Goal: Task Accomplishment & Management: Manage account settings

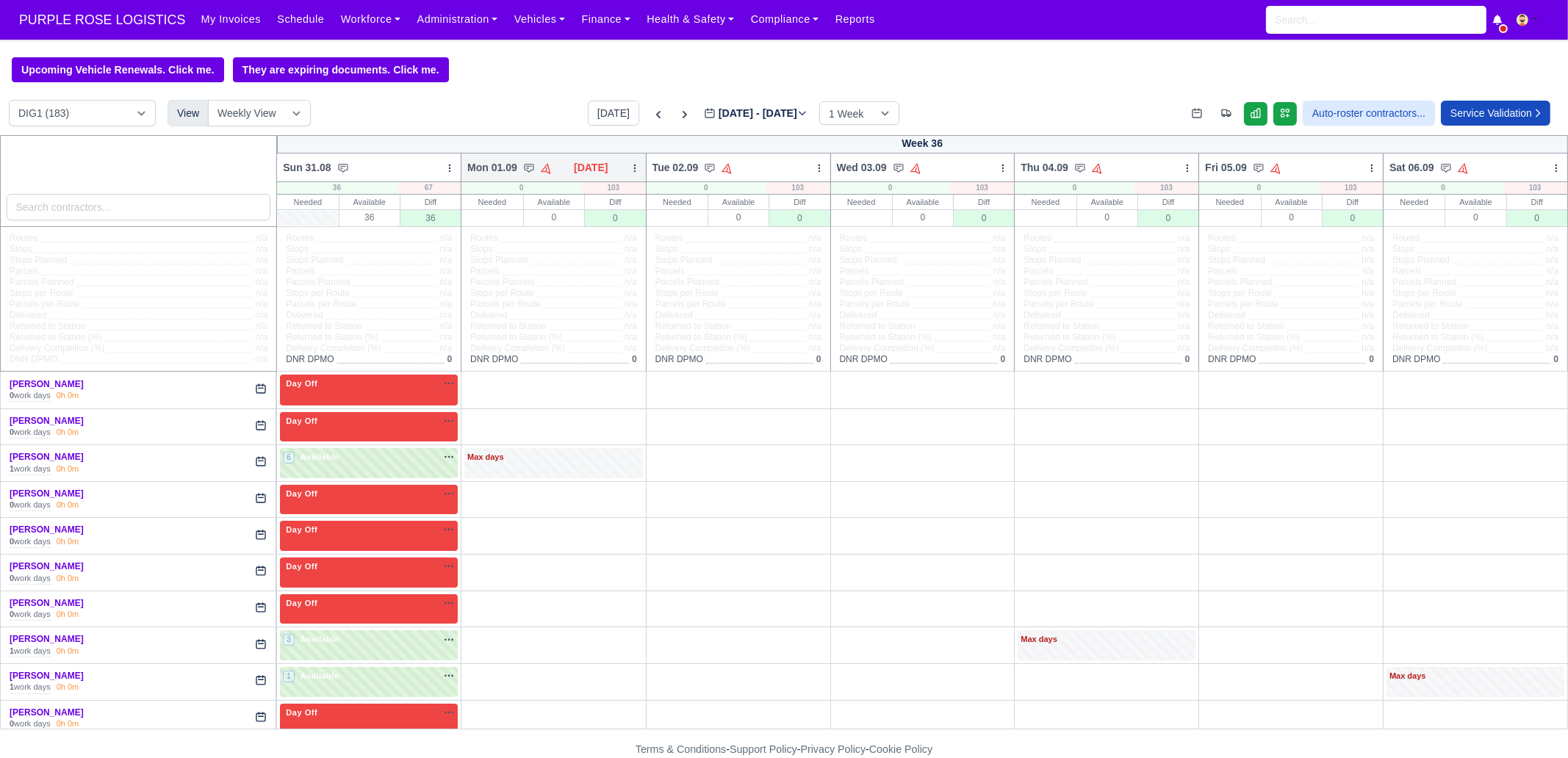
click at [629, 175] on div at bounding box center [635, 167] width 10 height 15
click at [551, 233] on link "Bulk Status Change" at bounding box center [557, 220] width 165 height 26
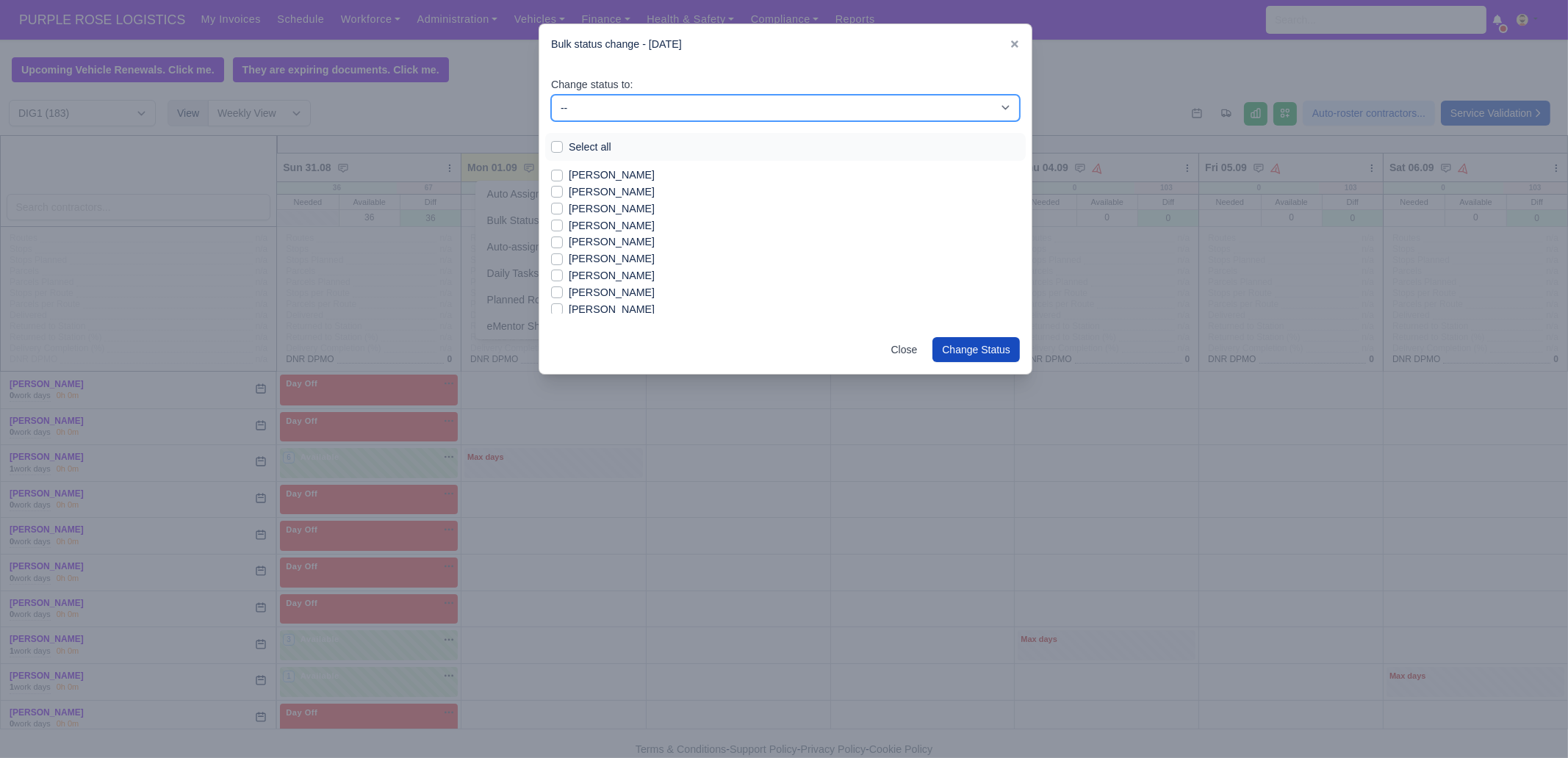
click at [670, 109] on select "-- Unasigned Available Day Off Stand By Other Depot" at bounding box center [785, 108] width 468 height 26
select select "Day Off"
click at [551, 95] on select "-- Unasigned Available Day Off Stand By Other Depot" at bounding box center [785, 108] width 468 height 26
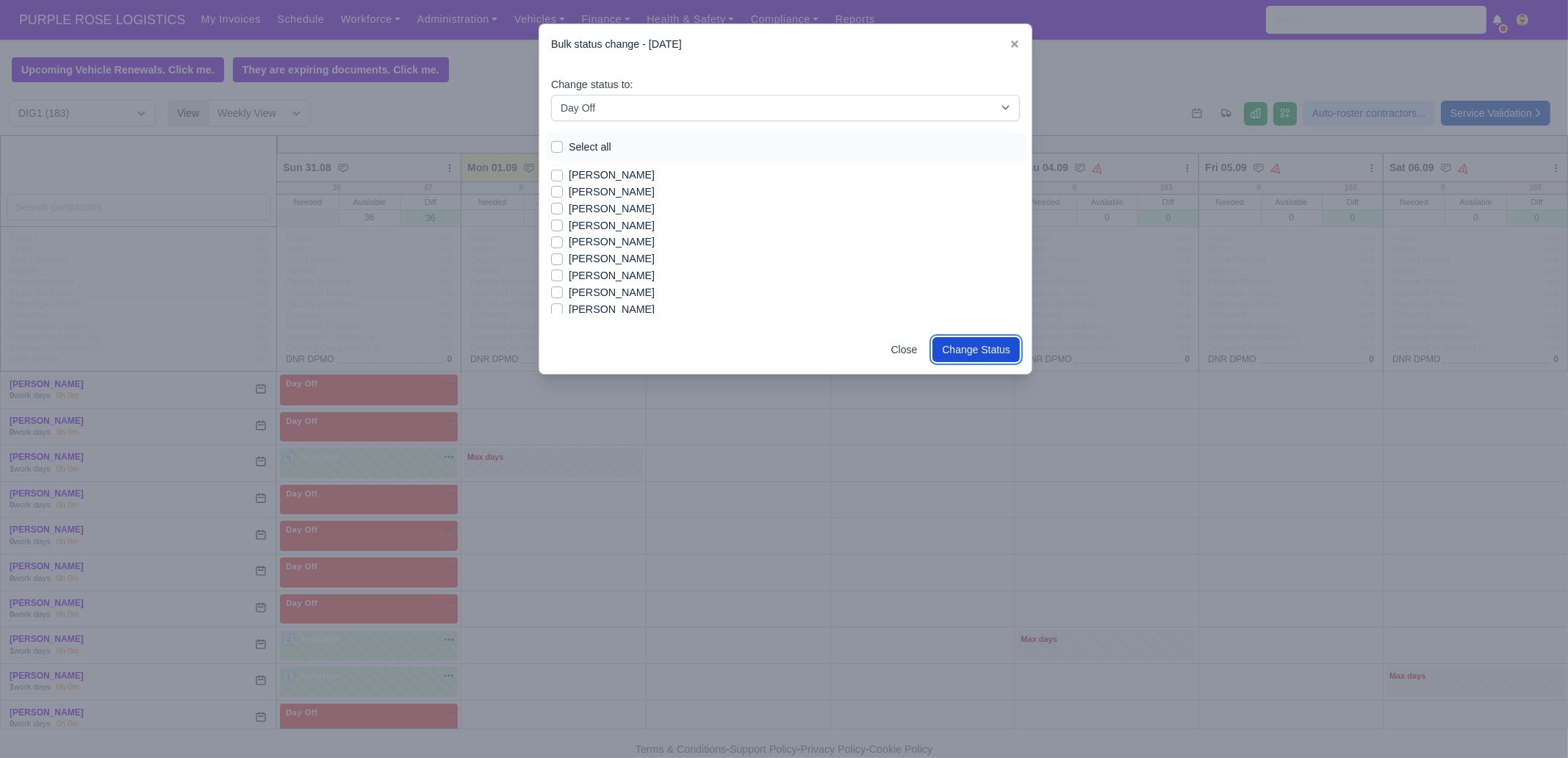
click at [978, 357] on button "Change Status" at bounding box center [976, 349] width 87 height 25
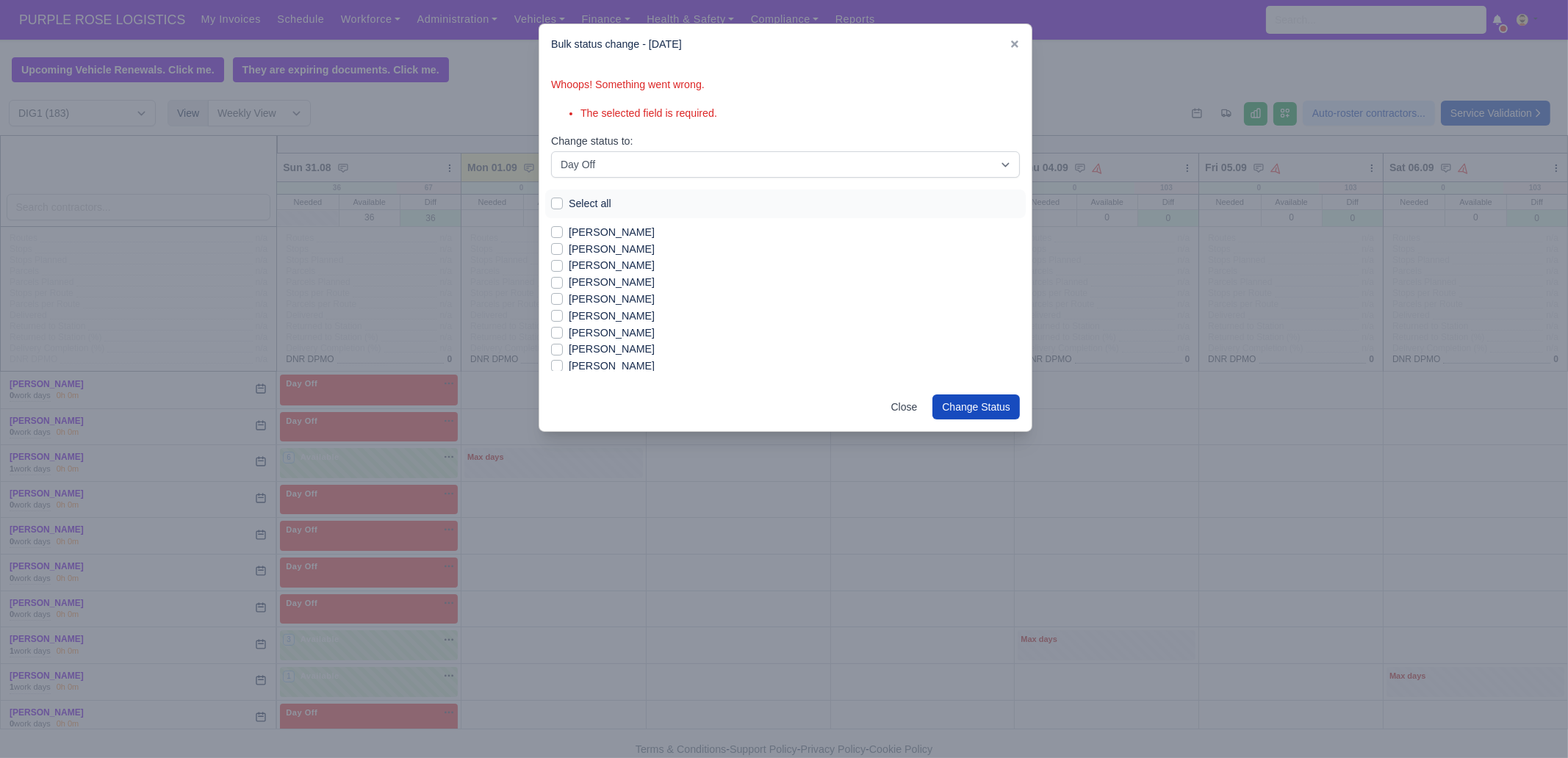
click at [586, 207] on label "Select all" at bounding box center [589, 204] width 43 height 17
click at [563, 207] on input "Select all" at bounding box center [557, 202] width 12 height 12
checkbox input "true"
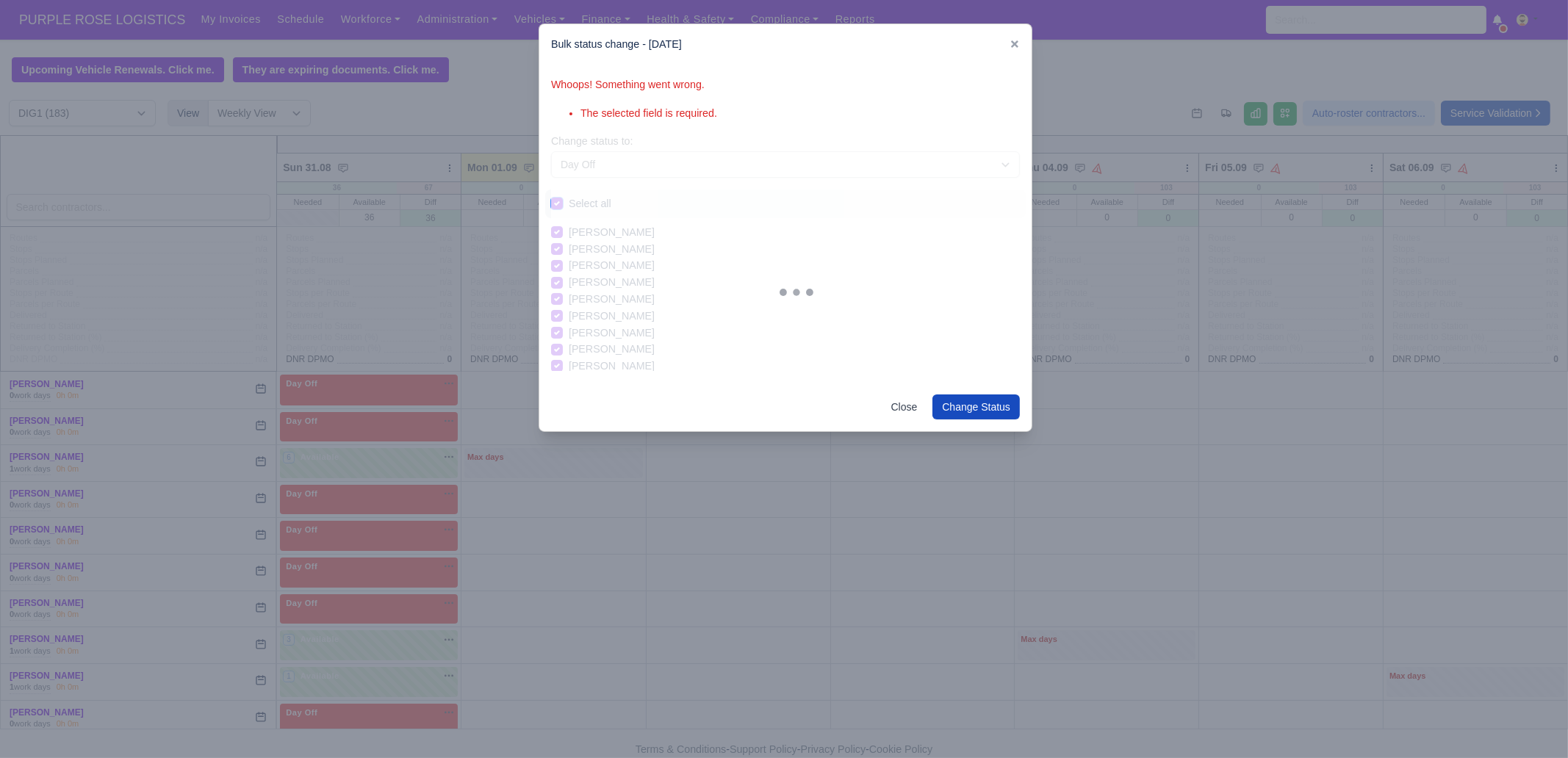
checkbox input "true"
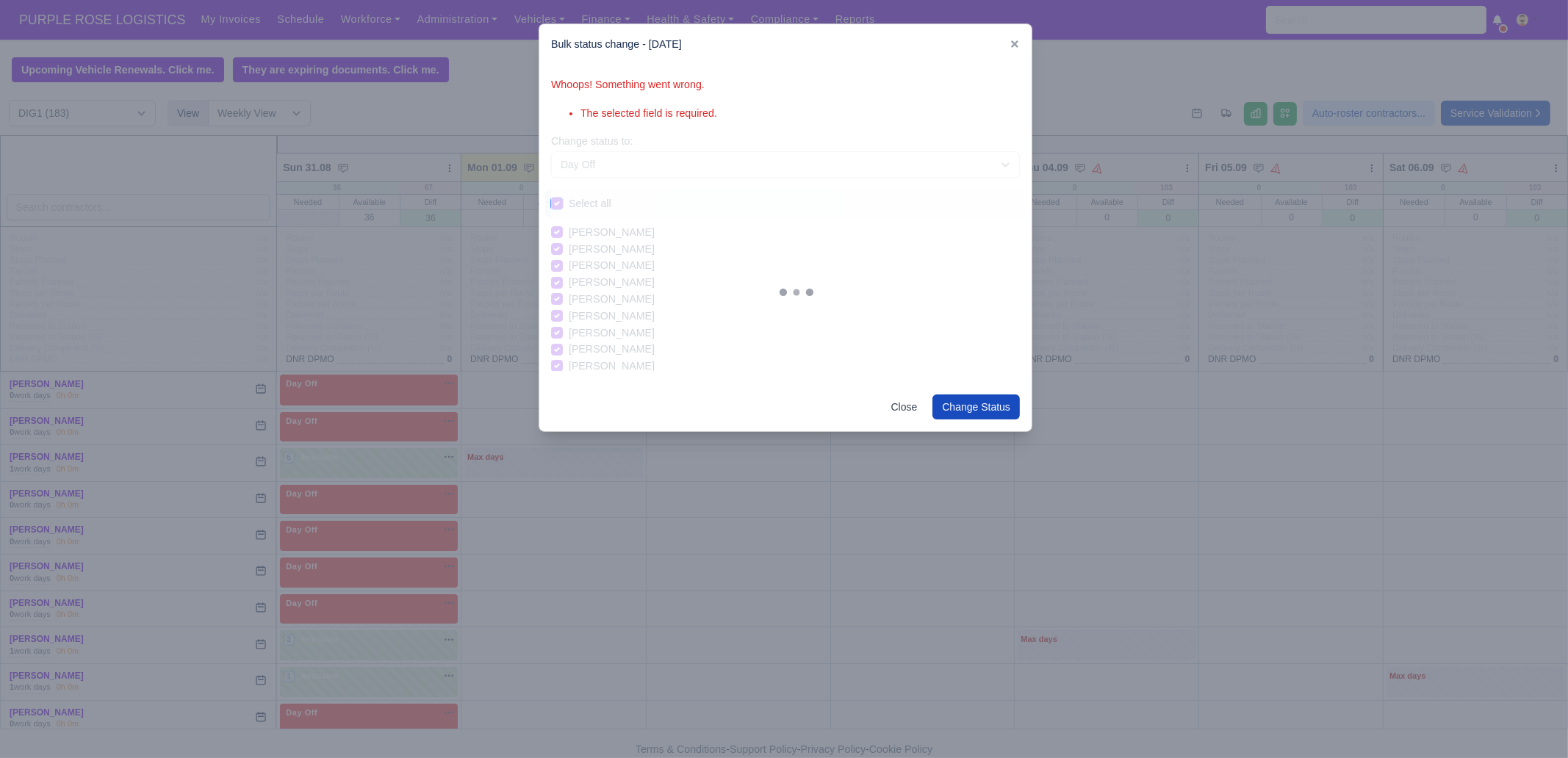
checkbox input "true"
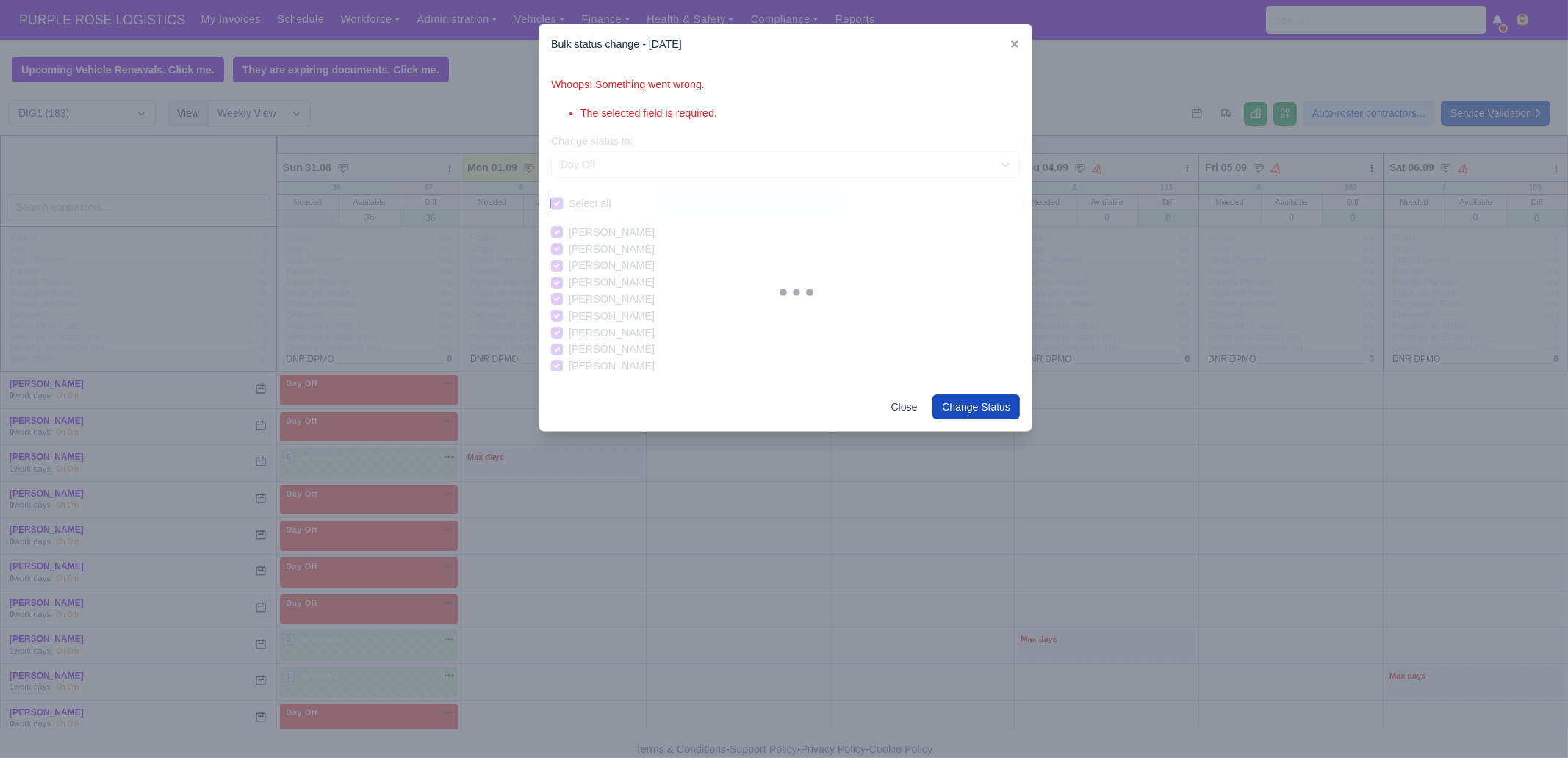
checkbox input "true"
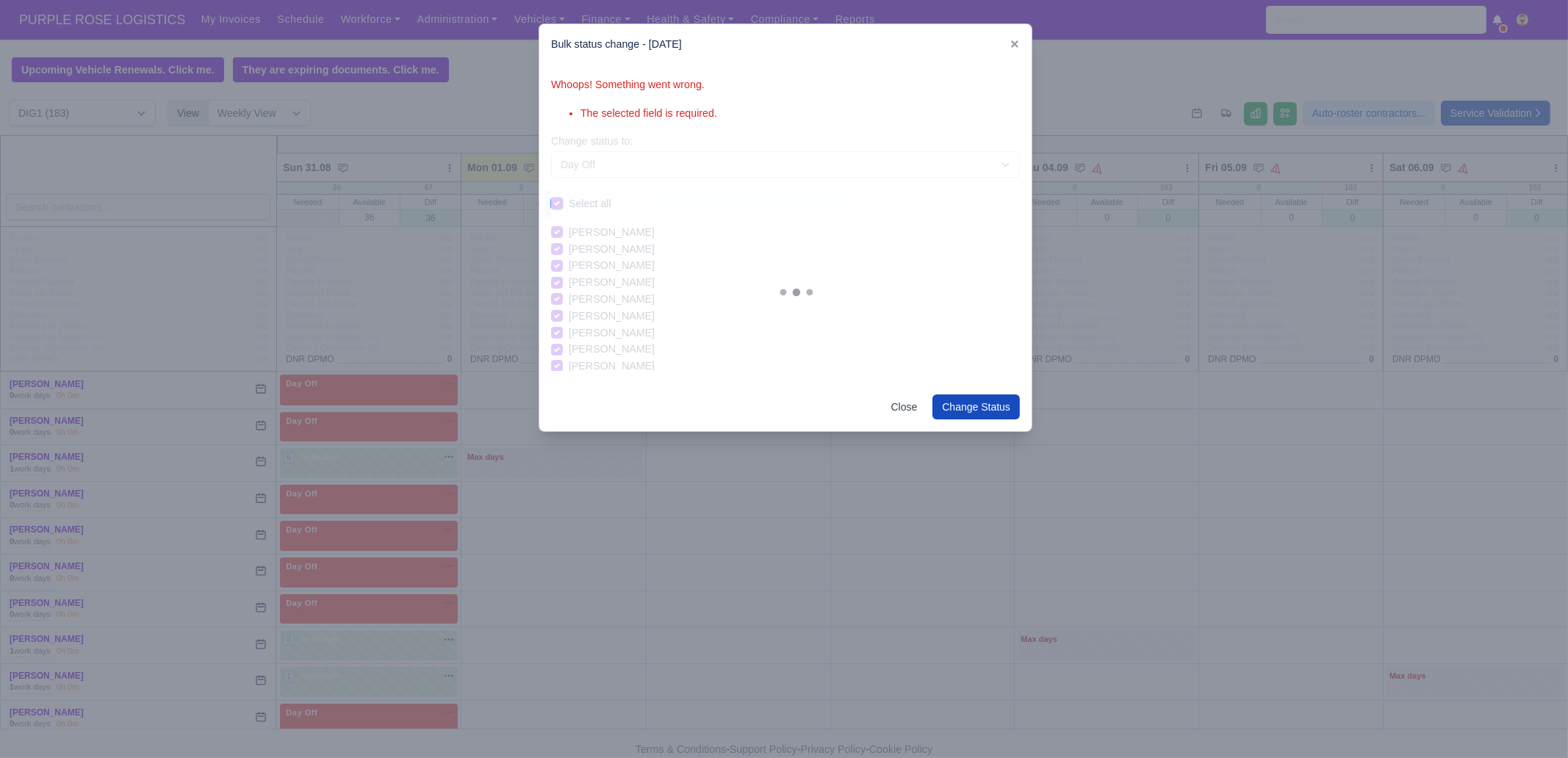
checkbox input "true"
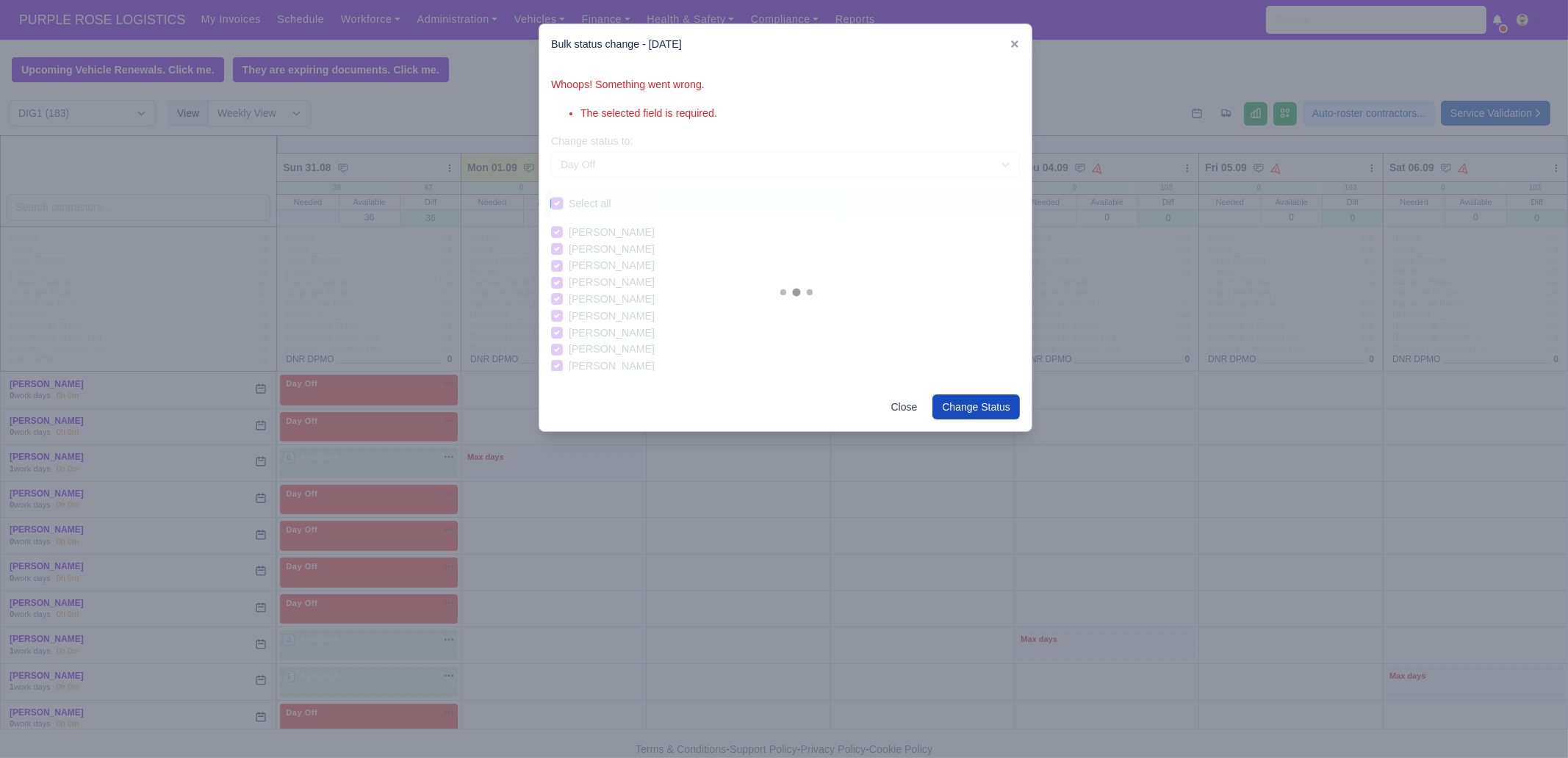
checkbox input "true"
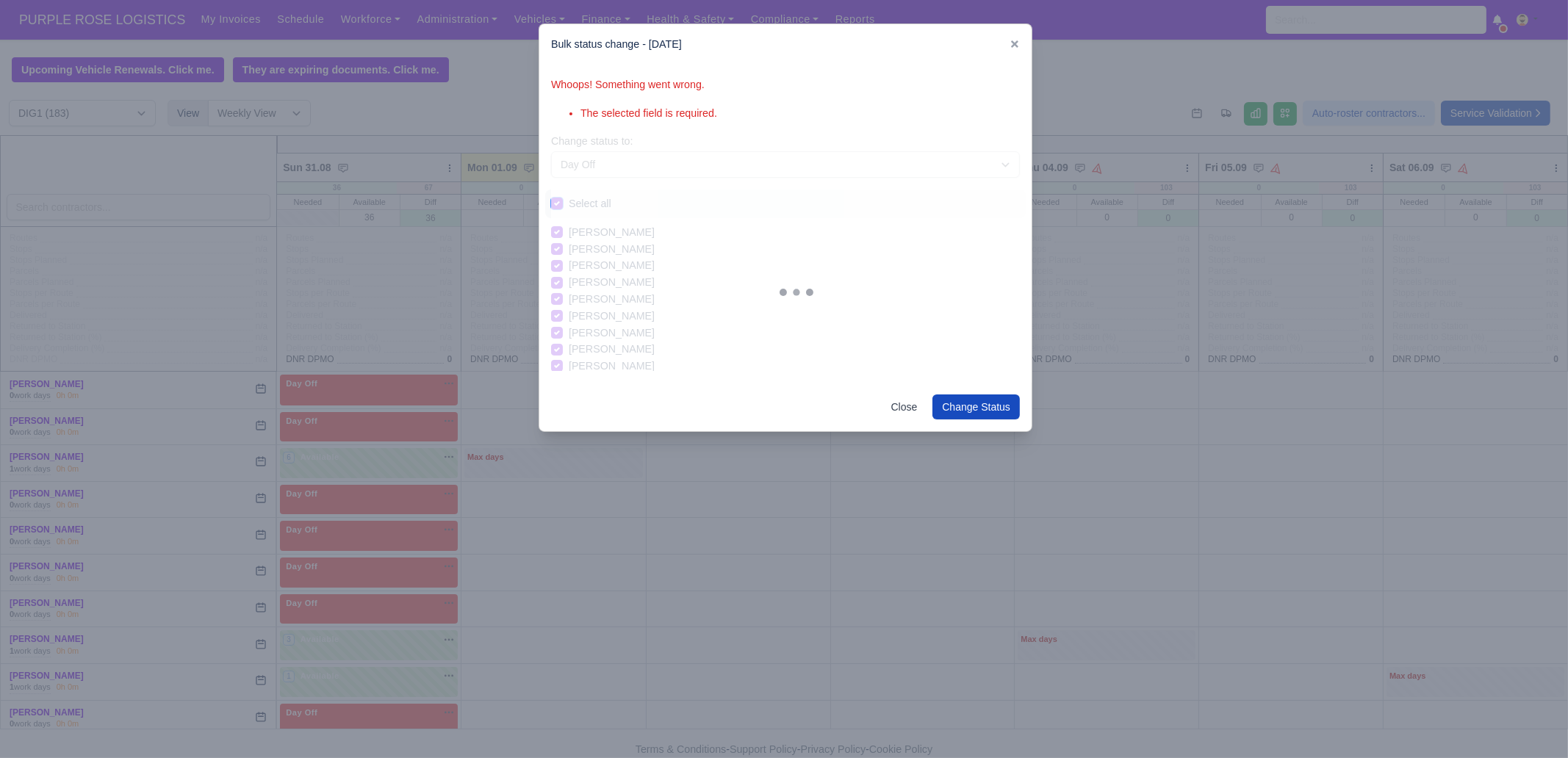
checkbox input "true"
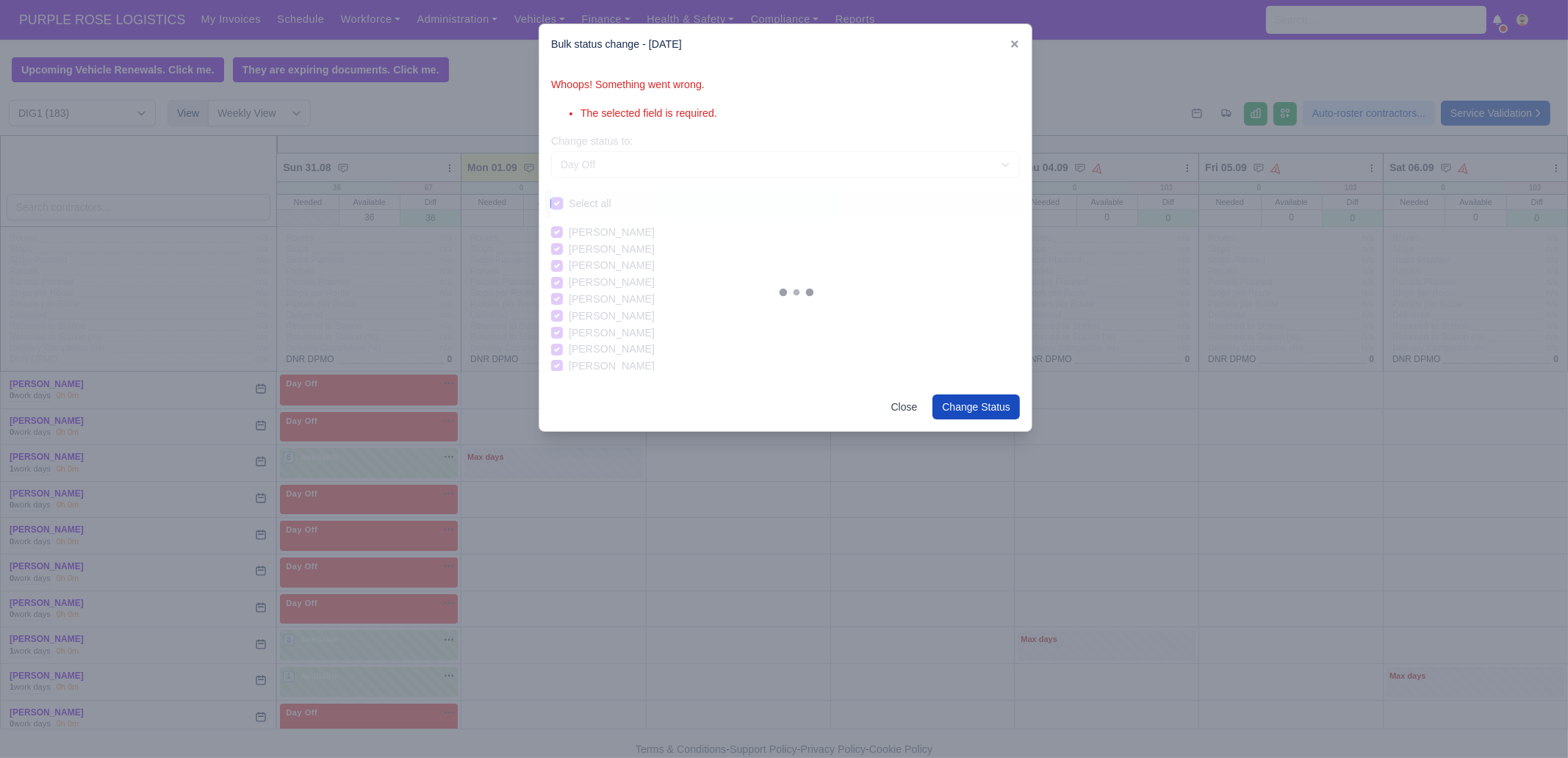
checkbox input "true"
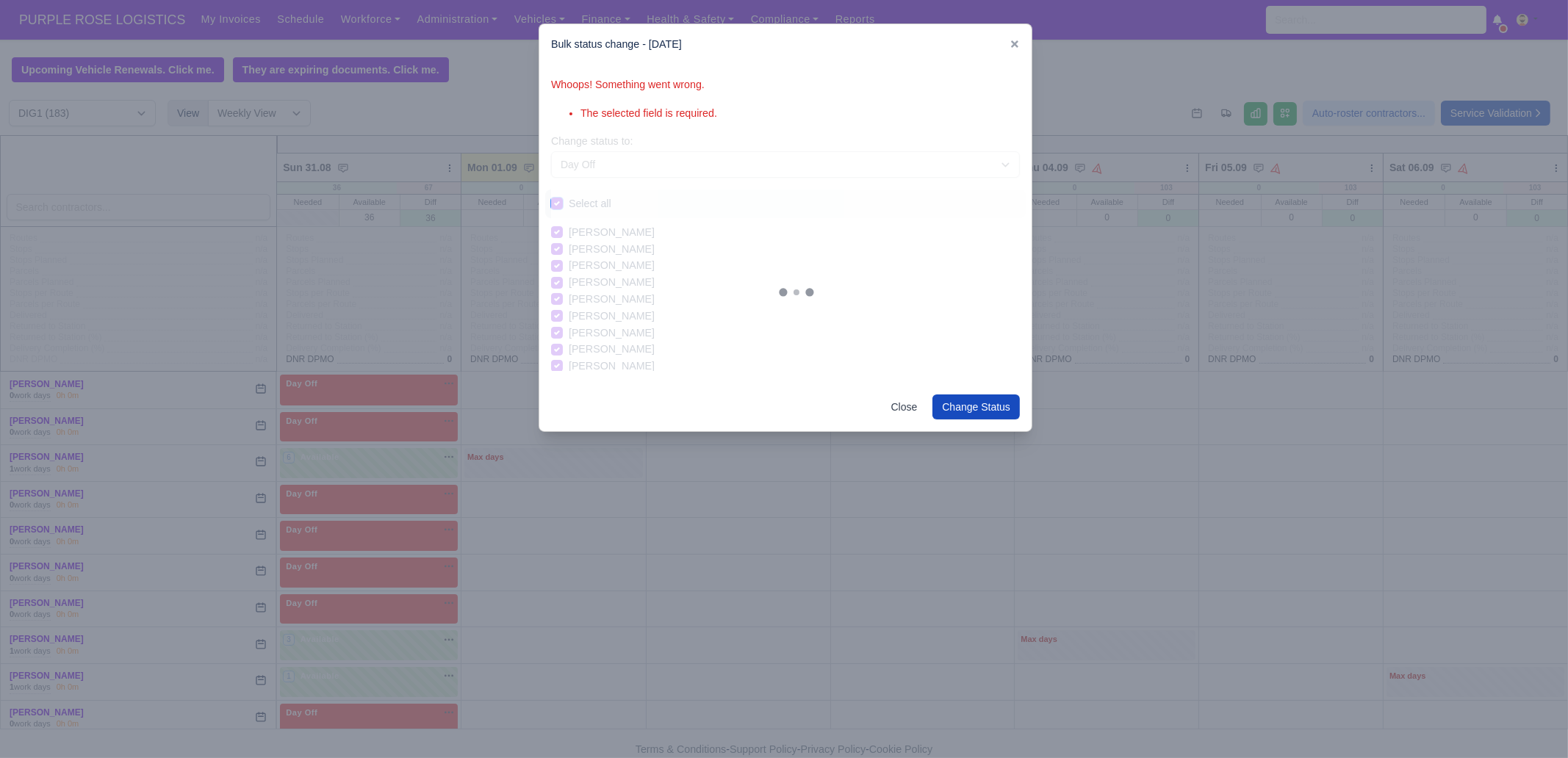
checkbox input "true"
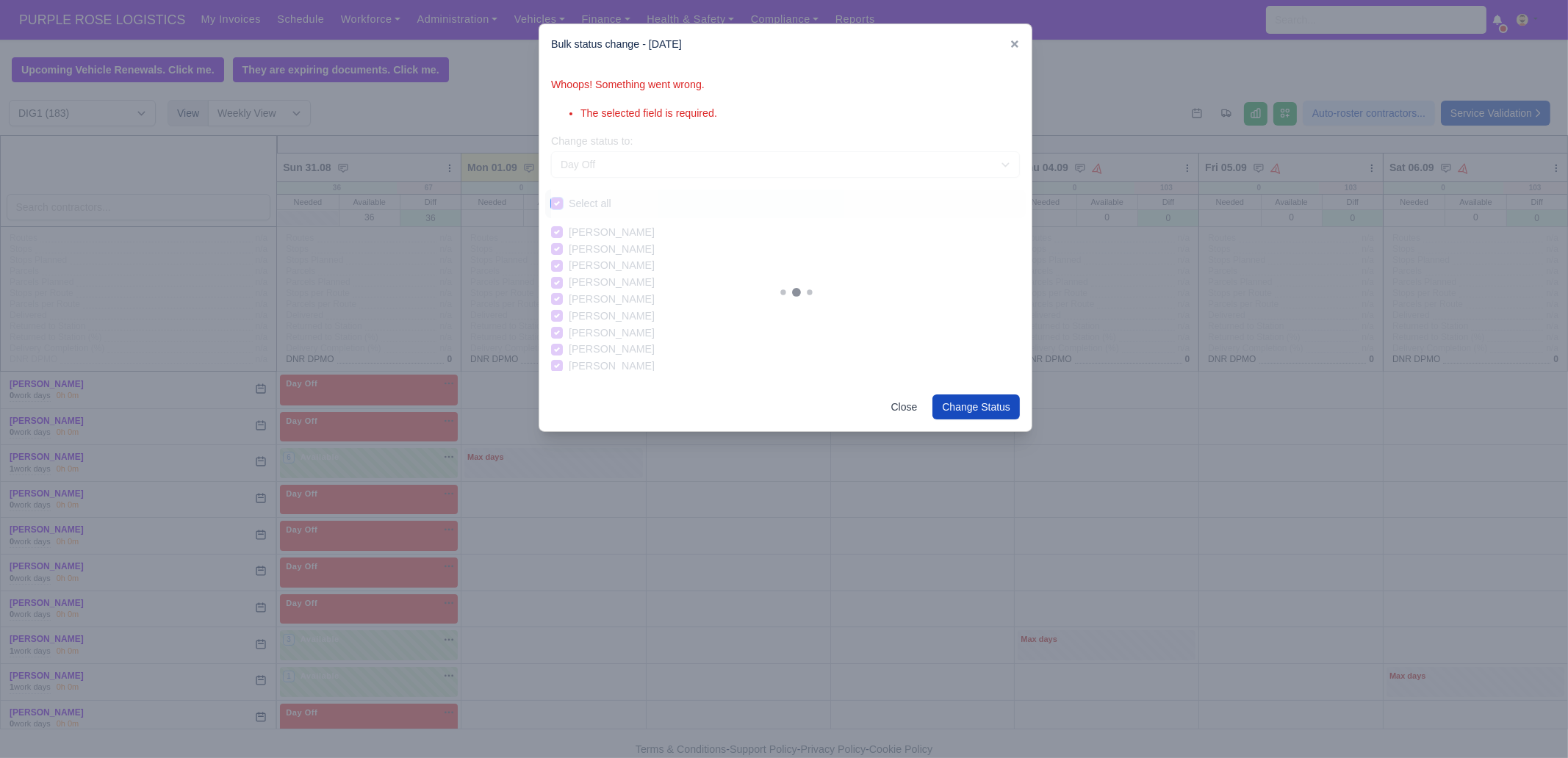
checkbox input "true"
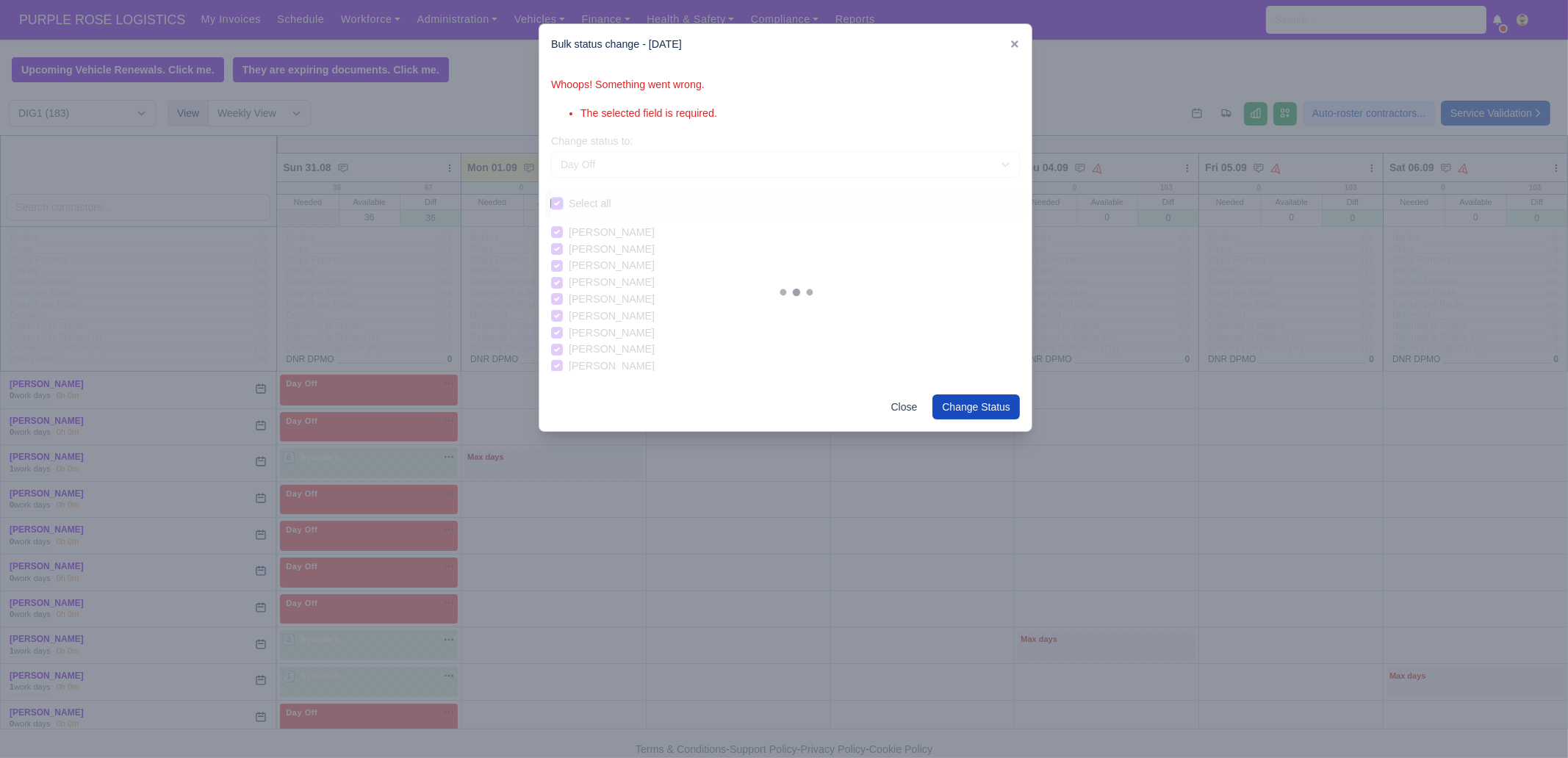
checkbox input "true"
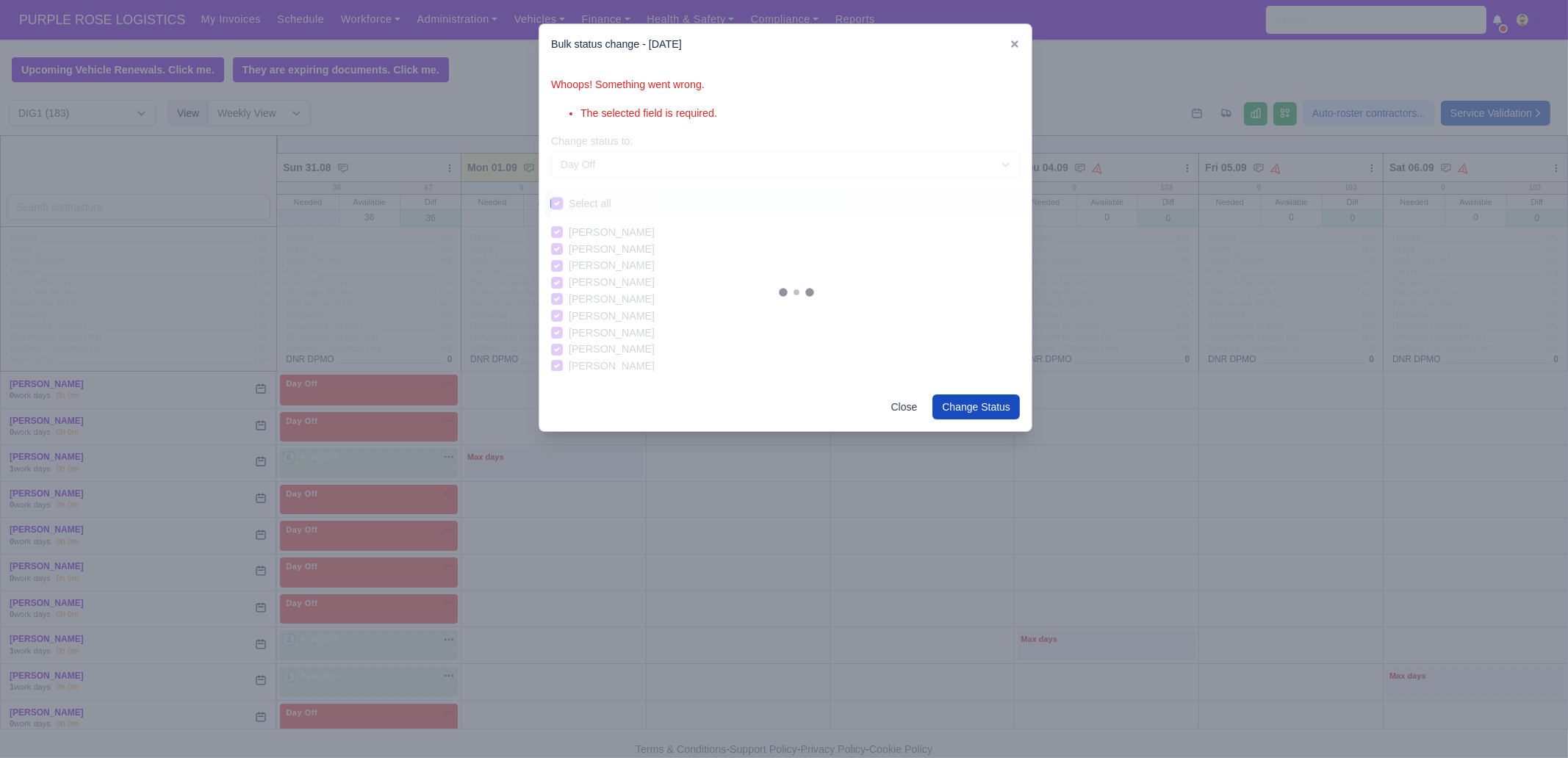
checkbox input "true"
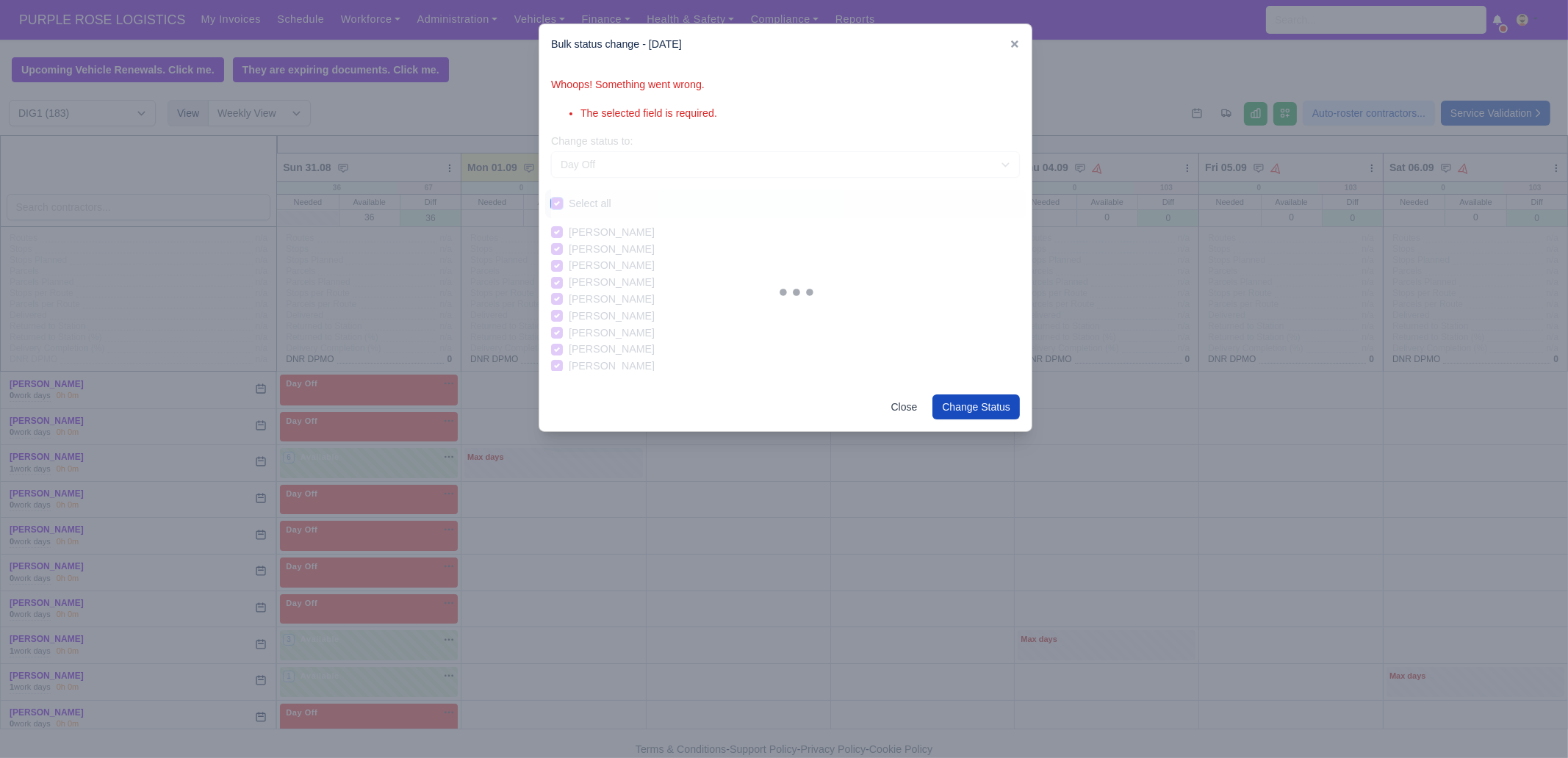
checkbox input "true"
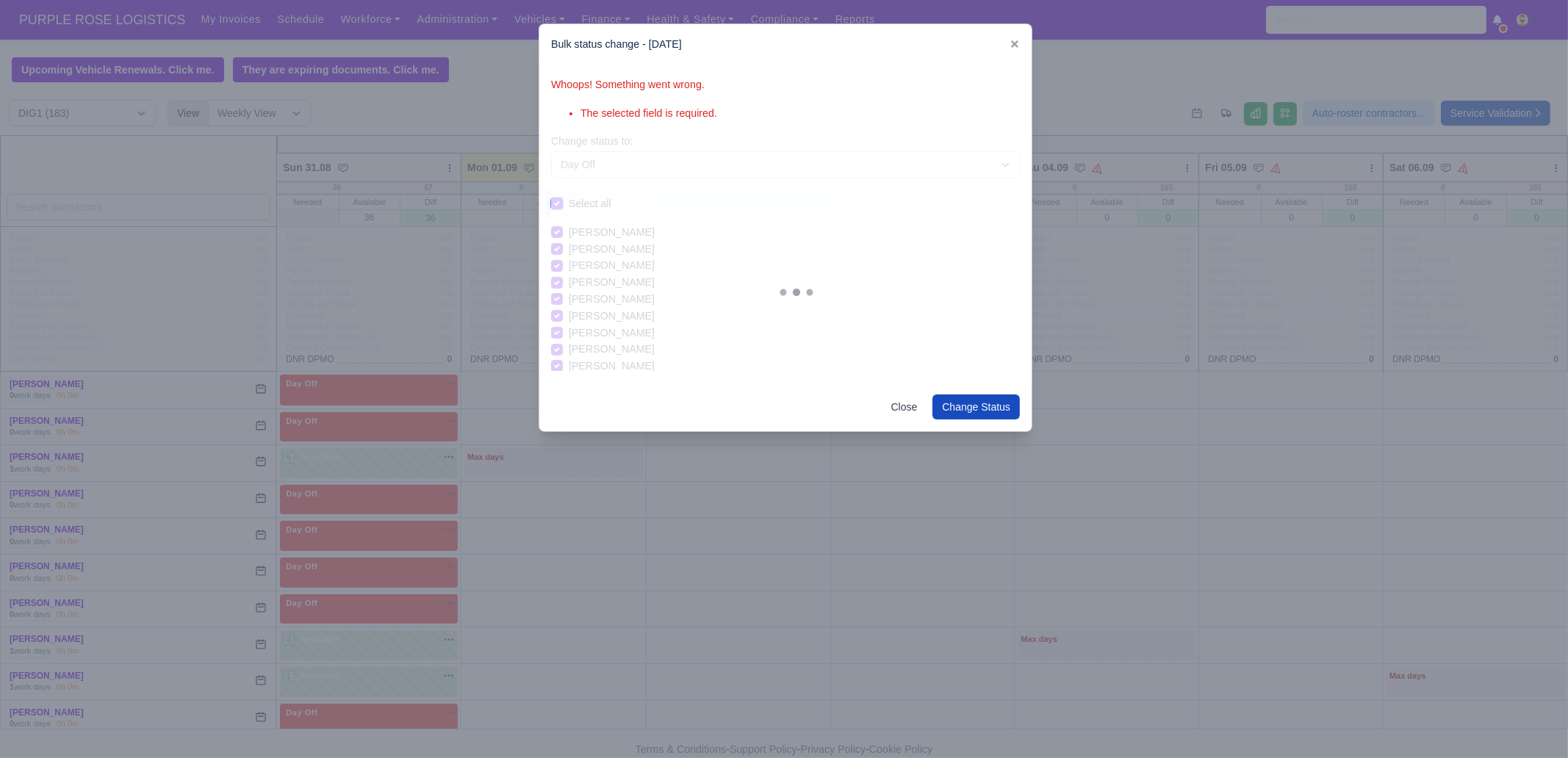
checkbox input "true"
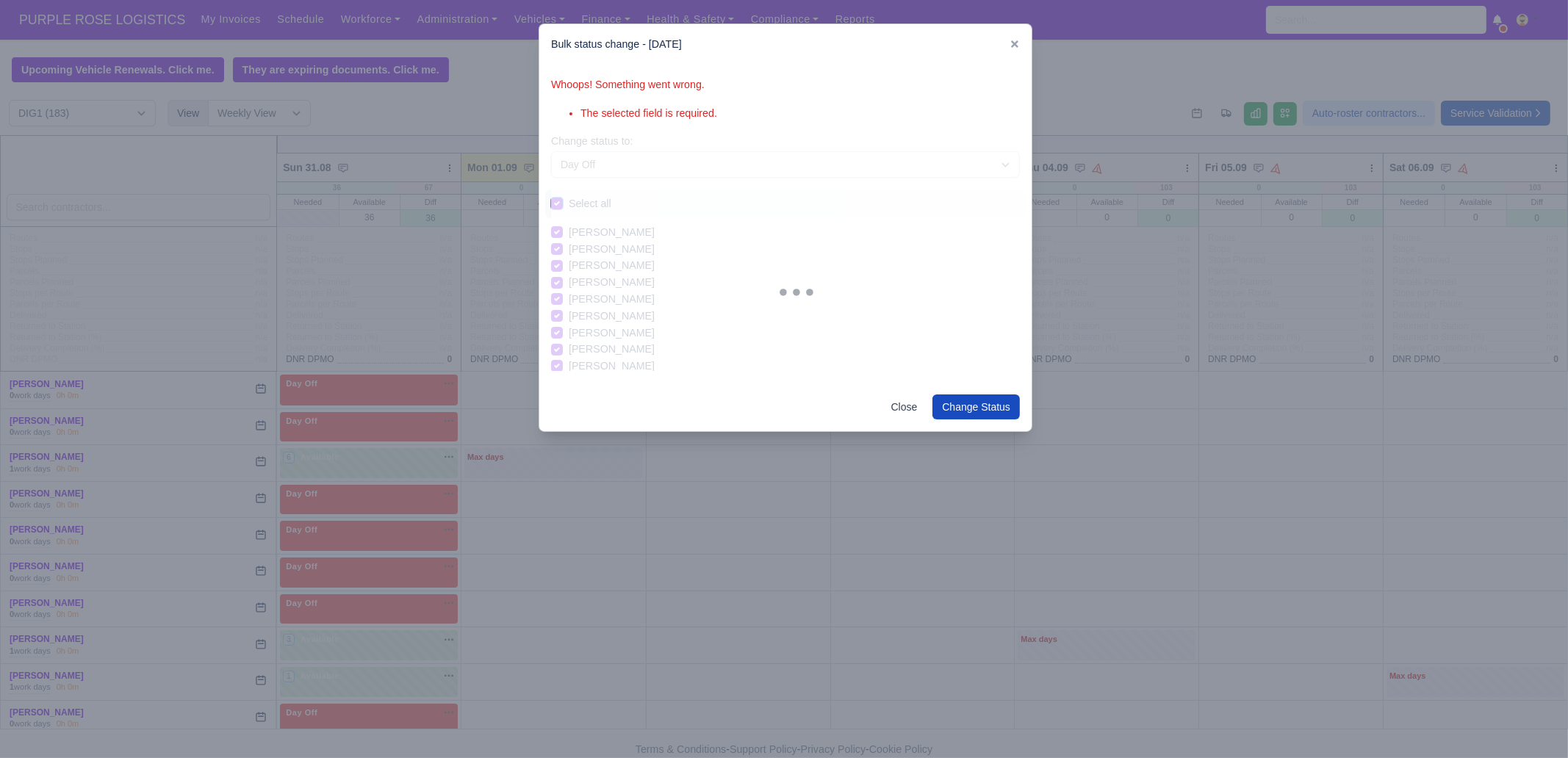
checkbox input "true"
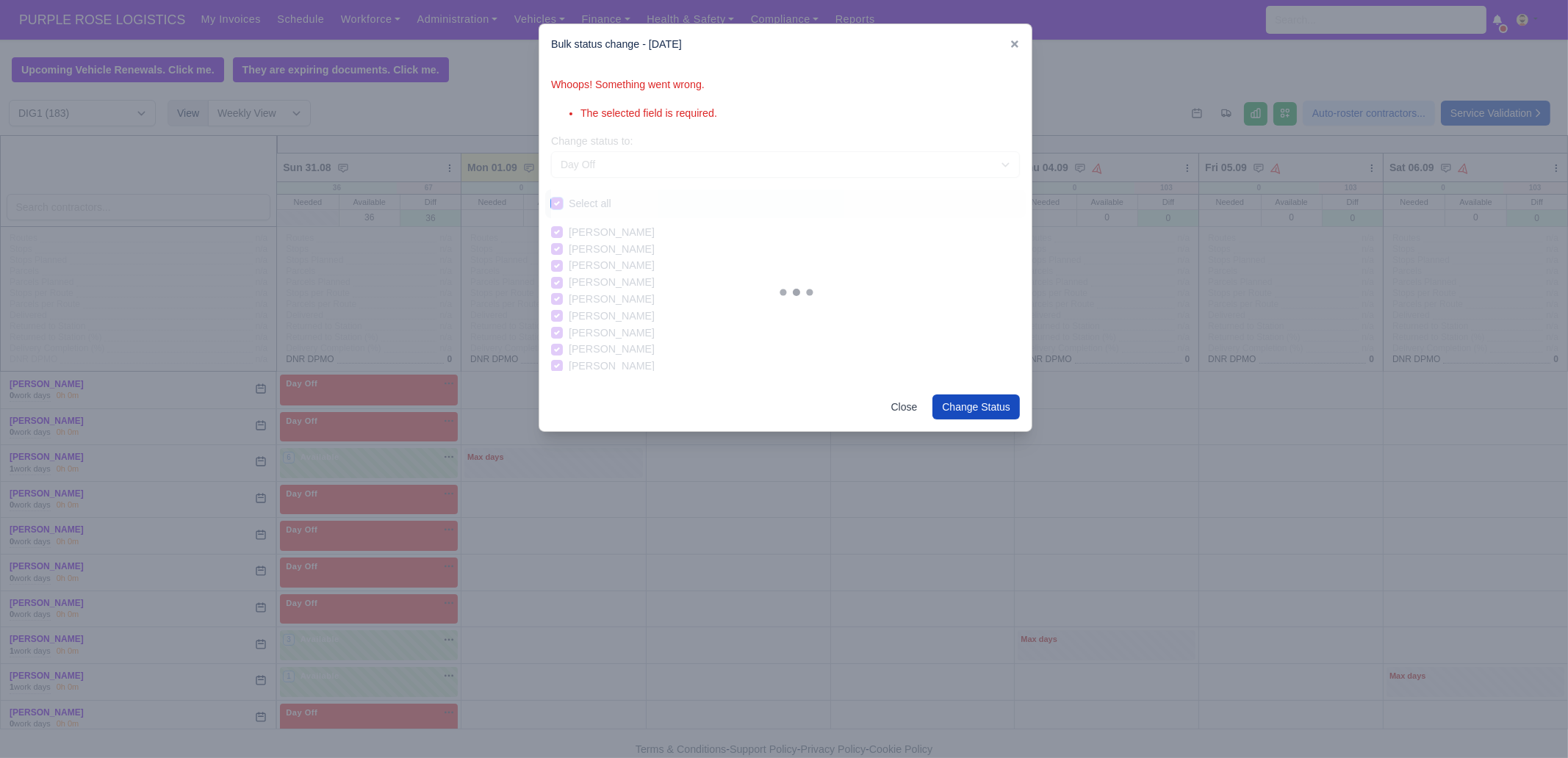
checkbox input "true"
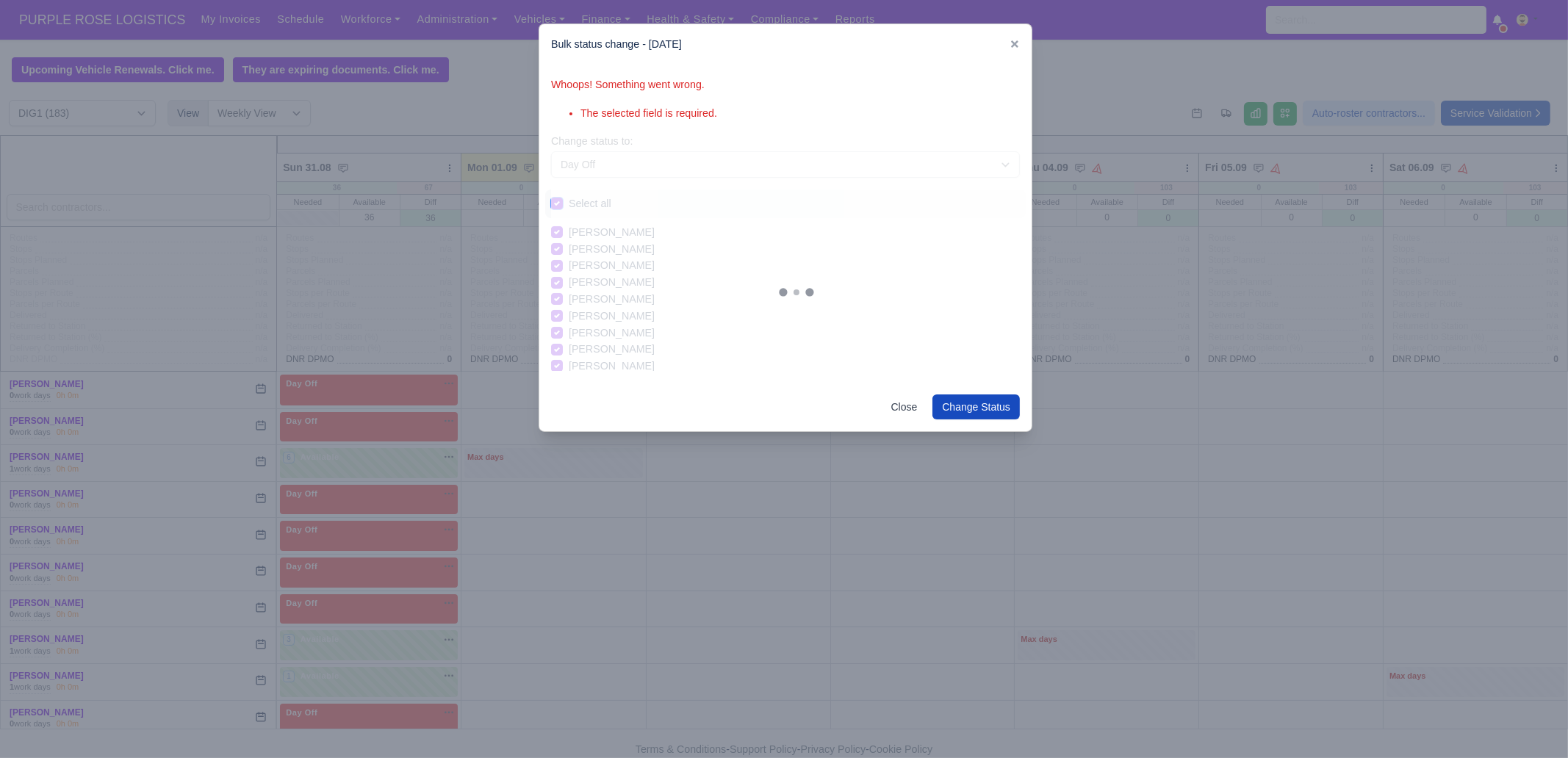
checkbox input "true"
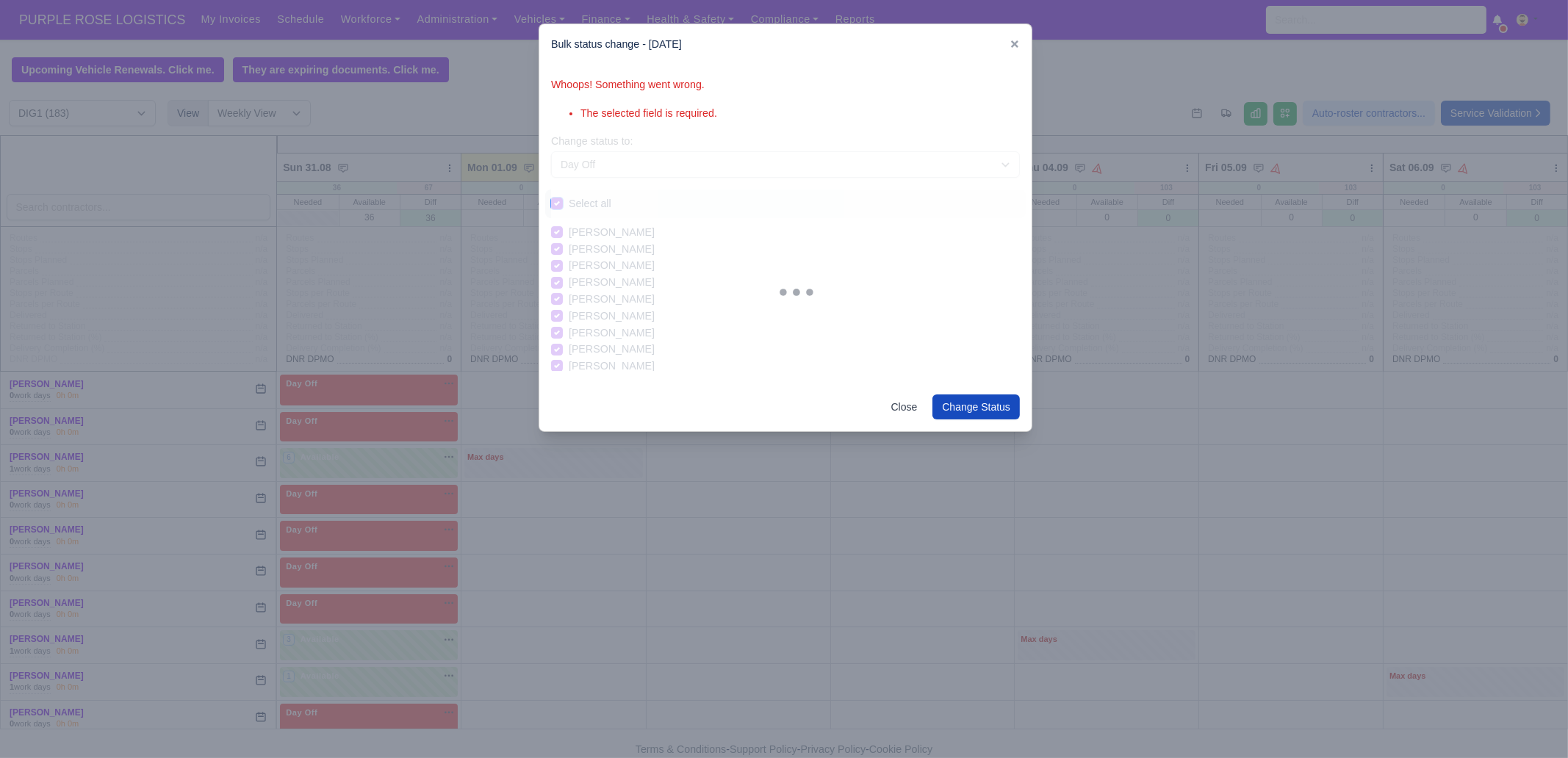
checkbox input "true"
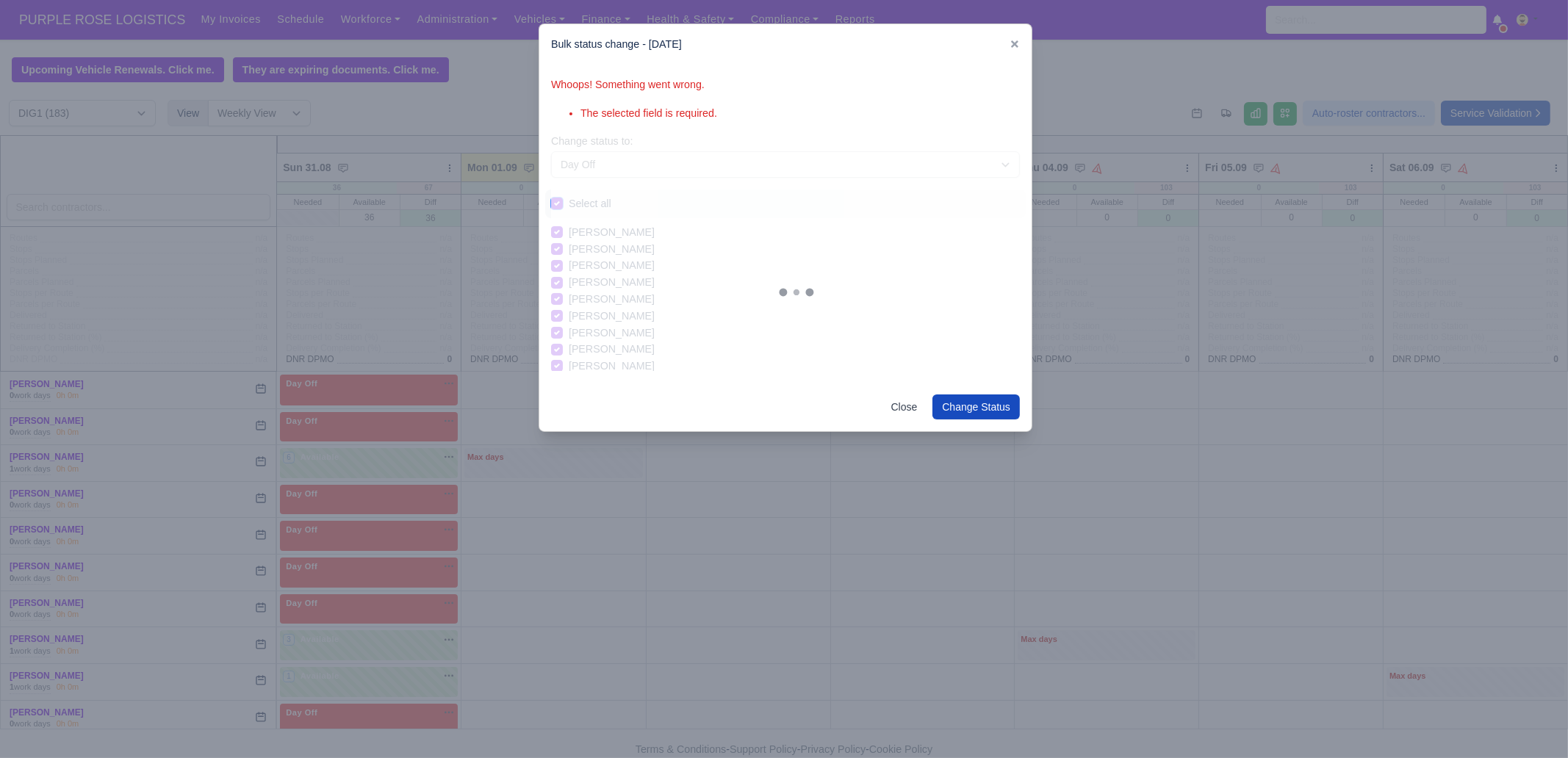
checkbox input "true"
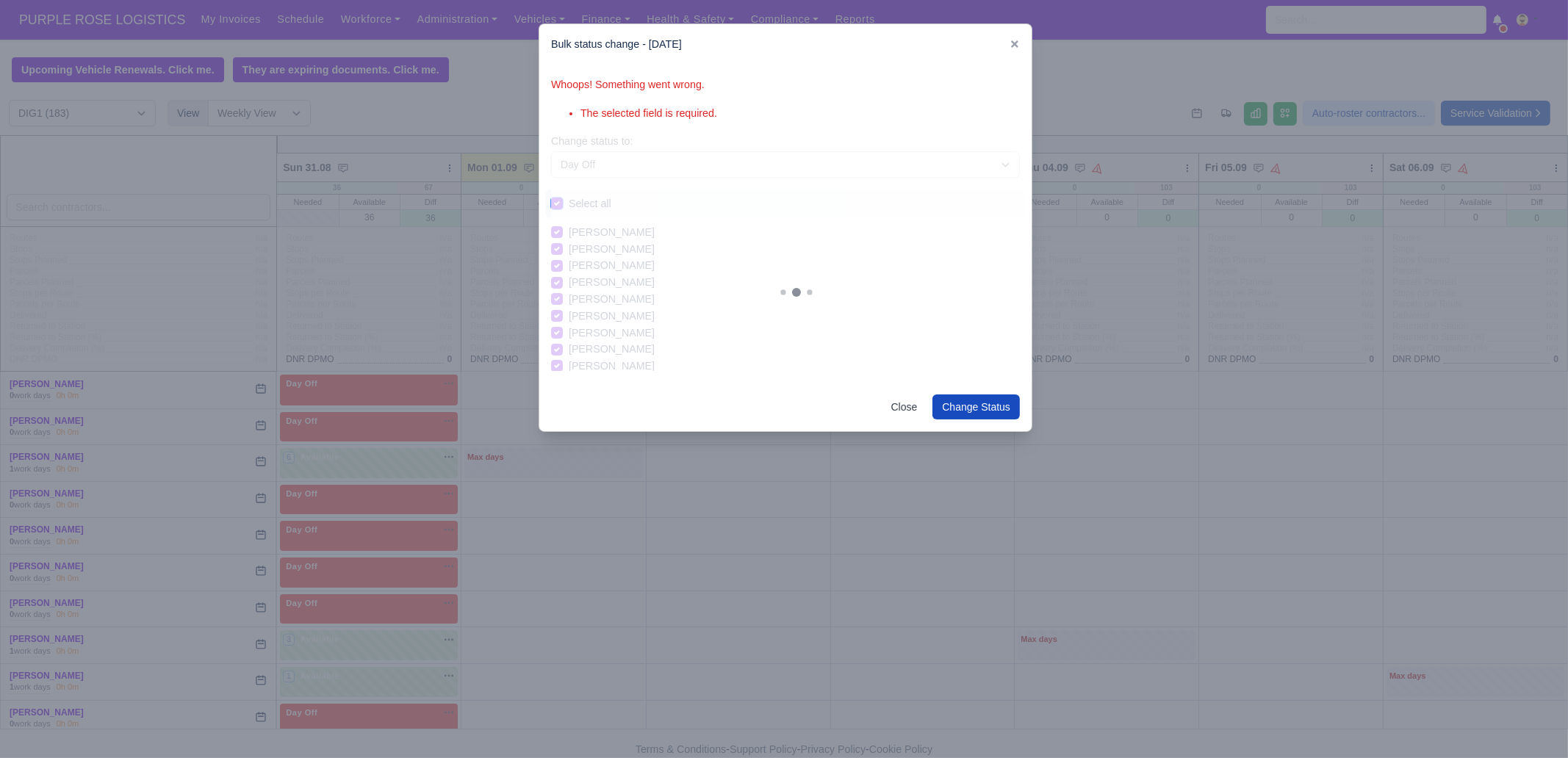
checkbox input "true"
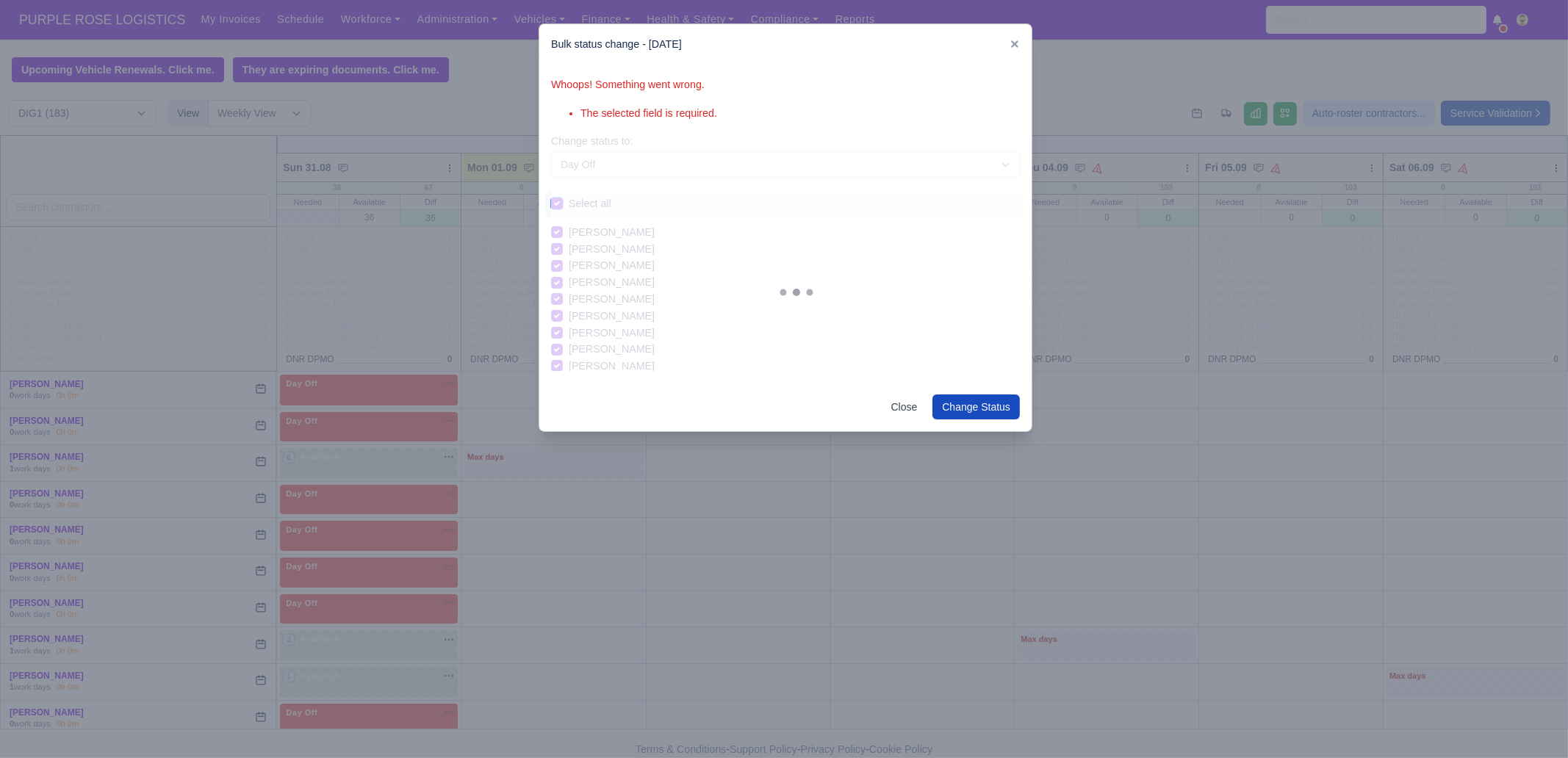
checkbox input "true"
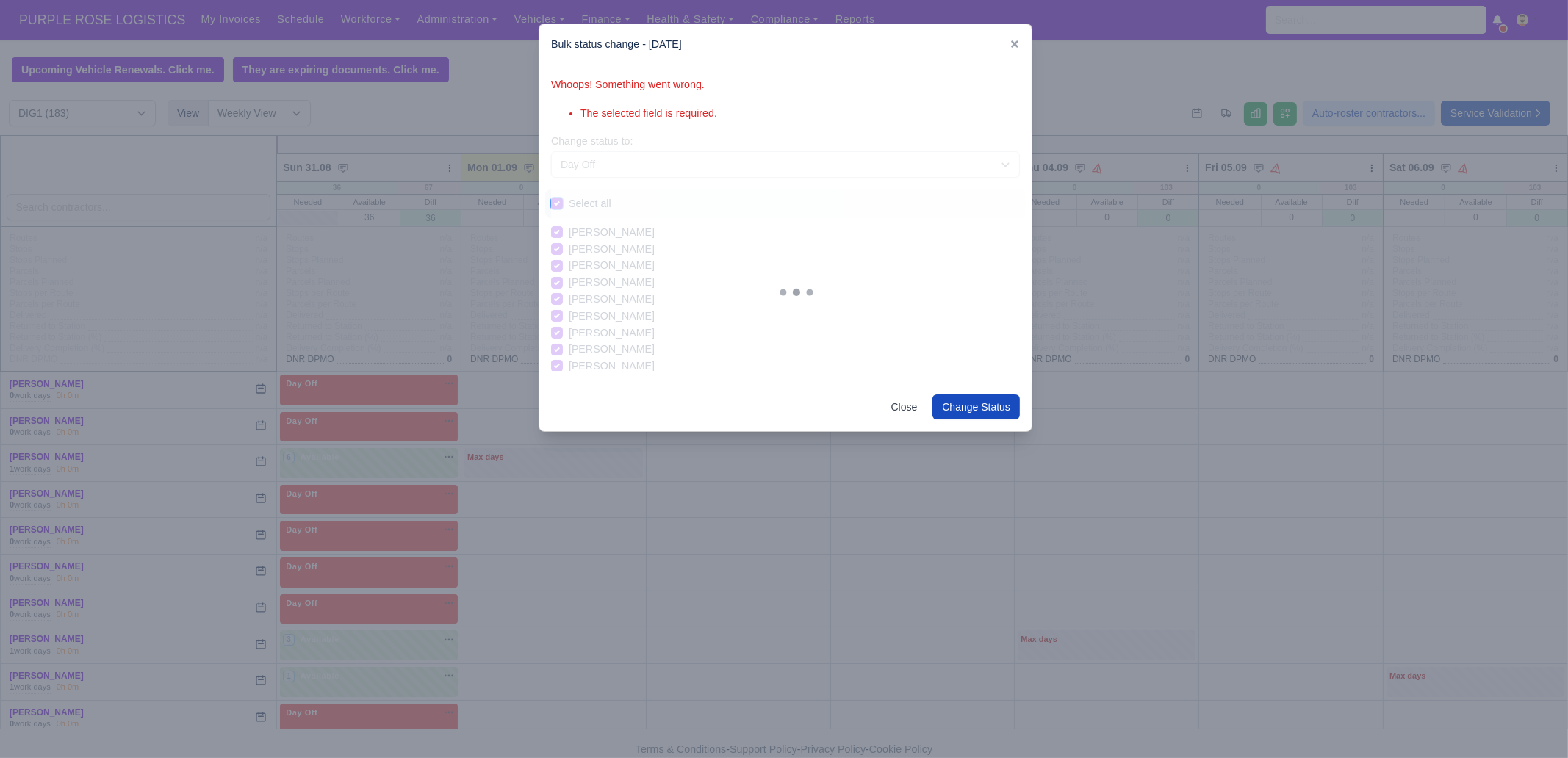
checkbox input "true"
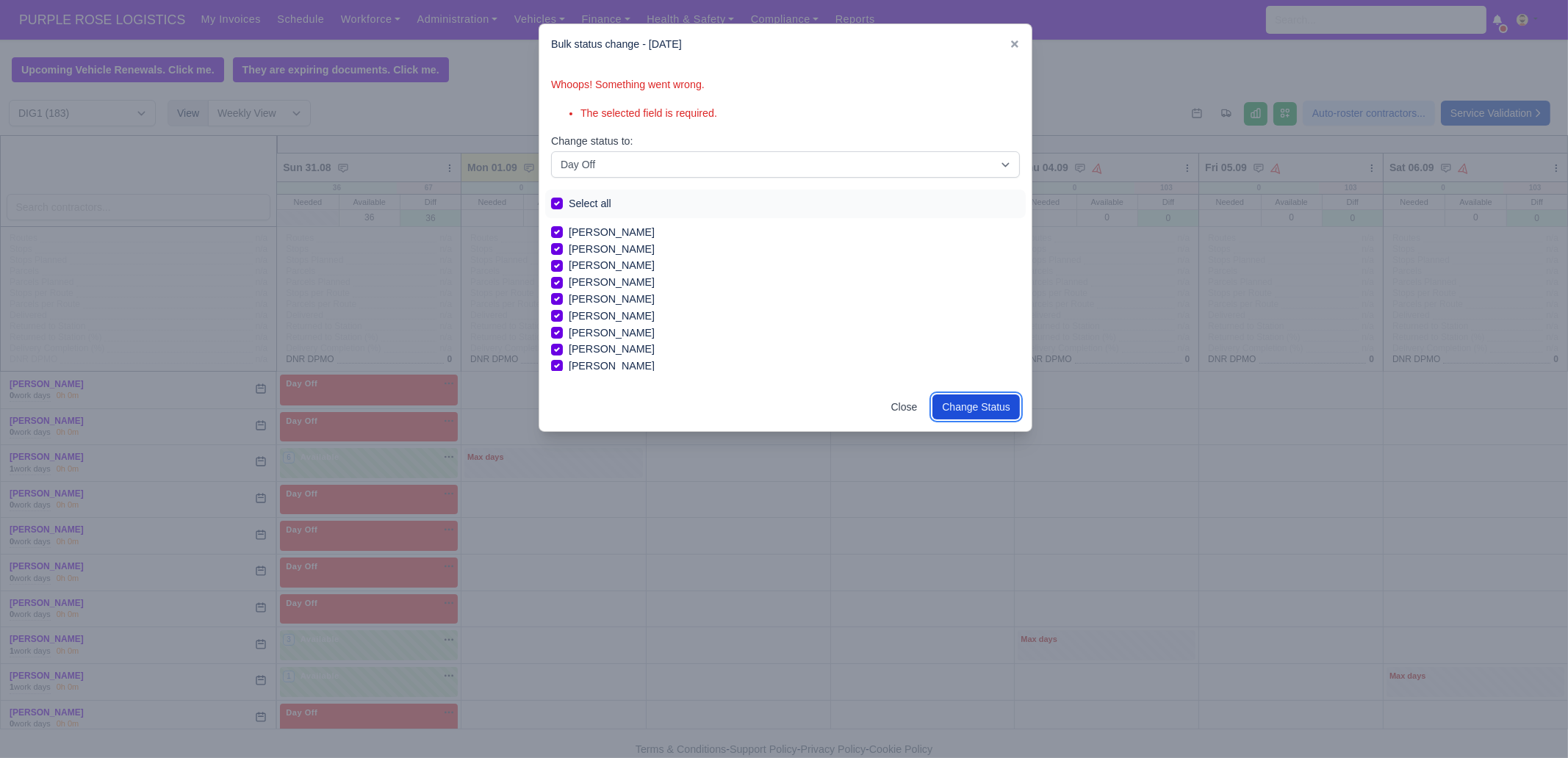
click at [1012, 406] on button "Change Status" at bounding box center [976, 406] width 87 height 25
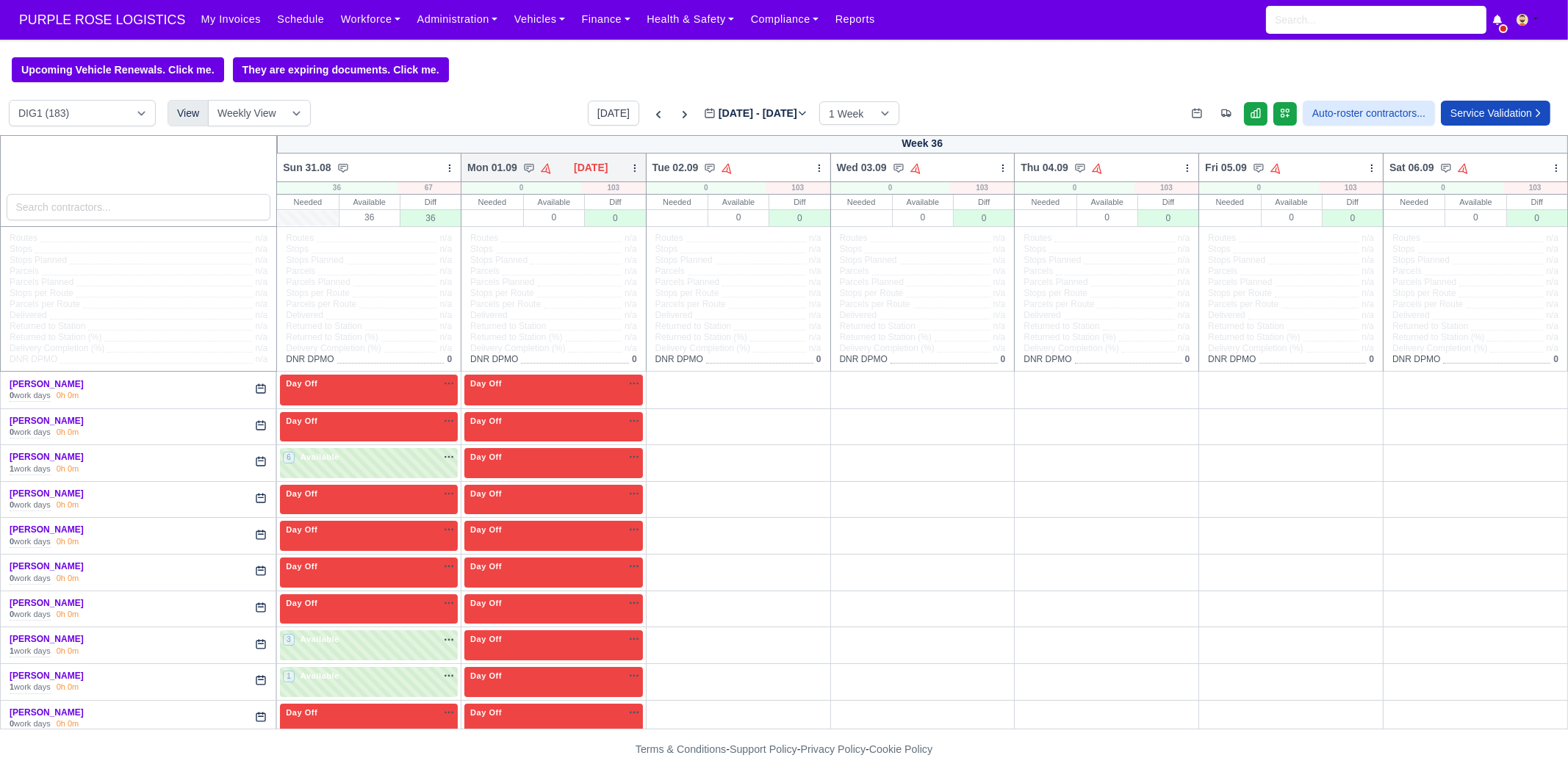
click at [629, 172] on icon at bounding box center [635, 168] width 10 height 10
click at [591, 217] on link "Bulk Status Change" at bounding box center [557, 220] width 165 height 26
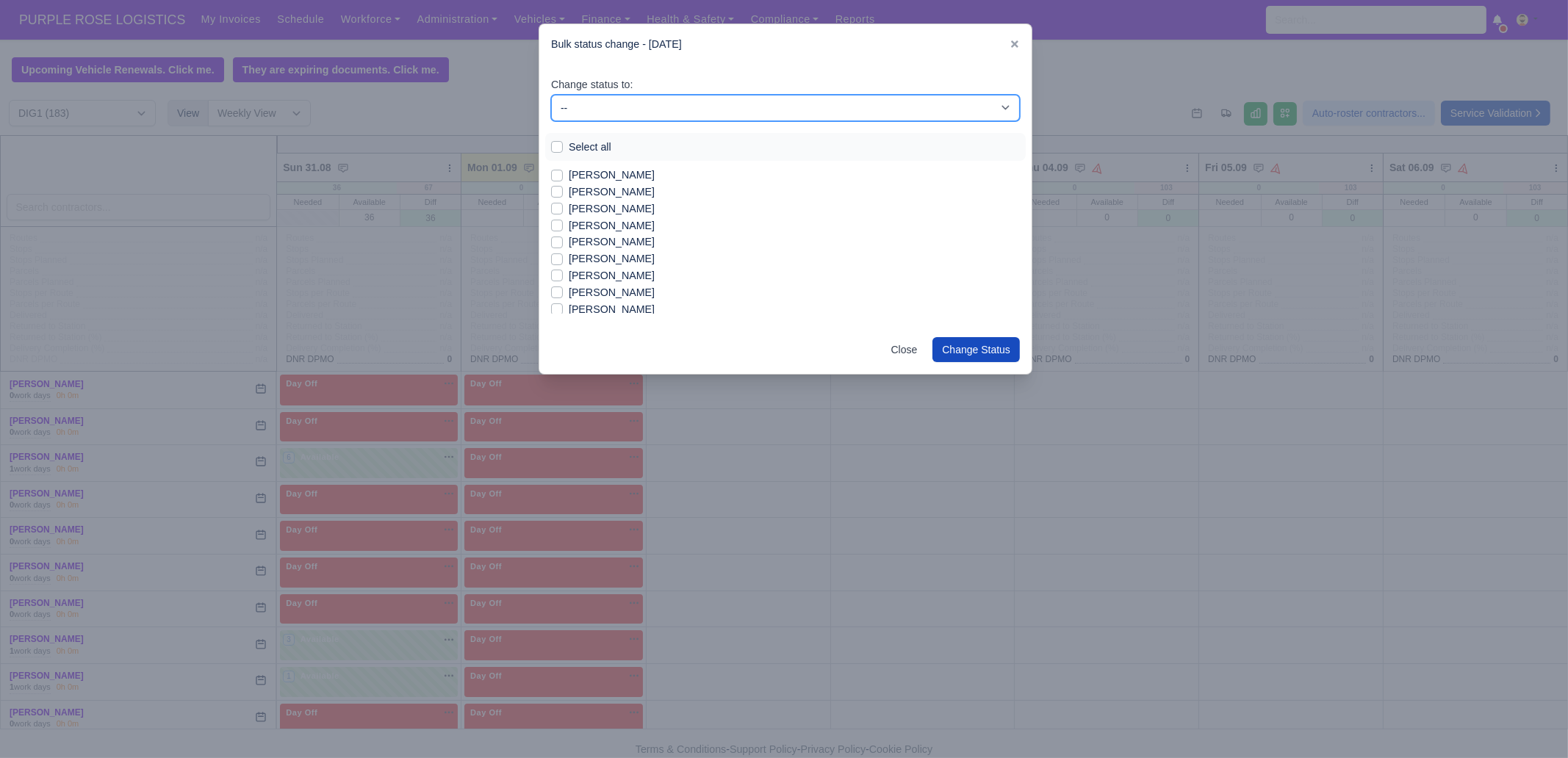
click at [610, 95] on select "-- Unasigned Available Day Off Stand By Other Depot" at bounding box center [785, 108] width 468 height 26
select select "Available"
click at [551, 95] on select "-- Unasigned Available Day Off Stand By Other Depot" at bounding box center [785, 108] width 468 height 26
click at [595, 173] on label "[PERSON_NAME]" at bounding box center [611, 175] width 86 height 17
click at [563, 173] on input "[PERSON_NAME]" at bounding box center [557, 173] width 12 height 12
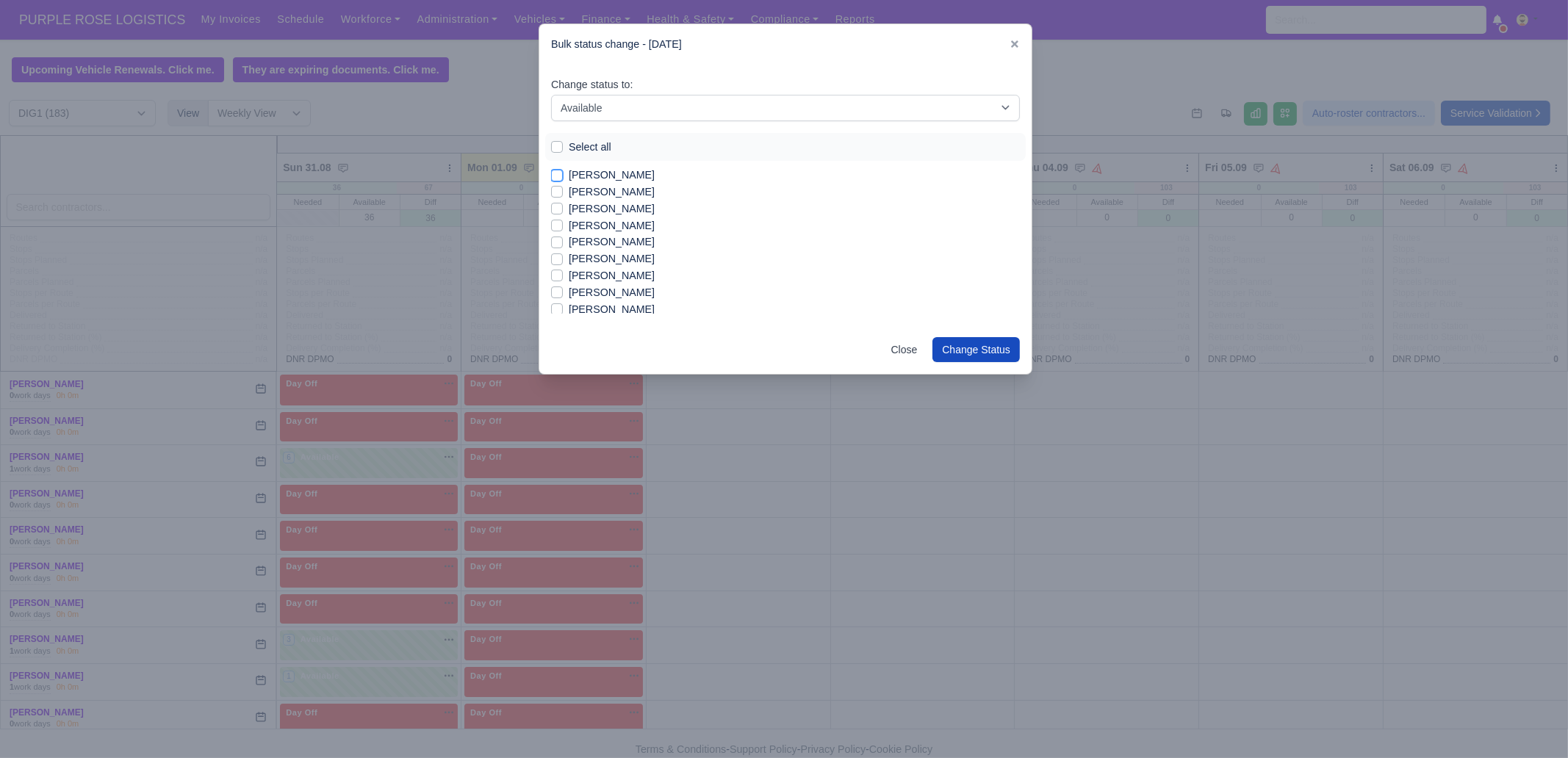
checkbox input "true"
click at [602, 192] on label "[PERSON_NAME]" at bounding box center [611, 191] width 86 height 17
click at [563, 192] on input "[PERSON_NAME]" at bounding box center [557, 190] width 12 height 12
checkbox input "true"
click at [602, 241] on label "[PERSON_NAME]" at bounding box center [611, 241] width 86 height 17
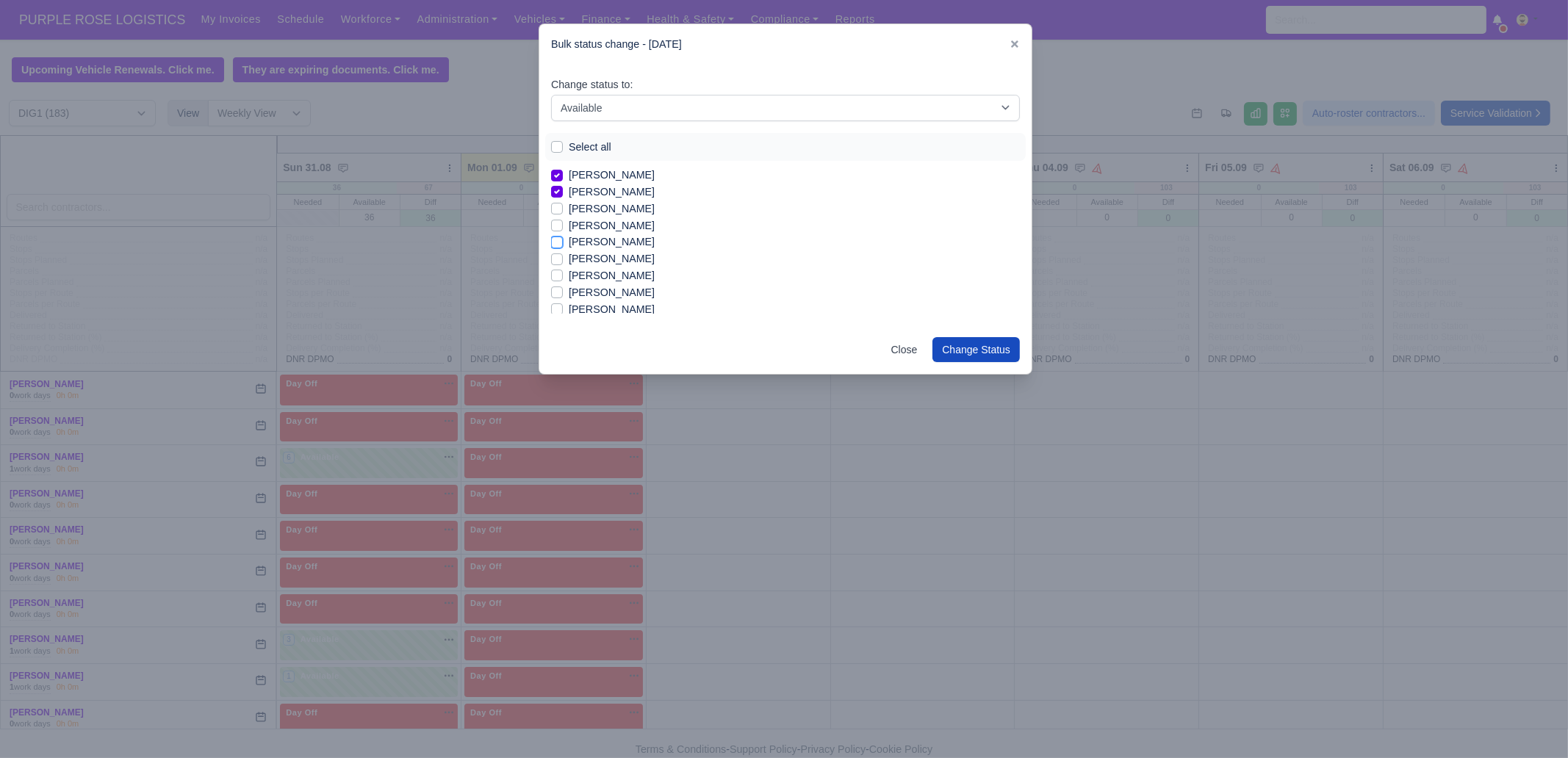
click at [563, 241] on input "[PERSON_NAME]" at bounding box center [557, 239] width 12 height 12
checkbox input "true"
click at [602, 258] on label "[PERSON_NAME]" at bounding box center [611, 258] width 86 height 17
click at [563, 258] on input "[PERSON_NAME]" at bounding box center [557, 257] width 12 height 12
checkbox input "true"
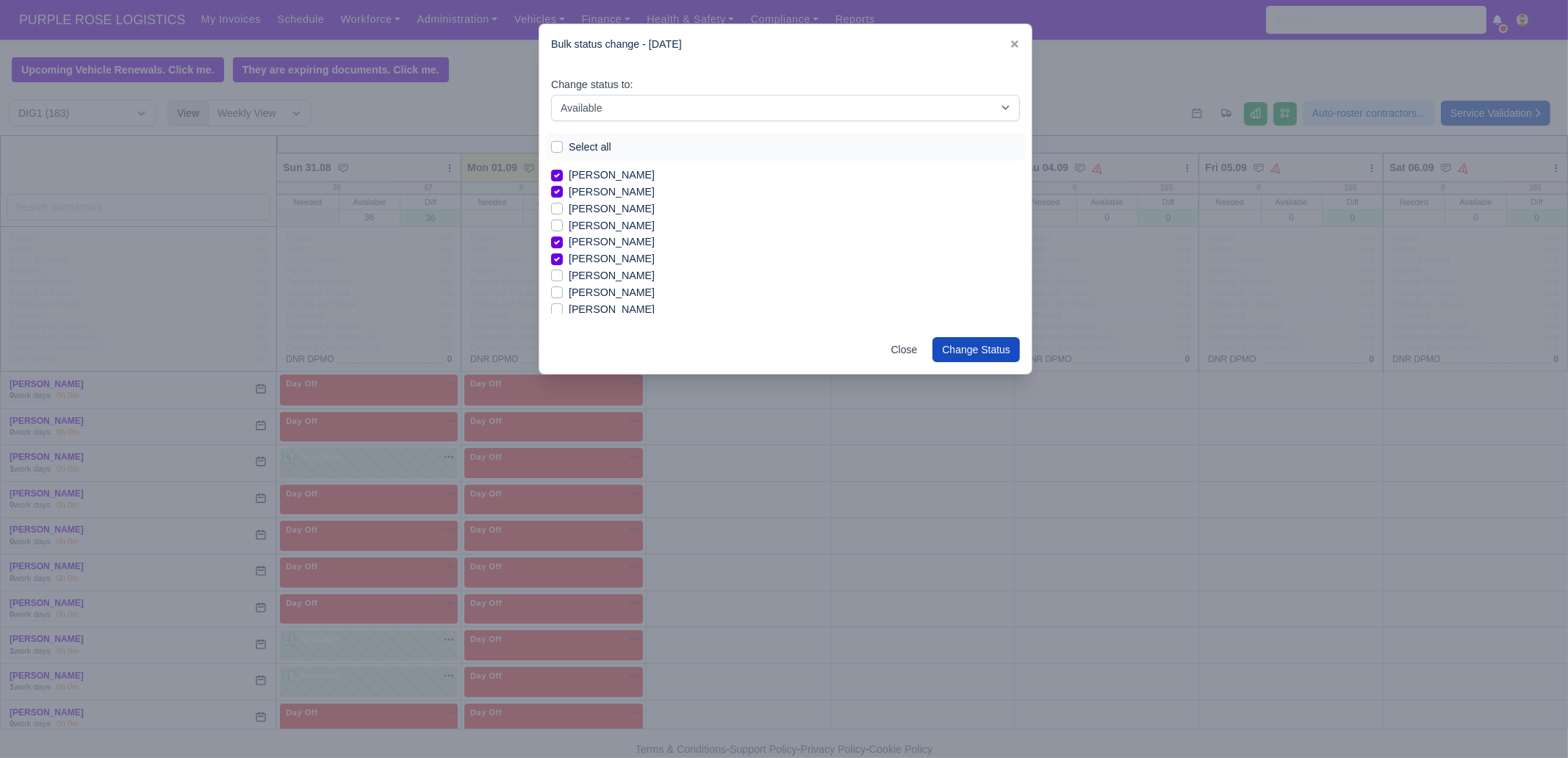
click at [600, 293] on label "[PERSON_NAME]" at bounding box center [611, 292] width 86 height 17
click at [563, 293] on input "[PERSON_NAME]" at bounding box center [557, 291] width 12 height 12
checkbox input "true"
click at [596, 304] on label "[PERSON_NAME]" at bounding box center [611, 309] width 86 height 17
click at [563, 304] on input "[PERSON_NAME]" at bounding box center [557, 307] width 12 height 12
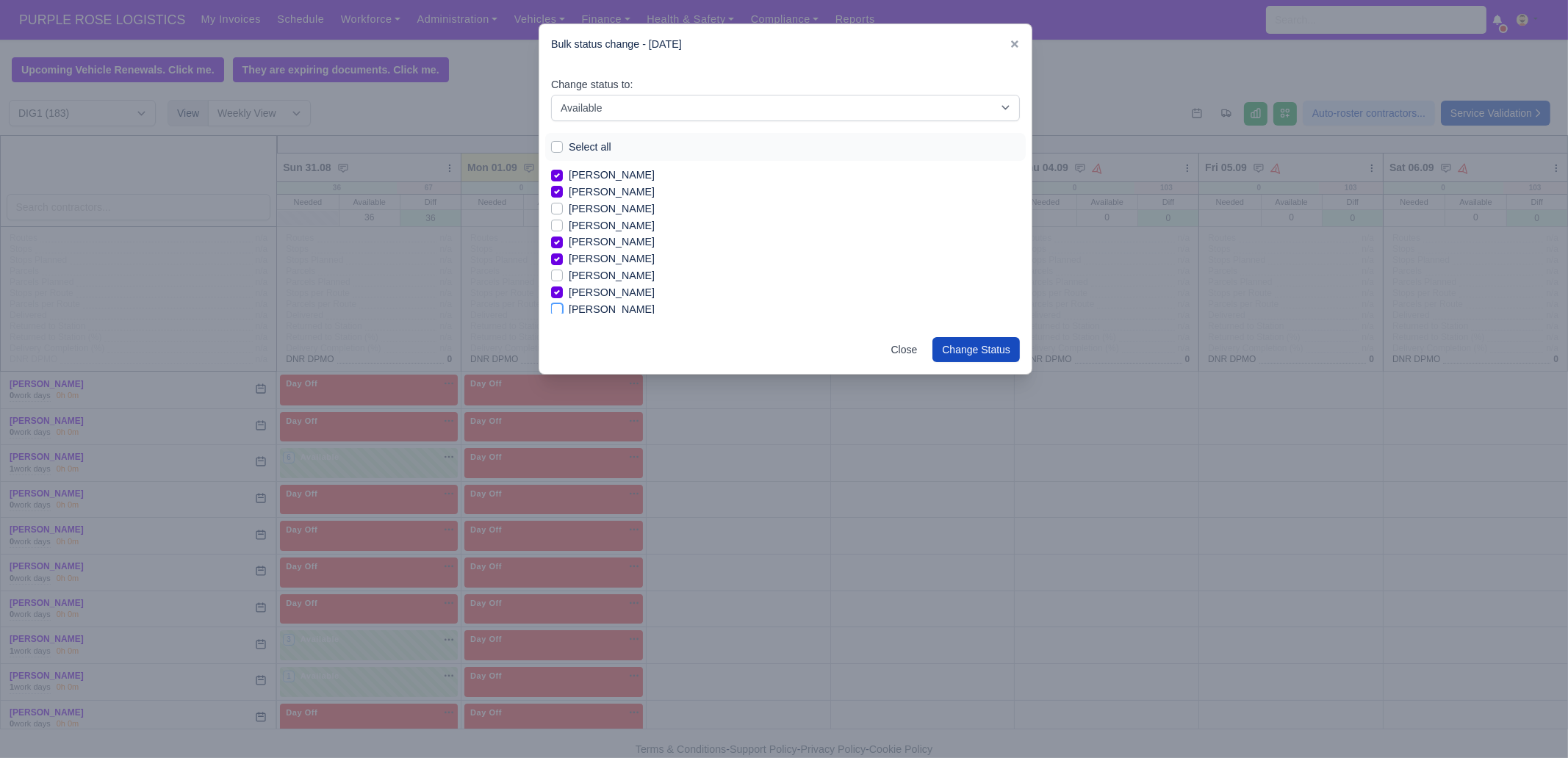
checkbox input "true"
click at [605, 269] on label "[PERSON_NAME]" at bounding box center [611, 268] width 86 height 17
click at [563, 269] on input "[PERSON_NAME]" at bounding box center [557, 266] width 12 height 12
checkbox input "true"
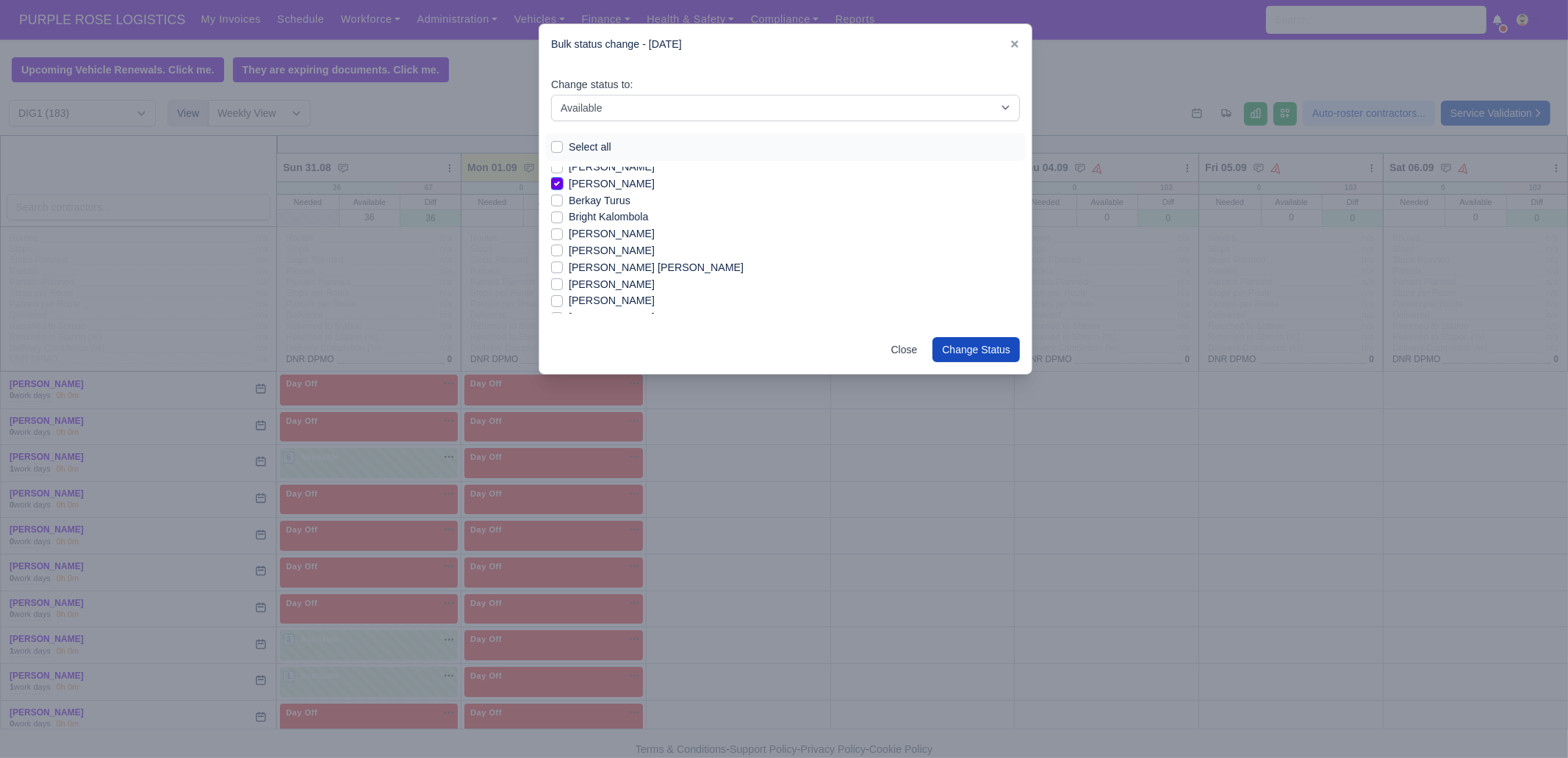
scroll to position [183, 0]
click at [599, 225] on label "[PERSON_NAME]" at bounding box center [611, 226] width 86 height 17
click at [563, 225] on input "[PERSON_NAME]" at bounding box center [557, 225] width 12 height 12
checkbox input "true"
click at [602, 261] on label "[PERSON_NAME] [PERSON_NAME]" at bounding box center [656, 259] width 175 height 17
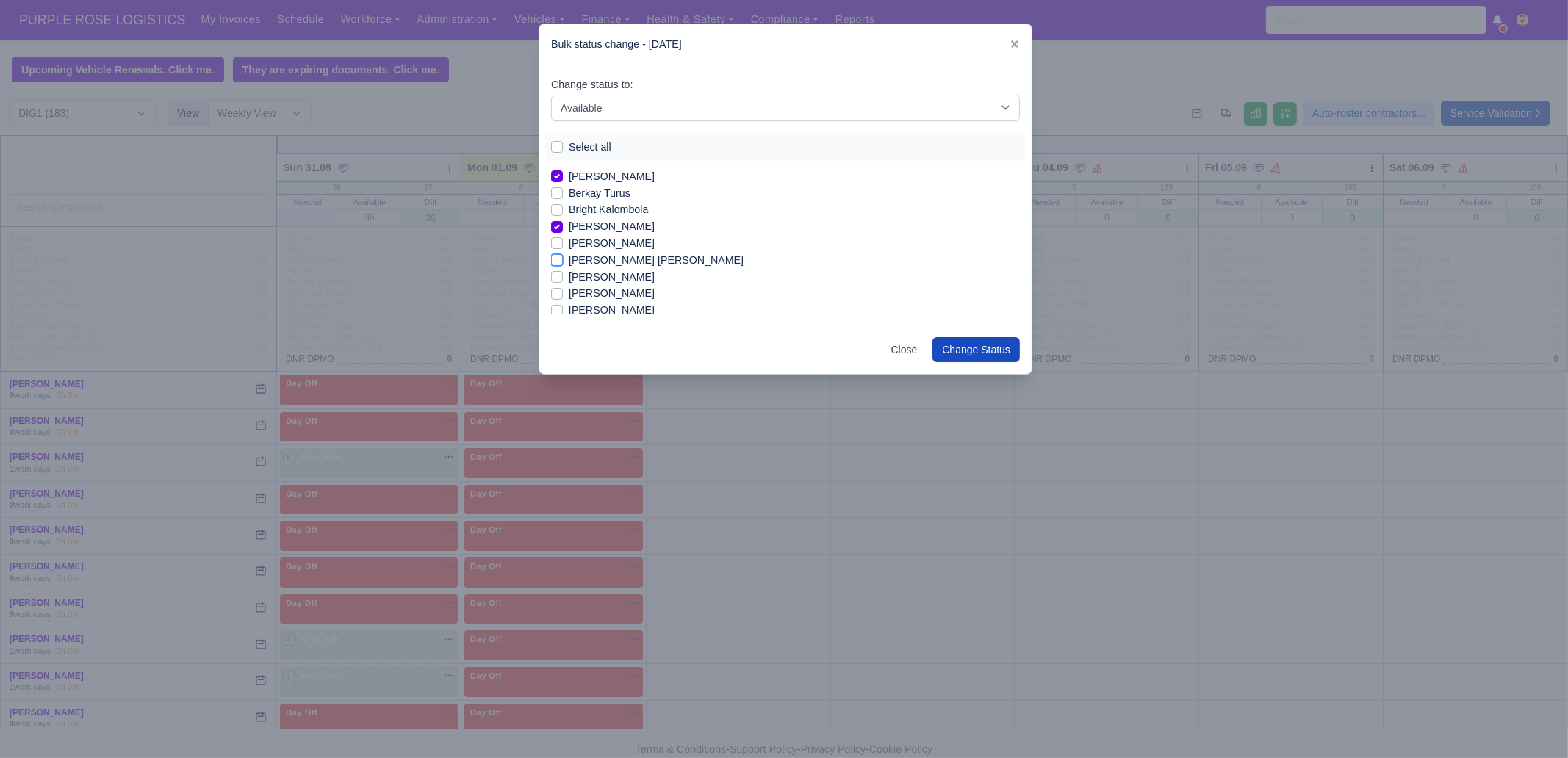
click at [563, 261] on input "[PERSON_NAME] [PERSON_NAME]" at bounding box center [557, 258] width 12 height 12
checkbox input "true"
click at [606, 275] on label "[PERSON_NAME]" at bounding box center [611, 277] width 86 height 17
click at [563, 275] on input "[PERSON_NAME]" at bounding box center [557, 275] width 12 height 12
checkbox input "true"
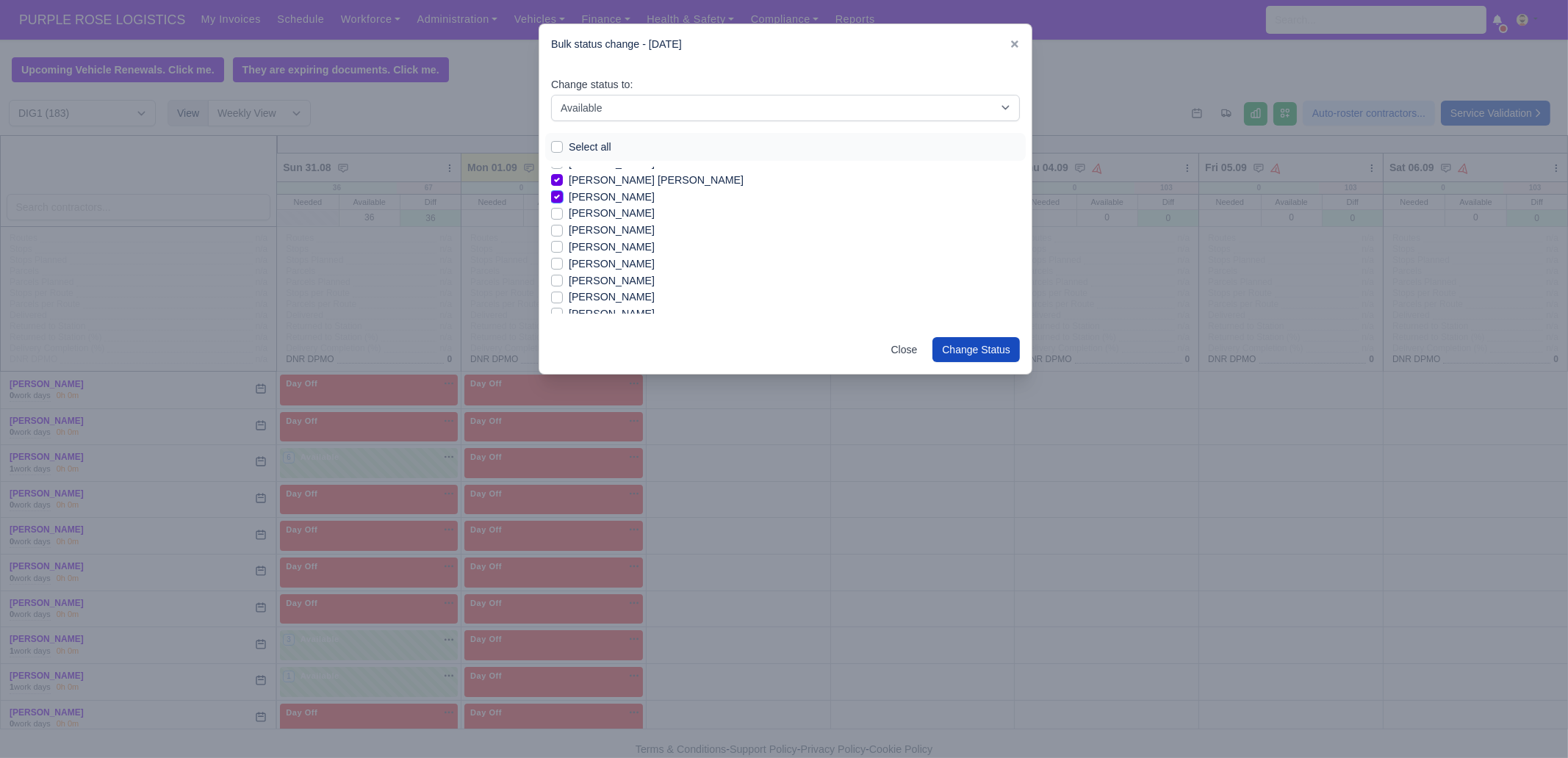
scroll to position [276, 0]
click at [596, 253] on label "[PERSON_NAME]" at bounding box center [611, 251] width 86 height 17
click at [563, 253] on input "[PERSON_NAME]" at bounding box center [557, 249] width 12 height 12
checkbox input "true"
click at [596, 264] on label "[PERSON_NAME]" at bounding box center [611, 268] width 86 height 17
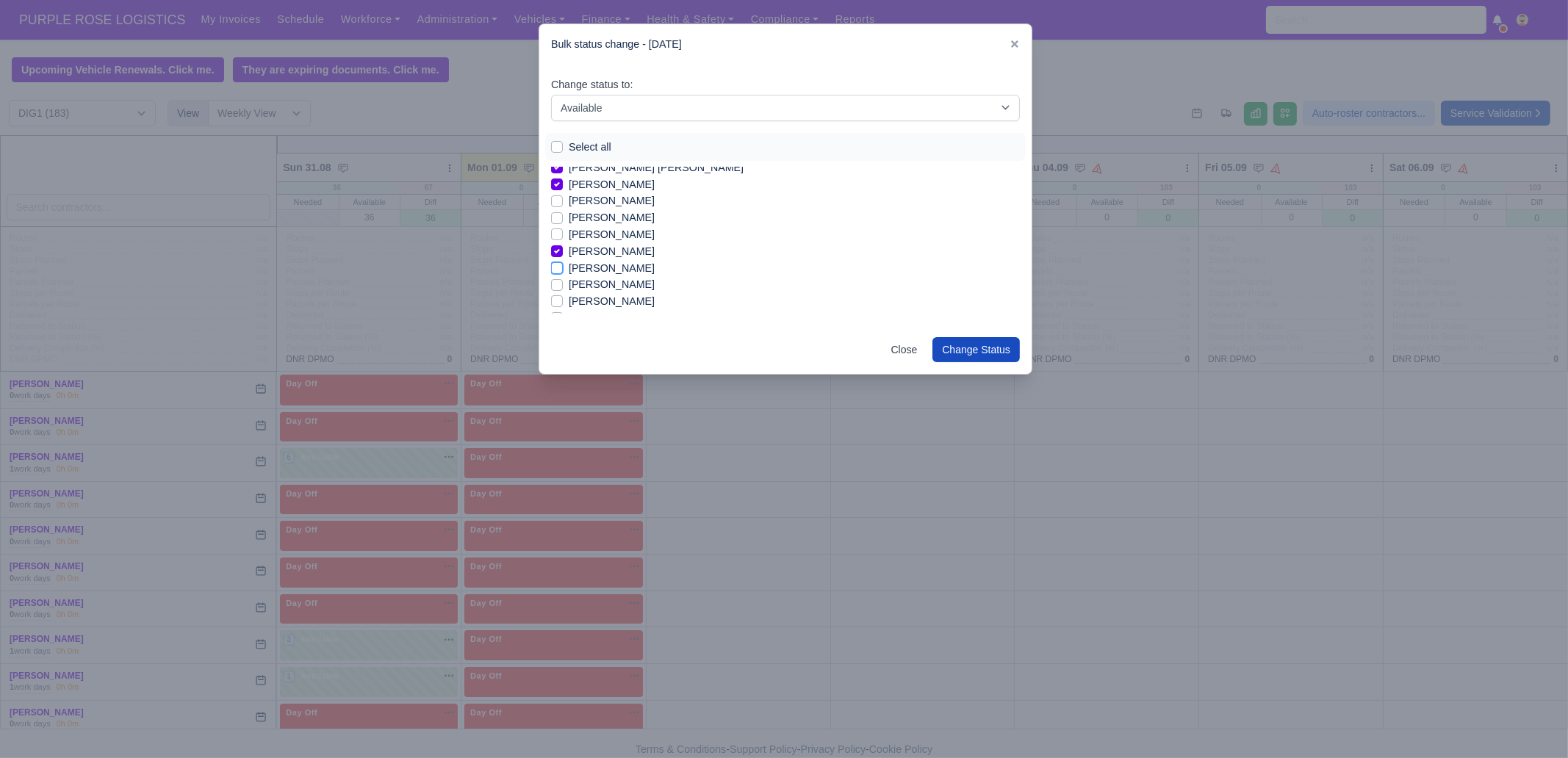
click at [563, 264] on input "[PERSON_NAME]" at bounding box center [557, 266] width 12 height 12
checkbox input "true"
click at [598, 285] on label "[PERSON_NAME]" at bounding box center [611, 284] width 86 height 17
click at [563, 285] on input "[PERSON_NAME]" at bounding box center [557, 282] width 12 height 12
checkbox input "true"
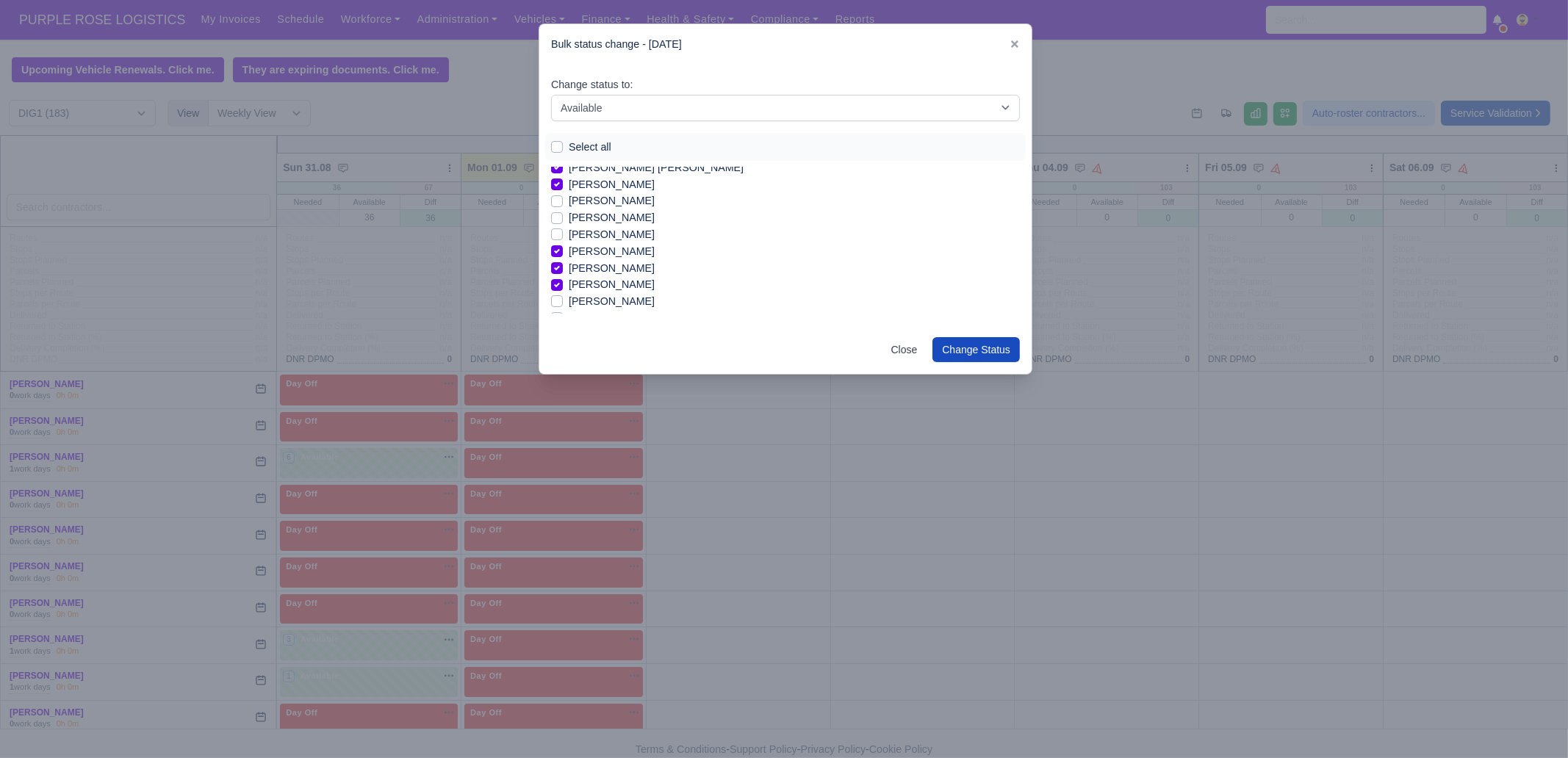
click at [592, 298] on label "[PERSON_NAME]" at bounding box center [611, 301] width 86 height 17
click at [563, 298] on input "[PERSON_NAME]" at bounding box center [557, 299] width 12 height 12
checkbox input "true"
click at [596, 228] on label "[PERSON_NAME]" at bounding box center [611, 227] width 86 height 17
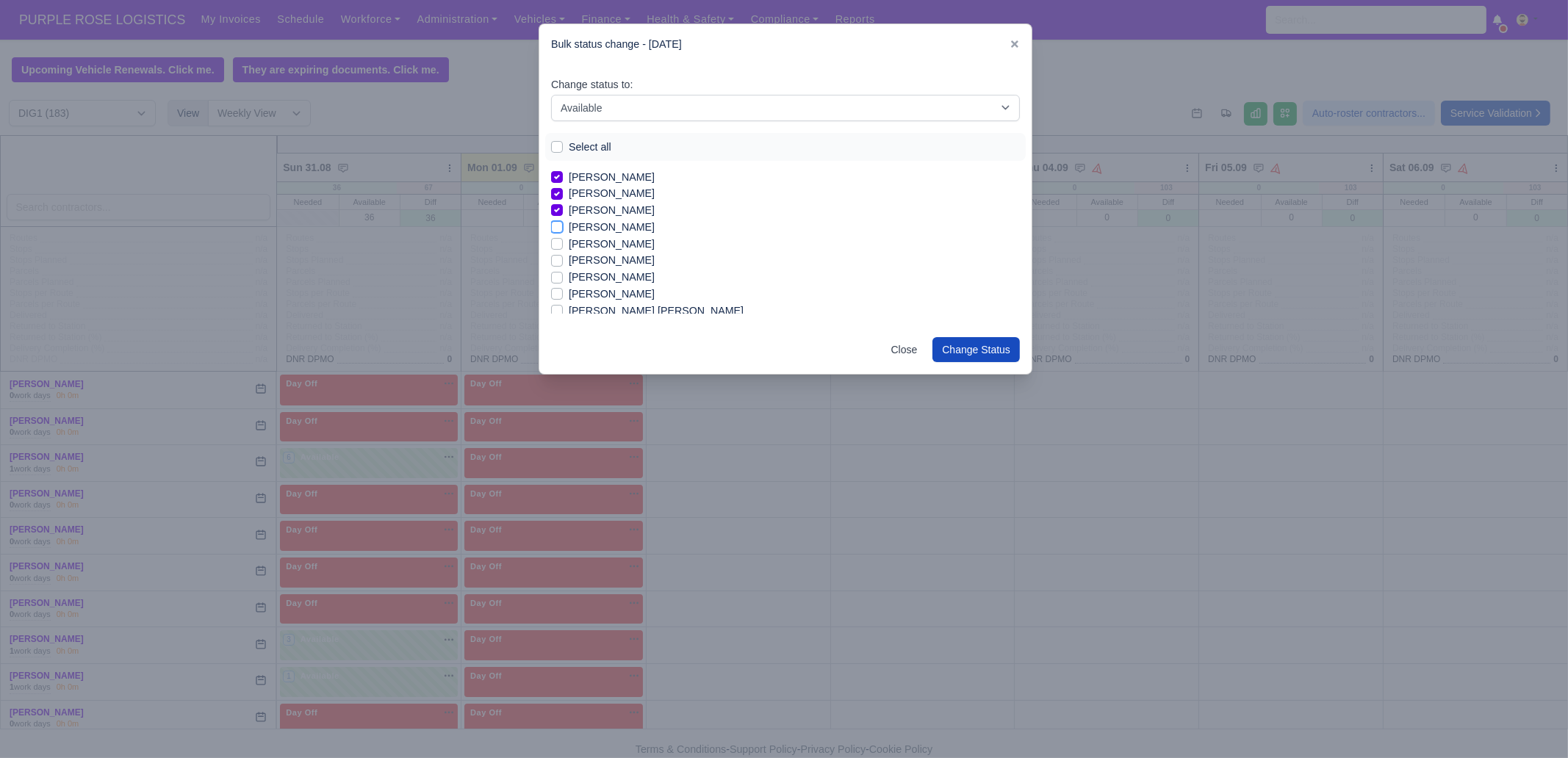
click at [563, 228] on input "[PERSON_NAME]" at bounding box center [557, 225] width 12 height 12
checkbox input "true"
click at [598, 260] on label "[PERSON_NAME]" at bounding box center [611, 259] width 86 height 17
click at [563, 260] on input "[PERSON_NAME]" at bounding box center [557, 258] width 12 height 12
checkbox input "true"
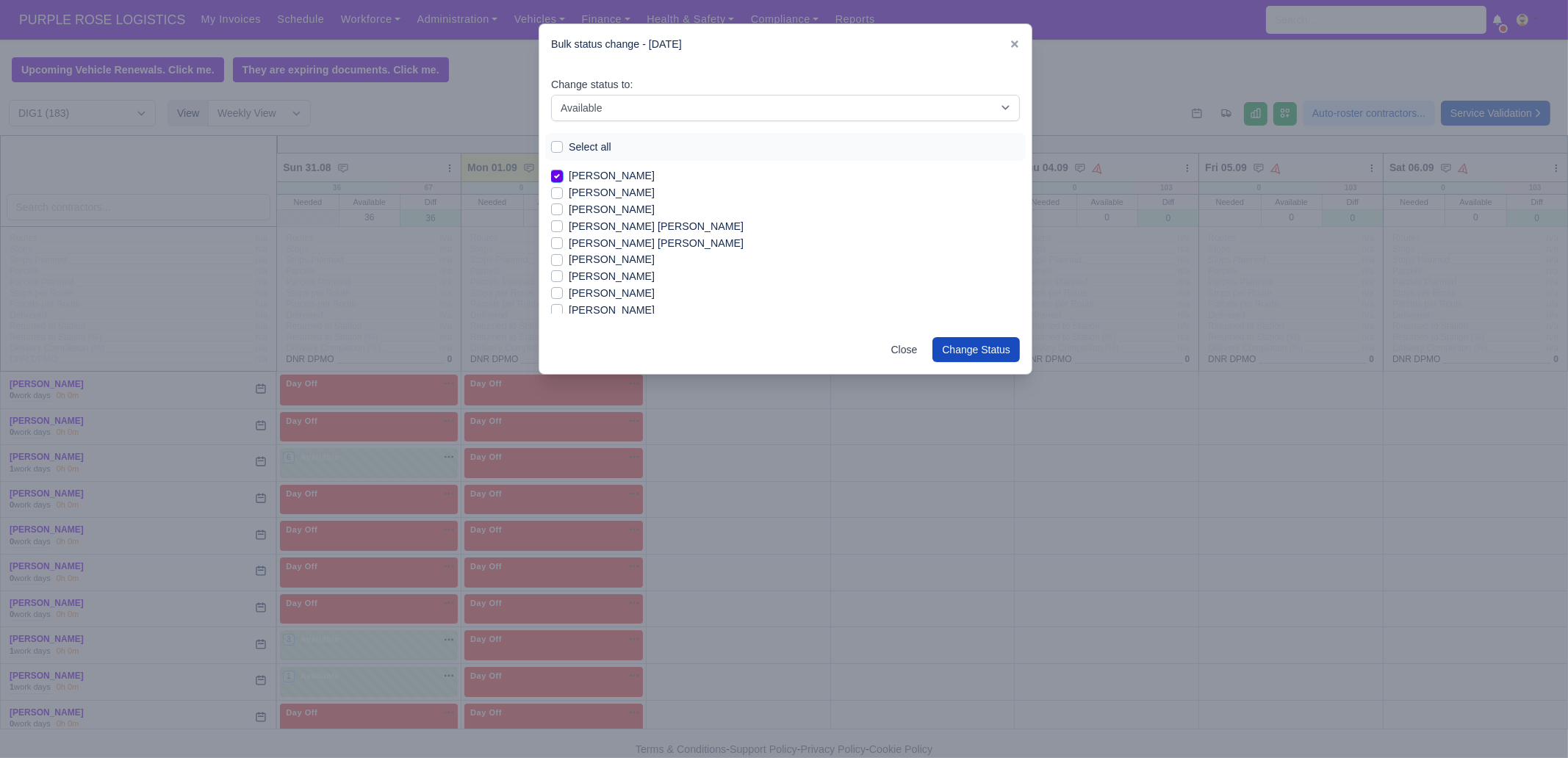
scroll to position [459, 0]
click at [592, 283] on label "[PERSON_NAME]" at bounding box center [611, 285] width 86 height 17
click at [563, 283] on input "[PERSON_NAME]" at bounding box center [557, 283] width 12 height 12
checkbox input "true"
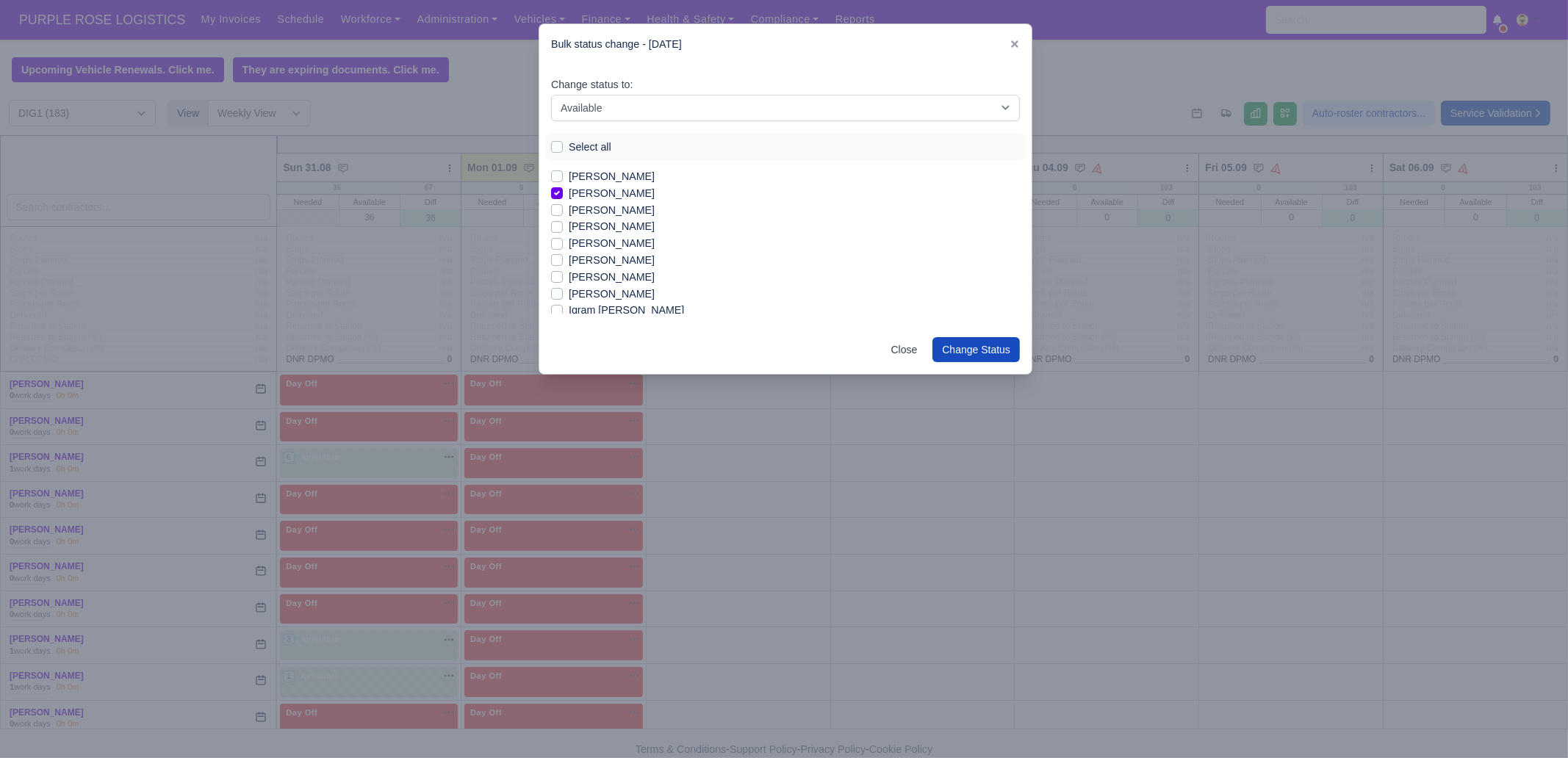
click at [598, 205] on label "[PERSON_NAME]" at bounding box center [611, 210] width 86 height 17
click at [563, 205] on input "[PERSON_NAME]" at bounding box center [557, 208] width 12 height 12
checkbox input "true"
click at [614, 243] on label "[PERSON_NAME]" at bounding box center [611, 243] width 86 height 17
click at [563, 243] on input "[PERSON_NAME]" at bounding box center [557, 241] width 12 height 12
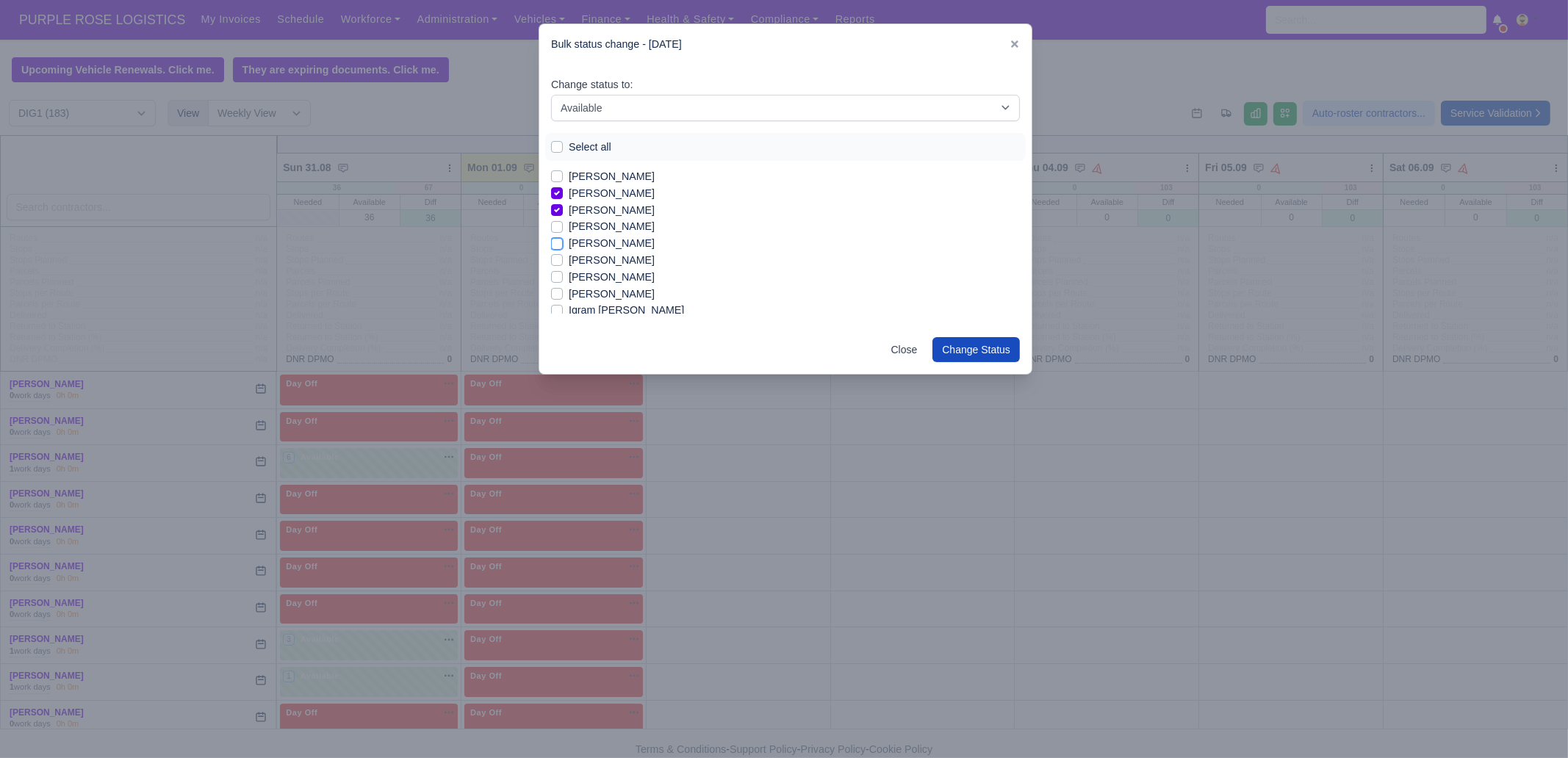
checkbox input "true"
click at [606, 275] on label "[PERSON_NAME]" at bounding box center [611, 277] width 86 height 17
click at [563, 275] on input "[PERSON_NAME]" at bounding box center [557, 275] width 12 height 12
checkbox input "true"
click at [610, 290] on label "[PERSON_NAME]" at bounding box center [611, 293] width 86 height 17
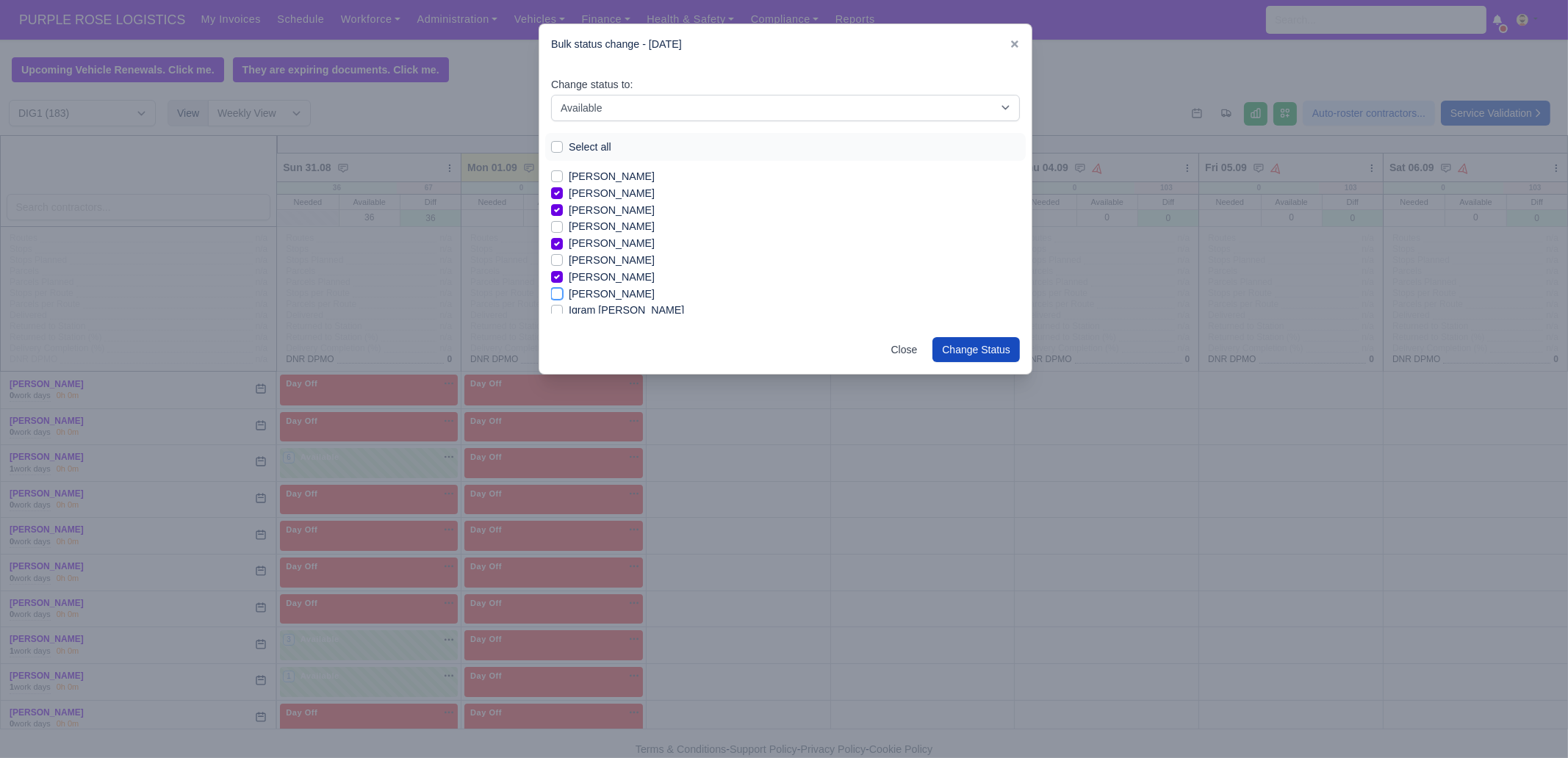
click at [563, 290] on input "[PERSON_NAME]" at bounding box center [557, 292] width 12 height 12
checkbox input "true"
click at [609, 234] on label "[PERSON_NAME]" at bounding box center [611, 236] width 86 height 17
click at [563, 234] on input "[PERSON_NAME]" at bounding box center [557, 234] width 12 height 12
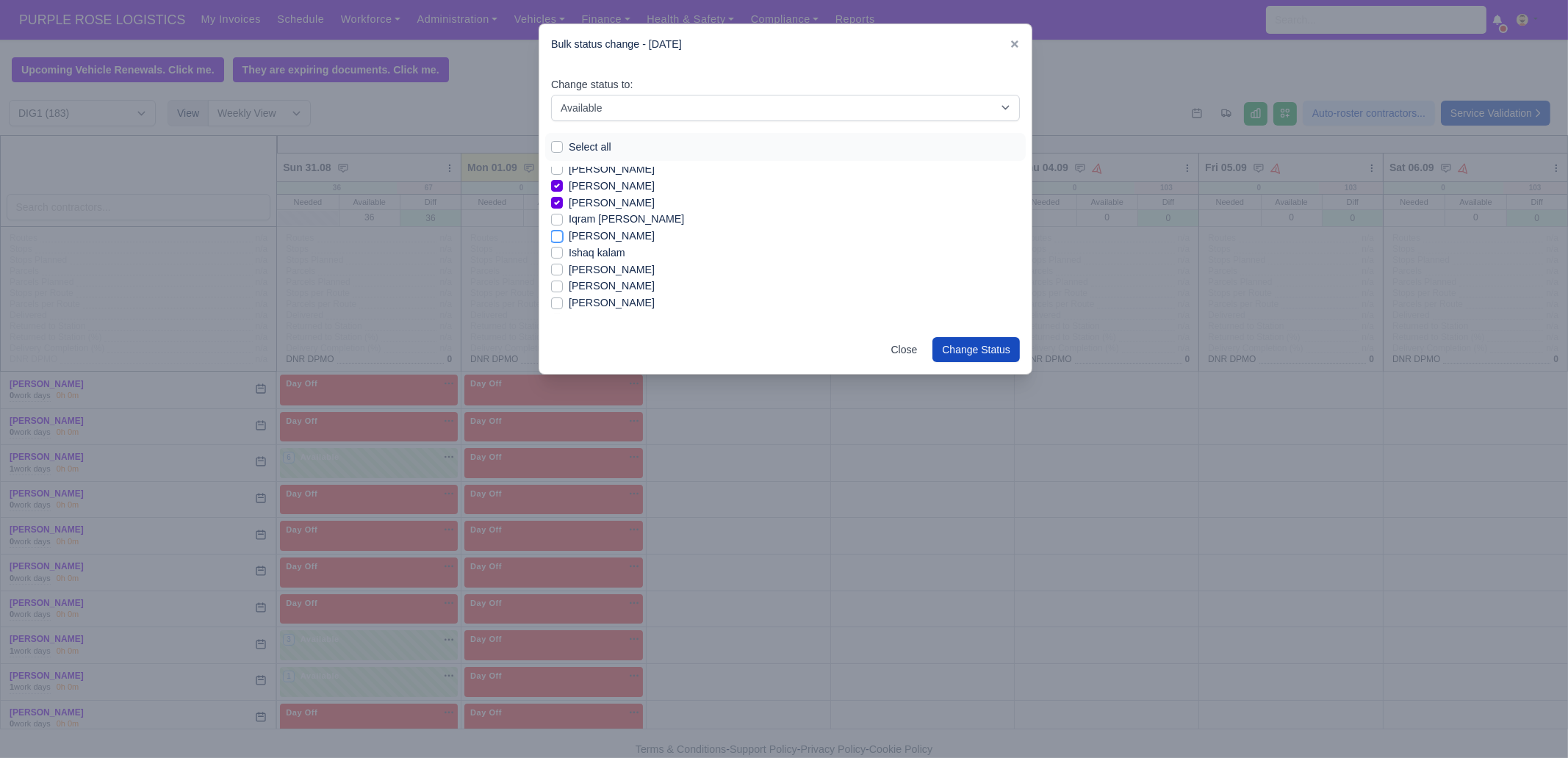
checkbox input "true"
click at [622, 285] on label "[PERSON_NAME]" at bounding box center [611, 283] width 86 height 17
click at [563, 285] on input "[PERSON_NAME]" at bounding box center [557, 281] width 12 height 12
checkbox input "true"
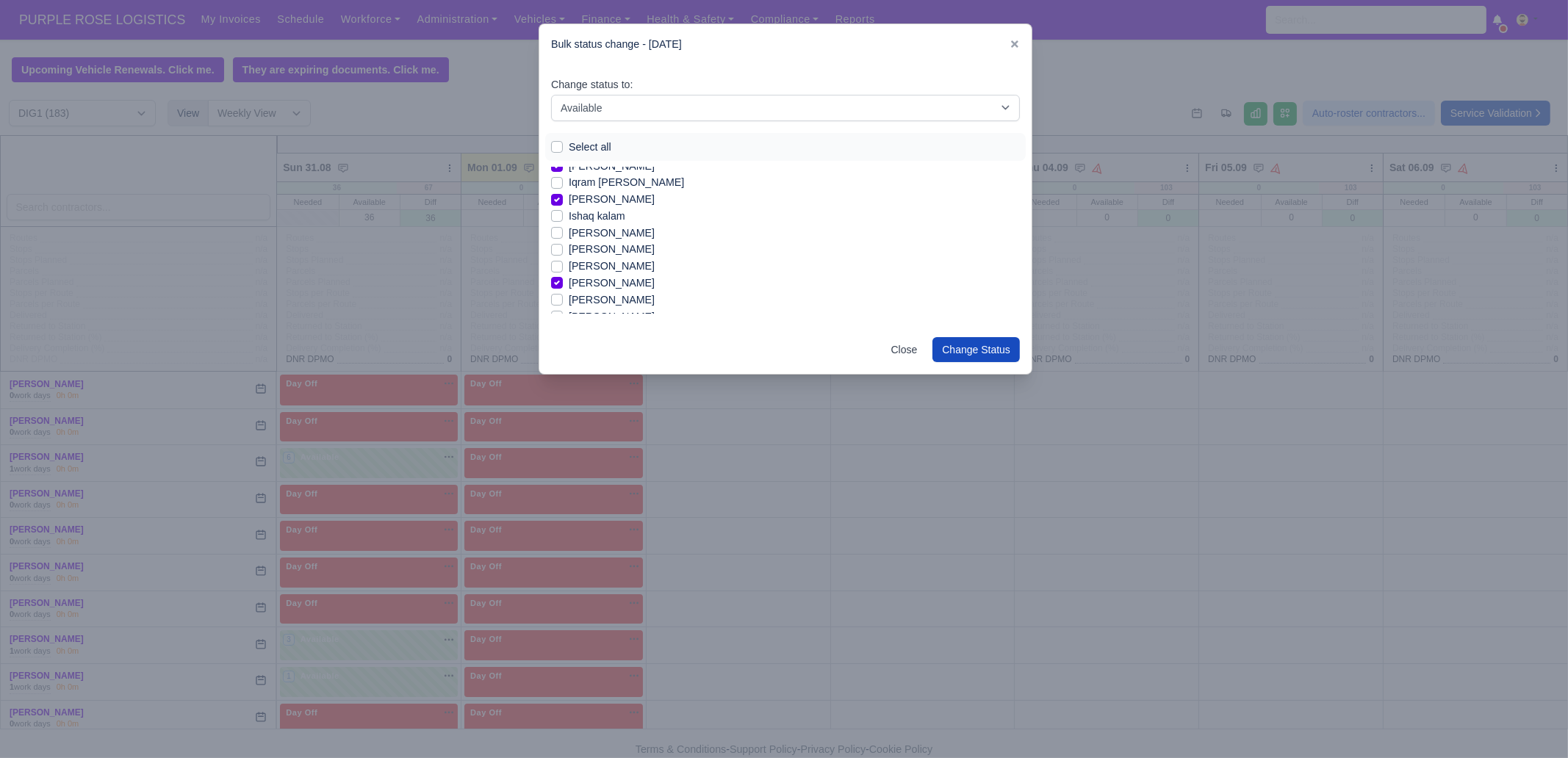
click at [618, 299] on label "[PERSON_NAME]" at bounding box center [611, 299] width 86 height 17
click at [563, 299] on input "[PERSON_NAME]" at bounding box center [557, 298] width 12 height 12
checkbox input "true"
click at [621, 233] on label "Leotrim Rexhepi" at bounding box center [607, 231] width 77 height 17
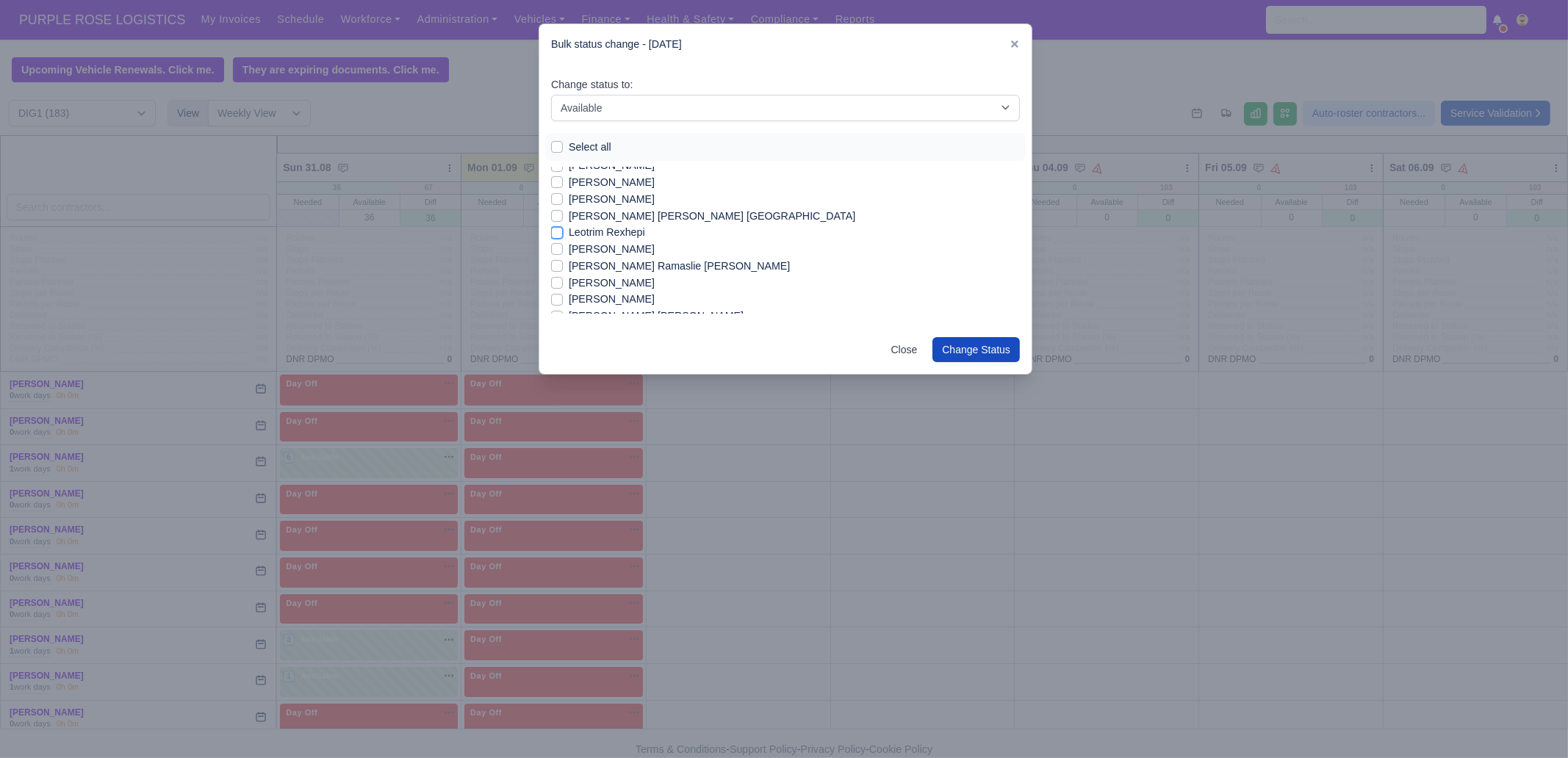
click at [563, 233] on input "Leotrim Rexhepi" at bounding box center [557, 230] width 12 height 12
checkbox input "true"
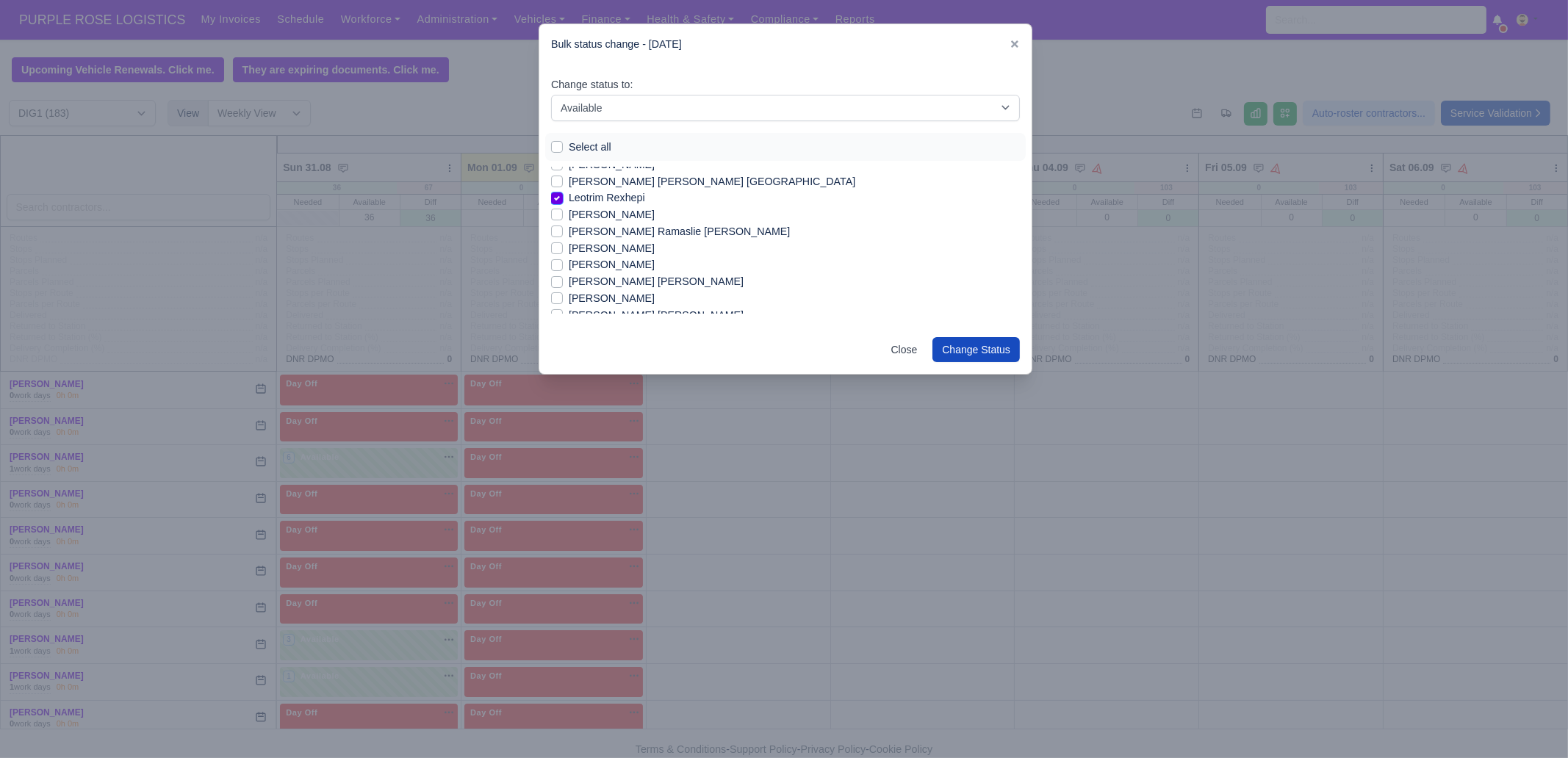
scroll to position [900, 0]
click at [1006, 306] on div "[PERSON_NAME] [PERSON_NAME]" at bounding box center [785, 312] width 468 height 17
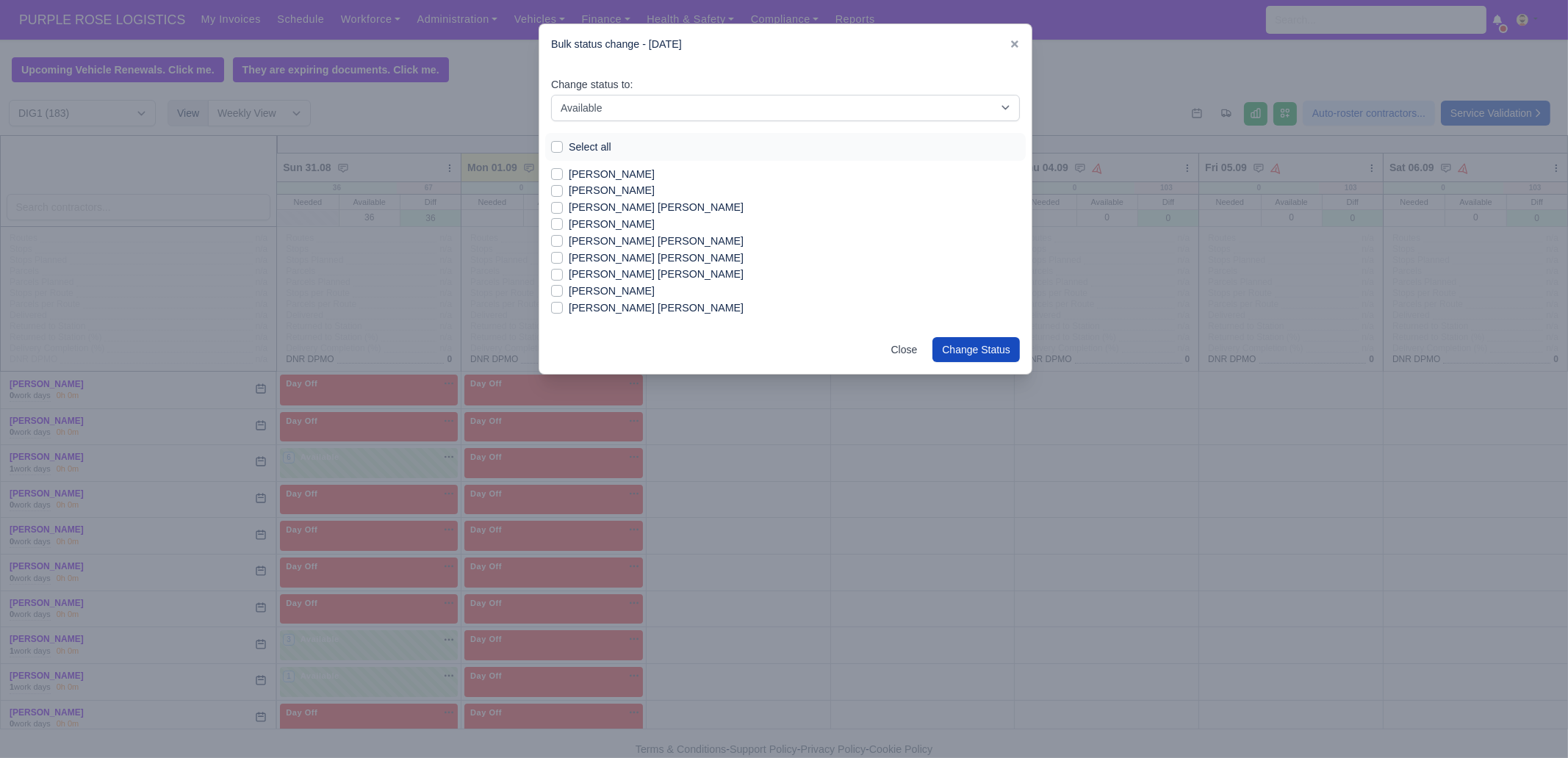
scroll to position [973, 0]
click at [653, 268] on label "[PERSON_NAME] [PERSON_NAME]" at bounding box center [656, 272] width 175 height 17
click at [563, 268] on input "[PERSON_NAME] [PERSON_NAME]" at bounding box center [557, 271] width 12 height 12
checkbox input "true"
click at [654, 310] on label "[PERSON_NAME] [PERSON_NAME]" at bounding box center [656, 306] width 175 height 17
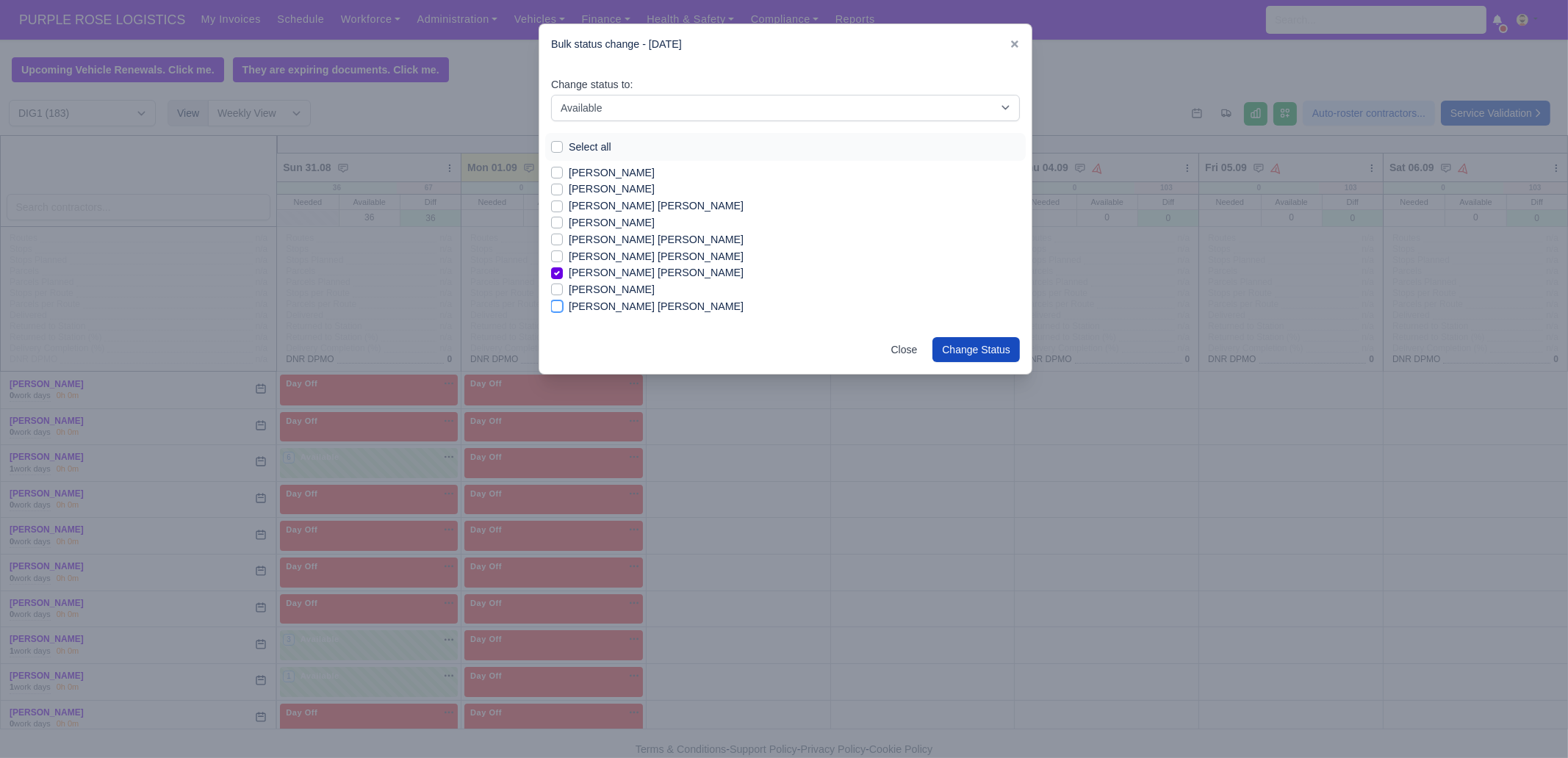
click at [563, 310] on input "[PERSON_NAME] [PERSON_NAME]" at bounding box center [557, 305] width 12 height 12
checkbox input "true"
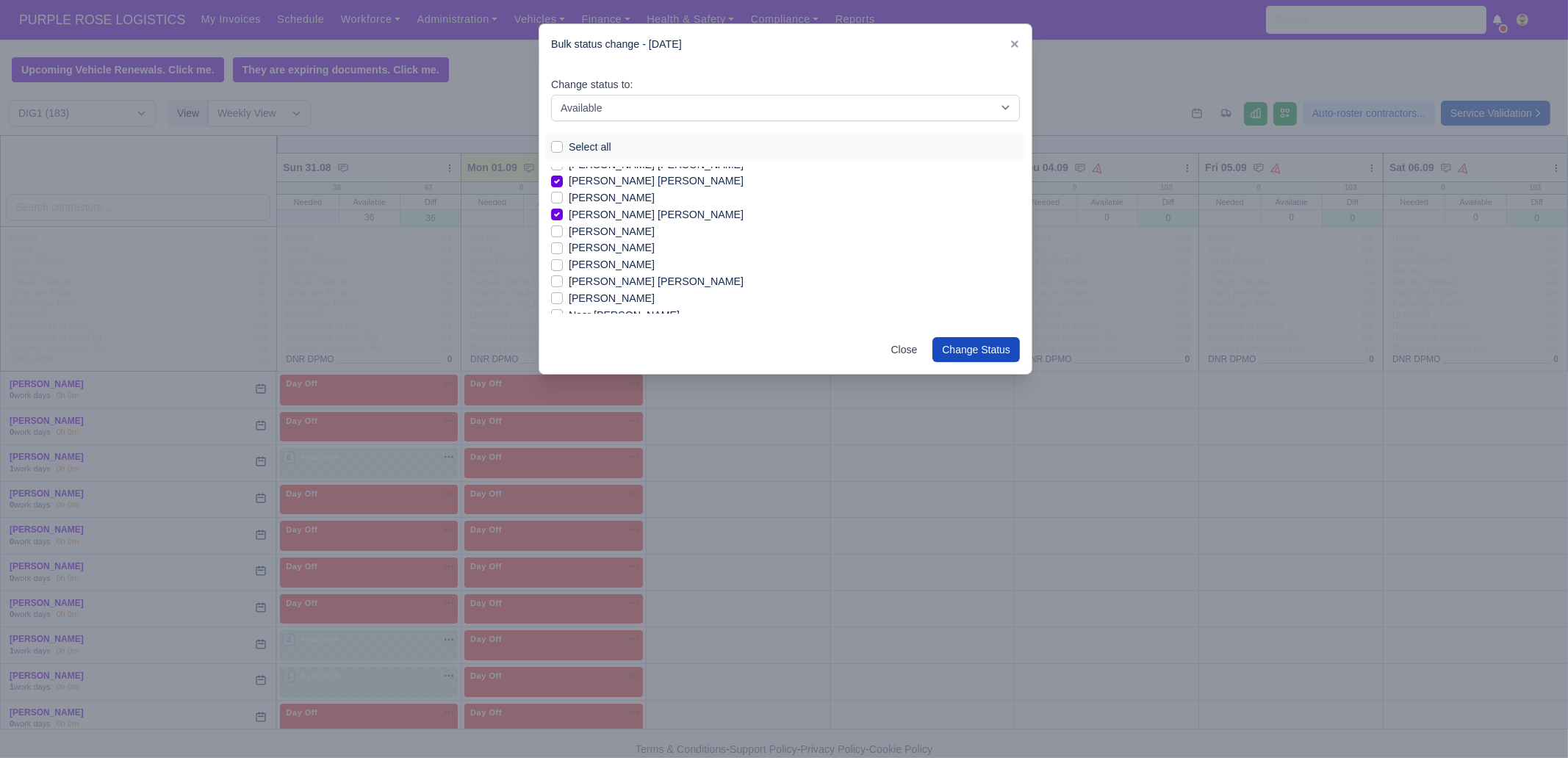
click at [651, 251] on label "[PERSON_NAME]" at bounding box center [611, 247] width 86 height 17
click at [563, 251] on input "[PERSON_NAME]" at bounding box center [557, 245] width 12 height 12
checkbox input "true"
click at [655, 259] on label "[PERSON_NAME]" at bounding box center [611, 265] width 86 height 17
click at [563, 259] on input "[PERSON_NAME]" at bounding box center [557, 263] width 12 height 12
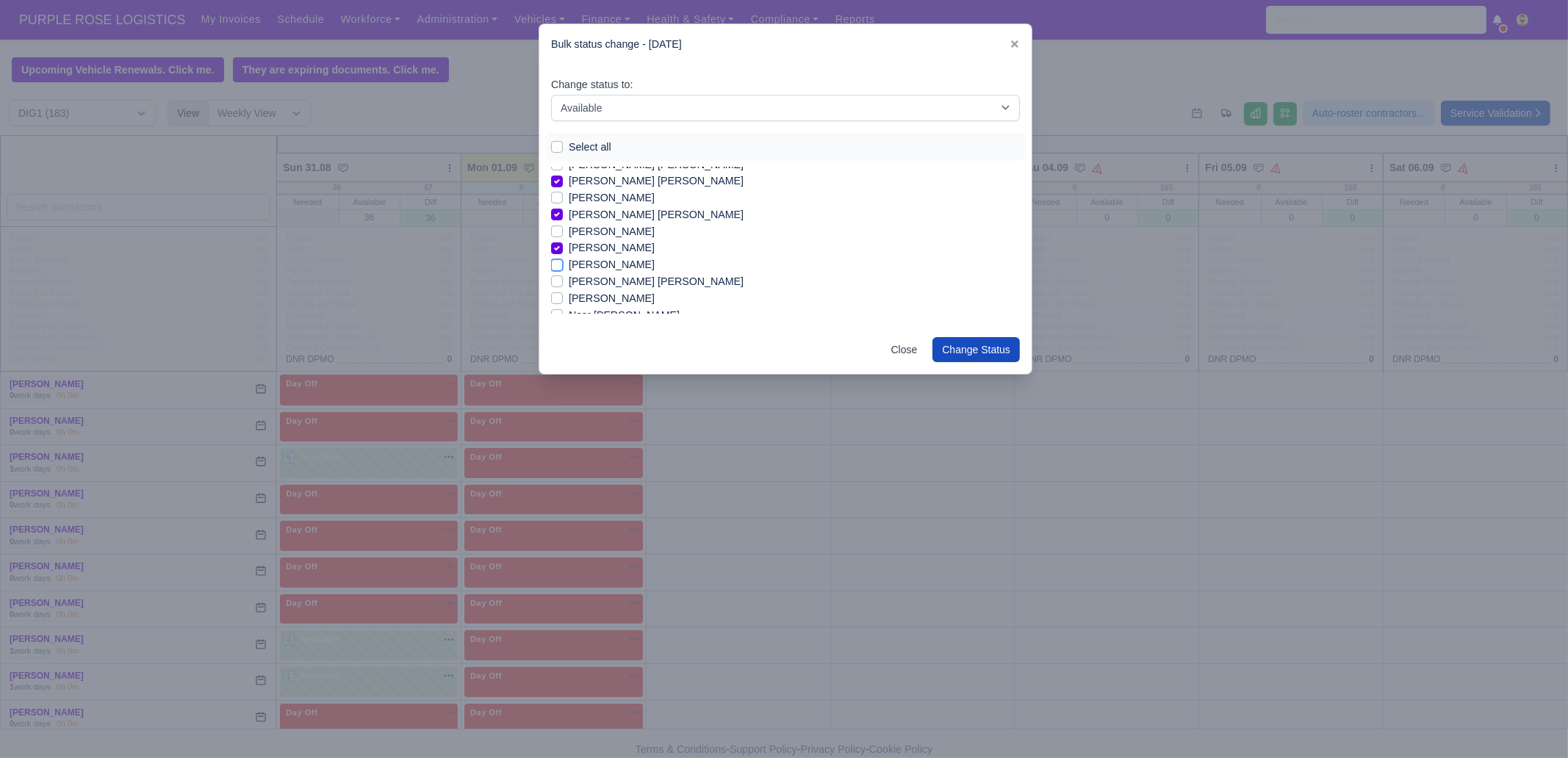
checkbox input "true"
click at [639, 297] on label "[PERSON_NAME]" at bounding box center [611, 298] width 86 height 17
click at [563, 297] on input "[PERSON_NAME]" at bounding box center [557, 296] width 12 height 12
checkbox input "true"
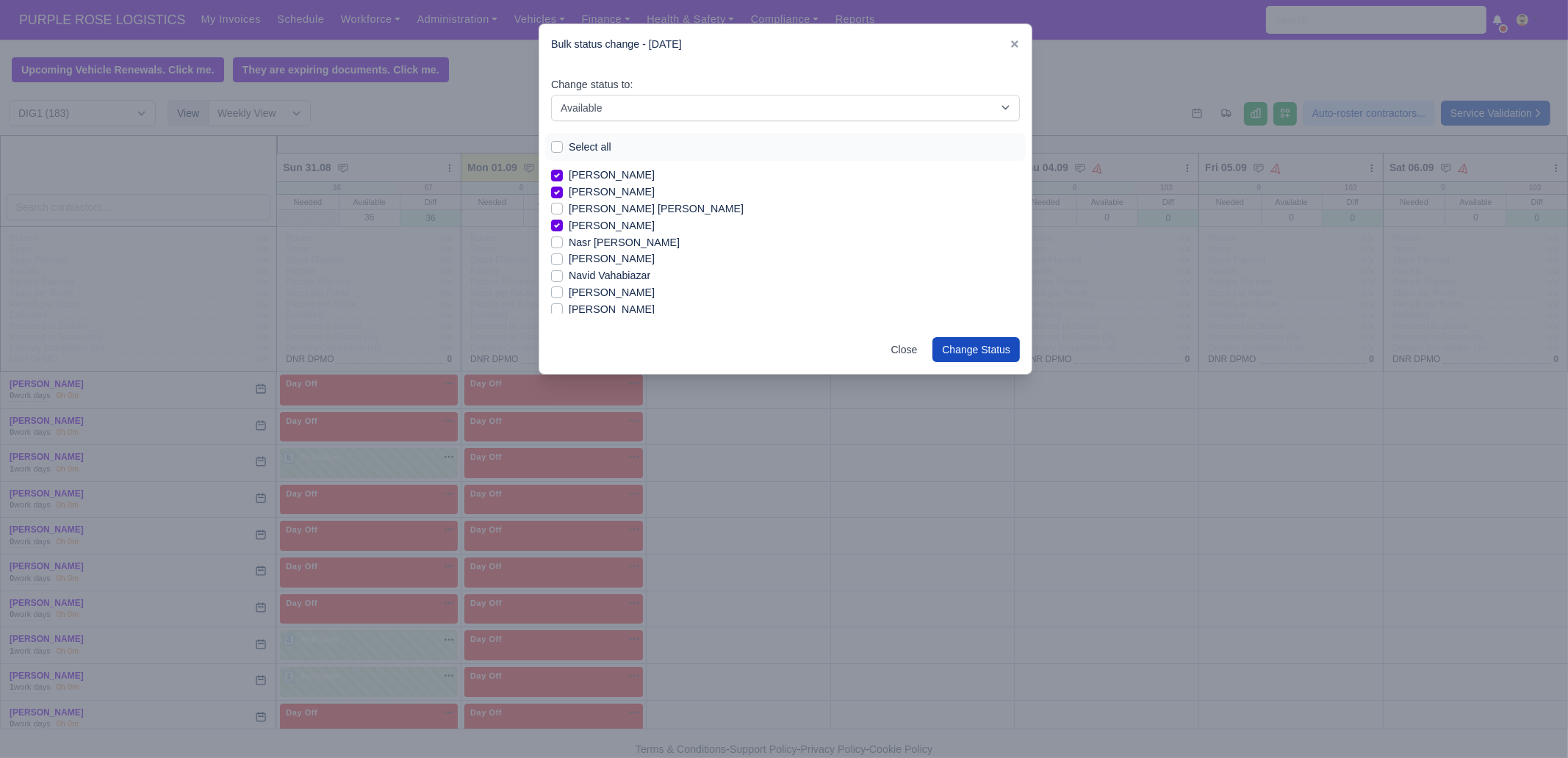
click at [612, 257] on label "[PERSON_NAME]" at bounding box center [611, 258] width 86 height 17
click at [563, 257] on input "[PERSON_NAME]" at bounding box center [557, 257] width 12 height 12
checkbox input "true"
click at [617, 288] on label "[PERSON_NAME]" at bounding box center [611, 292] width 86 height 17
click at [563, 288] on input "[PERSON_NAME]" at bounding box center [557, 291] width 12 height 12
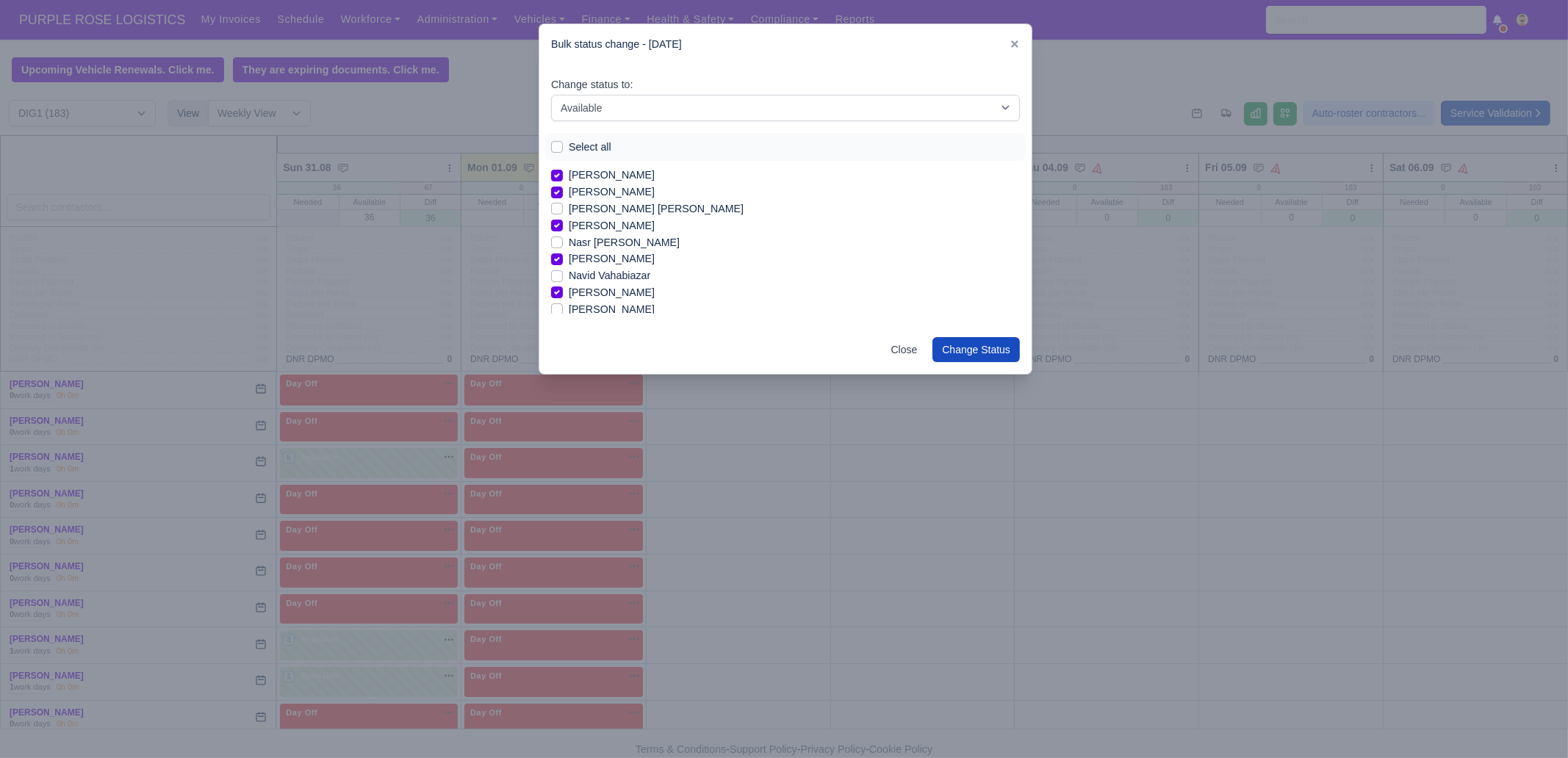
click at [617, 288] on label "[PERSON_NAME]" at bounding box center [611, 292] width 86 height 17
click at [563, 288] on input "[PERSON_NAME]" at bounding box center [557, 291] width 12 height 12
checkbox input "false"
click at [620, 306] on label "[PERSON_NAME]" at bounding box center [611, 309] width 86 height 17
click at [563, 306] on input "[PERSON_NAME]" at bounding box center [557, 307] width 12 height 12
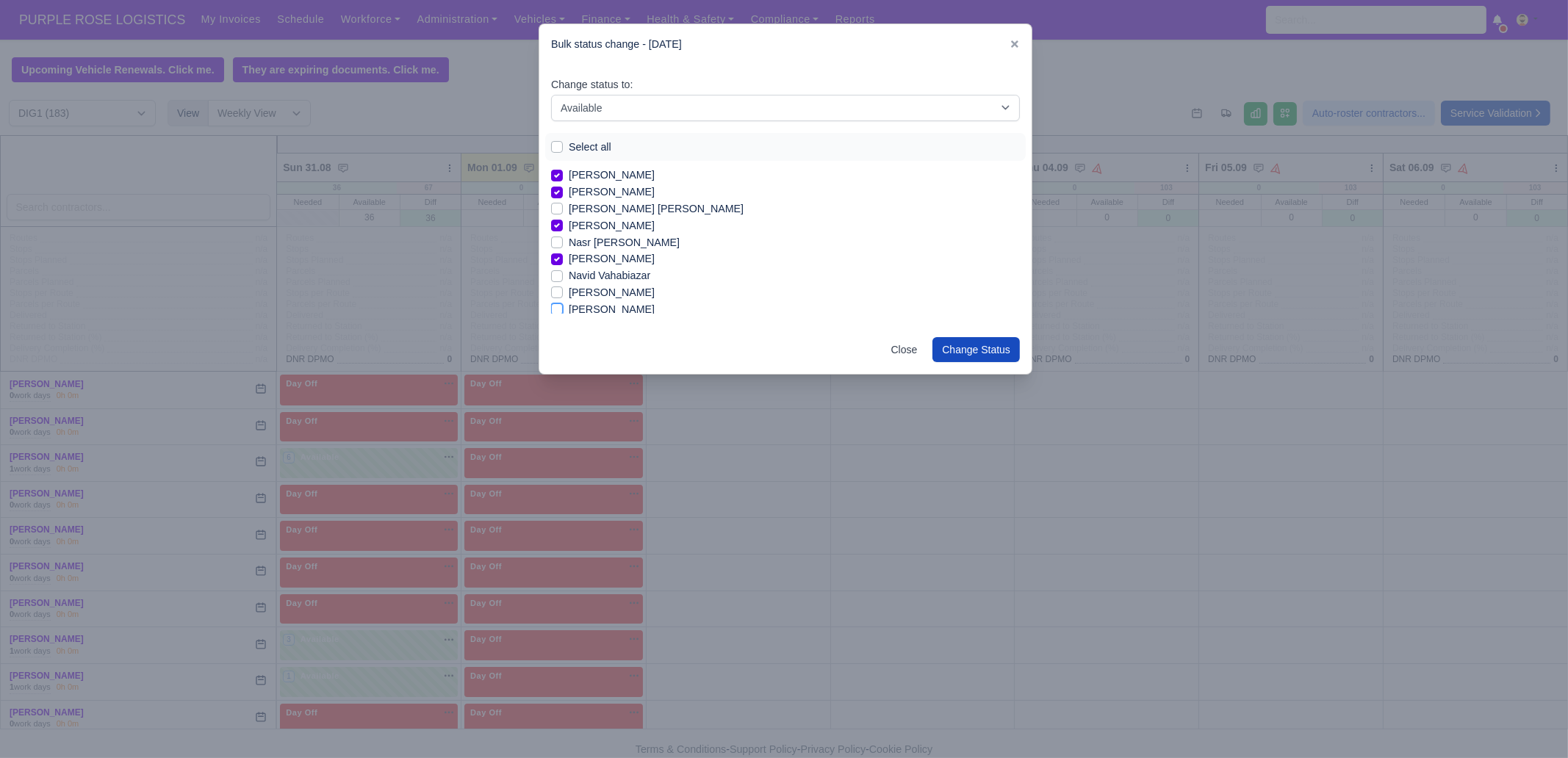
checkbox input "true"
click at [616, 263] on label "[PERSON_NAME]" at bounding box center [611, 269] width 86 height 17
click at [563, 263] on input "[PERSON_NAME]" at bounding box center [557, 267] width 12 height 12
checkbox input "true"
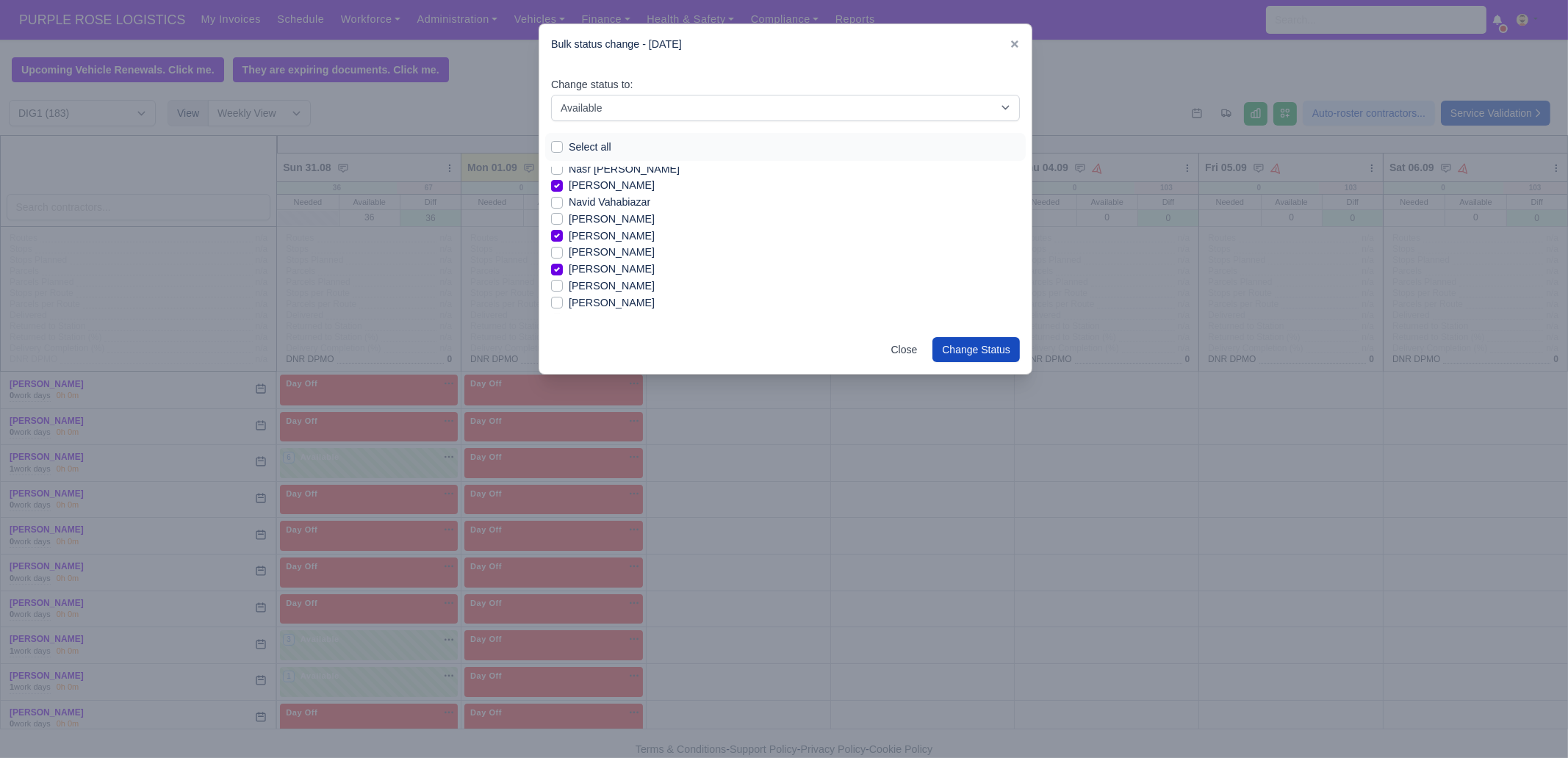
click at [609, 300] on label "[PERSON_NAME]" at bounding box center [611, 302] width 86 height 17
click at [563, 300] on input "[PERSON_NAME]" at bounding box center [557, 300] width 12 height 12
checkbox input "true"
click at [605, 280] on label "[PERSON_NAME]" at bounding box center [611, 283] width 86 height 17
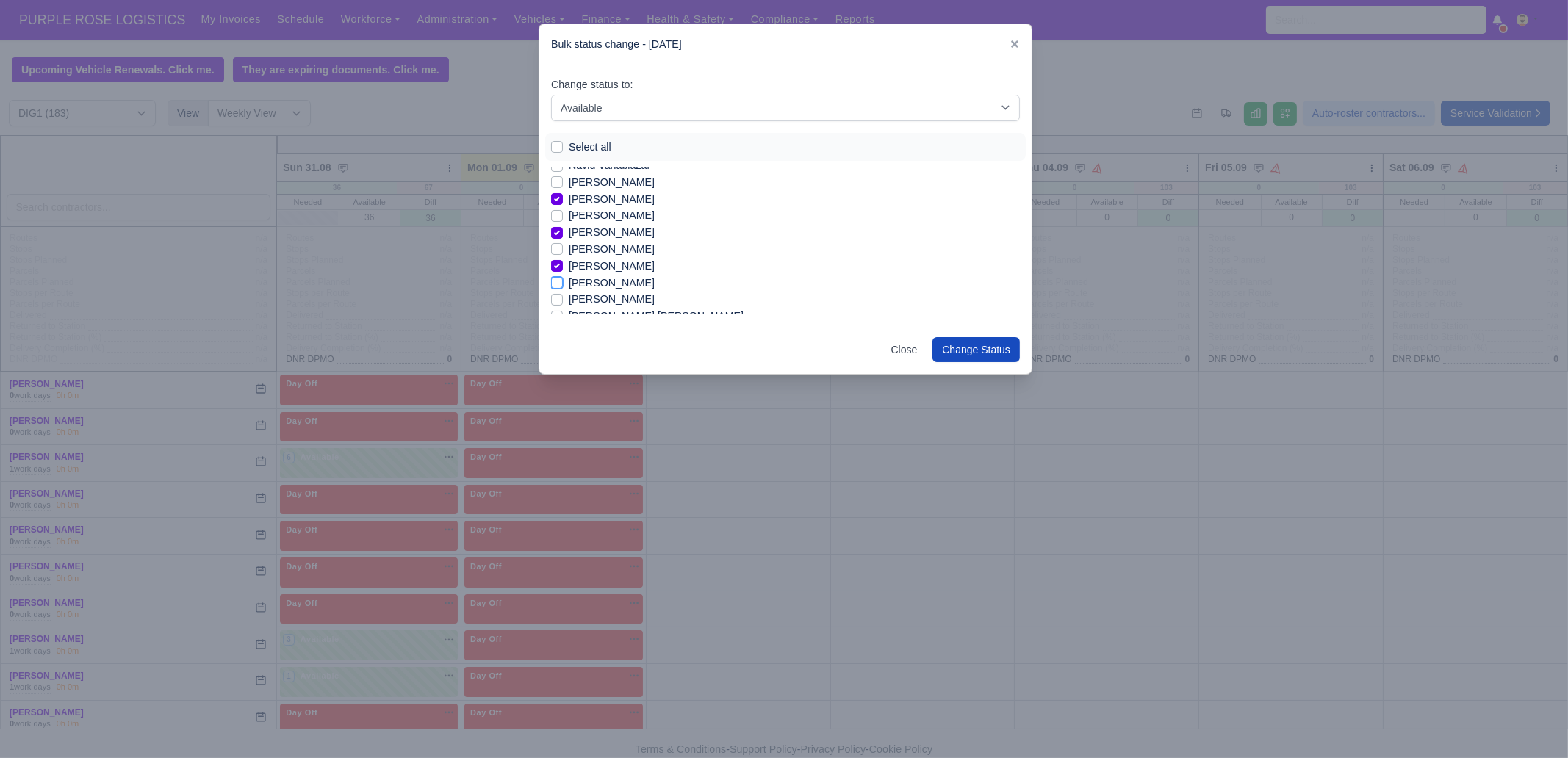
click at [563, 280] on input "[PERSON_NAME]" at bounding box center [557, 281] width 12 height 12
checkbox input "true"
click at [614, 286] on label "[PERSON_NAME] Lo [PERSON_NAME]" at bounding box center [663, 292] width 190 height 17
click at [563, 286] on input "[PERSON_NAME] Lo [PERSON_NAME]" at bounding box center [557, 291] width 12 height 12
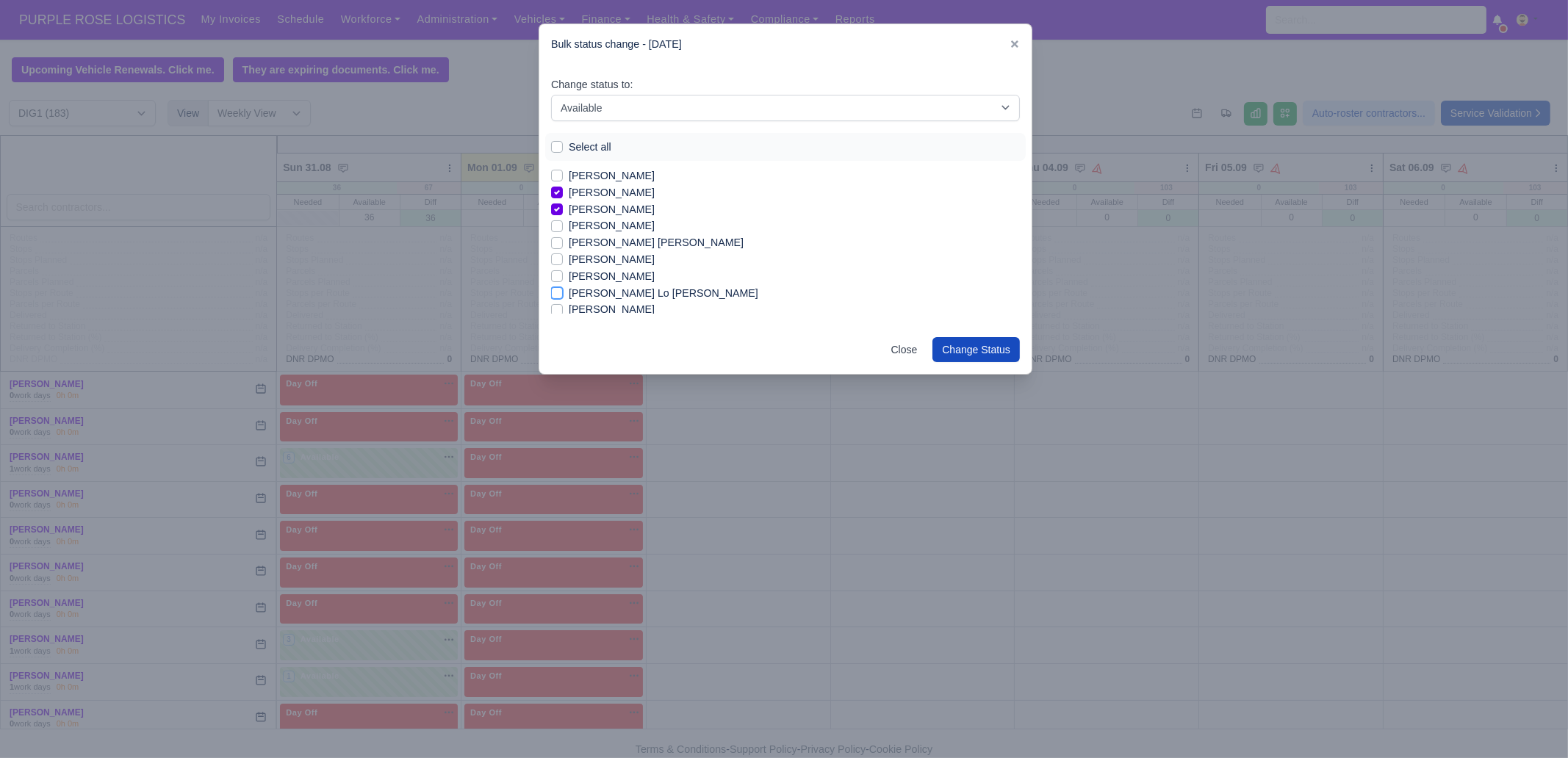
checkbox input "true"
click at [598, 217] on label "[PERSON_NAME]" at bounding box center [611, 218] width 86 height 17
click at [563, 217] on input "[PERSON_NAME]" at bounding box center [557, 216] width 12 height 12
checkbox input "true"
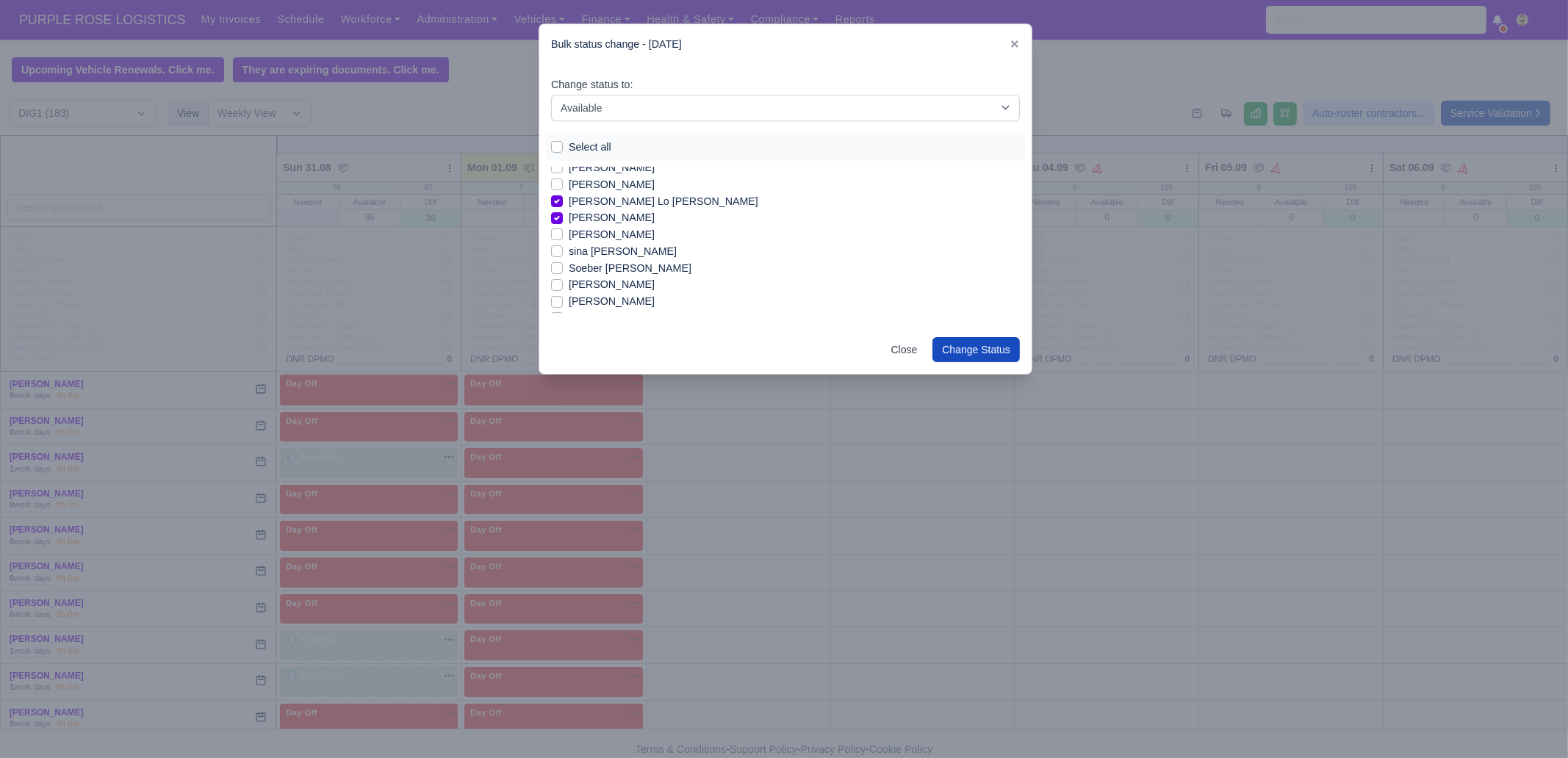
click at [596, 245] on label "sina [PERSON_NAME]" at bounding box center [622, 251] width 108 height 17
click at [563, 245] on input "sina [PERSON_NAME]" at bounding box center [557, 249] width 12 height 12
checkbox input "true"
click at [603, 277] on label "[PERSON_NAME]" at bounding box center [611, 284] width 86 height 17
click at [563, 277] on input "[PERSON_NAME]" at bounding box center [557, 282] width 12 height 12
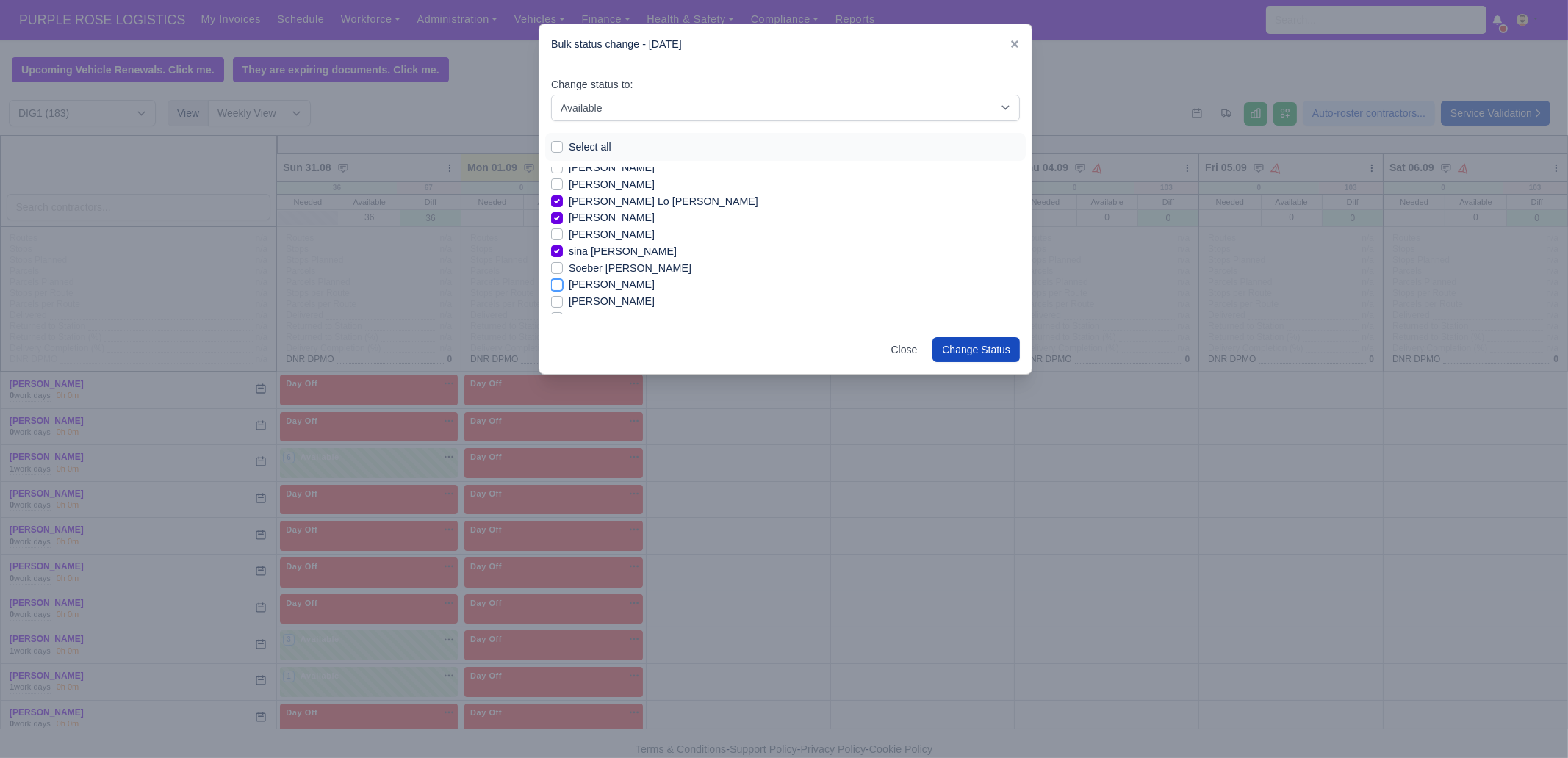
checkbox input "true"
drag, startPoint x: 605, startPoint y: 304, endPoint x: 605, endPoint y: 296, distance: 8.0
click at [605, 305] on label "[PERSON_NAME]" at bounding box center [611, 301] width 86 height 17
click at [563, 305] on input "[PERSON_NAME]" at bounding box center [557, 299] width 12 height 12
checkbox input "true"
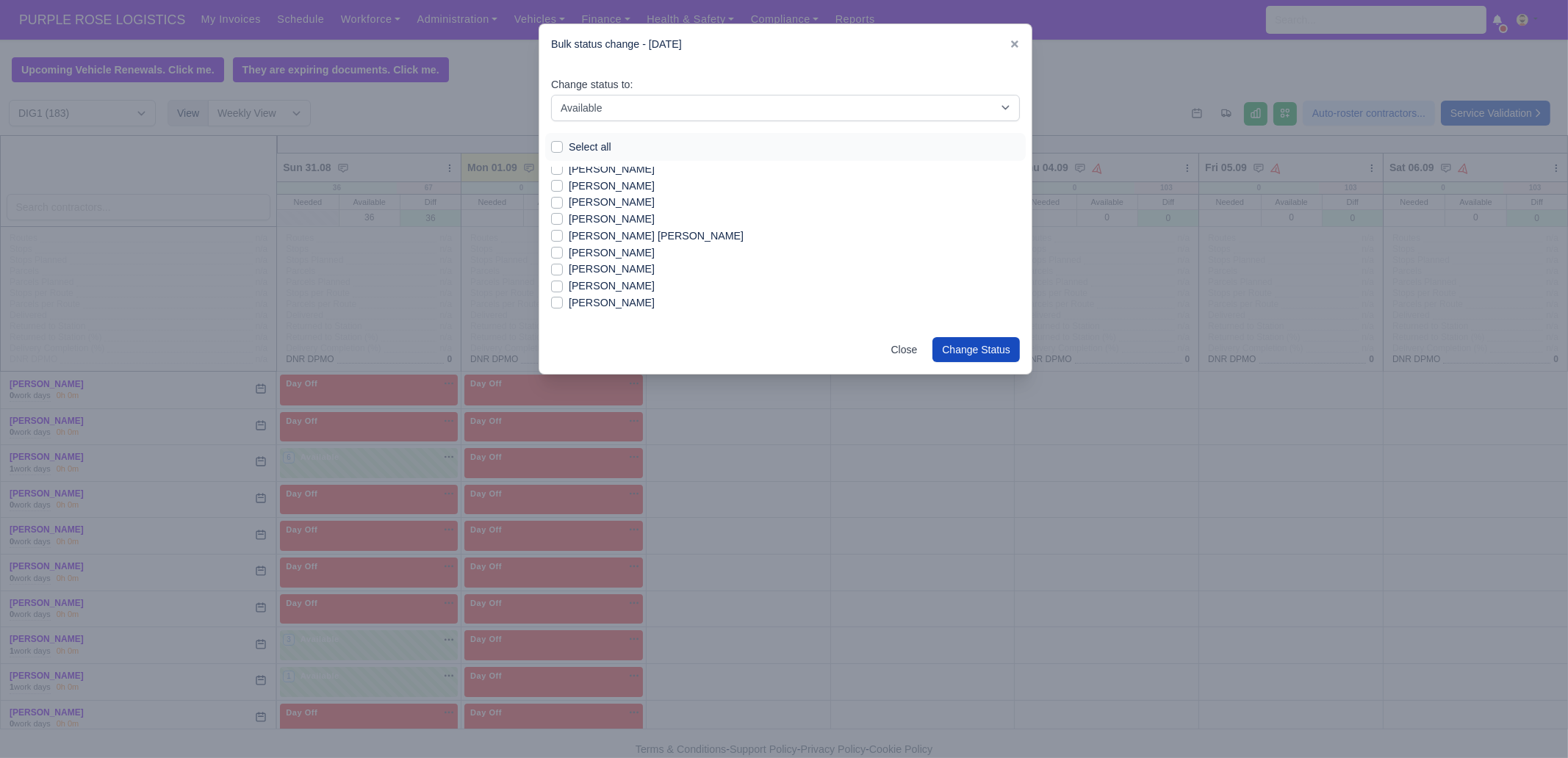
scroll to position [1588, 0]
click at [603, 241] on label "[PERSON_NAME]" at bounding box center [611, 244] width 86 height 17
click at [563, 241] on input "[PERSON_NAME]" at bounding box center [557, 242] width 12 height 12
checkbox input "true"
click at [601, 292] on label "[PERSON_NAME]" at bounding box center [611, 293] width 86 height 17
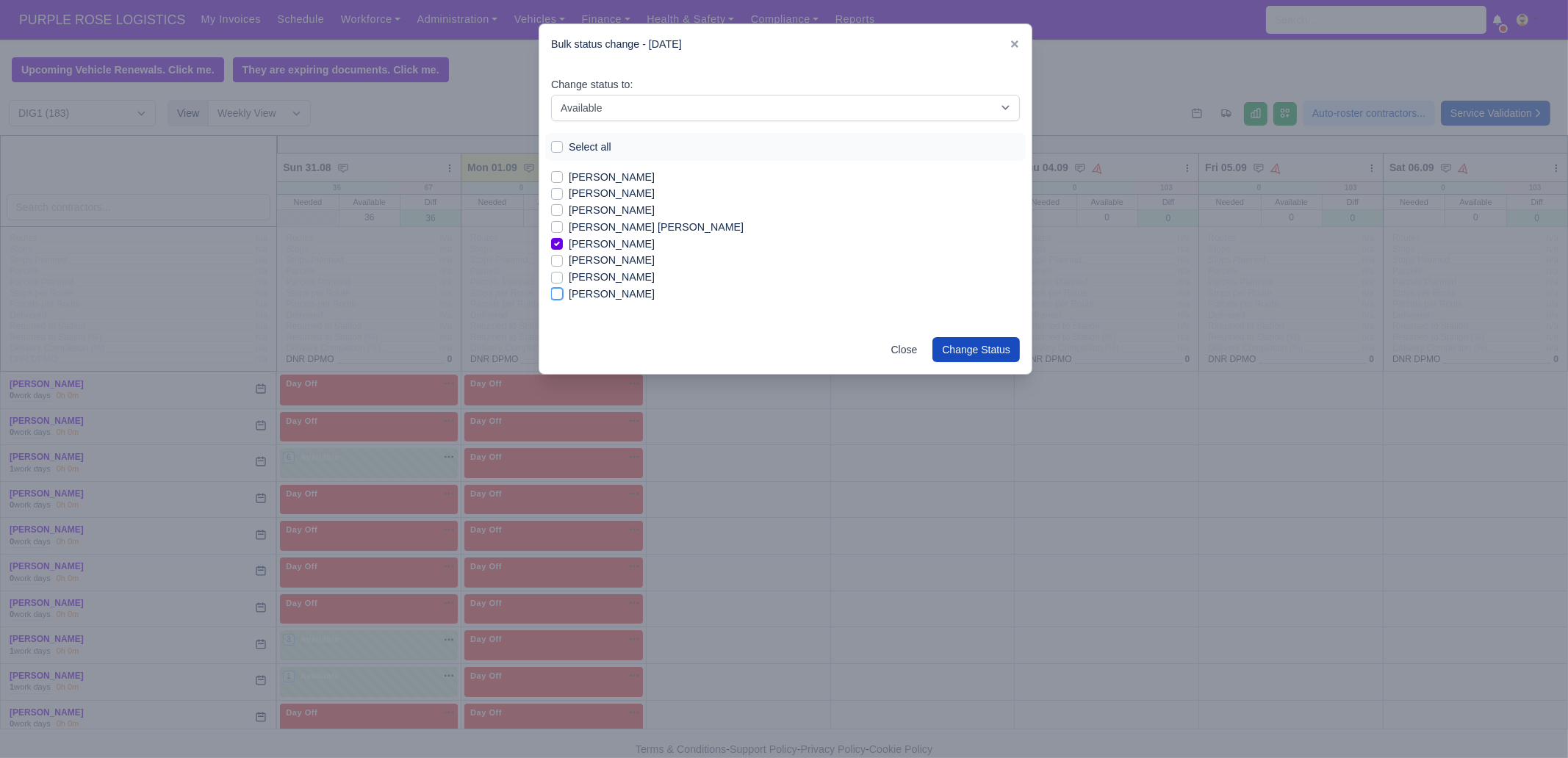
click at [563, 292] on input "[PERSON_NAME]" at bounding box center [557, 292] width 12 height 12
checkbox input "true"
click at [958, 348] on button "Change Status" at bounding box center [976, 349] width 87 height 25
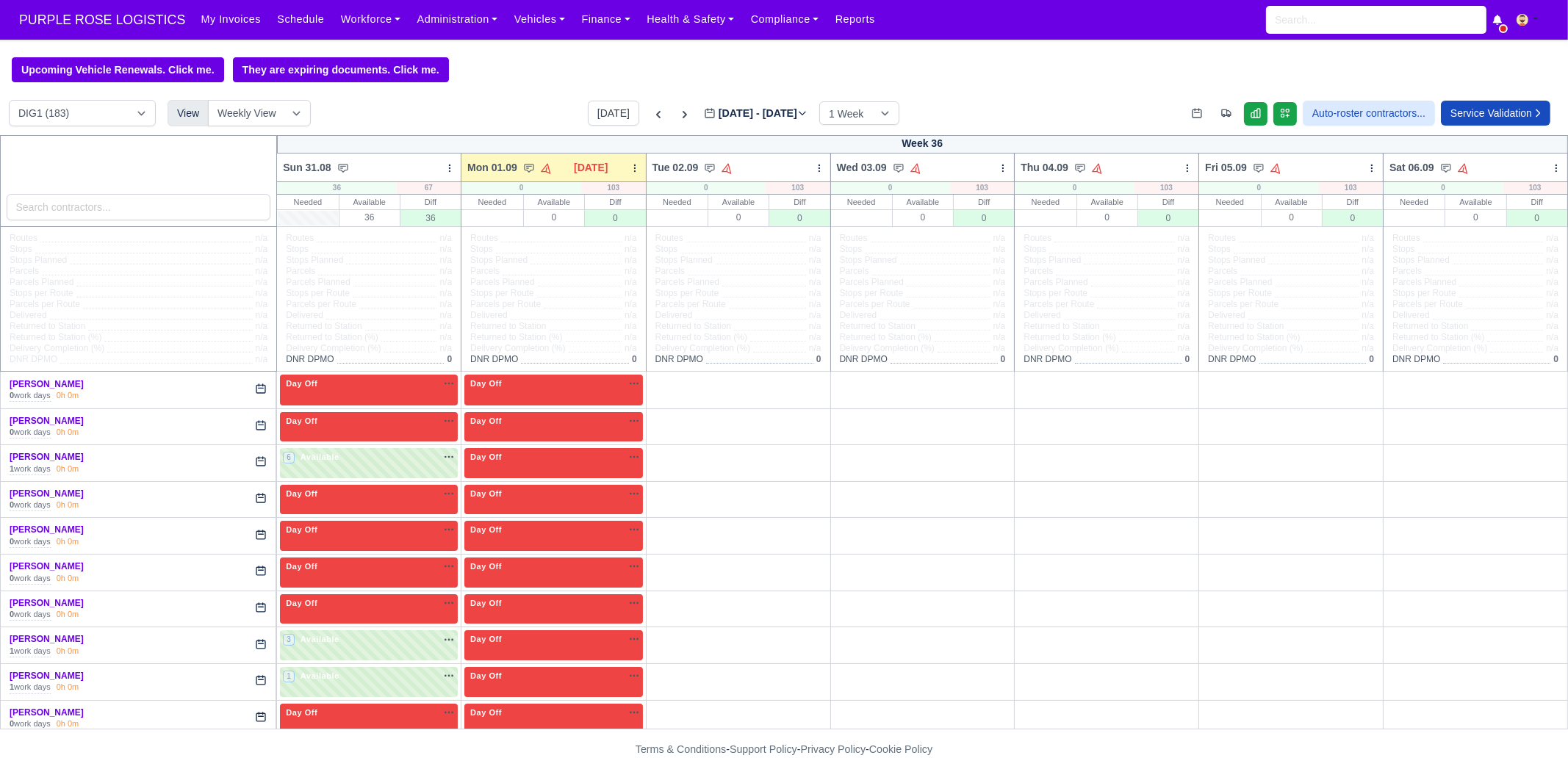
scroll to position [1572, 0]
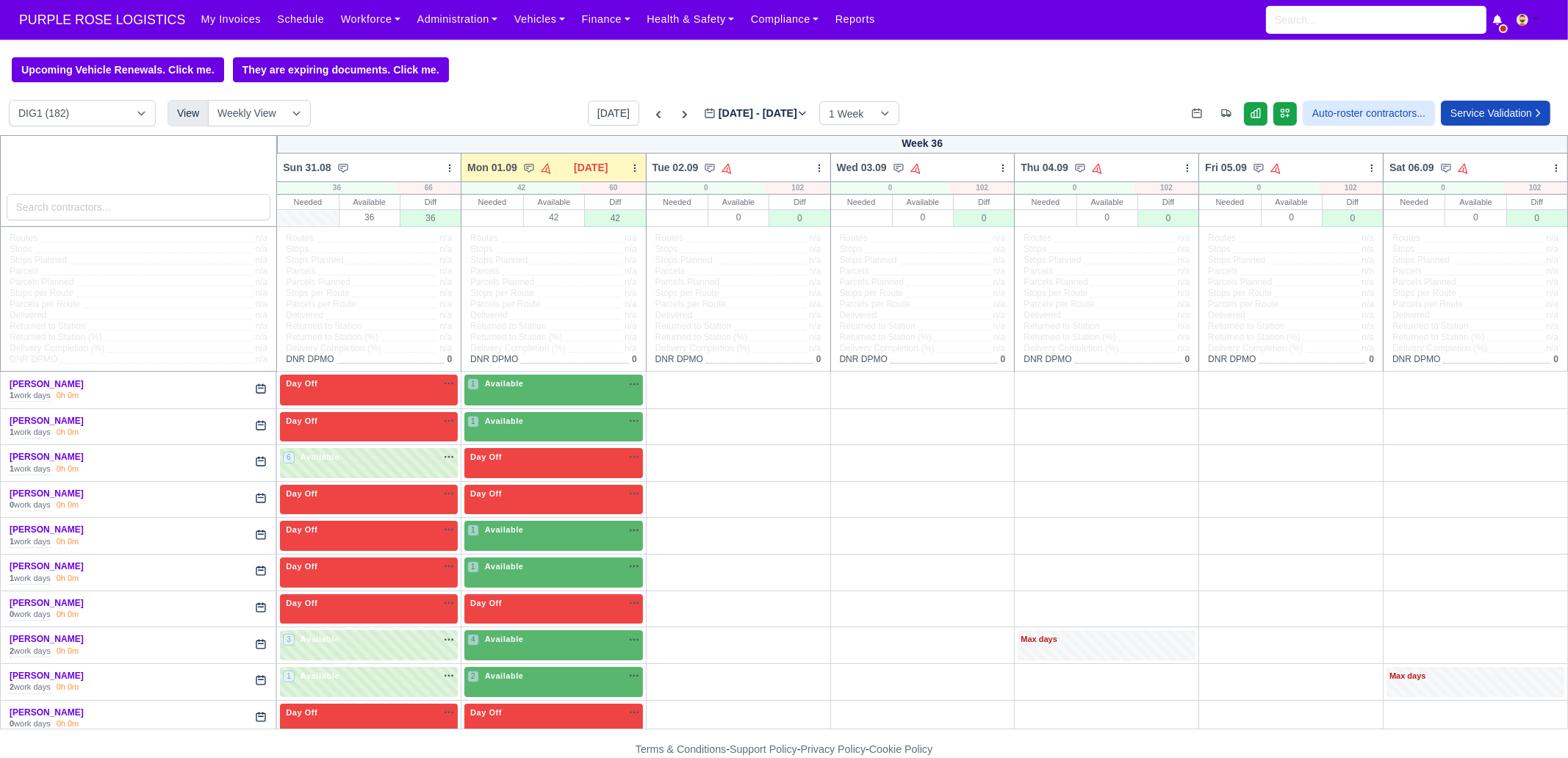
select select "1"
click at [70, 209] on input "search" at bounding box center [139, 207] width 265 height 26
click at [207, 211] on input "search" at bounding box center [139, 207] width 265 height 26
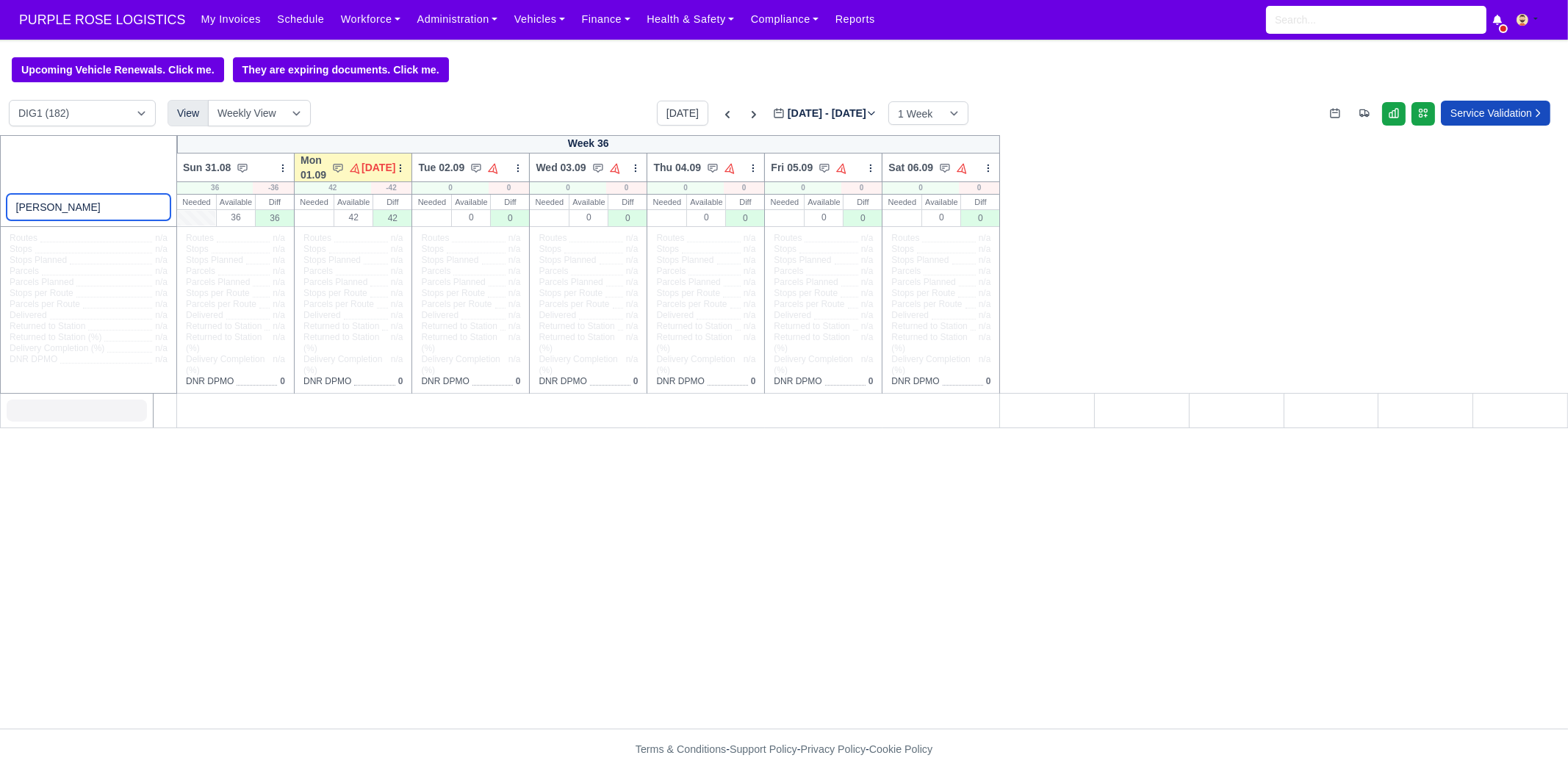
type input "[PERSON_NAME]"
click at [192, 421] on td at bounding box center [588, 411] width 823 height 36
click at [154, 208] on input "[PERSON_NAME]" at bounding box center [89, 207] width 165 height 26
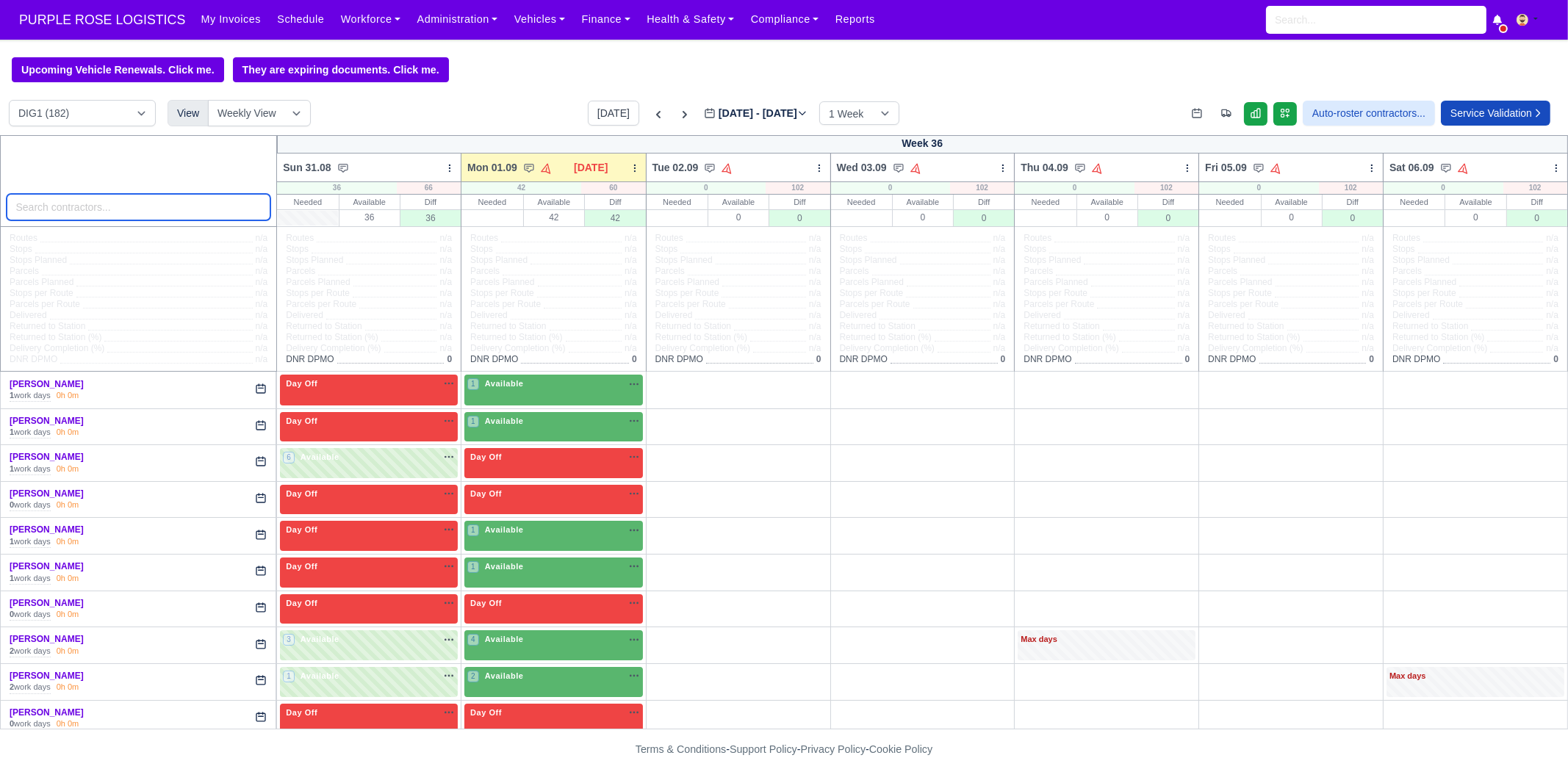
click at [151, 212] on input "search" at bounding box center [139, 207] width 265 height 26
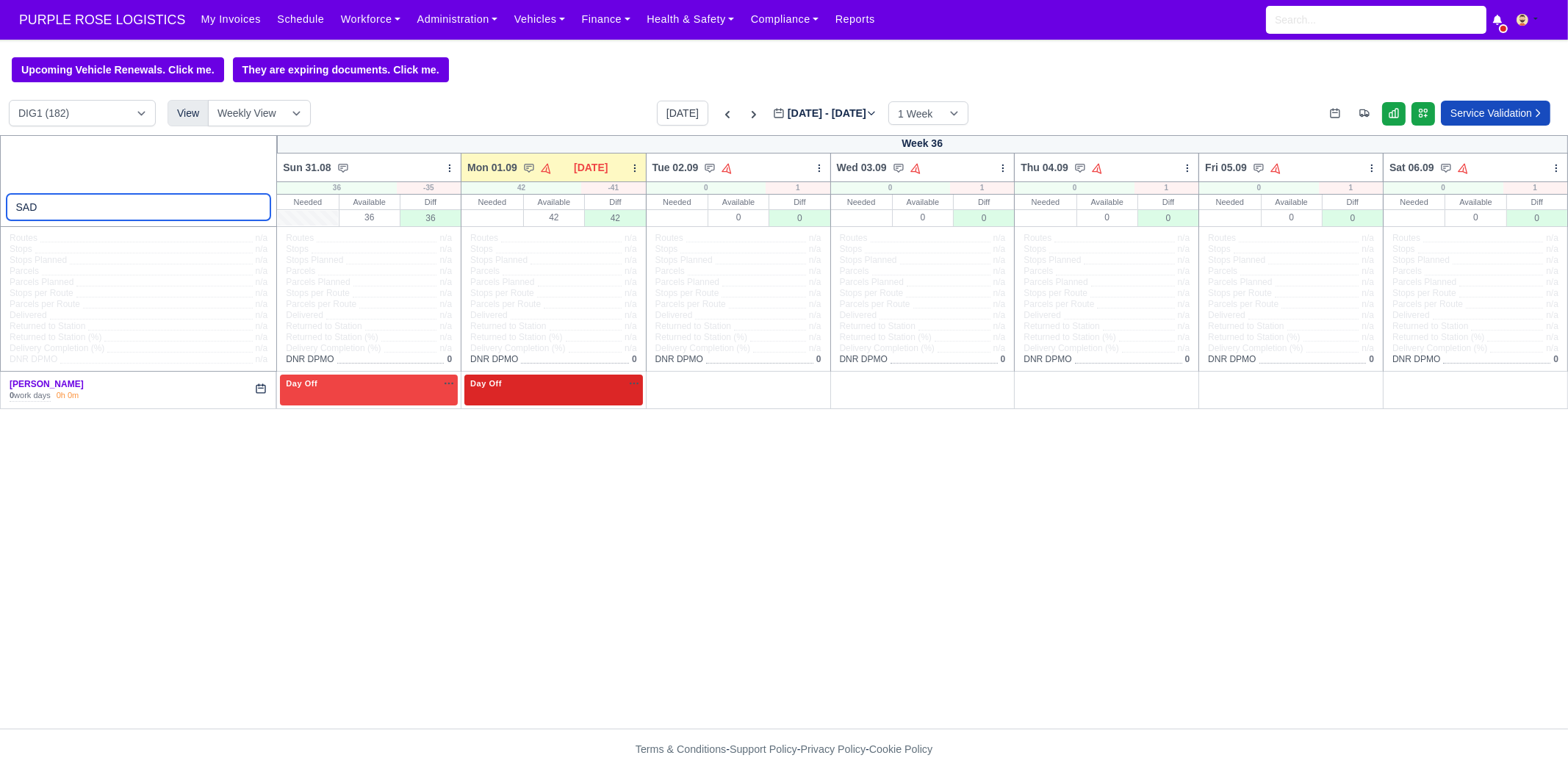
type input "SAD"
click at [527, 386] on div "Day Off Available" at bounding box center [554, 384] width 172 height 12
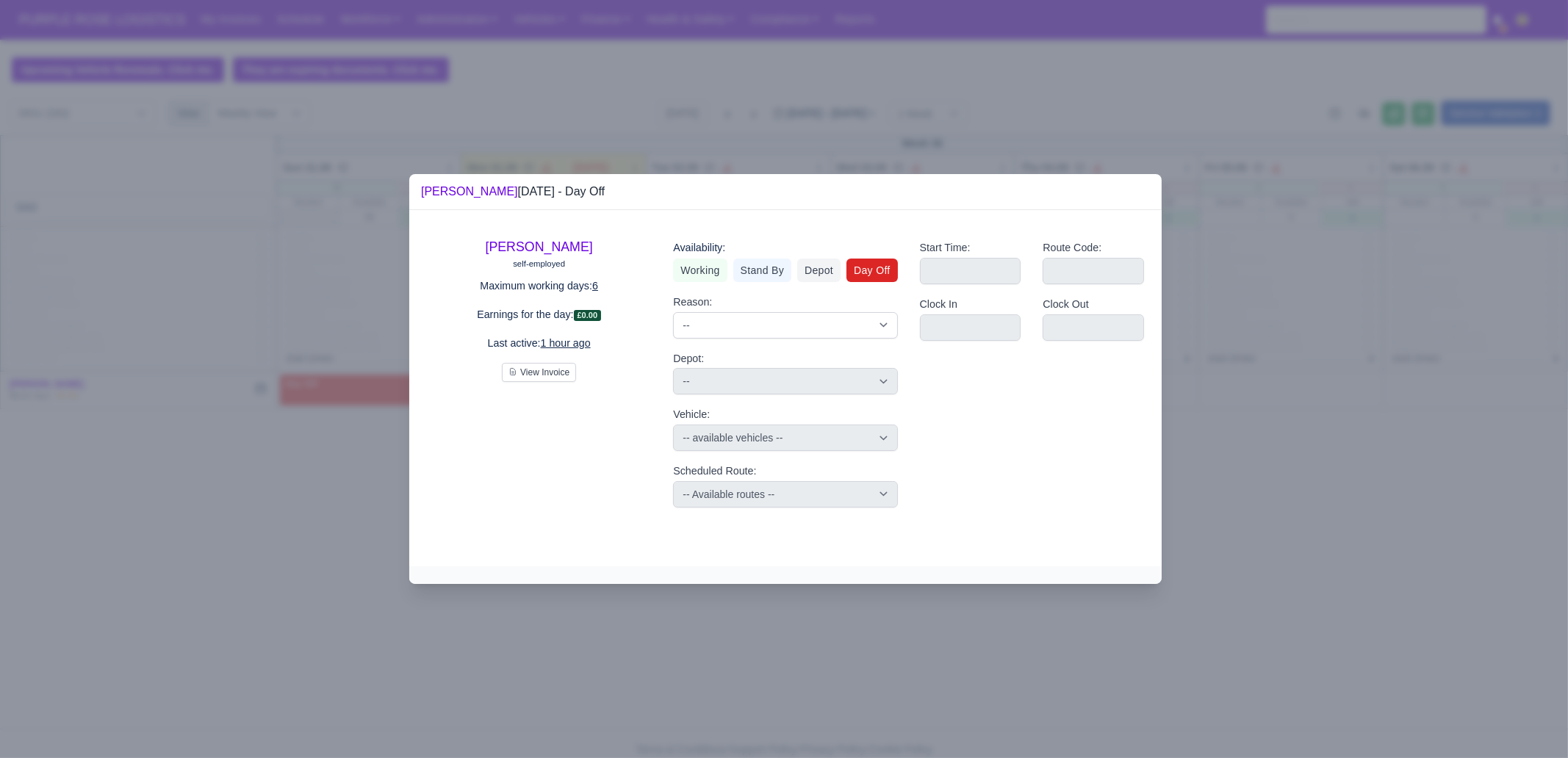
click at [695, 282] on div "Availability: Working Stand By Depot Day Off Reason: -- Time Off Sick Last Minu…" at bounding box center [784, 373] width 246 height 292
click at [698, 273] on link "Working" at bounding box center [700, 270] width 54 height 23
select select
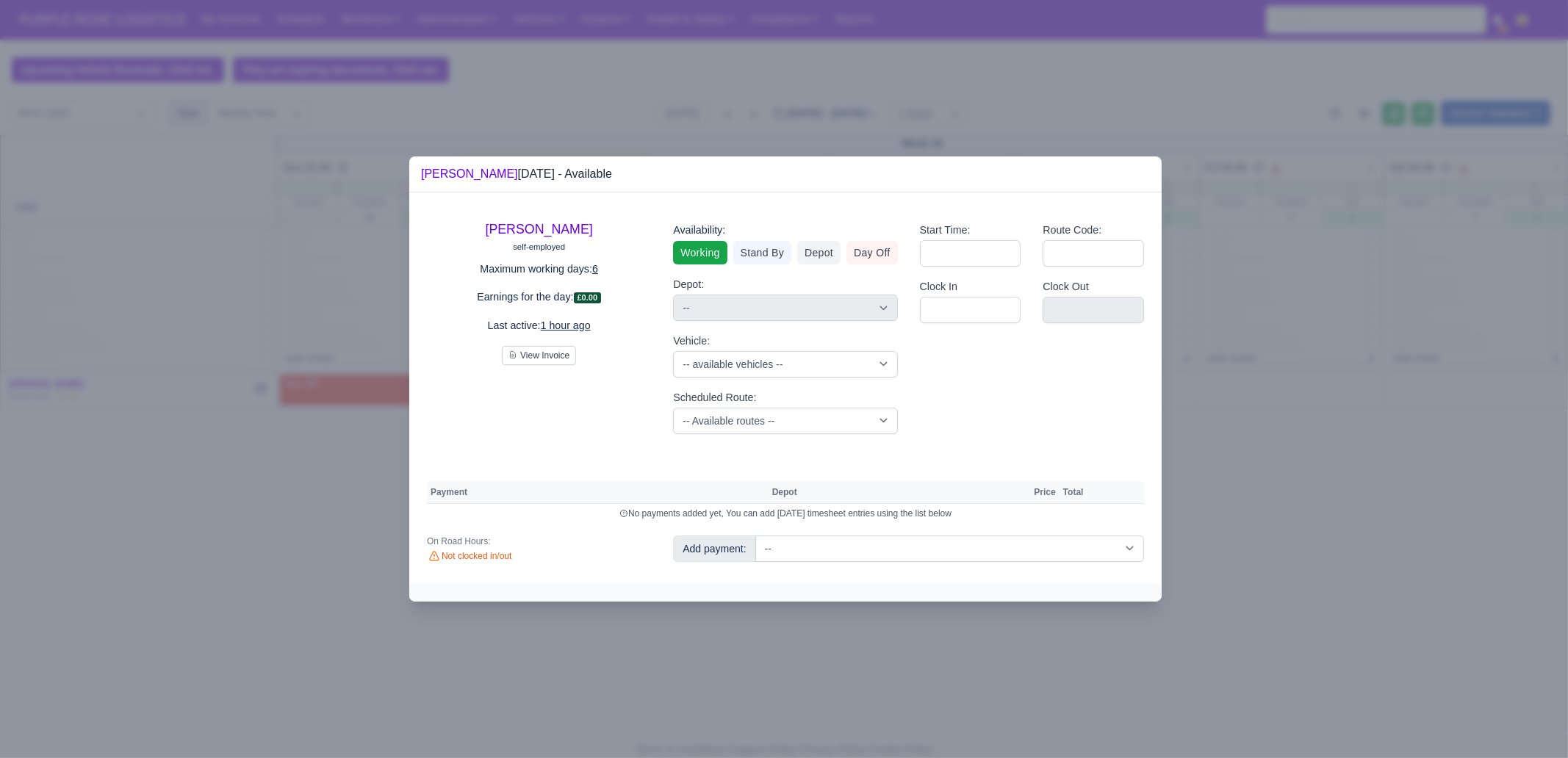
click at [731, 394] on label "Scheduled Route:" at bounding box center [714, 397] width 83 height 17
click at [731, 407] on select "-- Available routes -- Standard Parcel - Block of 6 Hours - (SD6) AmFlex RTS Ve…" at bounding box center [784, 420] width 224 height 26
drag, startPoint x: 746, startPoint y: 413, endPoint x: 756, endPoint y: 411, distance: 10.2
click at [746, 413] on select "-- Available routes -- Standard Parcel - Block of 6 Hours - (SD6) AmFlex RTS Ve…" at bounding box center [784, 420] width 224 height 26
select select "3"
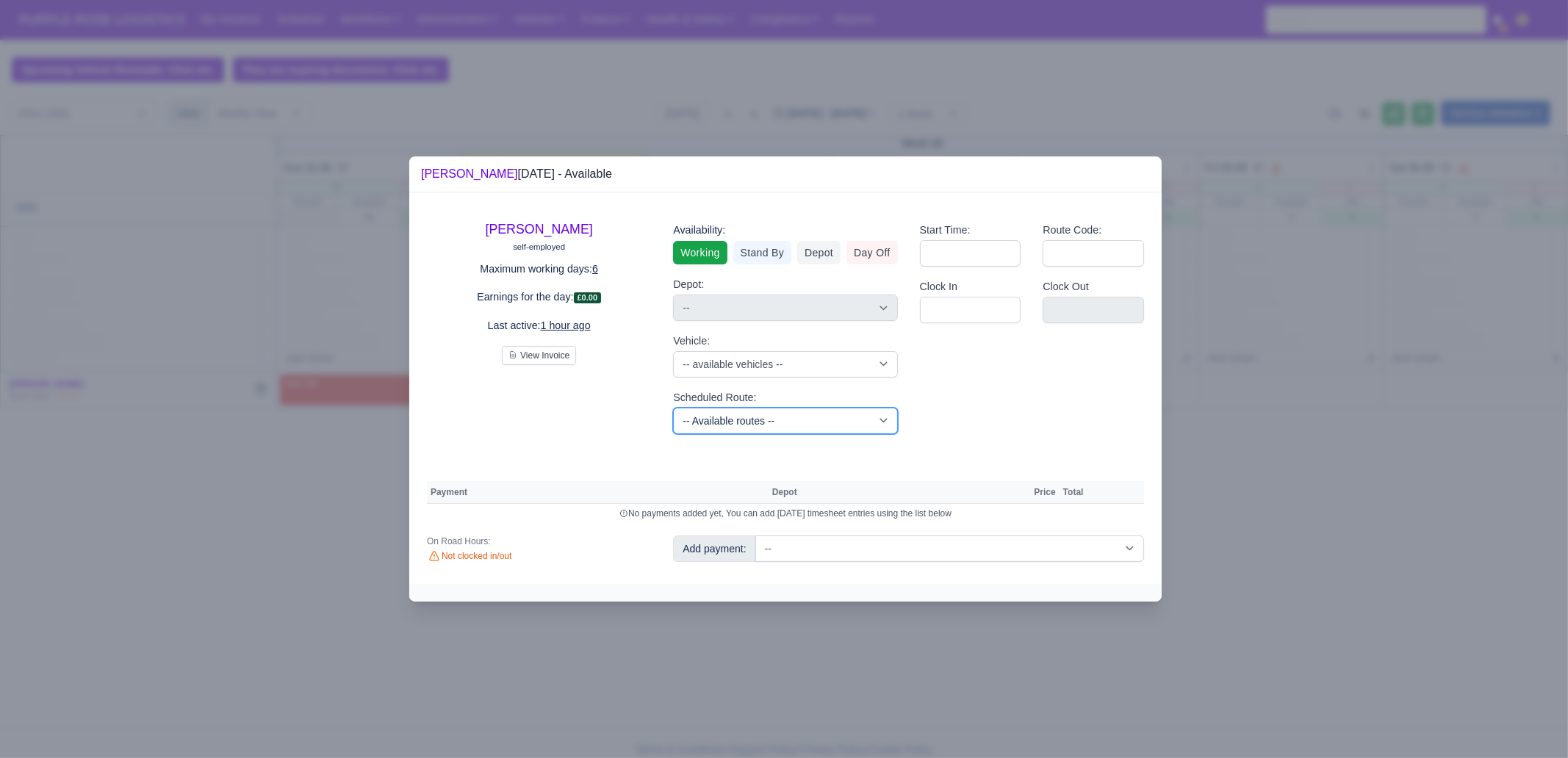
click at [673, 407] on select "-- Available routes -- Standard Parcel - Block of 6 Hours - (SD6) AmFlex RTS Ve…" at bounding box center [784, 420] width 224 height 26
select select
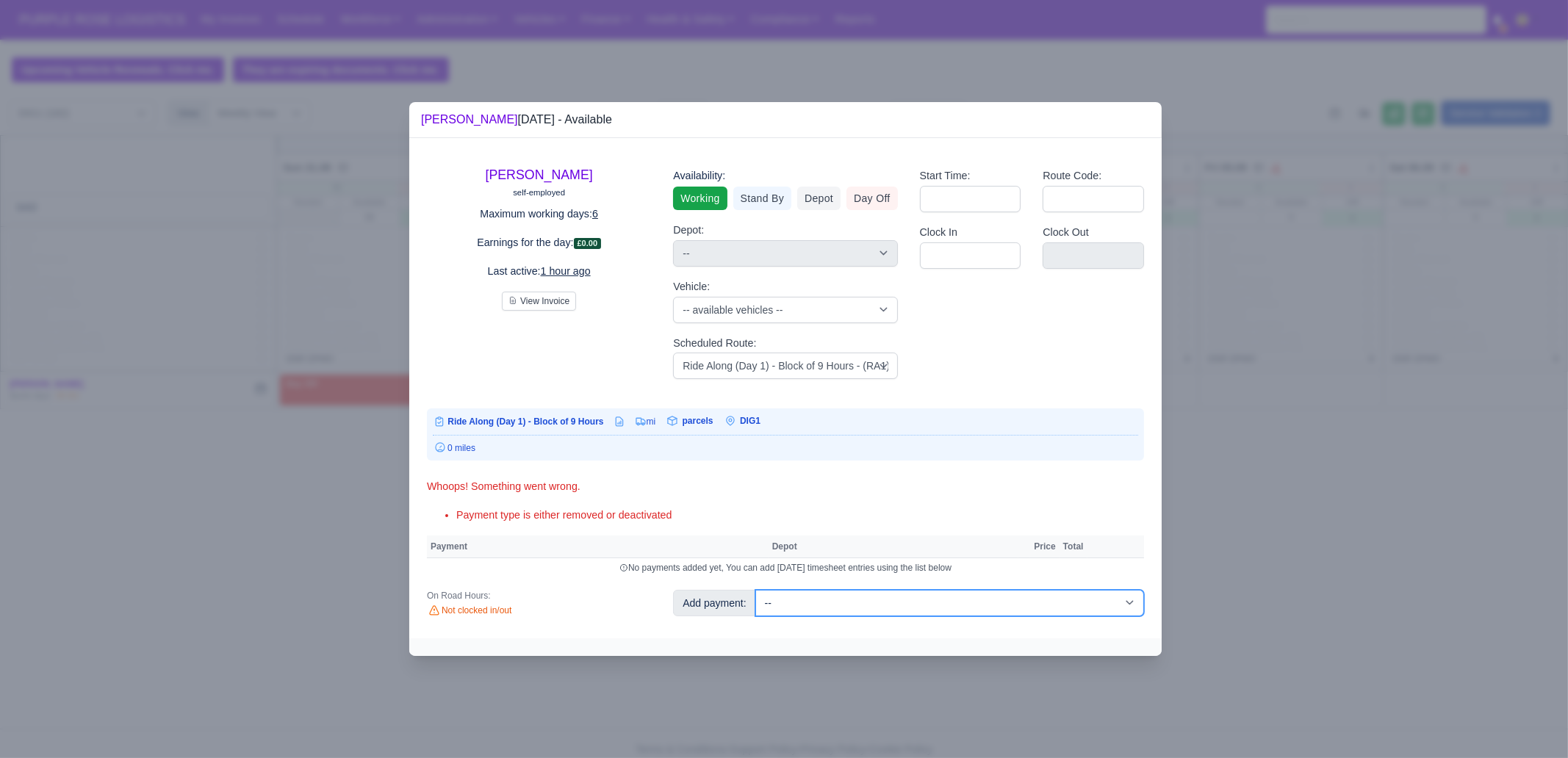
click at [870, 580] on select "-- Additional Hour Support (£14.50) Additional Hour Support (Walkers) (£13.50) …" at bounding box center [950, 603] width 388 height 26
click at [756, 580] on select "-- Additional Hour Support (£14.50) Additional Hour Support (Walkers) (£13.50) …" at bounding box center [950, 603] width 388 height 26
select select "1"
select select
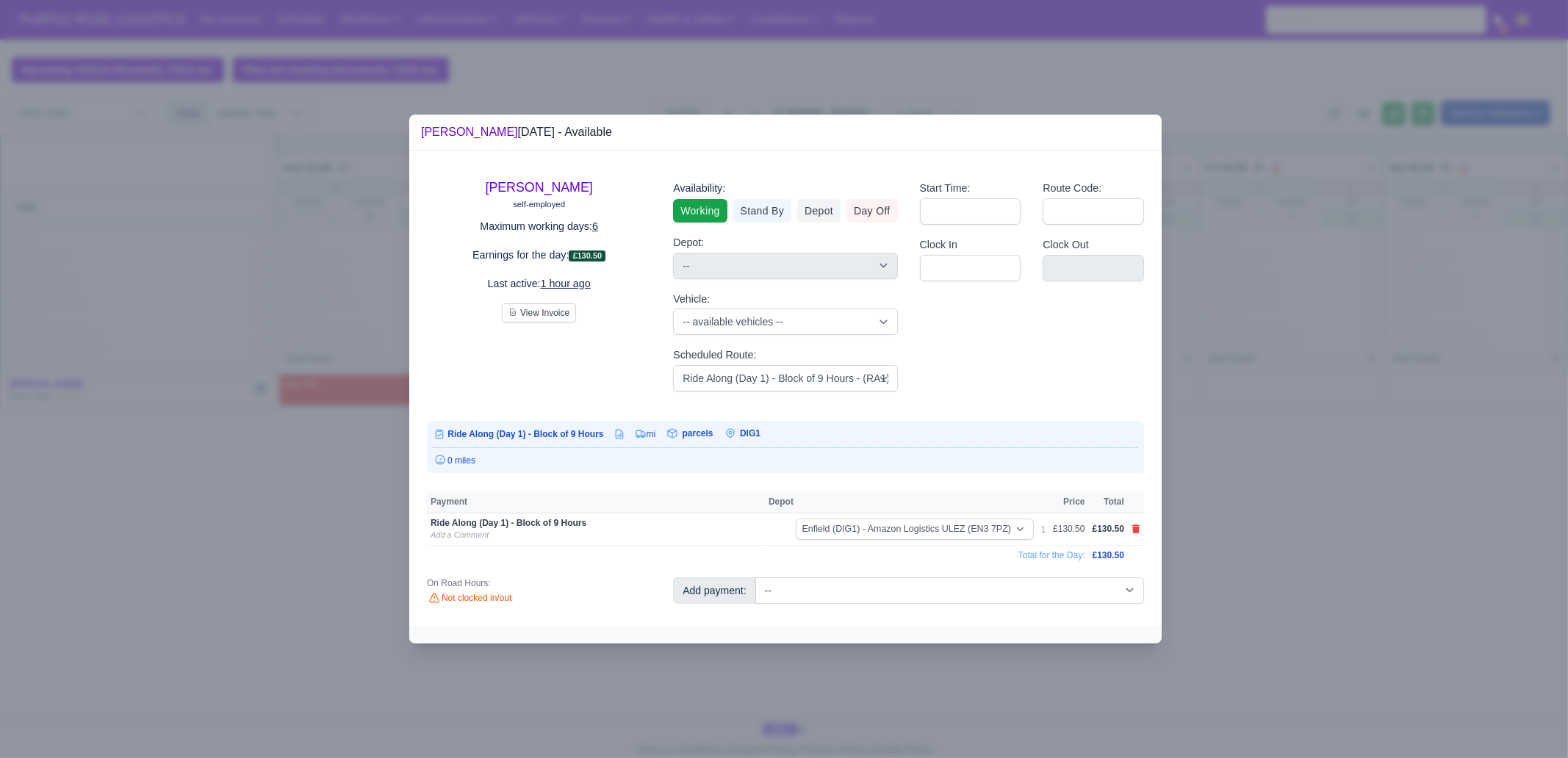
click at [1254, 526] on div at bounding box center [784, 379] width 1568 height 758
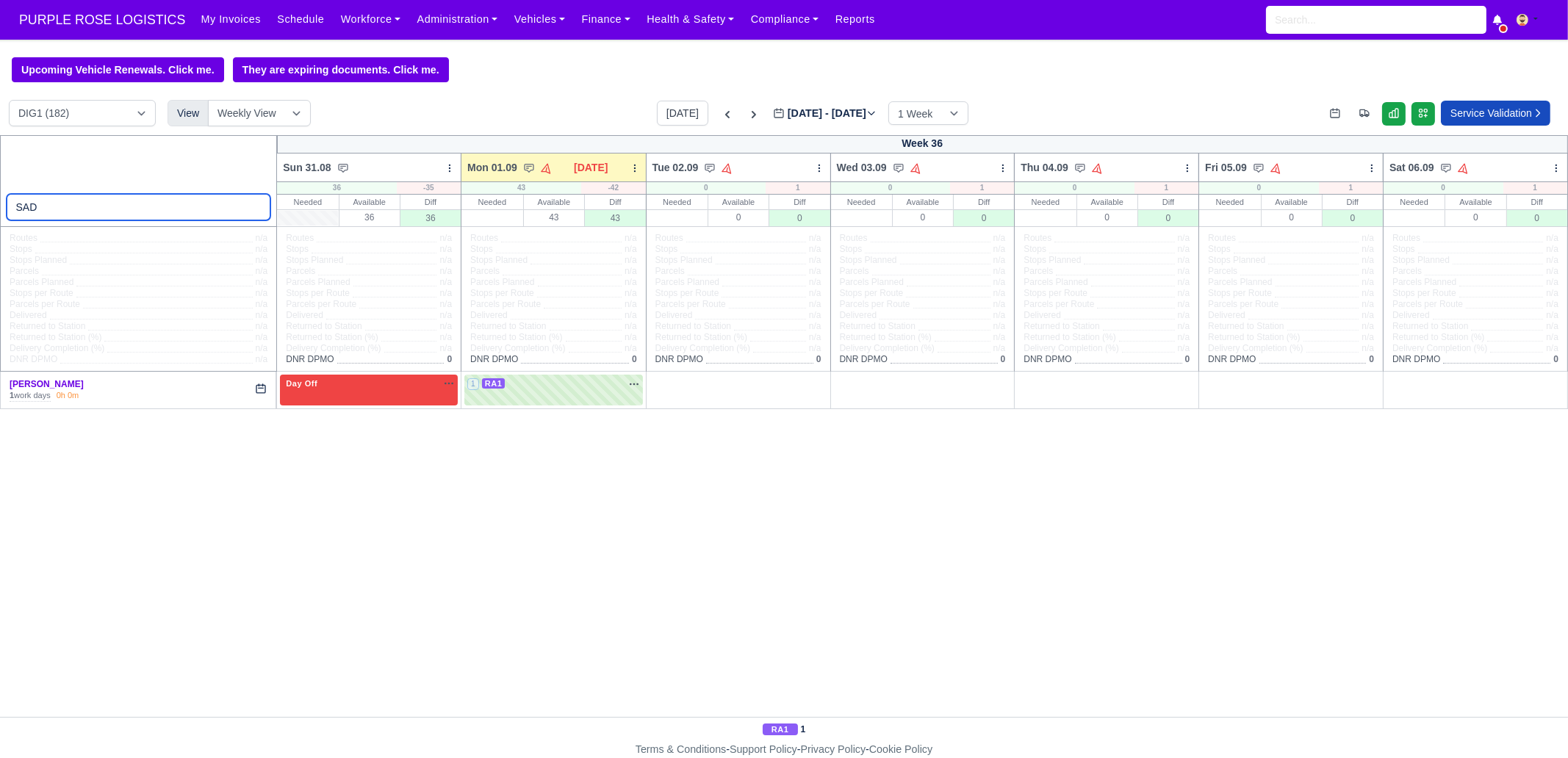
click at [149, 206] on input "SAD" at bounding box center [139, 207] width 265 height 26
type input "TUG"
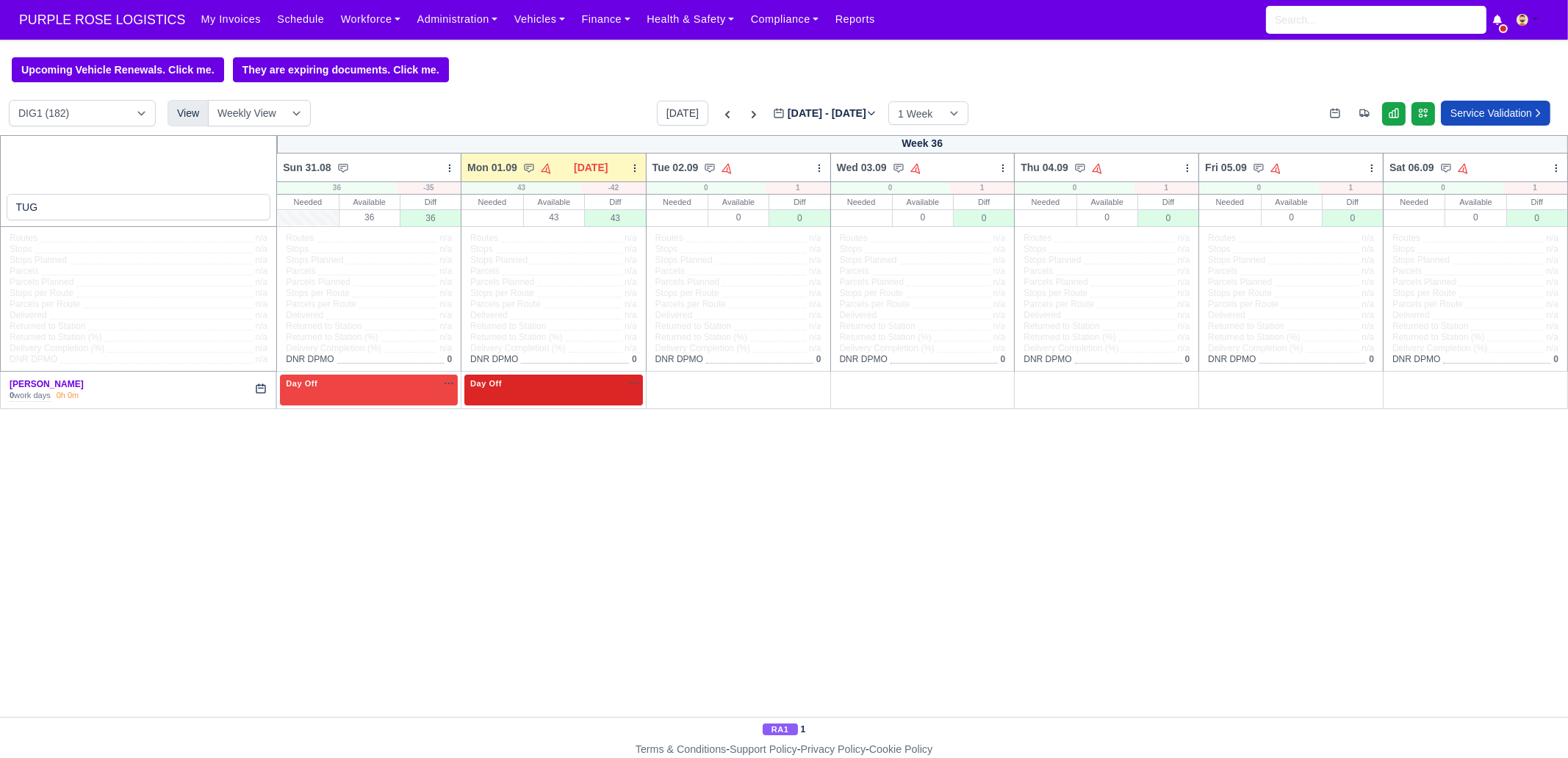
click at [504, 381] on div "Day Off Available" at bounding box center [554, 384] width 172 height 12
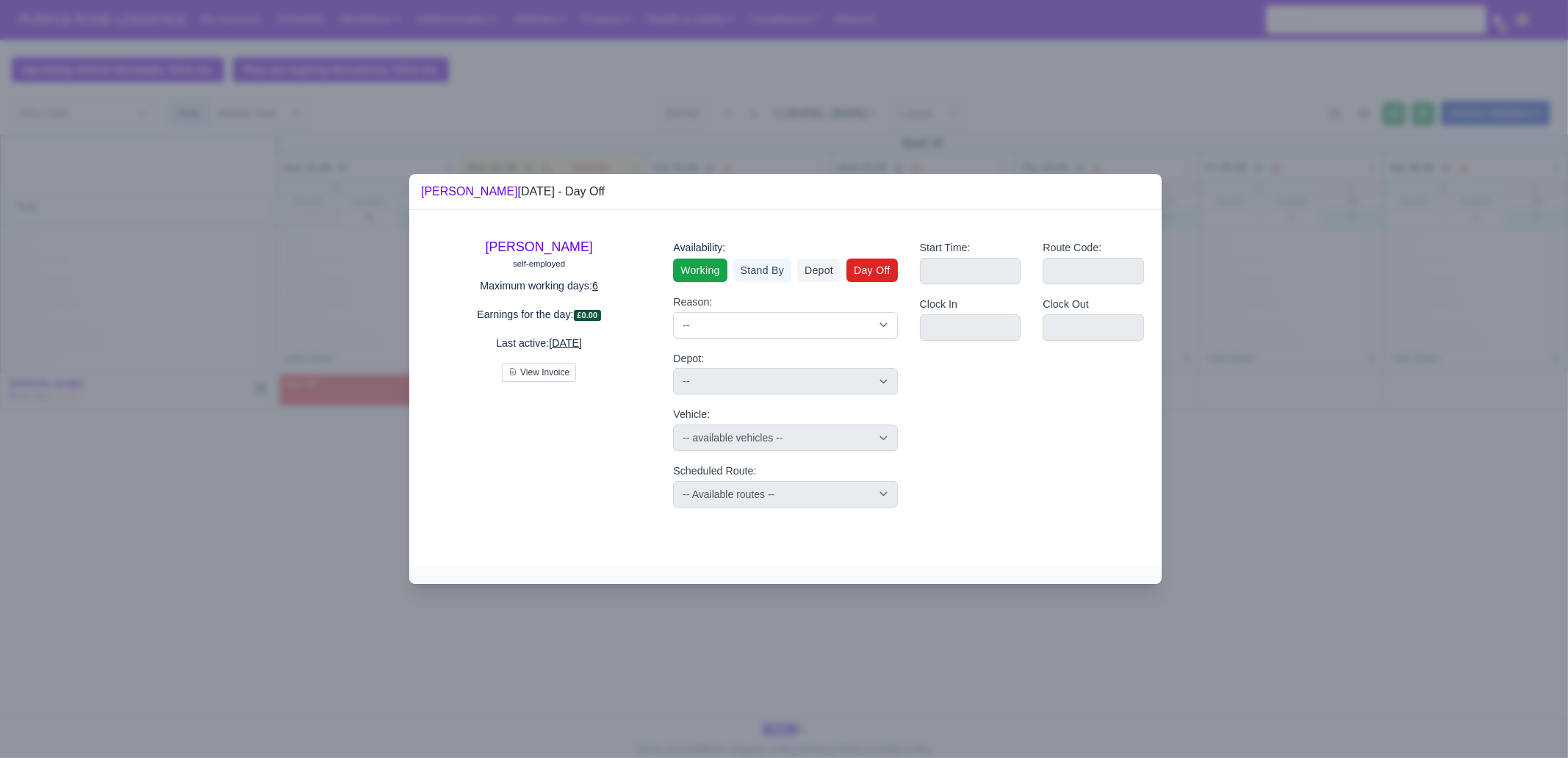
click at [714, 258] on link "Working" at bounding box center [700, 270] width 54 height 23
select select
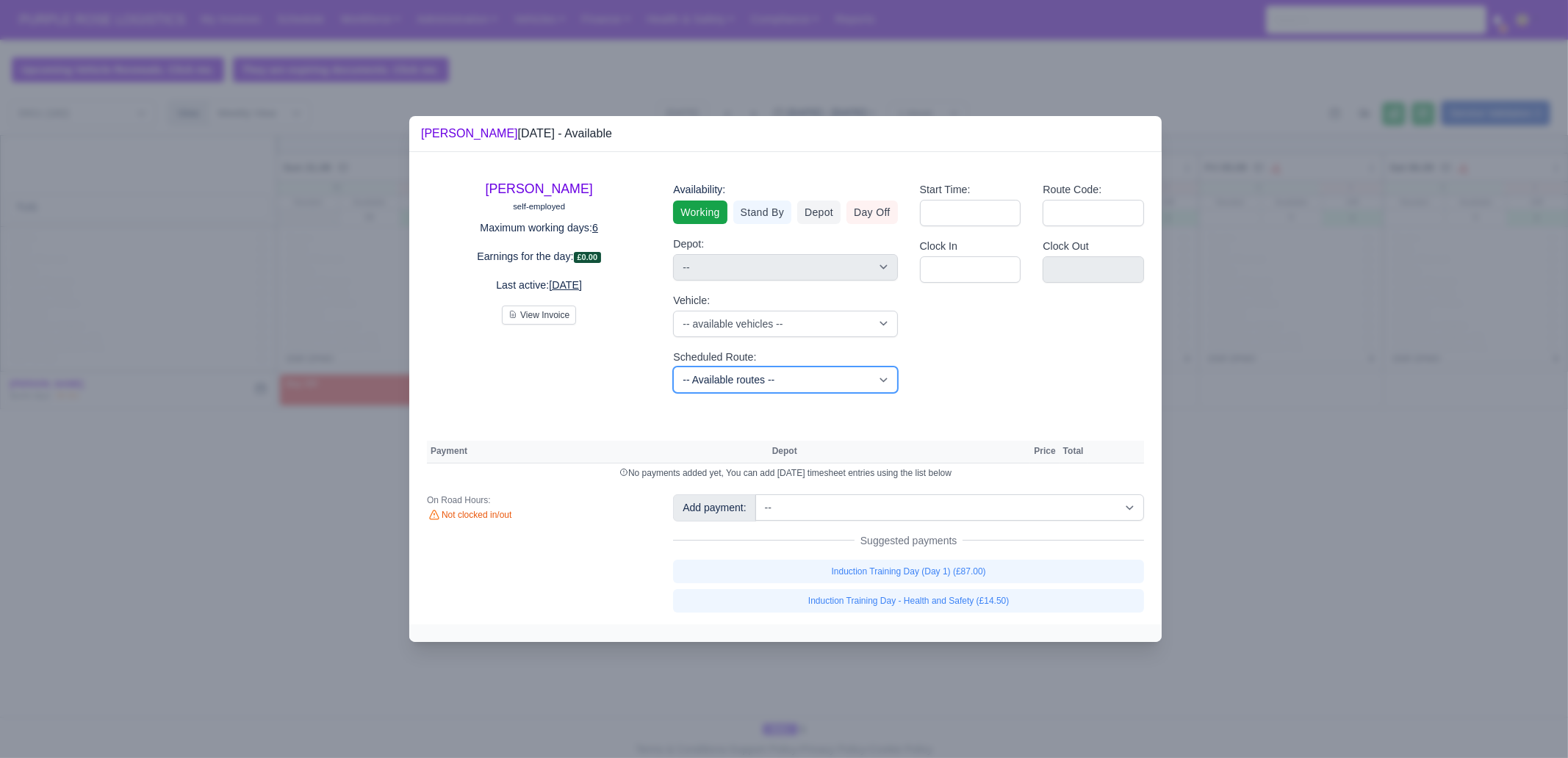
click at [742, 385] on select "-- Available routes -- Standard Parcel - Block of 6 Hours - (SD6) AmFlex RTS Ve…" at bounding box center [784, 379] width 224 height 26
select select "3"
click at [673, 366] on select "-- Available routes -- Standard Parcel - Block of 6 Hours - (SD6) AmFlex RTS Ve…" at bounding box center [784, 379] width 224 height 26
select select
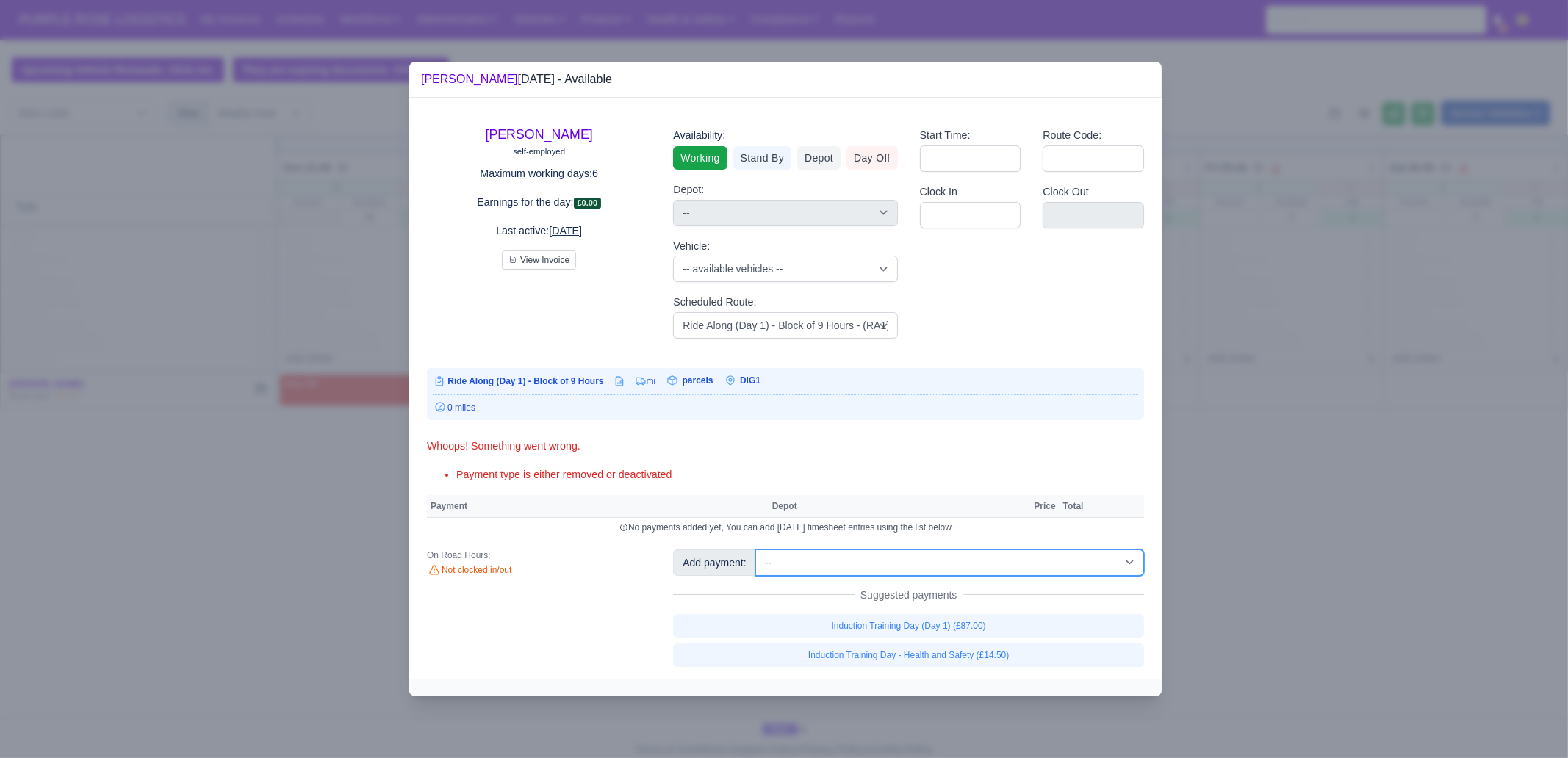
click at [882, 549] on select "-- Additional Hour Support (£14.50) Additional Hour Support (Walkers) (£13.50) …" at bounding box center [950, 562] width 388 height 26
click at [756, 549] on select "-- Additional Hour Support (£14.50) Additional Hour Support (Walkers) (£13.50) …" at bounding box center [950, 562] width 388 height 26
select select "1"
select select
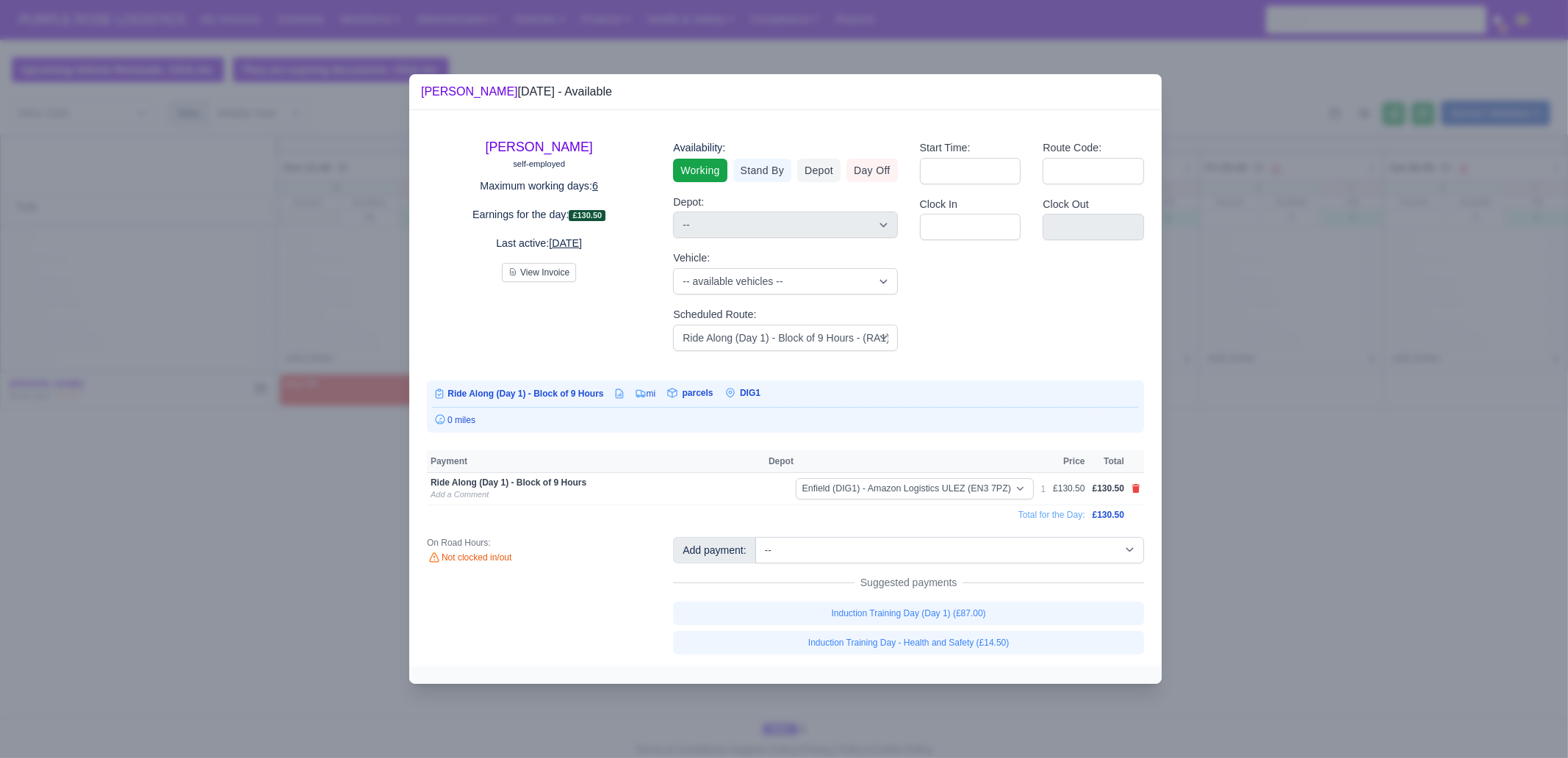
click at [1254, 440] on div at bounding box center [784, 379] width 1568 height 758
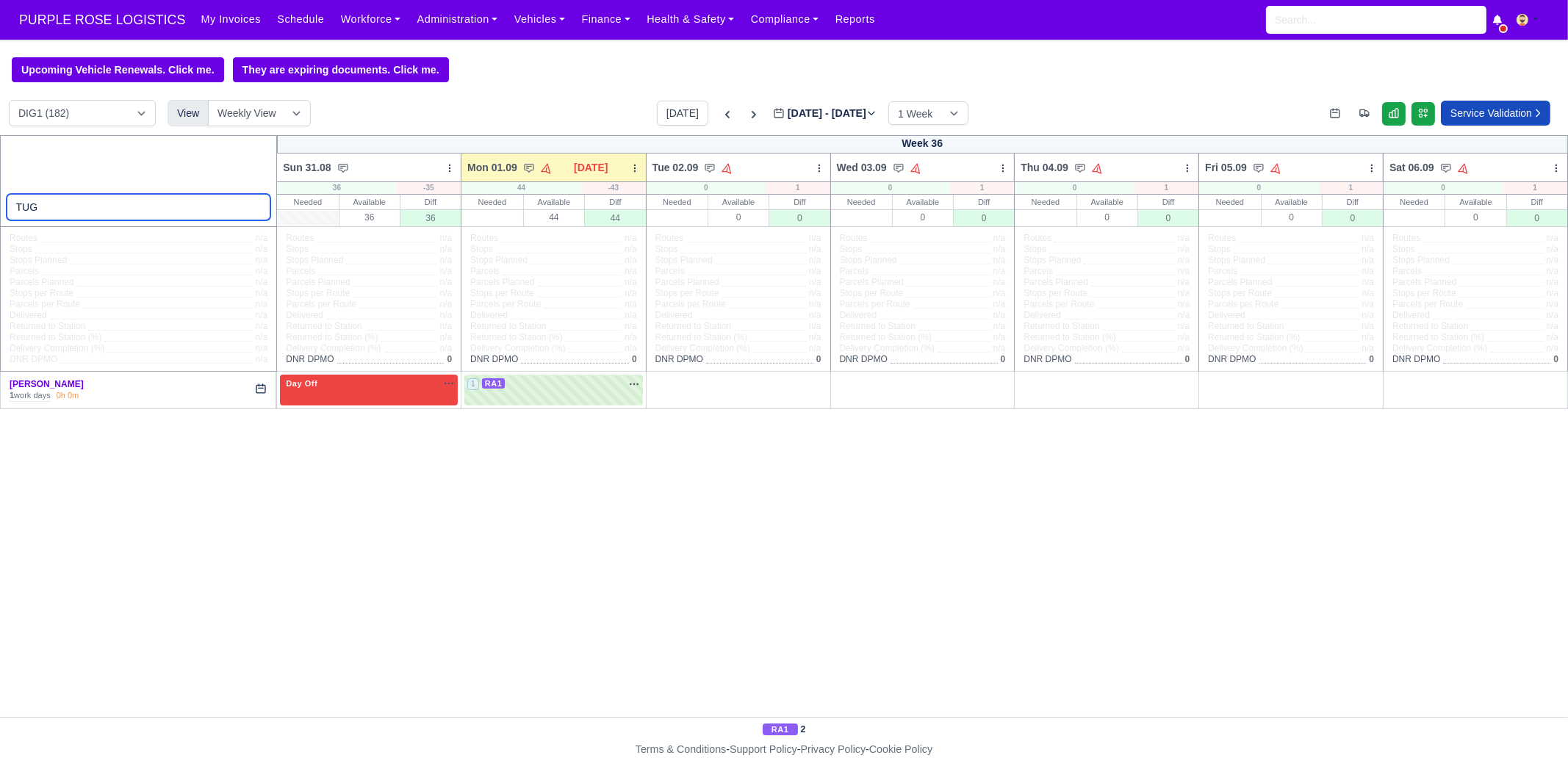
click at [150, 212] on input "TUG" at bounding box center [139, 207] width 265 height 26
click at [148, 212] on input "TUG" at bounding box center [139, 207] width 265 height 26
type input "GID"
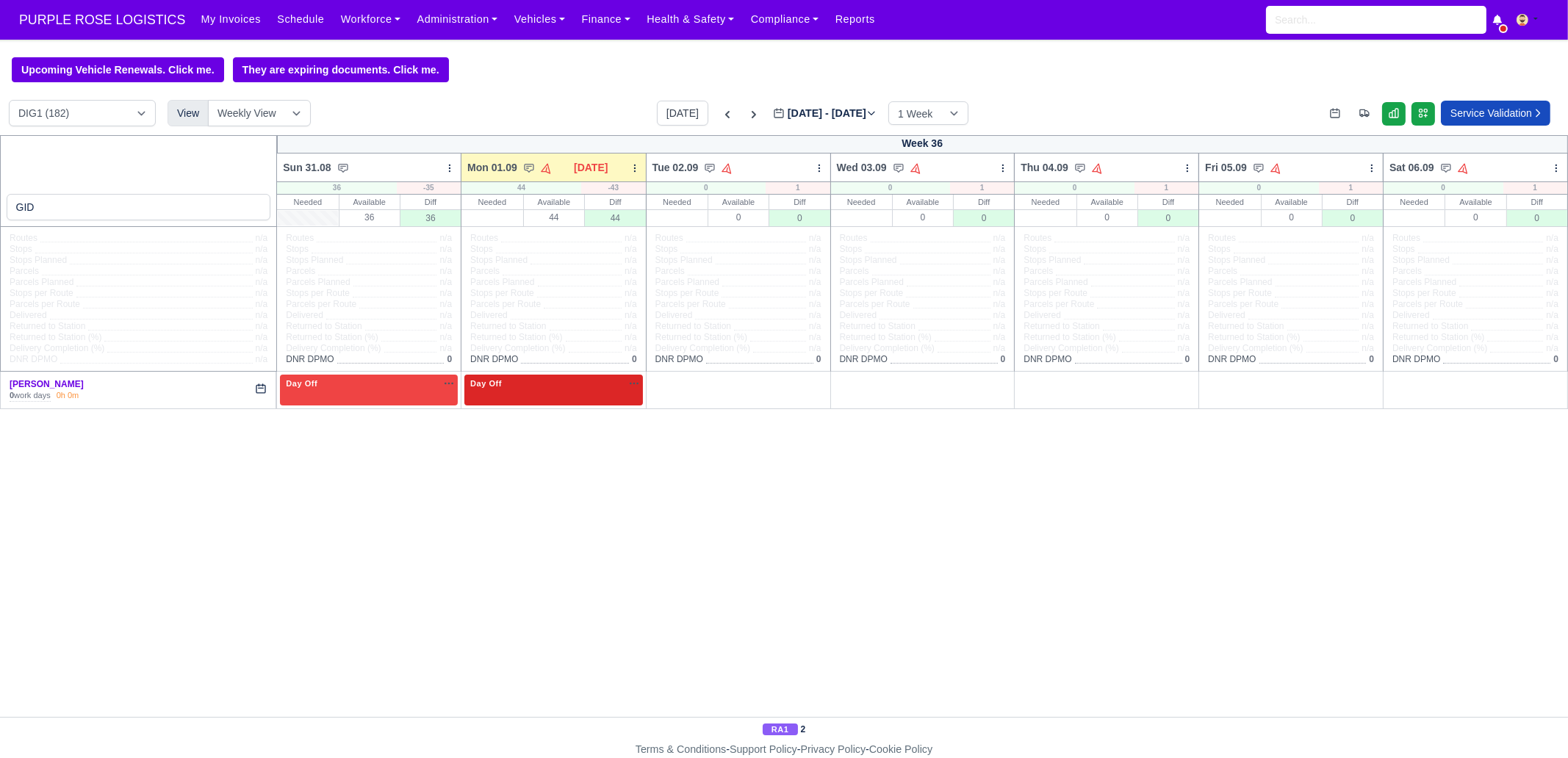
click at [551, 393] on div "Day Off Available" at bounding box center [553, 389] width 178 height 30
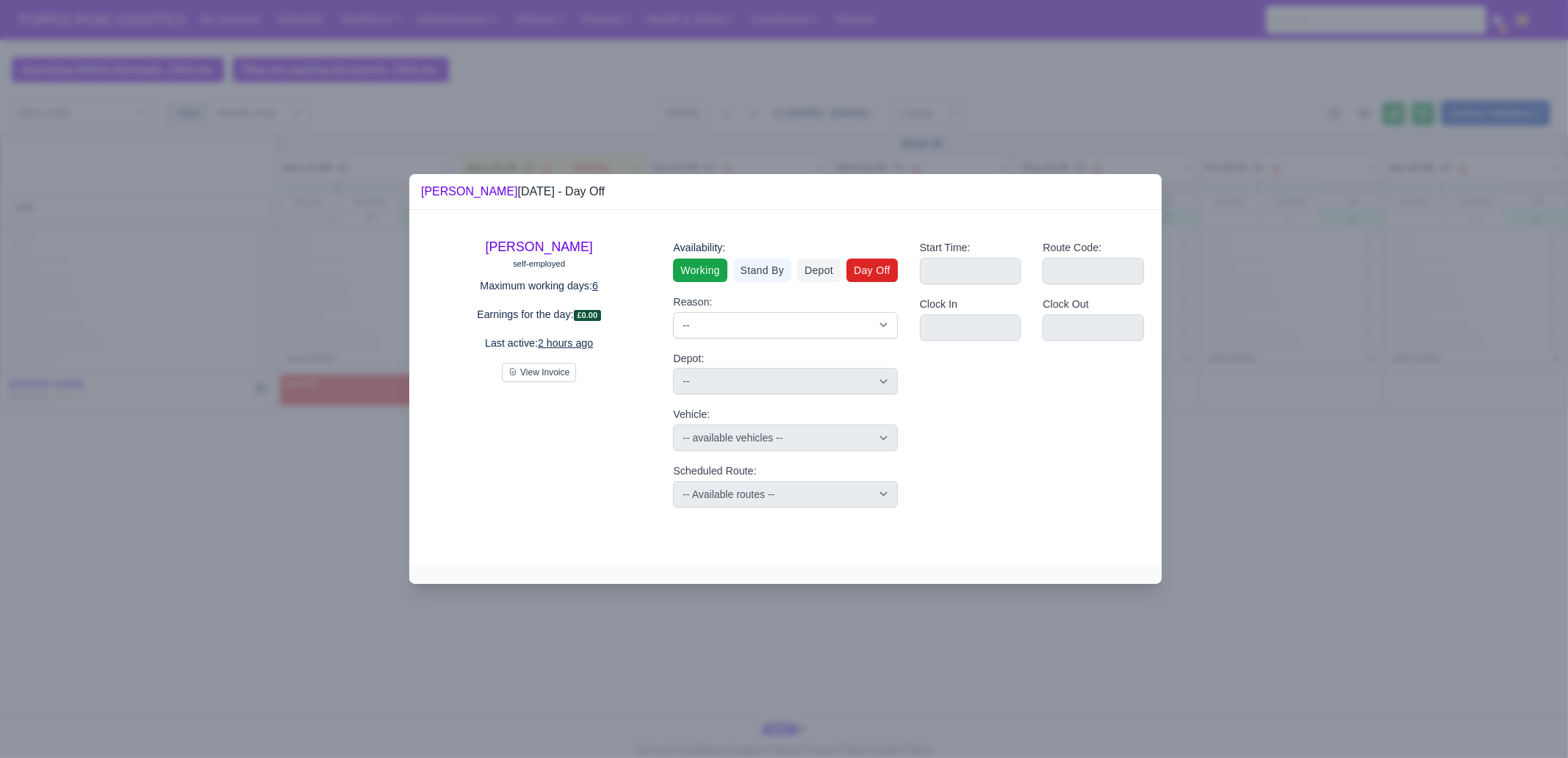
click at [701, 270] on link "Working" at bounding box center [700, 270] width 54 height 23
select select
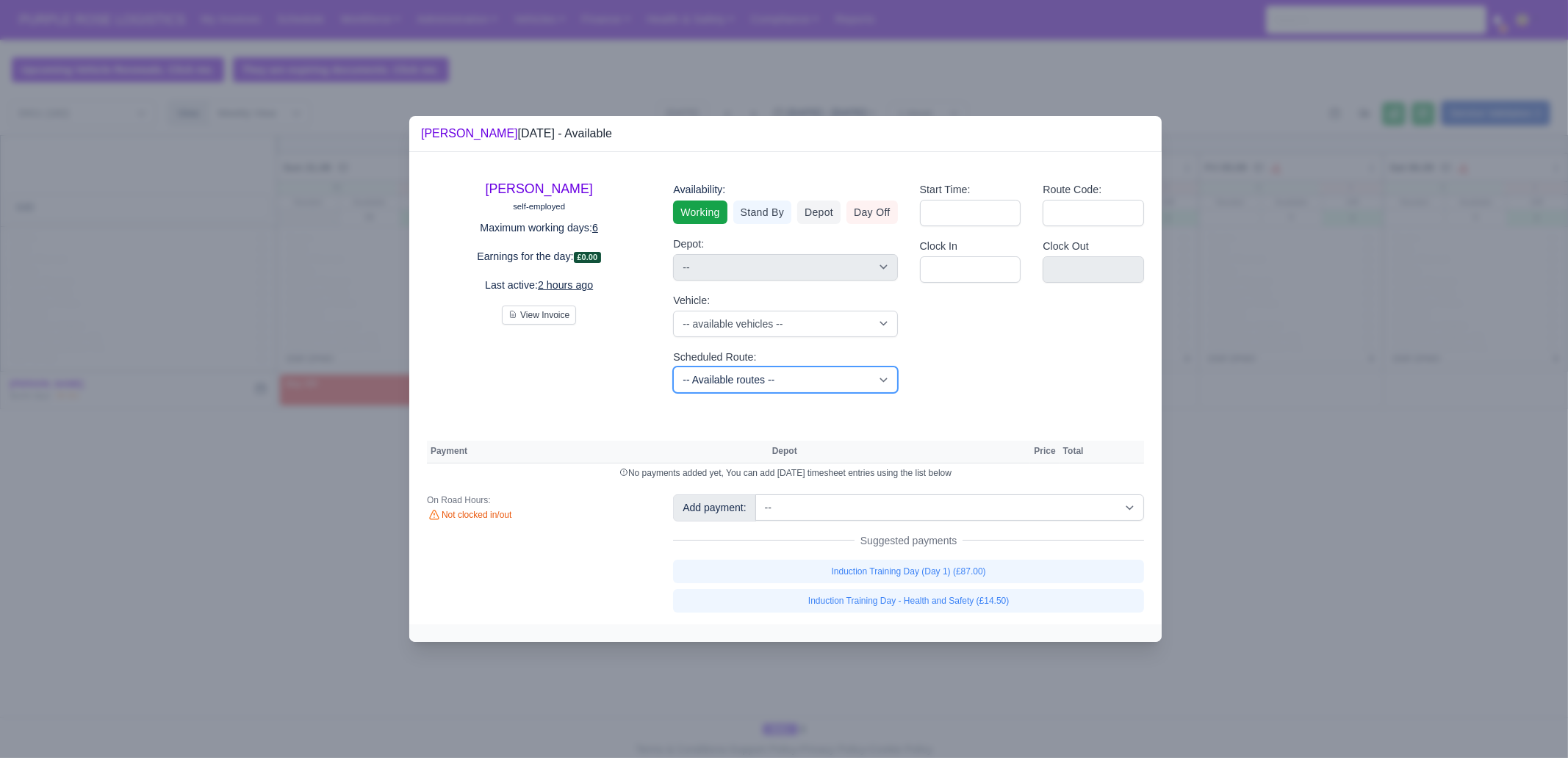
click at [722, 384] on select "-- Available routes -- Standard Parcel - Block of 6 Hours - (SD6) AmFlex RTS Ve…" at bounding box center [784, 379] width 224 height 26
select select "3"
click at [673, 366] on select "-- Available routes -- Standard Parcel - Block of 6 Hours - (SD6) AmFlex RTS Ve…" at bounding box center [784, 379] width 224 height 26
select select
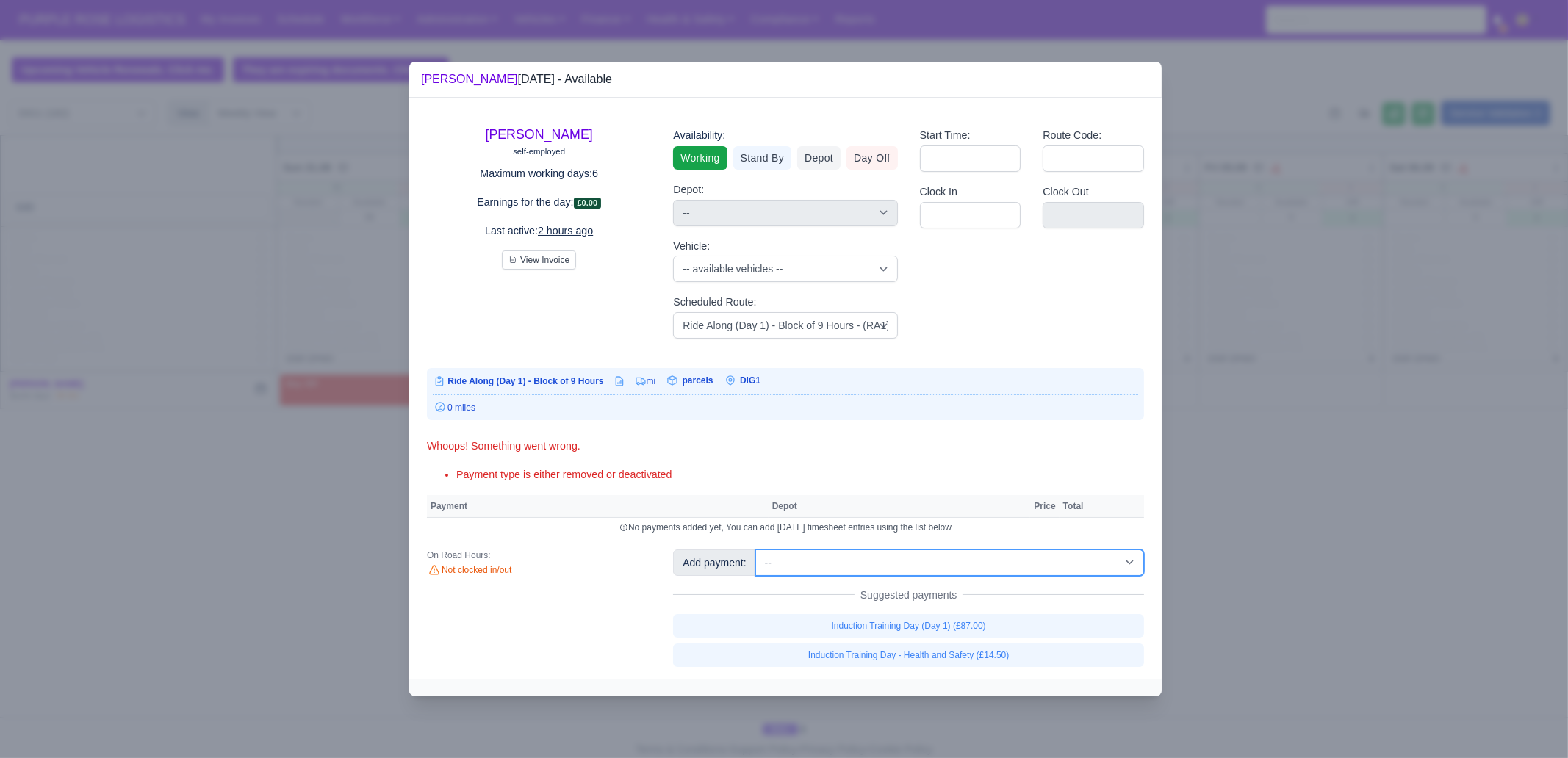
click at [892, 559] on select "-- Additional Hour Support (£14.50) Additional Hour Support (Walkers) (£13.50) …" at bounding box center [950, 562] width 388 height 26
click at [756, 549] on select "-- Additional Hour Support (£14.50) Additional Hour Support (Walkers) (£13.50) …" at bounding box center [950, 562] width 388 height 26
select select "1"
select select
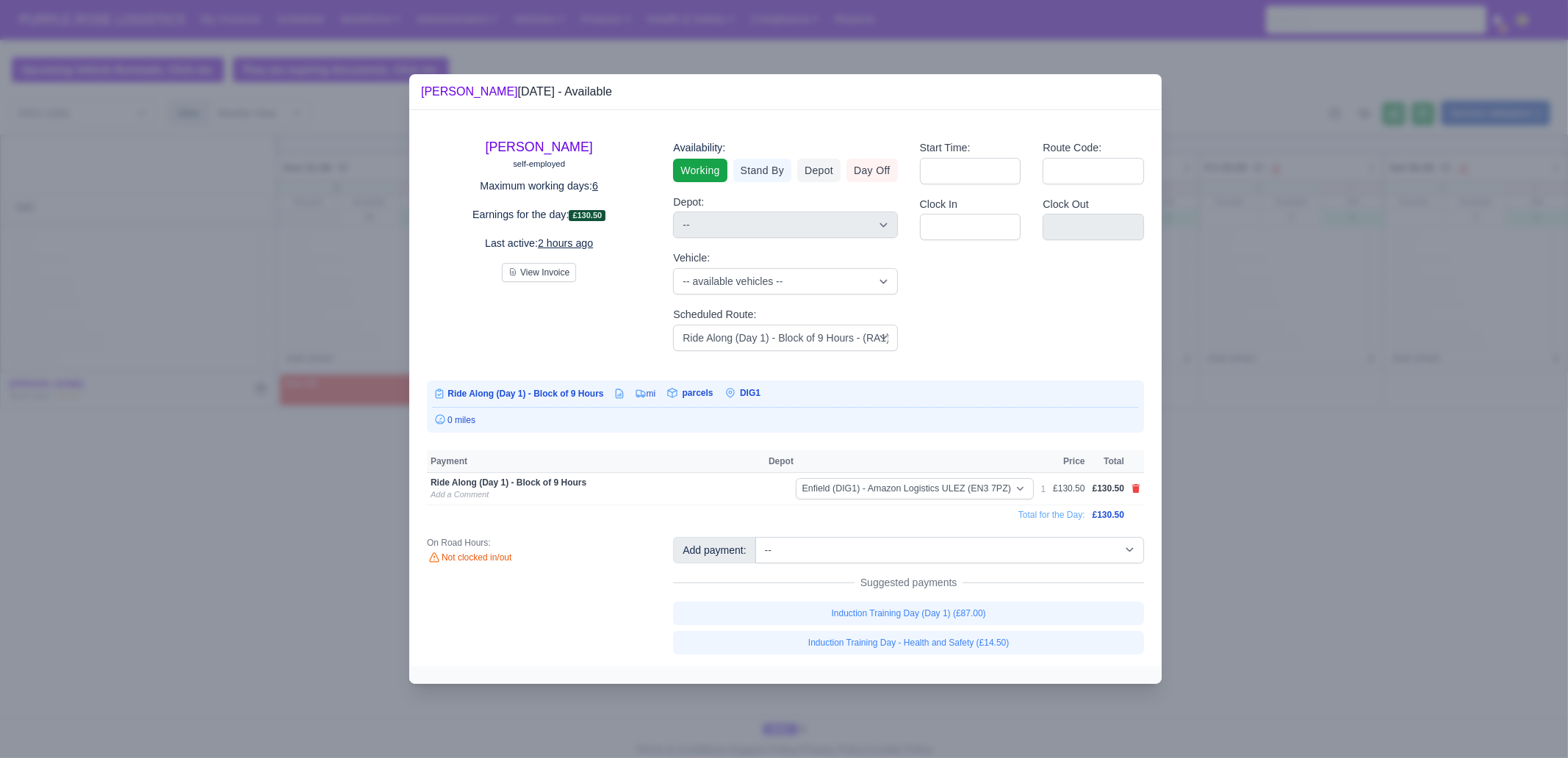
click at [1254, 528] on div at bounding box center [784, 379] width 1568 height 758
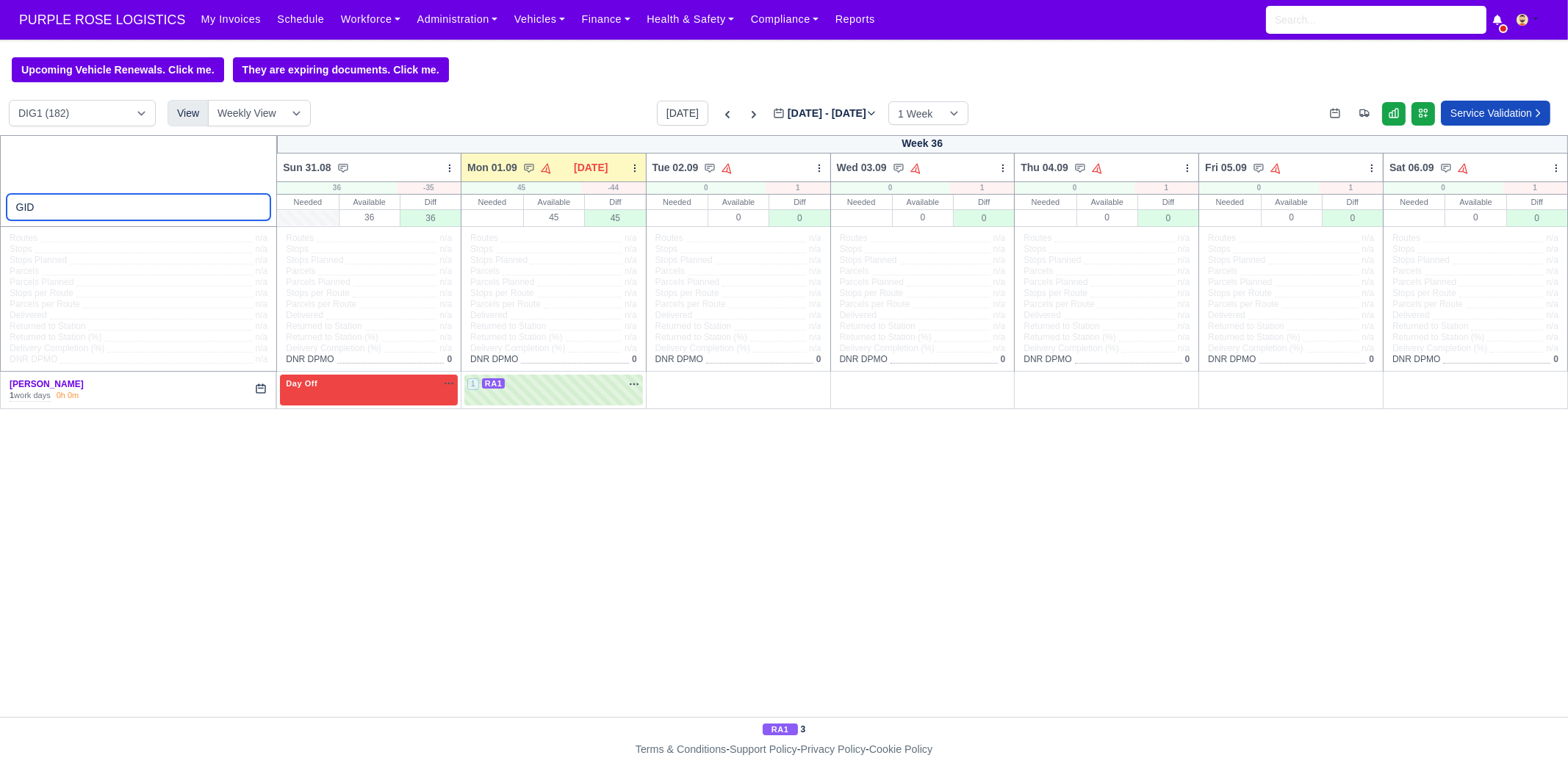
click at [252, 205] on input "GID" at bounding box center [139, 207] width 265 height 26
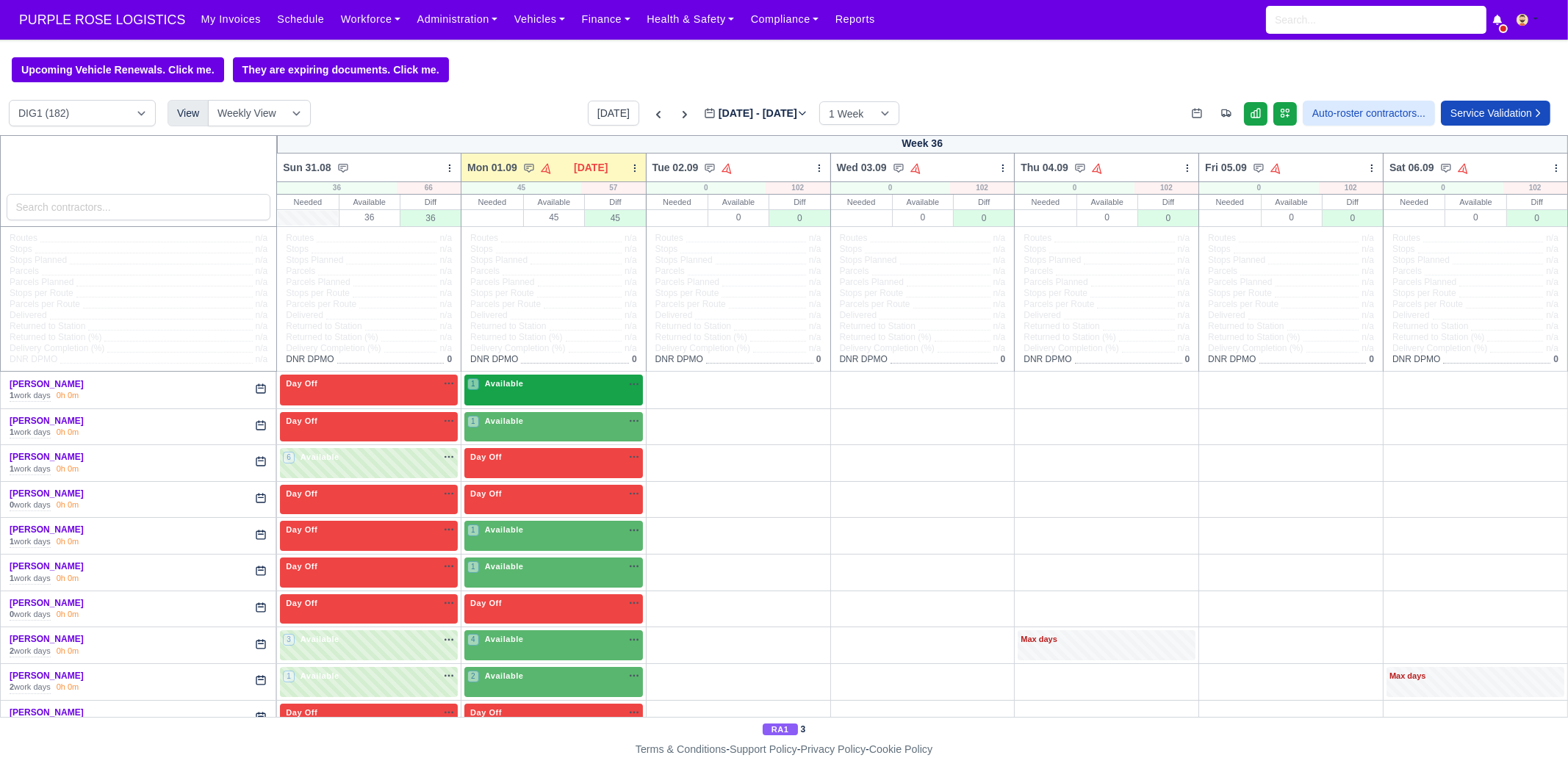
click at [506, 380] on span "Available" at bounding box center [504, 384] width 44 height 10
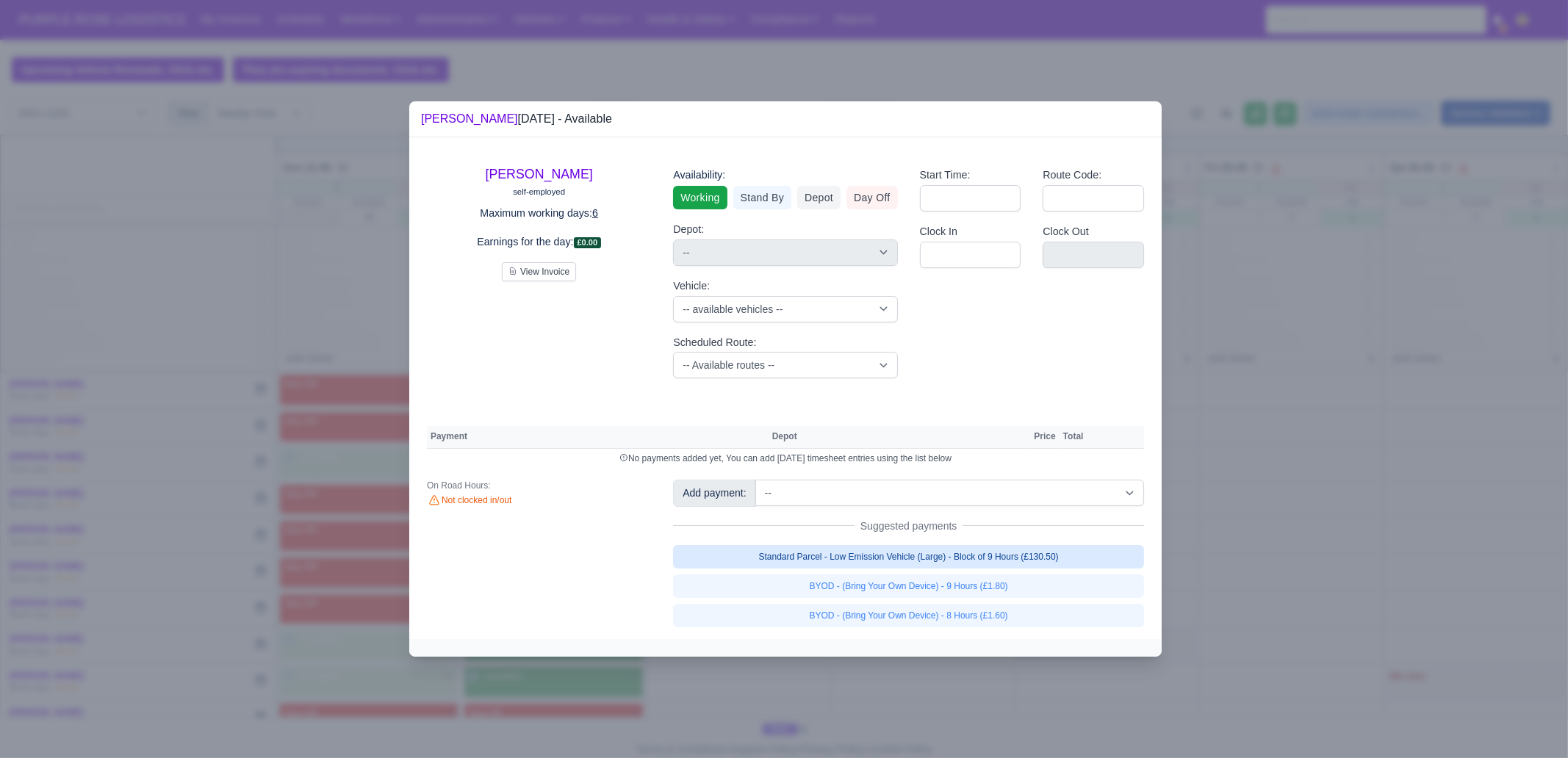
click at [1009, 559] on link "Standard Parcel - Low Emission Vehicle (Large) - Block of 9 Hours (£130.50)" at bounding box center [908, 556] width 471 height 23
select select "1"
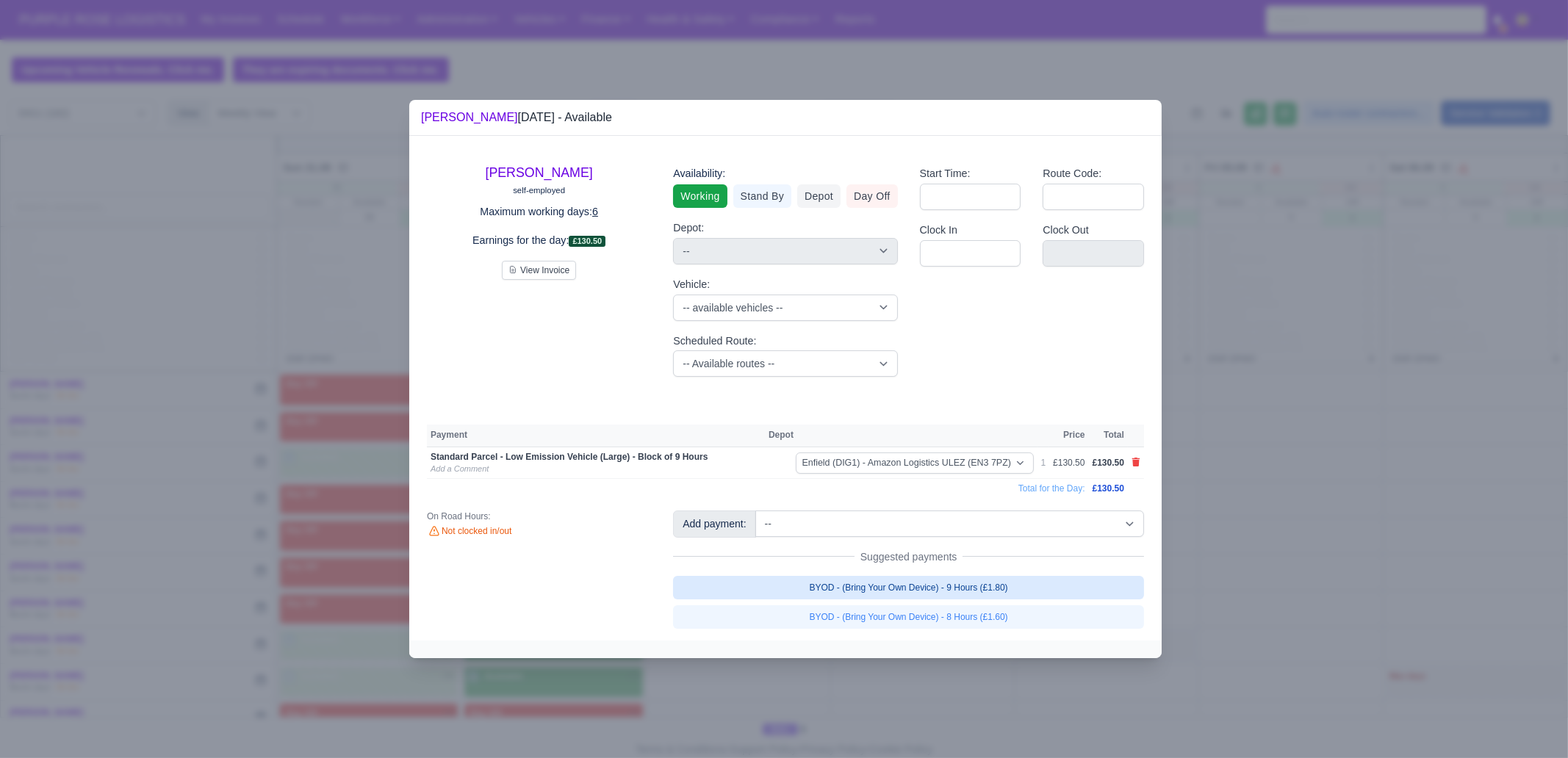
click at [1025, 580] on link "BYOD - (Bring Your Own Device) - 9 Hours (£1.80)" at bounding box center [908, 587] width 471 height 23
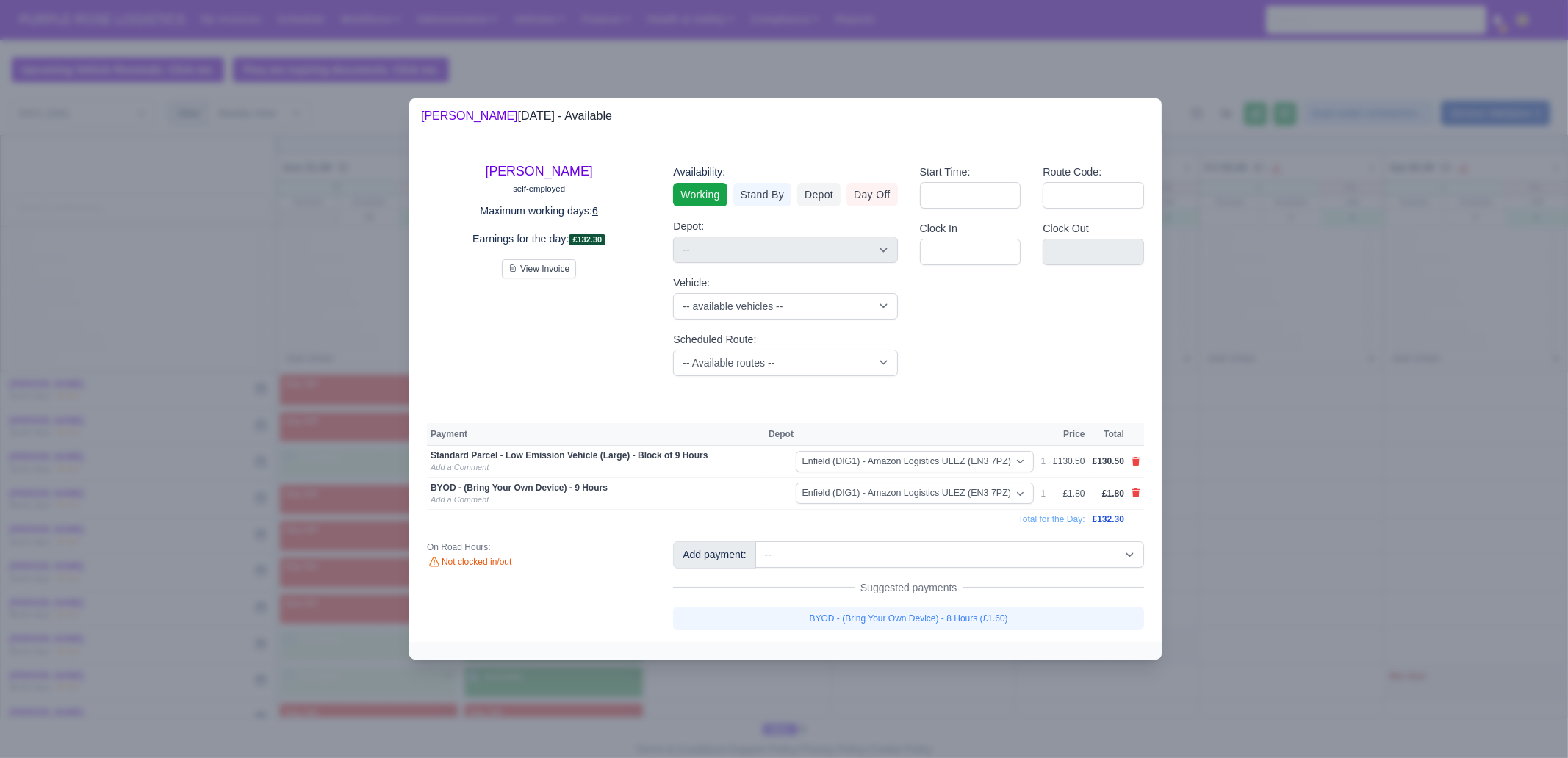
click at [1254, 520] on div at bounding box center [784, 379] width 1568 height 758
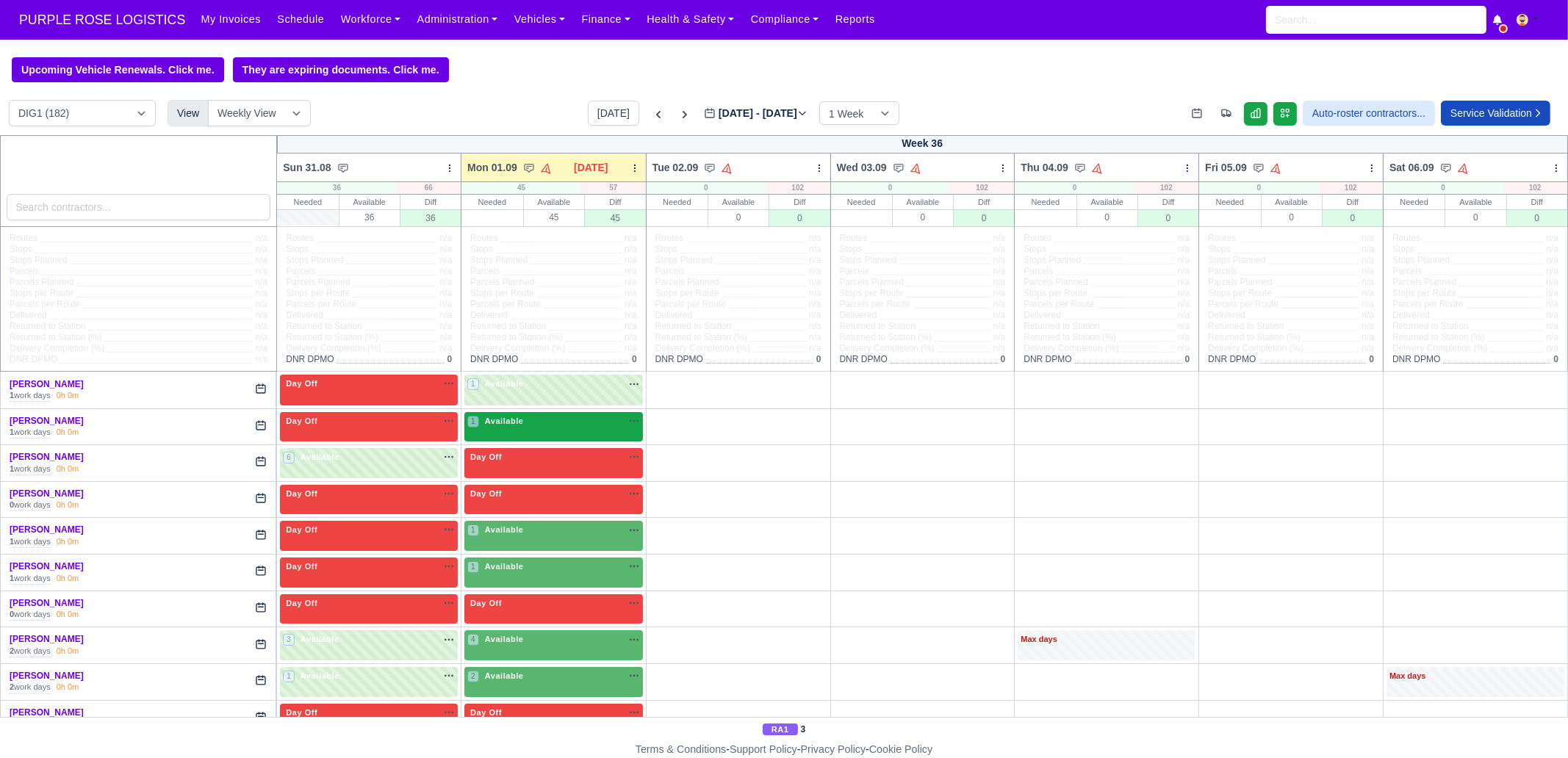
click at [494, 419] on span "Available" at bounding box center [504, 421] width 44 height 10
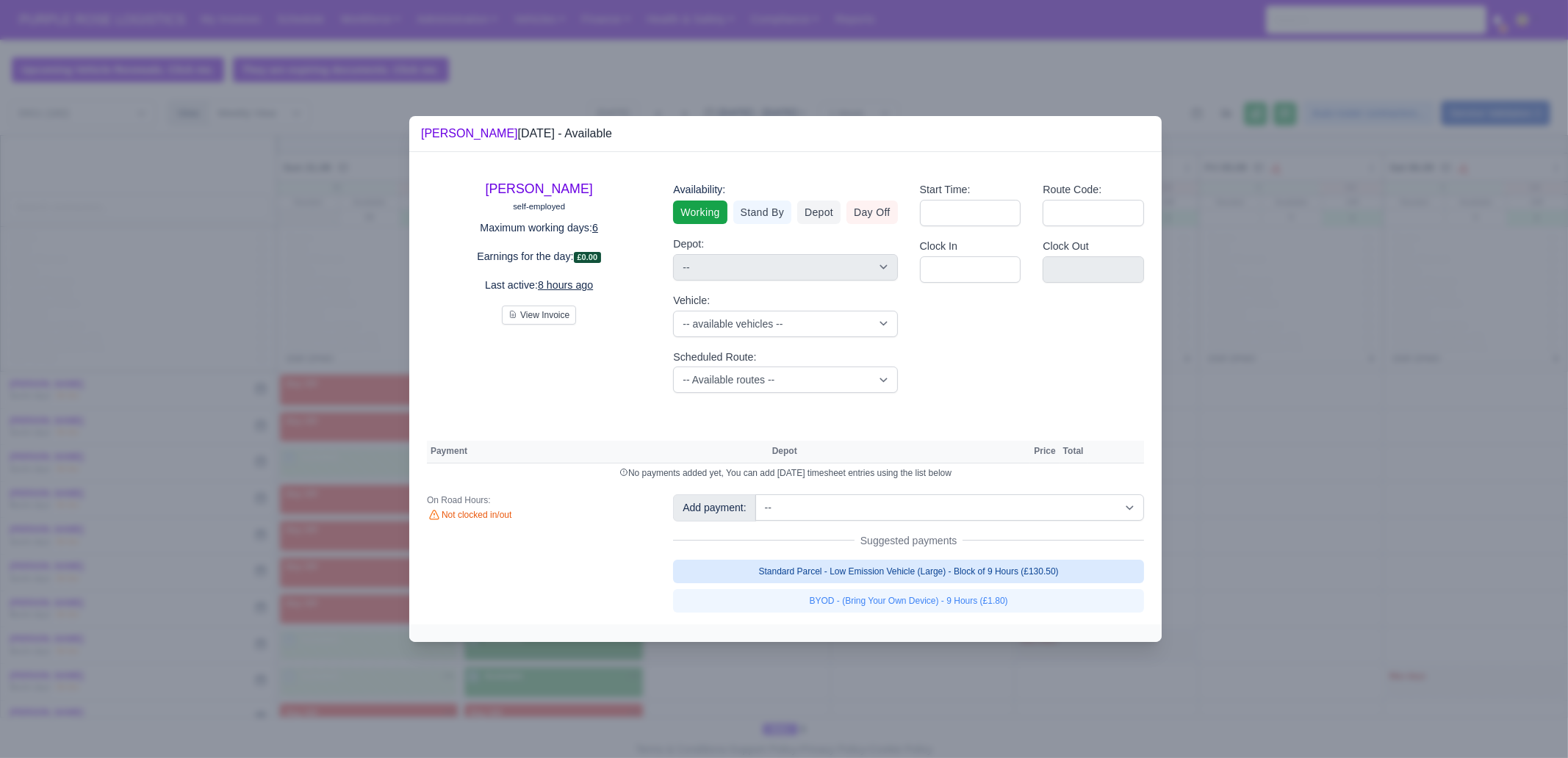
click at [988, 565] on link "Standard Parcel - Low Emission Vehicle (Large) - Block of 9 Hours (£130.50)" at bounding box center [908, 571] width 471 height 23
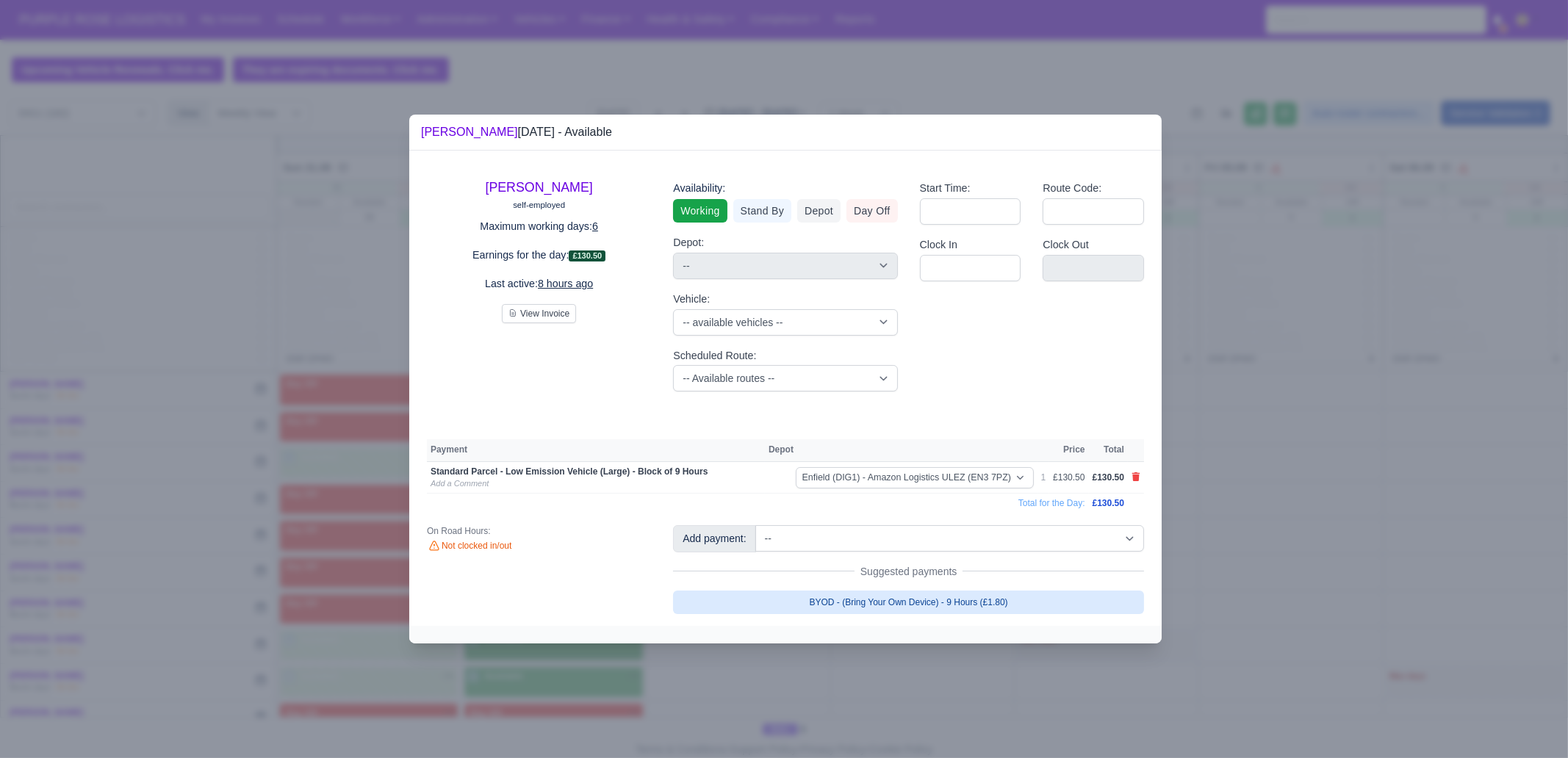
click at [970, 580] on link "BYOD - (Bring Your Own Device) - 9 Hours (£1.80)" at bounding box center [908, 602] width 471 height 23
click at [964, 580] on link "BYOD - (Bring Your Own Device) - 9 Hours (£1.80)" at bounding box center [908, 602] width 471 height 23
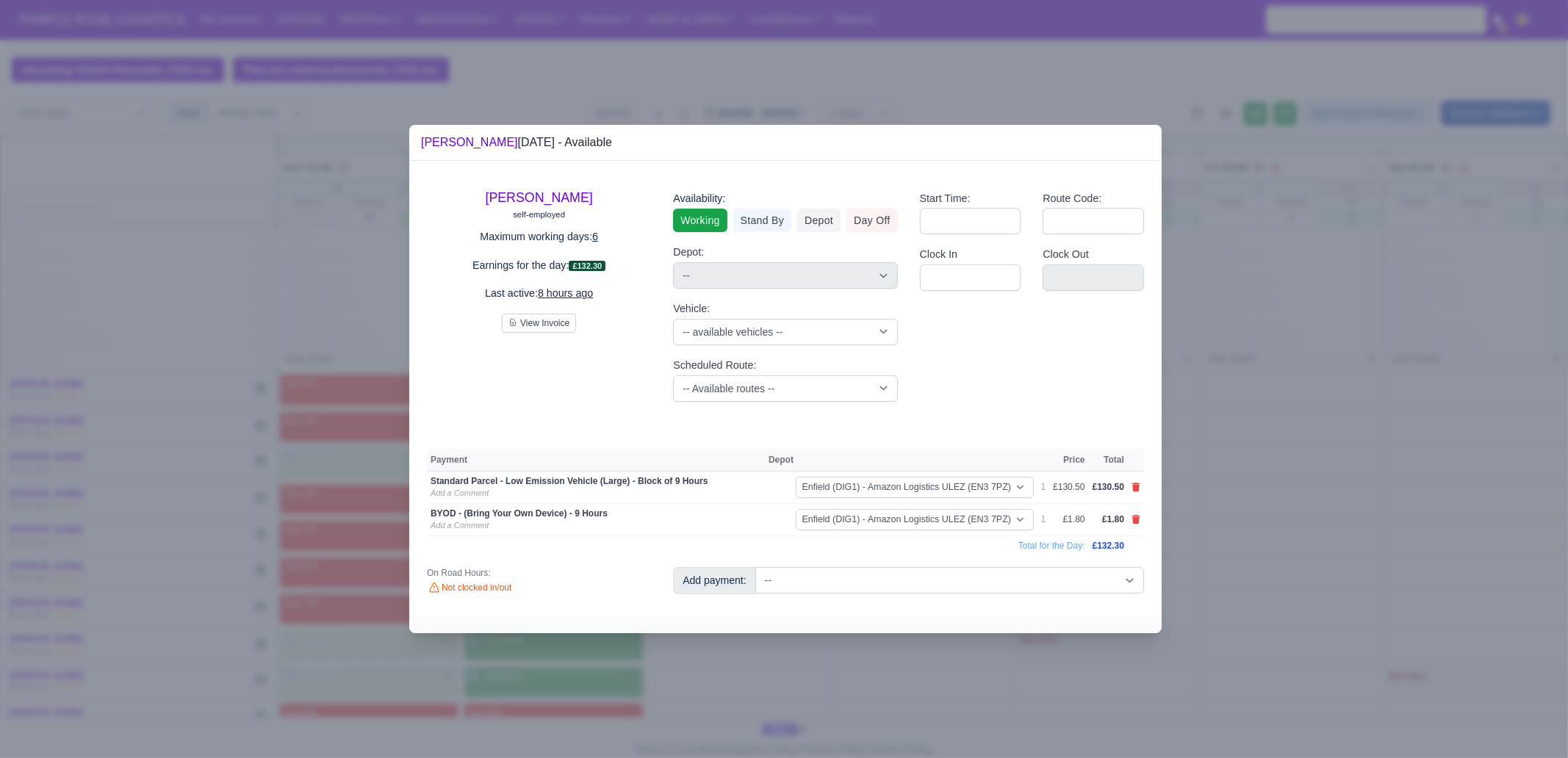
click at [917, 580] on div at bounding box center [784, 379] width 1568 height 758
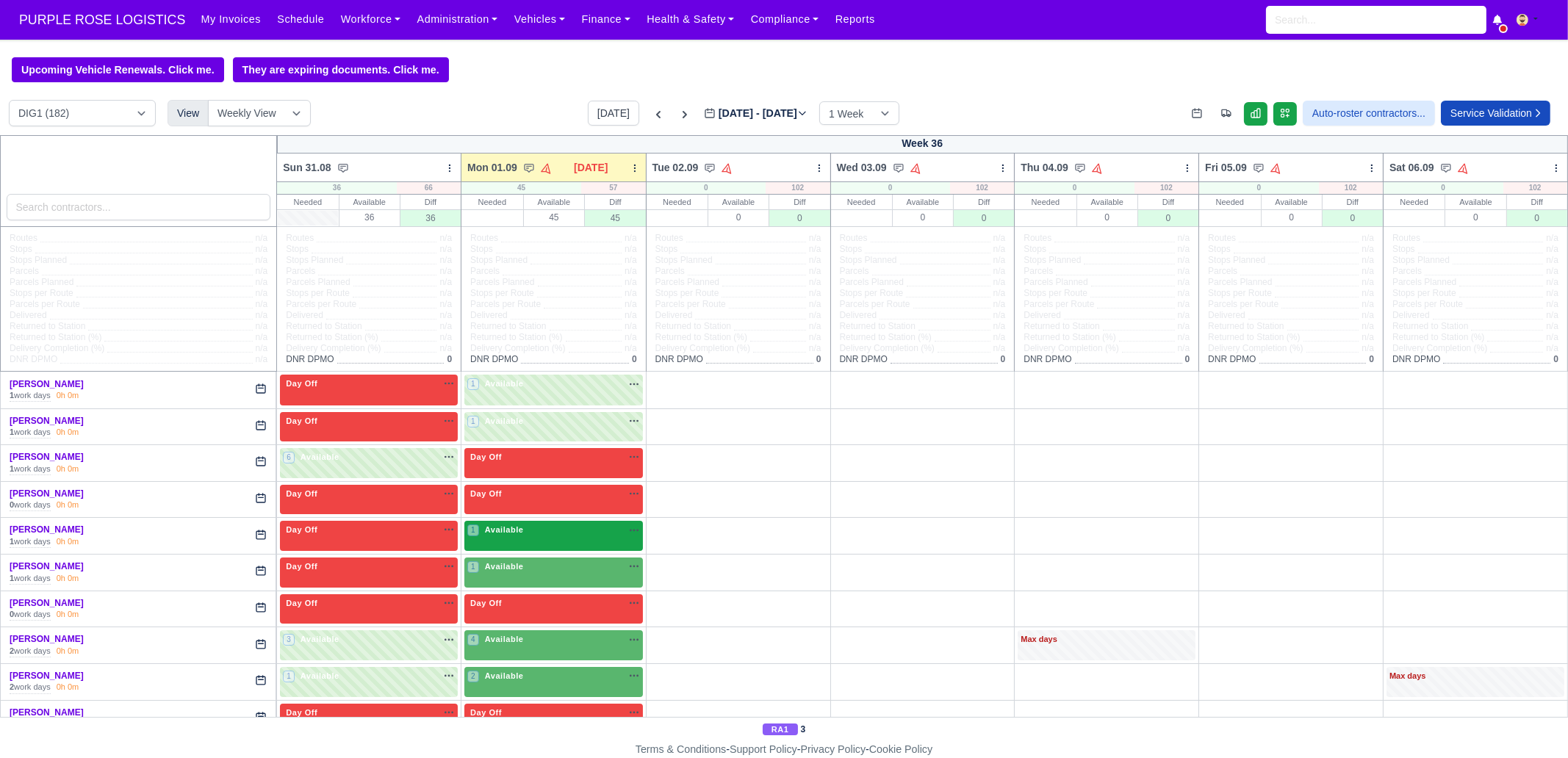
click at [497, 525] on span "Available" at bounding box center [504, 530] width 44 height 10
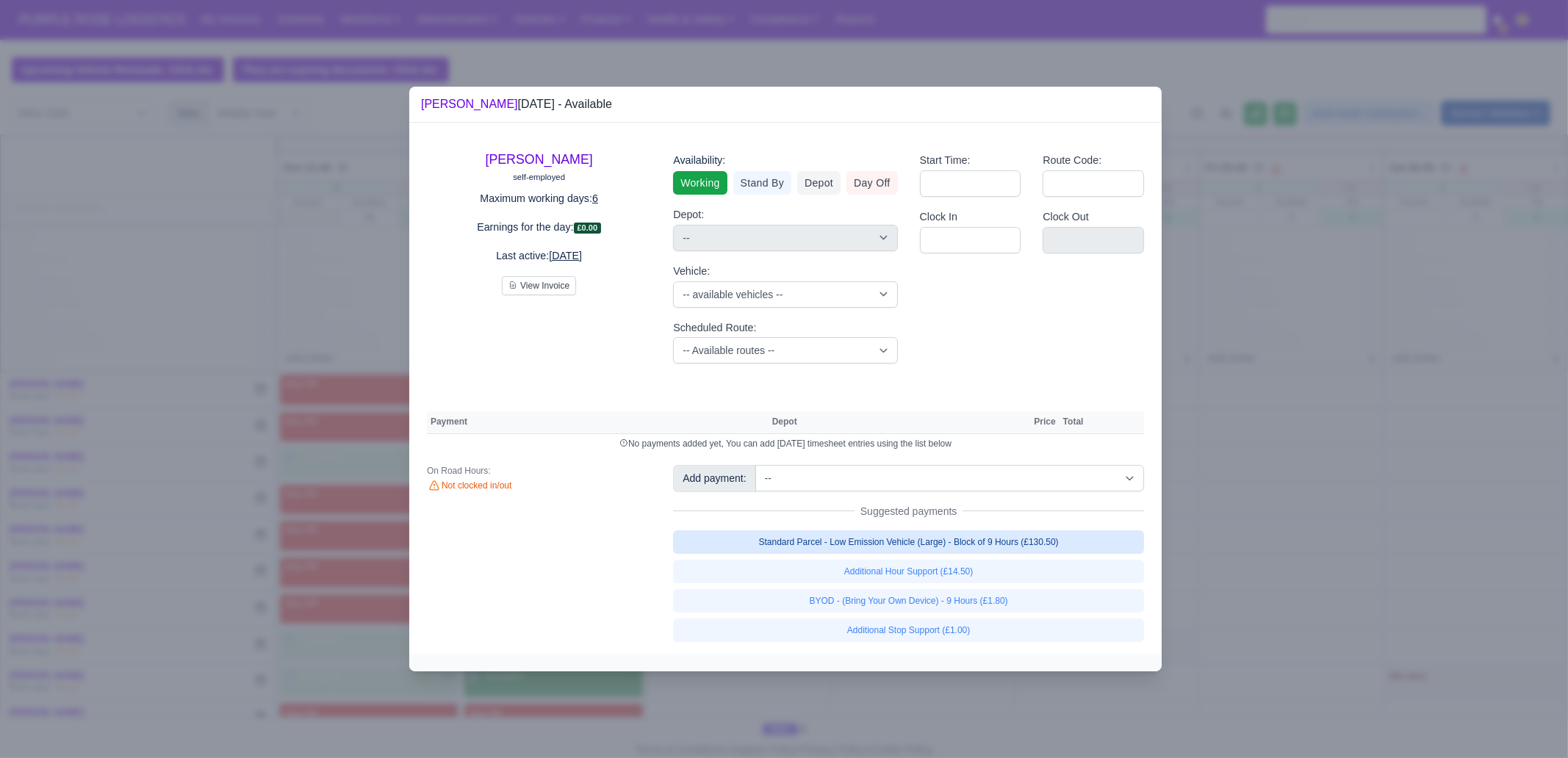
click at [954, 551] on link "Standard Parcel - Low Emission Vehicle (Large) - Block of 9 Hours (£130.50)" at bounding box center [908, 541] width 471 height 23
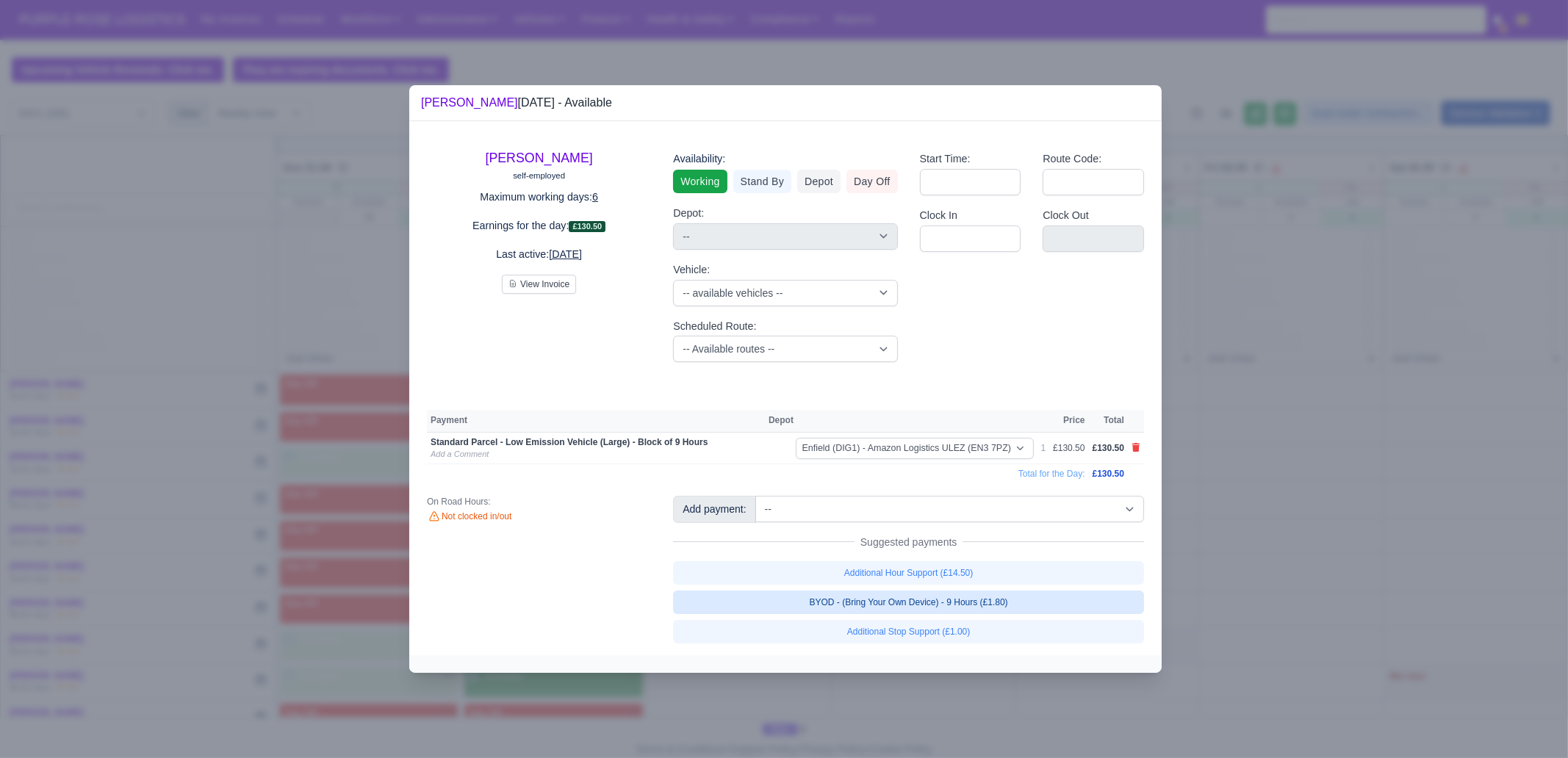
drag, startPoint x: 972, startPoint y: 600, endPoint x: 978, endPoint y: 617, distance: 18.0
click at [972, 580] on link "BYOD - (Bring Your Own Device) - 9 Hours (£1.80)" at bounding box center [908, 602] width 471 height 23
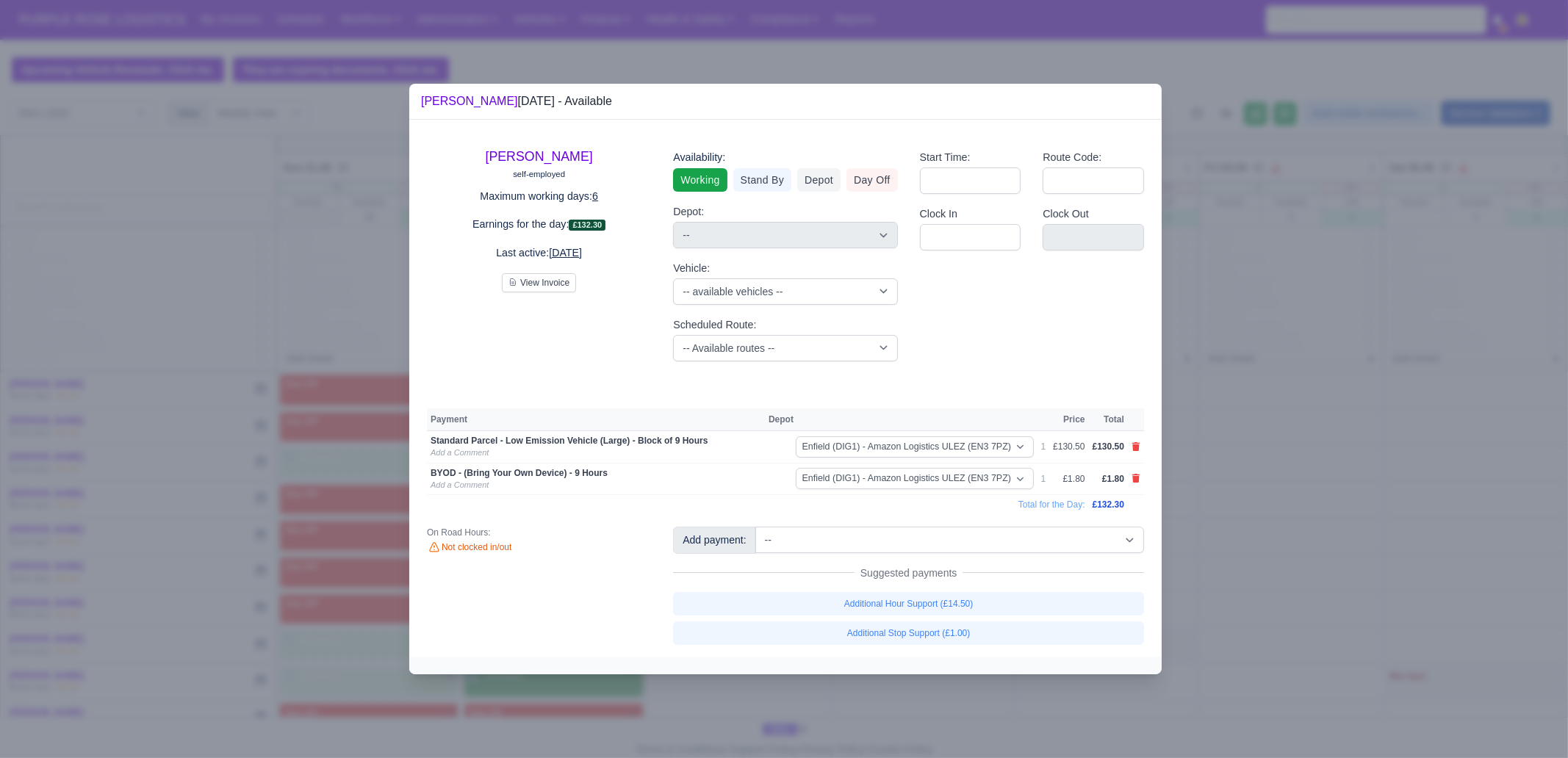
click at [1073, 580] on div at bounding box center [784, 379] width 1568 height 758
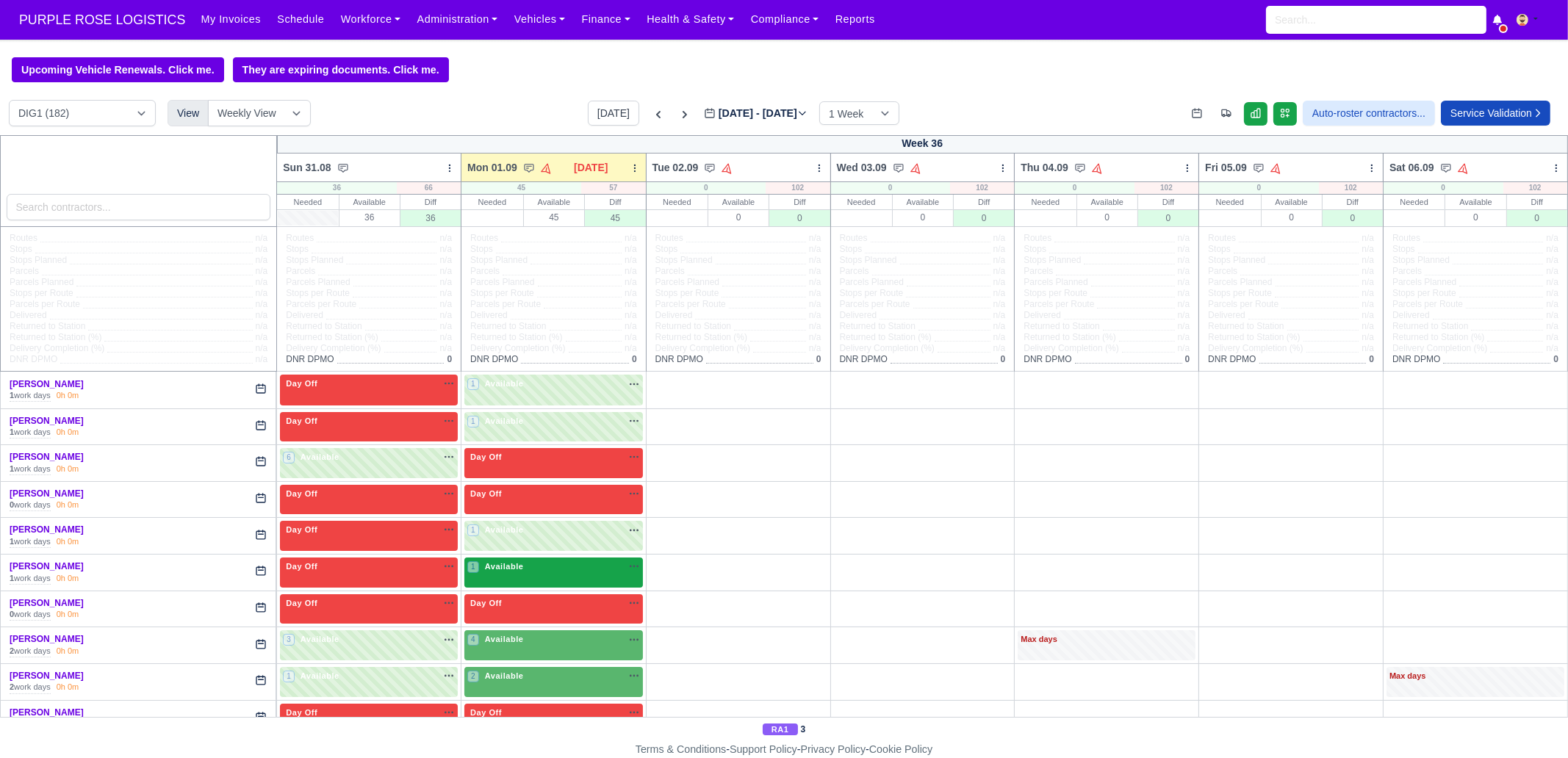
click at [568, 580] on div "1 Available" at bounding box center [553, 573] width 178 height 30
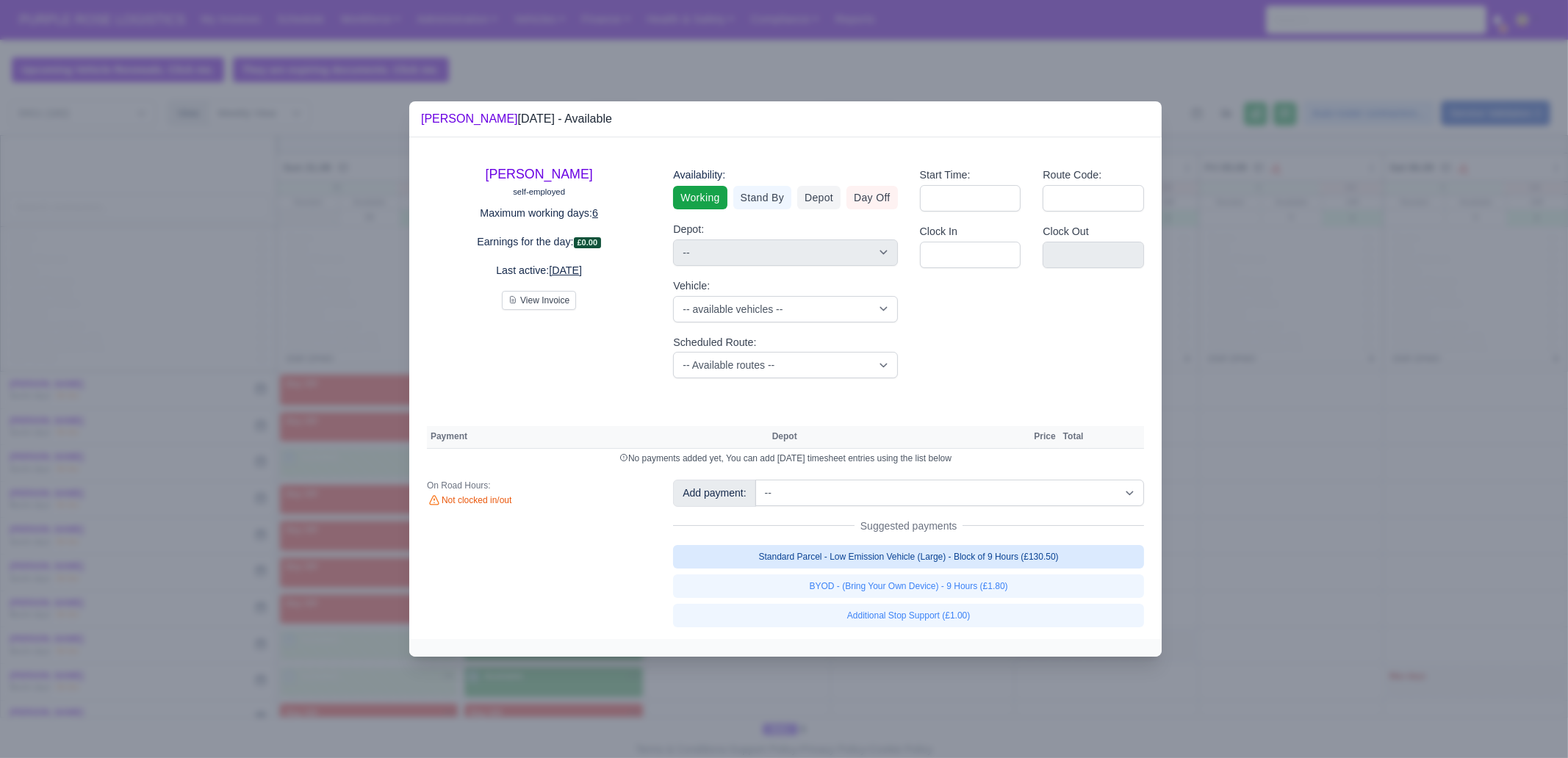
click at [925, 567] on link "Standard Parcel - Low Emission Vehicle (Large) - Block of 9 Hours (£130.50)" at bounding box center [908, 556] width 471 height 23
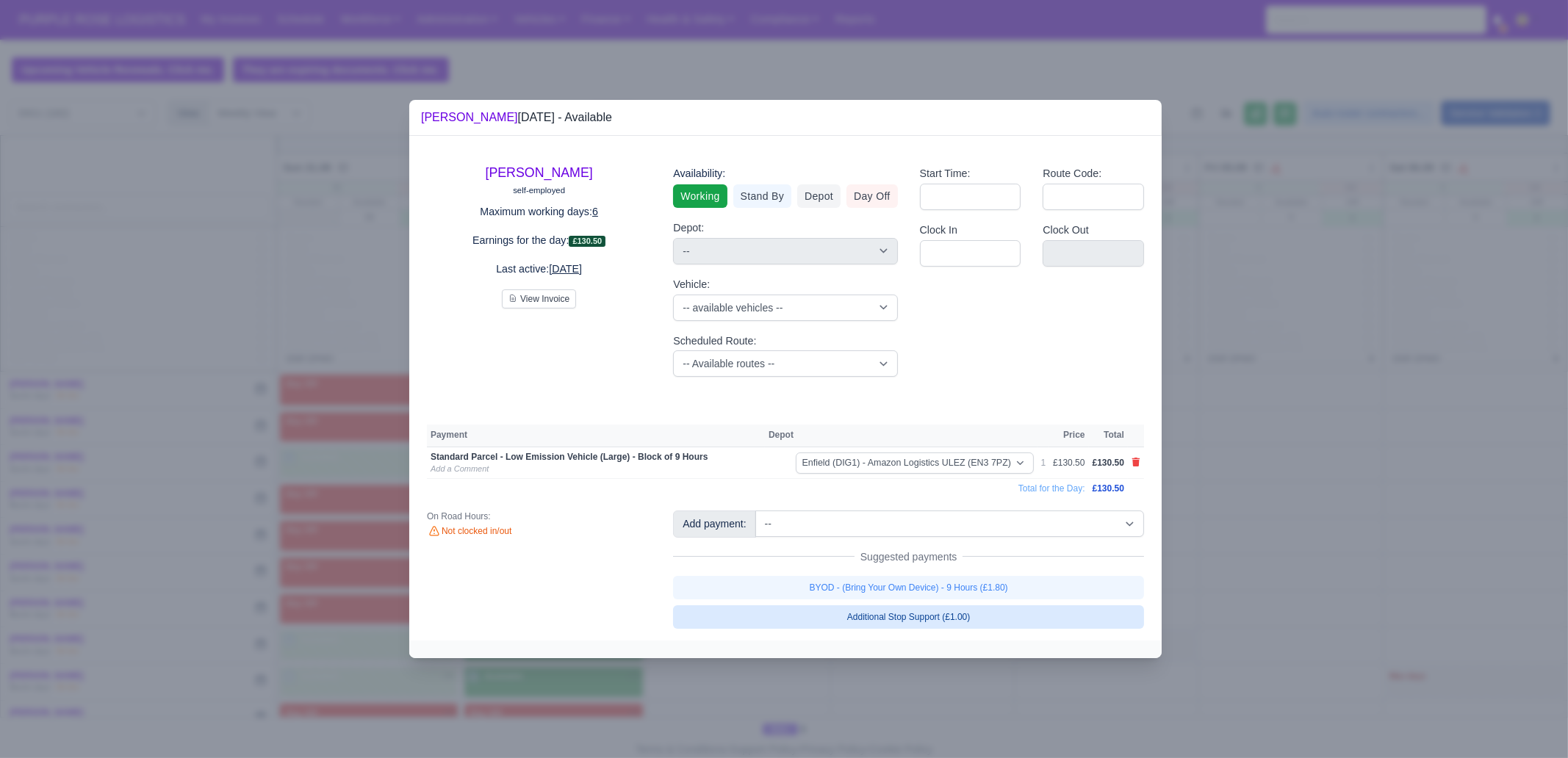
click at [931, 580] on link "BYOD - (Bring Your Own Device) - 9 Hours (£1.80)" at bounding box center [908, 587] width 471 height 23
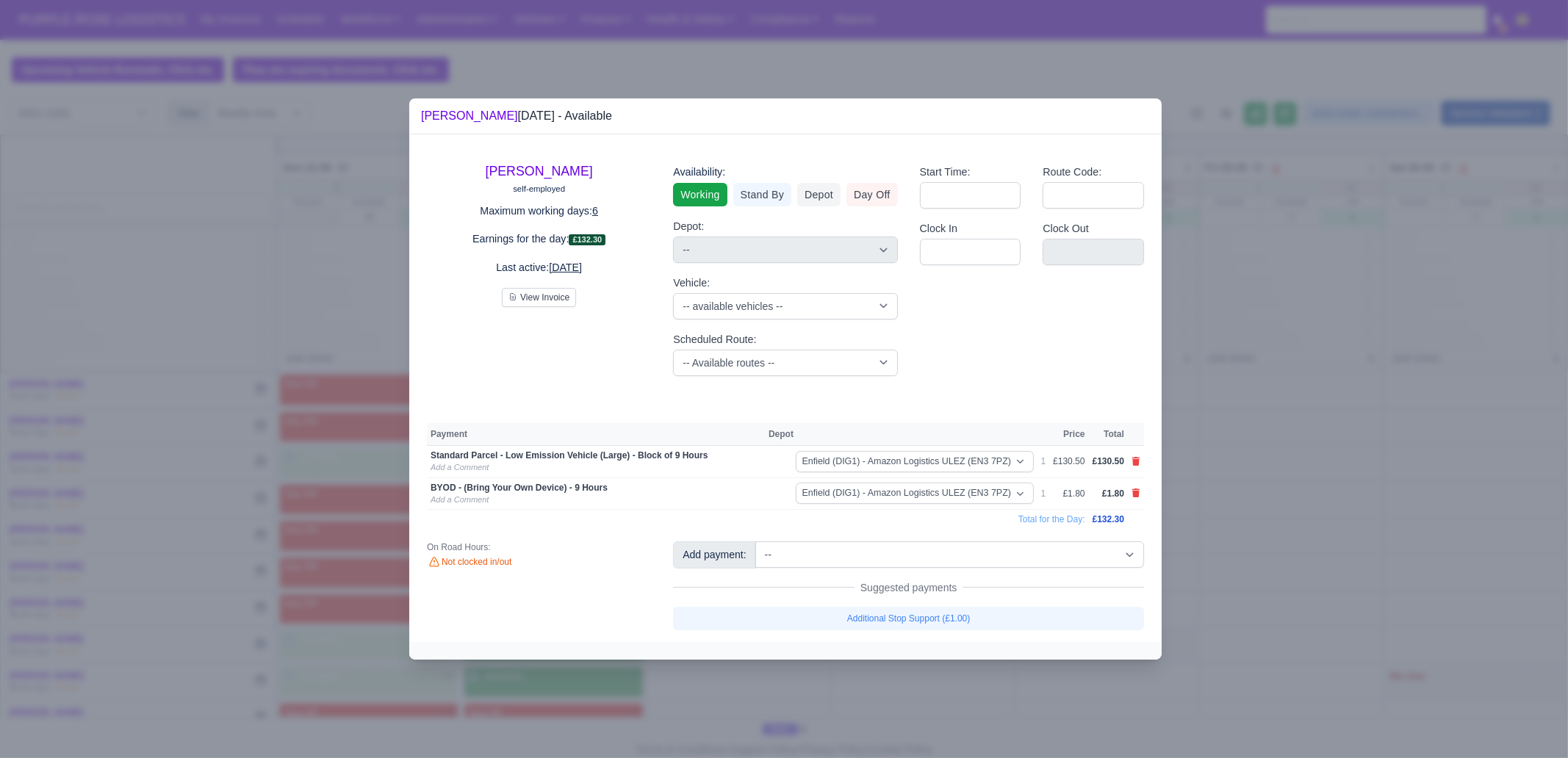
click at [1251, 478] on div at bounding box center [784, 379] width 1568 height 758
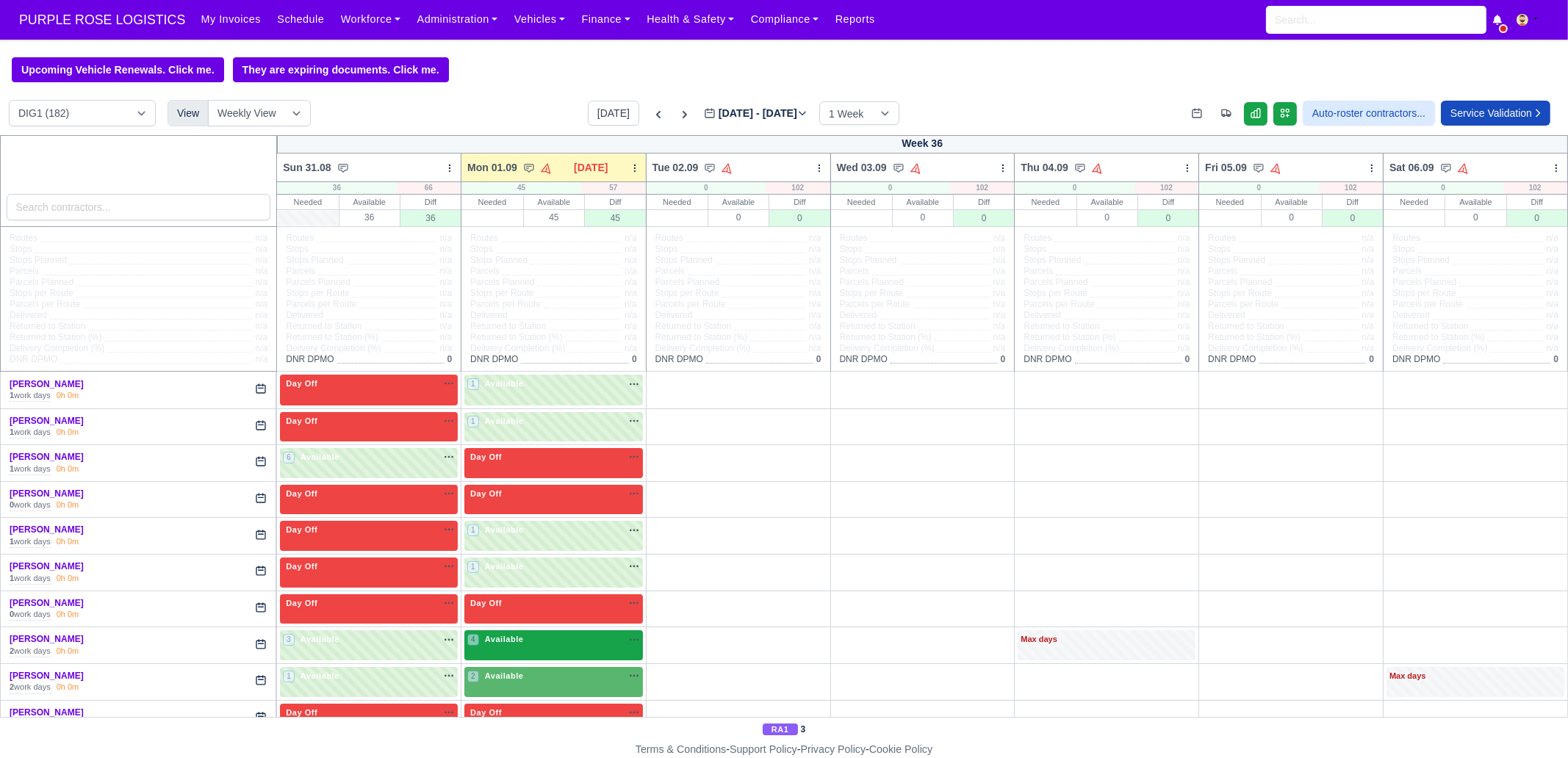
click at [484, 580] on span "Available" at bounding box center [504, 639] width 44 height 10
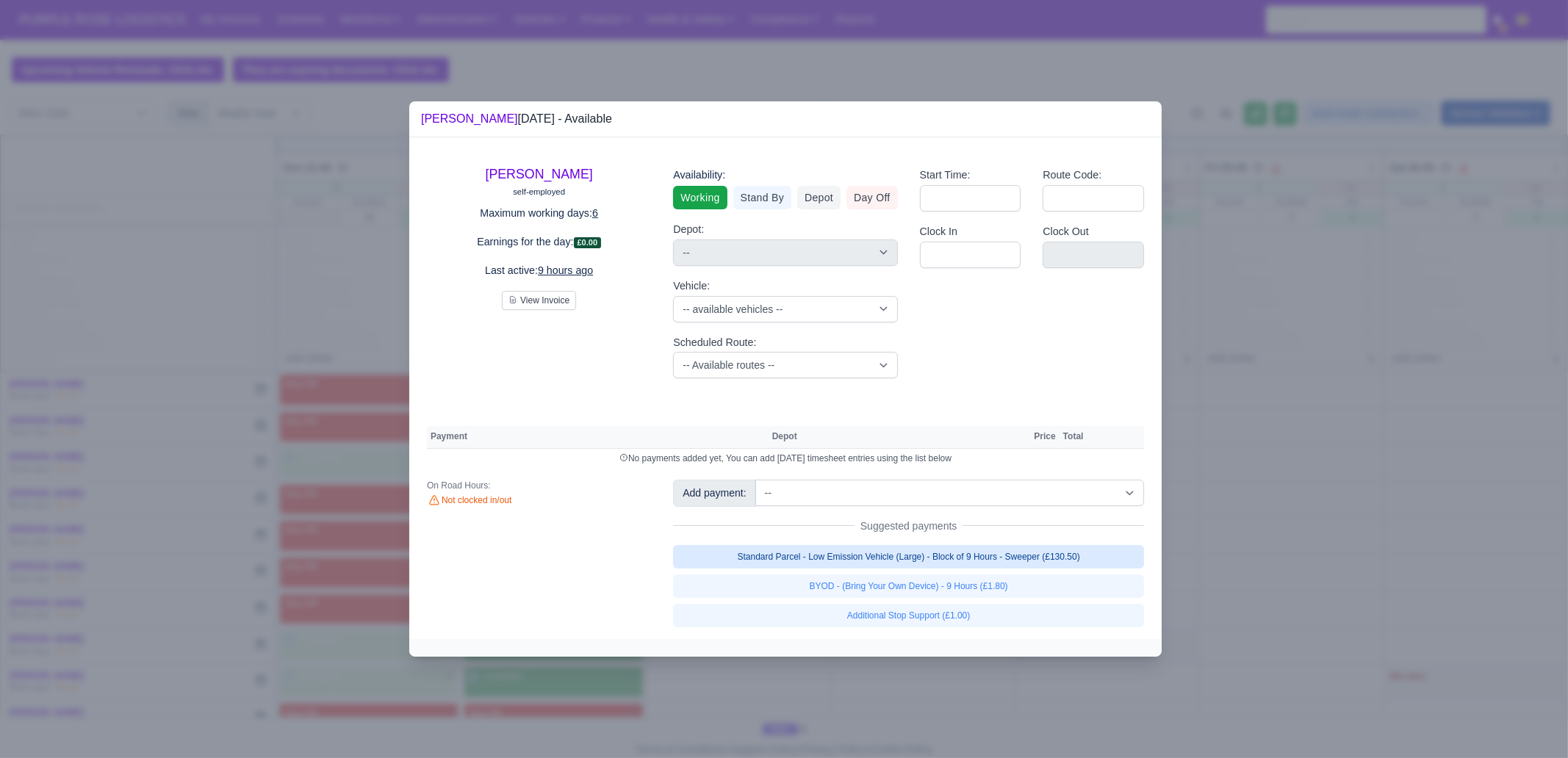
click at [991, 565] on link "Standard Parcel - Low Emission Vehicle (Large) - Block of 9 Hours - Sweeper (£1…" at bounding box center [908, 556] width 471 height 23
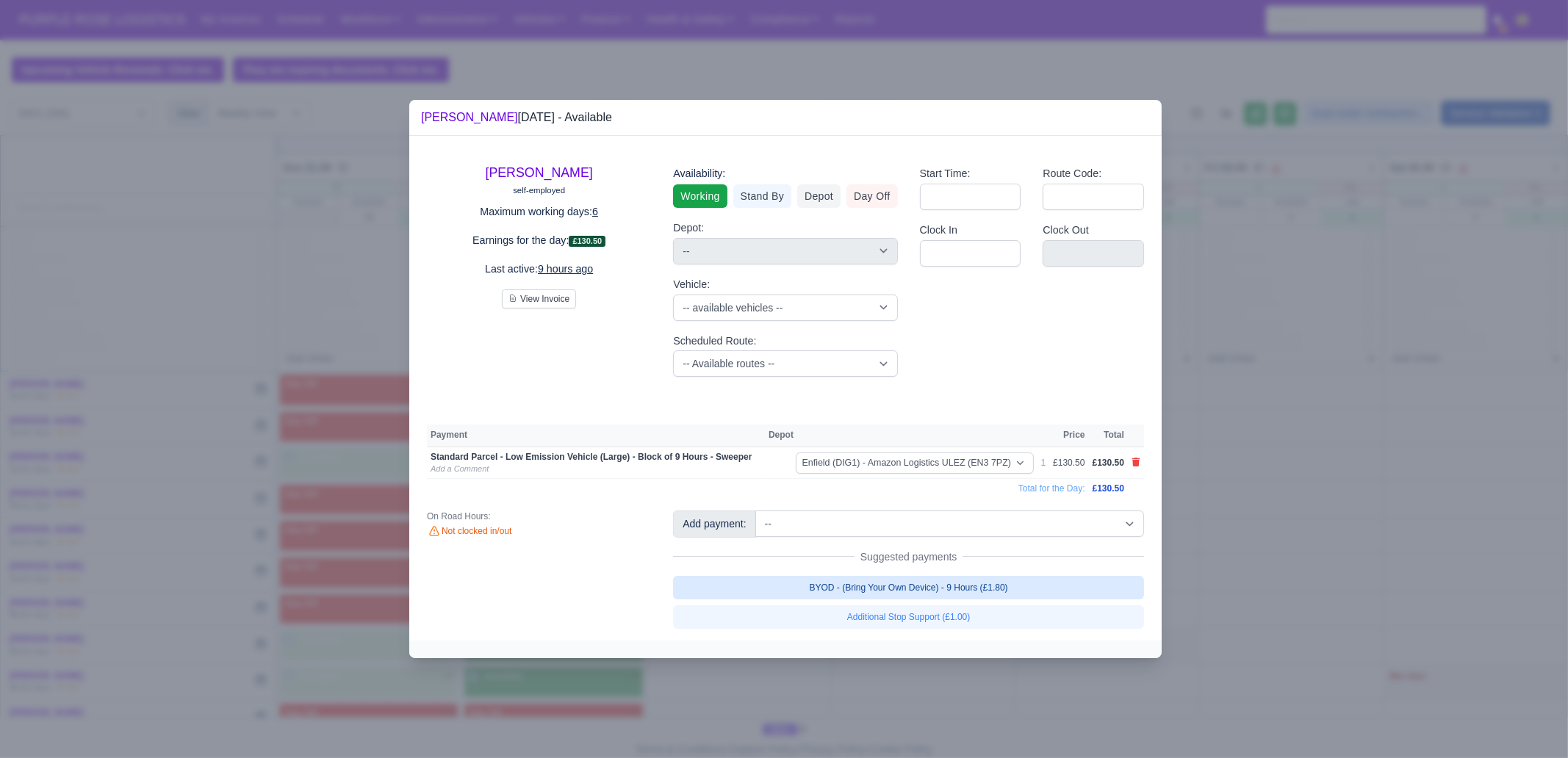
click at [1001, 580] on link "BYOD - (Bring Your Own Device) - 9 Hours (£1.80)" at bounding box center [908, 587] width 471 height 23
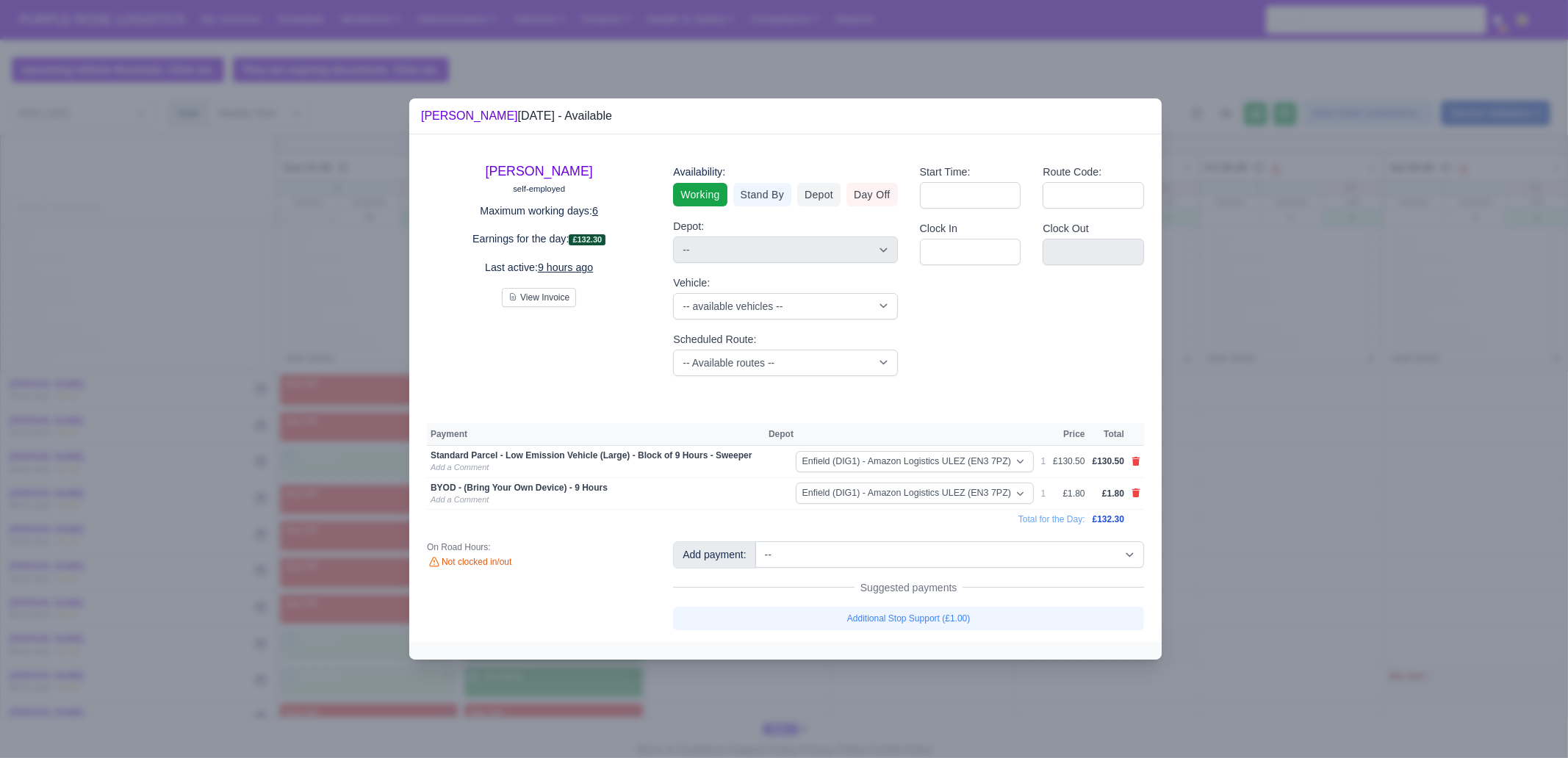
click at [938, 580] on div at bounding box center [784, 379] width 1568 height 758
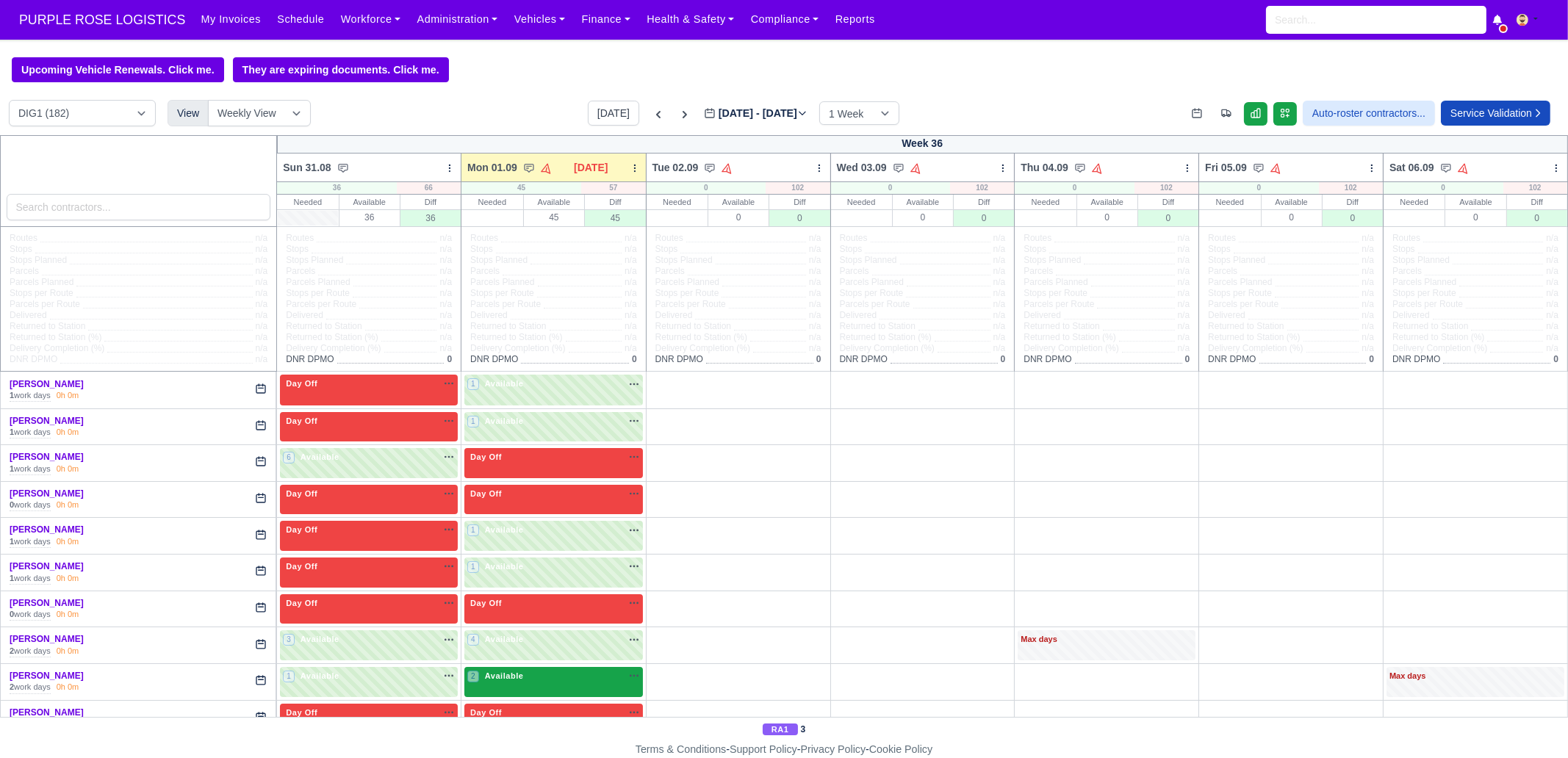
click at [558, 580] on div "2 Available na" at bounding box center [554, 676] width 172 height 12
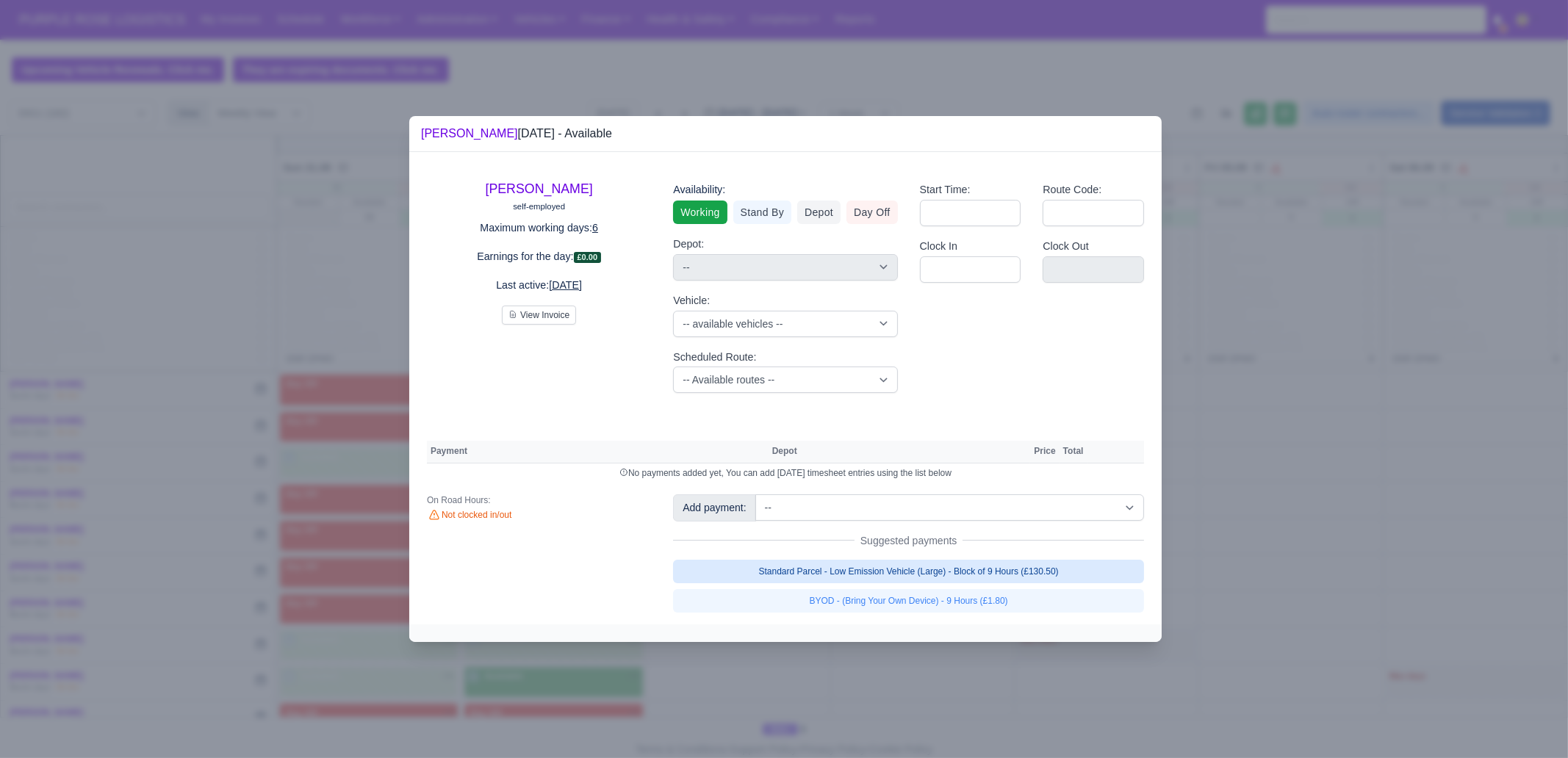
click at [1069, 577] on link "Standard Parcel - Low Emission Vehicle (Large) - Block of 9 Hours (£130.50)" at bounding box center [908, 571] width 471 height 23
click at [1030, 580] on div "[PERSON_NAME] self-employed Maximum working days: 6 Earnings for the day: £0.00…" at bounding box center [785, 388] width 752 height 472
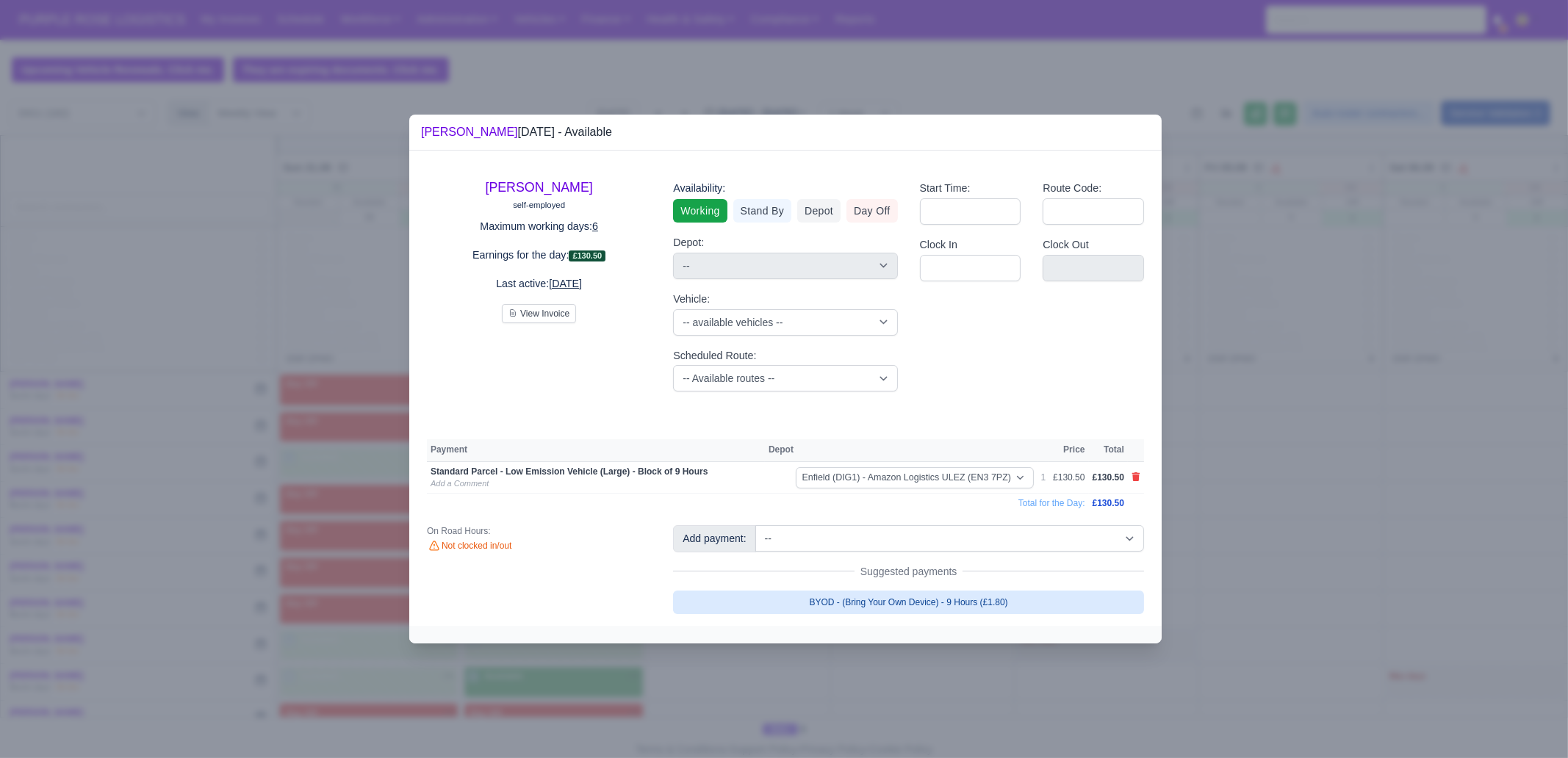
click at [1028, 580] on link "BYOD - (Bring Your Own Device) - 9 Hours (£1.80)" at bounding box center [908, 602] width 471 height 23
click at [912, 580] on div at bounding box center [784, 379] width 1568 height 758
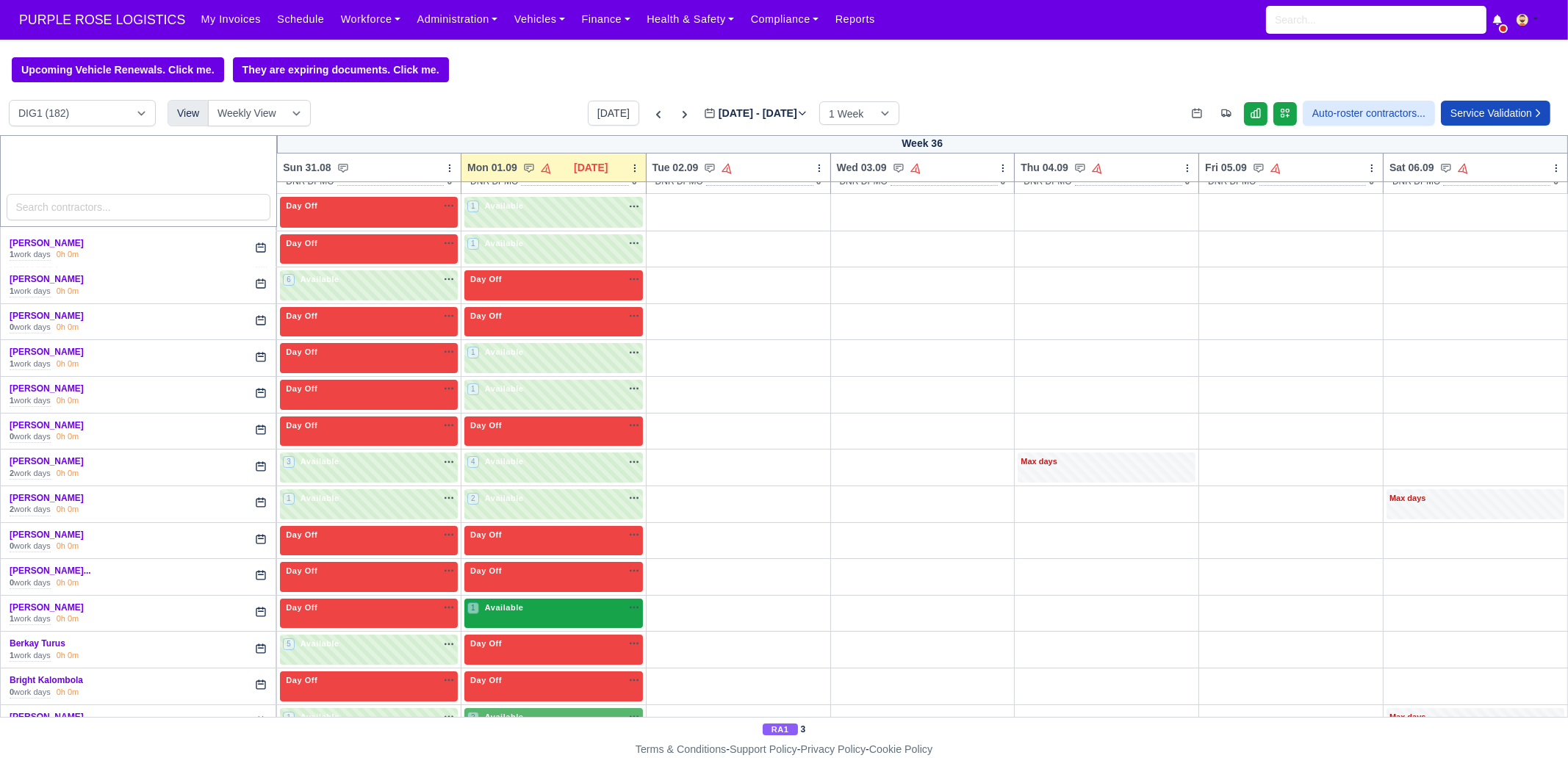
scroll to position [183, 0]
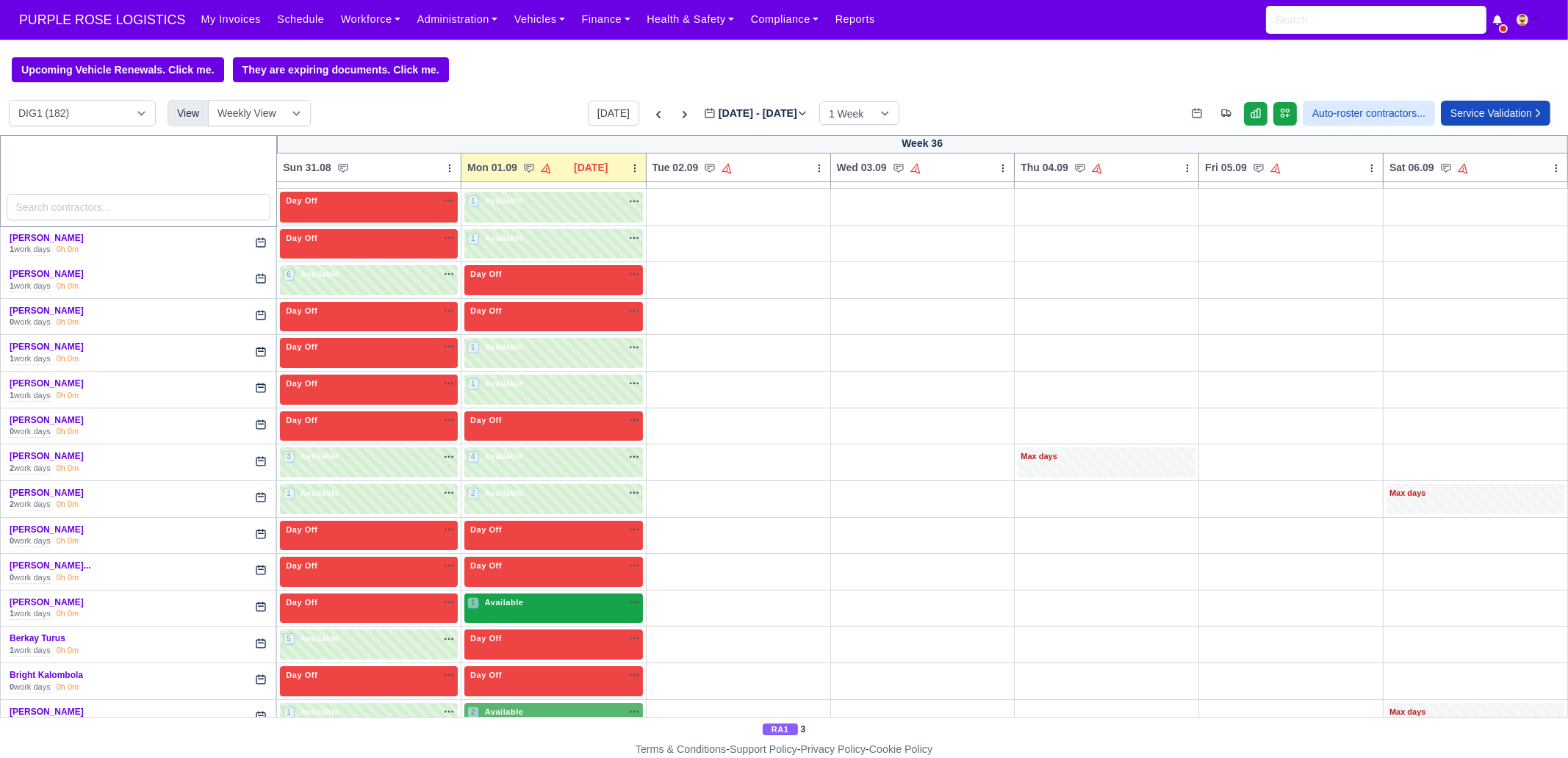
click at [532, 580] on div "1 Available na" at bounding box center [554, 602] width 172 height 12
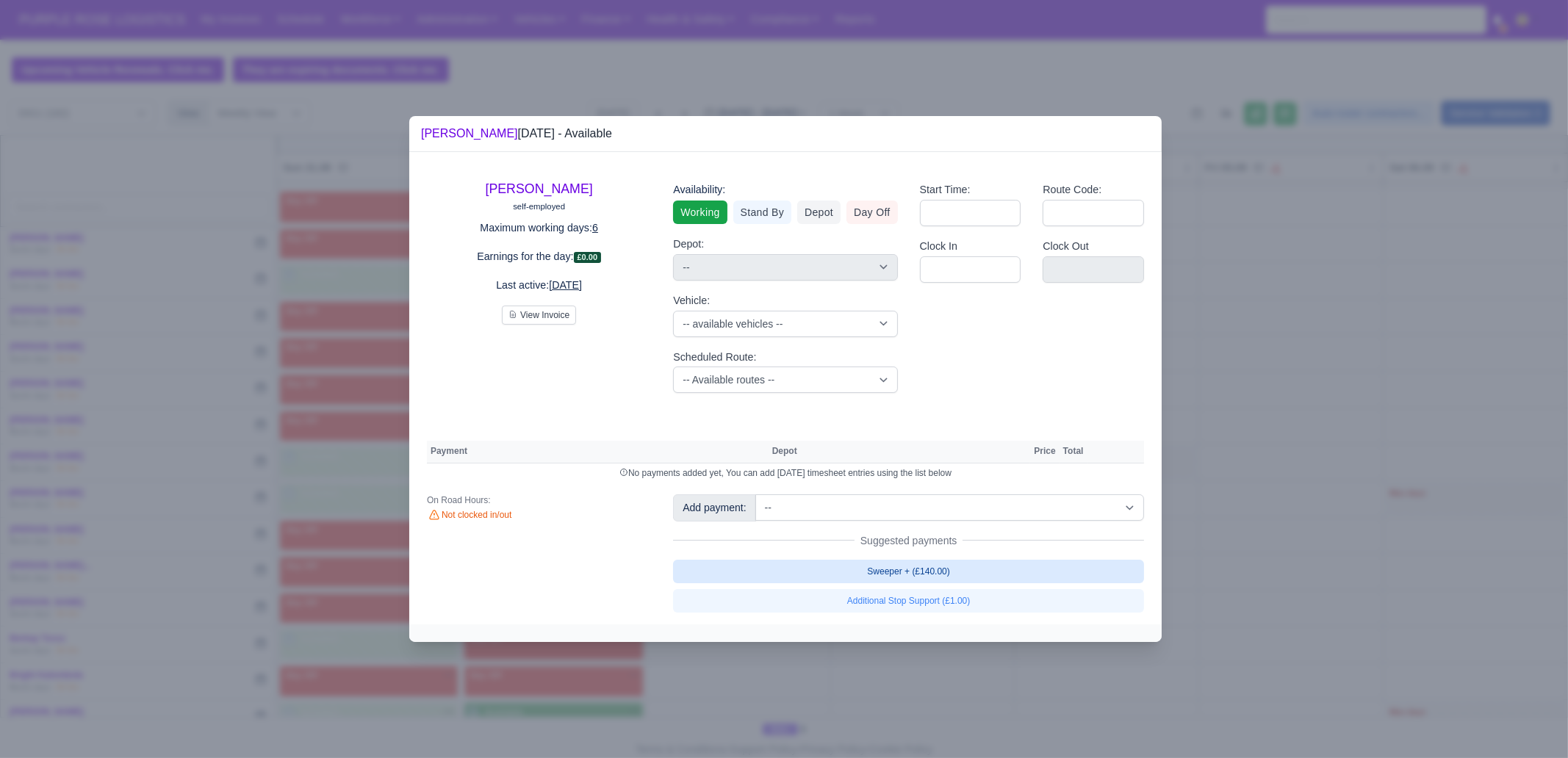
click at [978, 572] on link "Sweeper + (£140.00)" at bounding box center [908, 571] width 471 height 23
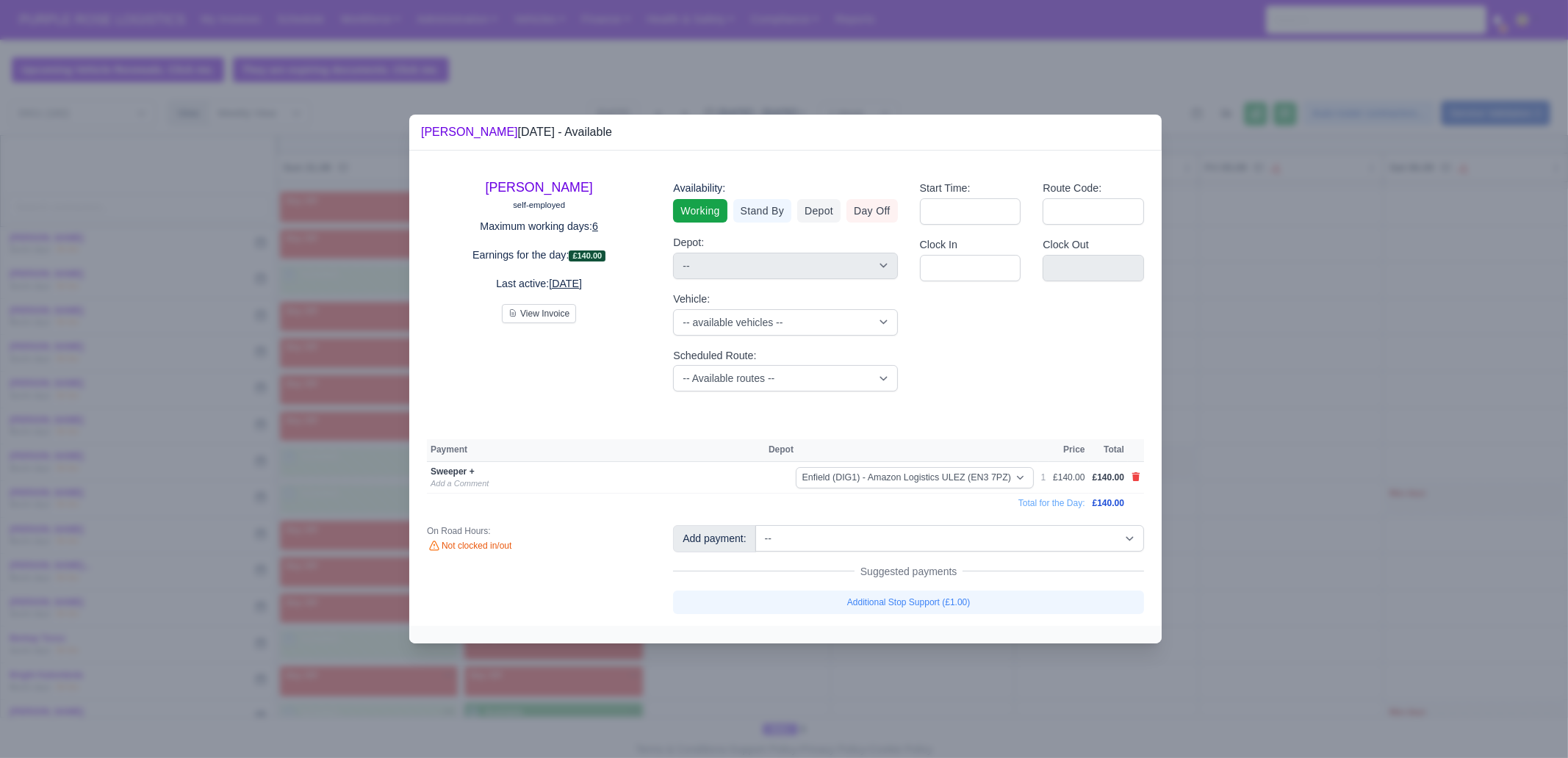
drag, startPoint x: 925, startPoint y: 671, endPoint x: 914, endPoint y: 670, distance: 11.0
click at [925, 580] on div at bounding box center [784, 379] width 1568 height 758
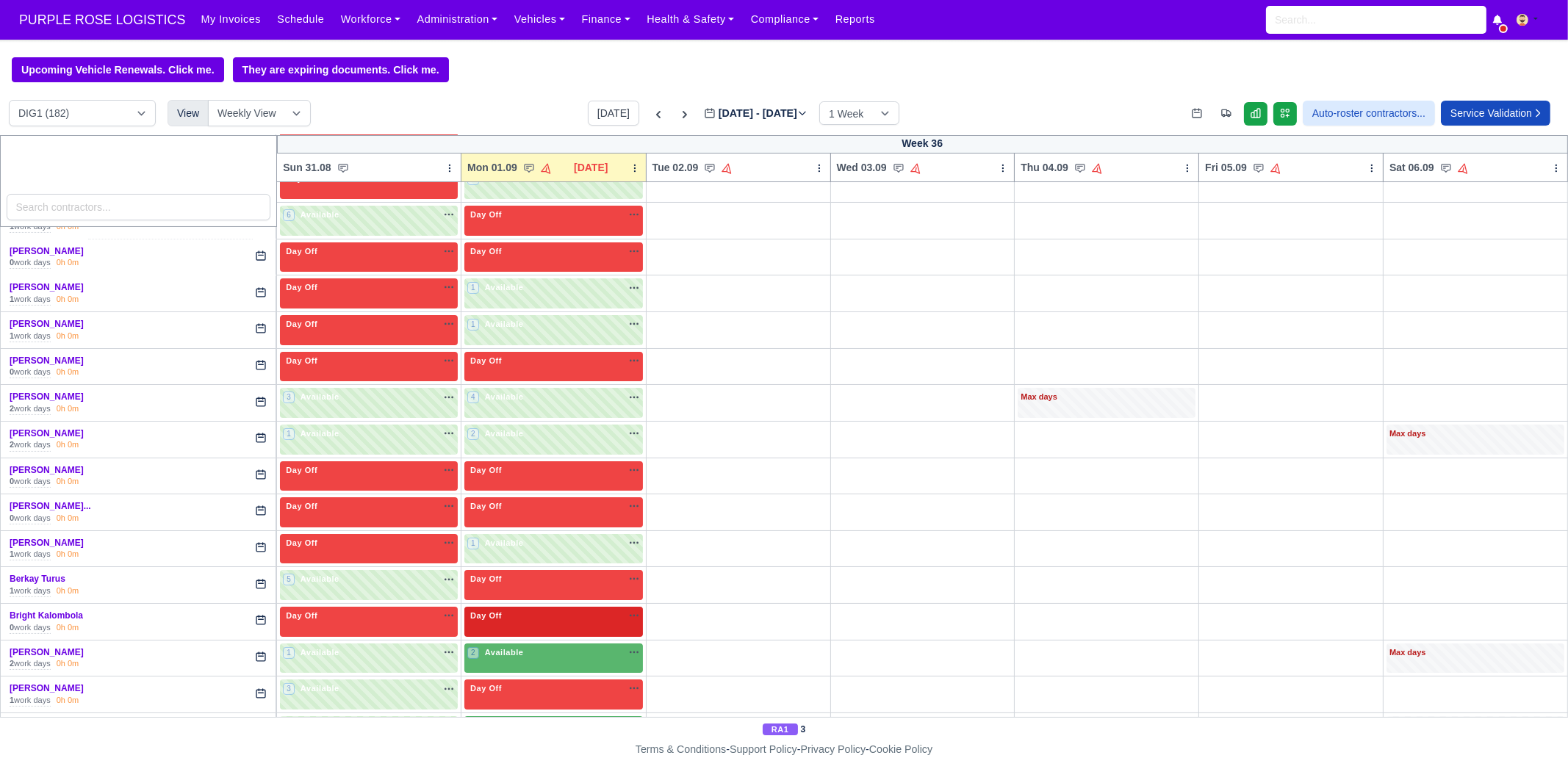
scroll to position [276, 0]
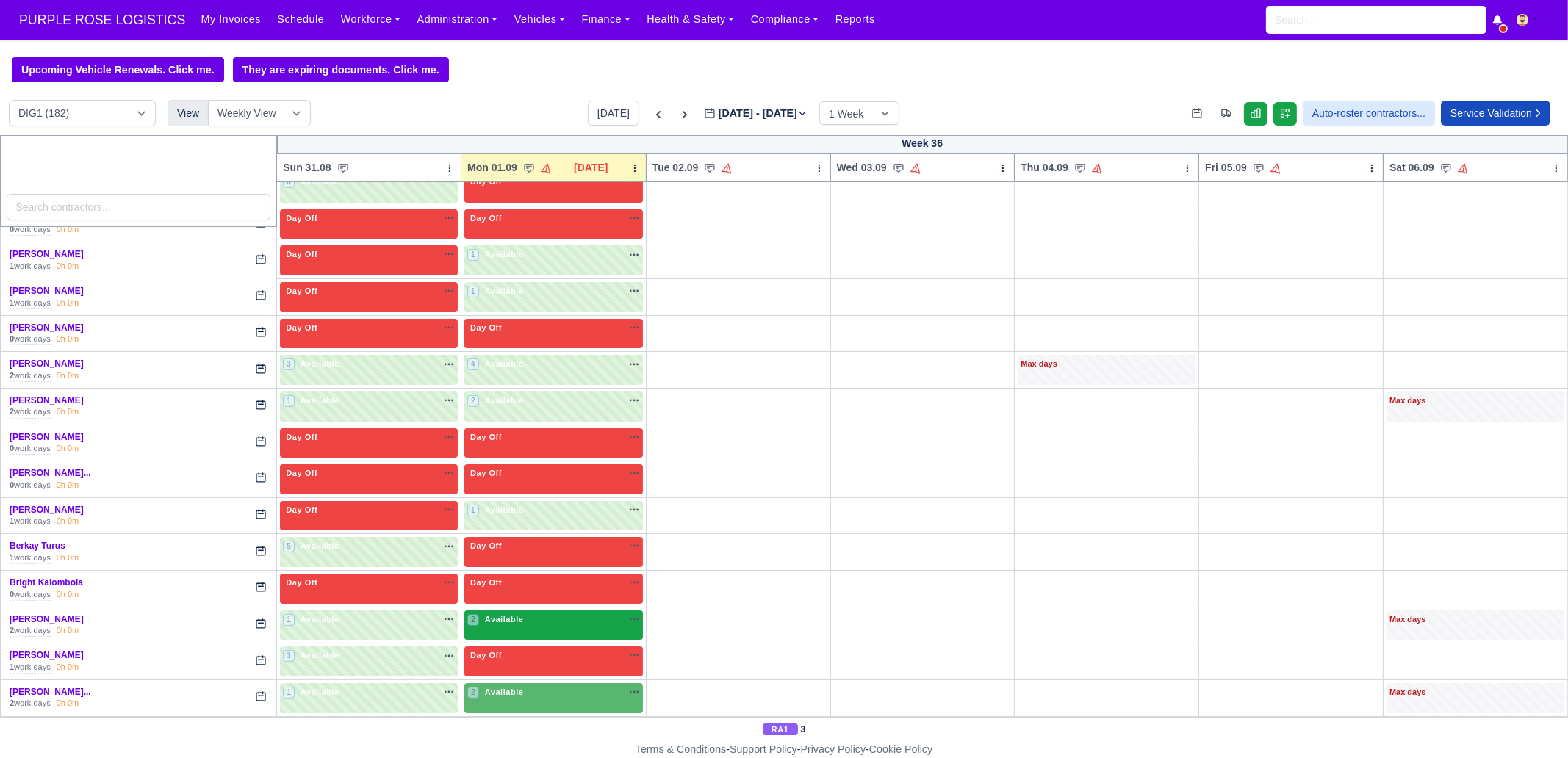
click at [506, 580] on div "2 Available" at bounding box center [553, 625] width 178 height 30
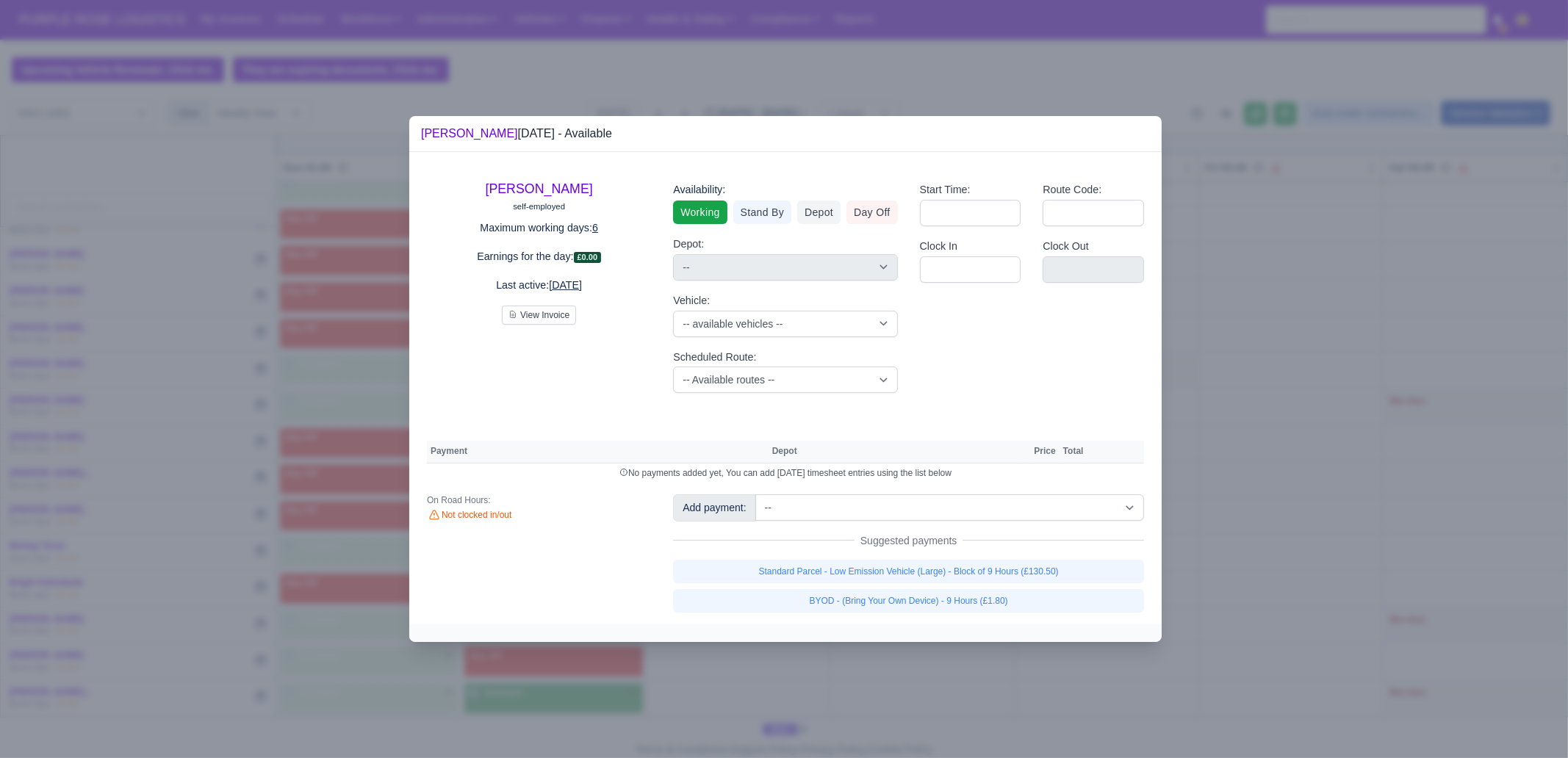
click at [1074, 556] on div "Add payment: -- Additional Hour Support (£14.50) Additional Hour Support (Walke…" at bounding box center [908, 553] width 493 height 117
click at [1061, 571] on link "Standard Parcel - Low Emission Vehicle (Large) - Block of 9 Hours (£130.50)" at bounding box center [908, 571] width 471 height 23
click at [1028, 580] on div "[PERSON_NAME] self-employed Maximum working days: 6 Earnings for the day: £0.00…" at bounding box center [785, 388] width 752 height 472
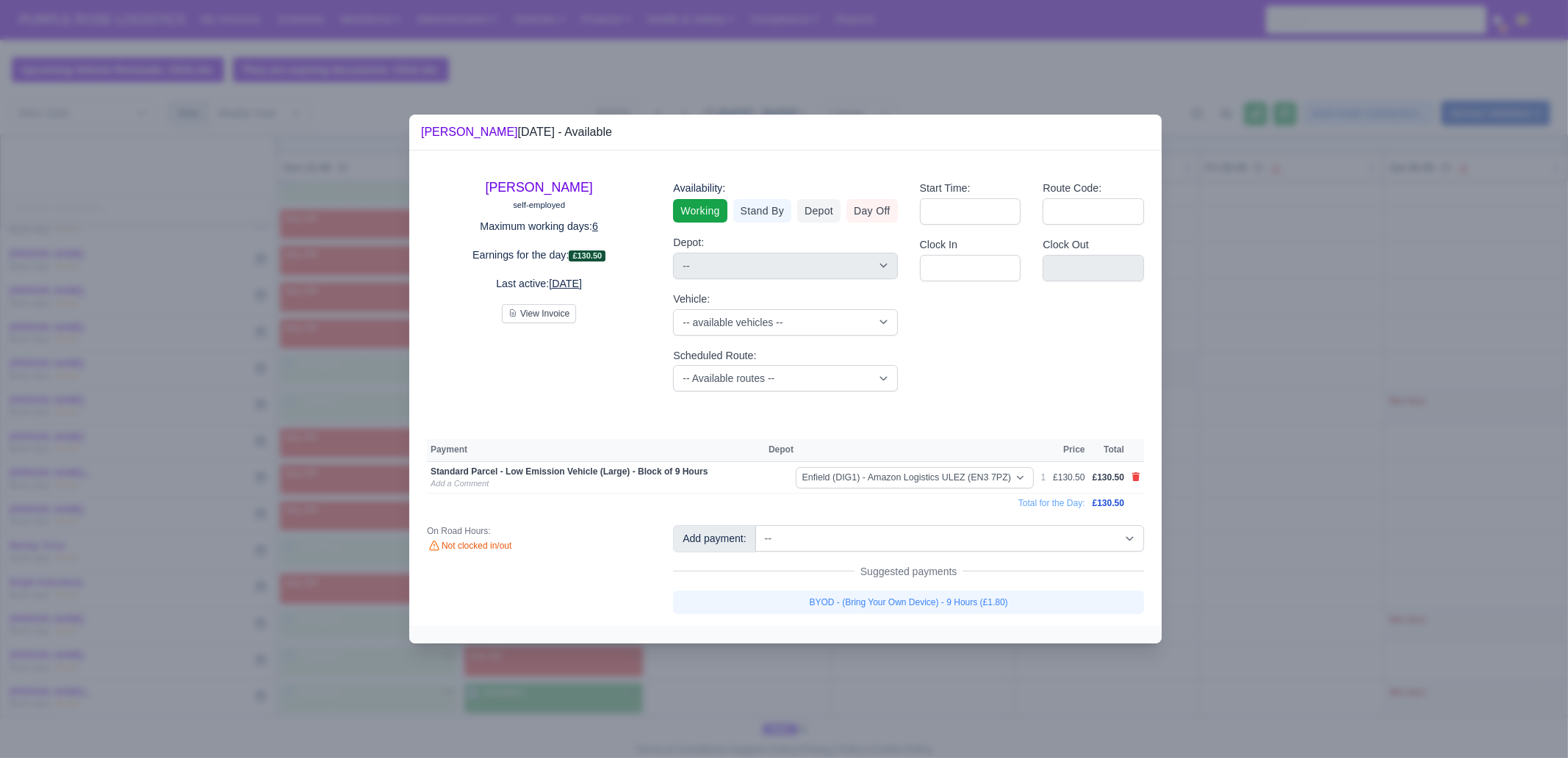
click at [1028, 580] on div "[PERSON_NAME] self-employed Maximum working days: 6 Earnings for the day: £130.…" at bounding box center [785, 387] width 752 height 474
click at [1025, 580] on link "BYOD - (Bring Your Own Device) - 9 Hours (£1.80)" at bounding box center [908, 602] width 471 height 23
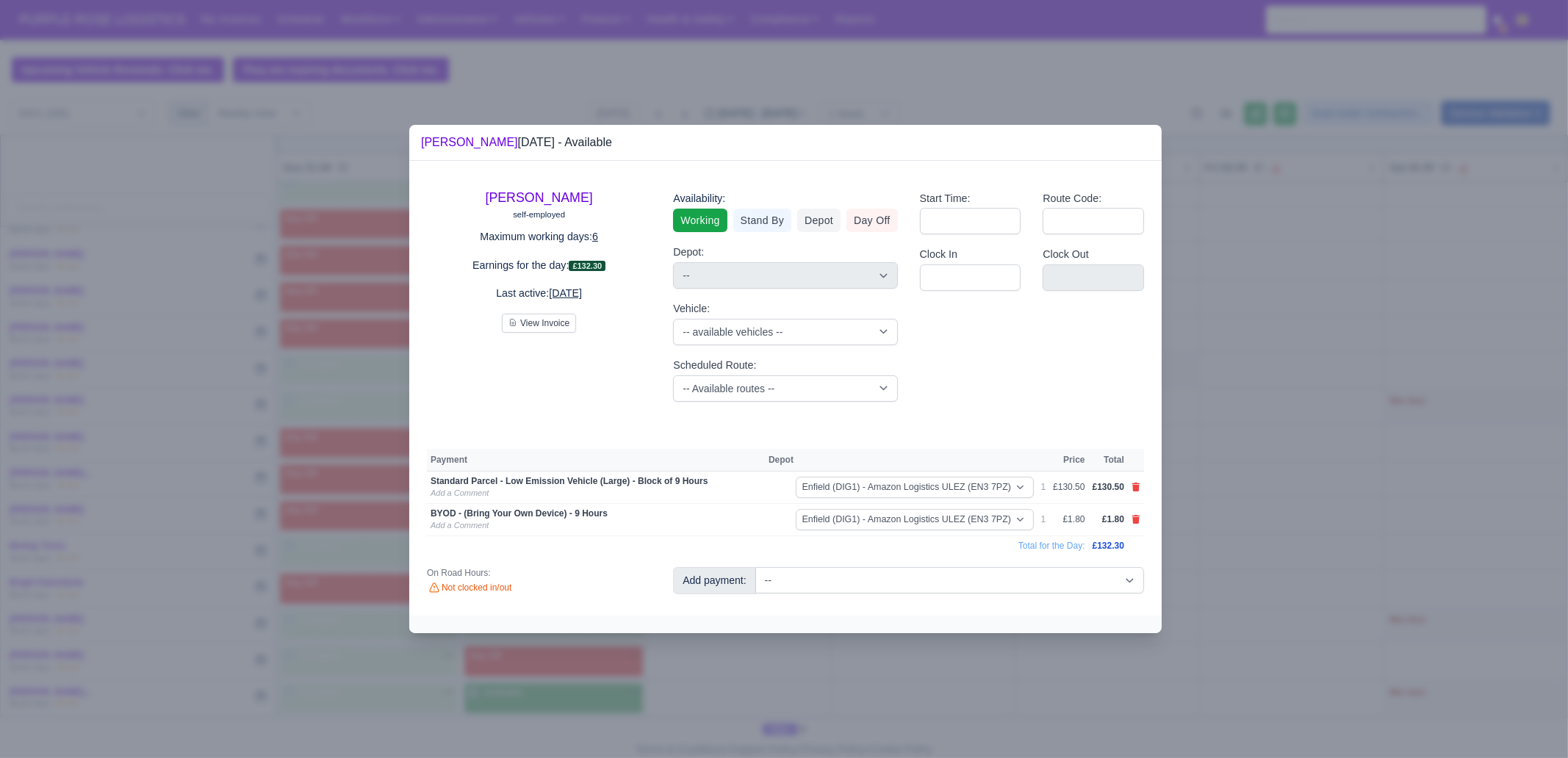
click at [937, 580] on div at bounding box center [784, 379] width 1568 height 758
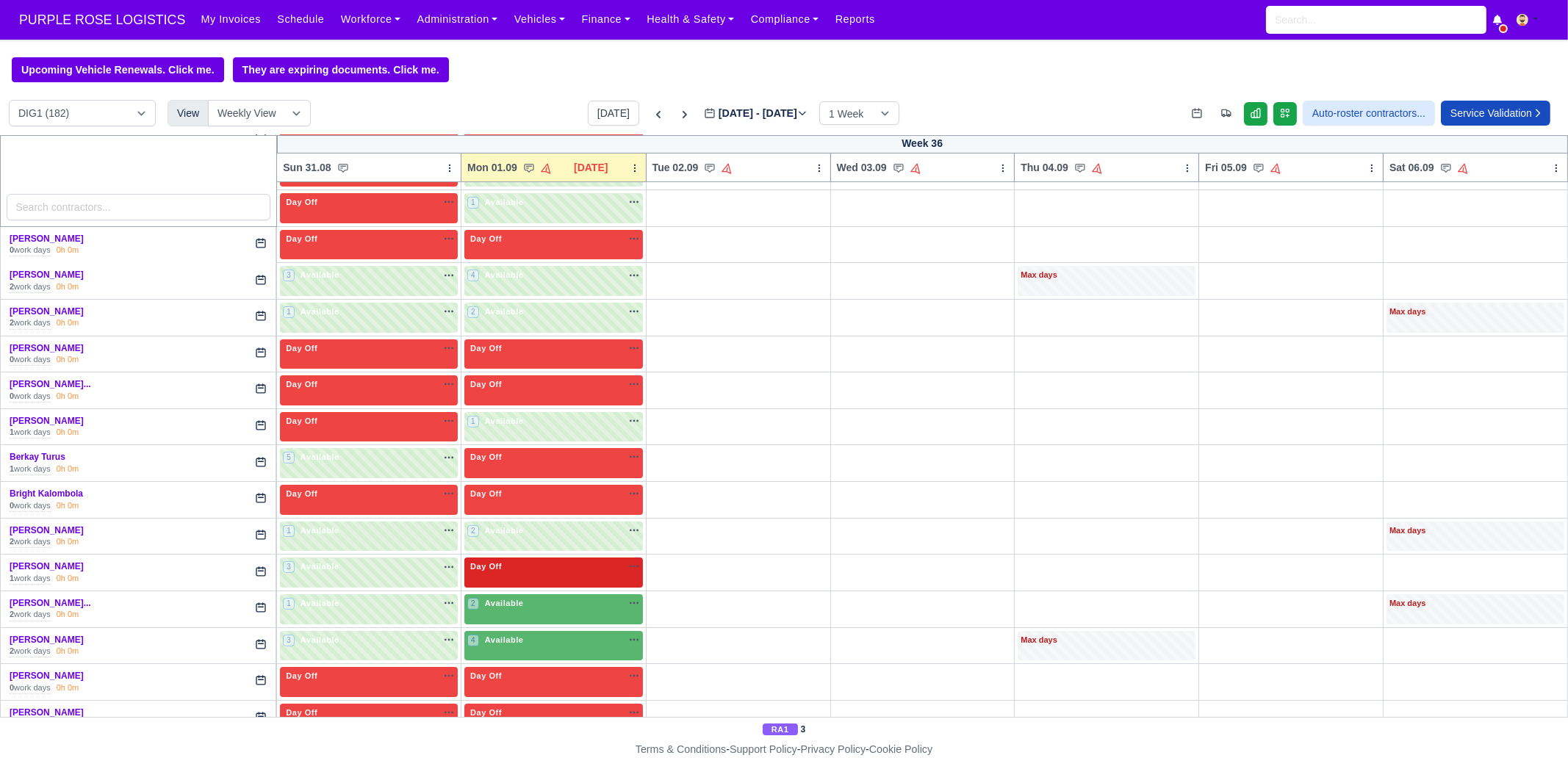
scroll to position [366, 0]
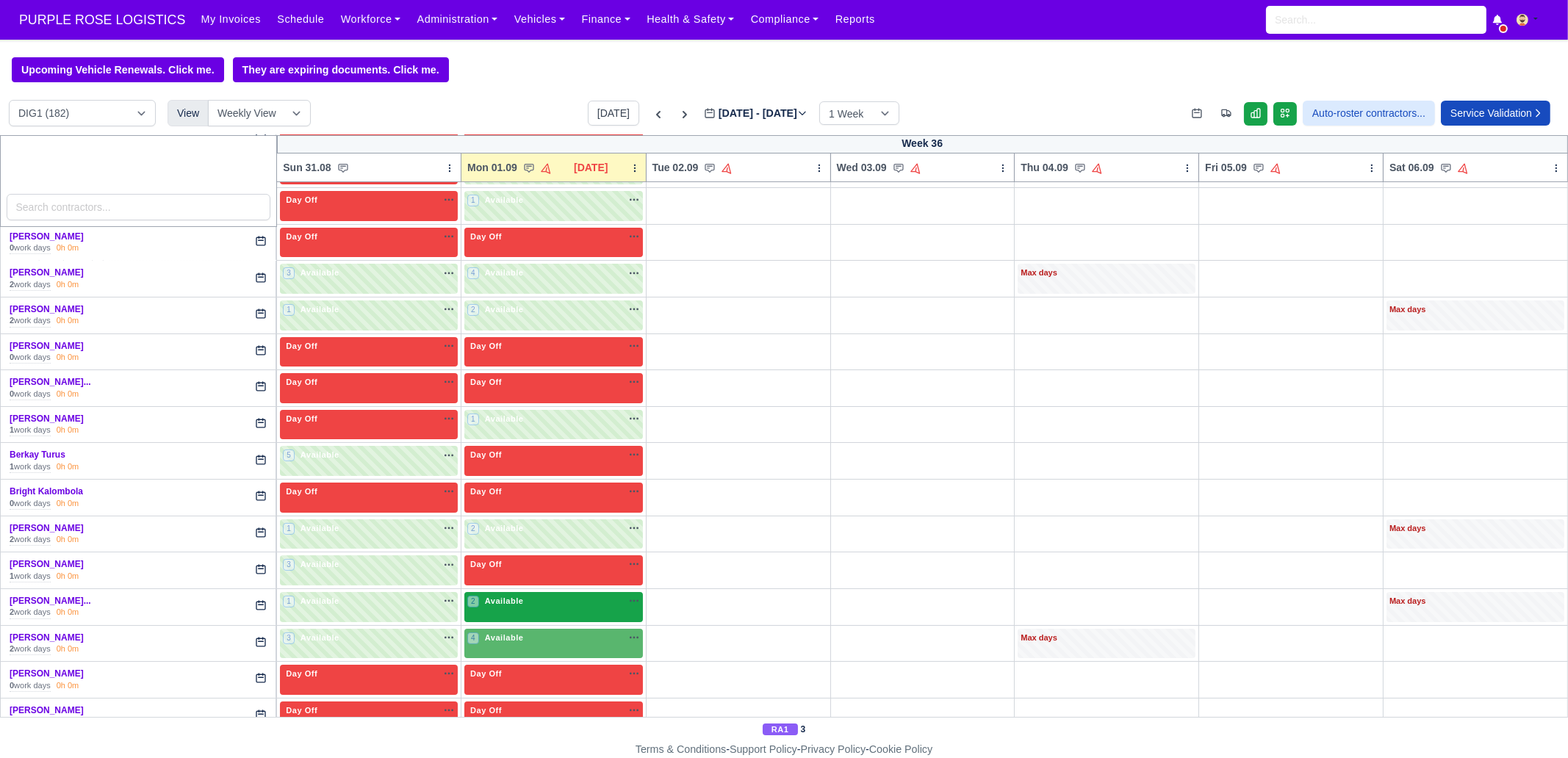
click at [512, 580] on span "Available" at bounding box center [504, 601] width 44 height 10
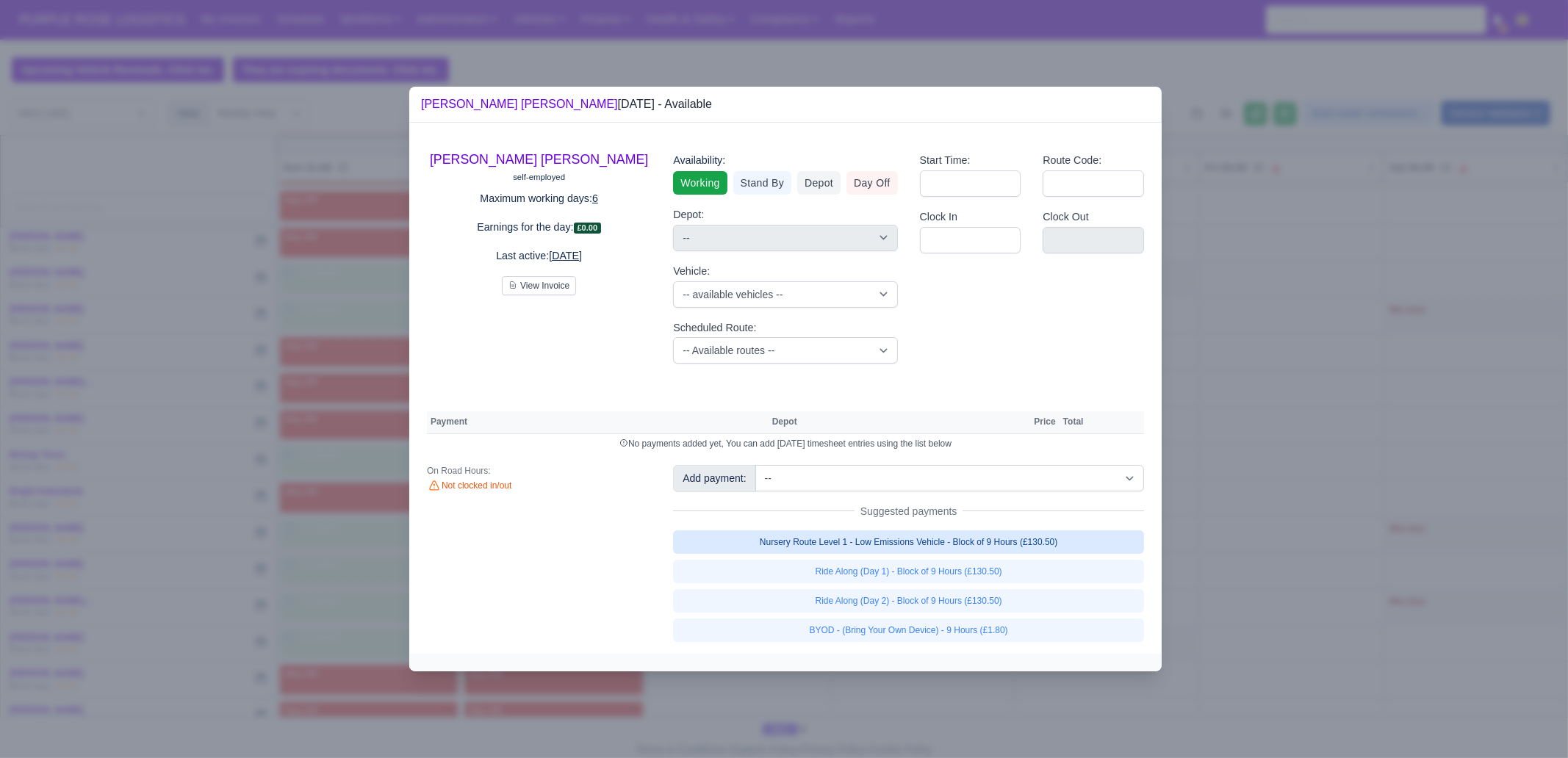
click at [1000, 533] on link "Nursery Route Level 1 - Low Emissions Vehicle - Block of 9 Hours (£130.50)" at bounding box center [908, 541] width 471 height 23
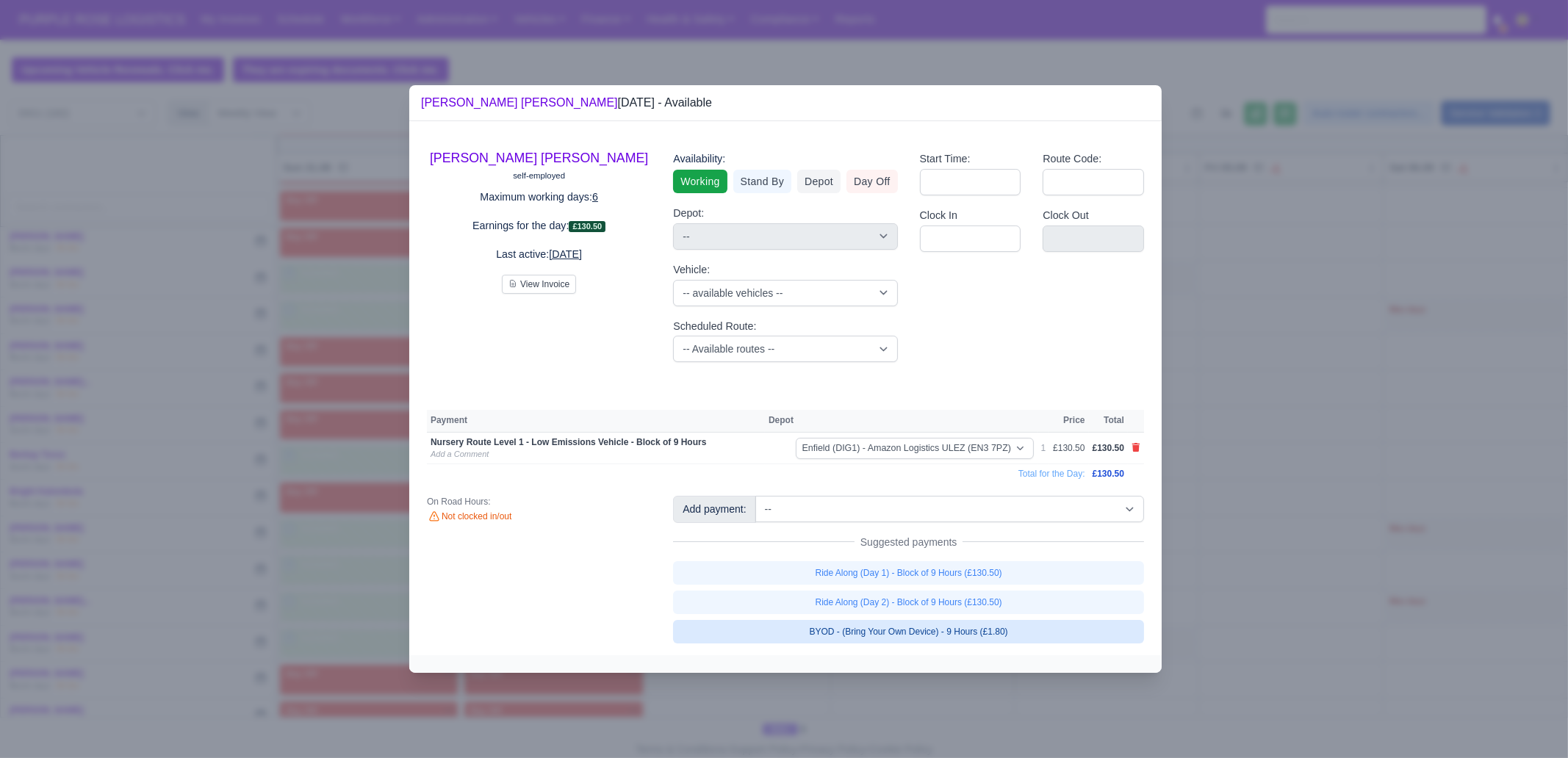
click at [1011, 580] on link "BYOD - (Bring Your Own Device) - 9 Hours (£1.80)" at bounding box center [908, 631] width 471 height 23
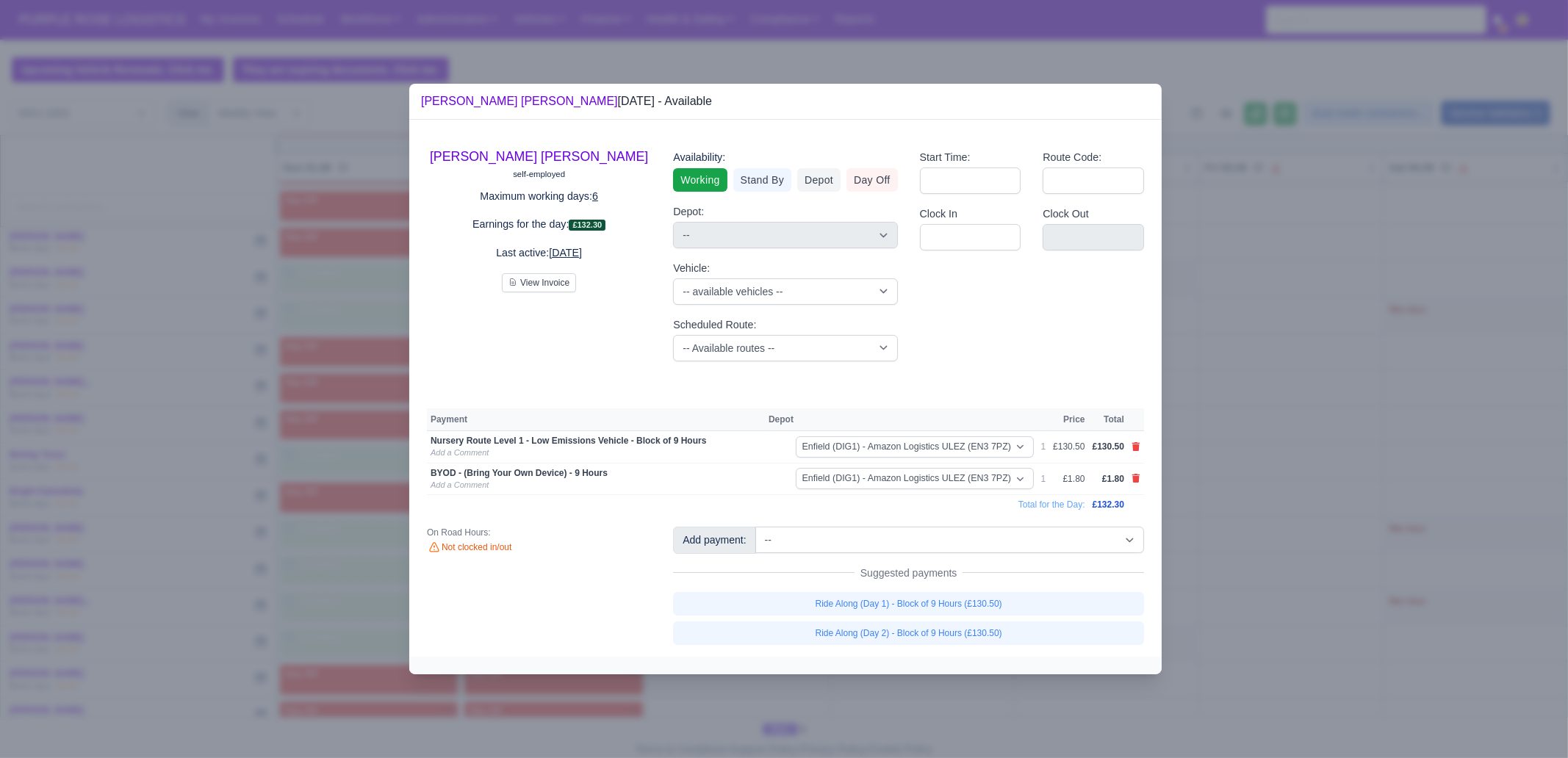
click at [980, 580] on div at bounding box center [784, 379] width 1568 height 758
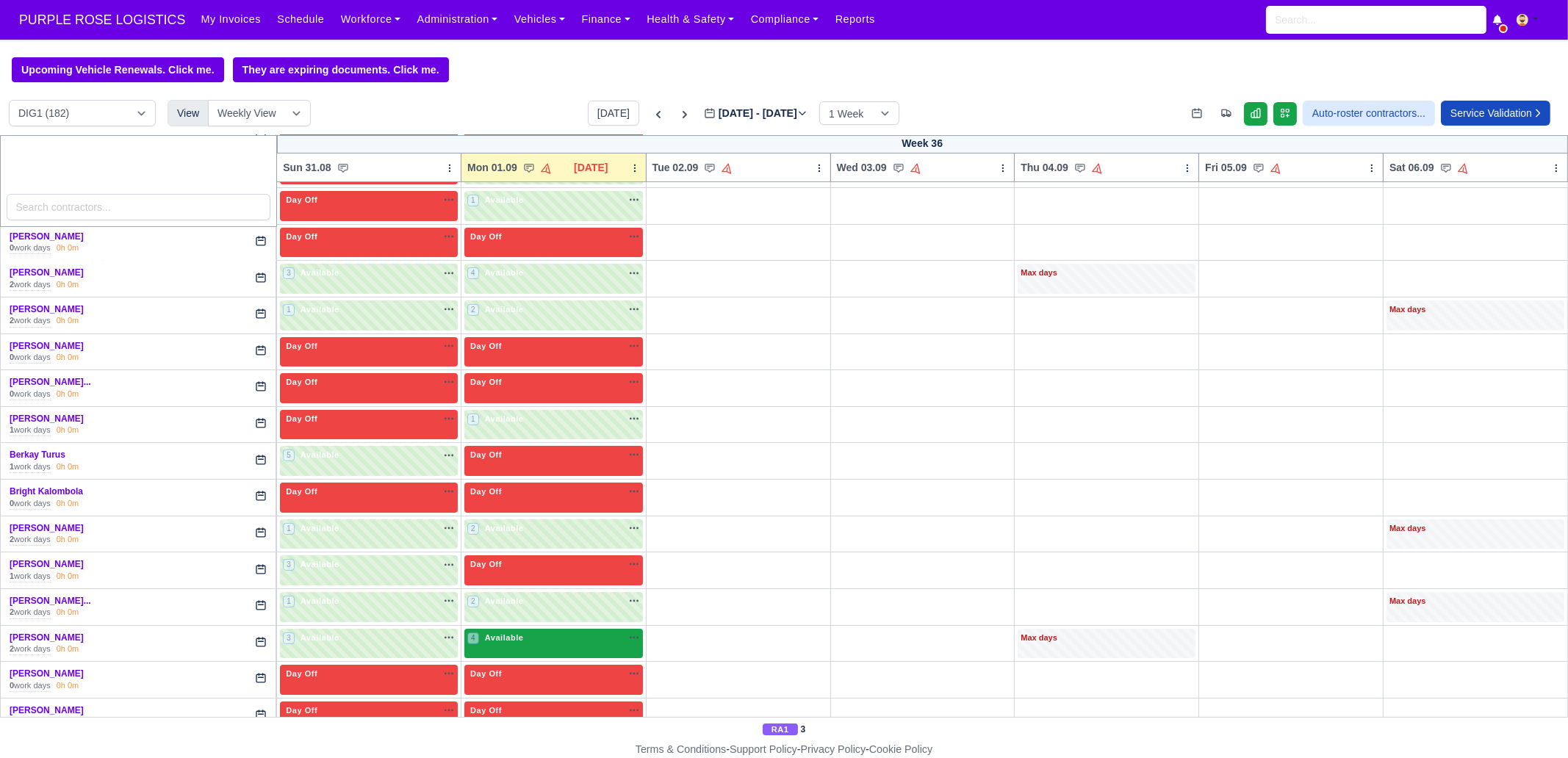
click at [522, 580] on div "4 Available na" at bounding box center [554, 638] width 172 height 12
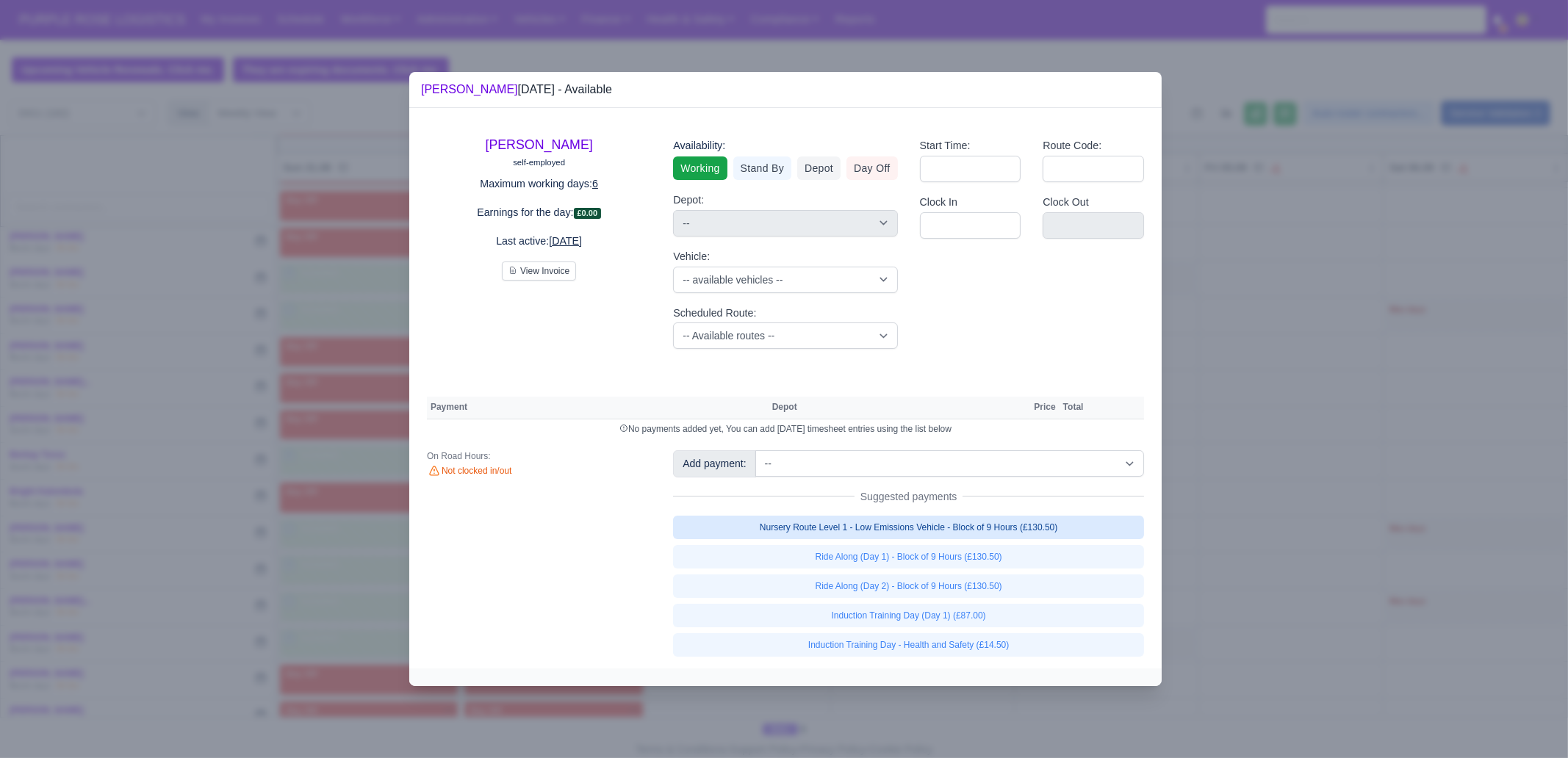
click at [979, 524] on link "Nursery Route Level 1 - Low Emissions Vehicle - Block of 9 Hours (£130.50)" at bounding box center [908, 527] width 471 height 23
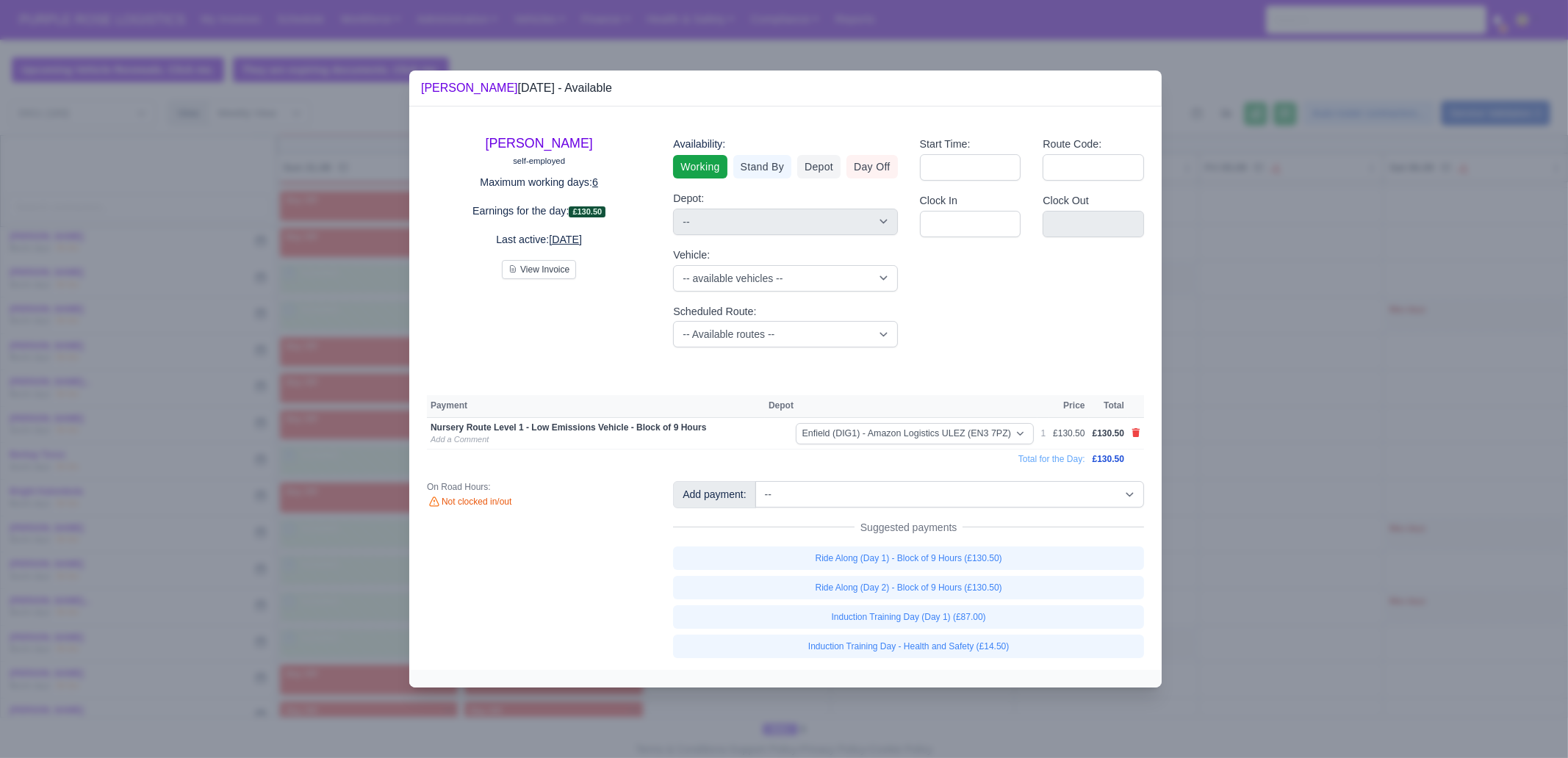
click at [1048, 480] on div "[PERSON_NAME] self-employed Maximum working days: 6 Earnings for the day: £130.…" at bounding box center [785, 387] width 752 height 563
click at [965, 489] on select "-- Additional Hour Support (£14.50) Additional Hour Support (Walkers) (£13.50) …" at bounding box center [950, 494] width 388 height 26
click at [756, 481] on select "-- Additional Hour Support (£14.50) Additional Hour Support (Walkers) (£13.50) …" at bounding box center [950, 494] width 388 height 26
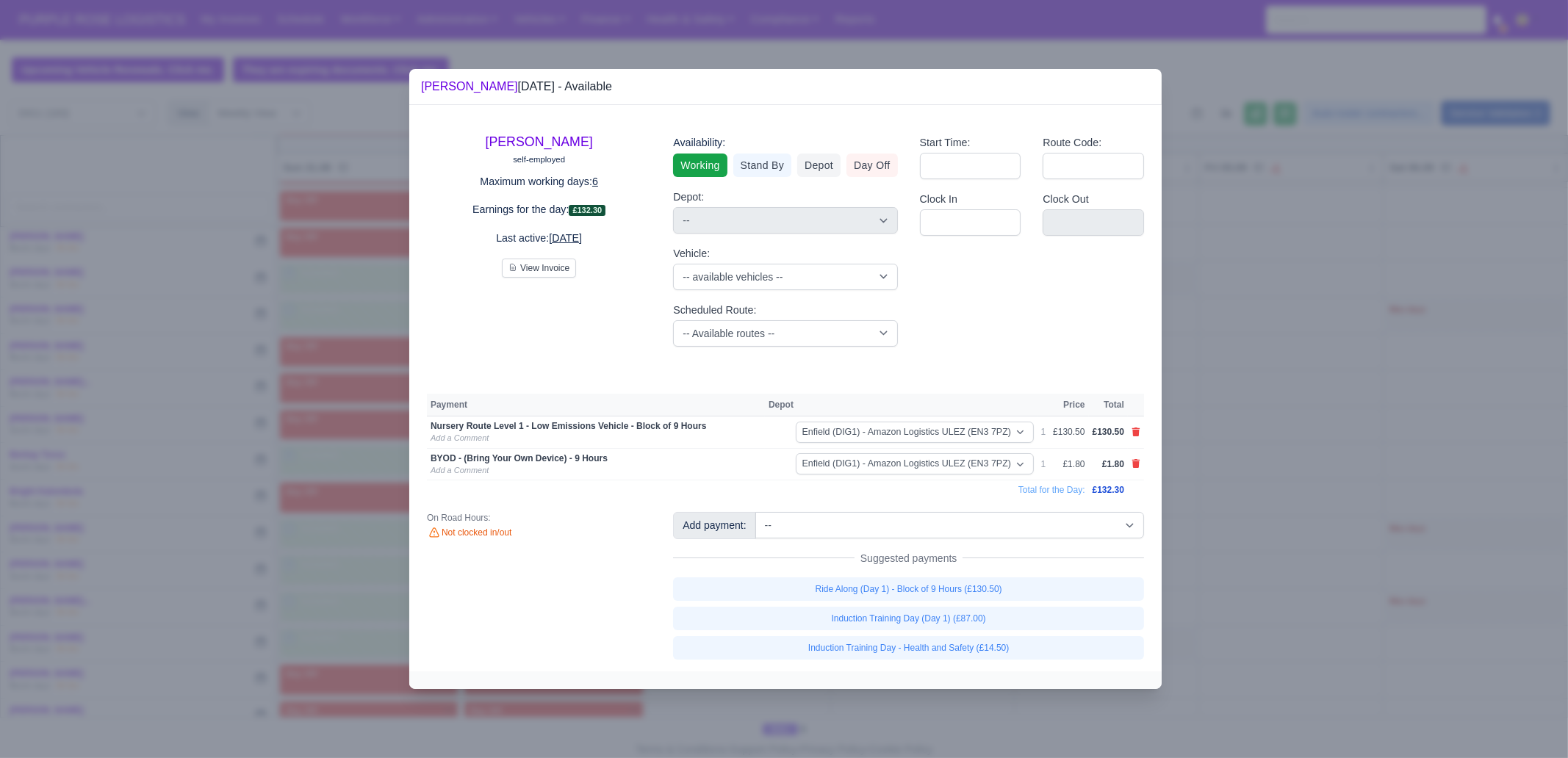
click at [1242, 392] on div at bounding box center [784, 379] width 1568 height 758
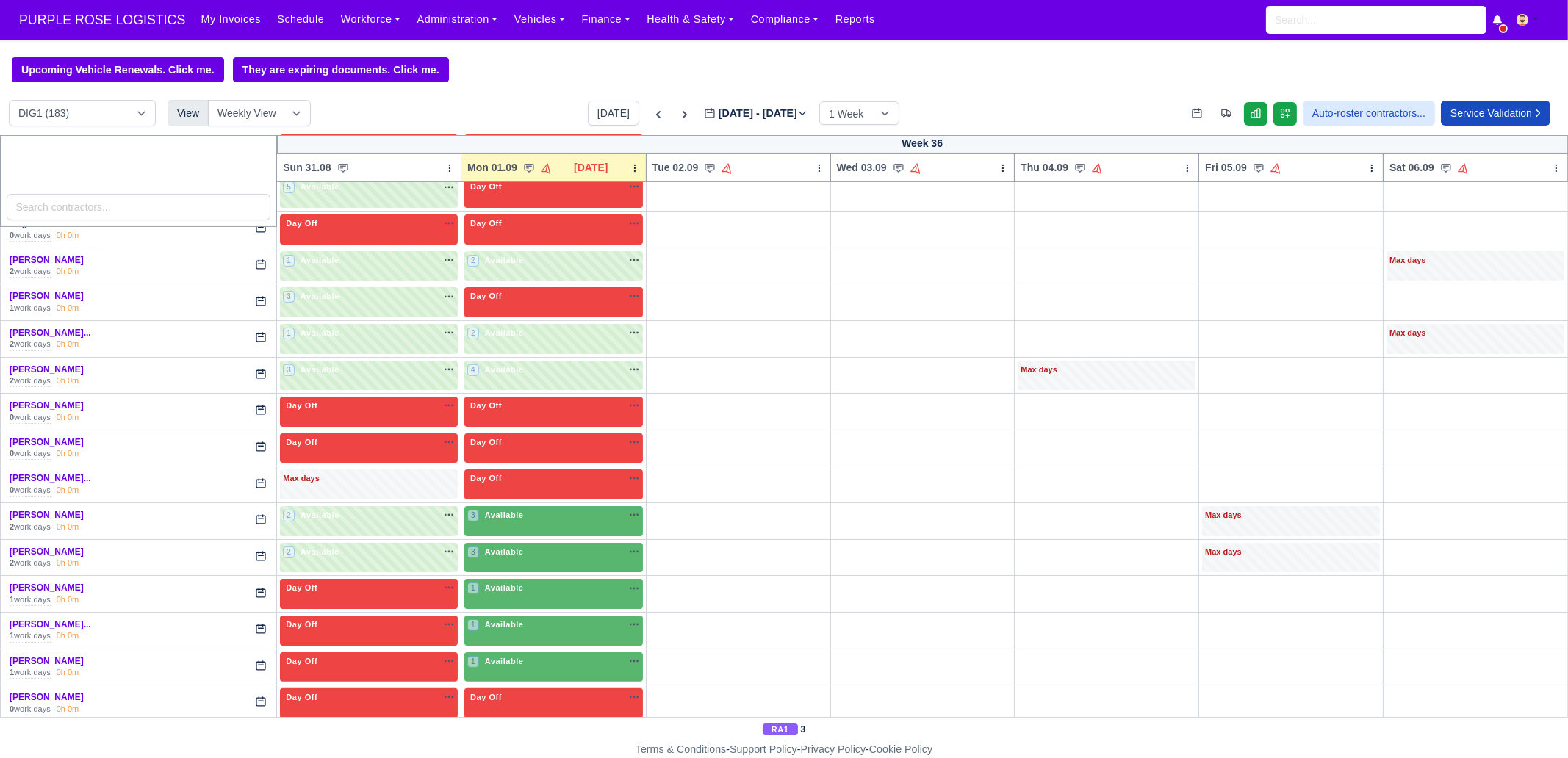
scroll to position [642, 0]
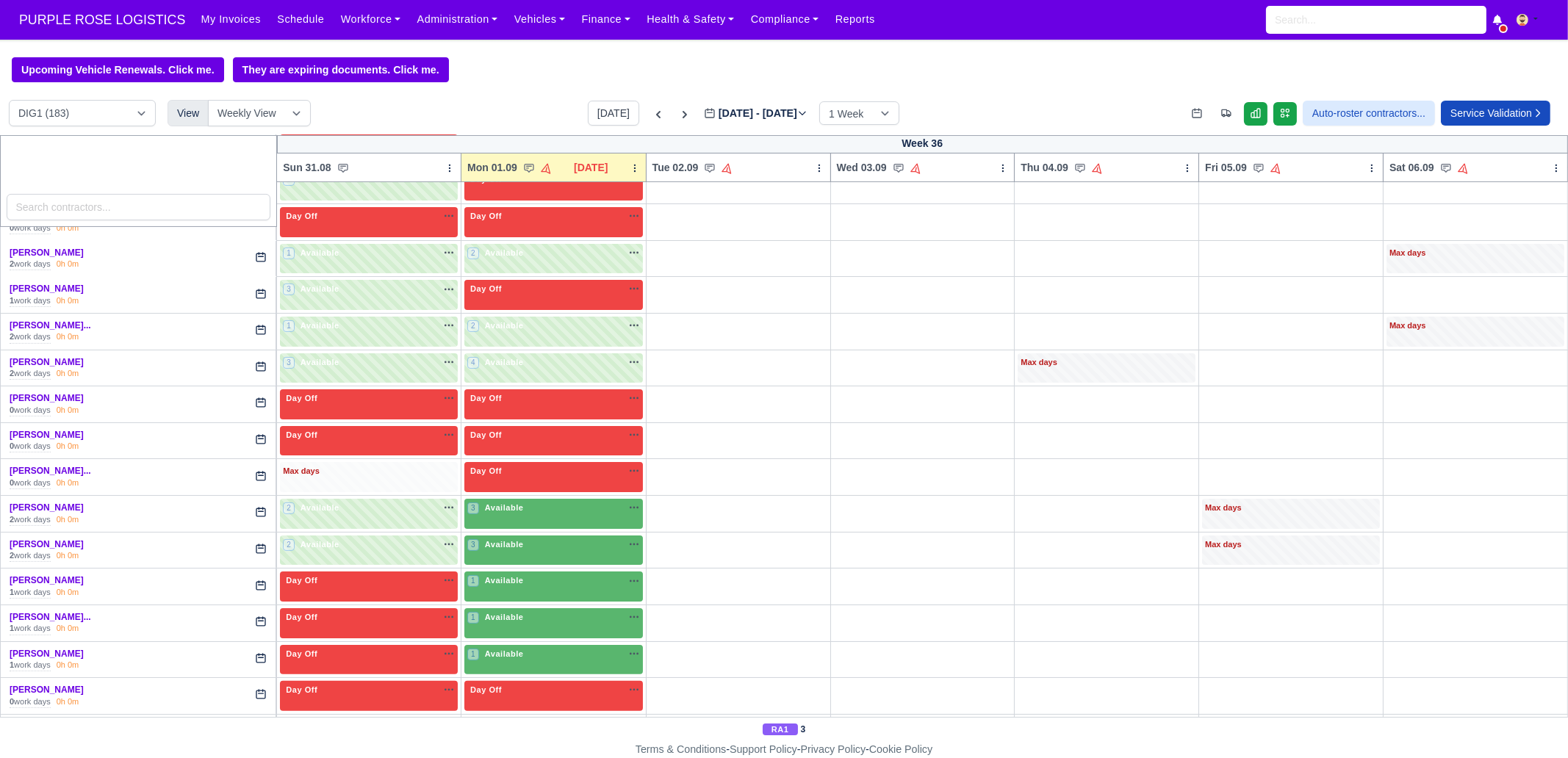
click at [371, 473] on div "Max days" at bounding box center [369, 471] width 172 height 13
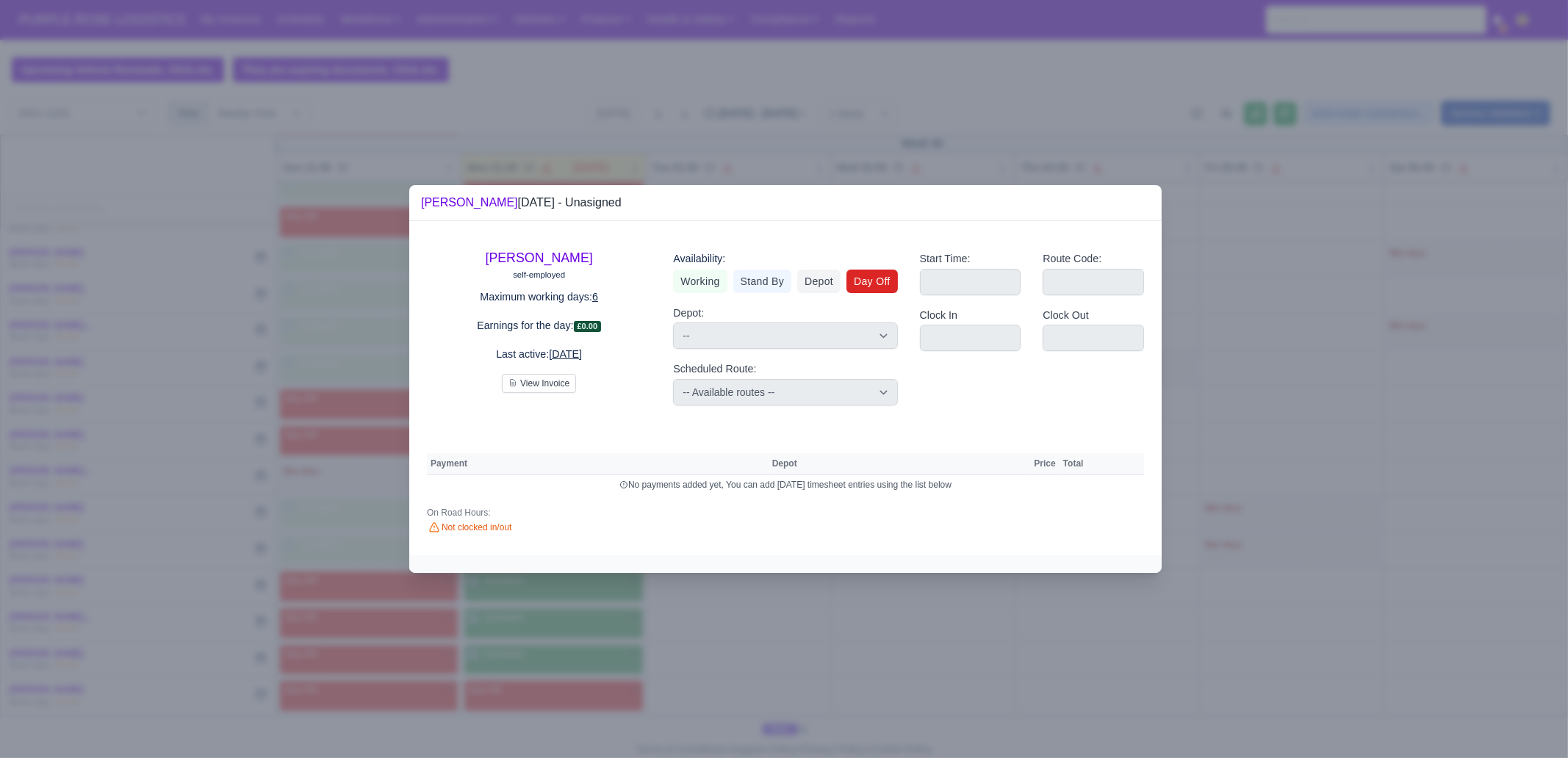
click at [880, 282] on link "Day Off" at bounding box center [871, 281] width 51 height 23
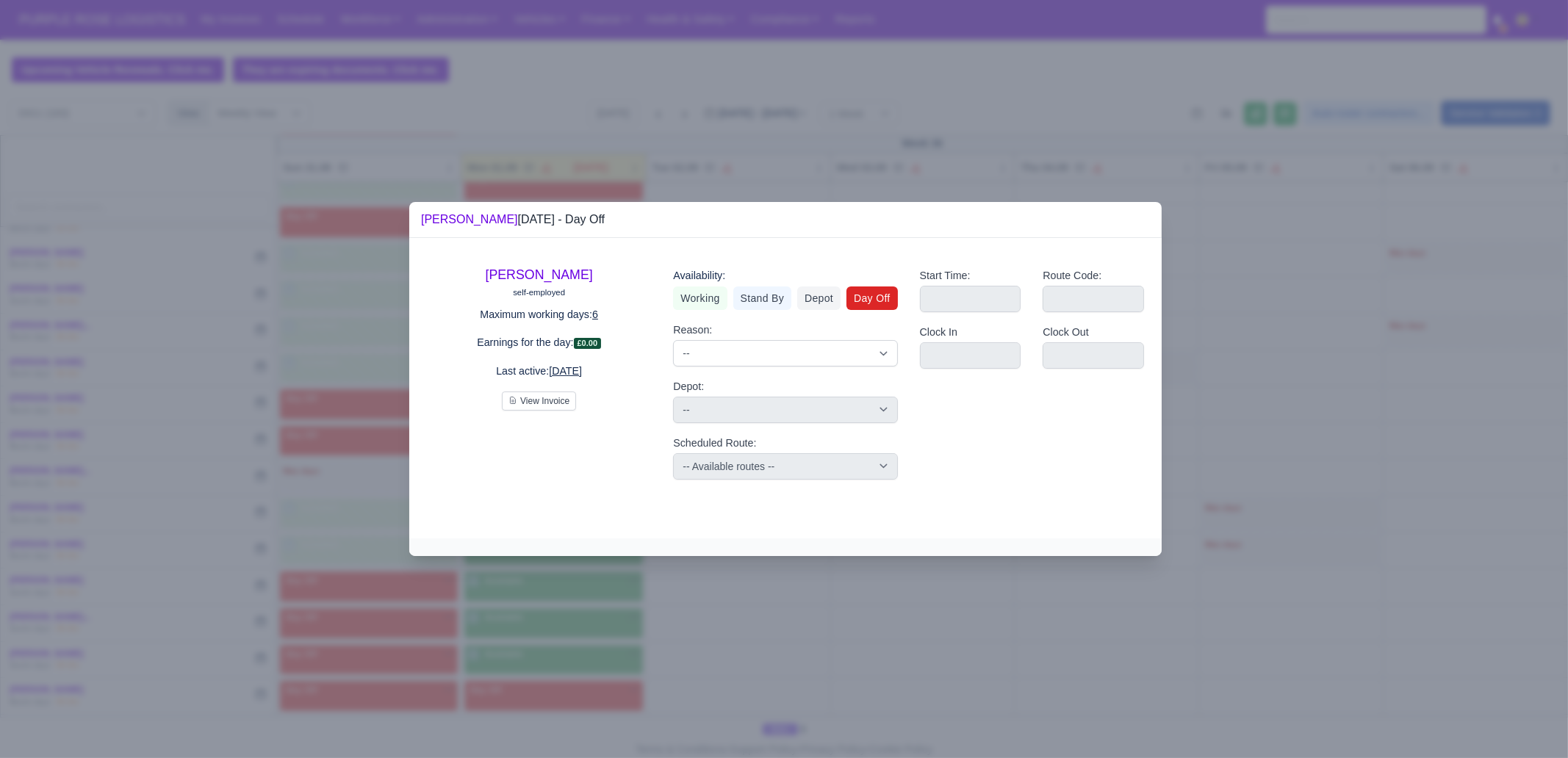
click at [845, 580] on div at bounding box center [784, 379] width 1568 height 758
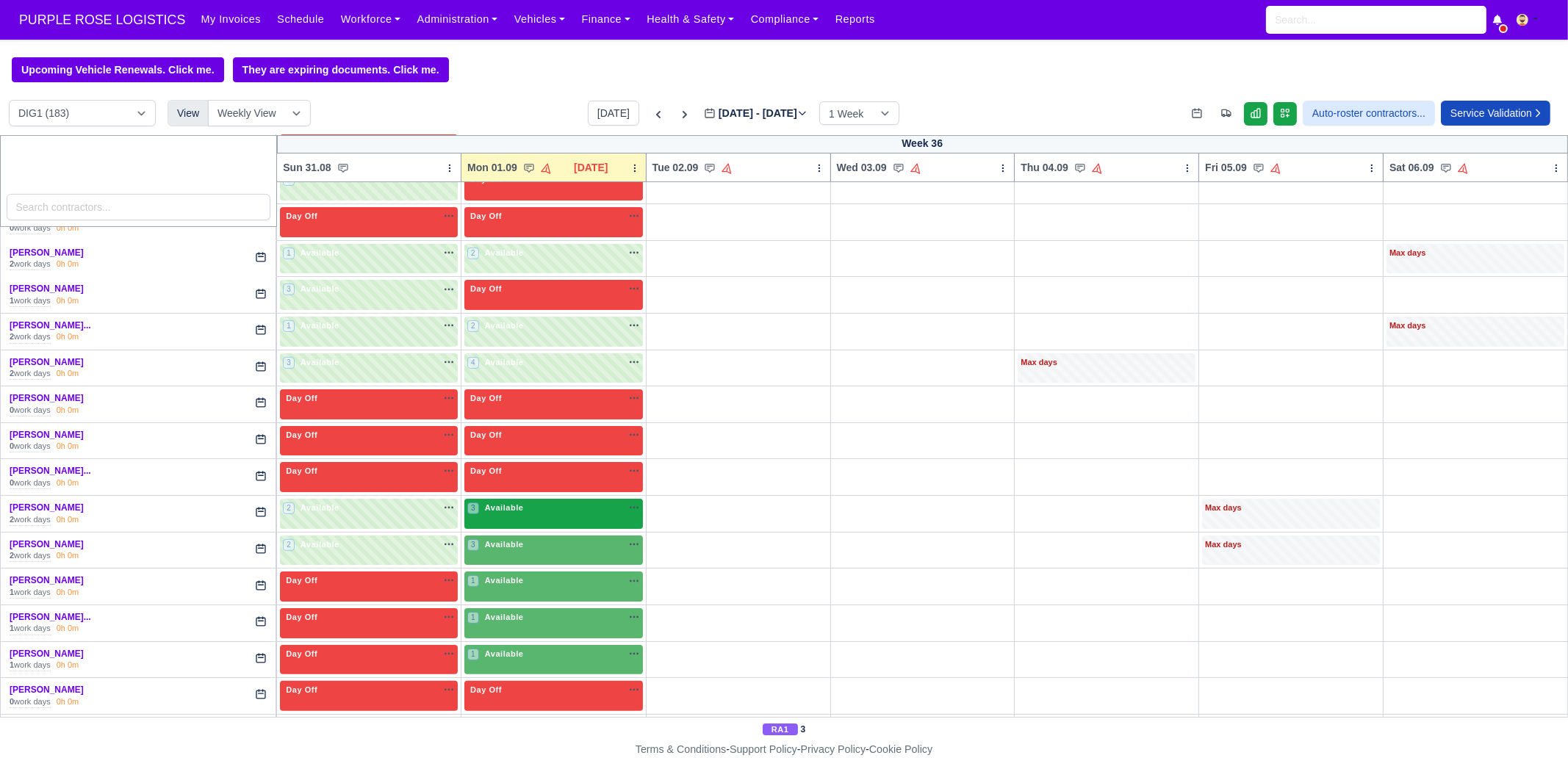
click at [556, 506] on div "3 Available na" at bounding box center [554, 507] width 172 height 12
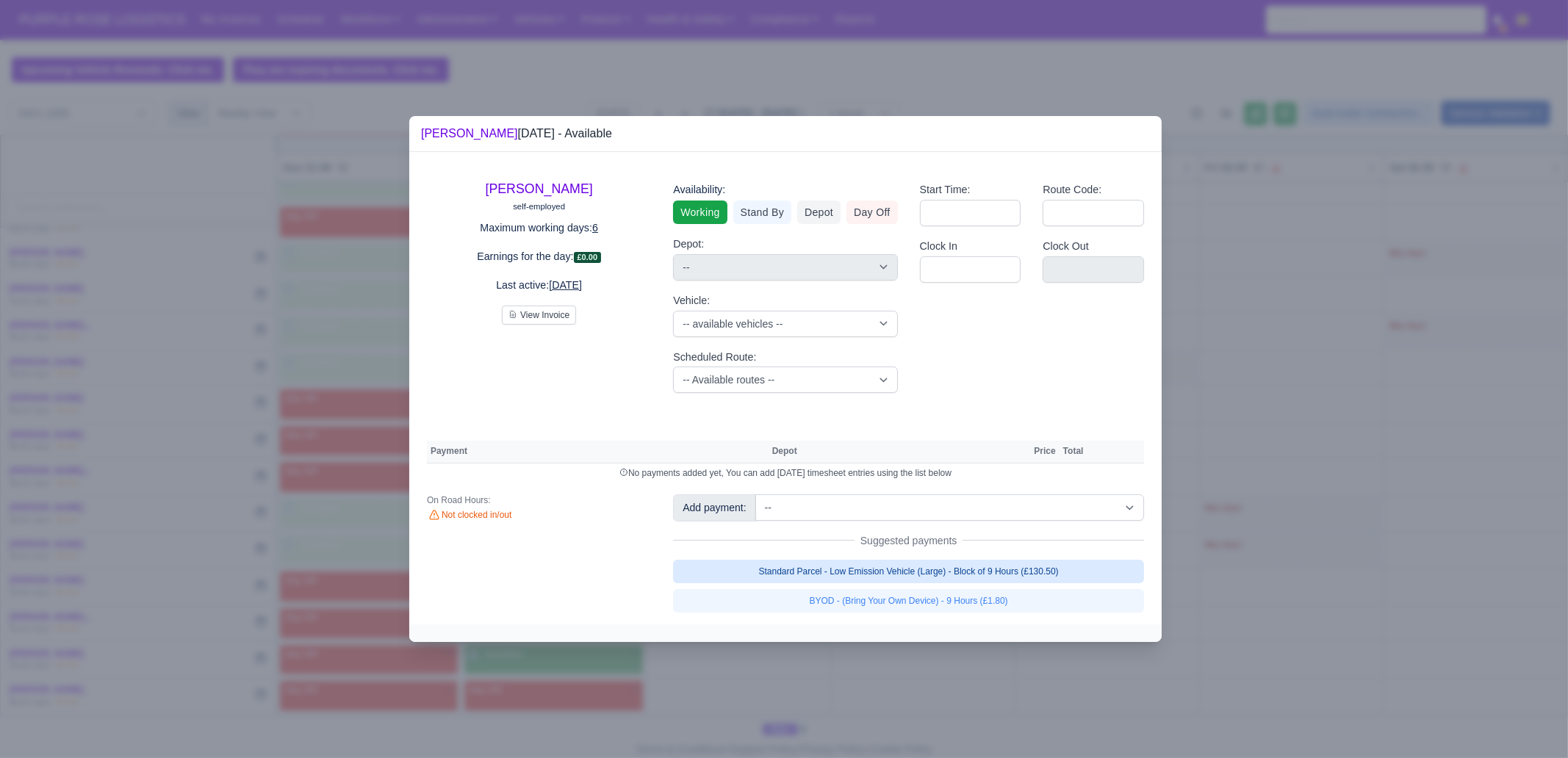
click at [993, 565] on link "Standard Parcel - Low Emission Vehicle (Large) - Block of 9 Hours (£130.50)" at bounding box center [908, 571] width 471 height 23
click at [982, 580] on link "Standard Parcel - Low Emission Vehicle (Large) - Block of 9 Hours (£130.50)" at bounding box center [908, 571] width 471 height 23
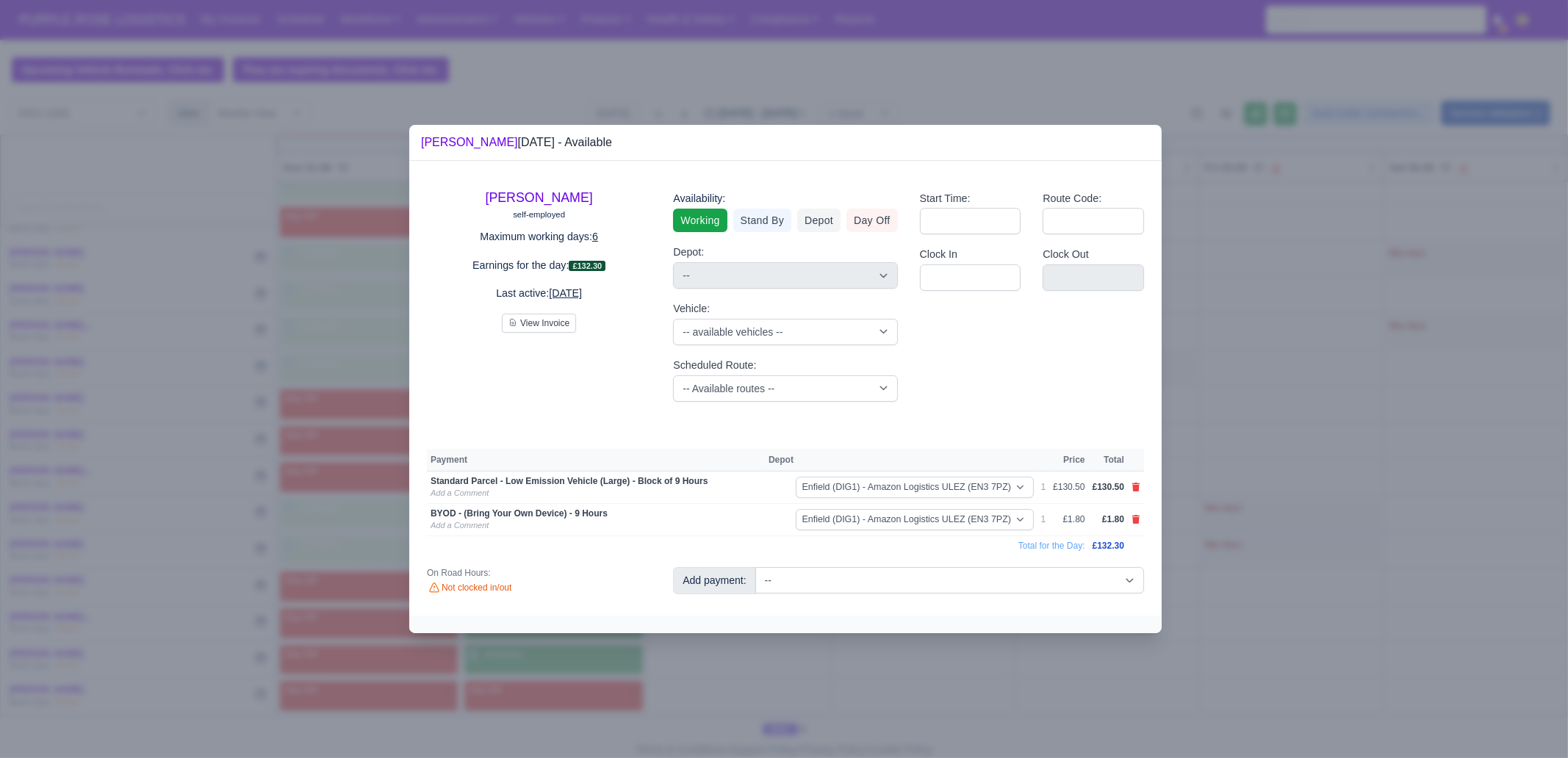
drag, startPoint x: 974, startPoint y: 667, endPoint x: 676, endPoint y: 626, distance: 300.8
click at [974, 580] on div at bounding box center [784, 379] width 1568 height 758
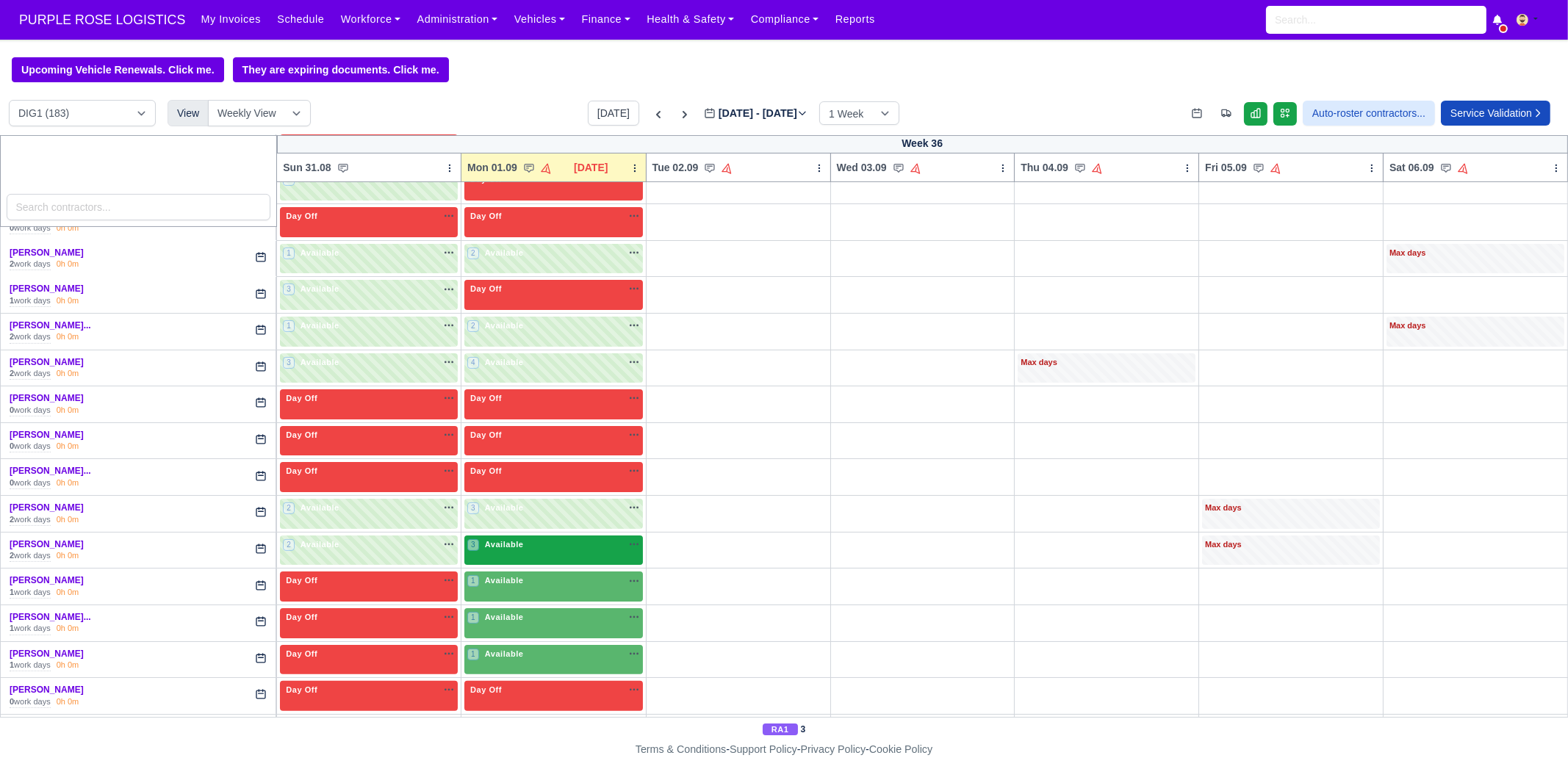
click at [518, 540] on span "Available" at bounding box center [504, 545] width 44 height 10
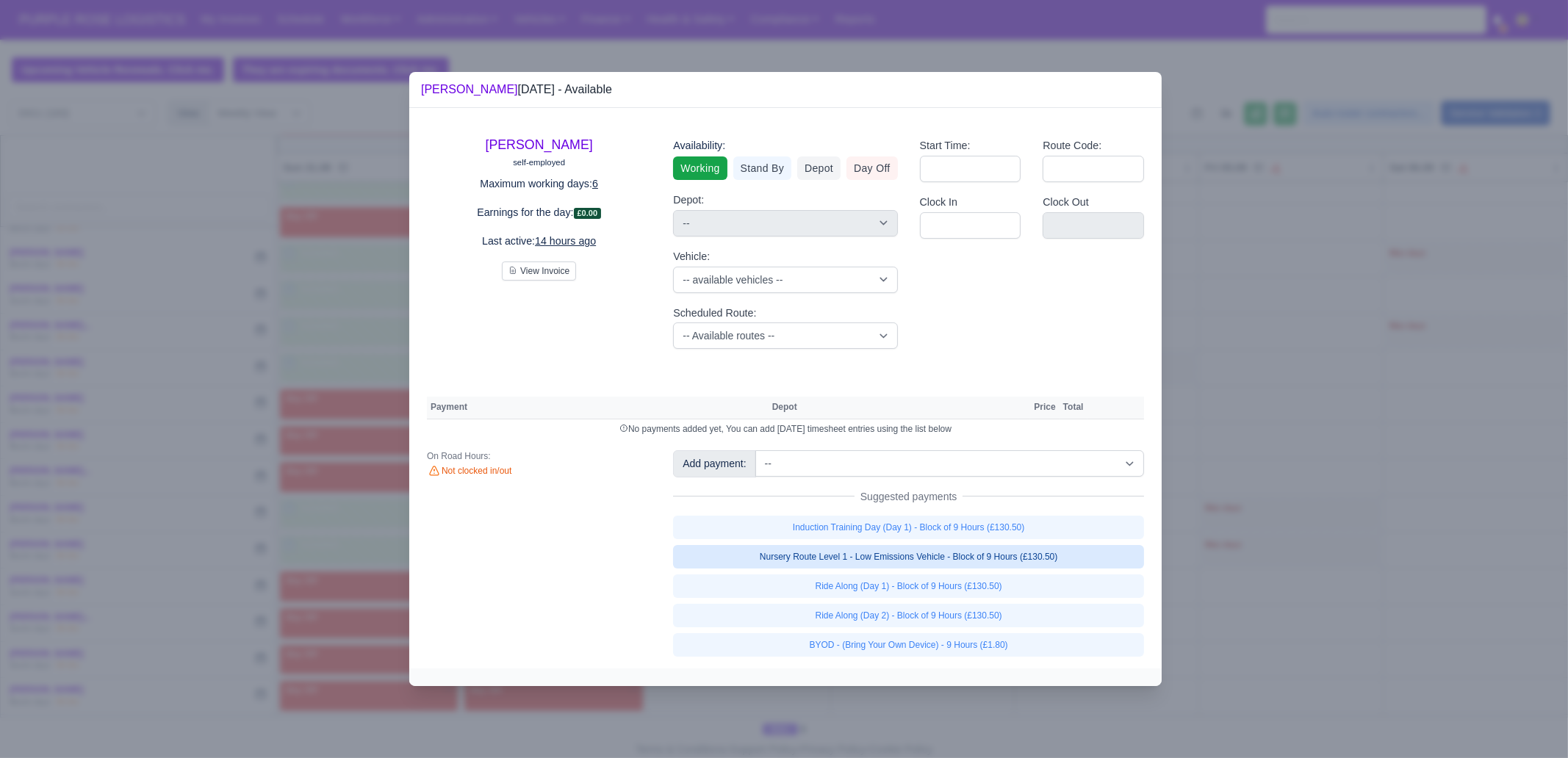
click at [992, 556] on link "Nursery Route Level 1 - Low Emissions Vehicle - Block of 9 Hours (£130.50)" at bounding box center [908, 556] width 471 height 23
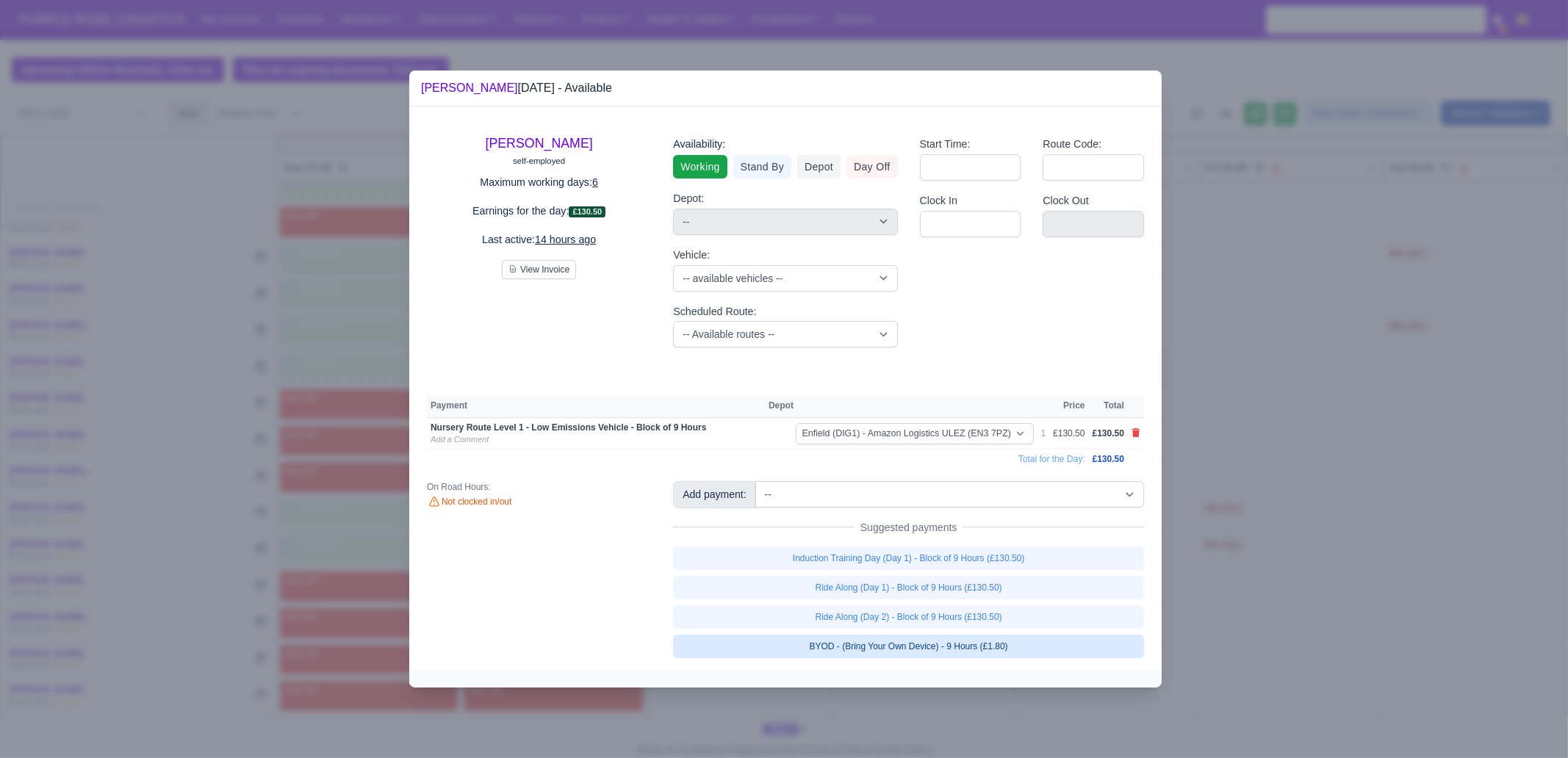
click at [1012, 580] on link "BYOD - (Bring Your Own Device) - 9 Hours (£1.80)" at bounding box center [908, 646] width 471 height 23
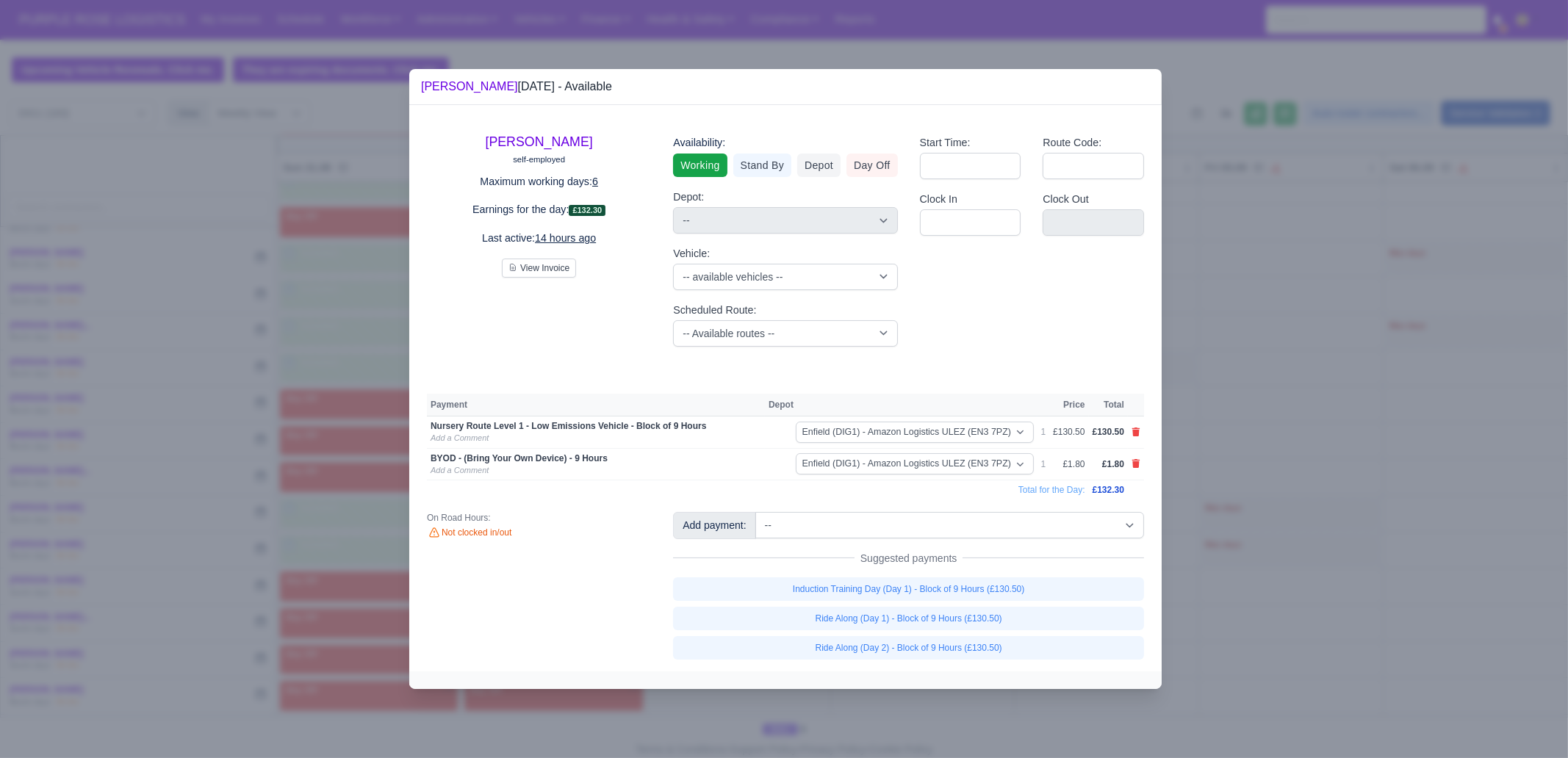
click at [961, 580] on div at bounding box center [784, 379] width 1568 height 758
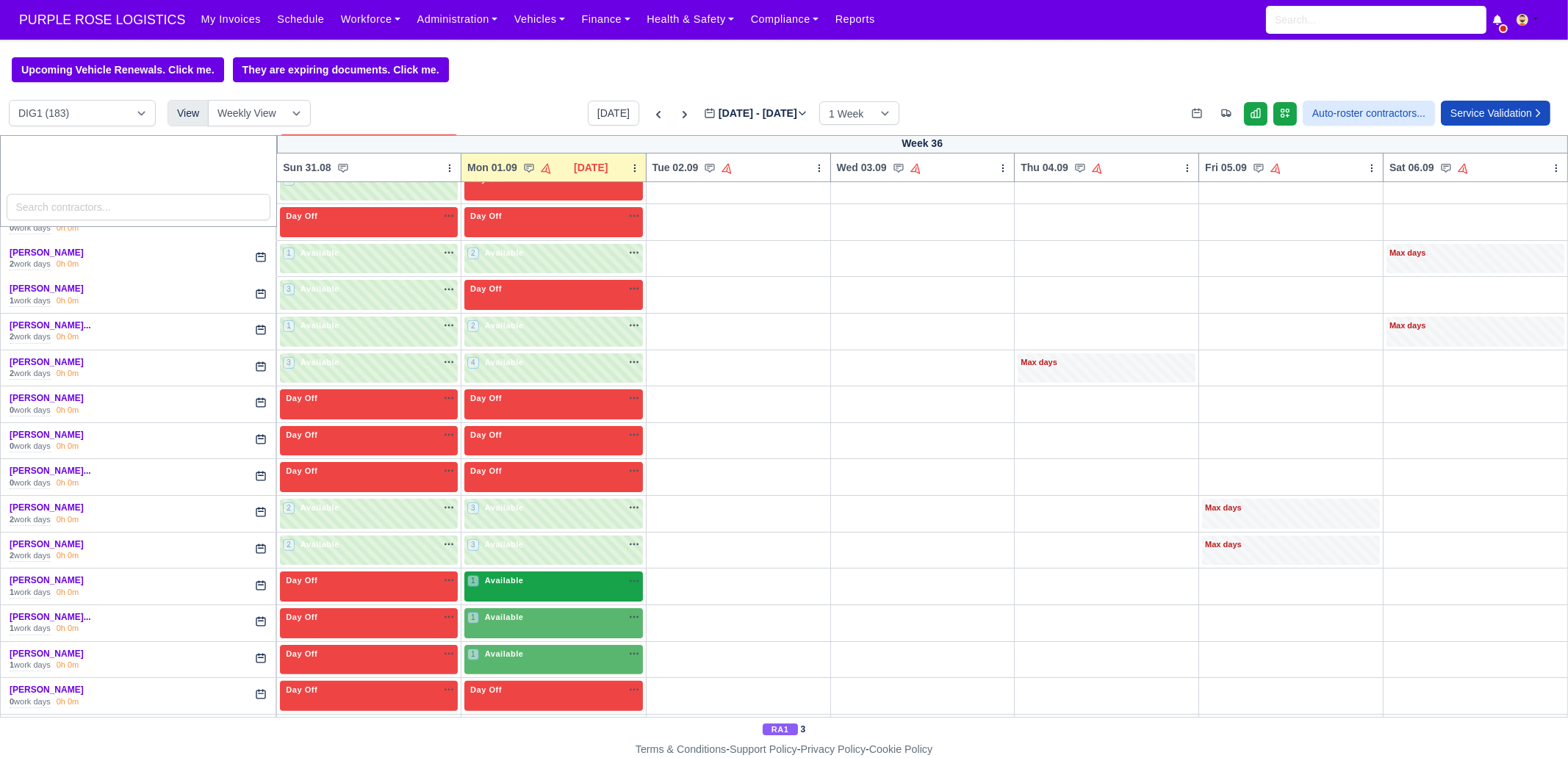
click at [555, 580] on div "1 Available" at bounding box center [553, 587] width 178 height 30
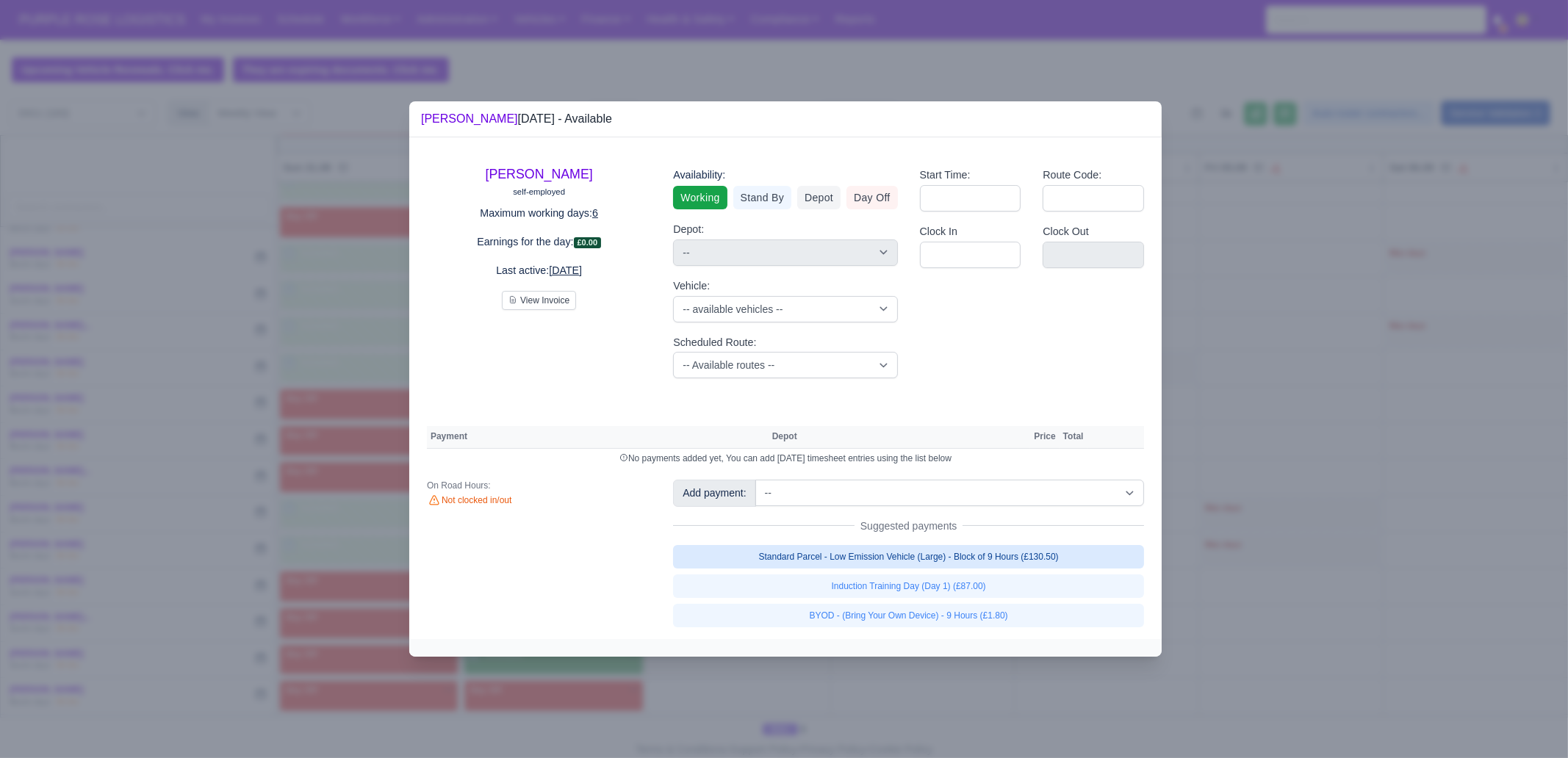
click at [968, 562] on link "Standard Parcel - Low Emission Vehicle (Large) - Block of 9 Hours (£130.50)" at bounding box center [908, 556] width 471 height 23
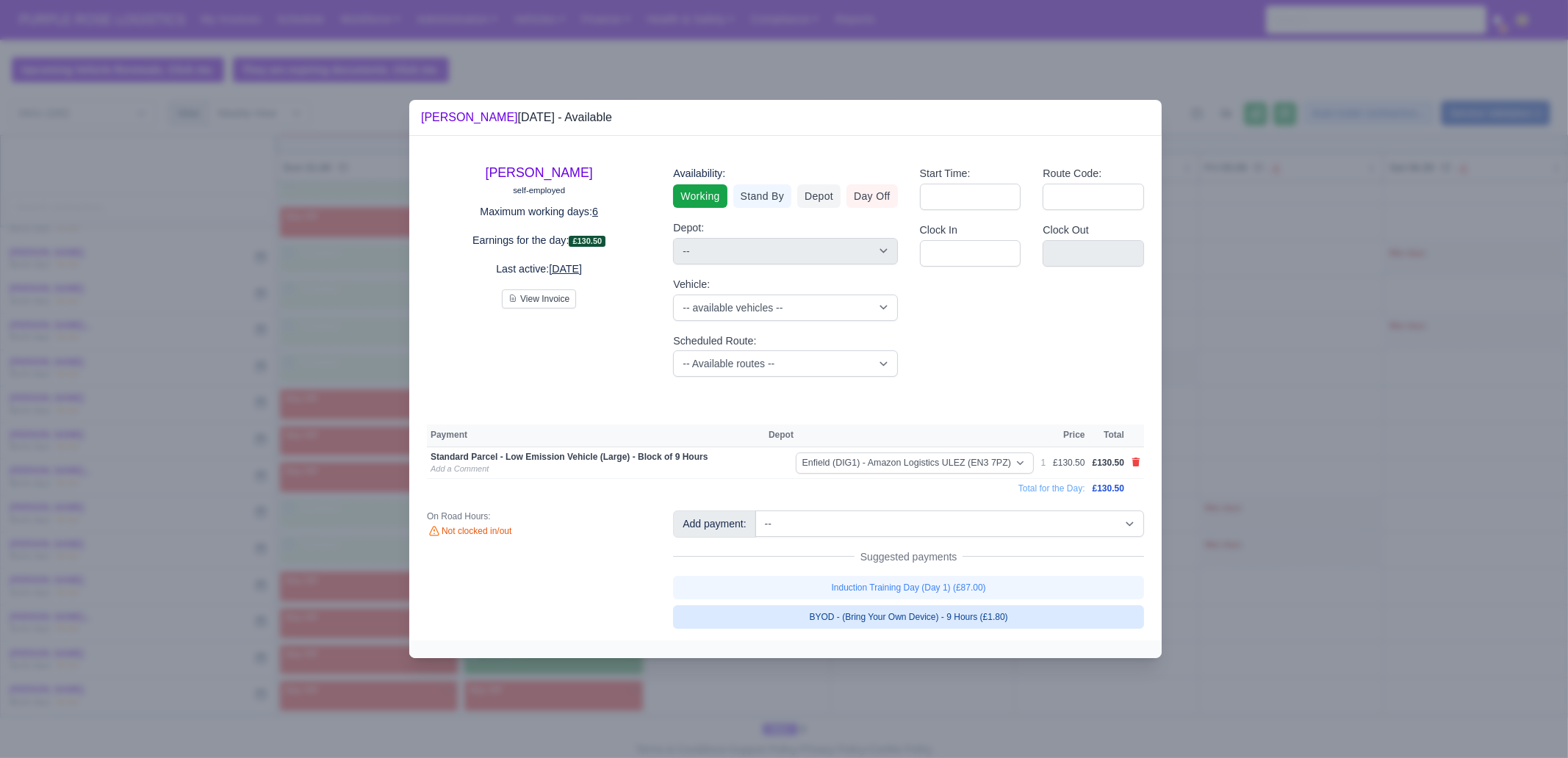
click at [966, 580] on link "BYOD - (Bring Your Own Device) - 9 Hours (£1.80)" at bounding box center [908, 616] width 471 height 23
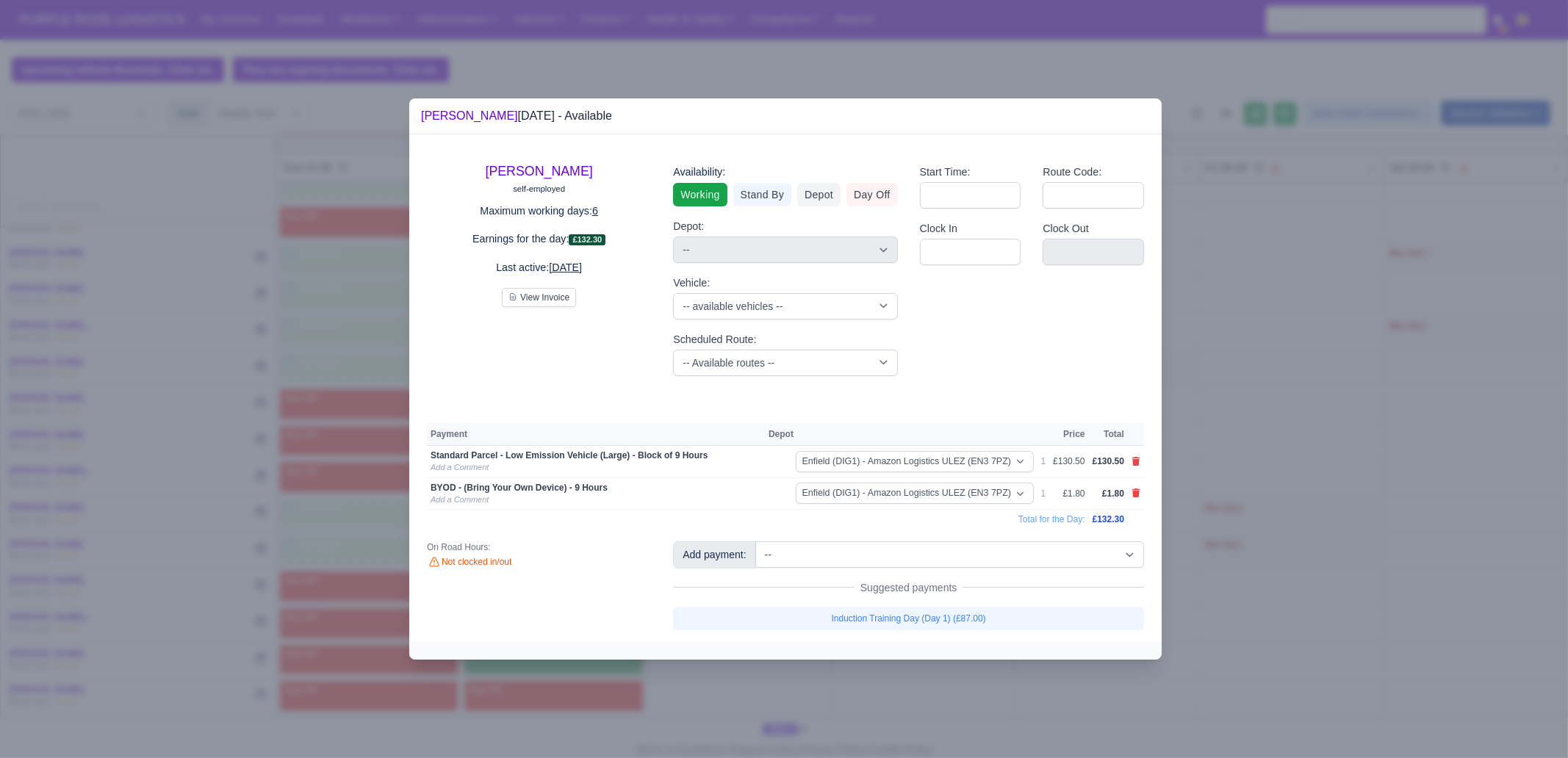
click at [952, 580] on div at bounding box center [784, 379] width 1568 height 758
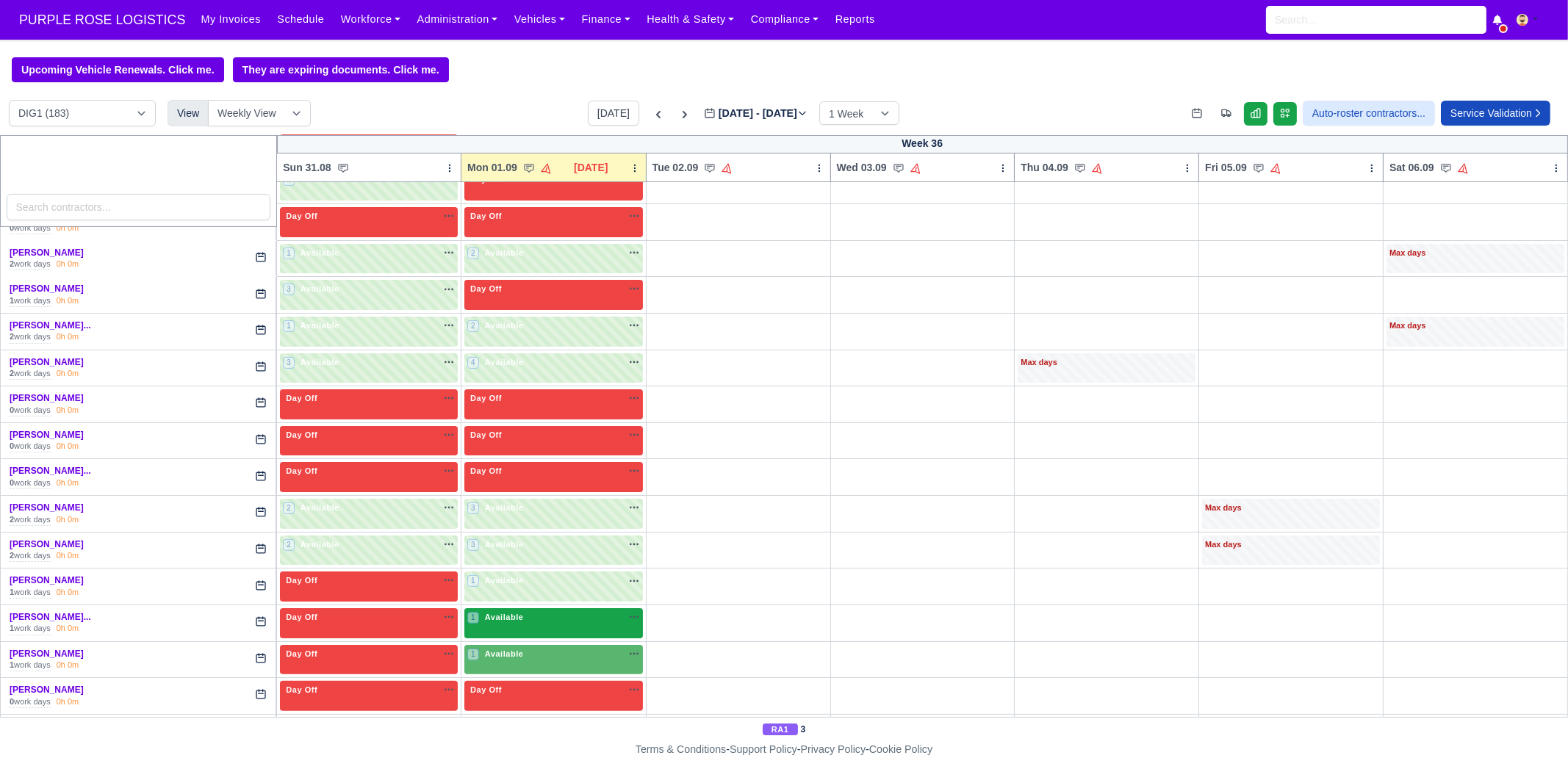
click at [526, 580] on div "1 Available" at bounding box center [553, 623] width 178 height 30
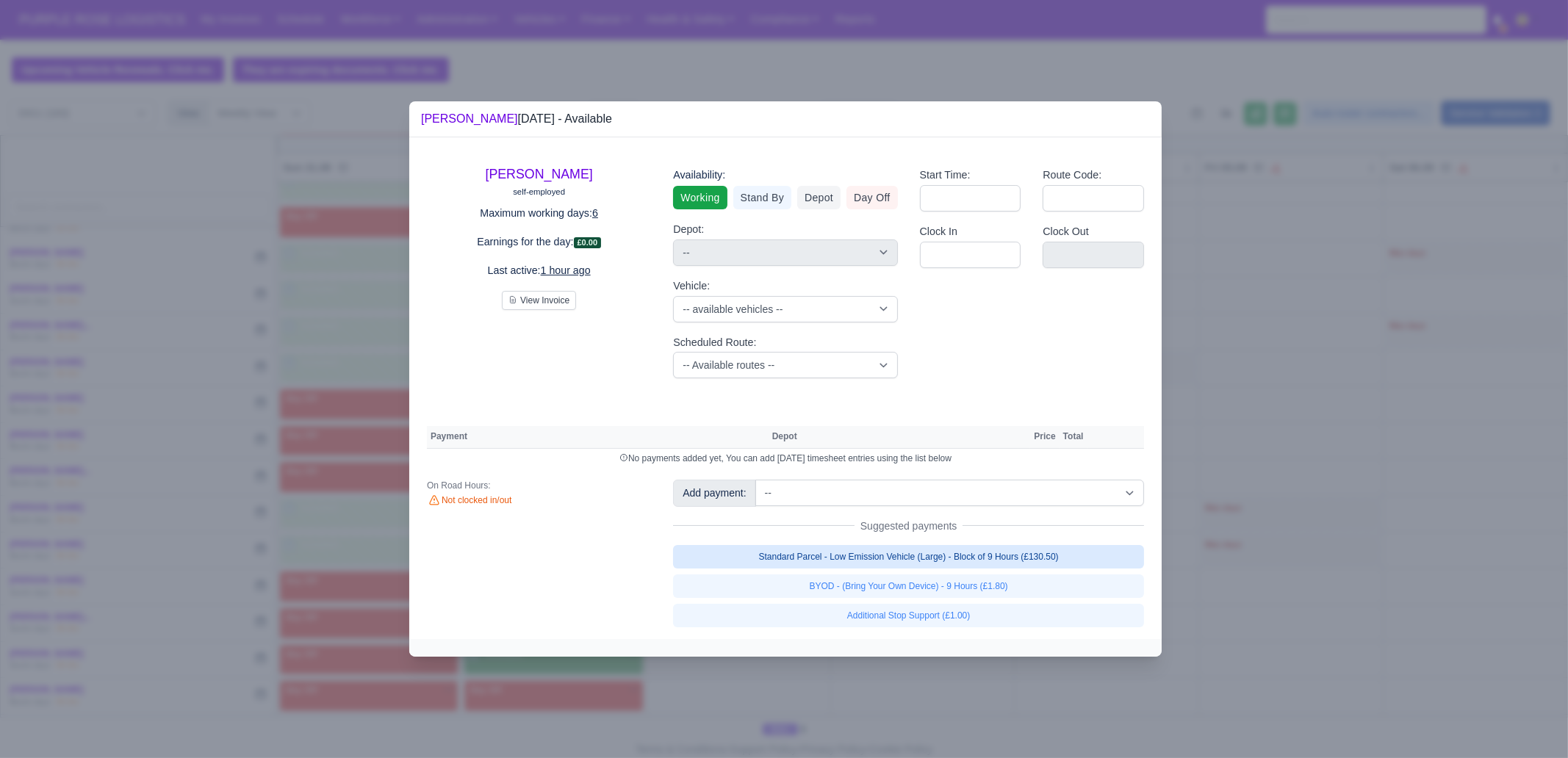
click at [888, 547] on link "Standard Parcel - Low Emission Vehicle (Large) - Block of 9 Hours (£130.50)" at bounding box center [908, 556] width 471 height 23
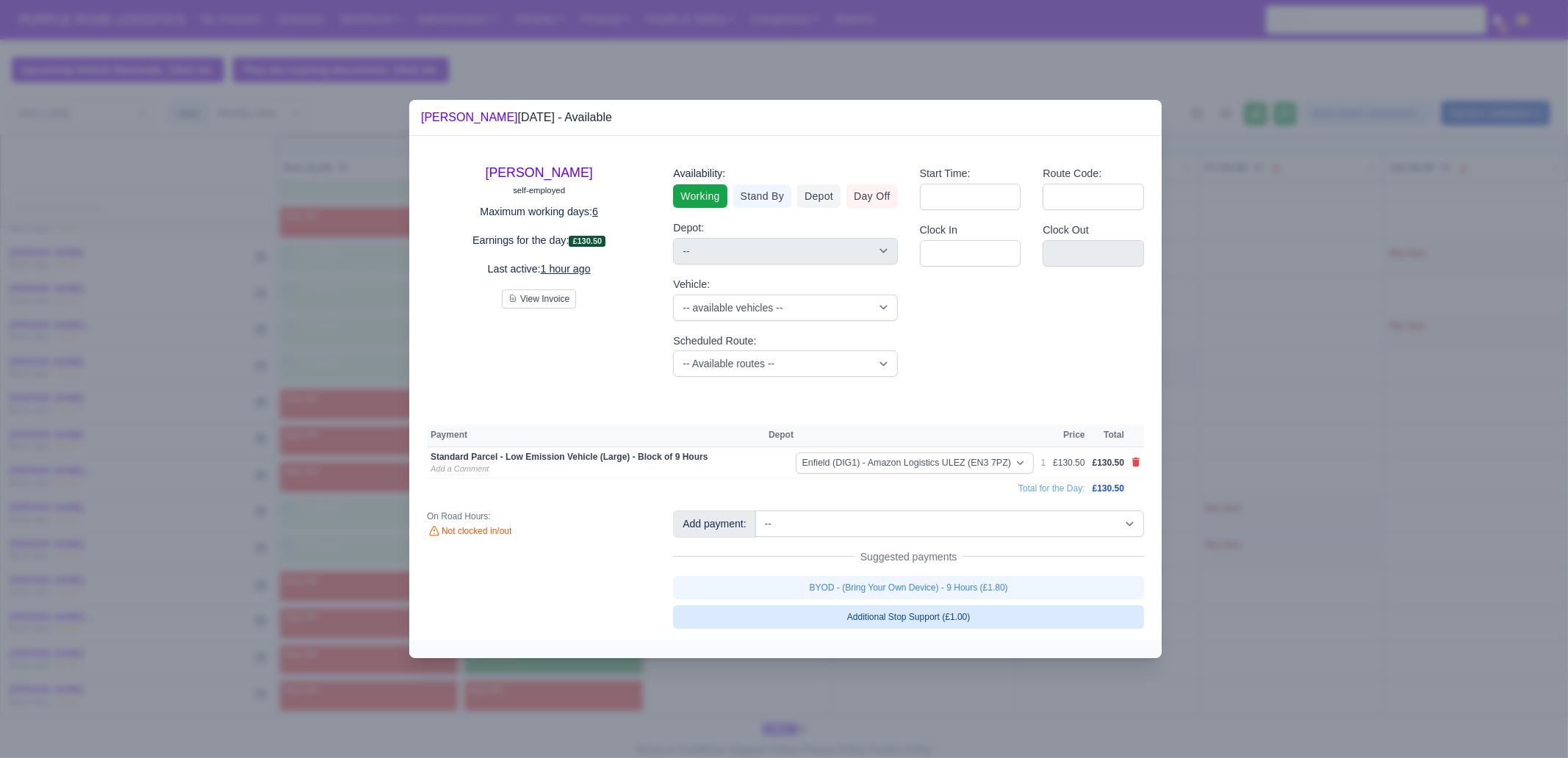
click at [889, 580] on link "BYOD - (Bring Your Own Device) - 9 Hours (£1.80)" at bounding box center [908, 587] width 471 height 23
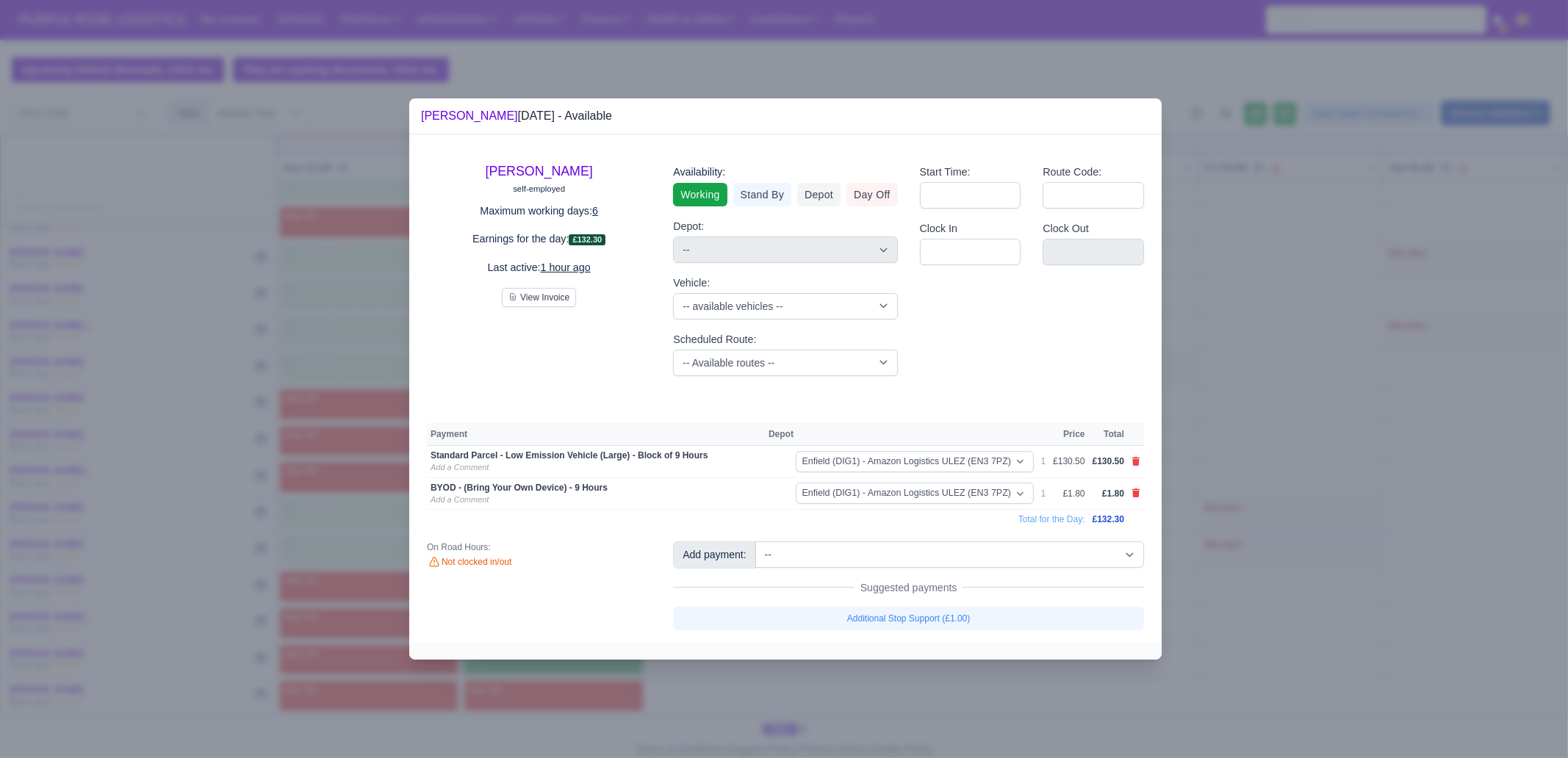
click at [885, 580] on div at bounding box center [784, 379] width 1568 height 758
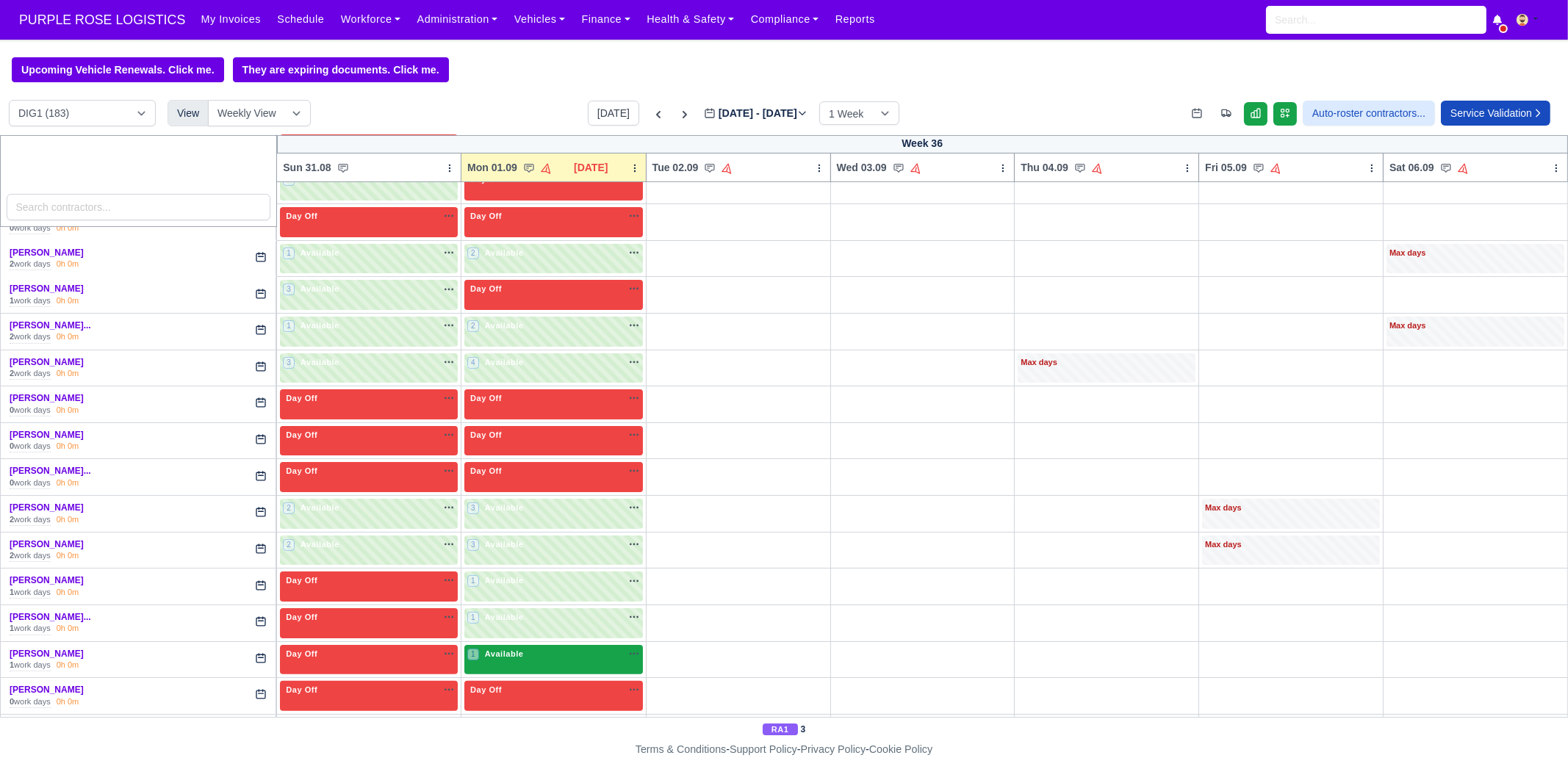
click at [551, 580] on div "1 Available na" at bounding box center [554, 654] width 172 height 12
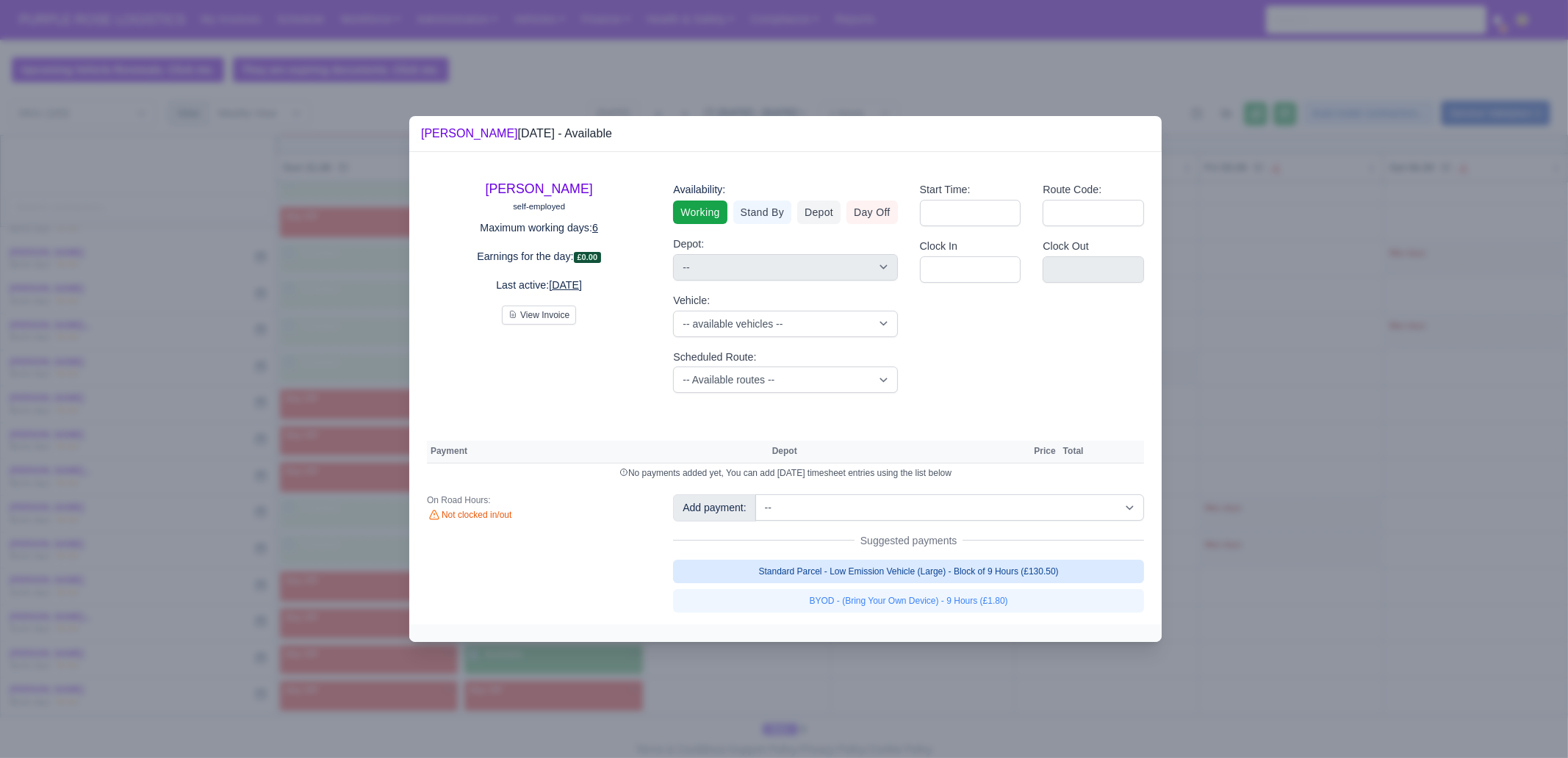
click at [852, 580] on link "Standard Parcel - Low Emission Vehicle (Large) - Block of 9 Hours (£130.50)" at bounding box center [908, 571] width 471 height 23
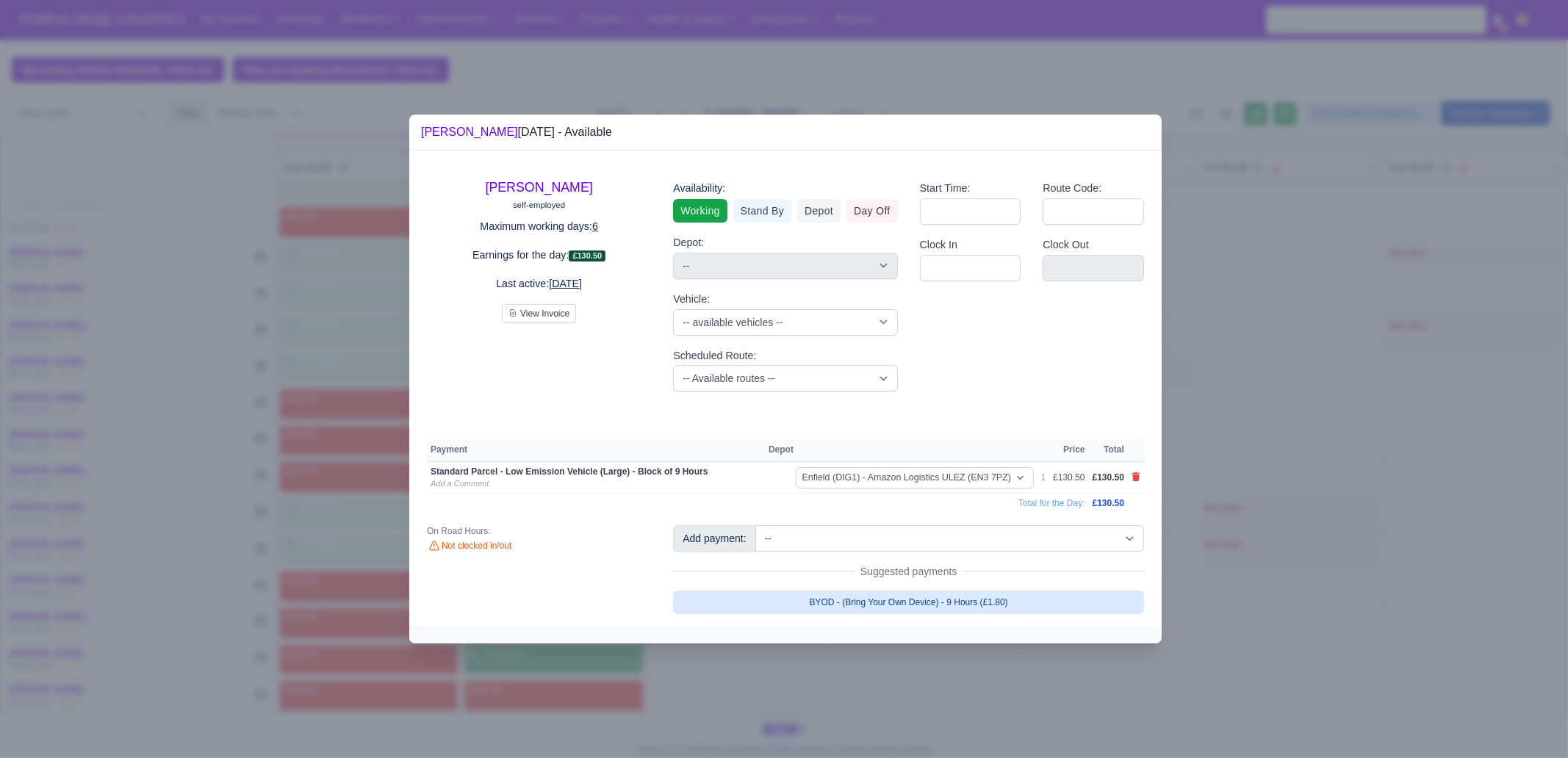
click at [844, 580] on link "BYOD - (Bring Your Own Device) - 9 Hours (£1.80)" at bounding box center [908, 602] width 471 height 23
click at [845, 580] on div at bounding box center [784, 379] width 1568 height 758
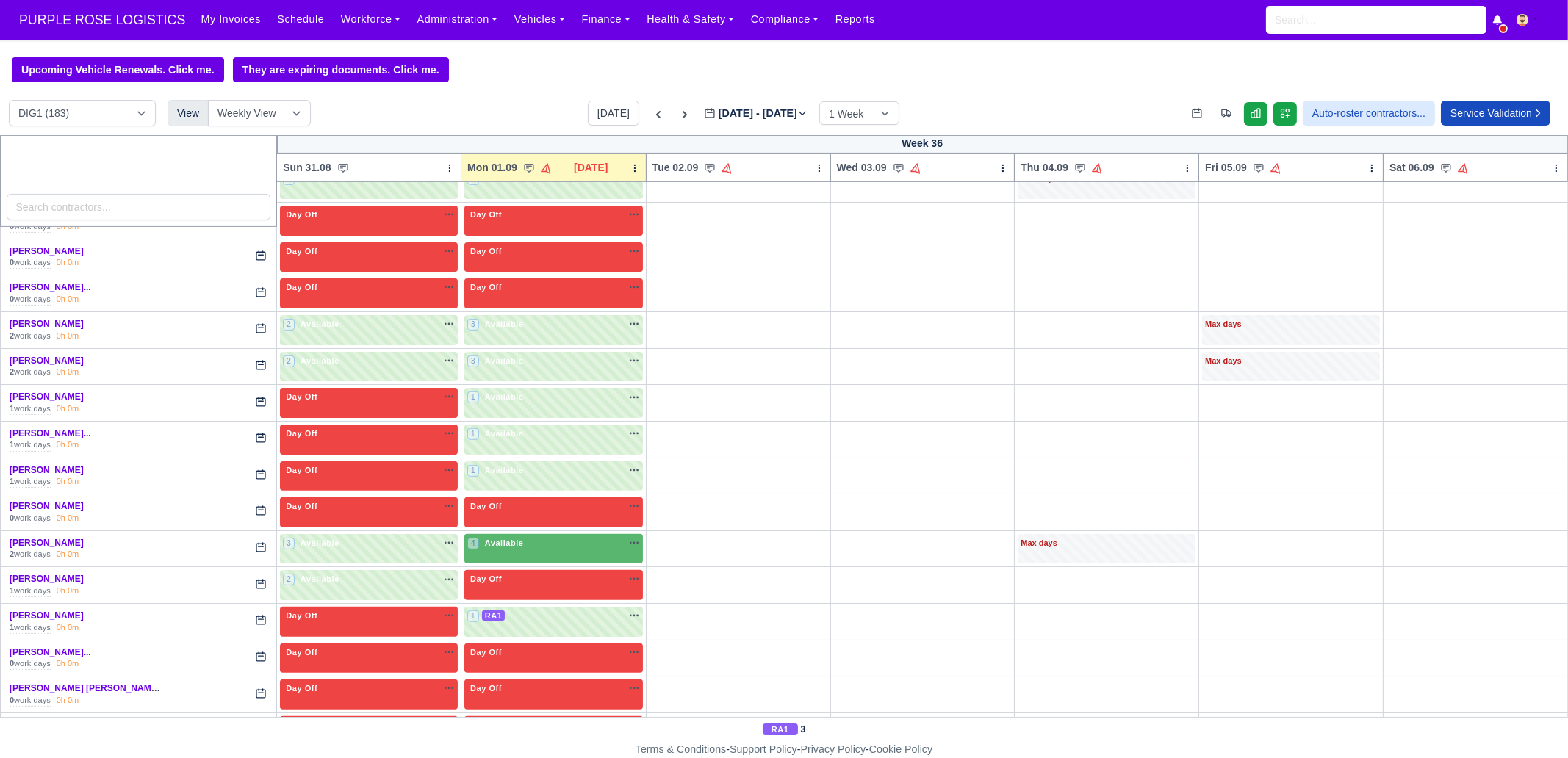
scroll to position [827, 0]
click at [492, 537] on span "Available" at bounding box center [504, 542] width 44 height 10
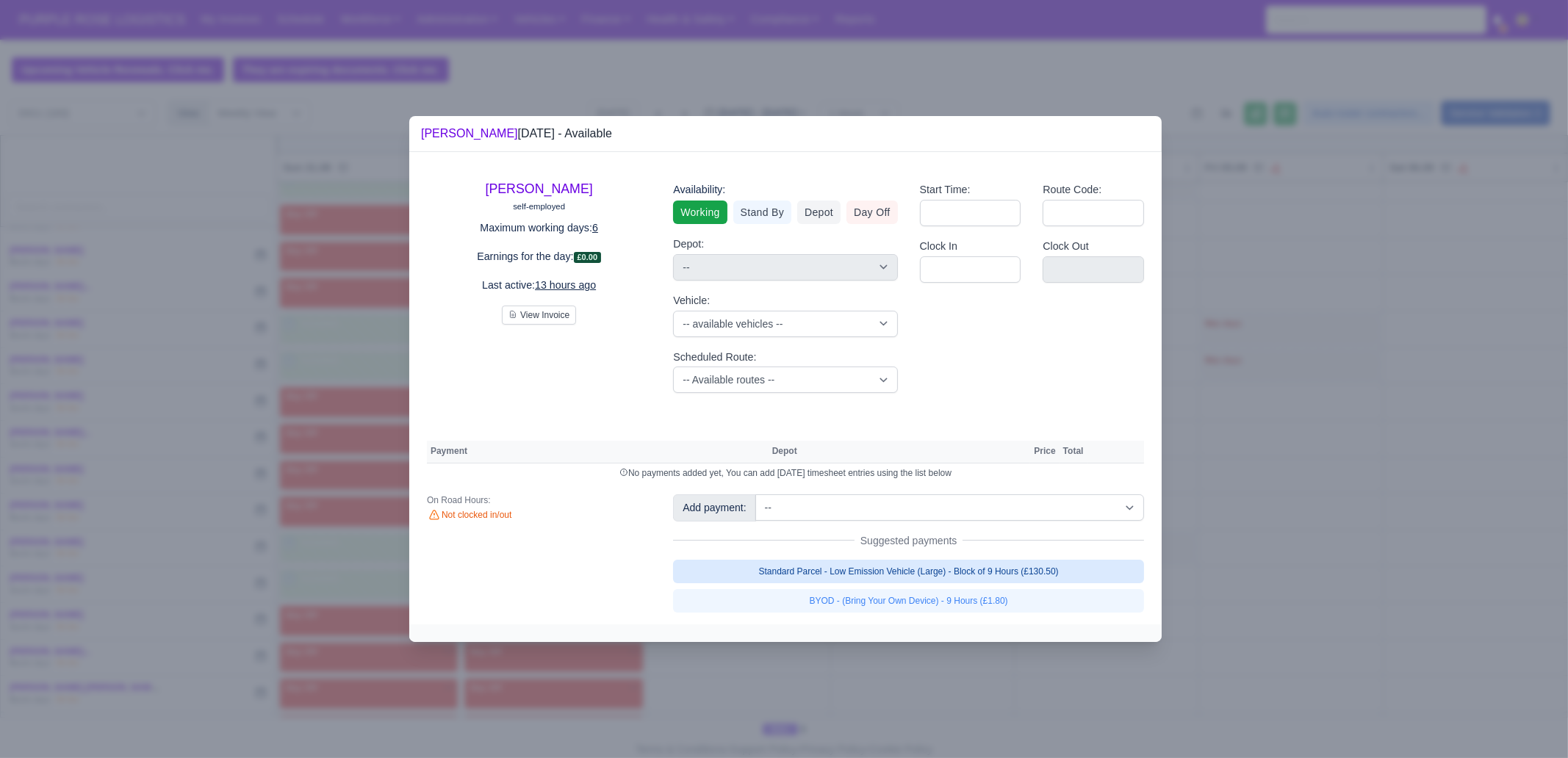
click at [875, 567] on link "Standard Parcel - Low Emission Vehicle (Large) - Block of 9 Hours (£130.50)" at bounding box center [908, 571] width 471 height 23
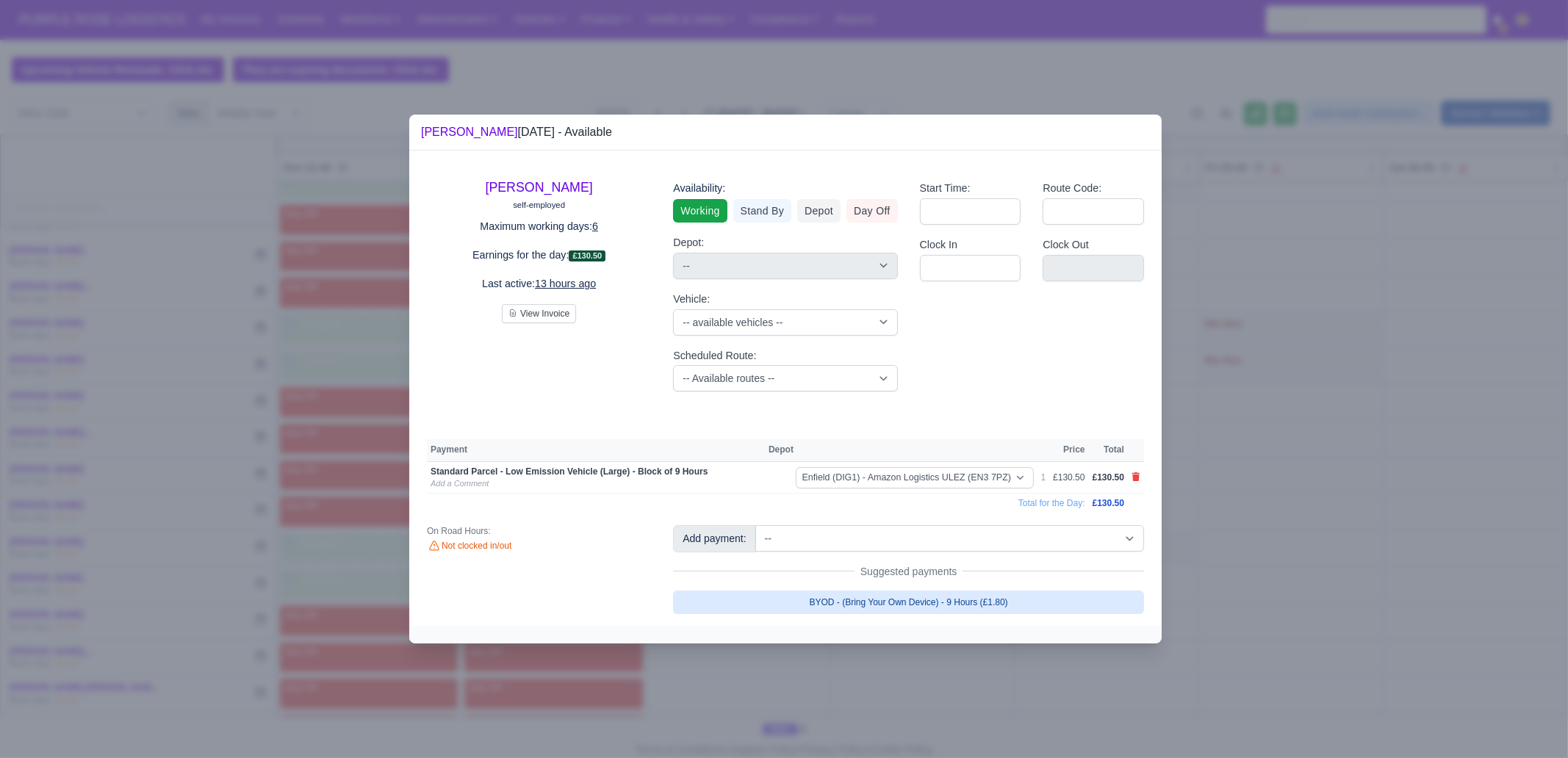
click at [885, 580] on div "Add payment: -- Additional Hour Support (£14.50) Additional Hour Support (Walke…" at bounding box center [908, 568] width 493 height 88
click at [885, 580] on link "BYOD - (Bring Your Own Device) - 9 Hours (£1.80)" at bounding box center [908, 602] width 471 height 23
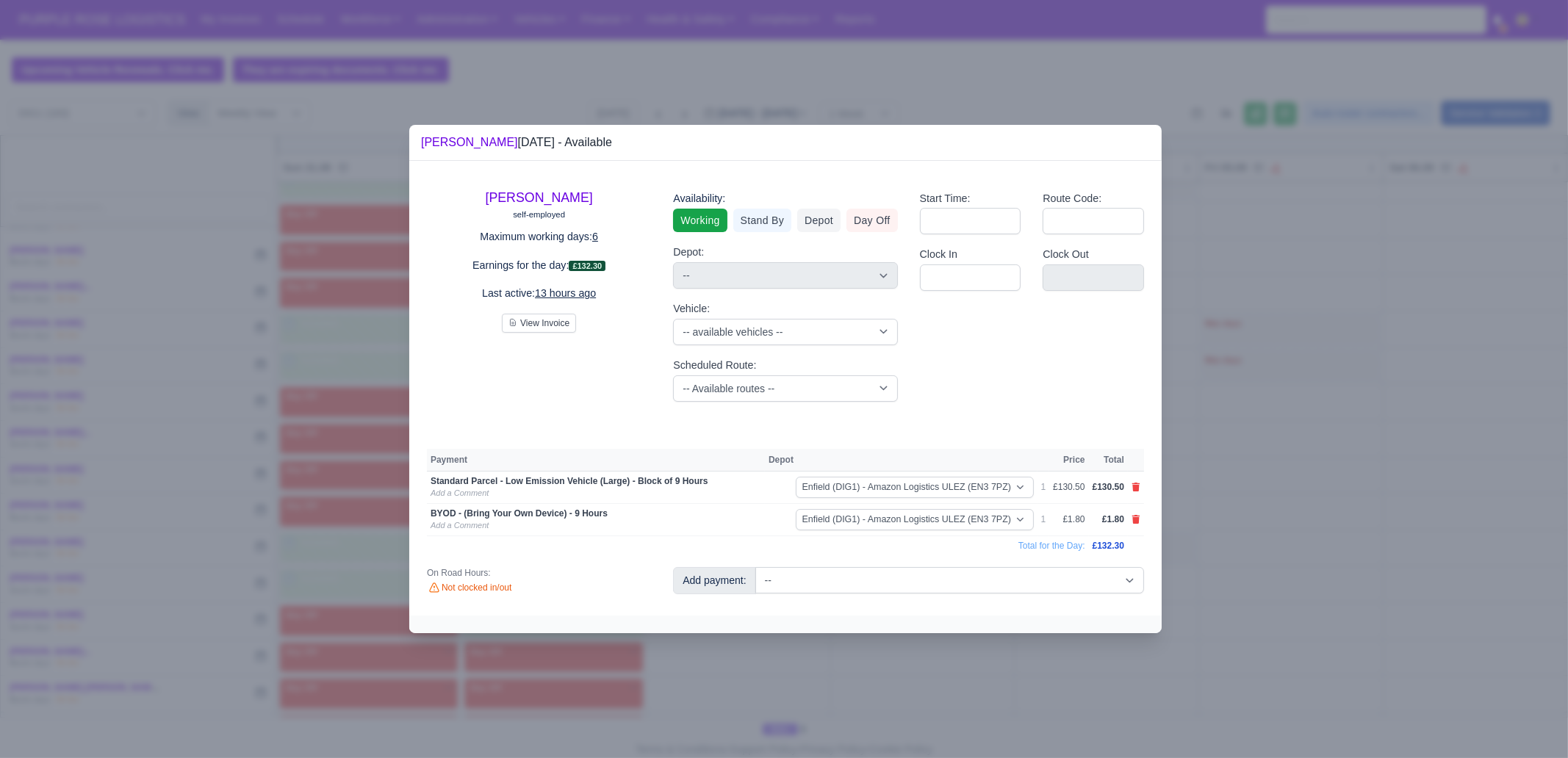
click at [916, 580] on div at bounding box center [784, 379] width 1568 height 758
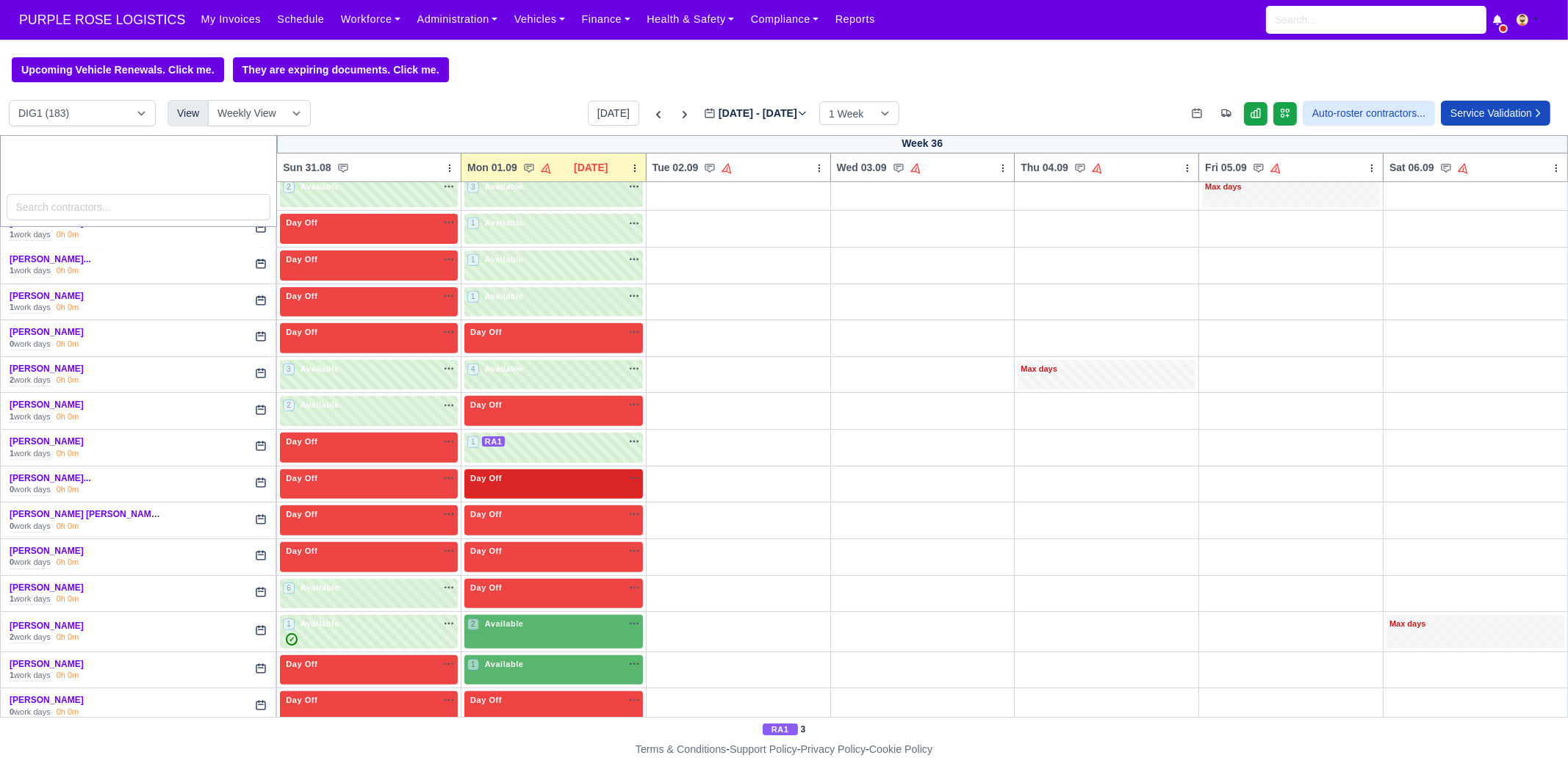
scroll to position [1010, 0]
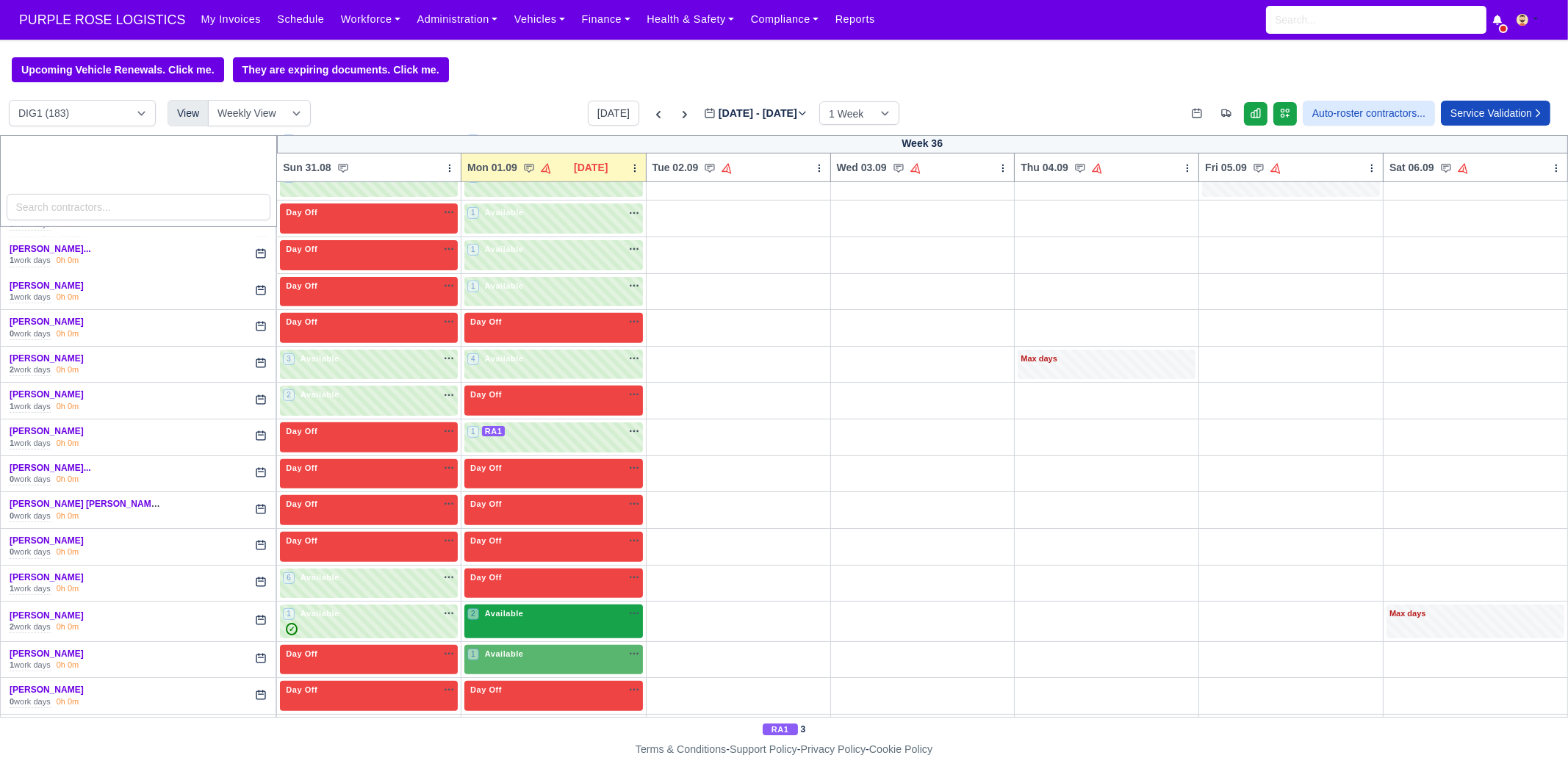
click at [491, 580] on div "2 Available" at bounding box center [553, 621] width 178 height 34
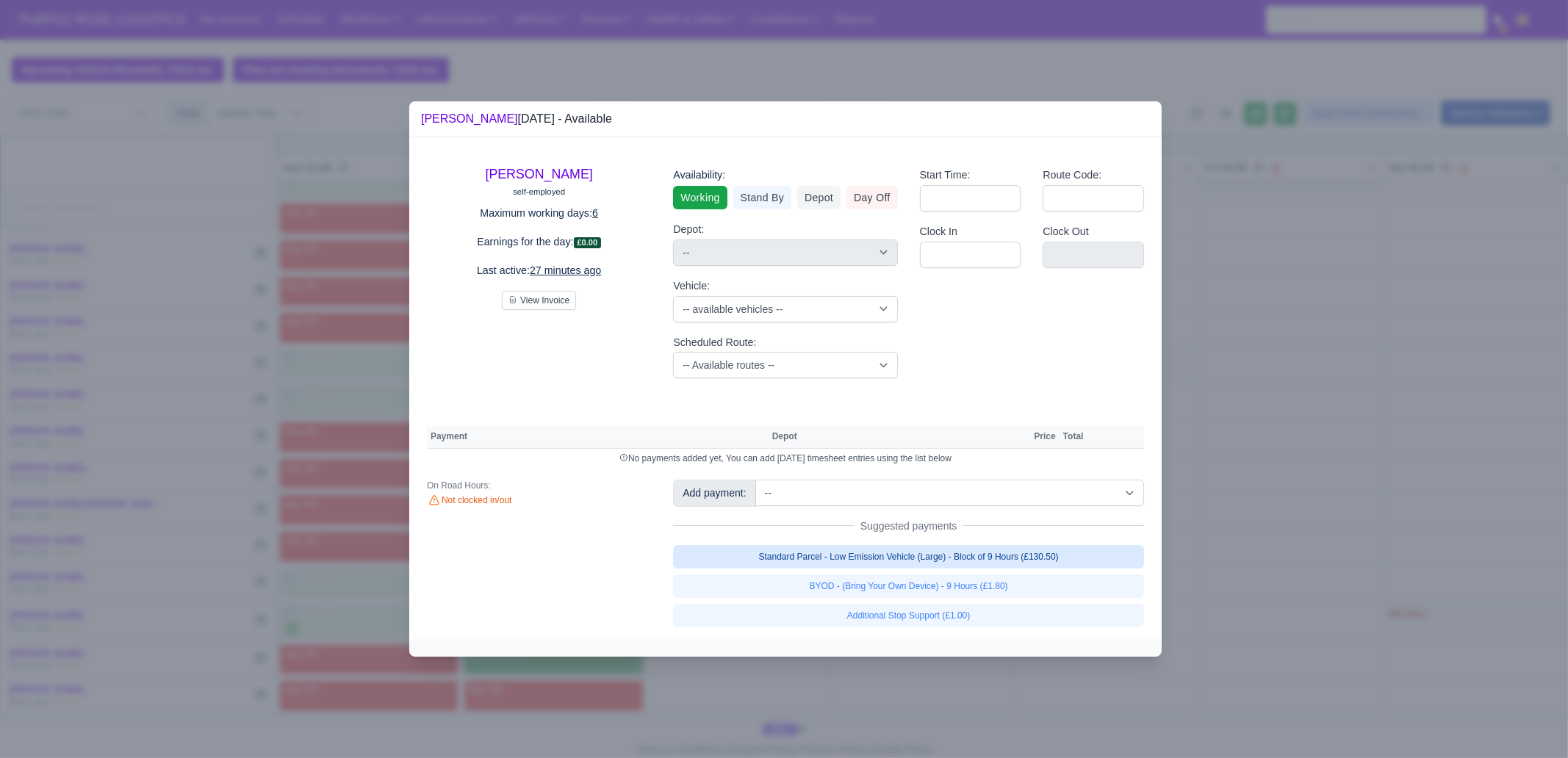
click at [1000, 557] on link "Standard Parcel - Low Emission Vehicle (Large) - Block of 9 Hours (£130.50)" at bounding box center [908, 556] width 471 height 23
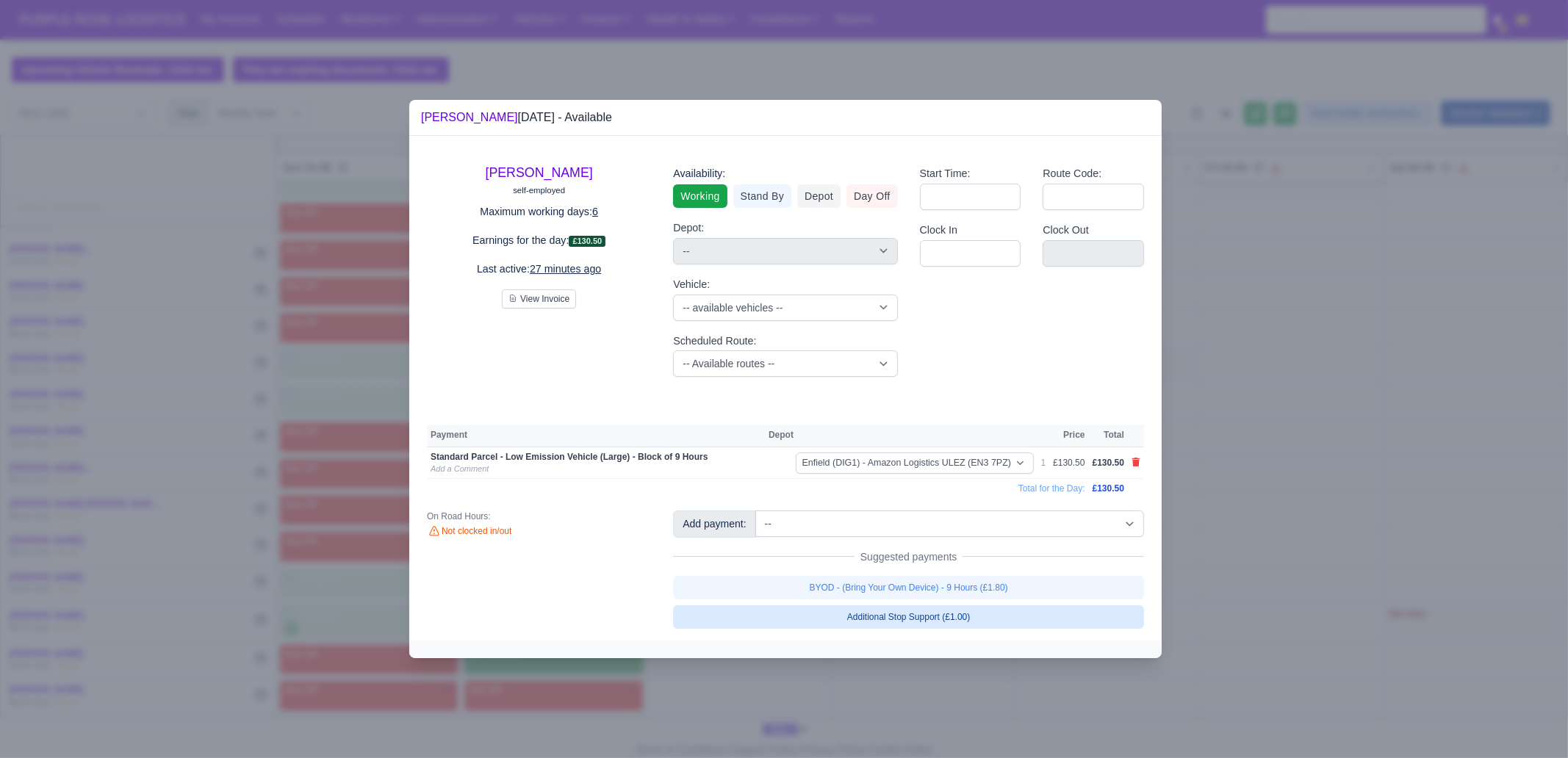
click at [992, 579] on div "BYOD - (Bring Your Own Device) - 9 Hours (£1.80) Additional Stop Support (£1.00)" at bounding box center [908, 602] width 471 height 53
click at [992, 579] on link "BYOD - (Bring Your Own Device) - 9 Hours (£1.80)" at bounding box center [908, 587] width 471 height 23
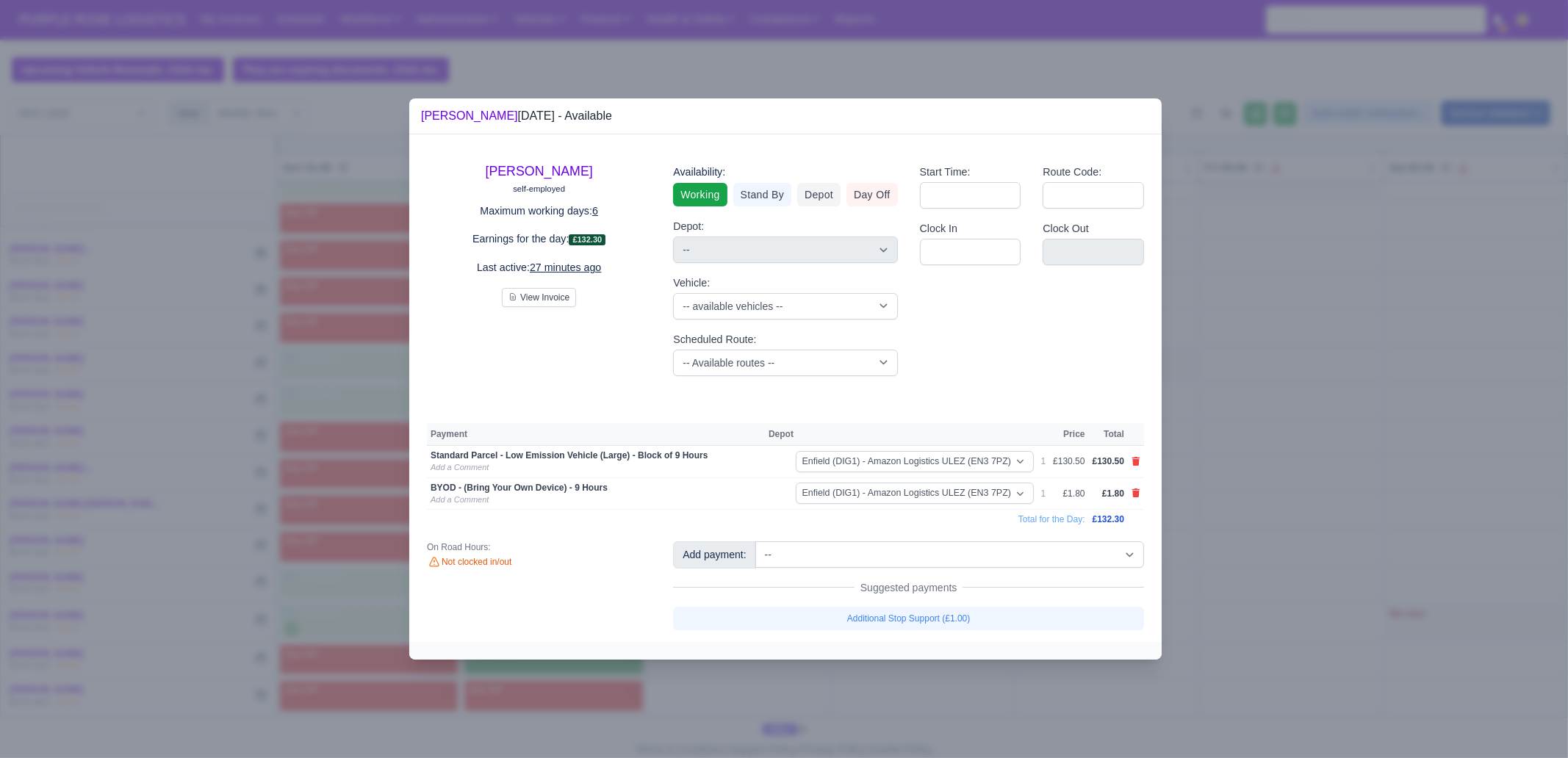
click at [936, 580] on div at bounding box center [784, 379] width 1568 height 758
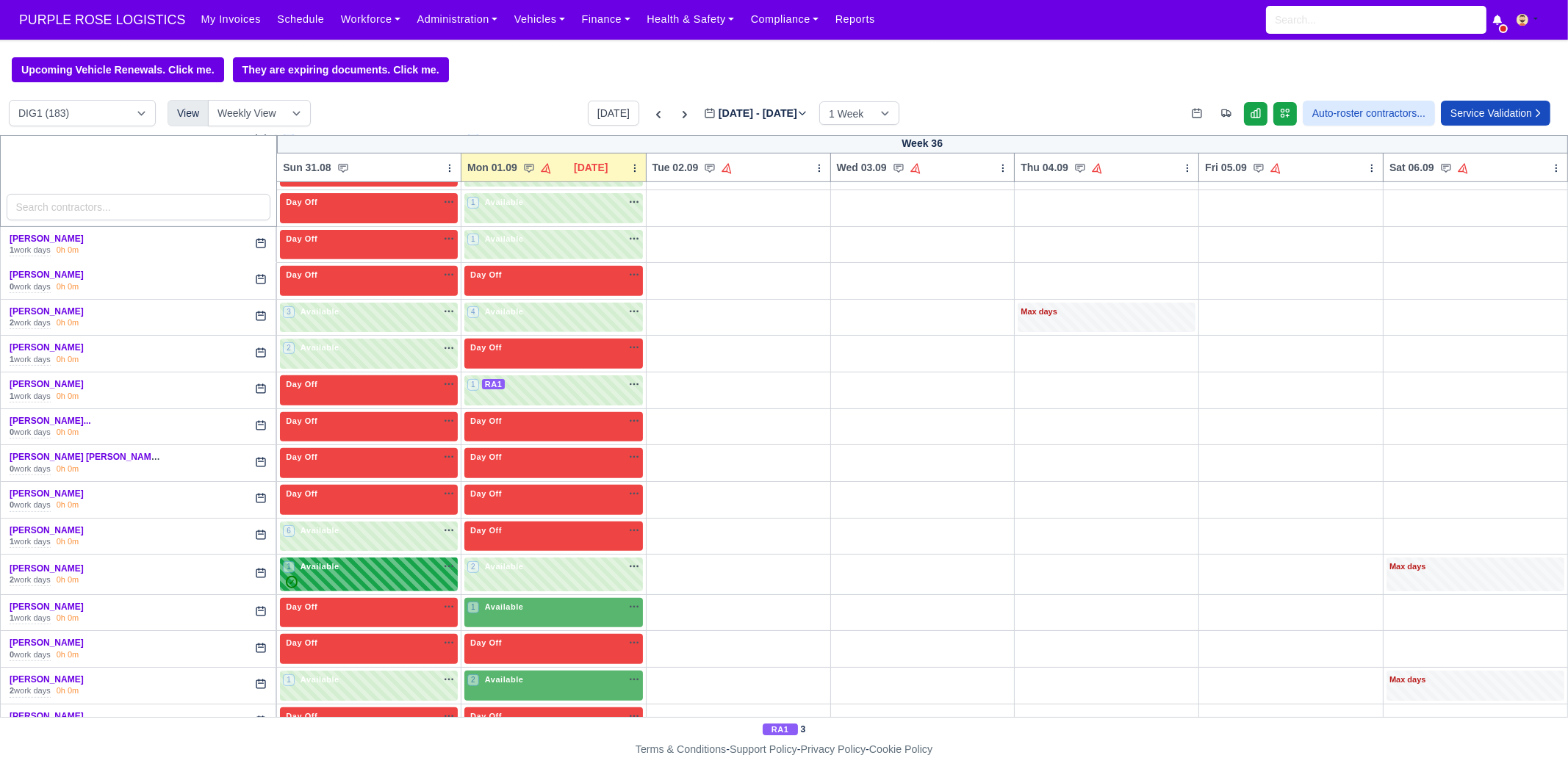
scroll to position [1102, 0]
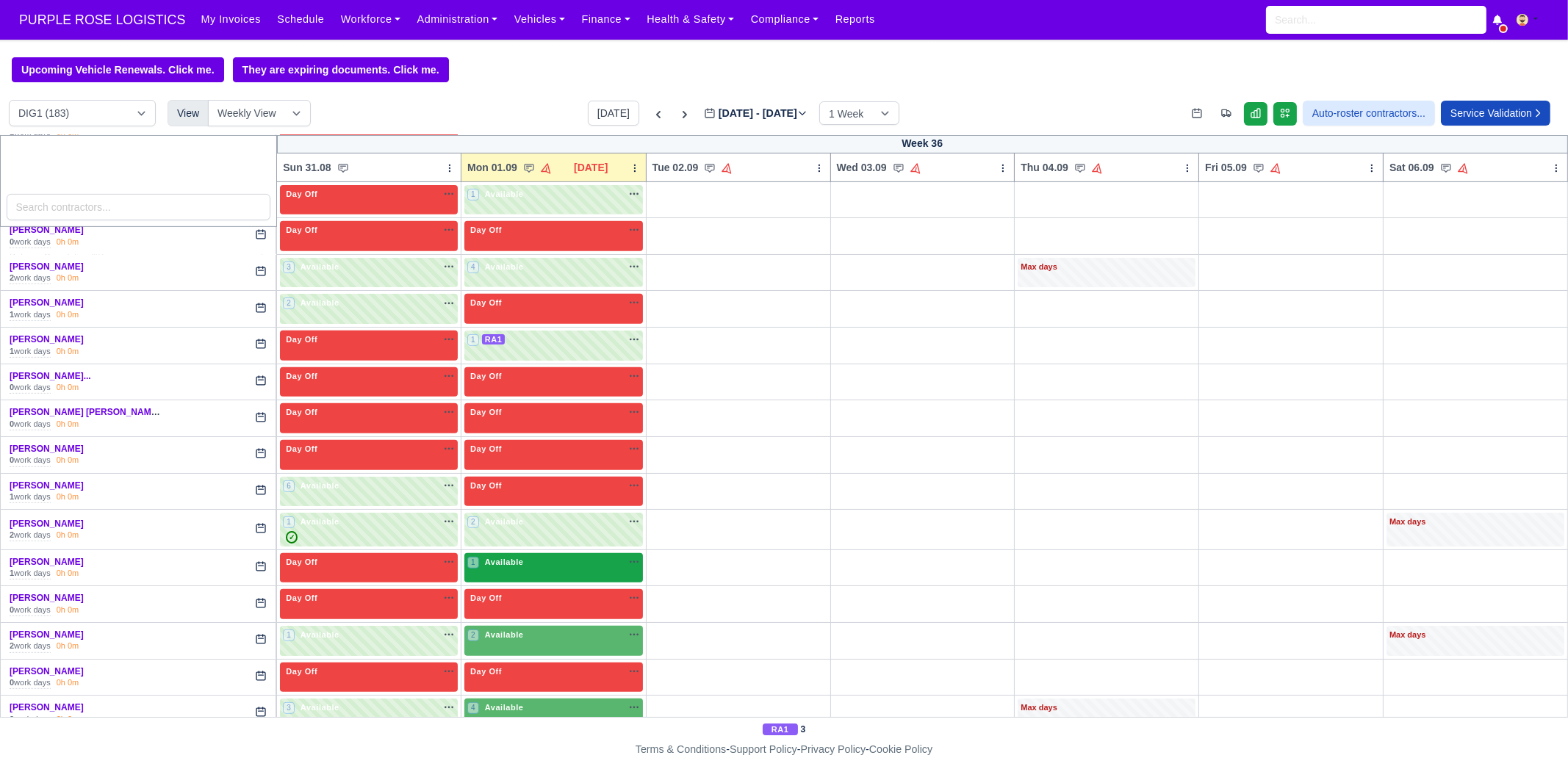
click at [524, 562] on div "1 Available na" at bounding box center [554, 564] width 172 height 16
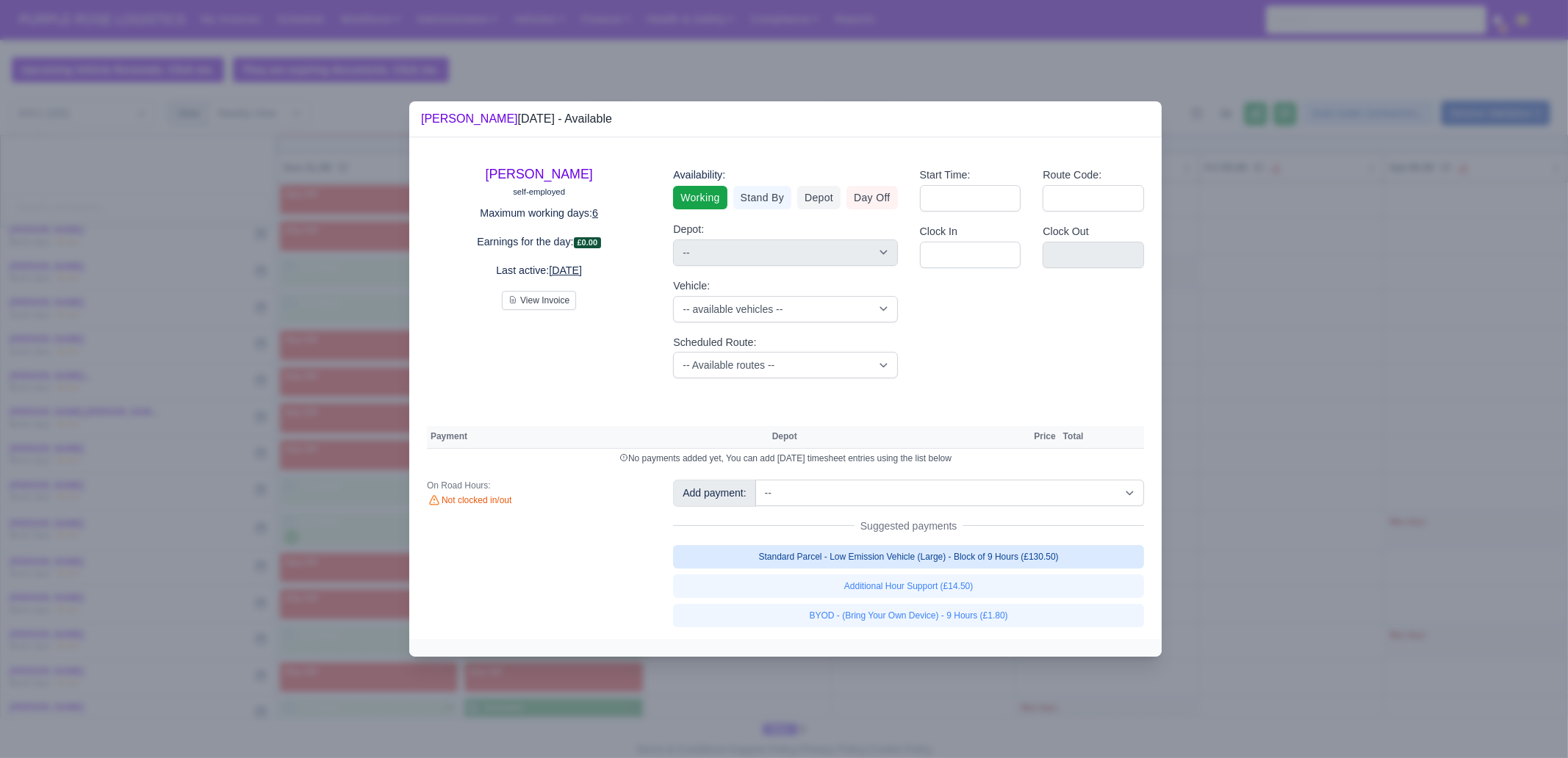
click at [944, 548] on link "Standard Parcel - Low Emission Vehicle (Large) - Block of 9 Hours (£130.50)" at bounding box center [908, 556] width 471 height 23
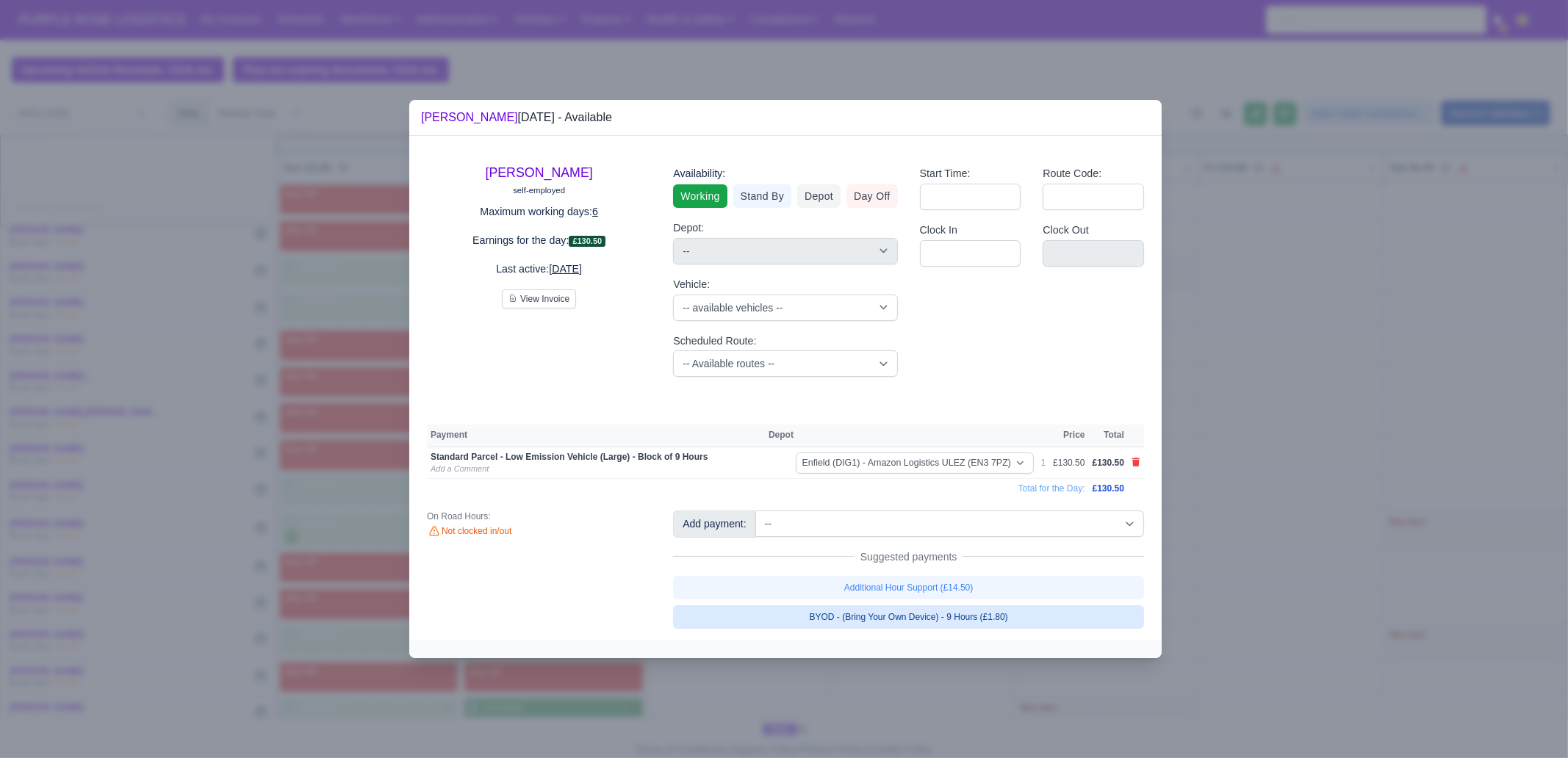
click at [950, 580] on link "BYOD - (Bring Your Own Device) - 9 Hours (£1.80)" at bounding box center [908, 616] width 471 height 23
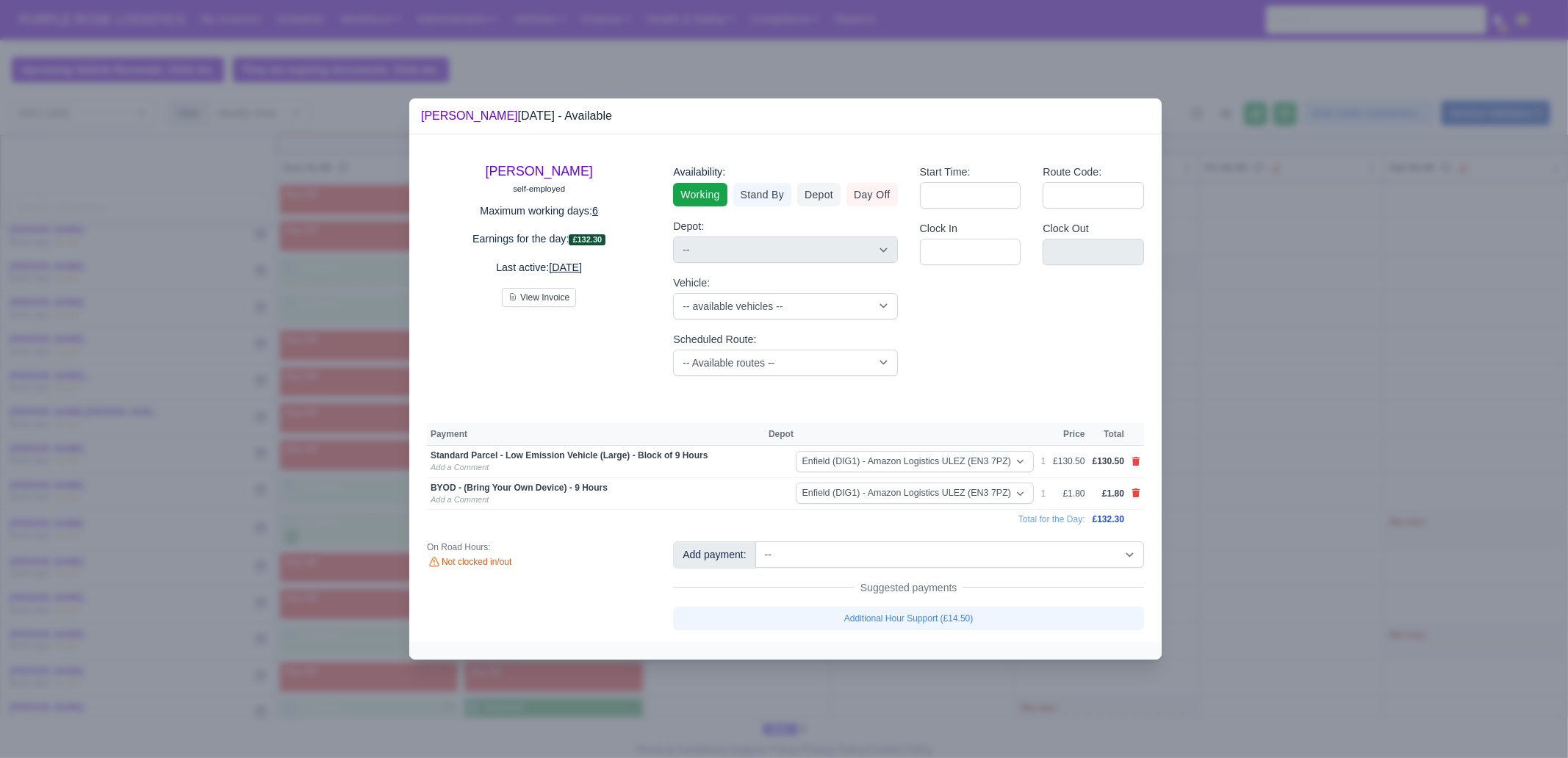
click at [961, 580] on div at bounding box center [784, 379] width 1568 height 758
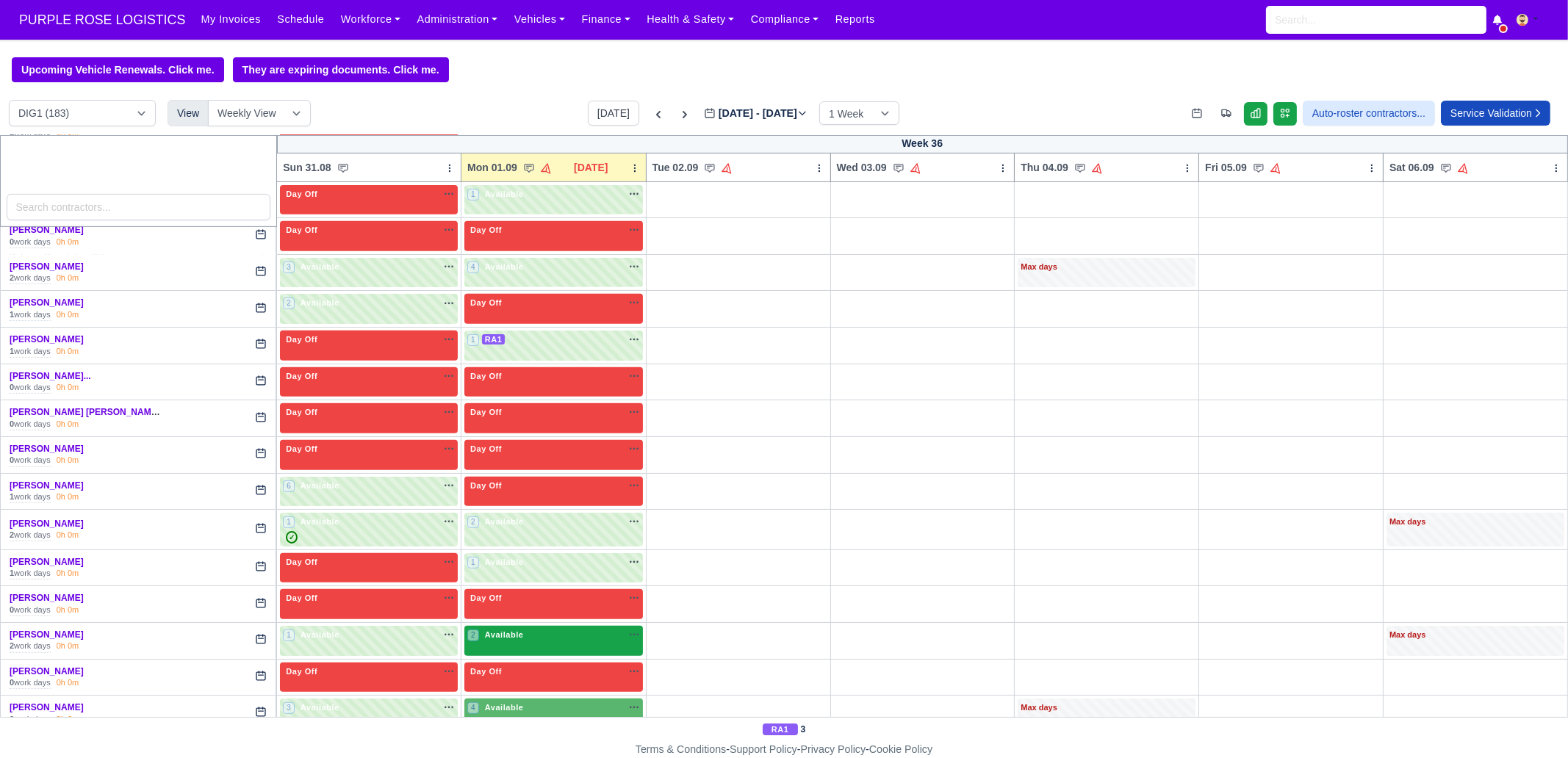
click at [482, 580] on span "Available" at bounding box center [504, 634] width 44 height 10
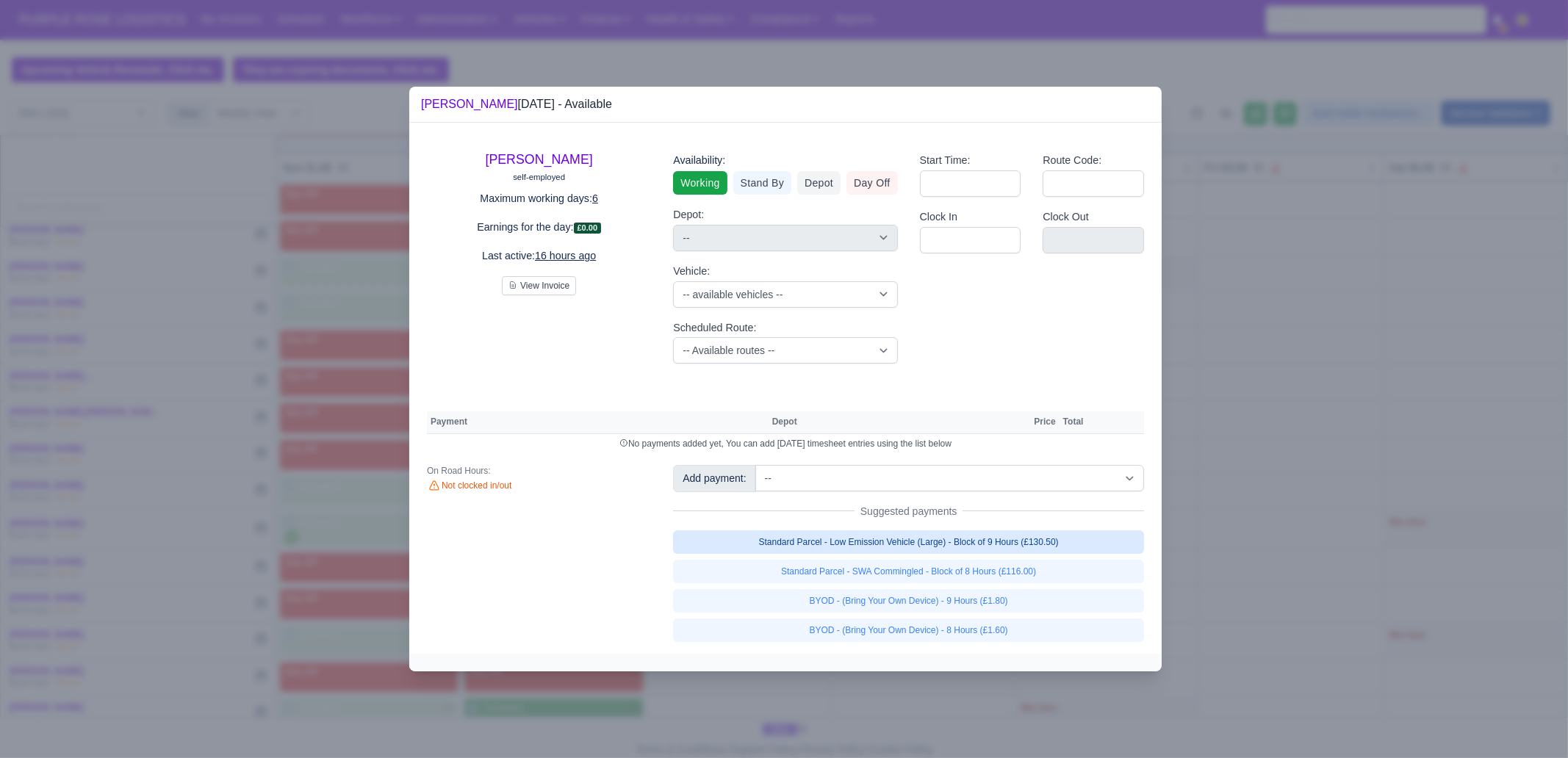
click at [1001, 551] on link "Standard Parcel - Low Emission Vehicle (Large) - Block of 9 Hours (£130.50)" at bounding box center [908, 541] width 471 height 23
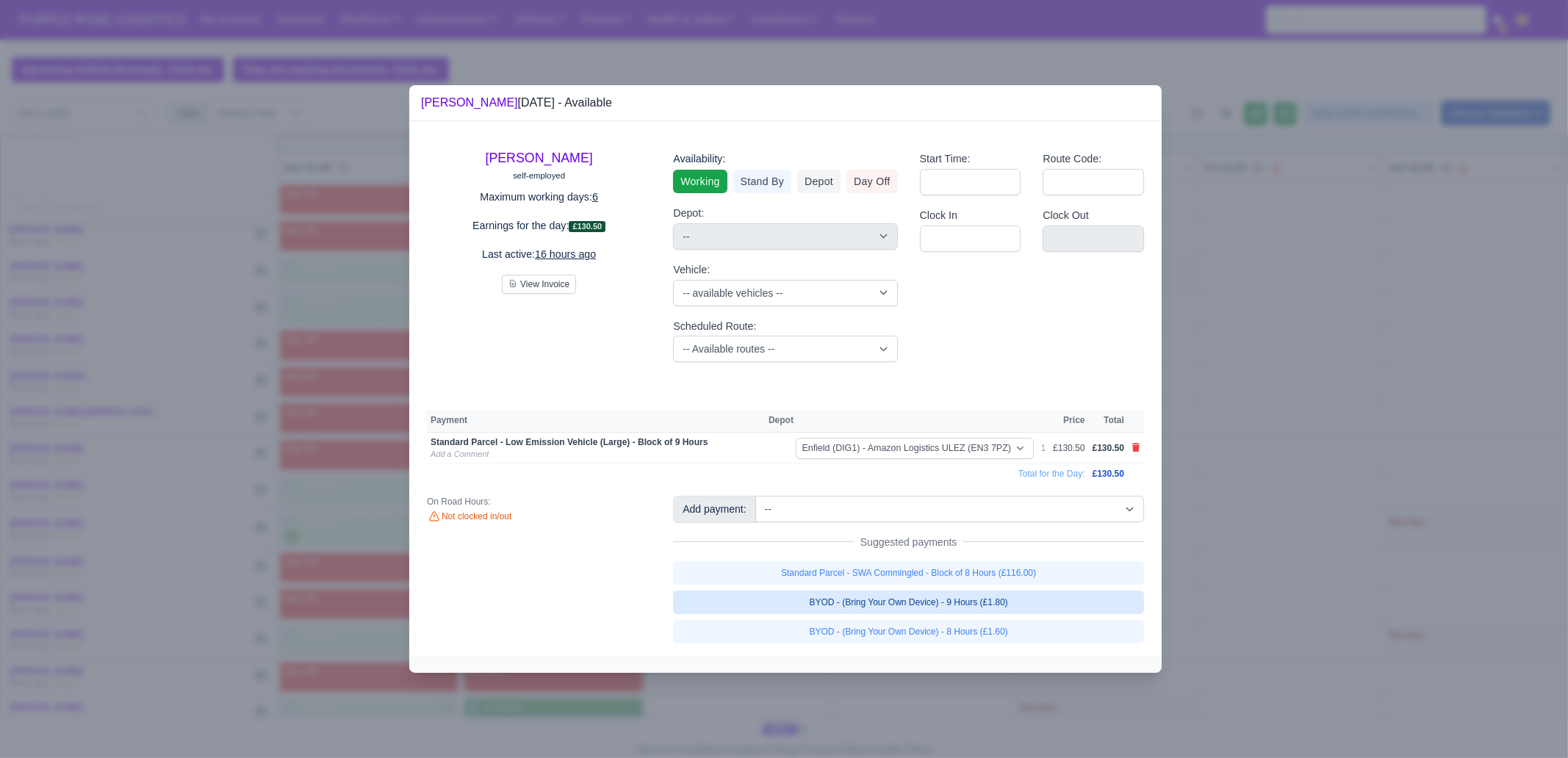
click at [1016, 580] on link "BYOD - (Bring Your Own Device) - 9 Hours (£1.80)" at bounding box center [908, 602] width 471 height 23
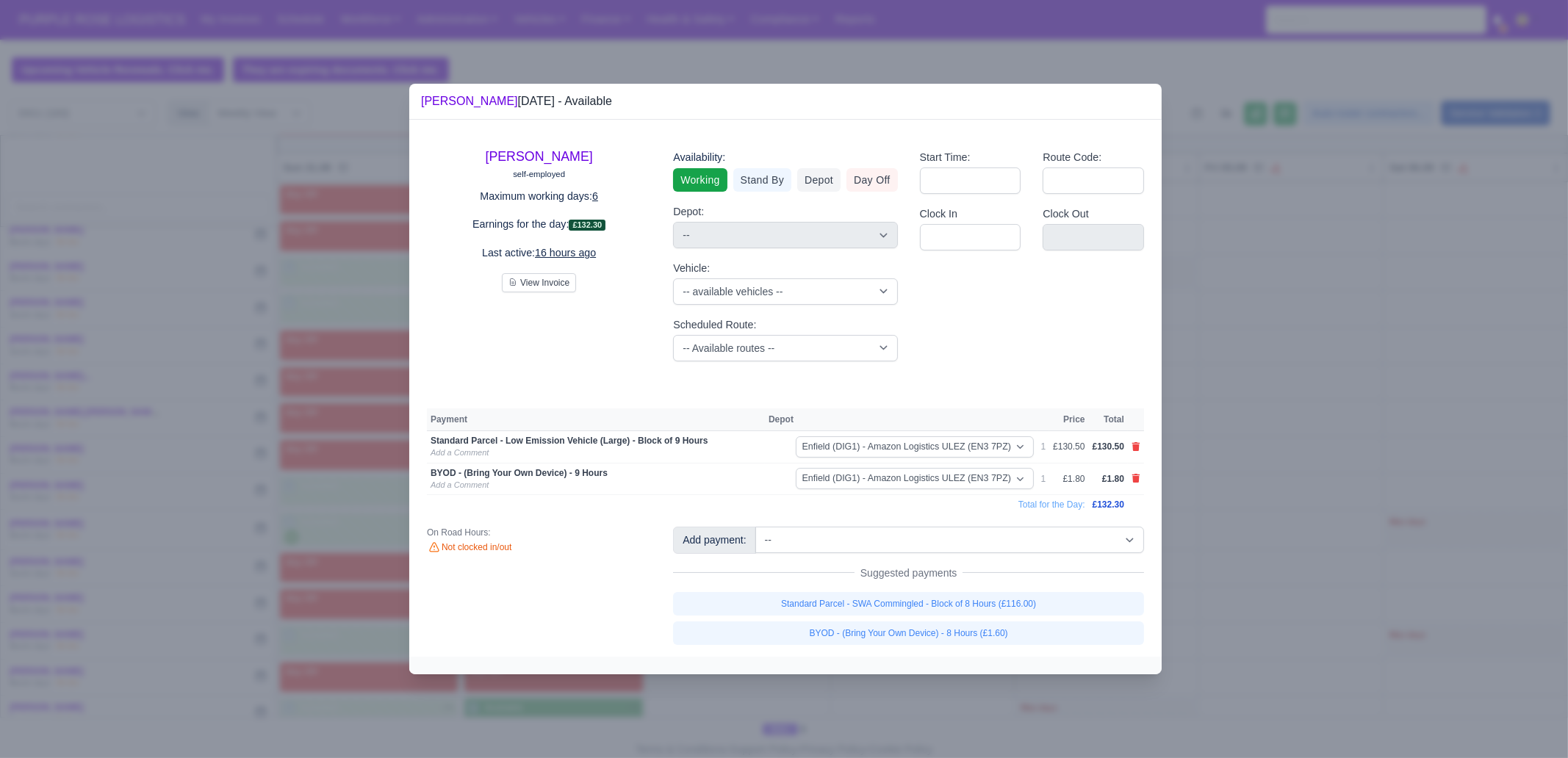
click at [922, 580] on div at bounding box center [784, 379] width 1568 height 758
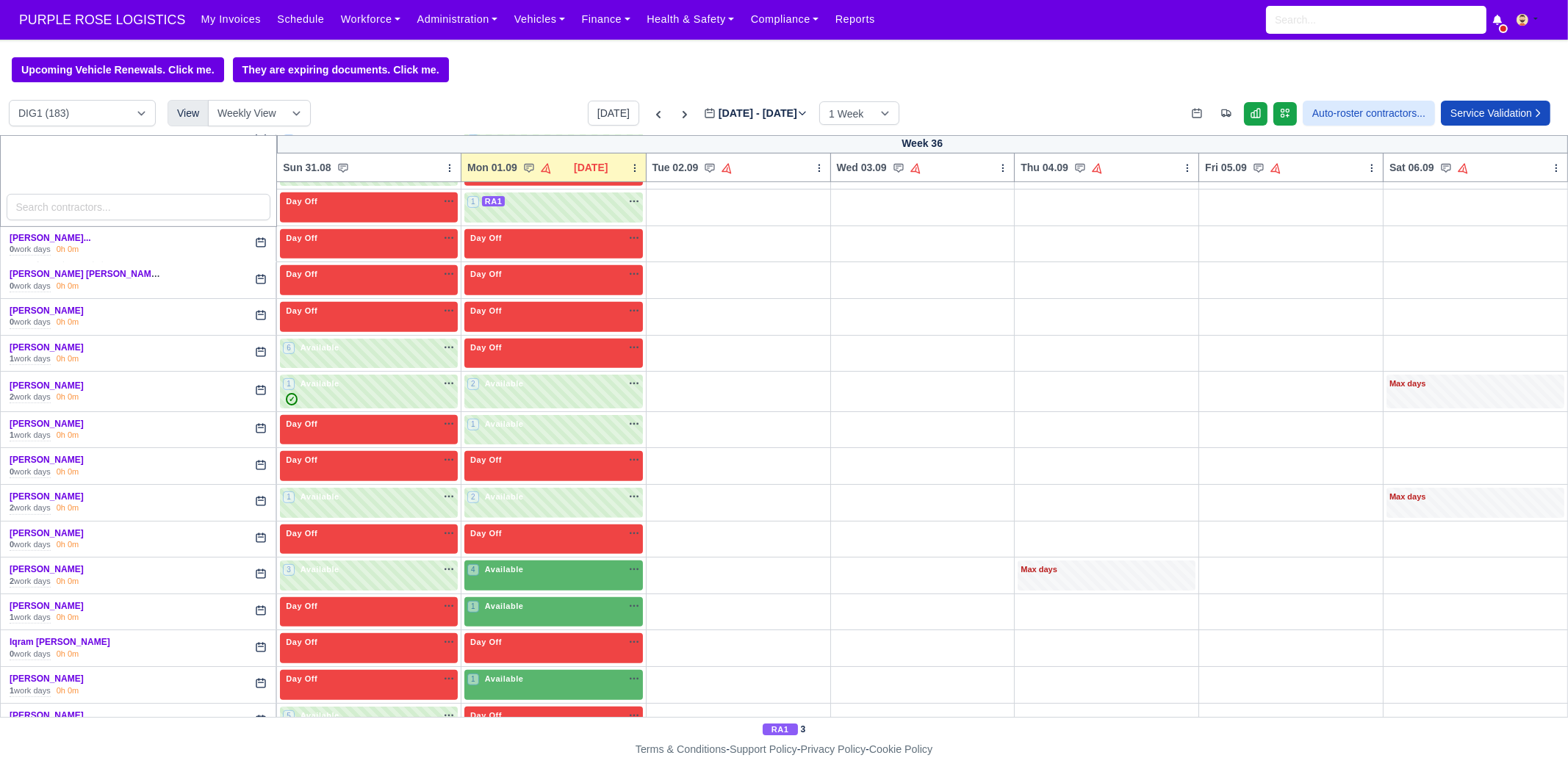
scroll to position [1285, 0]
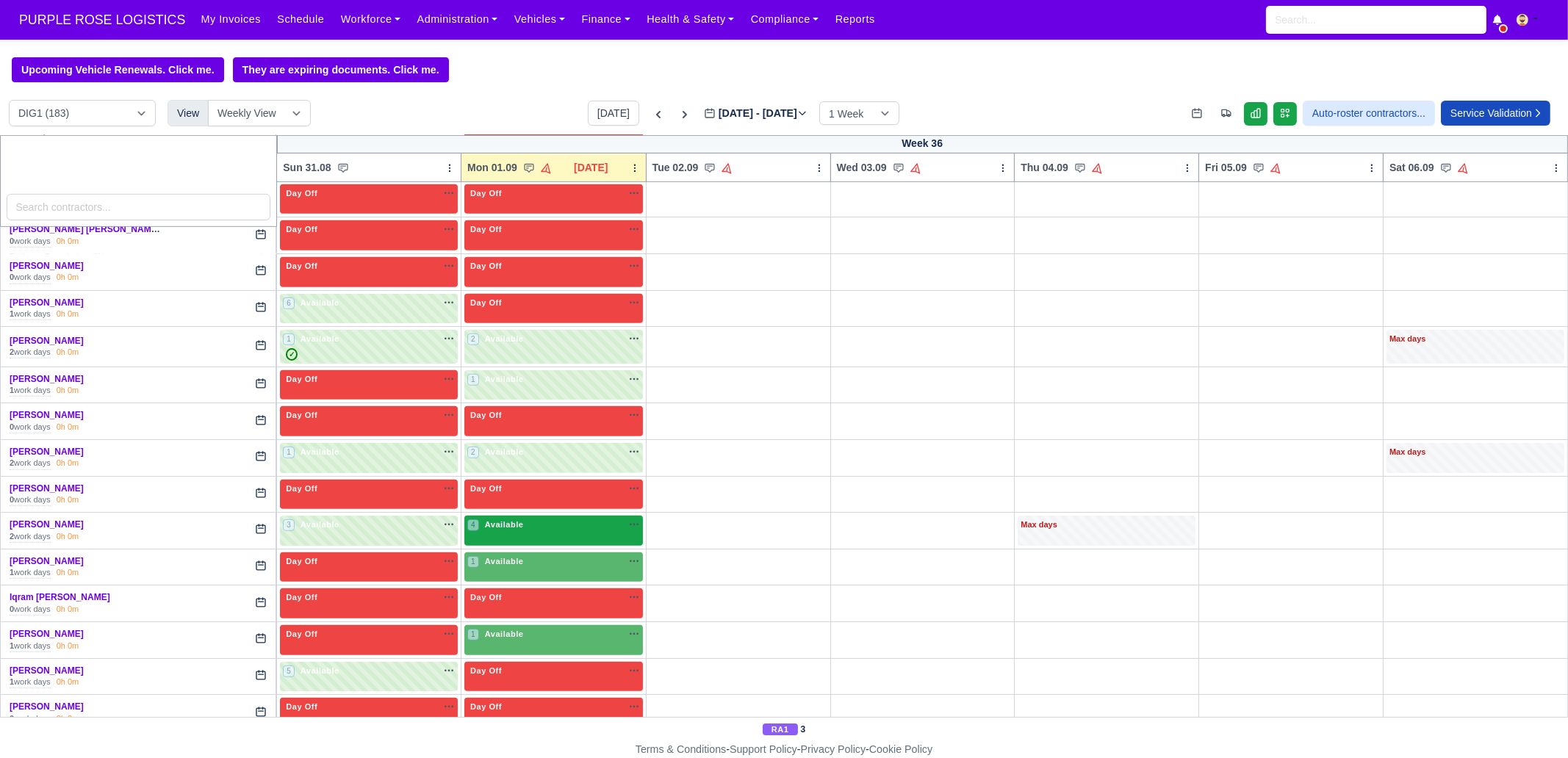
click at [522, 519] on div "4 Available na" at bounding box center [554, 525] width 172 height 12
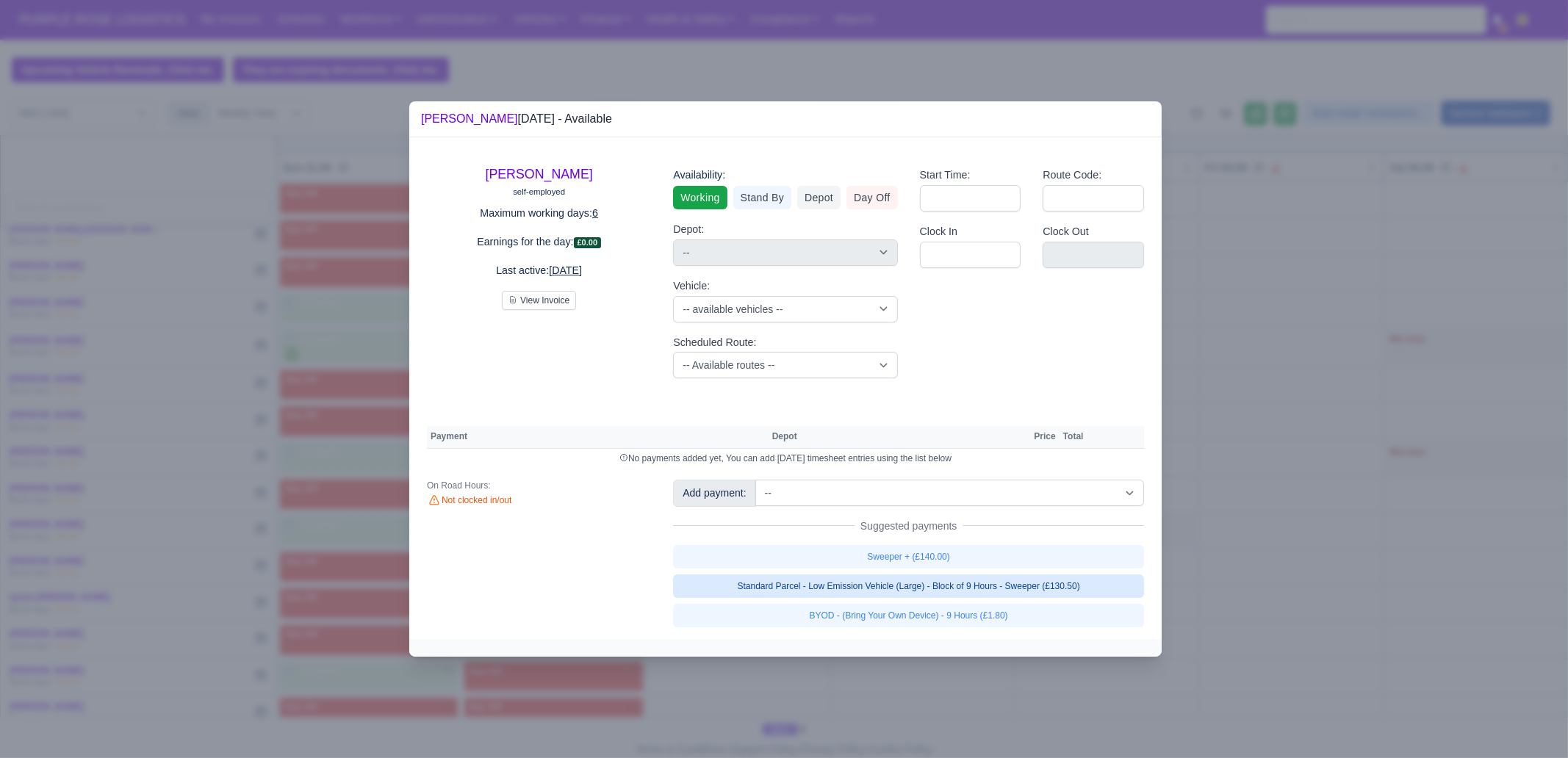
click at [1023, 579] on link "Standard Parcel - Low Emission Vehicle (Large) - Block of 9 Hours - Sweeper (£1…" at bounding box center [908, 586] width 471 height 23
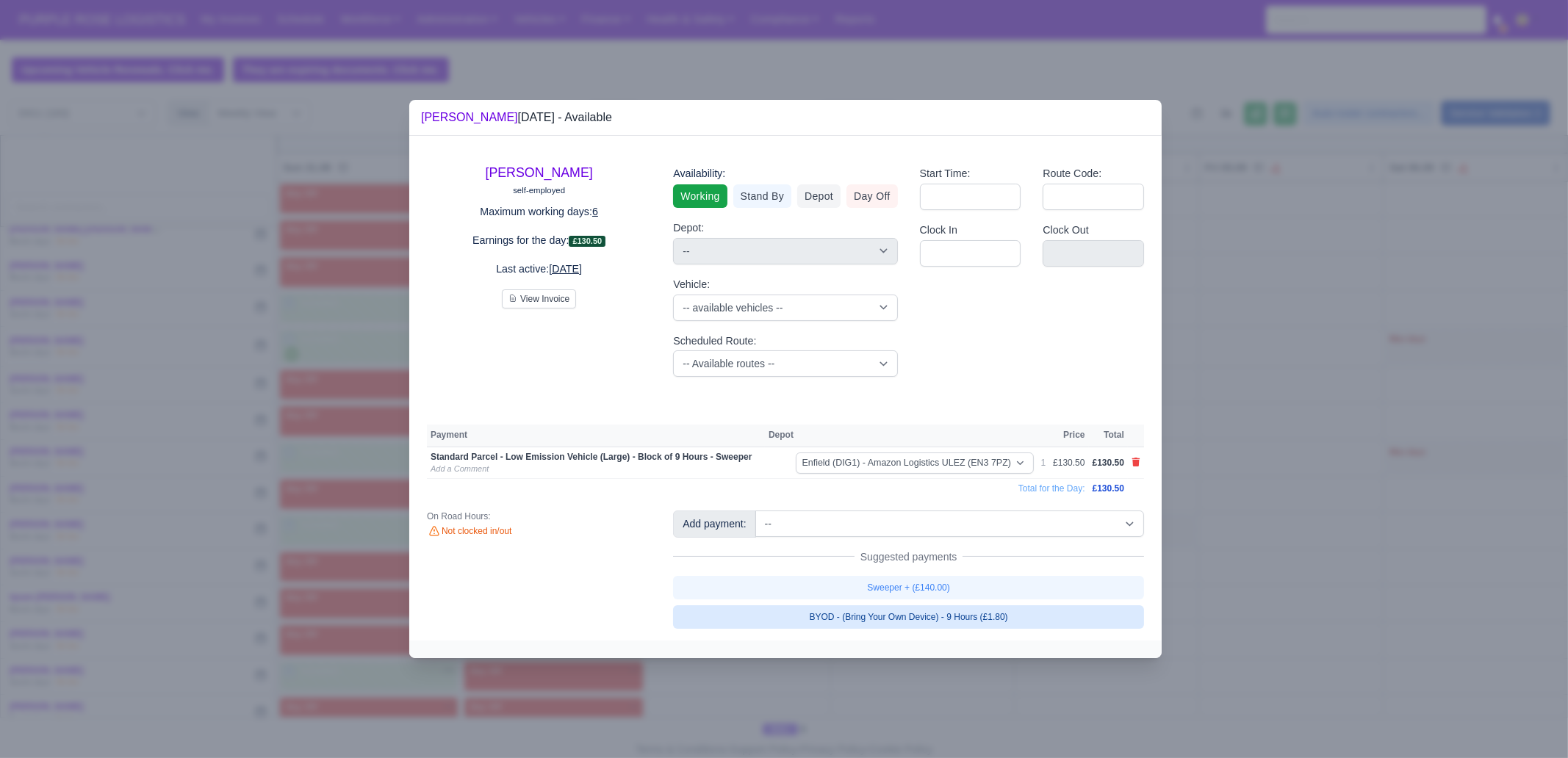
click at [1014, 580] on link "BYOD - (Bring Your Own Device) - 9 Hours (£1.80)" at bounding box center [908, 616] width 471 height 23
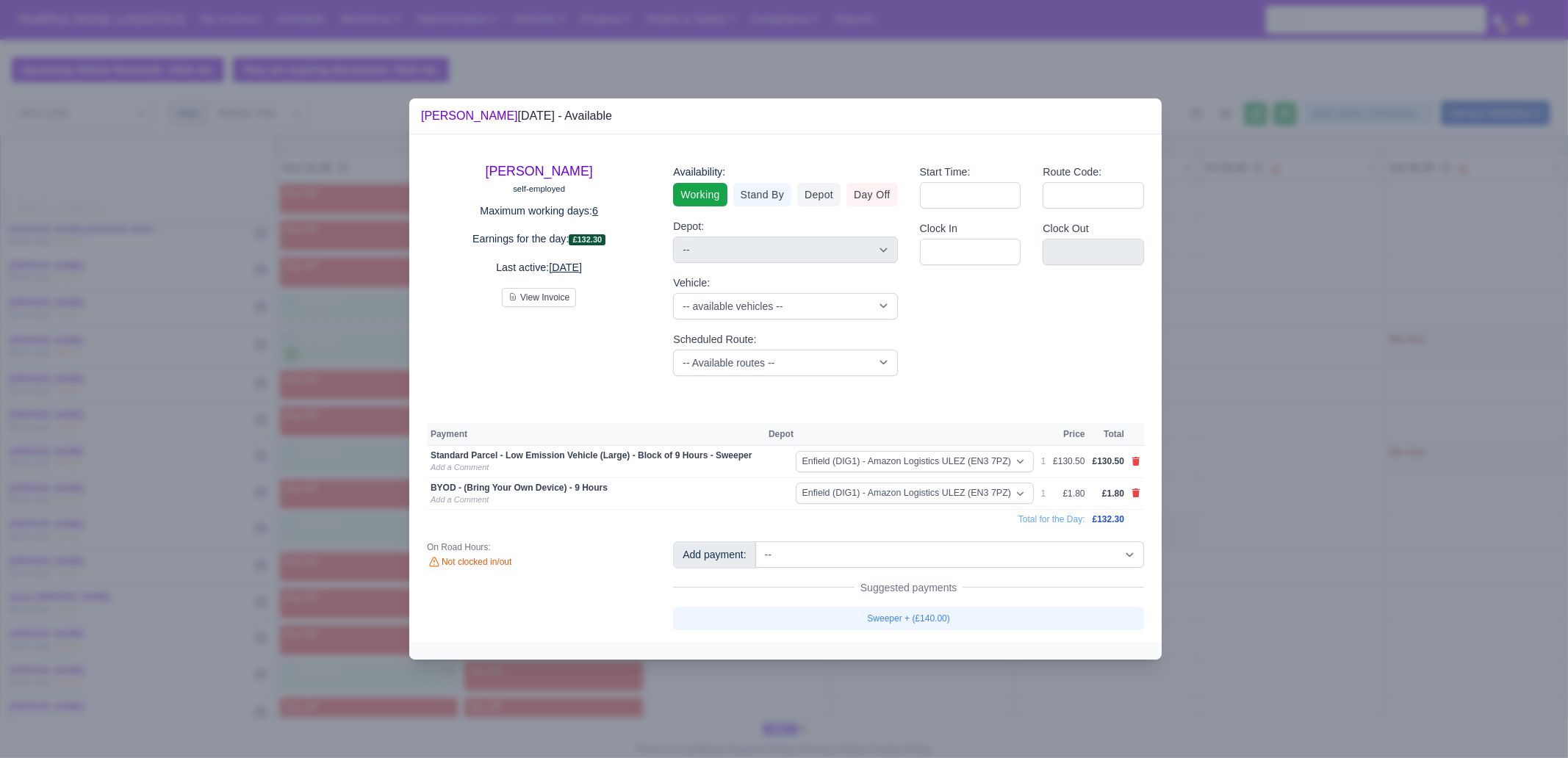
click at [1029, 580] on div at bounding box center [784, 379] width 1568 height 758
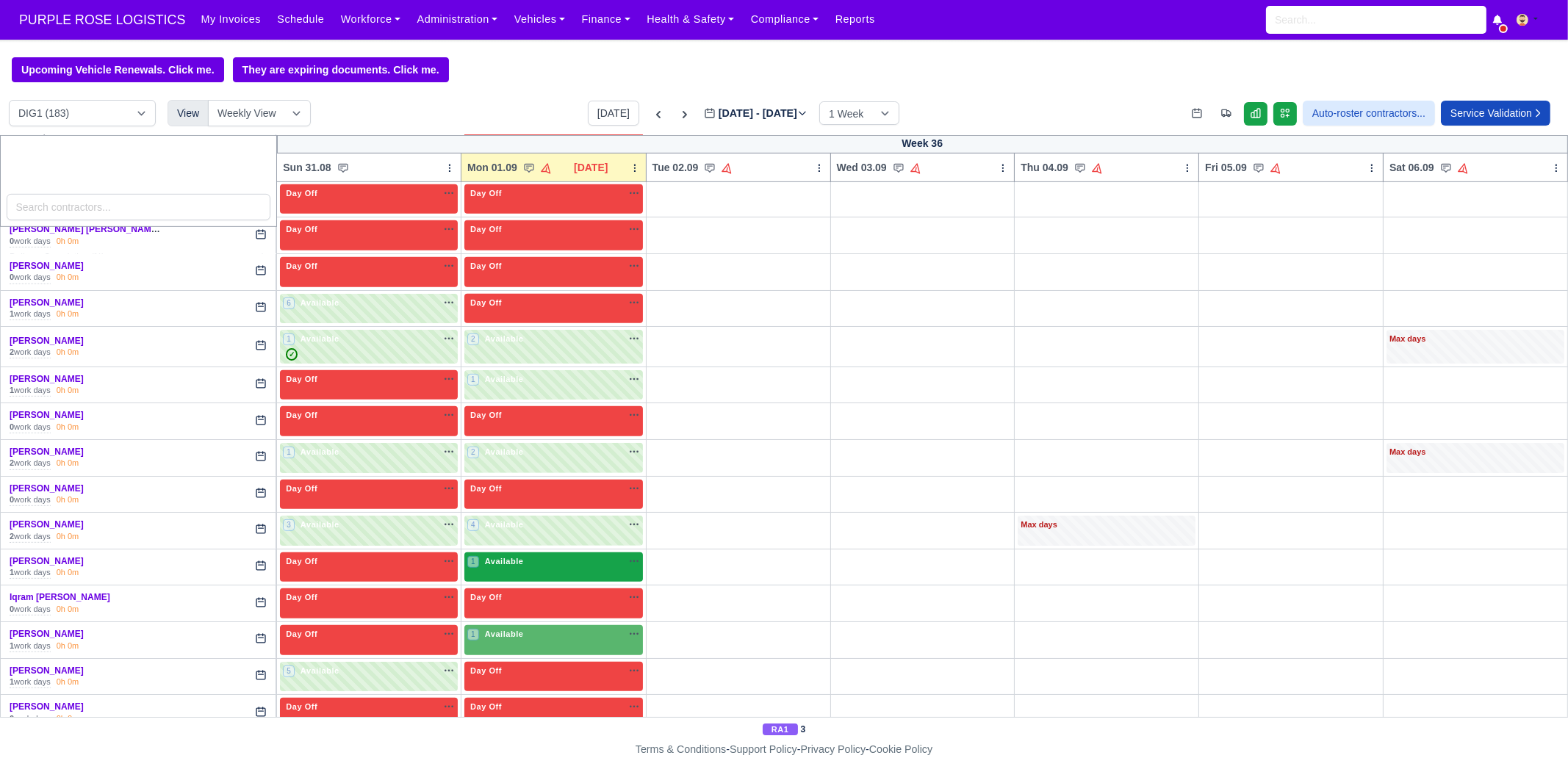
click at [542, 567] on div "1 Available" at bounding box center [553, 567] width 178 height 30
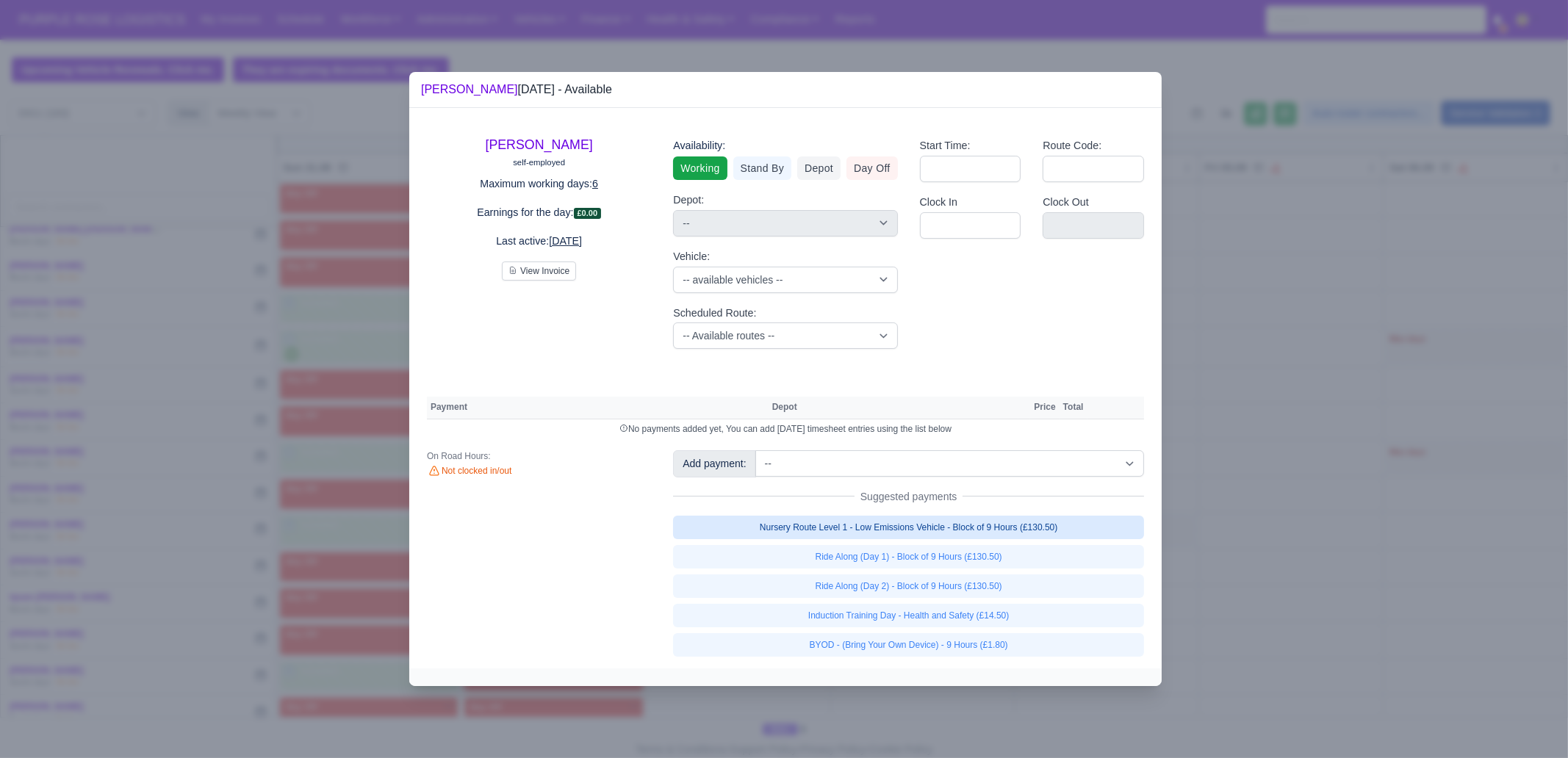
click at [1013, 524] on link "Nursery Route Level 1 - Low Emissions Vehicle - Block of 9 Hours (£130.50)" at bounding box center [908, 527] width 471 height 23
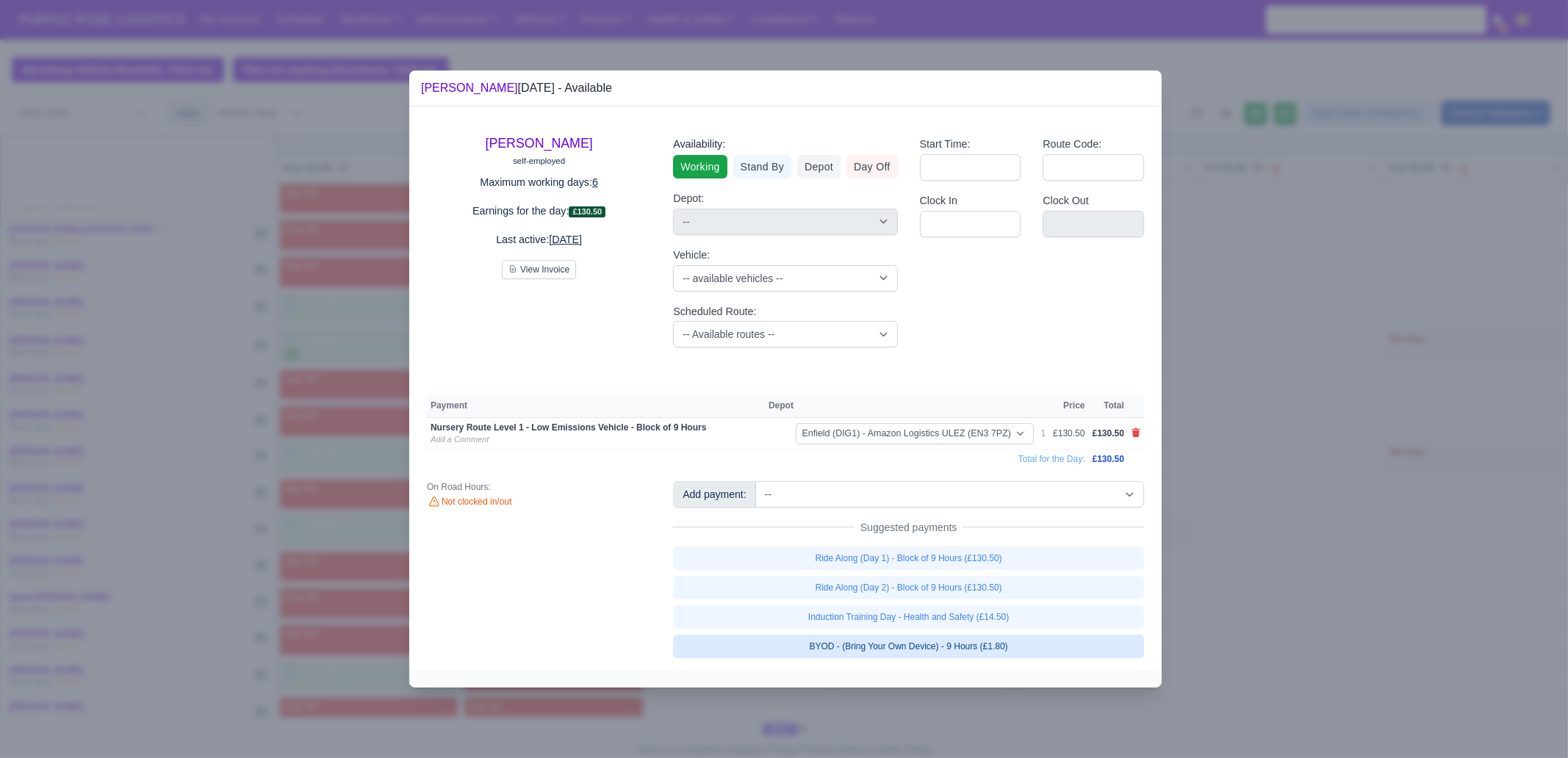
click at [1023, 580] on link "BYOD - (Bring Your Own Device) - 9 Hours (£1.80)" at bounding box center [908, 646] width 471 height 23
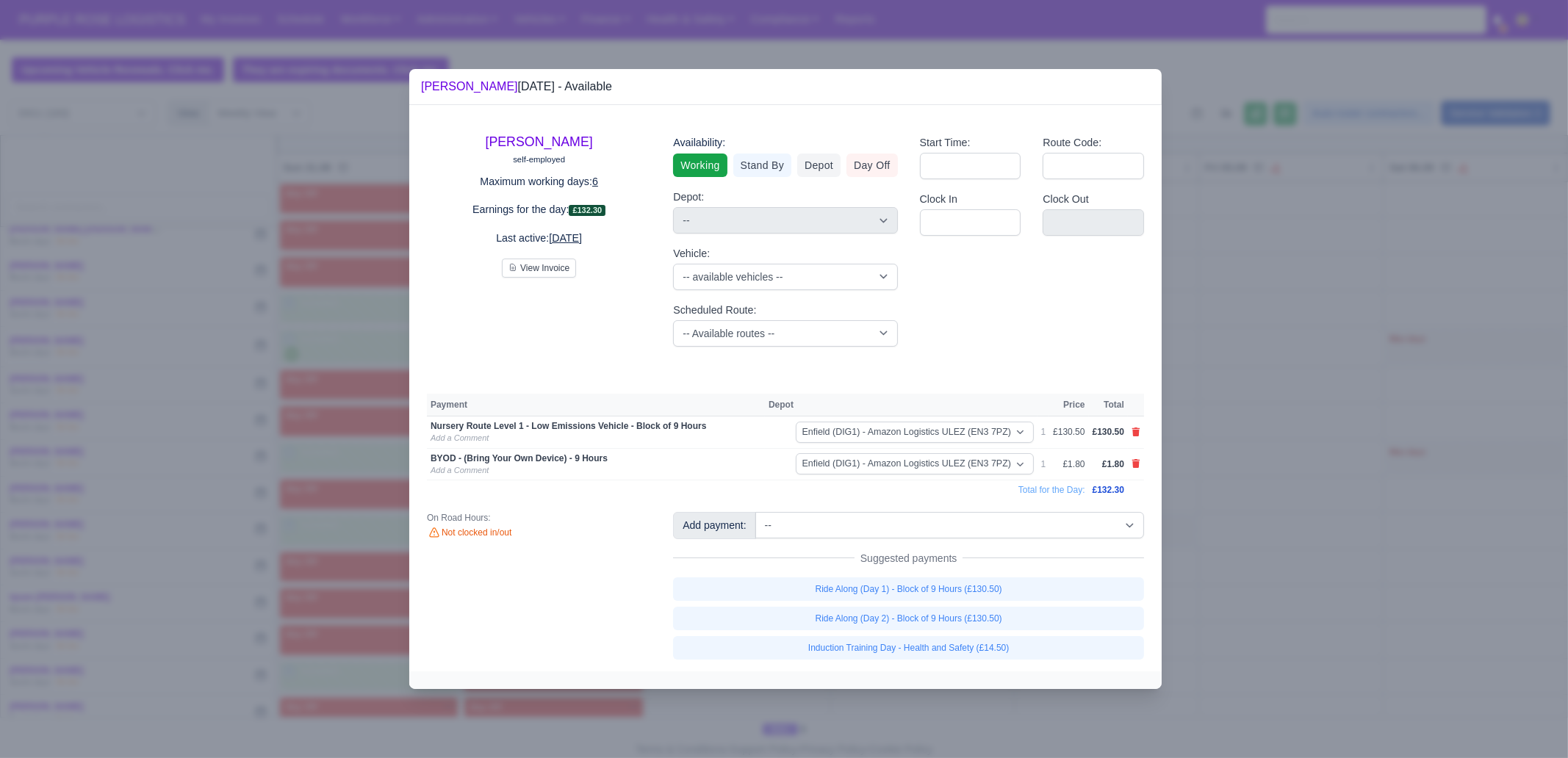
click at [1254, 421] on div at bounding box center [784, 379] width 1568 height 758
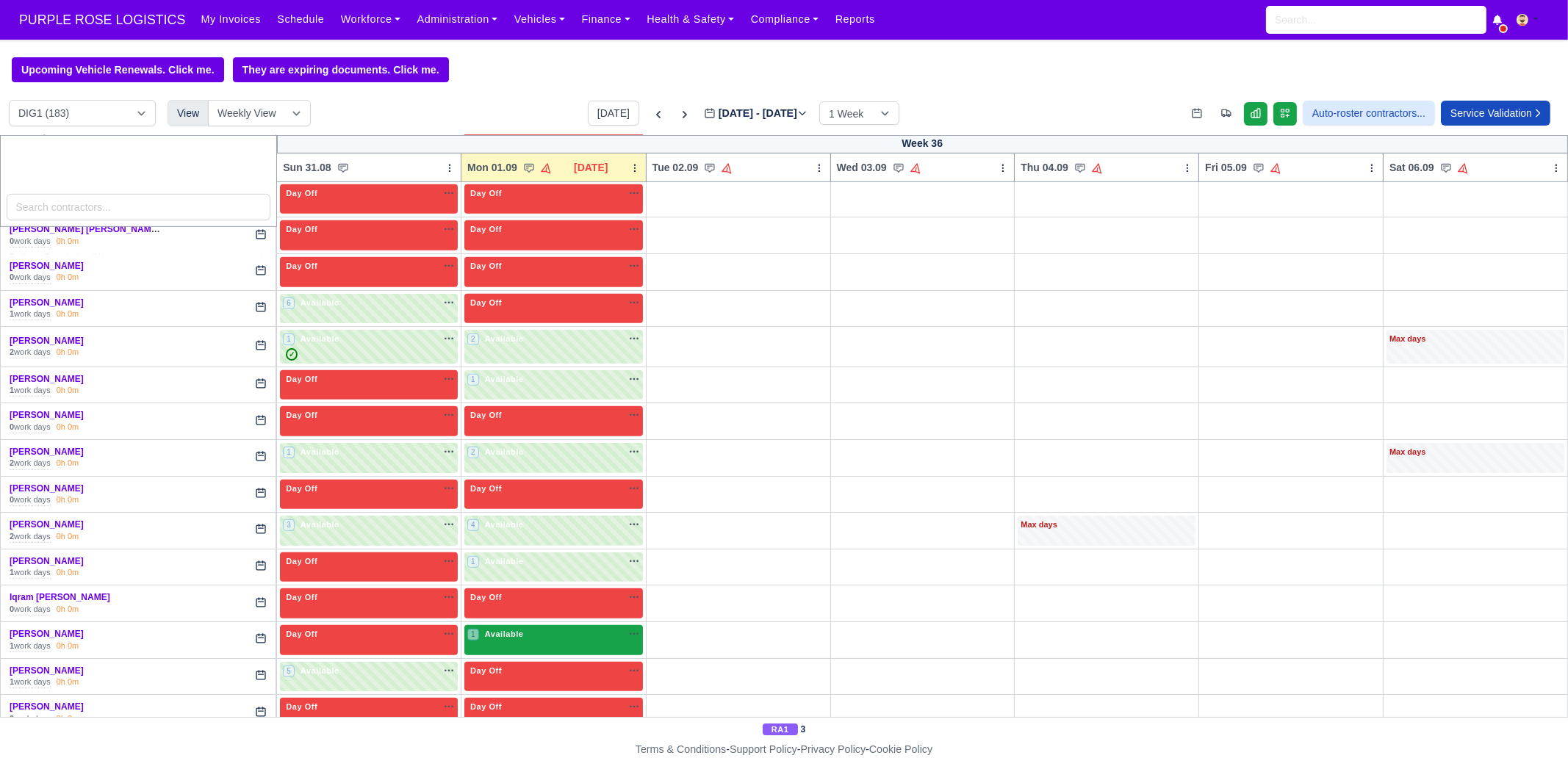
click at [506, 580] on span "Available" at bounding box center [504, 634] width 44 height 10
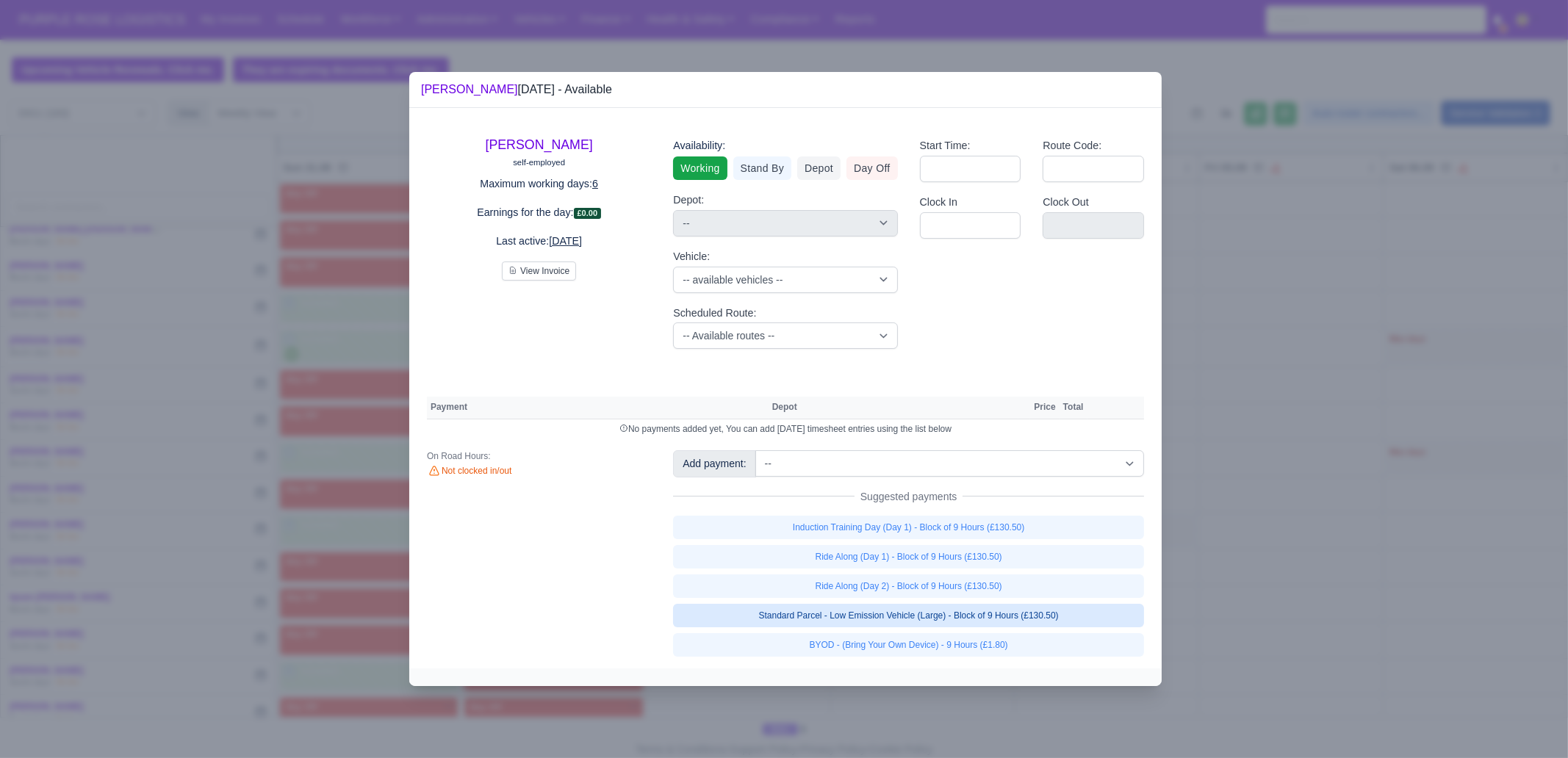
click at [971, 580] on link "Standard Parcel - Low Emission Vehicle (Large) - Block of 9 Hours (£130.50)" at bounding box center [908, 615] width 471 height 23
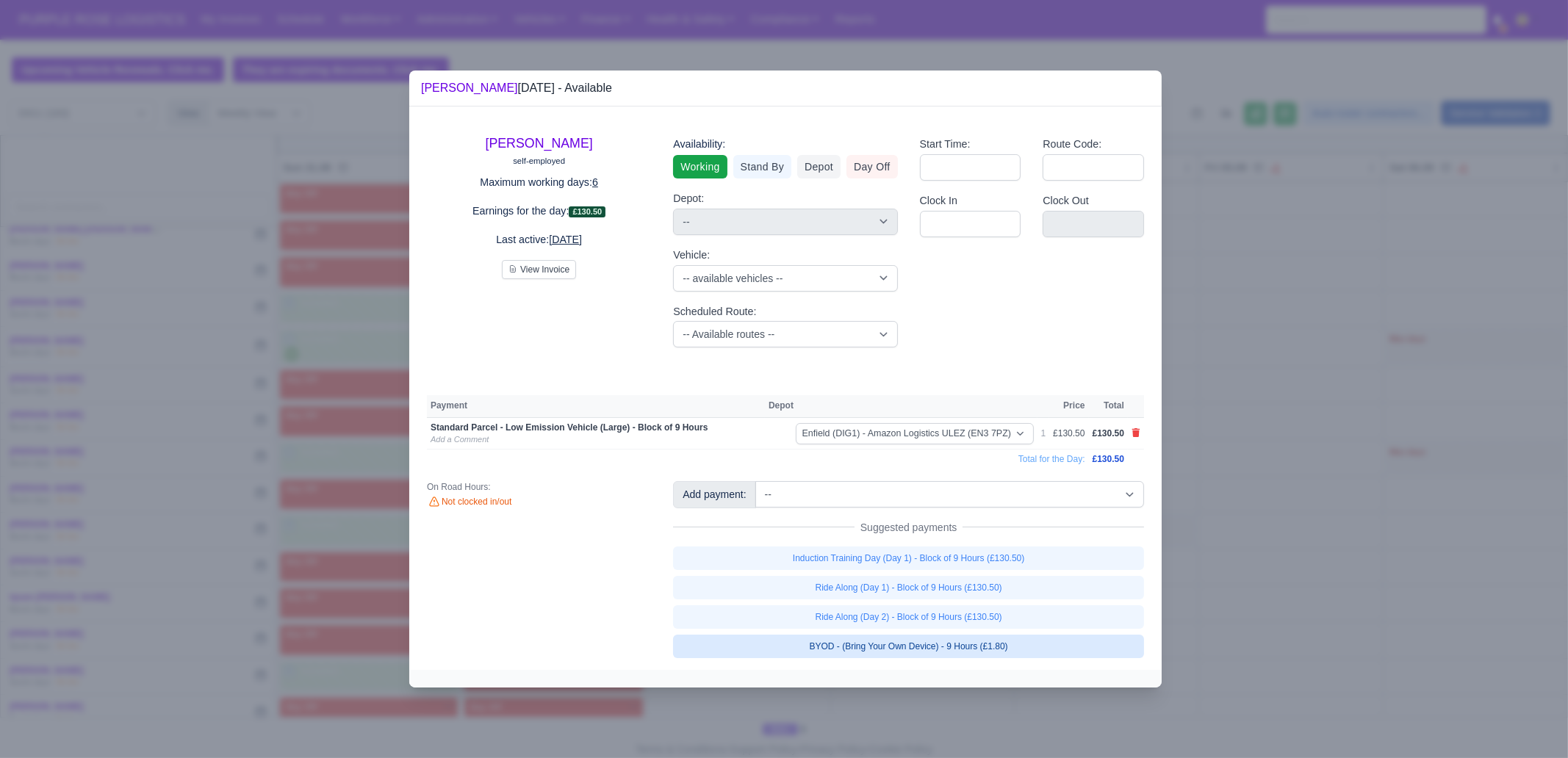
click at [972, 580] on link "BYOD - (Bring Your Own Device) - 9 Hours (£1.80)" at bounding box center [908, 646] width 471 height 23
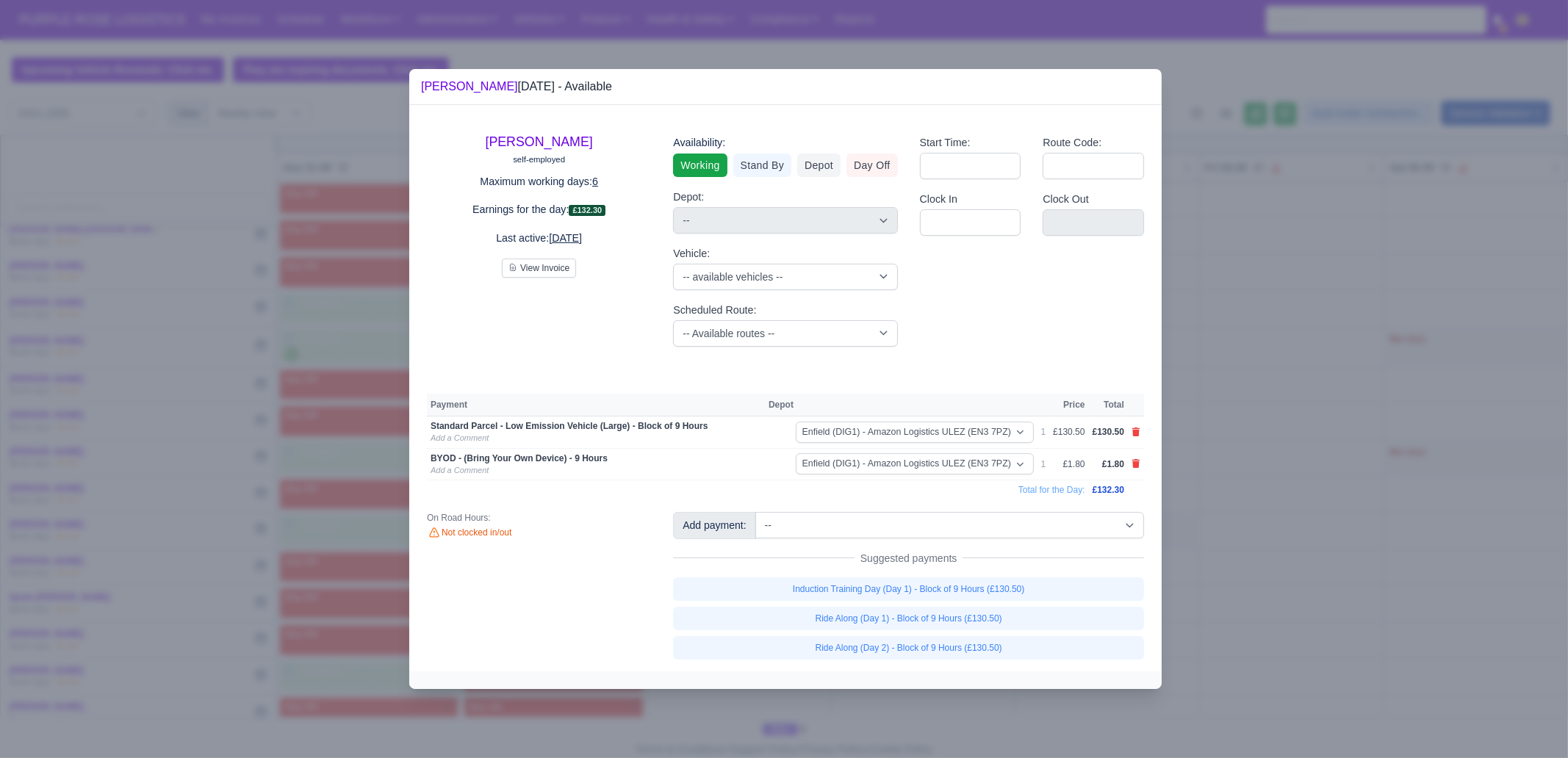
click at [955, 580] on div at bounding box center [785, 680] width 752 height 17
click at [328, 507] on div at bounding box center [784, 379] width 1568 height 758
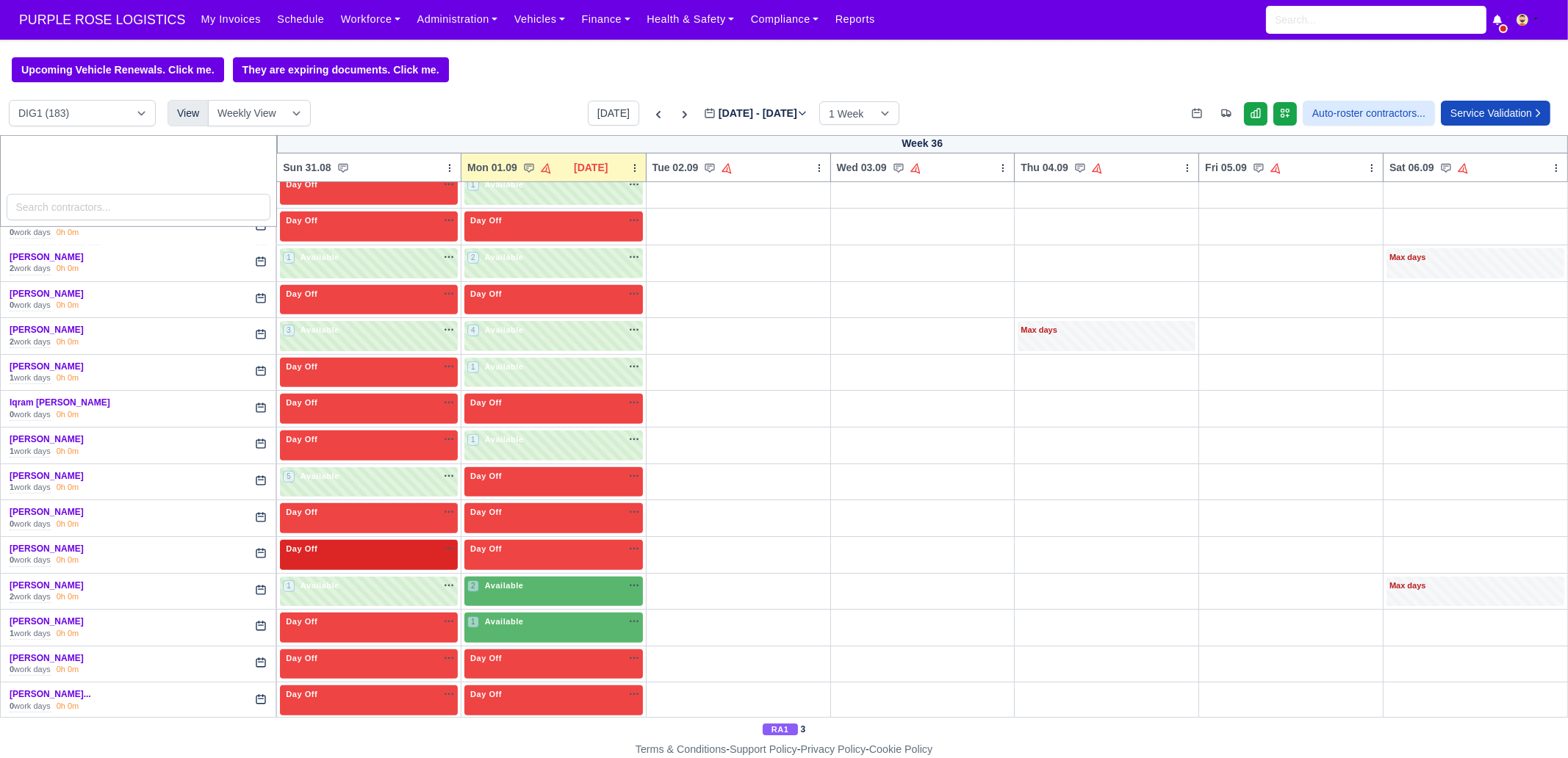
scroll to position [1561, 0]
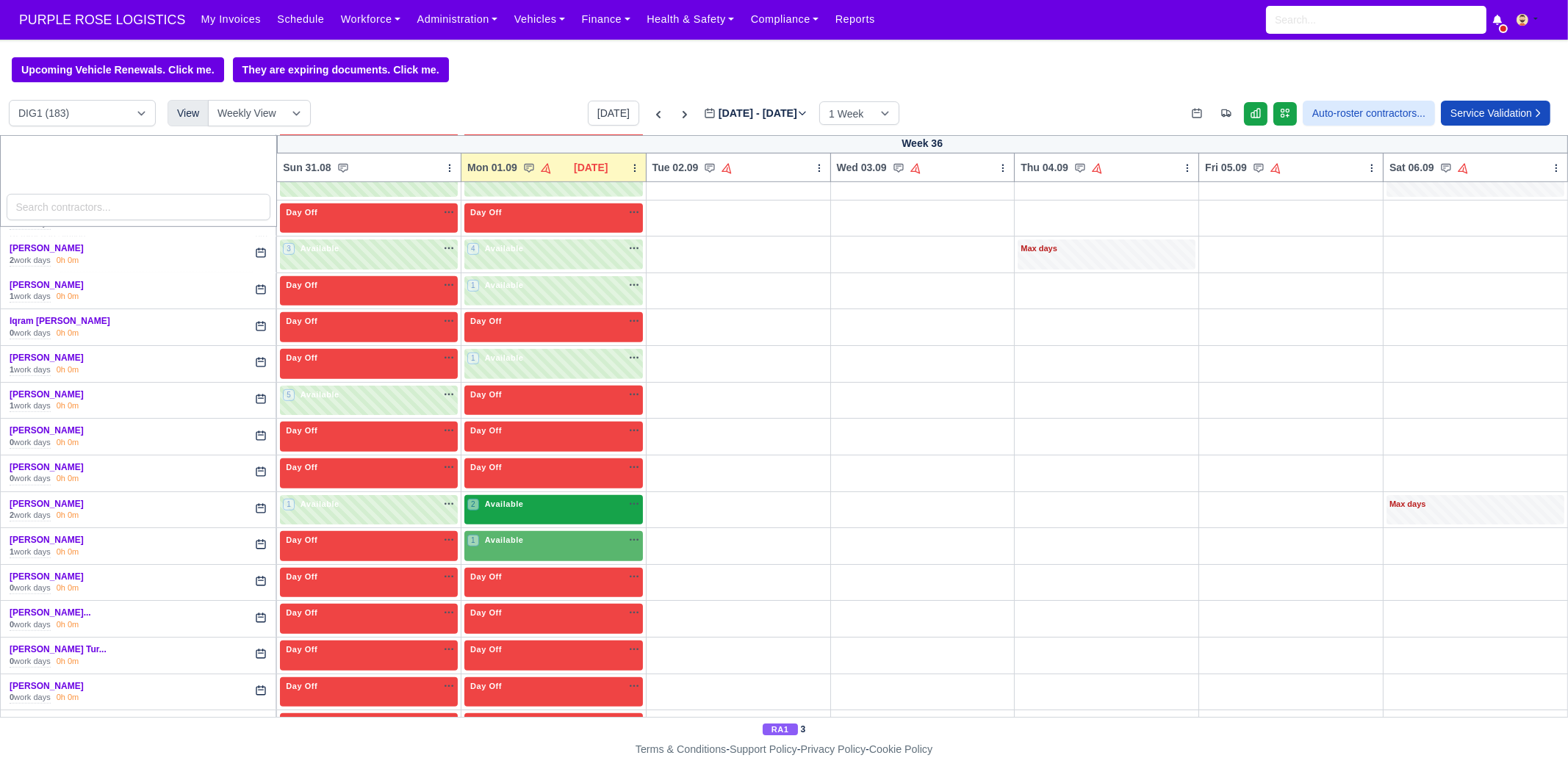
click at [514, 499] on span "Available" at bounding box center [504, 504] width 44 height 10
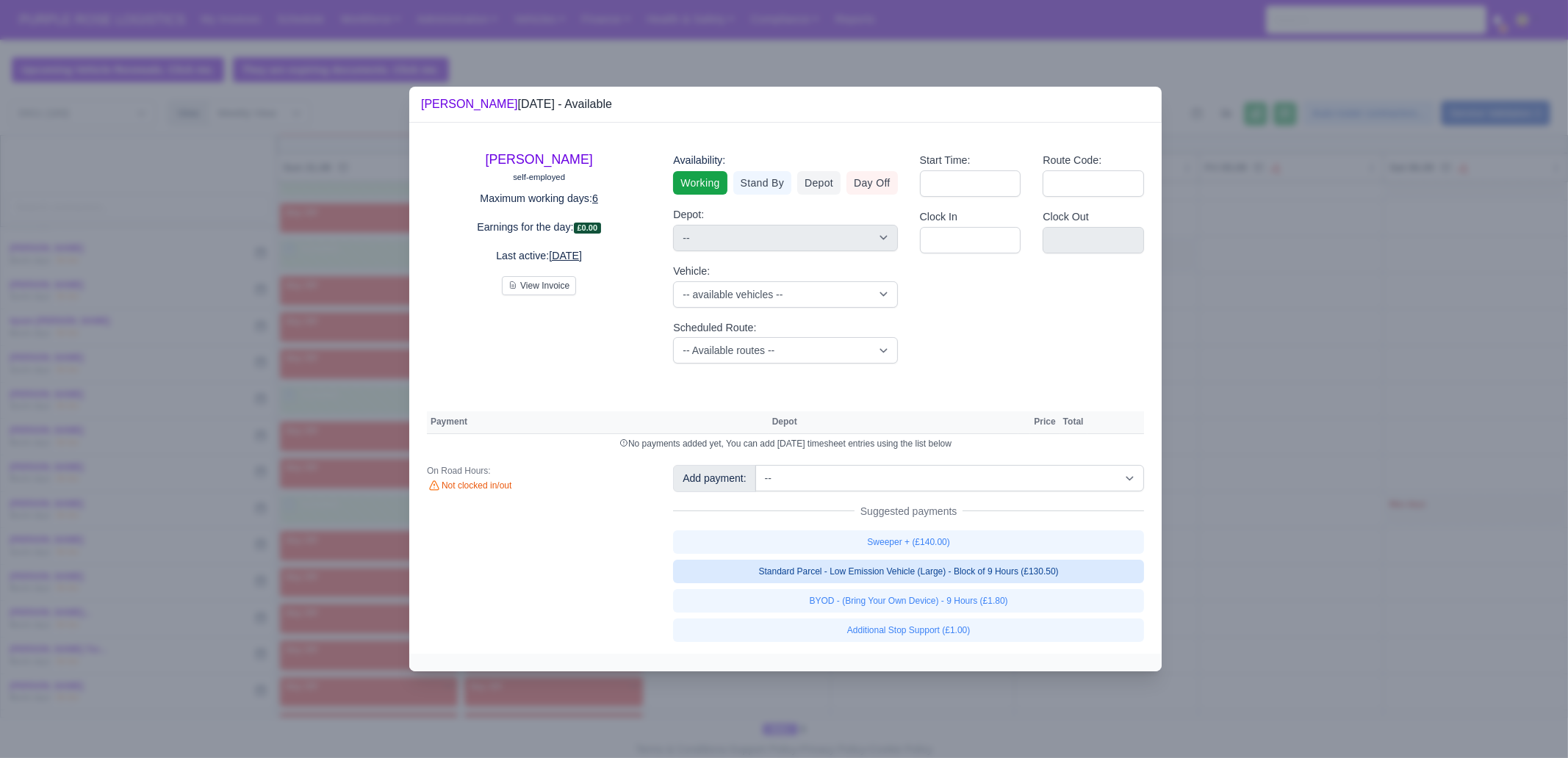
click at [939, 567] on link "Standard Parcel - Low Emission Vehicle (Large) - Block of 9 Hours (£130.50)" at bounding box center [908, 571] width 471 height 23
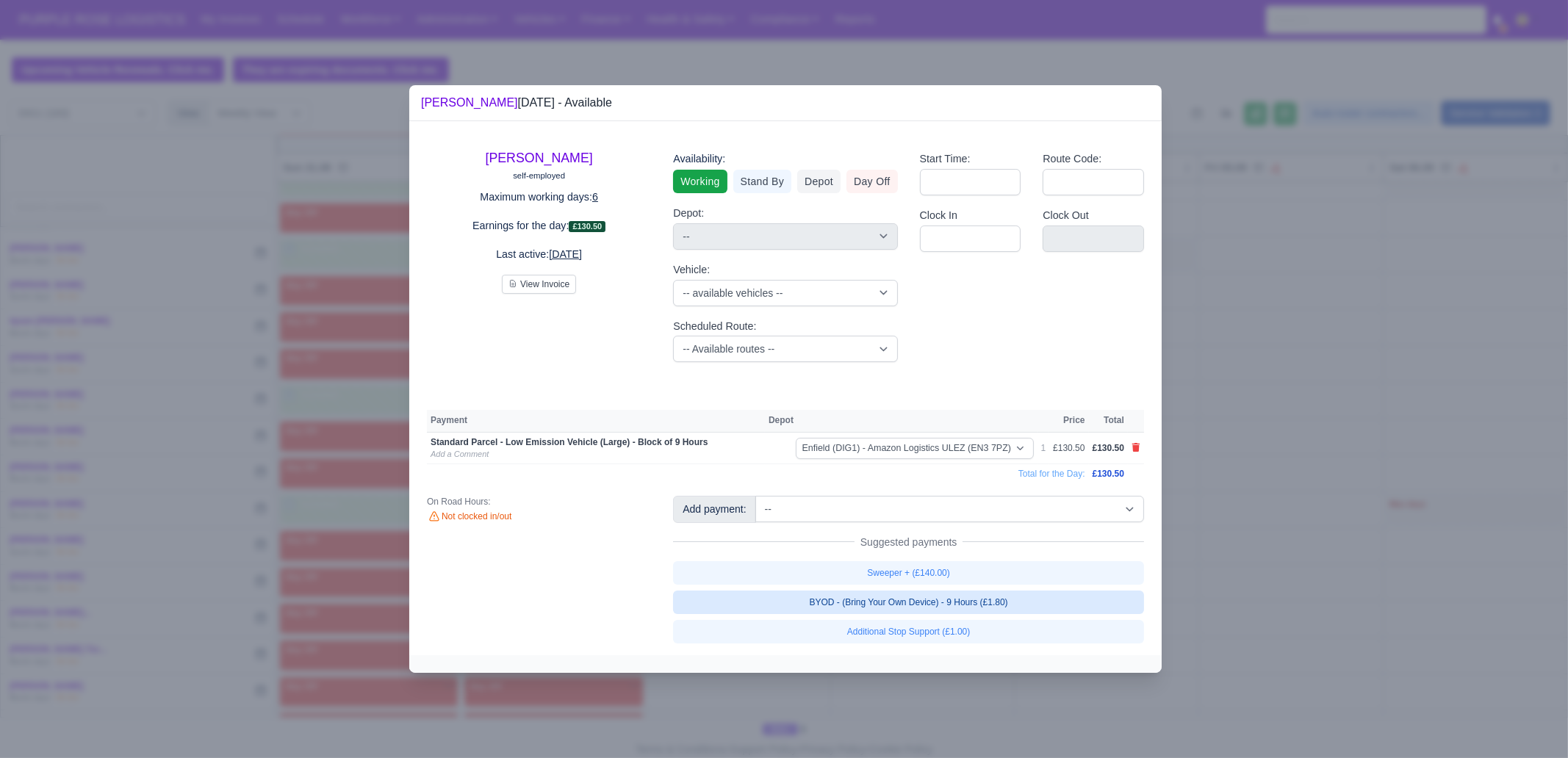
click at [945, 580] on link "BYOD - (Bring Your Own Device) - 9 Hours (£1.80)" at bounding box center [908, 602] width 471 height 23
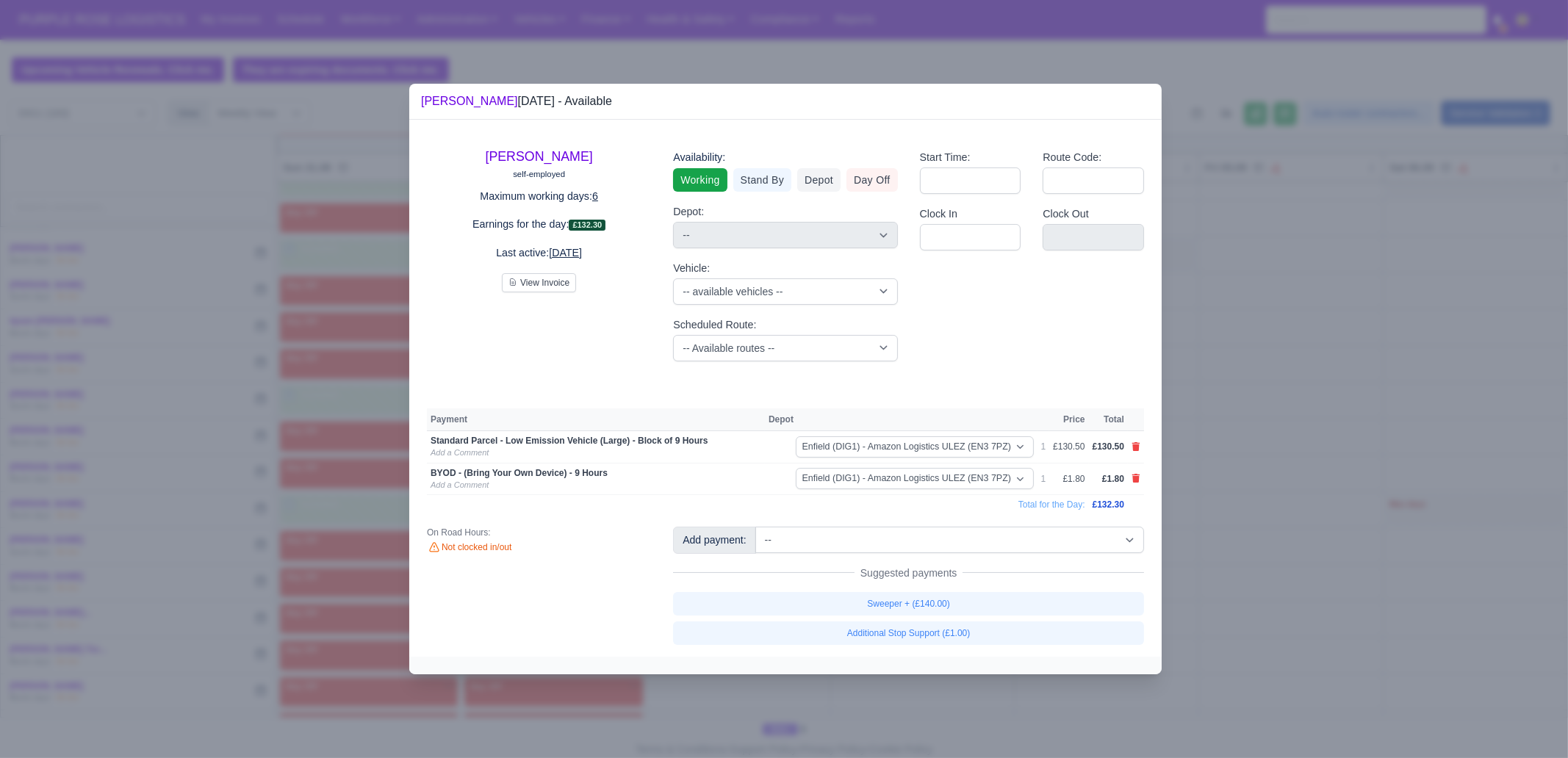
click at [1254, 506] on div at bounding box center [784, 379] width 1568 height 758
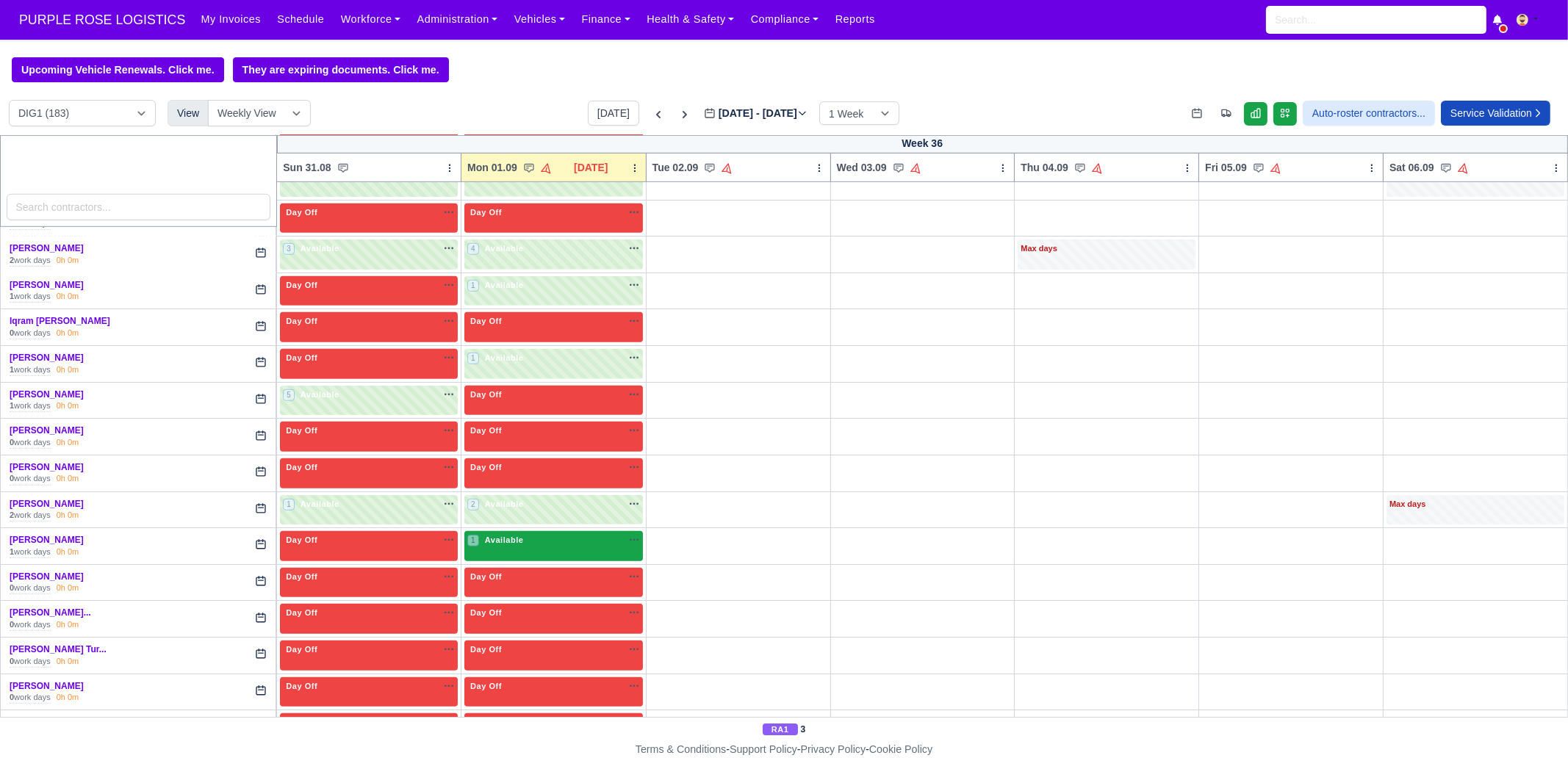
click at [493, 537] on div "1 Available na" at bounding box center [554, 542] width 172 height 16
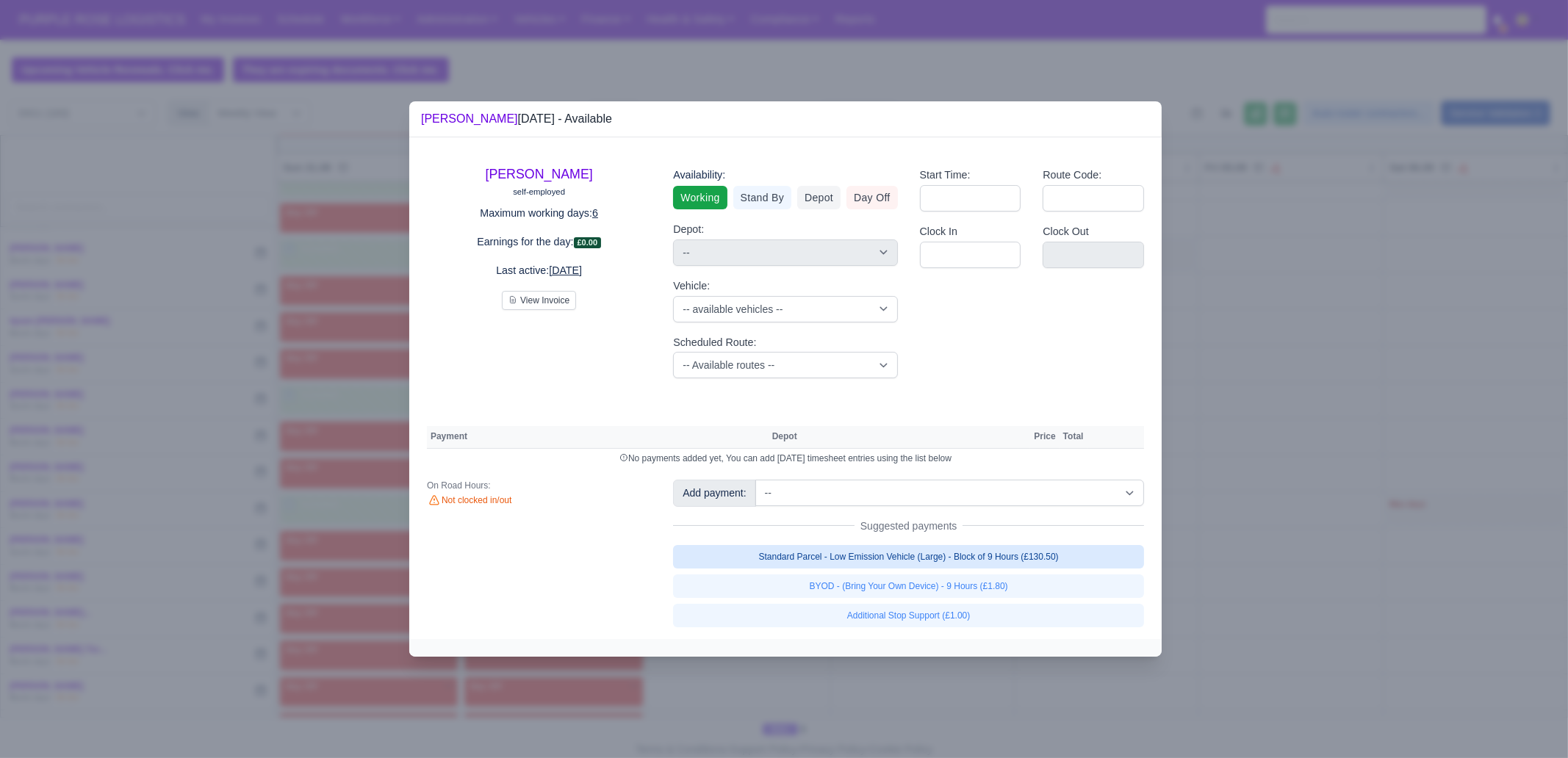
click at [831, 551] on link "Standard Parcel - Low Emission Vehicle (Large) - Block of 9 Hours (£130.50)" at bounding box center [908, 556] width 471 height 23
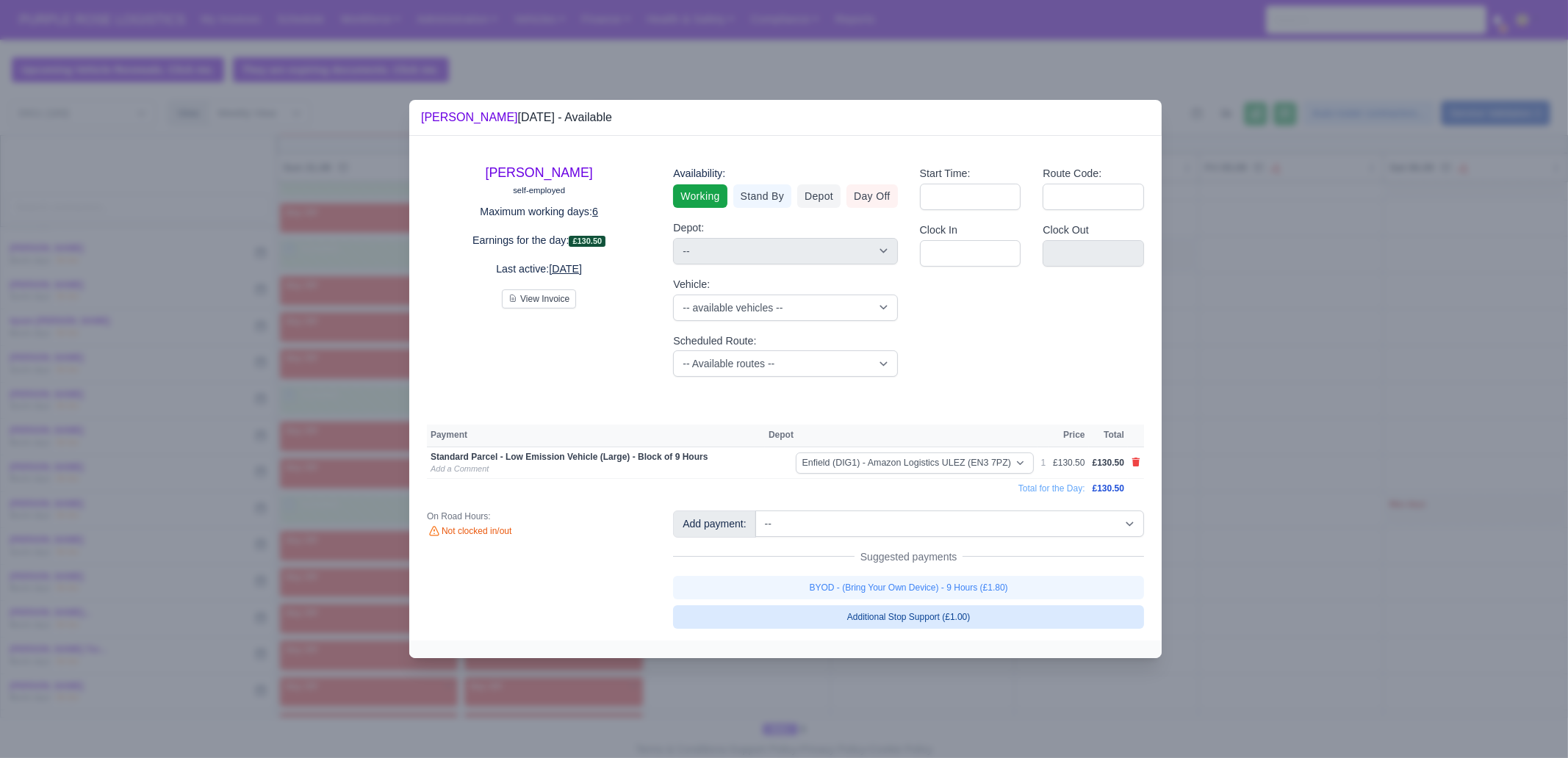
click at [824, 580] on link "BYOD - (Bring Your Own Device) - 9 Hours (£1.80)" at bounding box center [908, 587] width 471 height 23
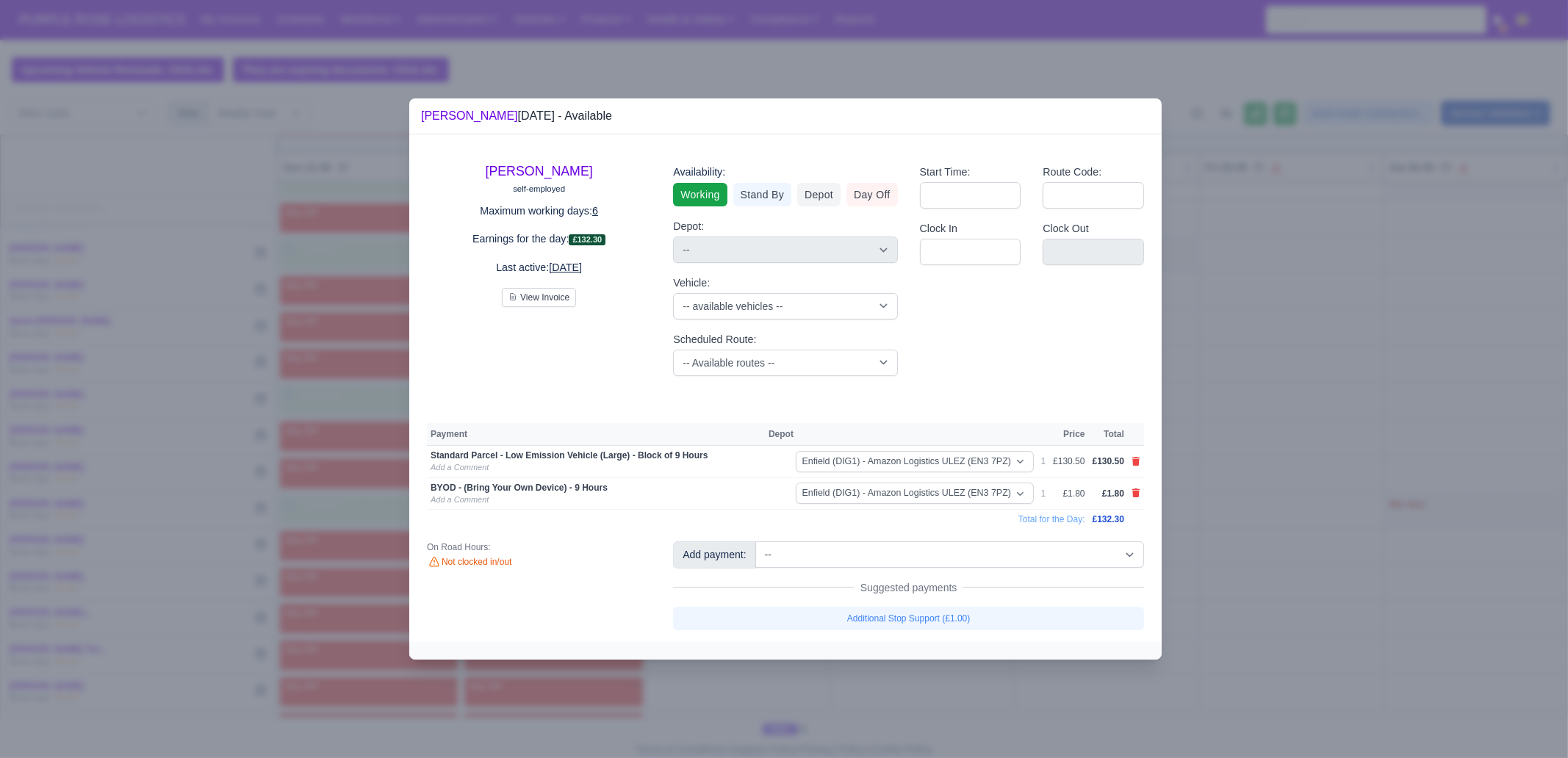
click at [803, 580] on div at bounding box center [784, 379] width 1568 height 758
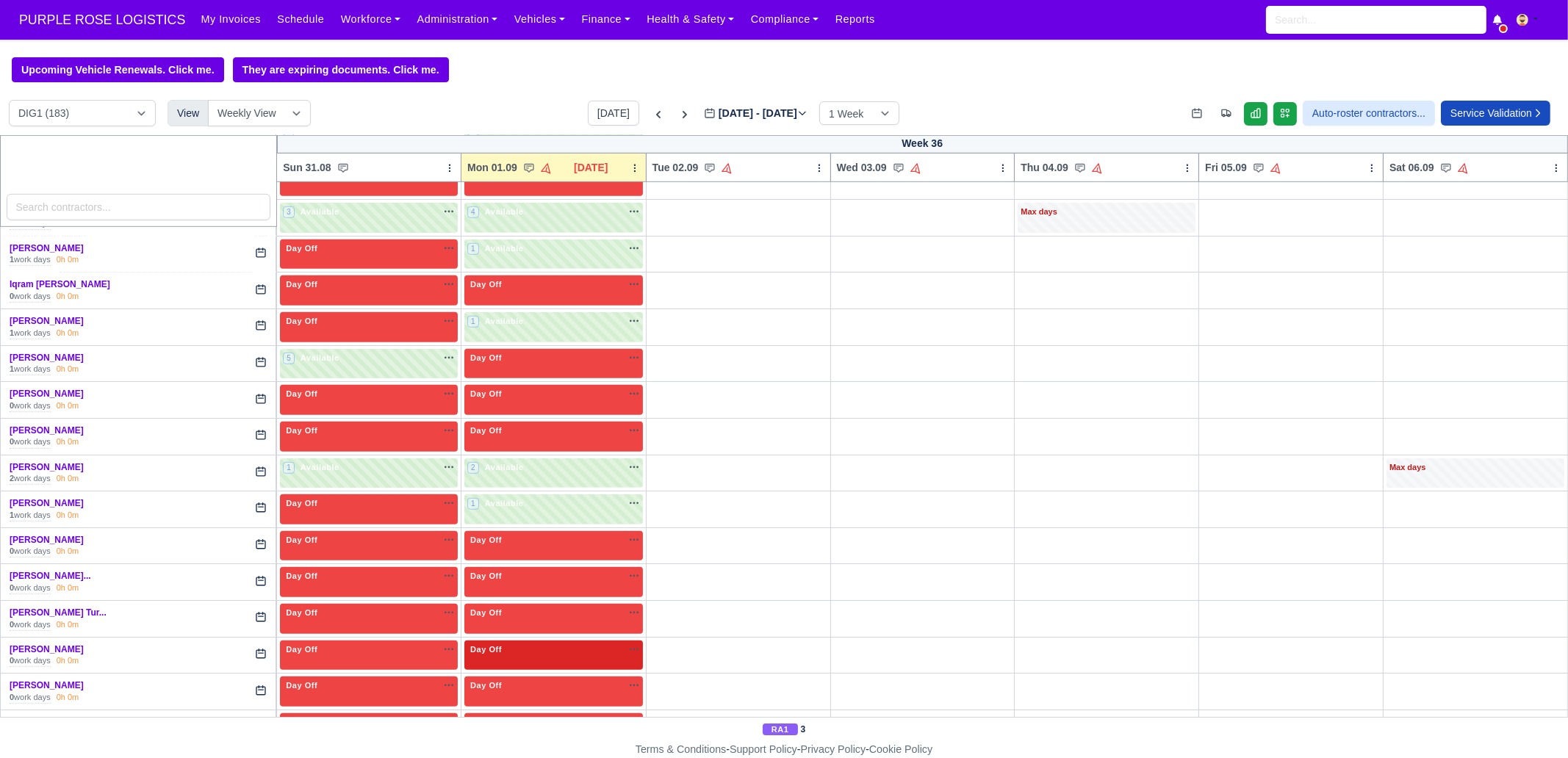
scroll to position [1745, 0]
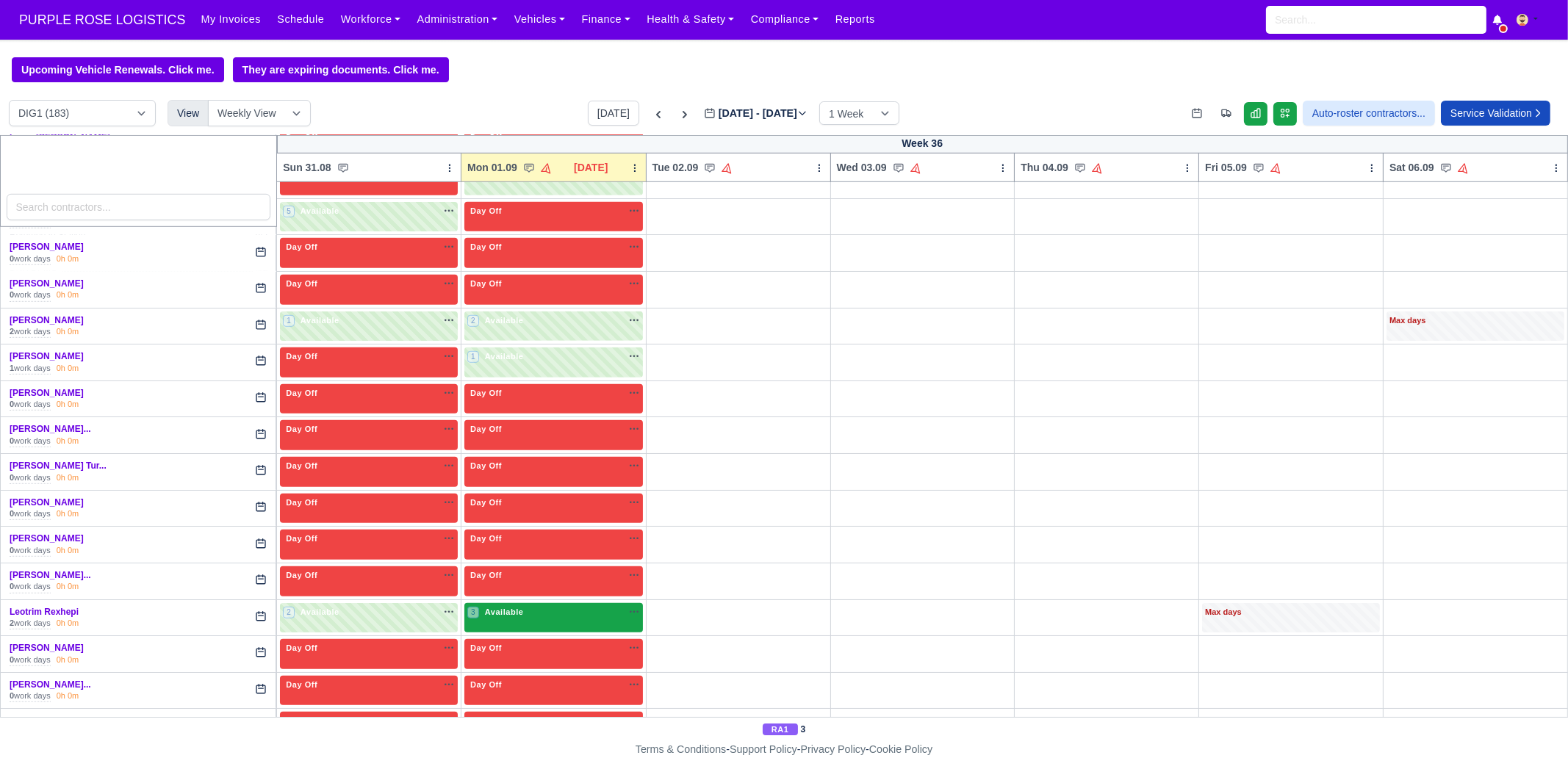
click at [529, 580] on div "3 Available na" at bounding box center [554, 612] width 172 height 12
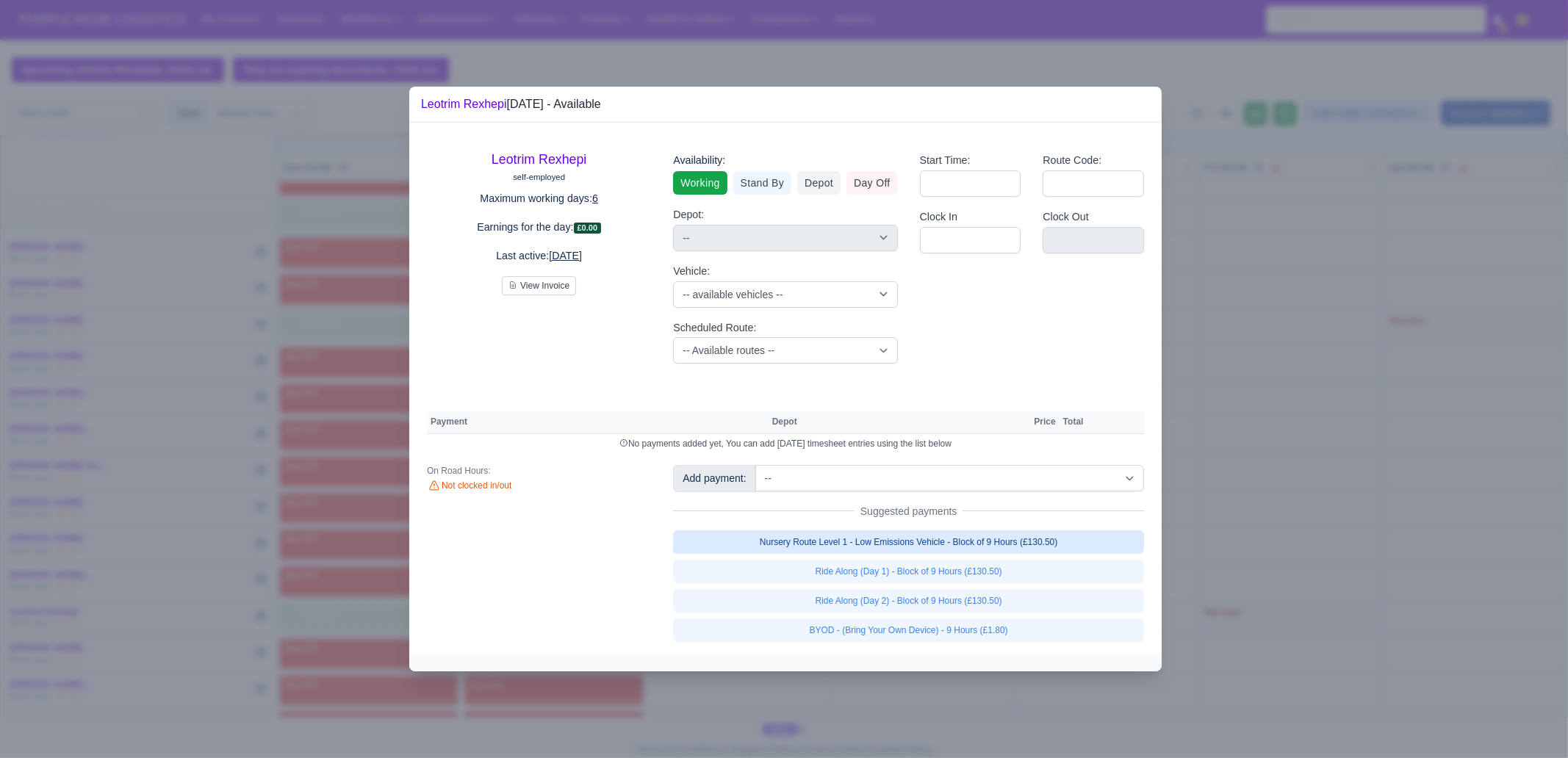
click at [963, 536] on link "Nursery Route Level 1 - Low Emissions Vehicle - Block of 9 Hours (£130.50)" at bounding box center [908, 541] width 471 height 23
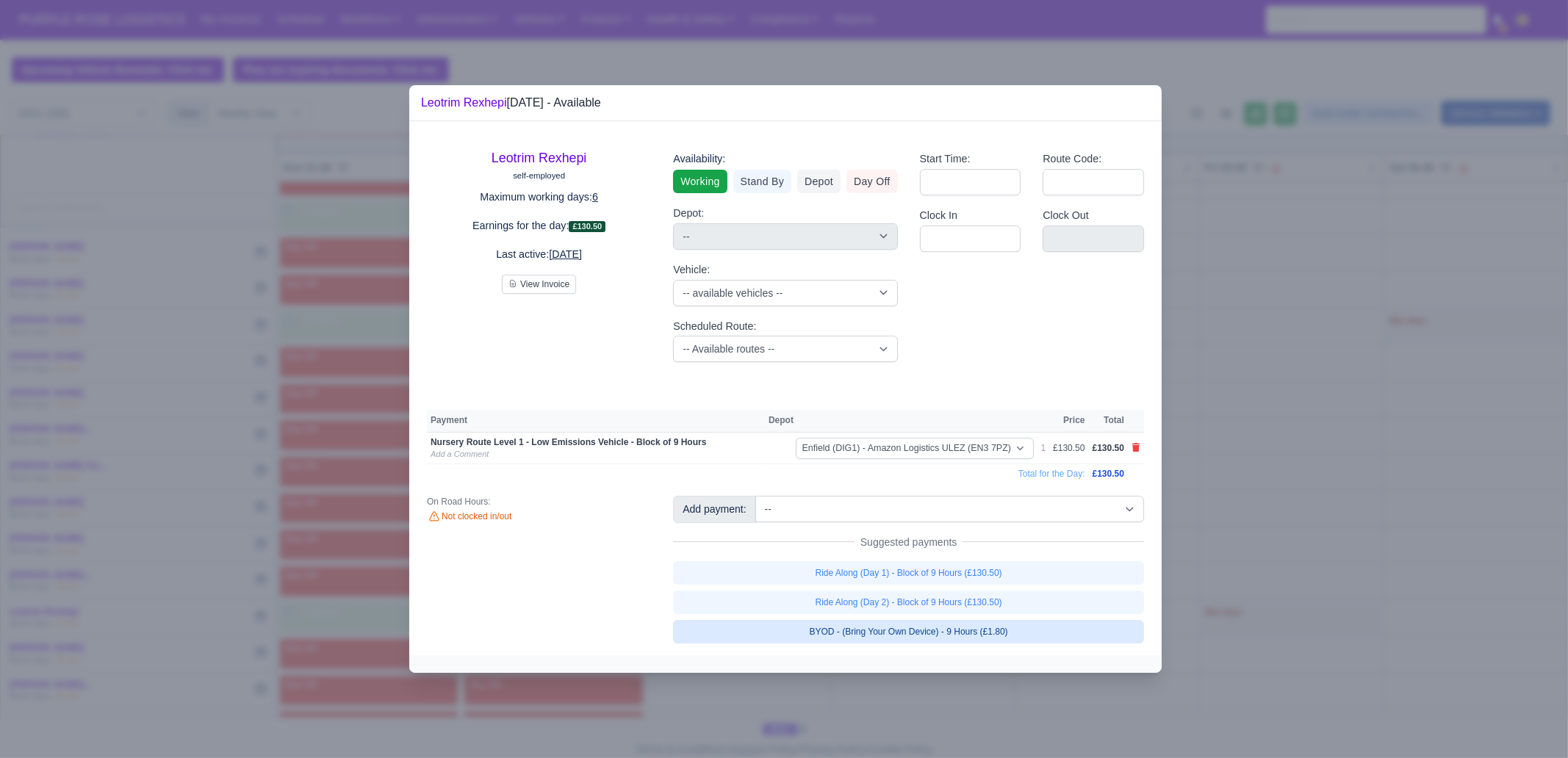
click at [984, 580] on link "BYOD - (Bring Your Own Device) - 9 Hours (£1.80)" at bounding box center [908, 631] width 471 height 23
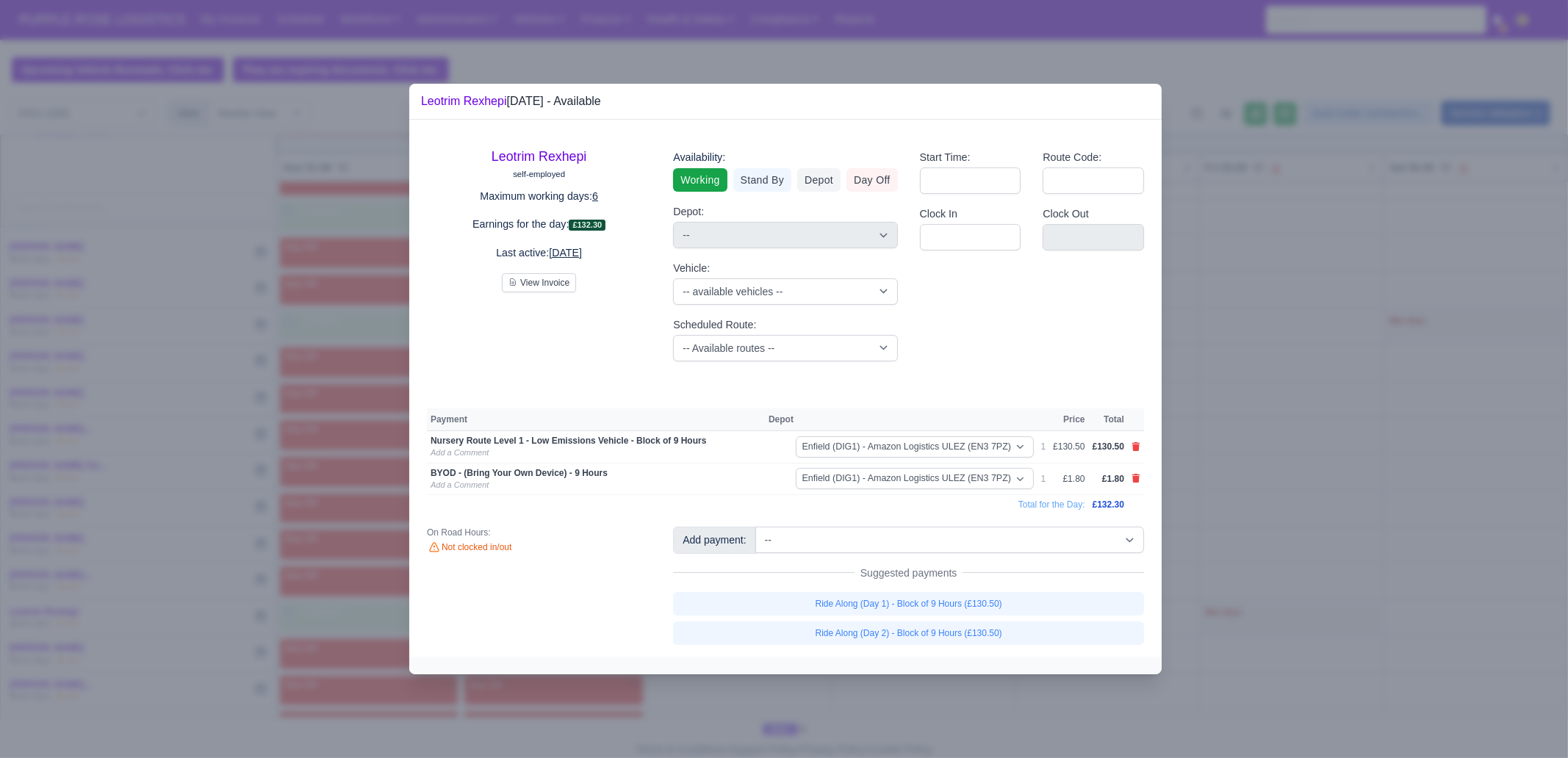
click at [938, 580] on div at bounding box center [784, 379] width 1568 height 758
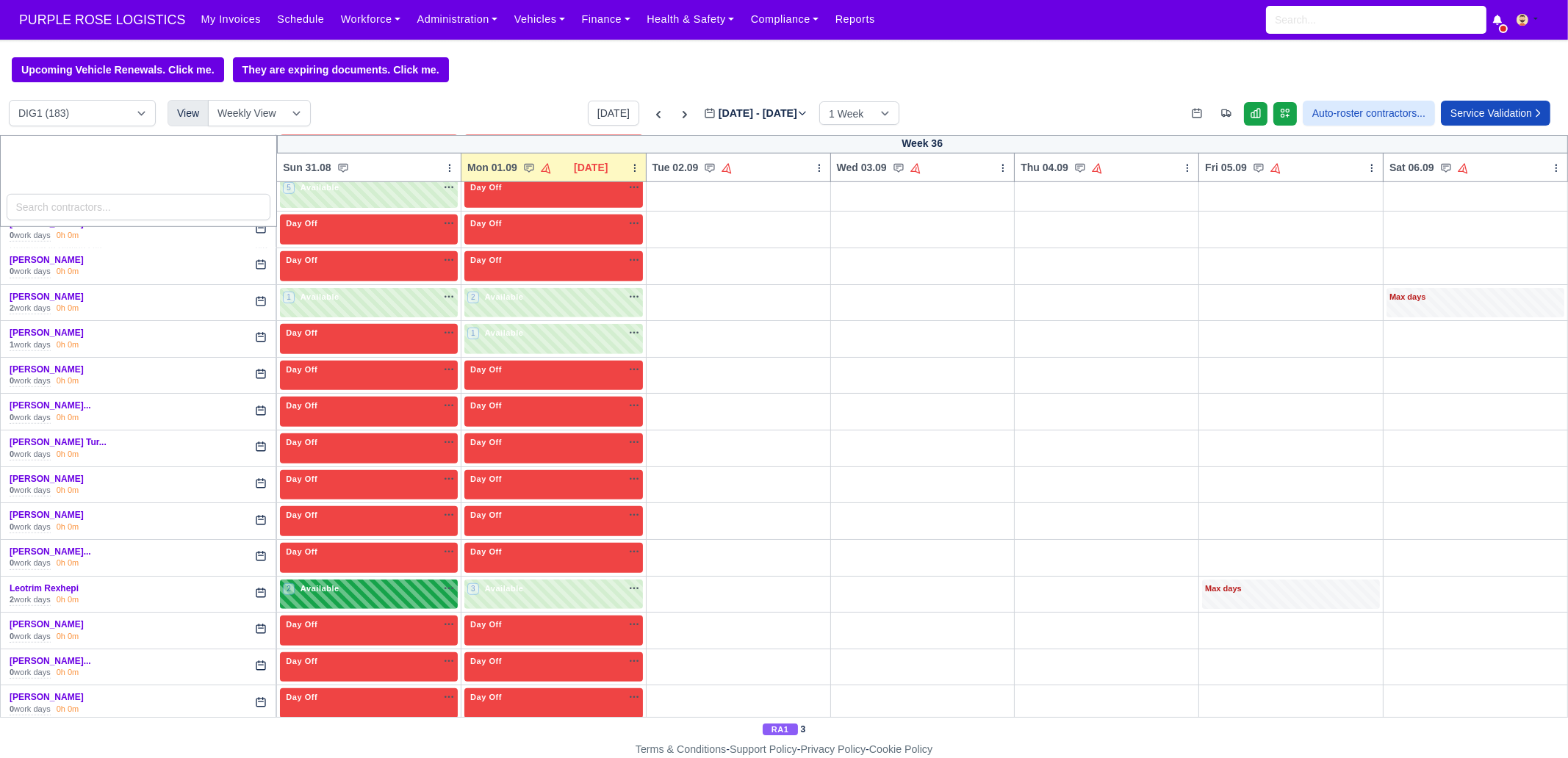
scroll to position [2020, 0]
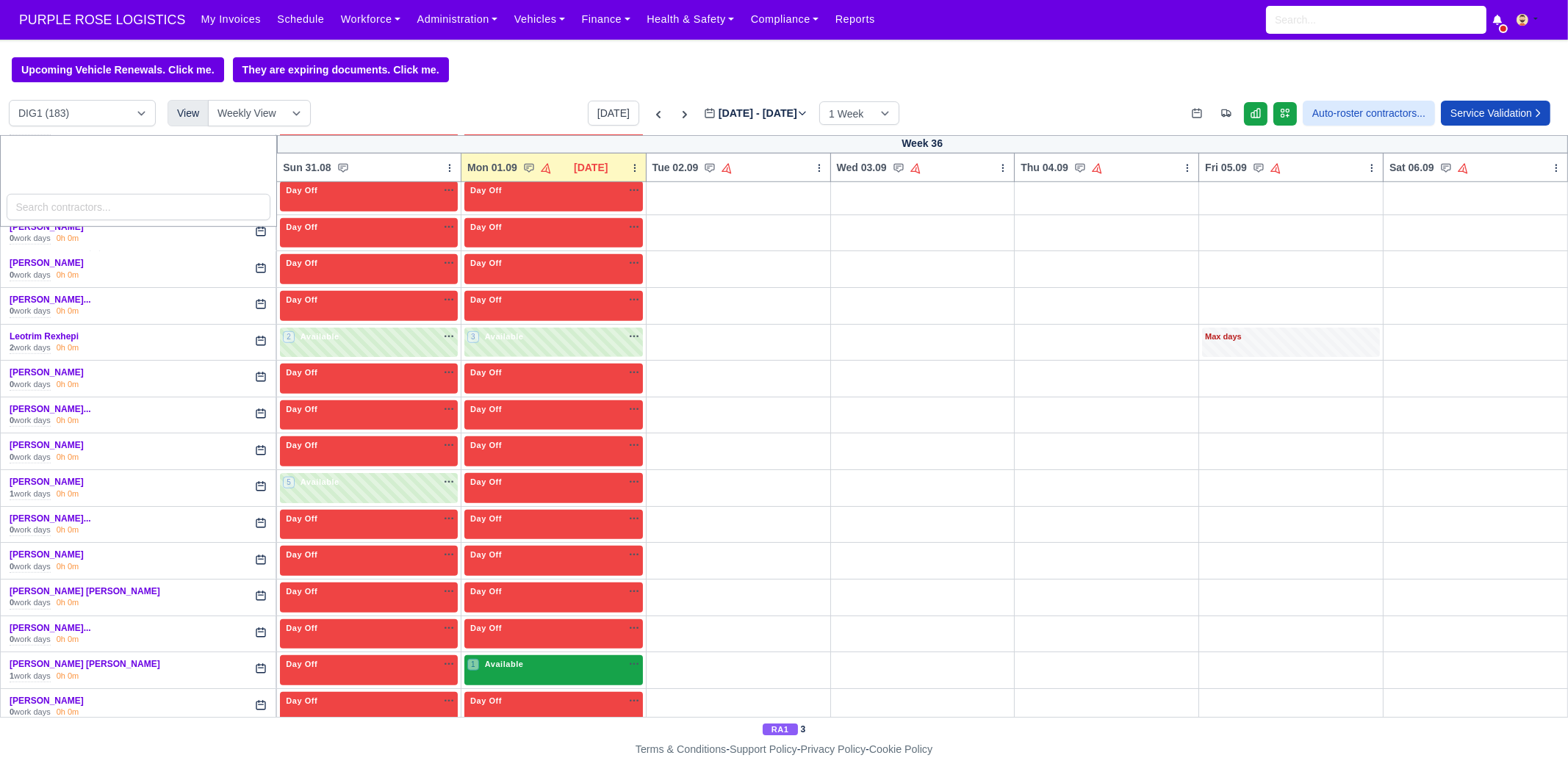
click at [549, 580] on div "1 Available" at bounding box center [553, 670] width 178 height 30
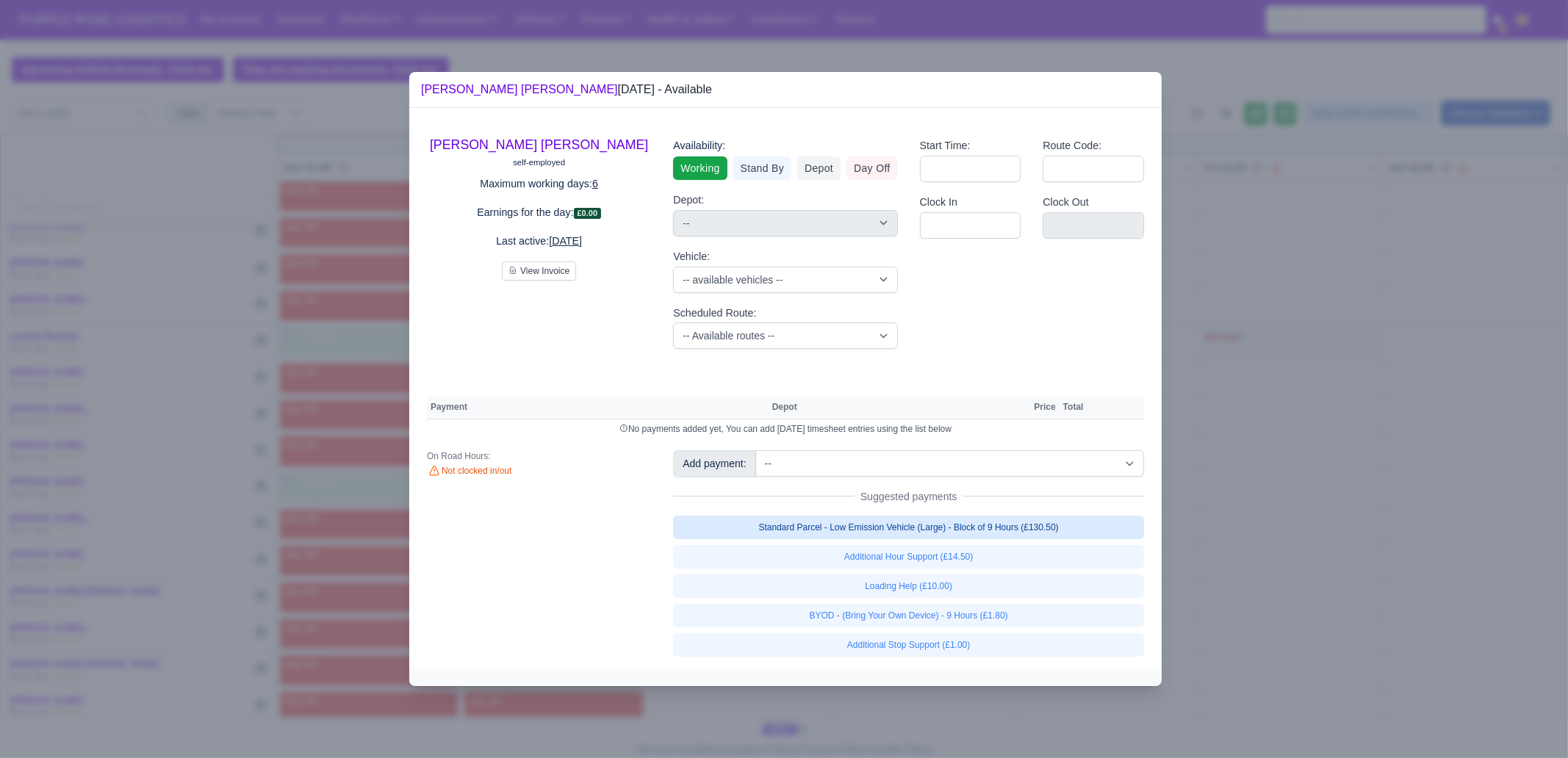
click at [986, 518] on link "Standard Parcel - Low Emission Vehicle (Large) - Block of 9 Hours (£130.50)" at bounding box center [908, 527] width 471 height 23
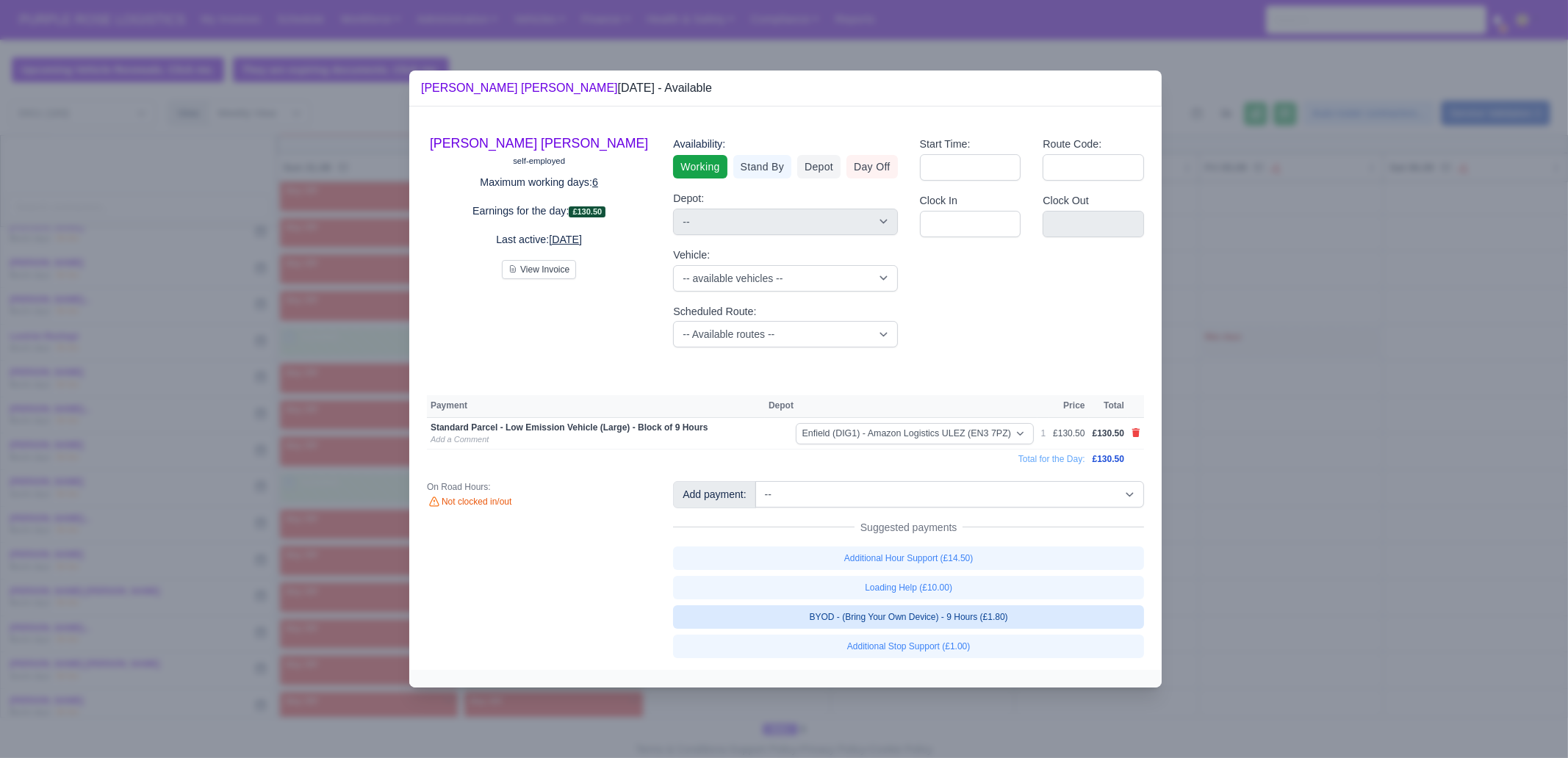
click at [964, 580] on link "BYOD - (Bring Your Own Device) - 9 Hours (£1.80)" at bounding box center [908, 616] width 471 height 23
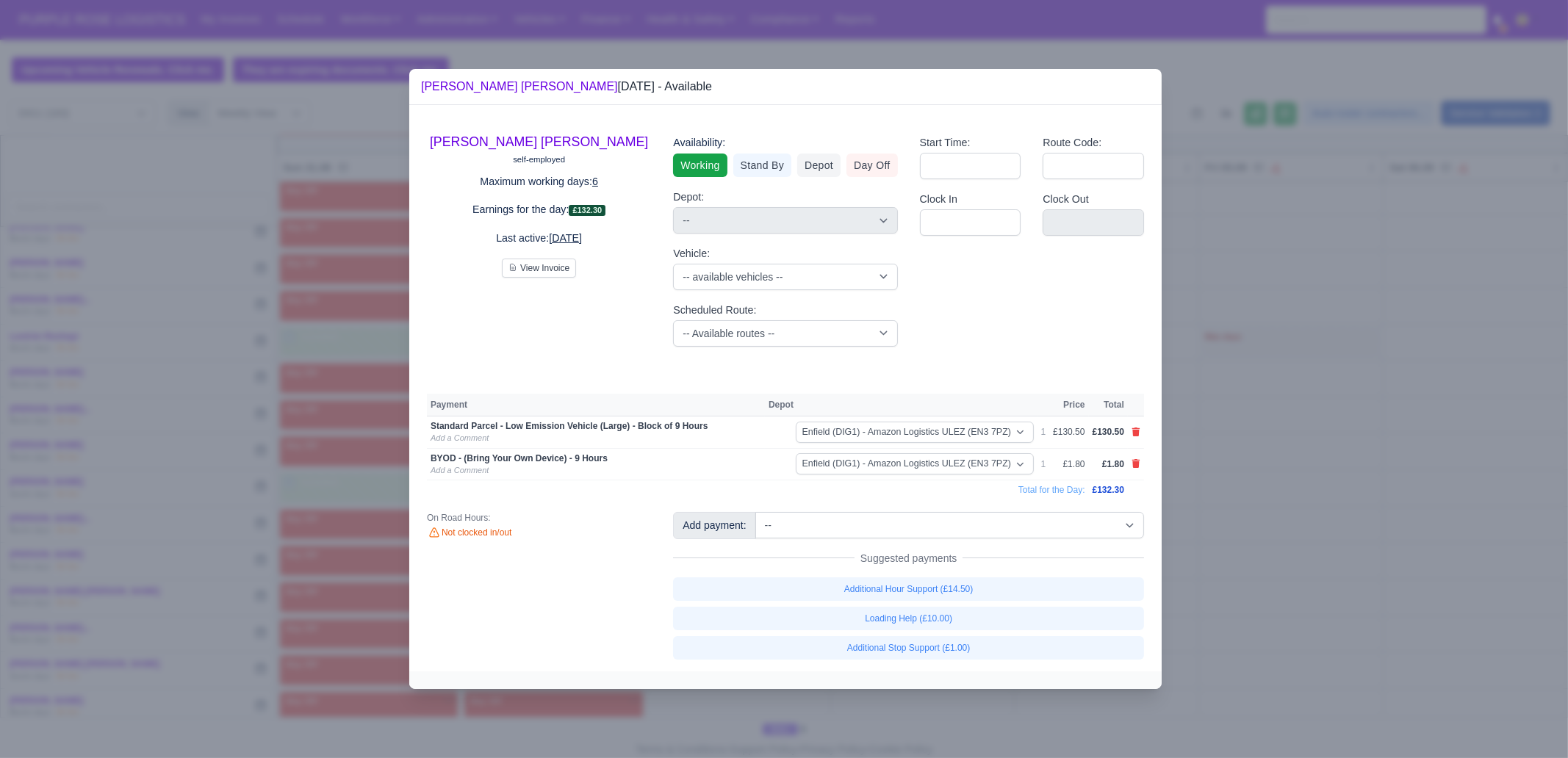
click at [1254, 492] on div at bounding box center [784, 379] width 1568 height 758
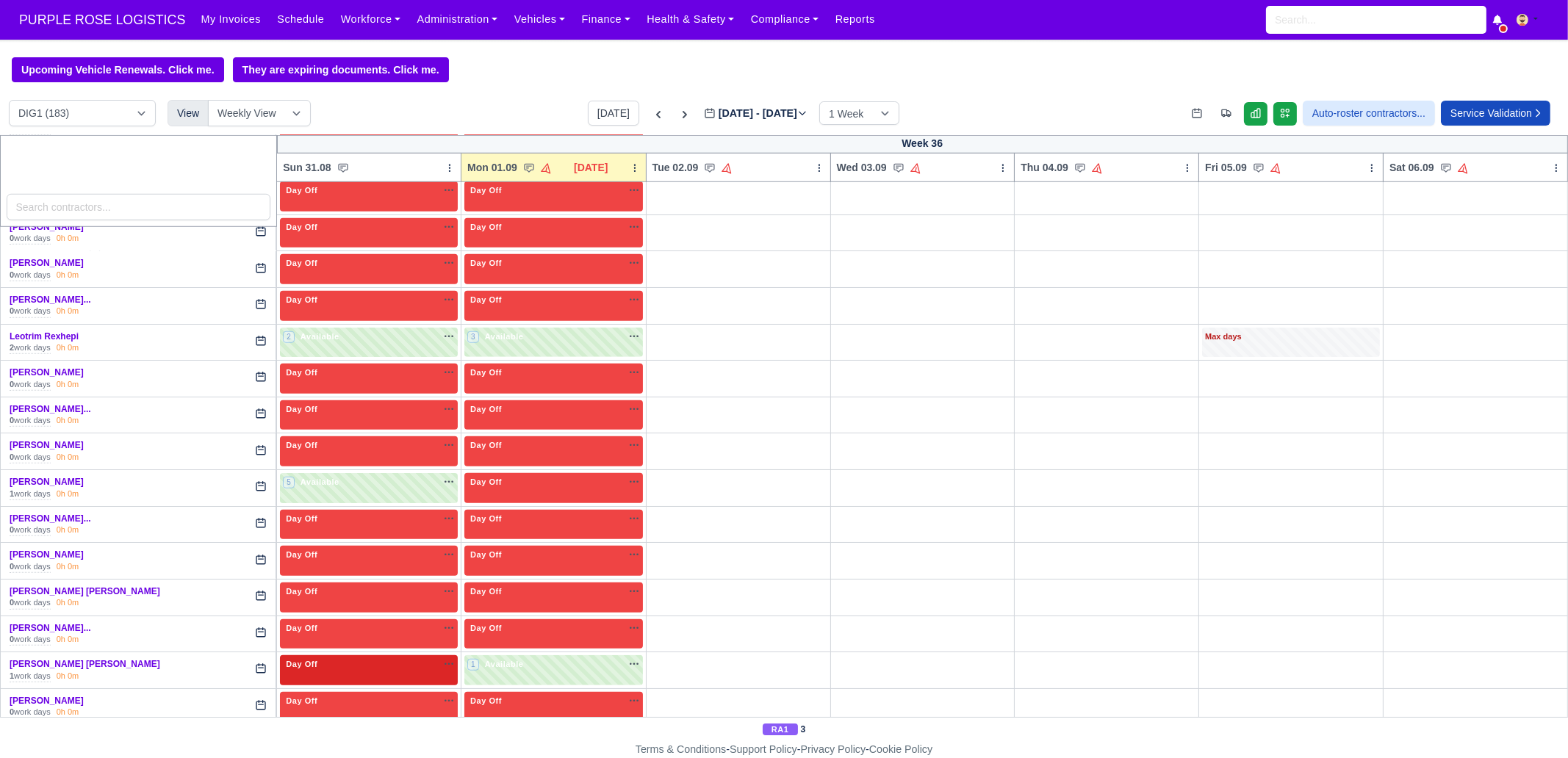
click at [392, 580] on div "Day Off Available" at bounding box center [369, 664] width 172 height 12
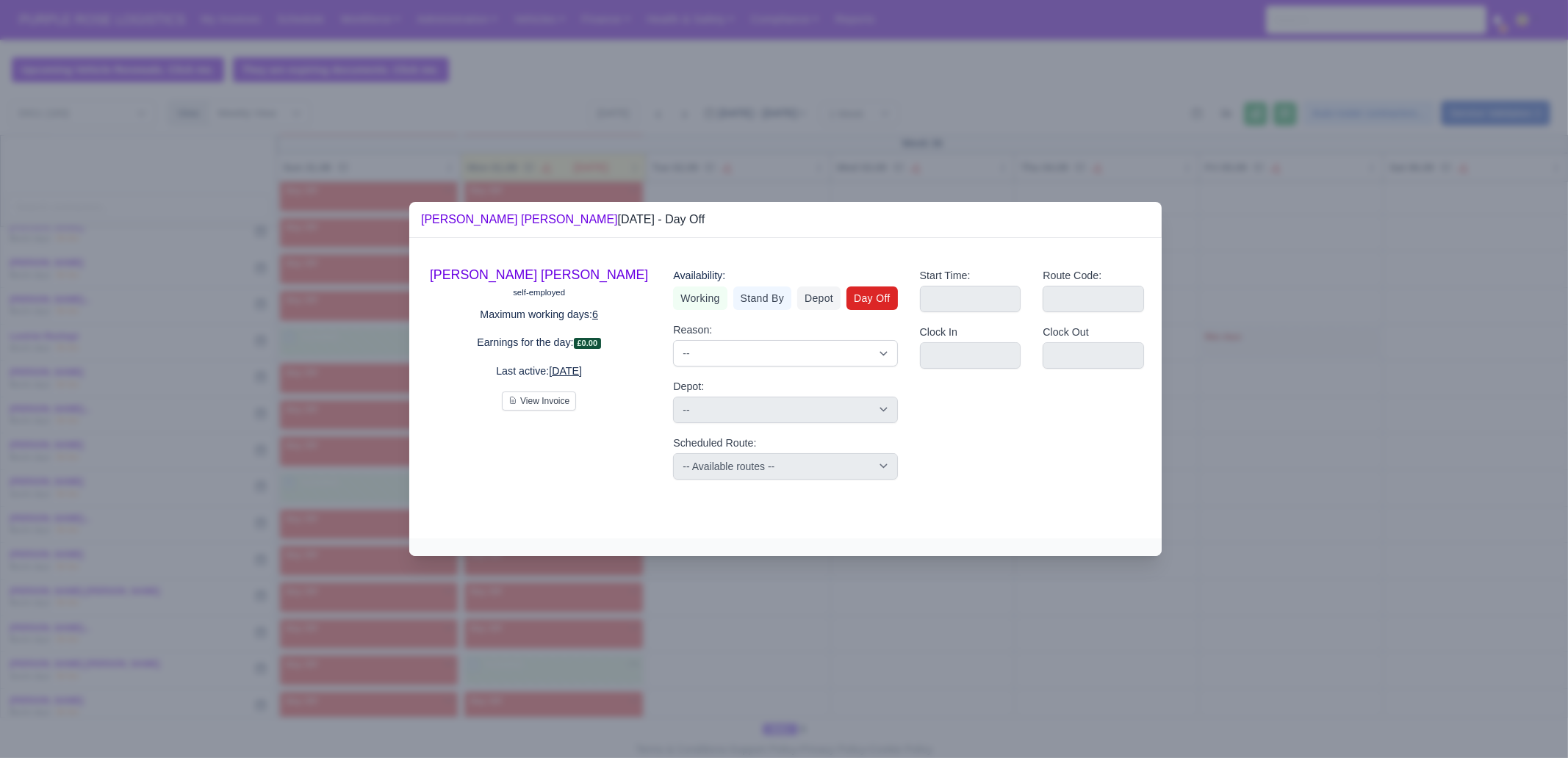
click at [702, 280] on div "Availability:" at bounding box center [784, 275] width 224 height 17
click at [702, 296] on link "Working" at bounding box center [700, 298] width 54 height 23
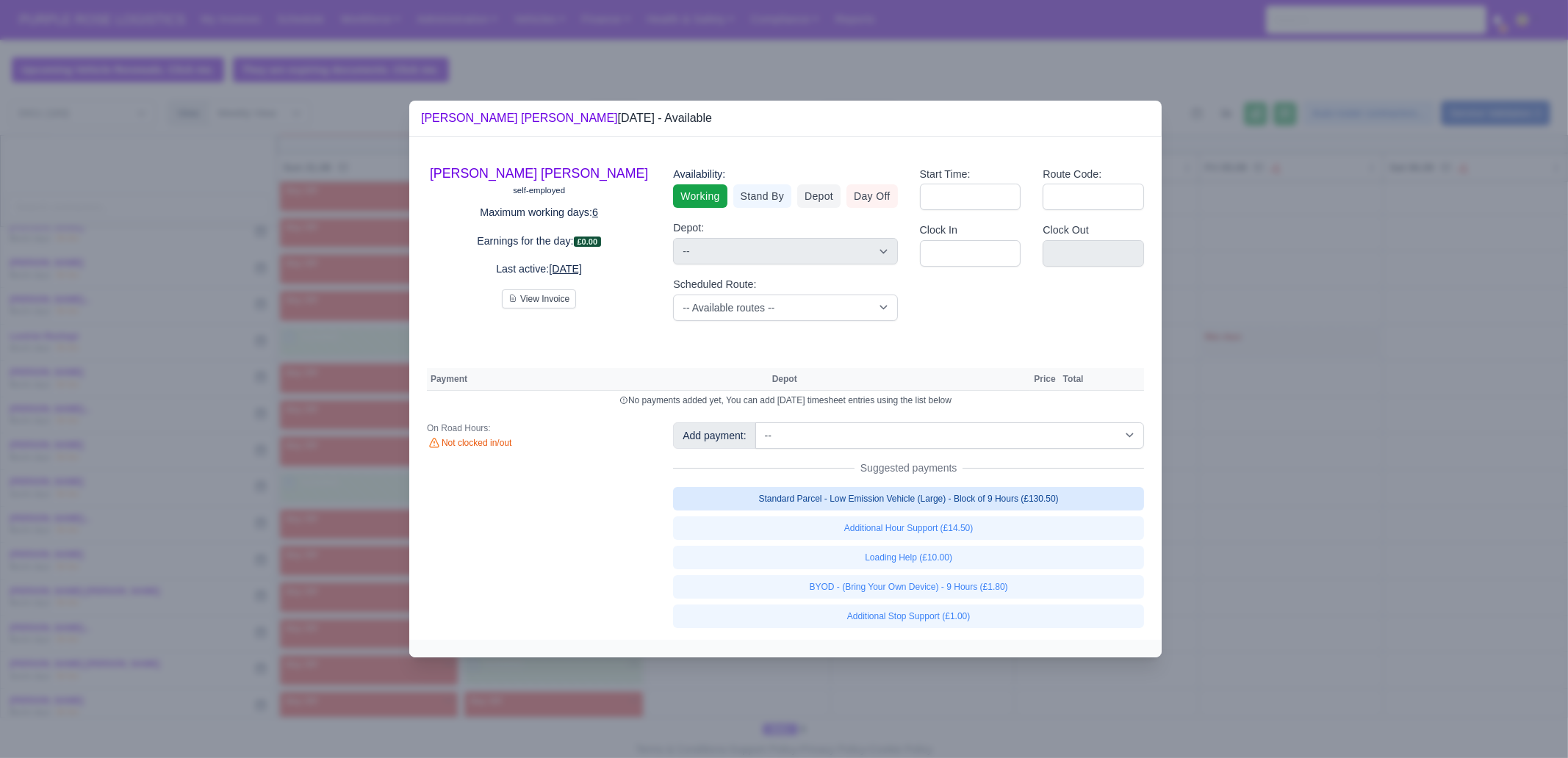
click at [999, 493] on link "Standard Parcel - Low Emission Vehicle (Large) - Block of 9 Hours (£130.50)" at bounding box center [908, 499] width 471 height 23
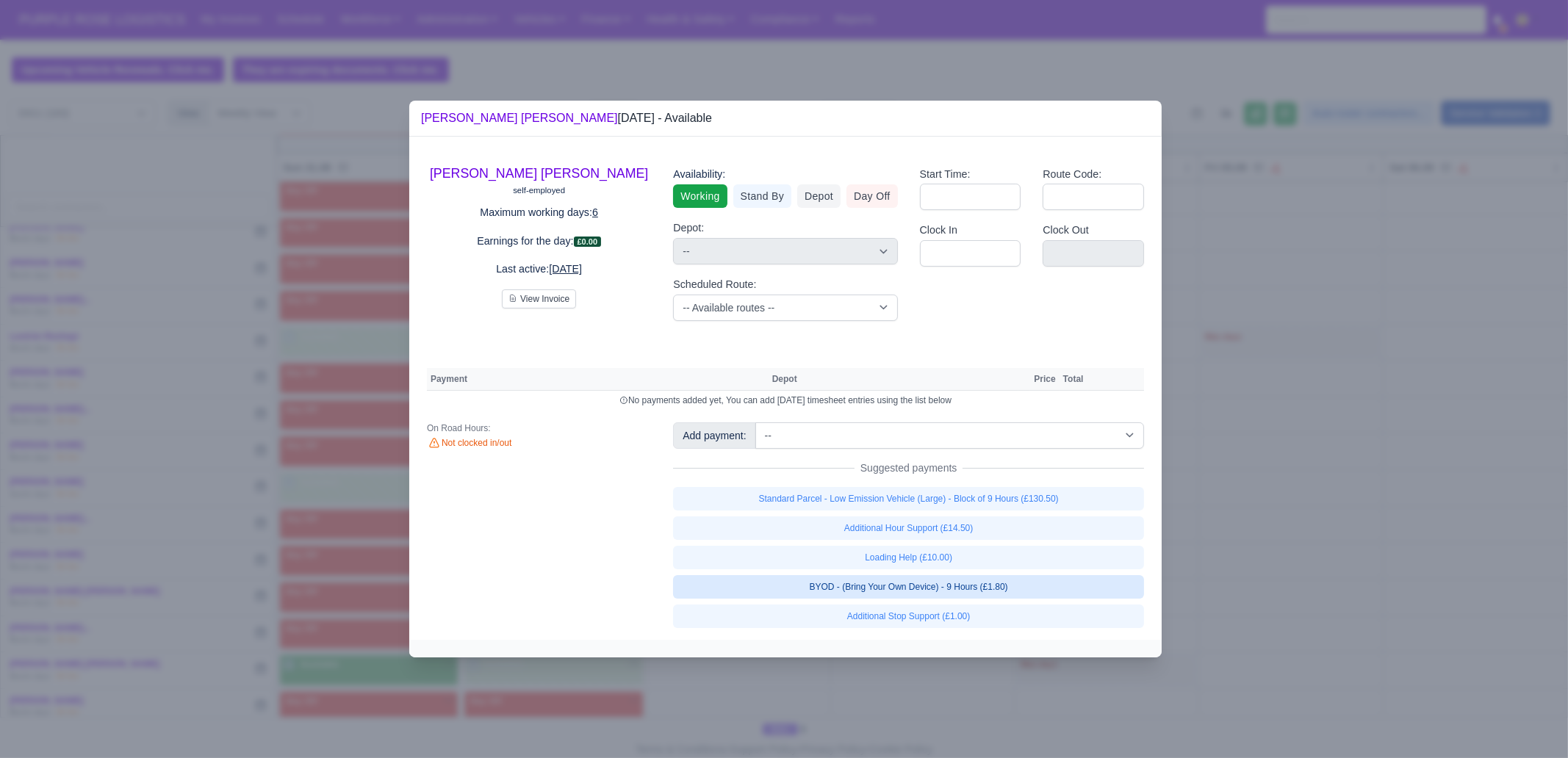
click at [979, 569] on link "Loading Help (£10.00)" at bounding box center [908, 557] width 471 height 23
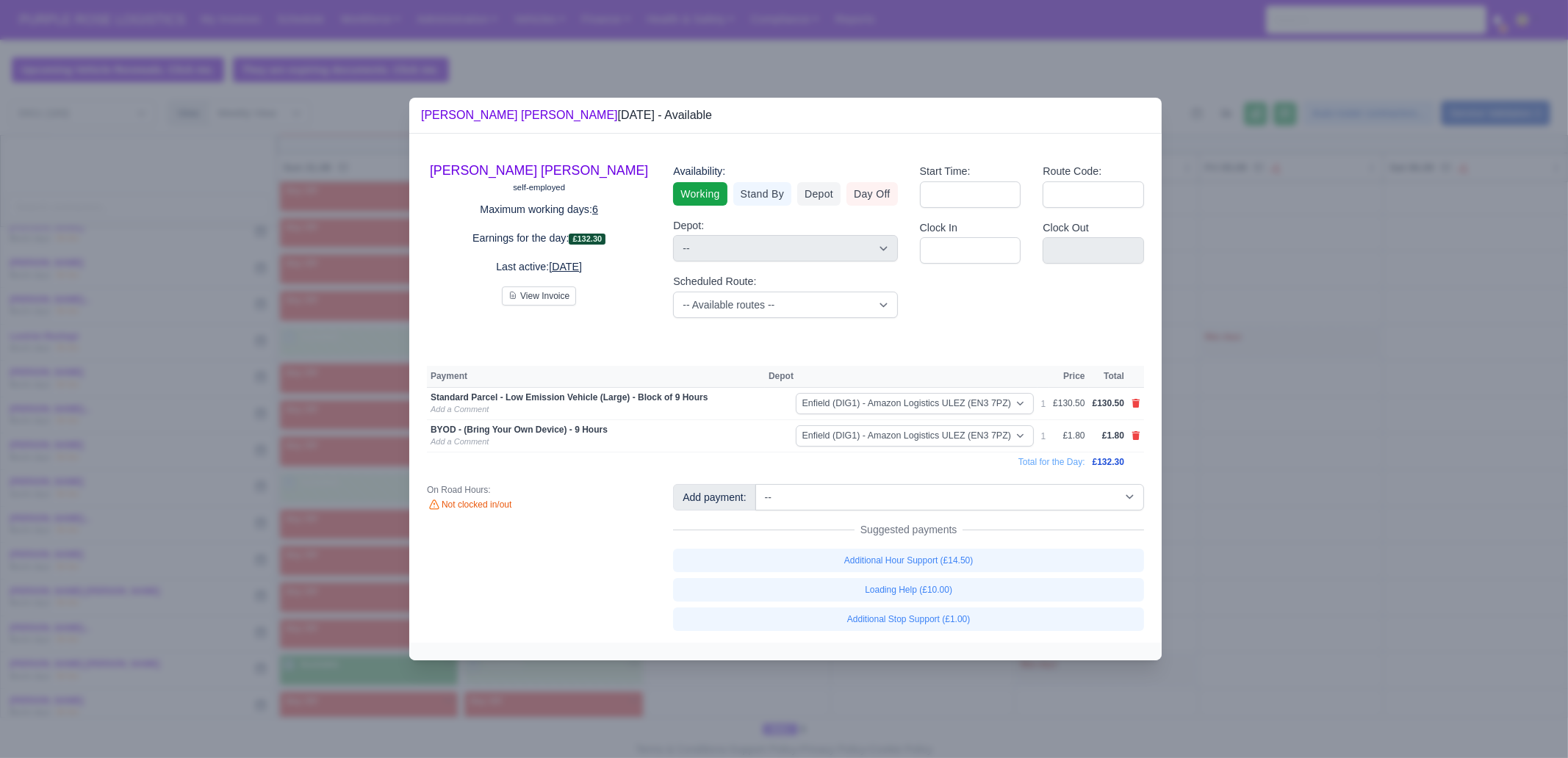
click at [1254, 513] on div at bounding box center [784, 379] width 1568 height 758
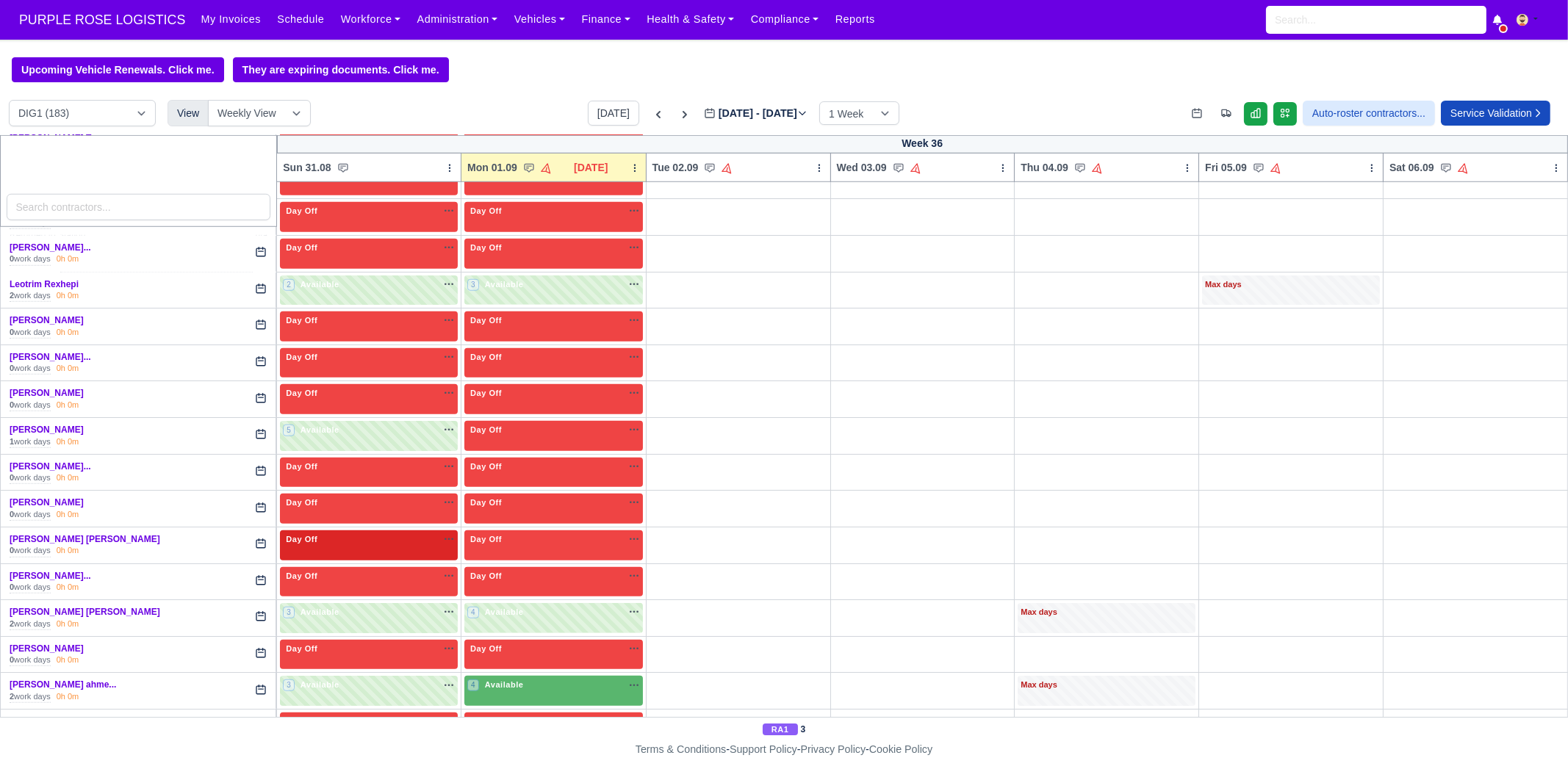
scroll to position [2112, 0]
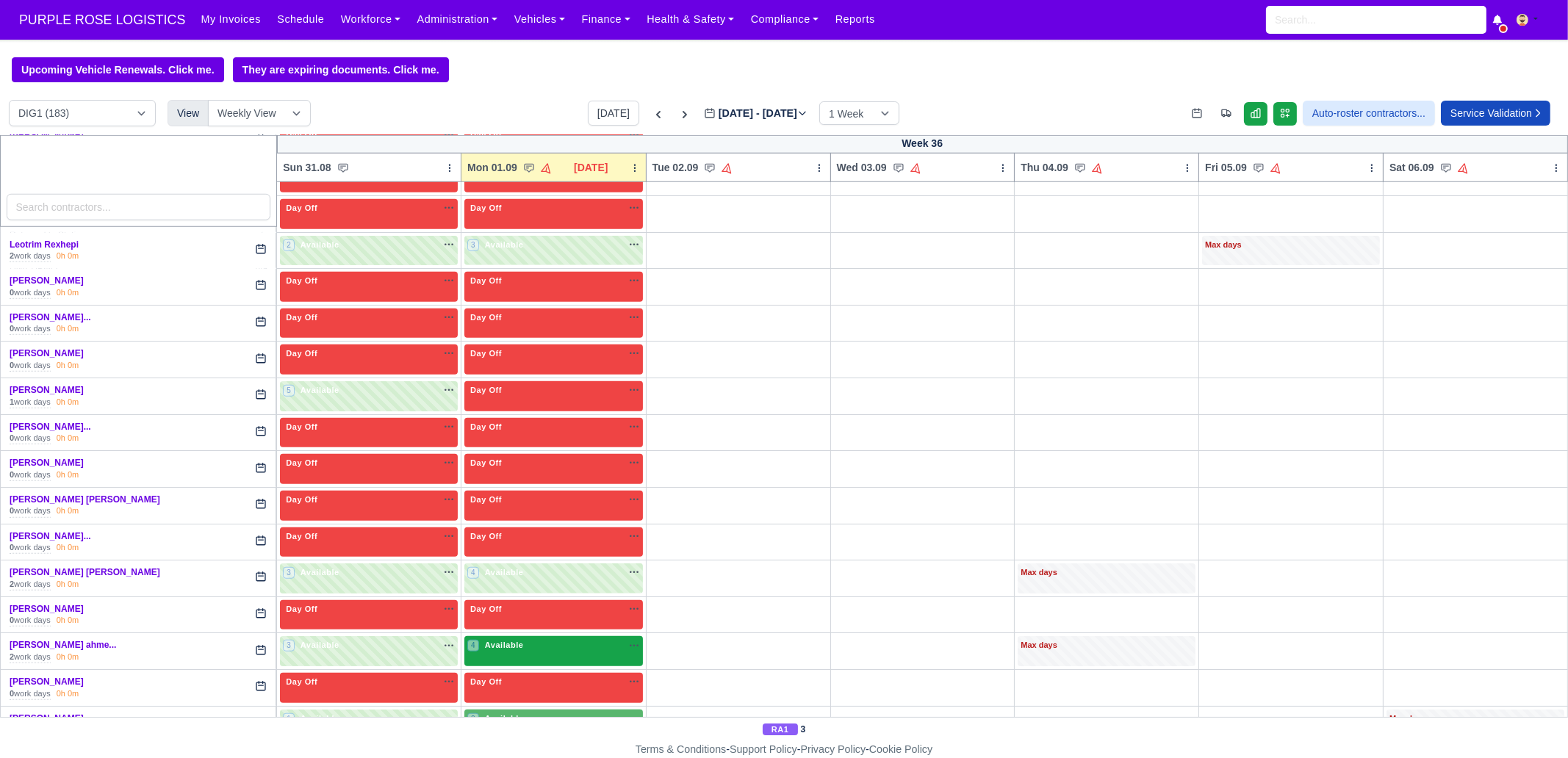
click at [596, 580] on div "4 Available" at bounding box center [553, 651] width 178 height 30
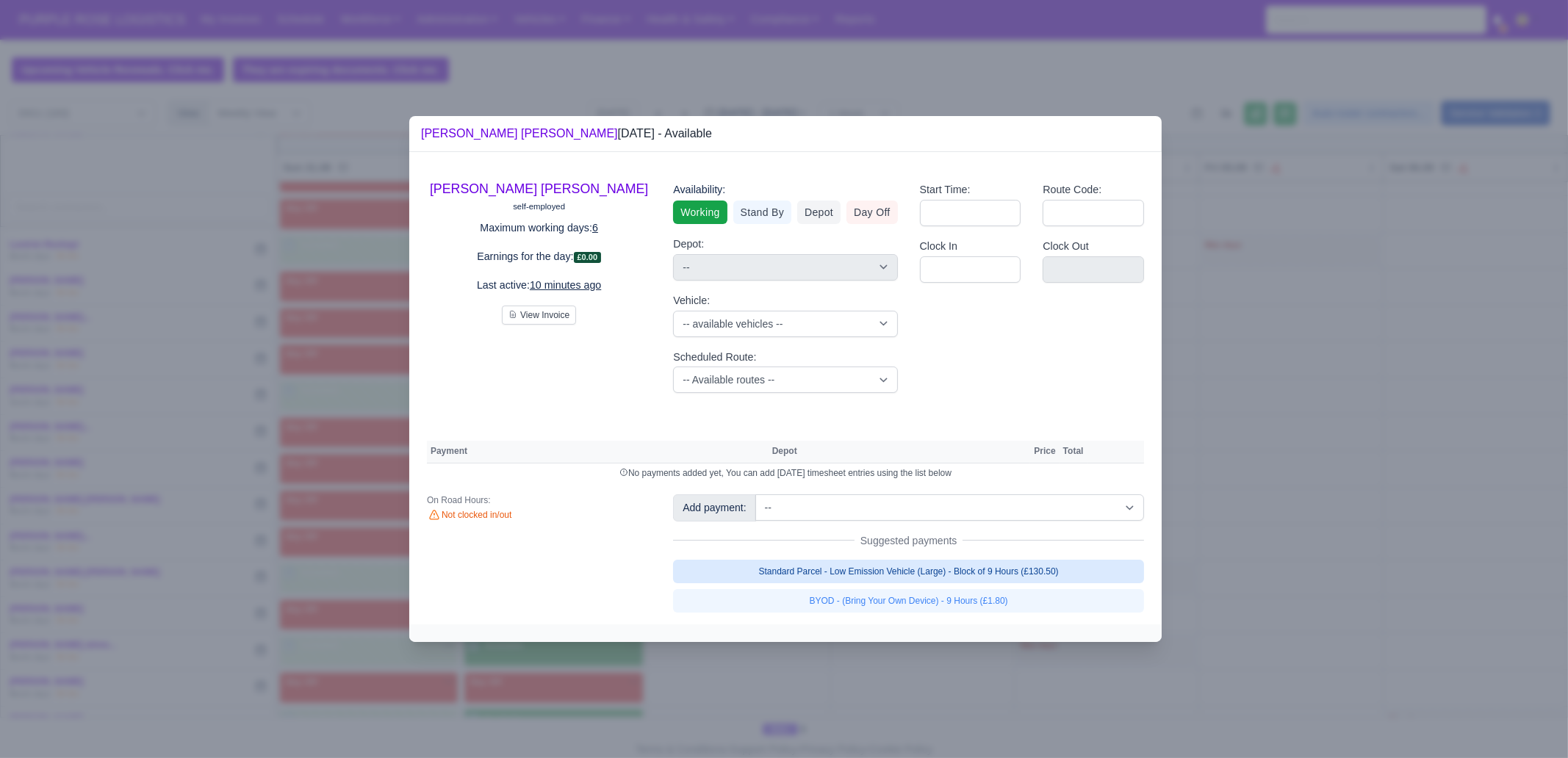
click at [945, 571] on link "Standard Parcel - Low Emission Vehicle (Large) - Block of 9 Hours (£130.50)" at bounding box center [908, 571] width 471 height 23
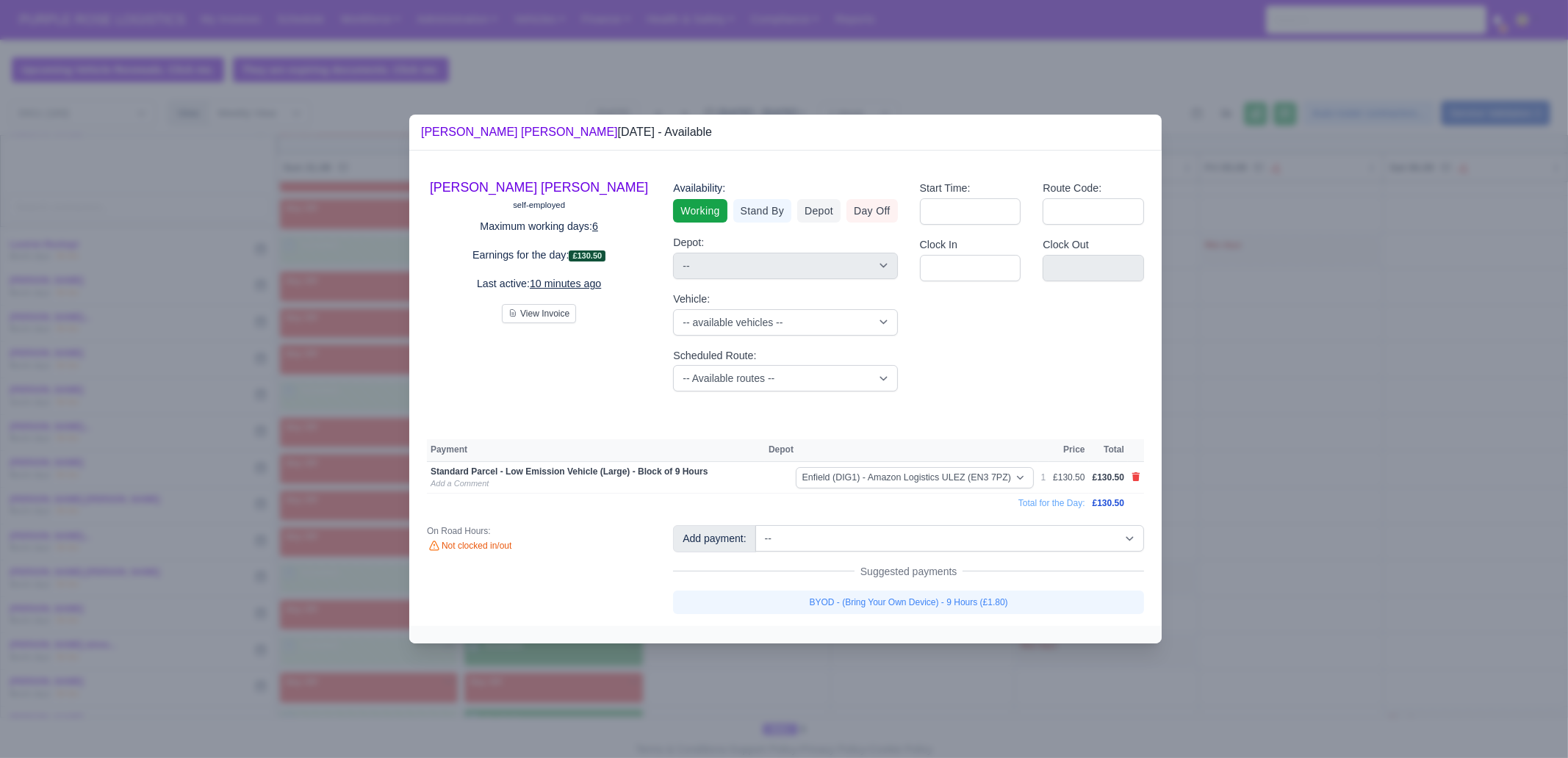
click at [930, 580] on div "[PERSON_NAME] [PERSON_NAME] self-employed Maximum working days: 6 Earnings for …" at bounding box center [785, 387] width 752 height 474
click at [932, 580] on link "BYOD - (Bring Your Own Device) - 9 Hours (£1.80)" at bounding box center [908, 602] width 471 height 23
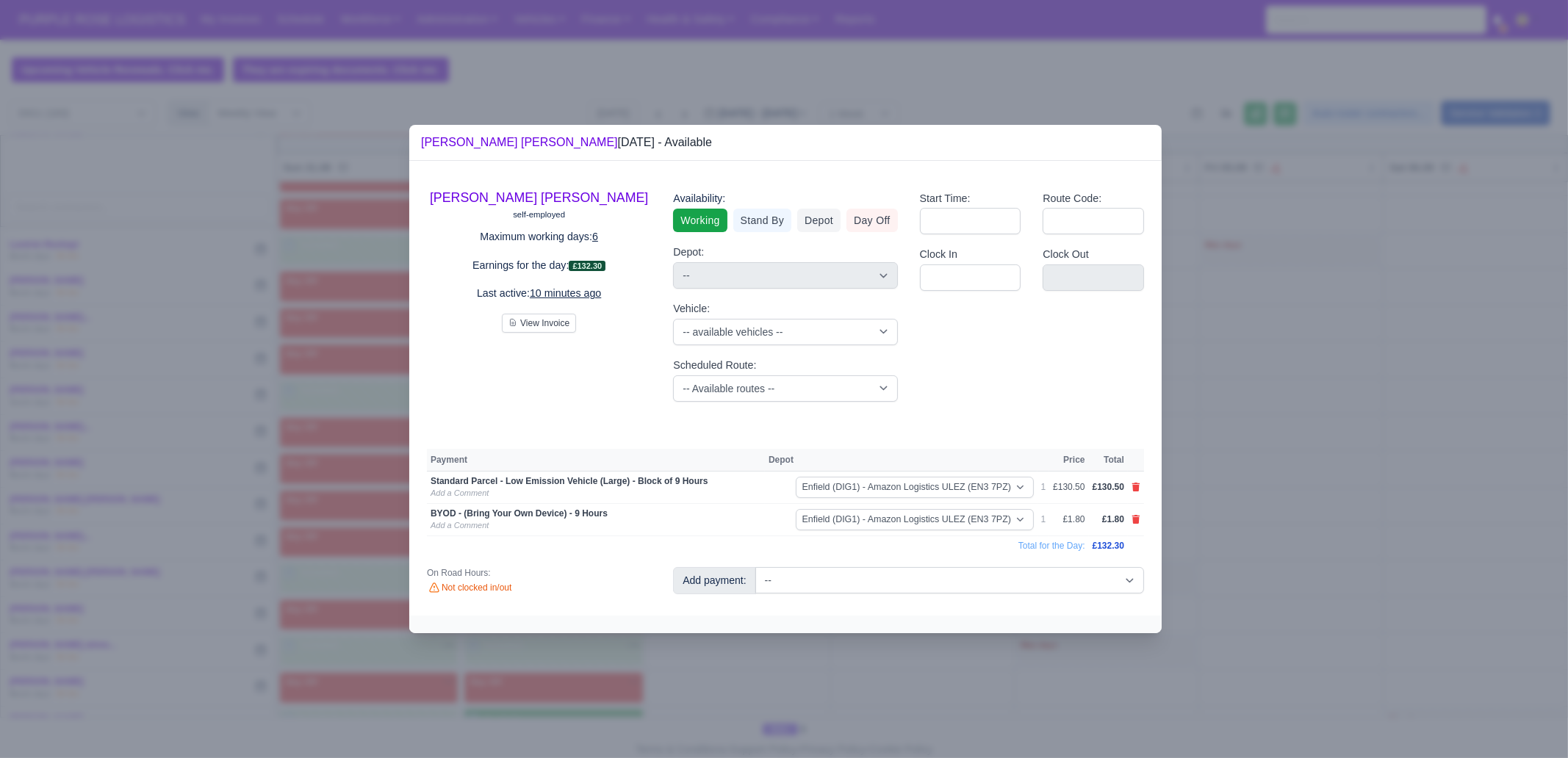
click at [910, 580] on div at bounding box center [784, 379] width 1568 height 758
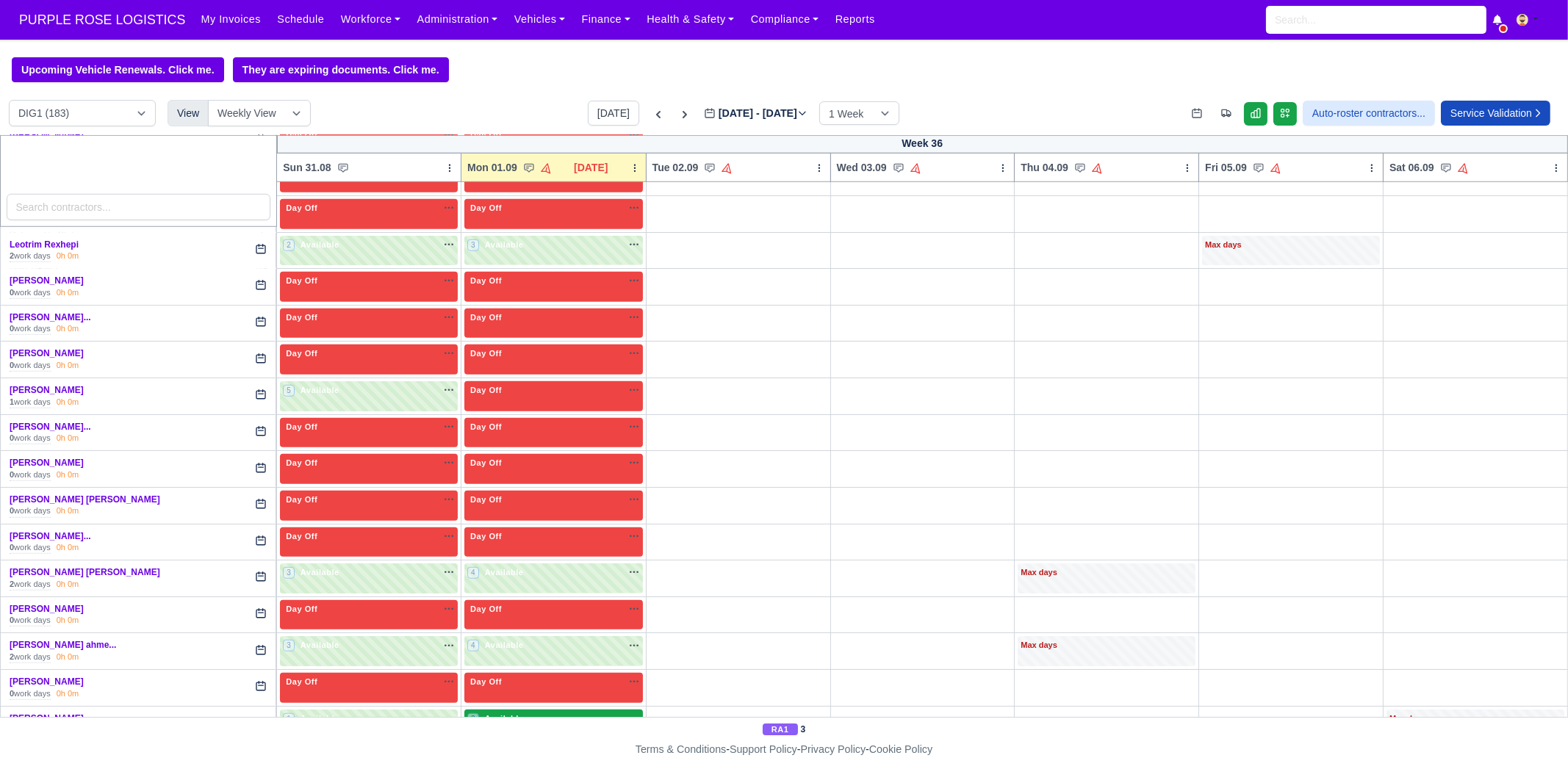
click at [548, 580] on div "2 Available na" at bounding box center [554, 719] width 172 height 12
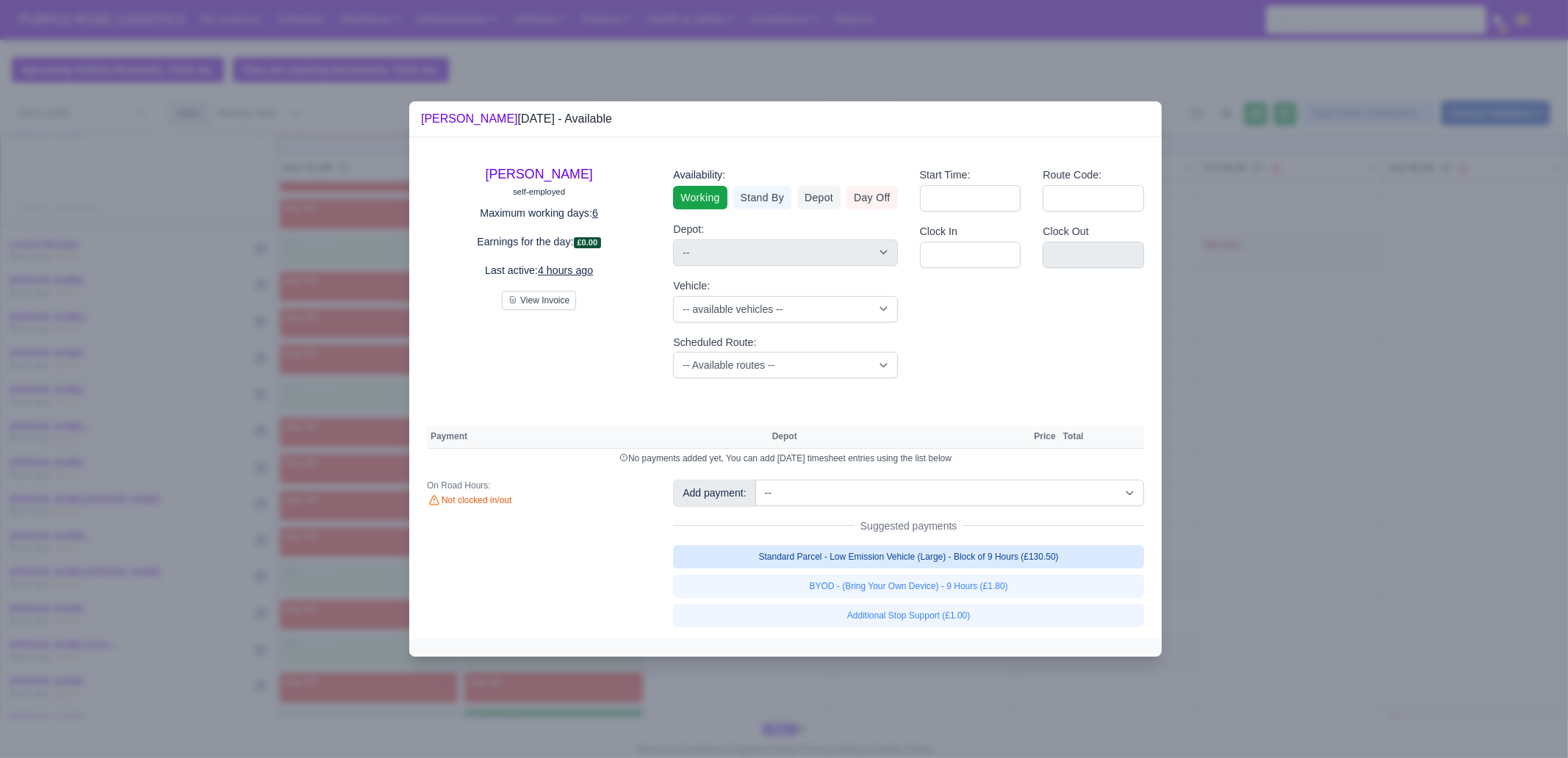
click at [931, 548] on link "Standard Parcel - Low Emission Vehicle (Large) - Block of 9 Hours (£130.50)" at bounding box center [908, 556] width 471 height 23
click at [913, 568] on link "Standard Parcel - Low Emission Vehicle (Large) - Block of 9 Hours (£130.50)" at bounding box center [908, 556] width 471 height 23
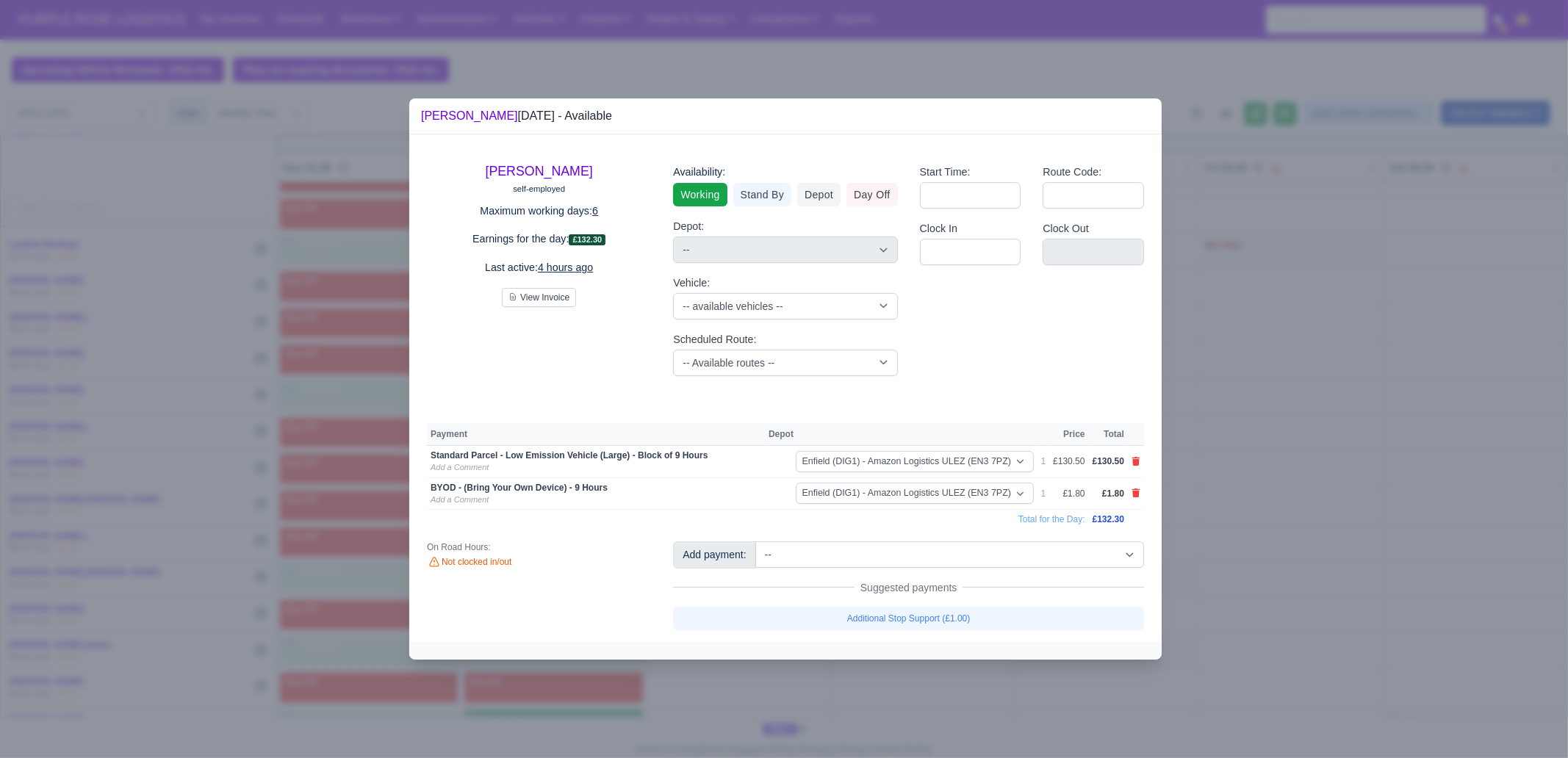
drag, startPoint x: 911, startPoint y: 681, endPoint x: 406, endPoint y: 674, distance: 505.0
click at [911, 580] on div at bounding box center [784, 379] width 1568 height 758
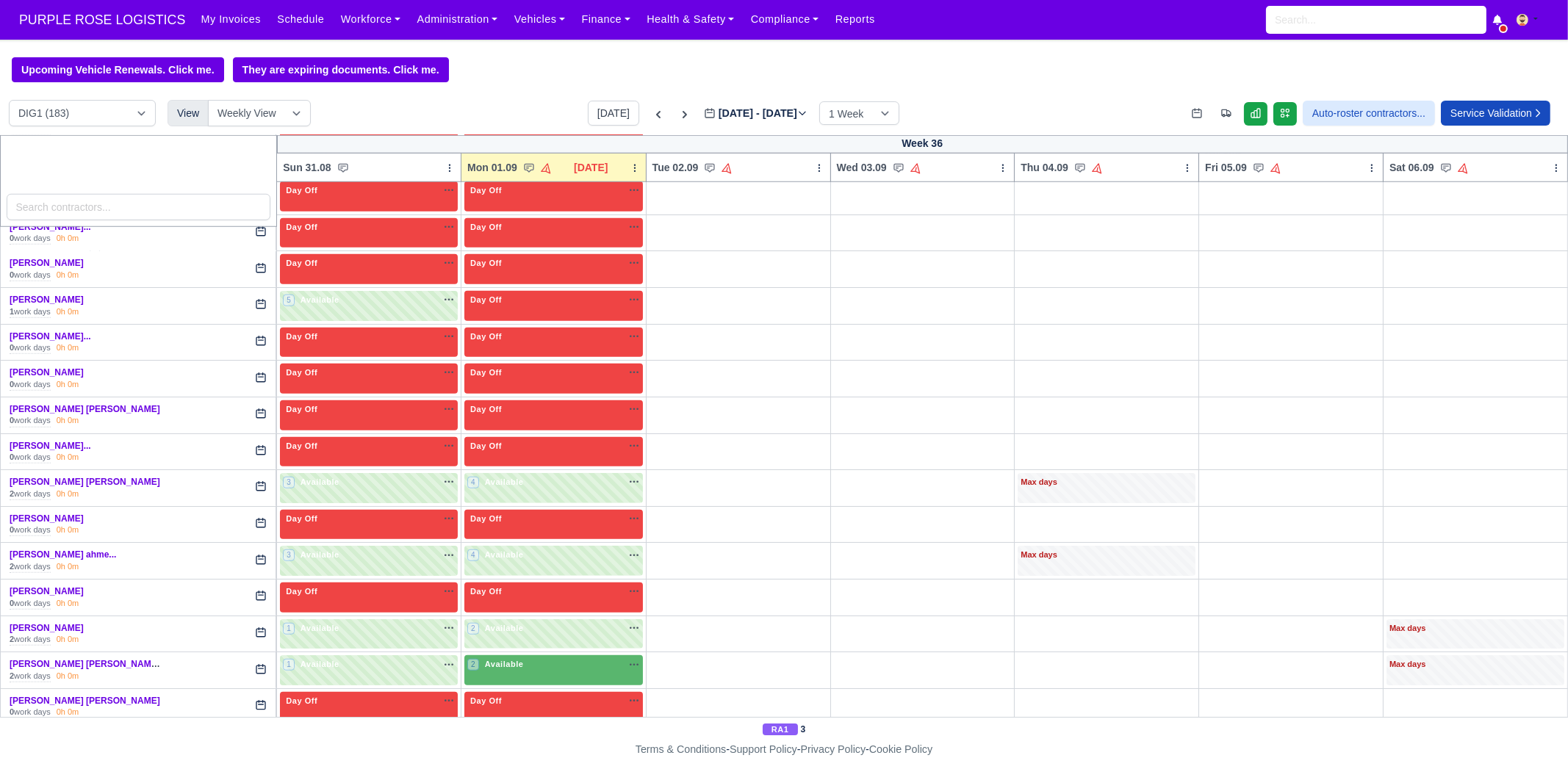
scroll to position [2204, 0]
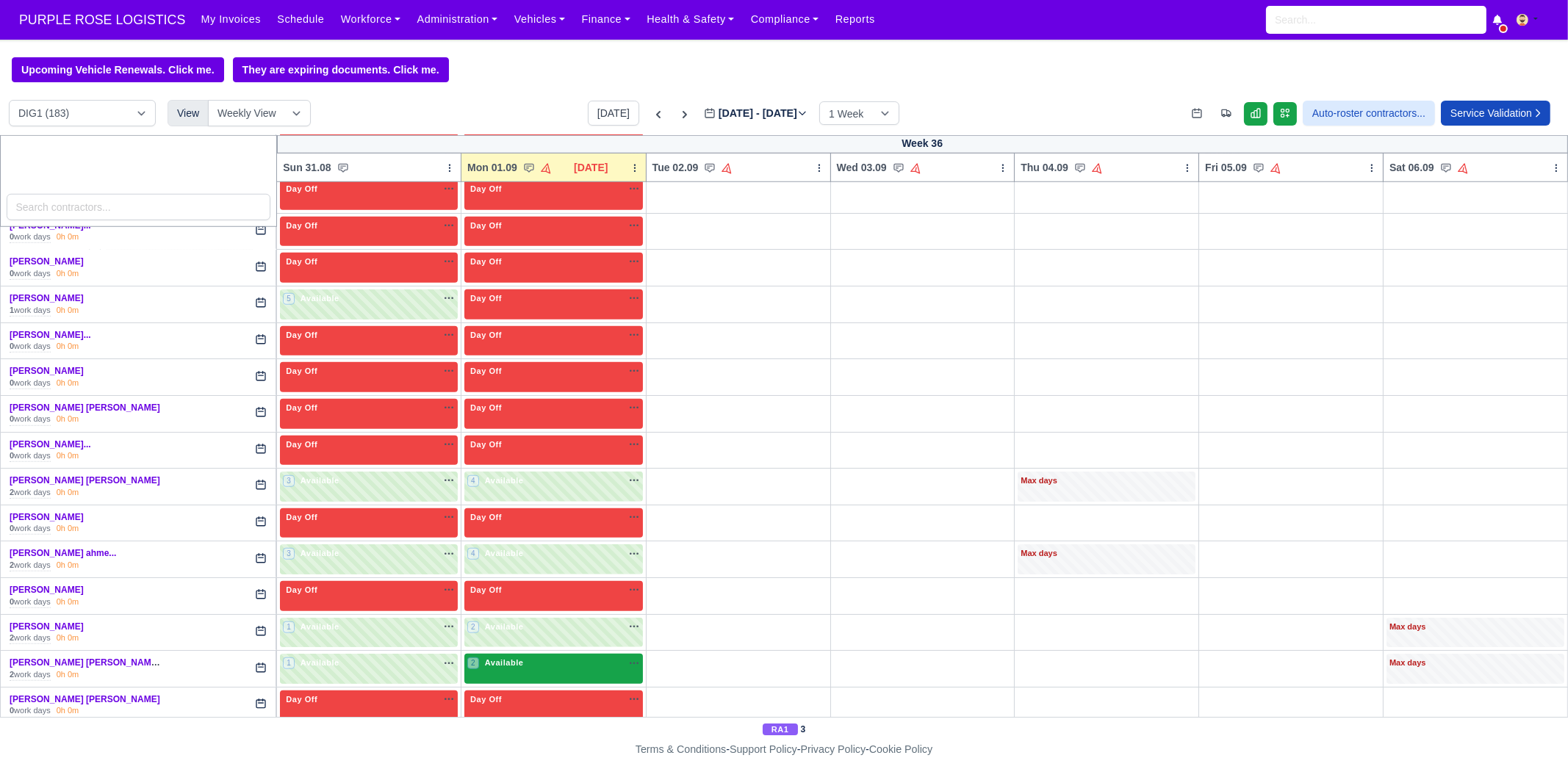
click at [503, 580] on span "Available" at bounding box center [504, 662] width 44 height 10
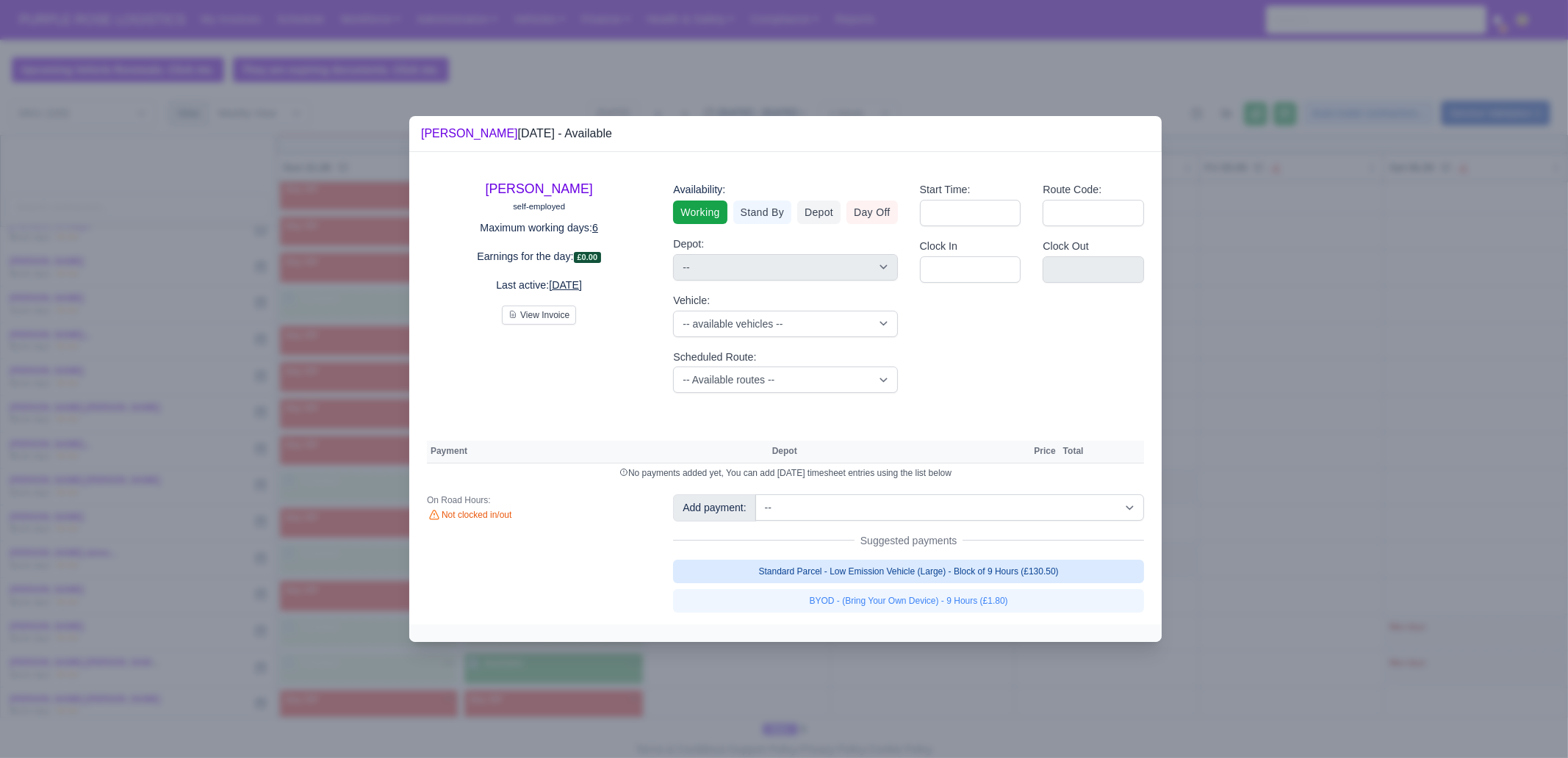
click at [915, 571] on link "Standard Parcel - Low Emission Vehicle (Large) - Block of 9 Hours (£130.50)" at bounding box center [908, 571] width 471 height 23
click at [902, 580] on link "Standard Parcel - Low Emission Vehicle (Large) - Block of 9 Hours (£130.50)" at bounding box center [908, 571] width 471 height 23
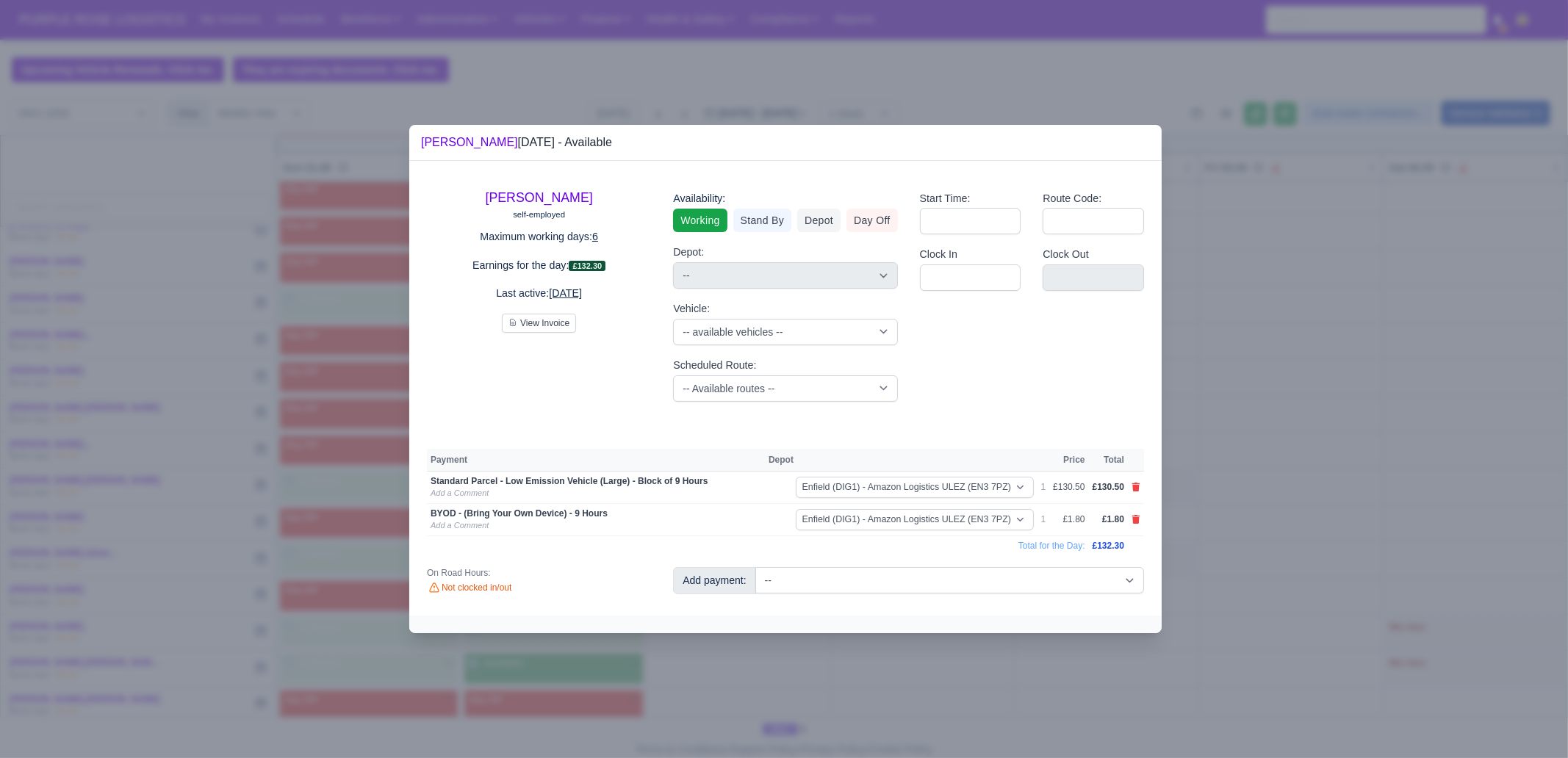
click at [878, 580] on div at bounding box center [784, 379] width 1568 height 758
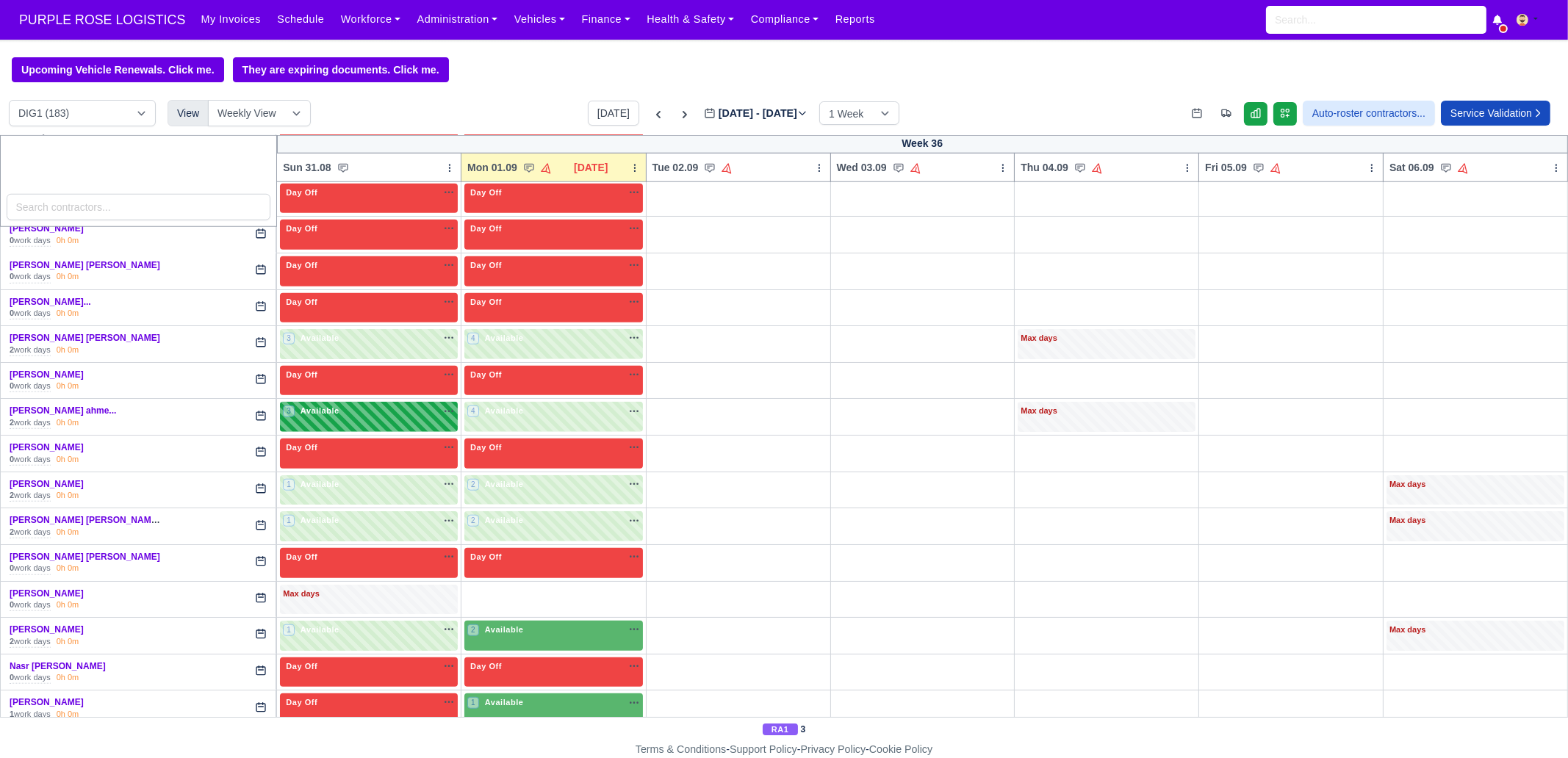
scroll to position [2386, 0]
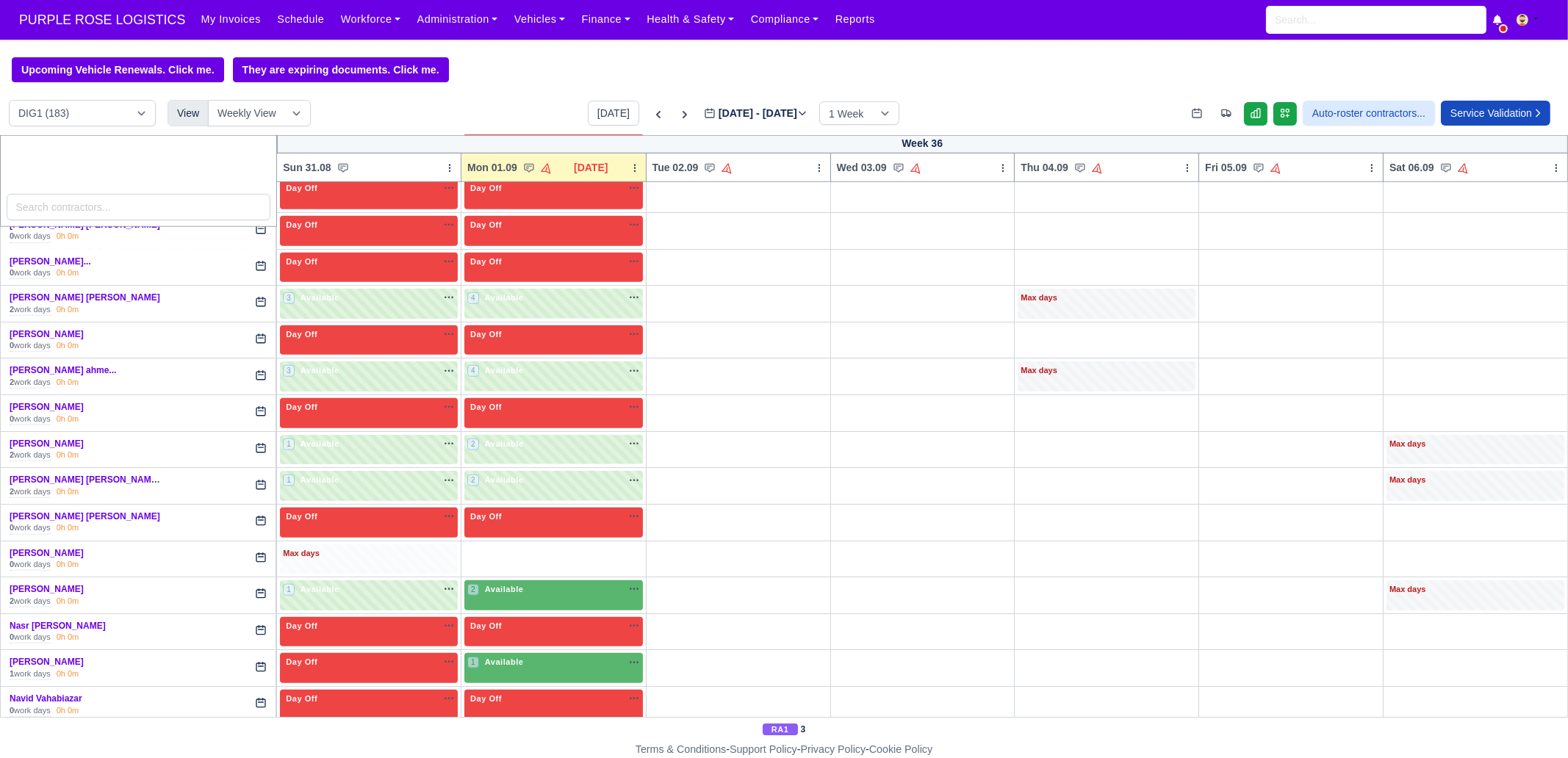
click at [344, 545] on div "Max days" at bounding box center [369, 559] width 178 height 30
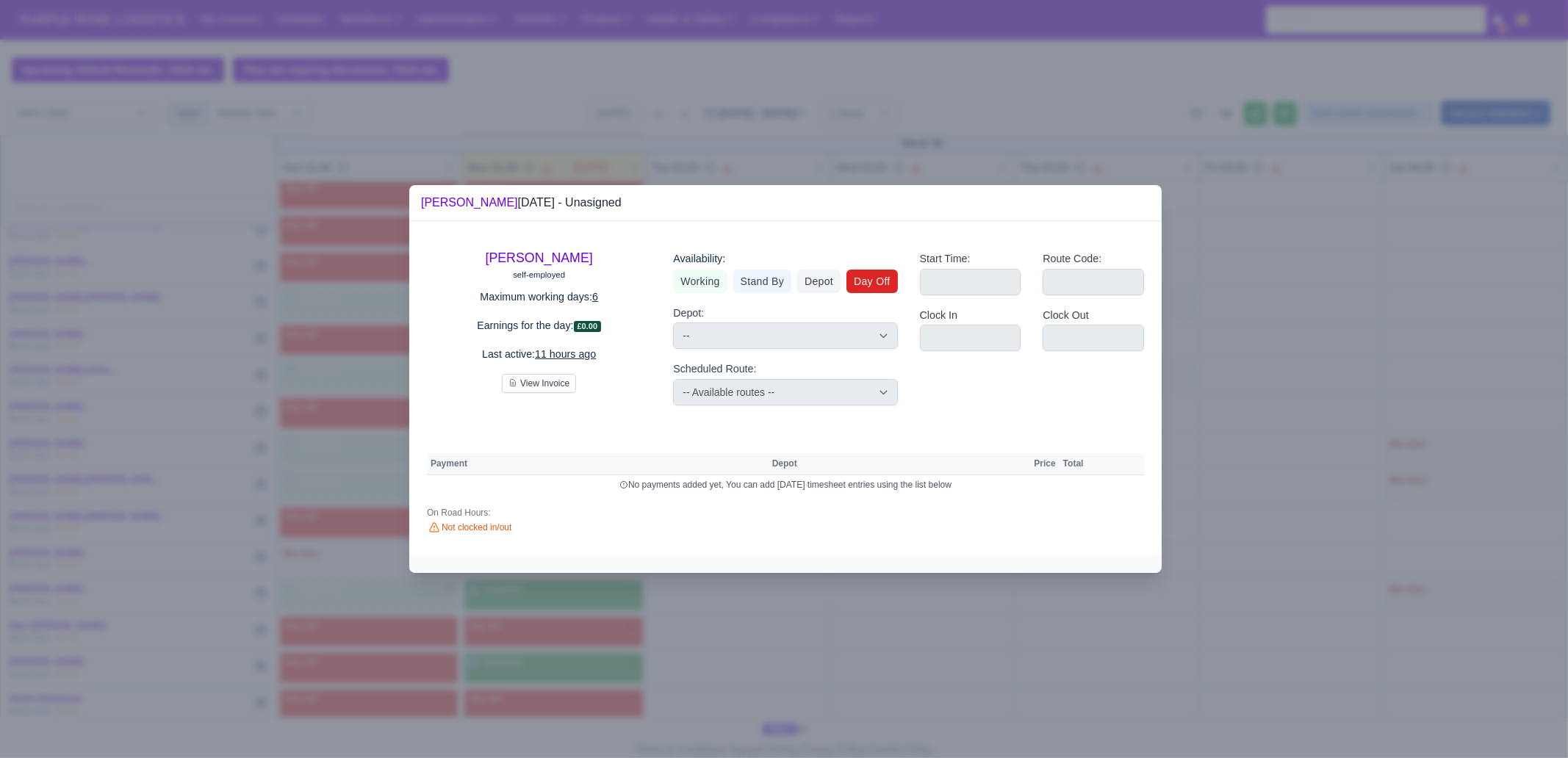
click at [882, 276] on link "Day Off" at bounding box center [871, 281] width 51 height 23
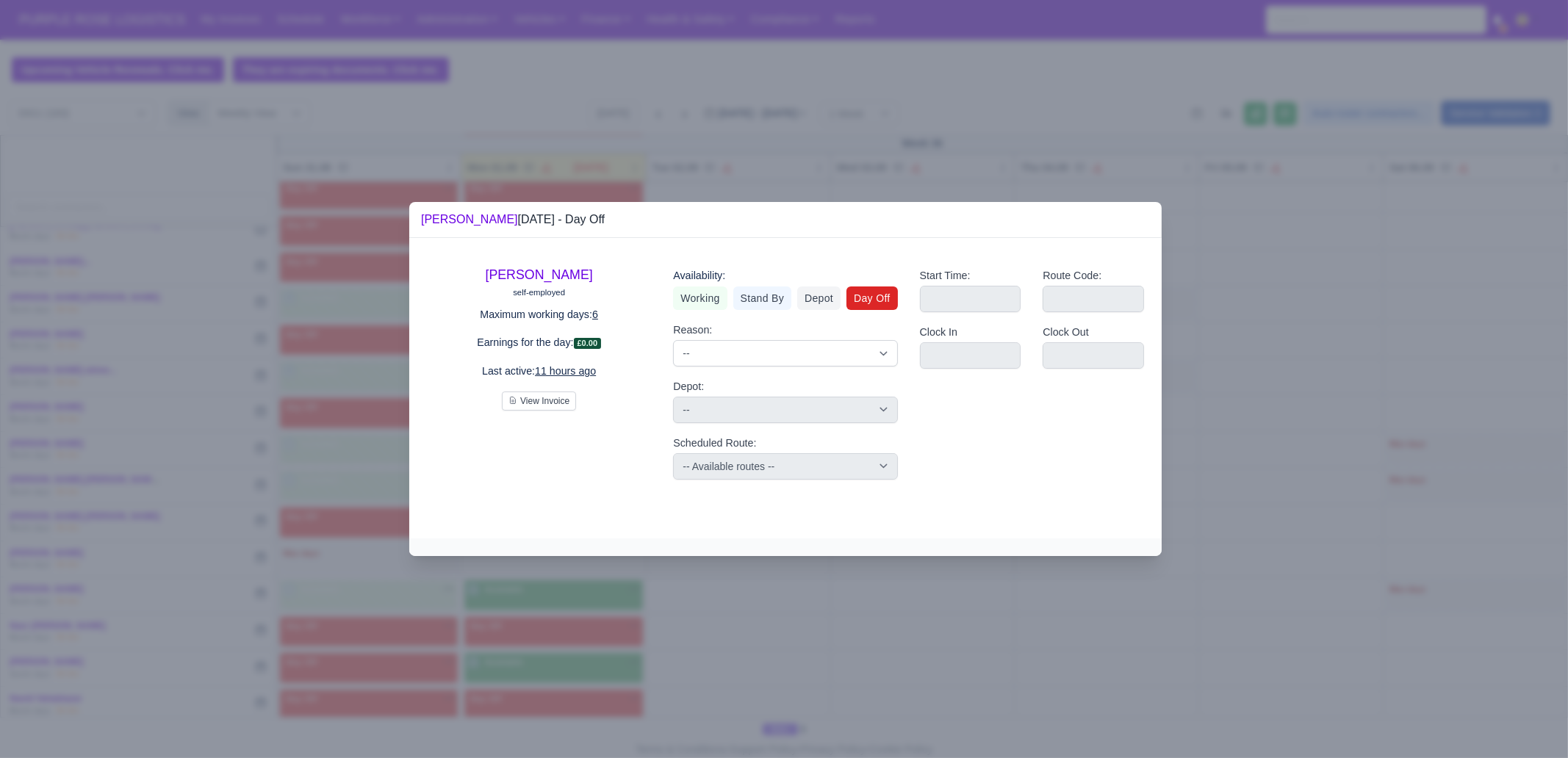
click at [780, 580] on div at bounding box center [784, 379] width 1568 height 758
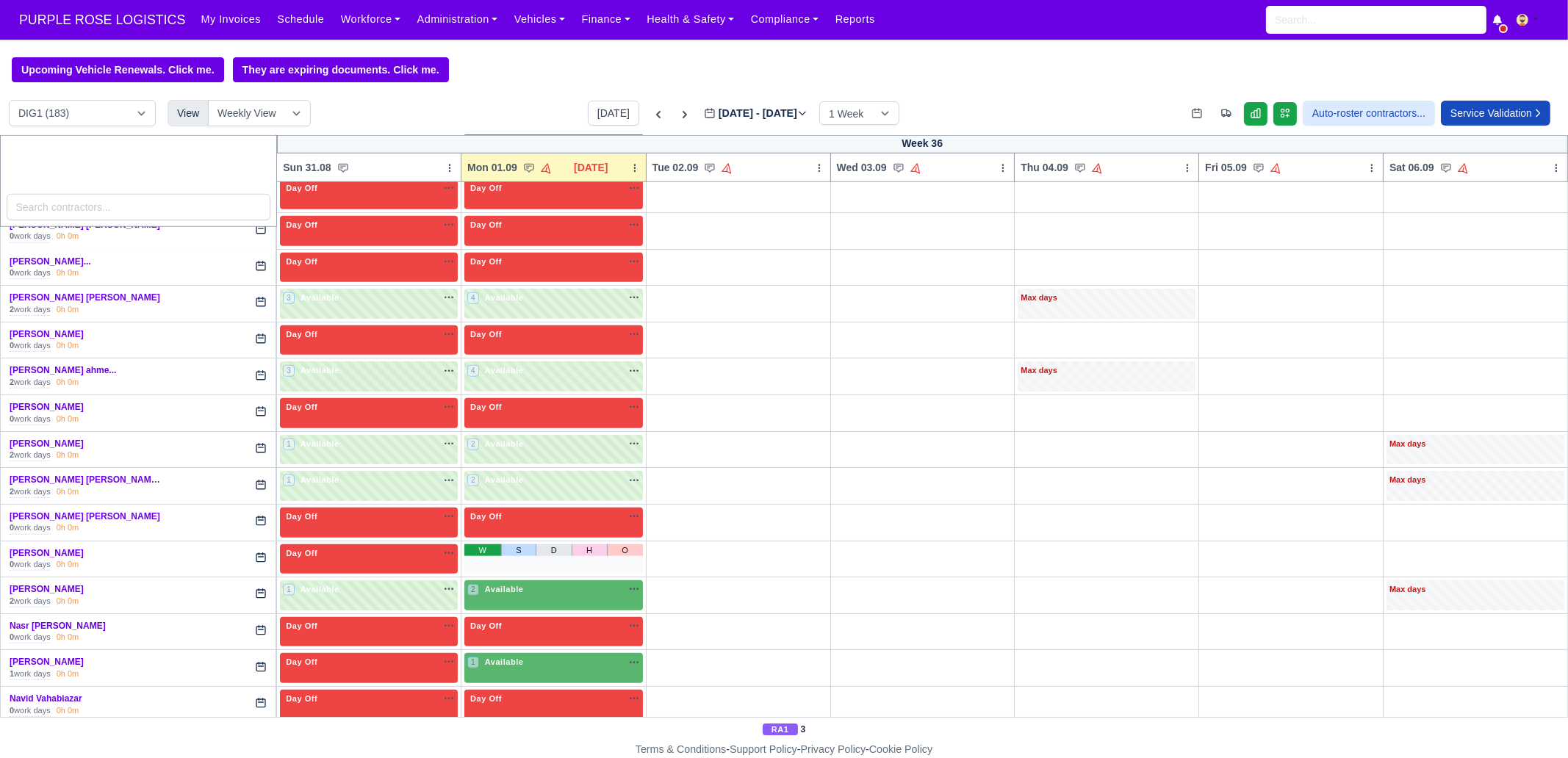
click at [478, 544] on link "W" at bounding box center [482, 550] width 37 height 12
click at [535, 580] on div "2 Available" at bounding box center [553, 595] width 178 height 30
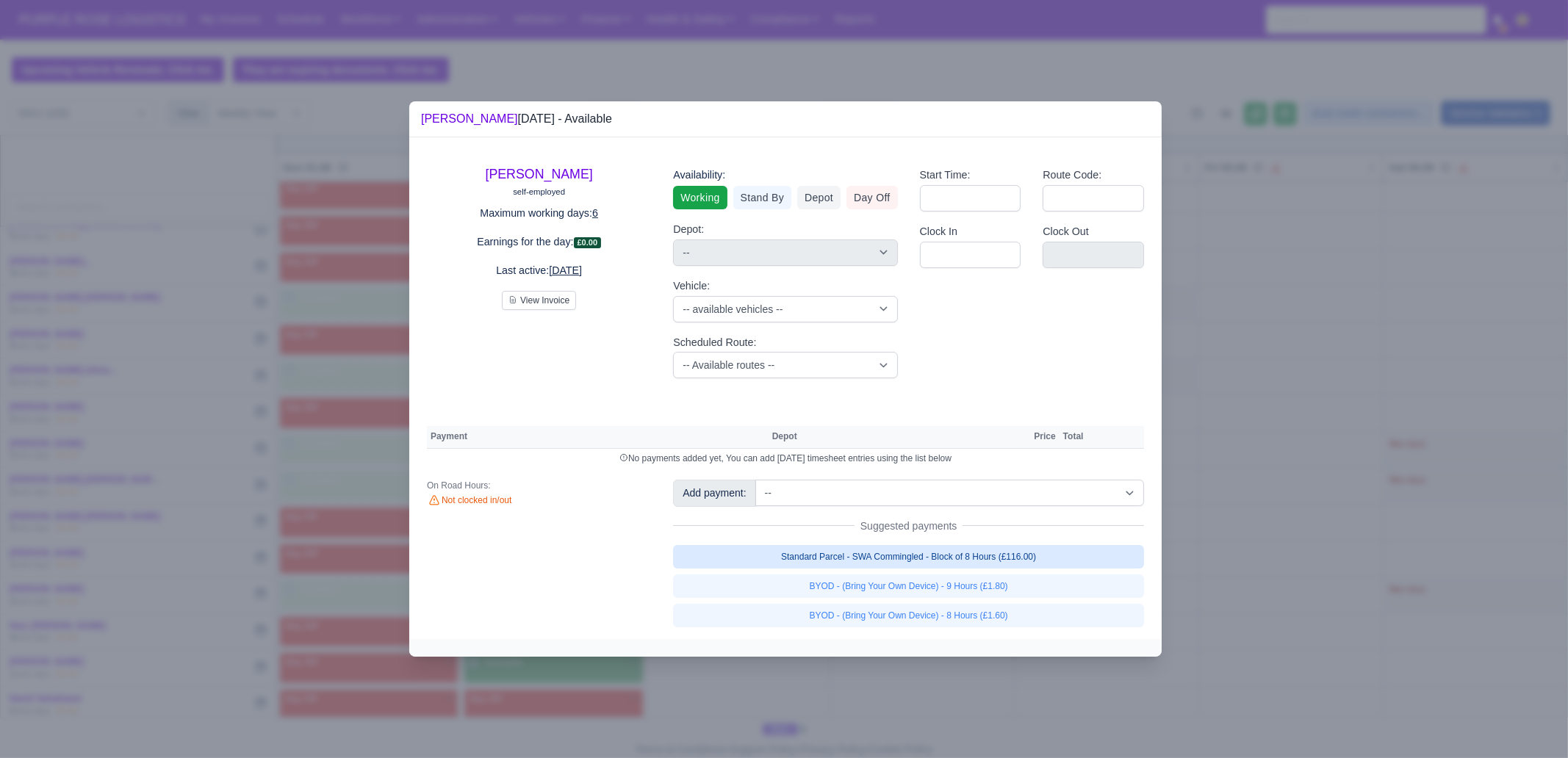
click at [1029, 554] on link "Standard Parcel - SWA Commingled - Block of 8 Hours (£116.00)" at bounding box center [908, 556] width 471 height 23
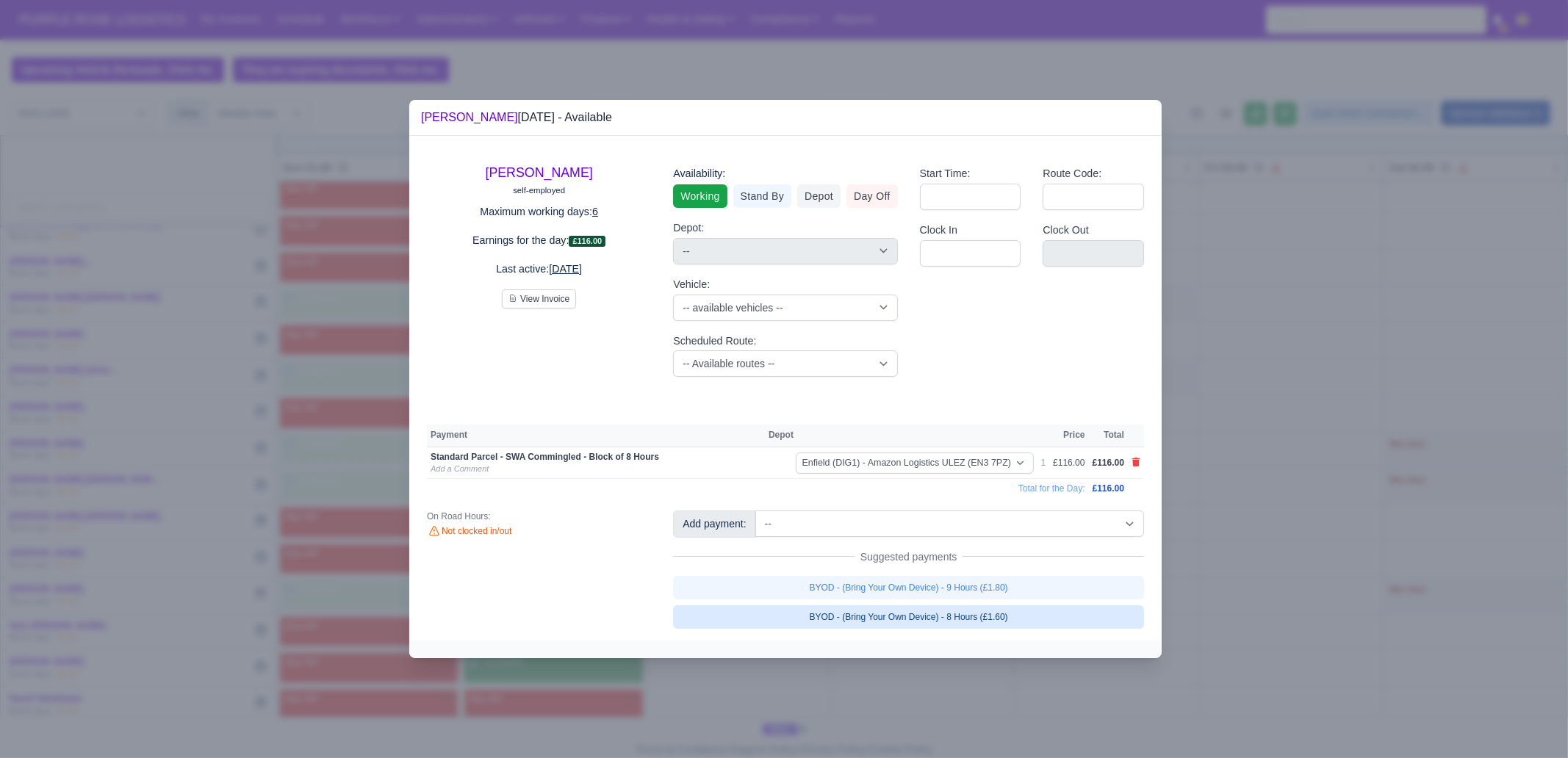
click at [1035, 580] on link "BYOD - (Bring Your Own Device) - 8 Hours (£1.60)" at bounding box center [908, 616] width 471 height 23
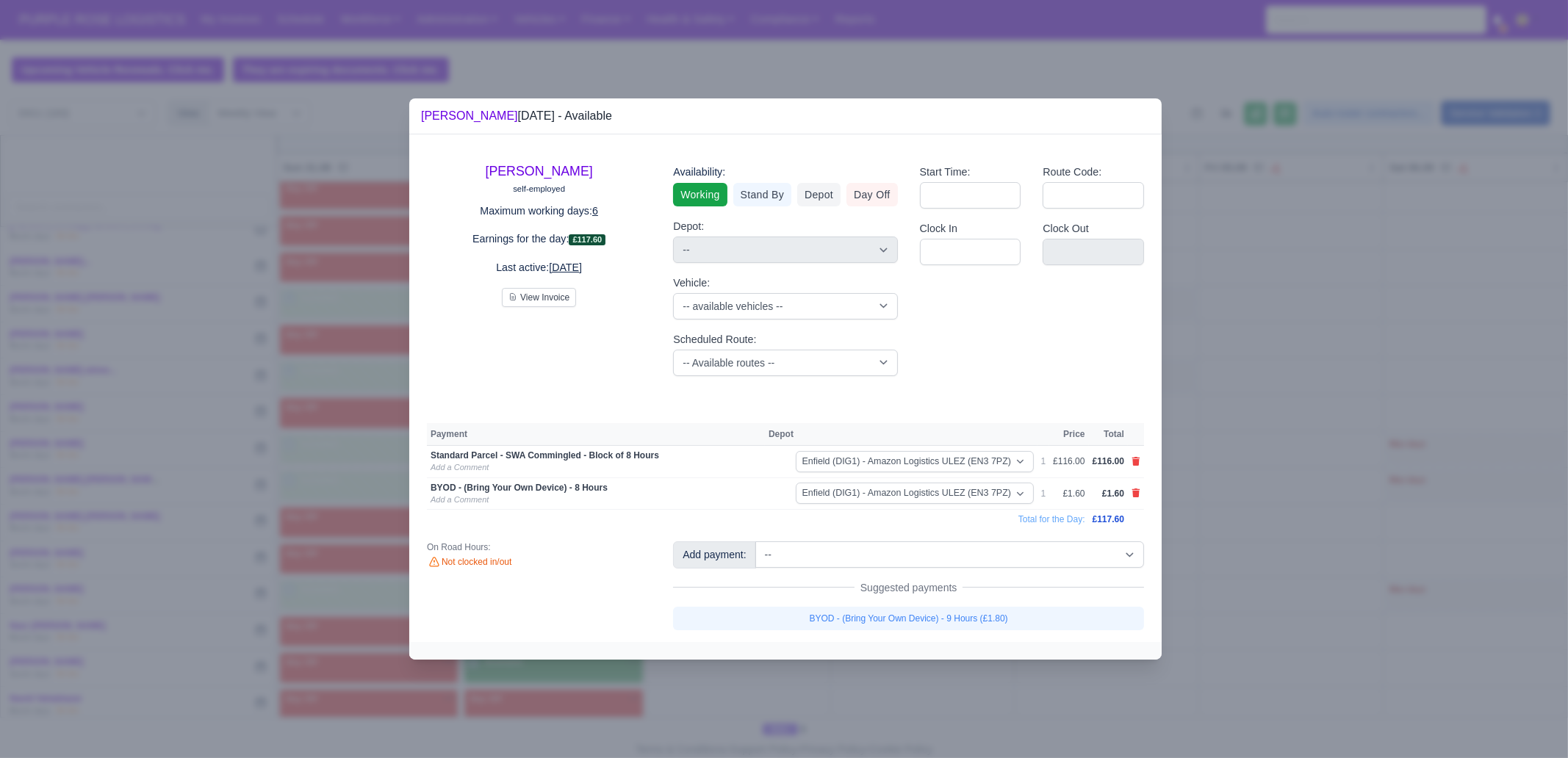
click at [1020, 580] on div at bounding box center [784, 379] width 1568 height 758
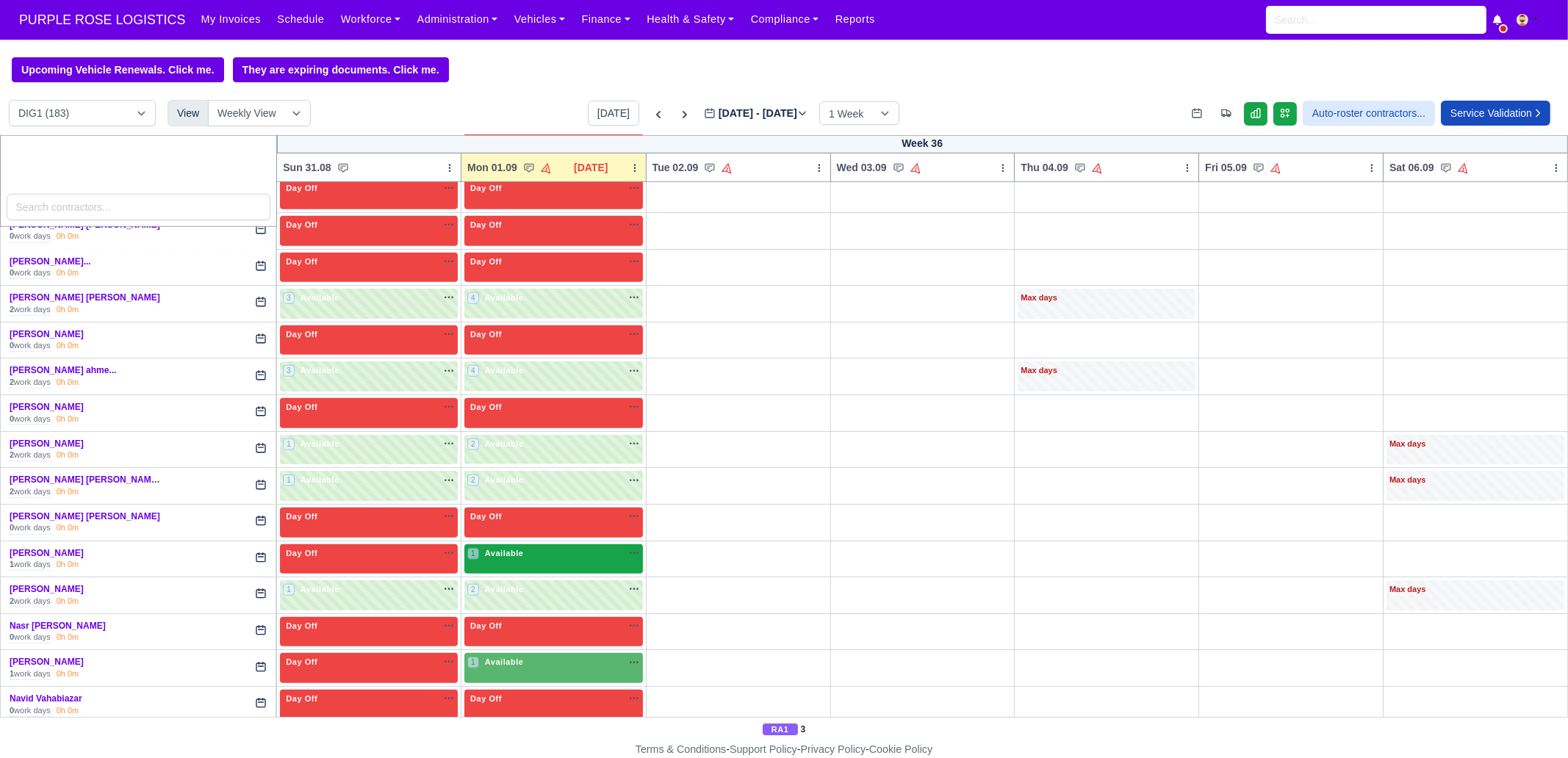
click at [548, 547] on div "1 Available na" at bounding box center [554, 553] width 172 height 12
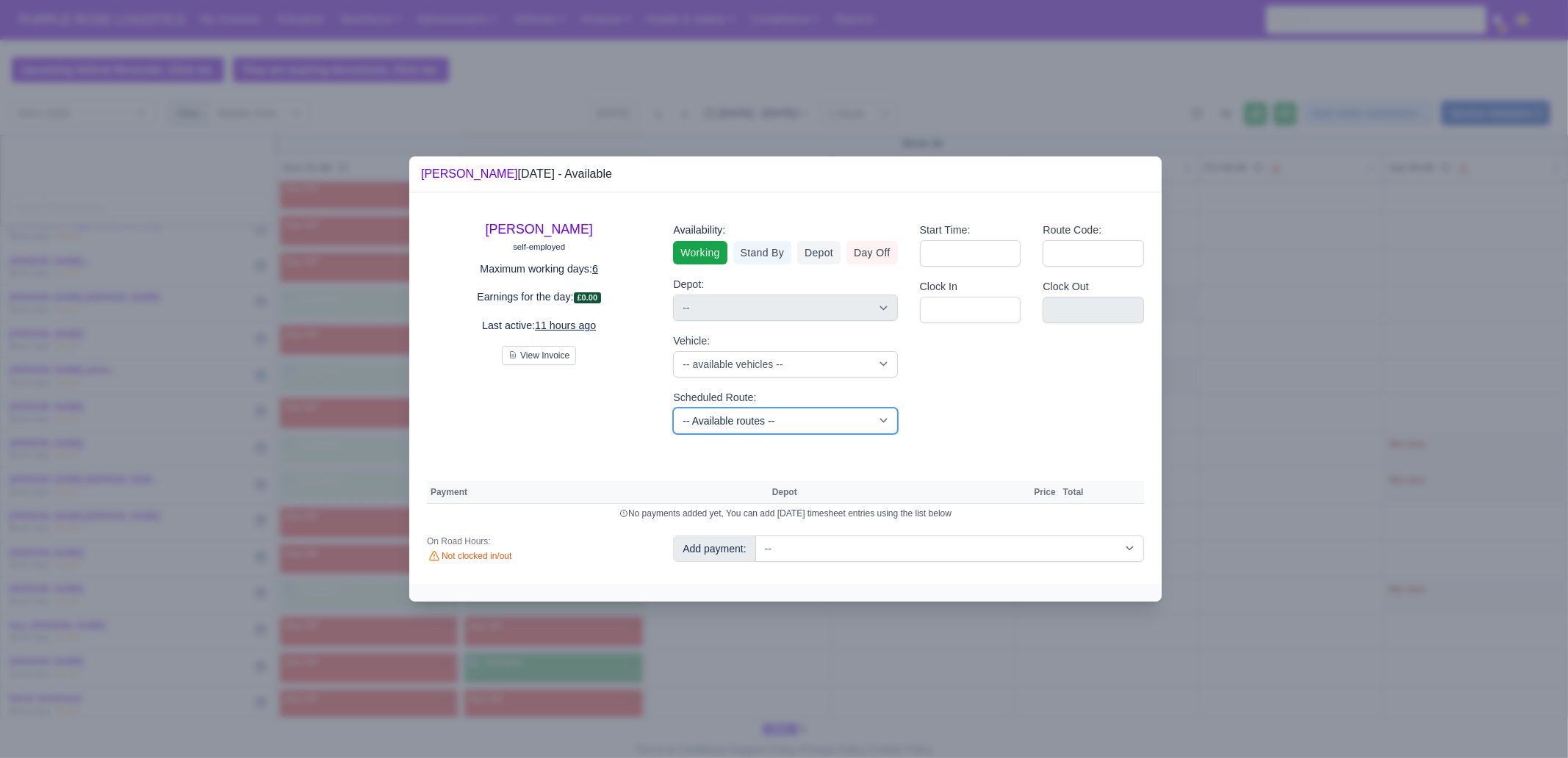
click at [761, 424] on select "-- Available routes -- Standard Parcel - Block of 6 Hours - (SD6) AmFlex RTS Ve…" at bounding box center [784, 420] width 224 height 26
click at [673, 407] on select "-- Available routes -- Standard Parcel - Block of 6 Hours - (SD6) AmFlex RTS Ve…" at bounding box center [784, 420] width 224 height 26
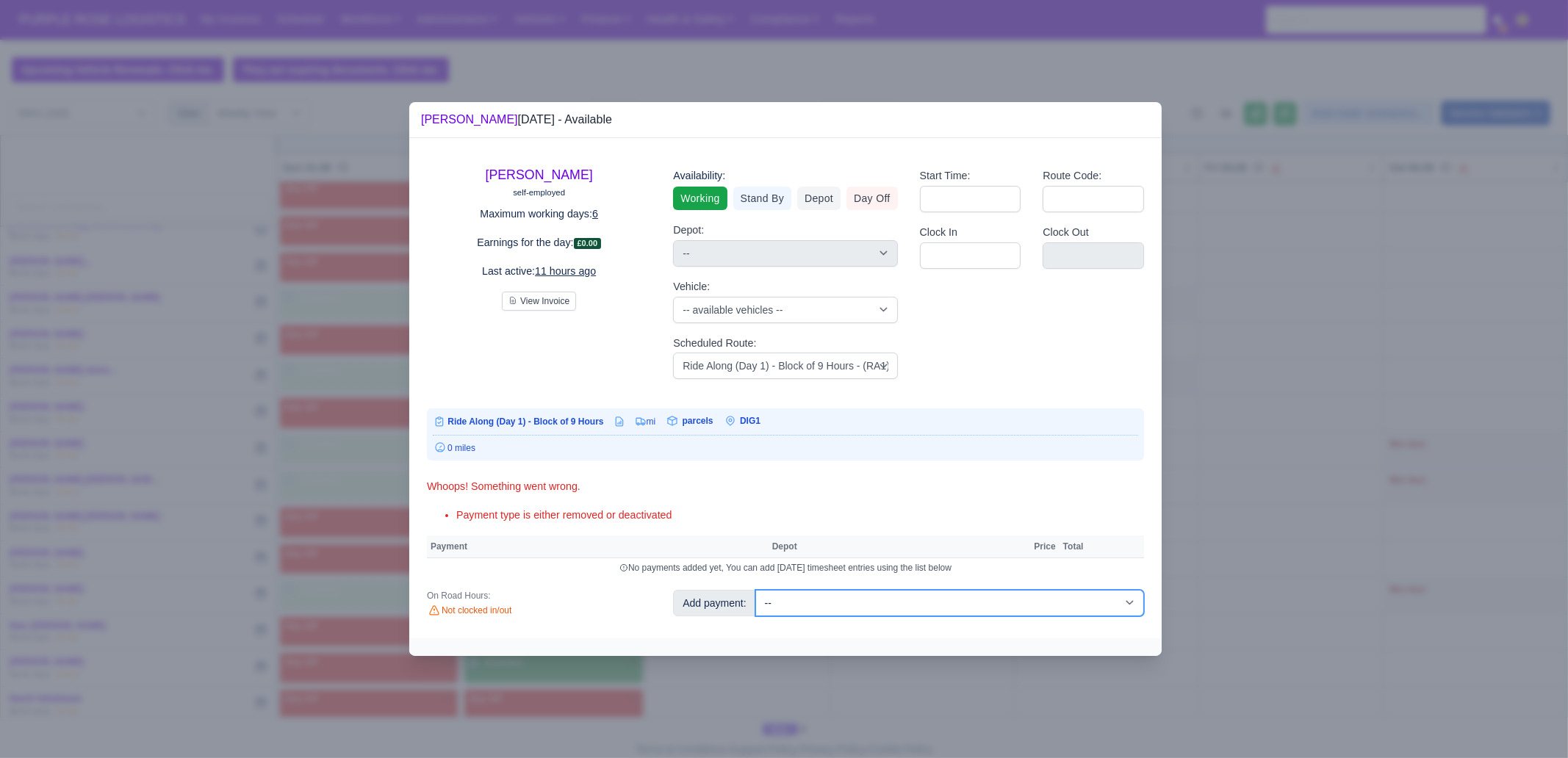
click at [874, 580] on select "-- Additional Hour Support (£14.50) Additional Hour Support (Walkers) (£13.50) …" at bounding box center [950, 603] width 388 height 26
click at [756, 580] on select "-- Additional Hour Support (£14.50) Additional Hour Support (Walkers) (£13.50) …" at bounding box center [950, 603] width 388 height 26
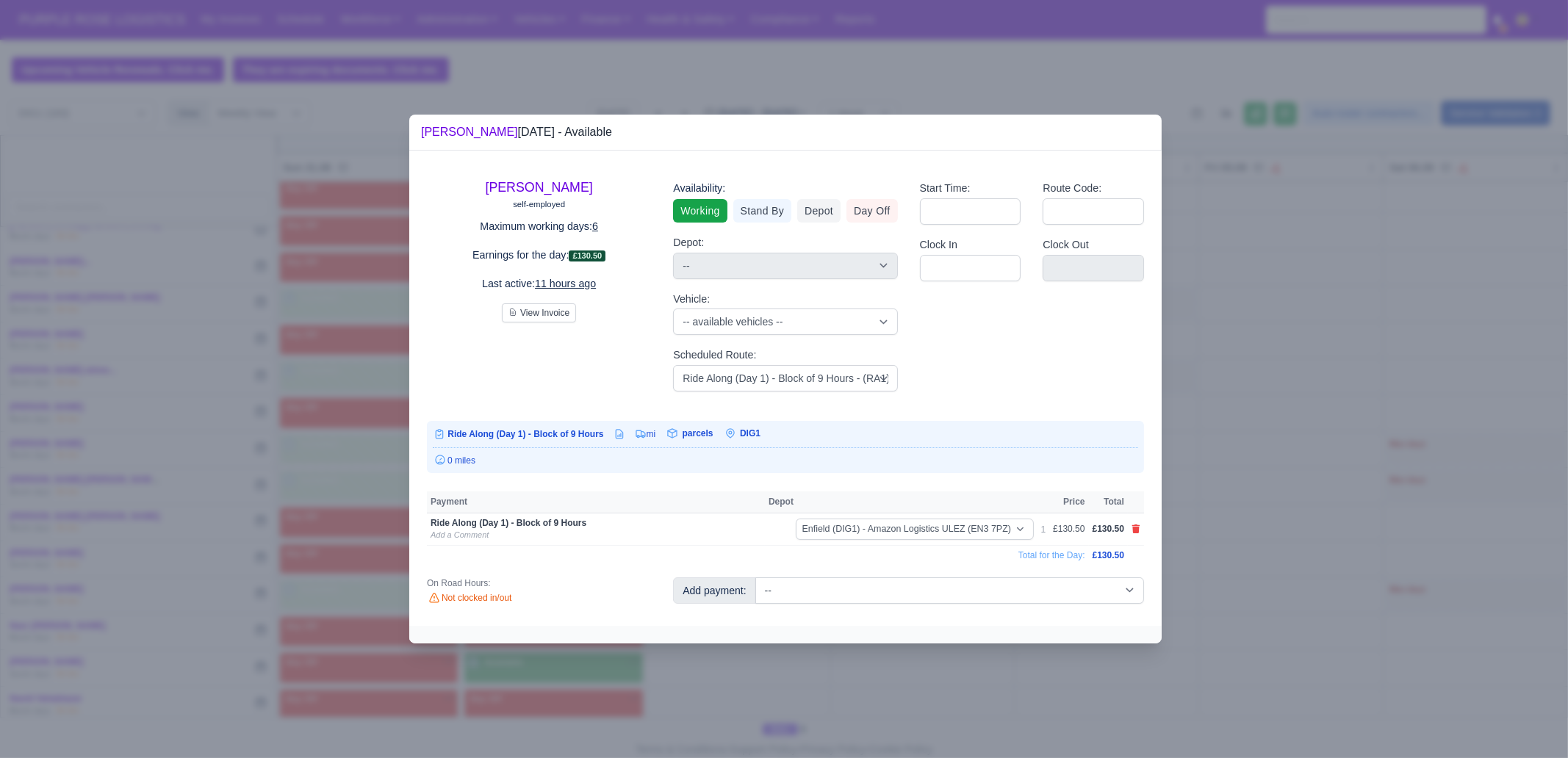
click at [1254, 424] on div at bounding box center [784, 379] width 1568 height 758
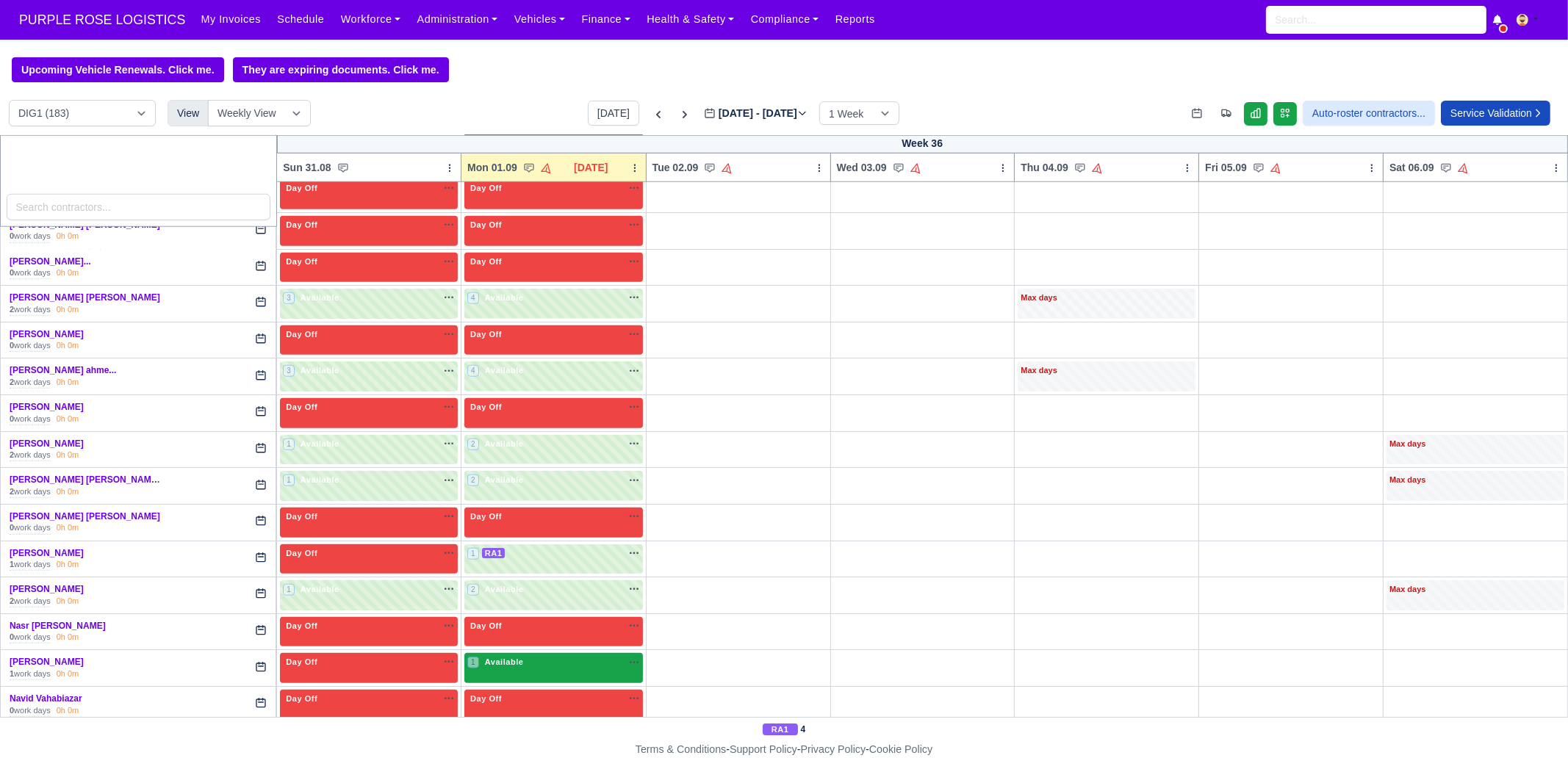
click at [548, 580] on div "1 Available na" at bounding box center [554, 662] width 172 height 12
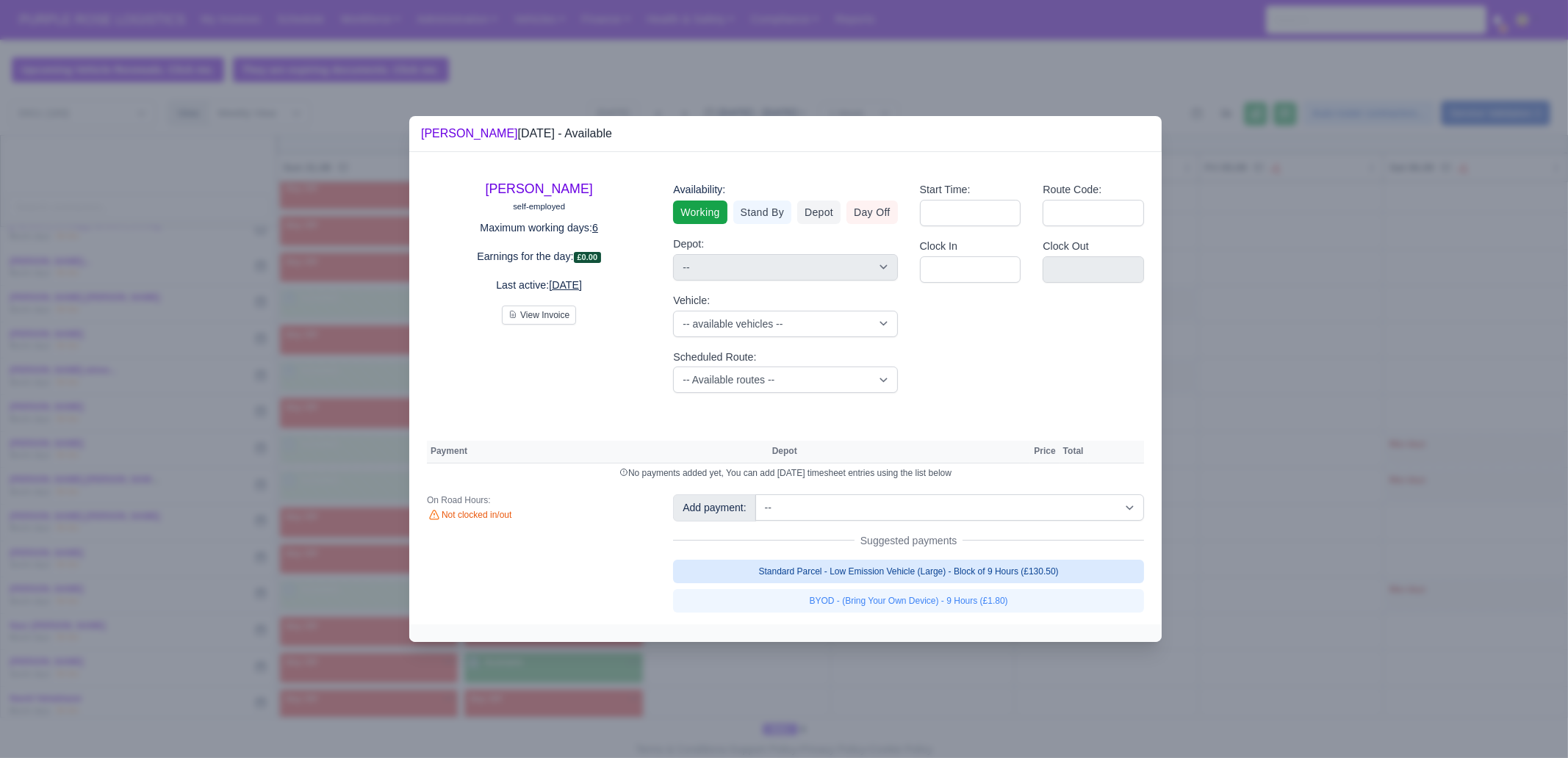
click at [991, 568] on link "Standard Parcel - Low Emission Vehicle (Large) - Block of 9 Hours (£130.50)" at bounding box center [908, 571] width 471 height 23
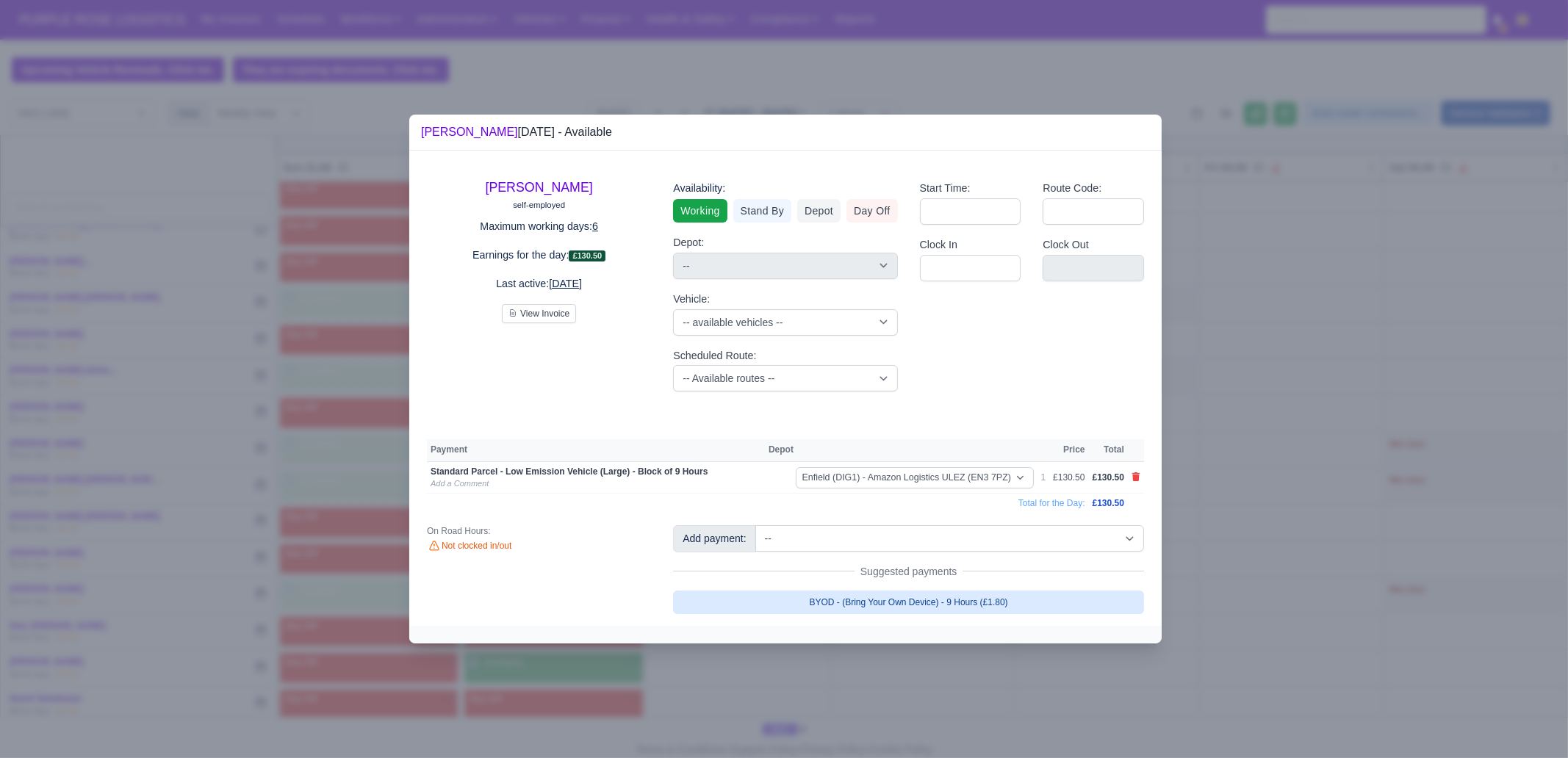
click at [987, 580] on link "BYOD - (Bring Your Own Device) - 9 Hours (£1.80)" at bounding box center [908, 602] width 471 height 23
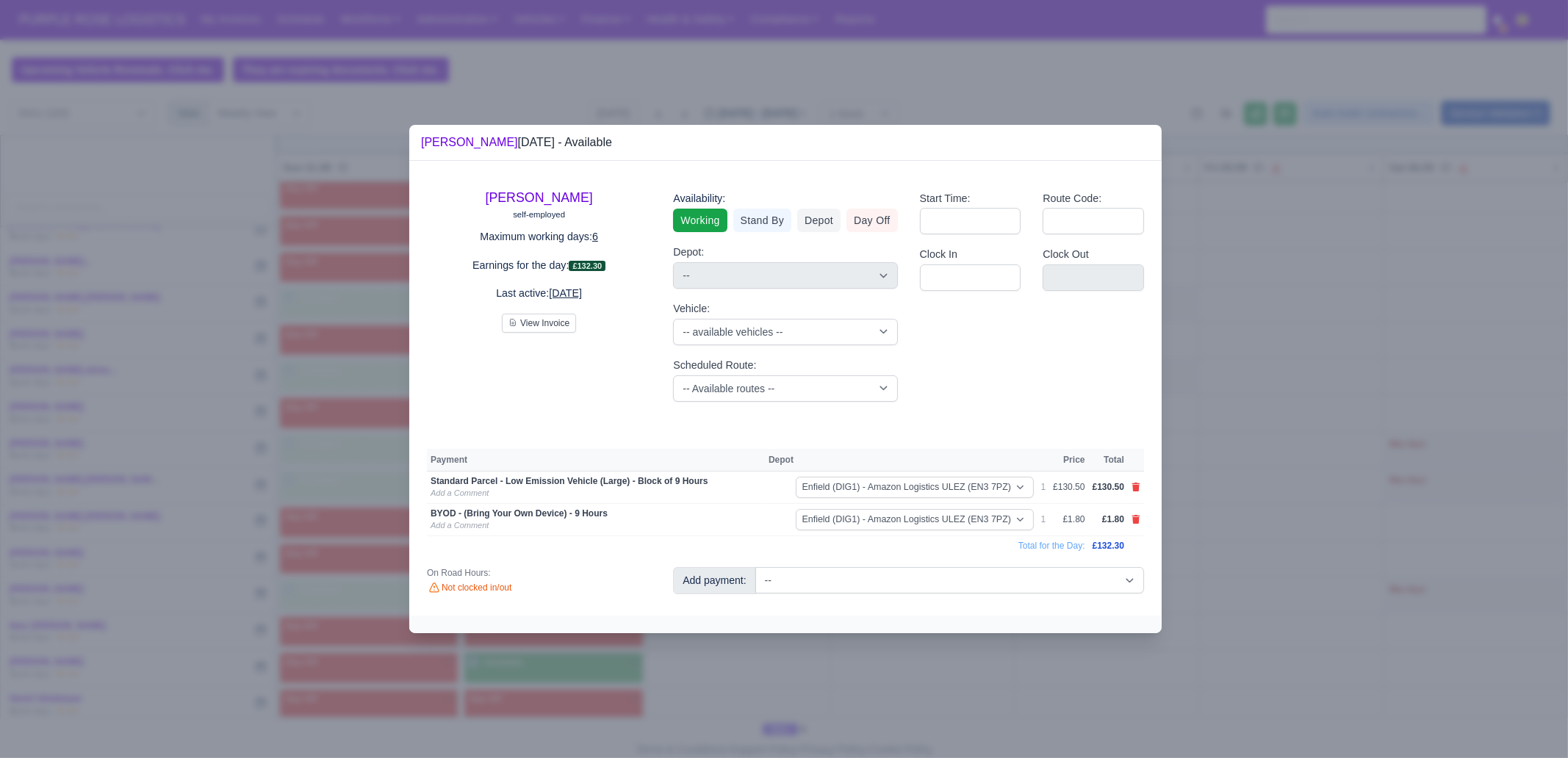
click at [940, 580] on div at bounding box center [784, 379] width 1568 height 758
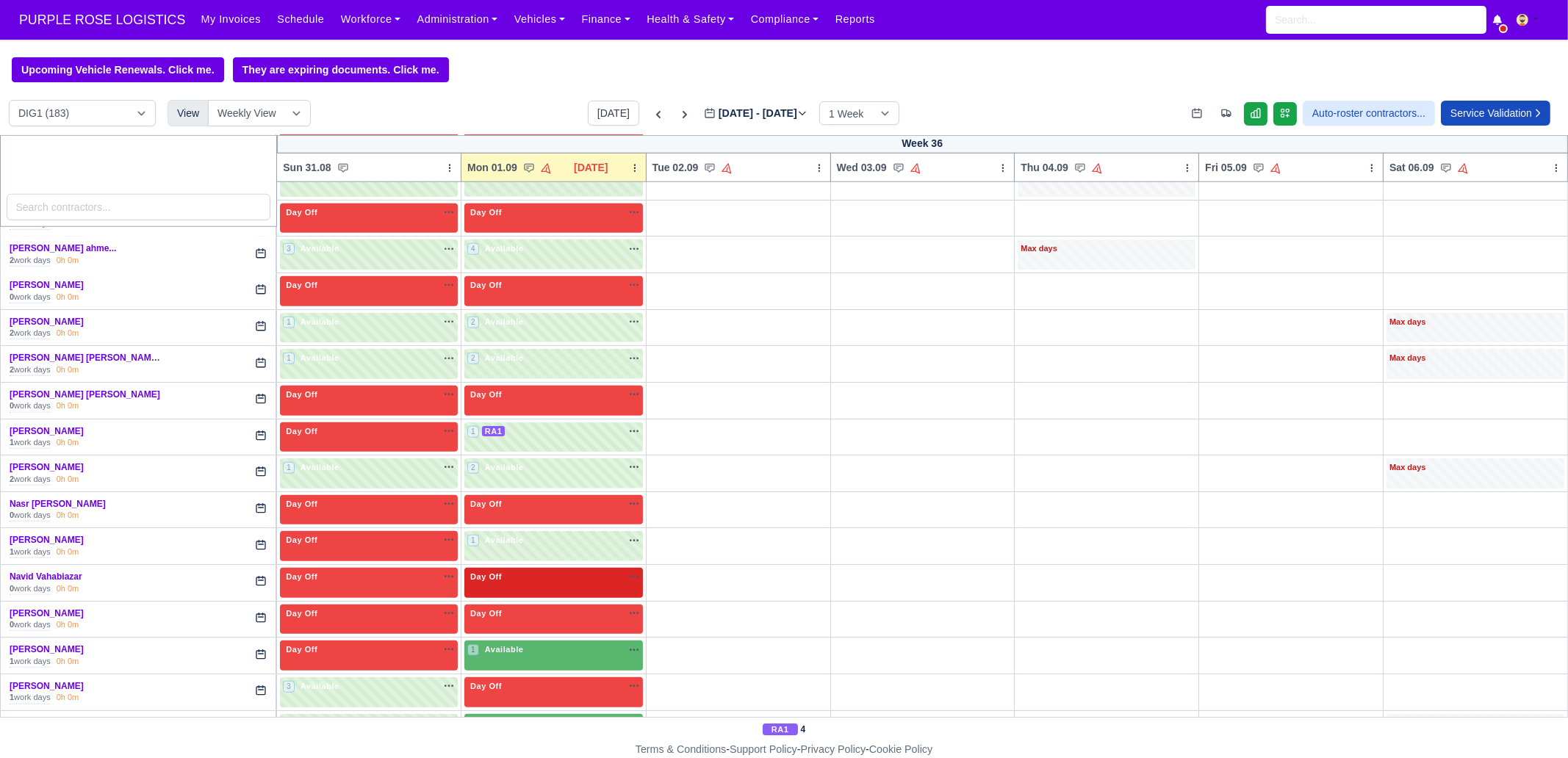
scroll to position [2570, 0]
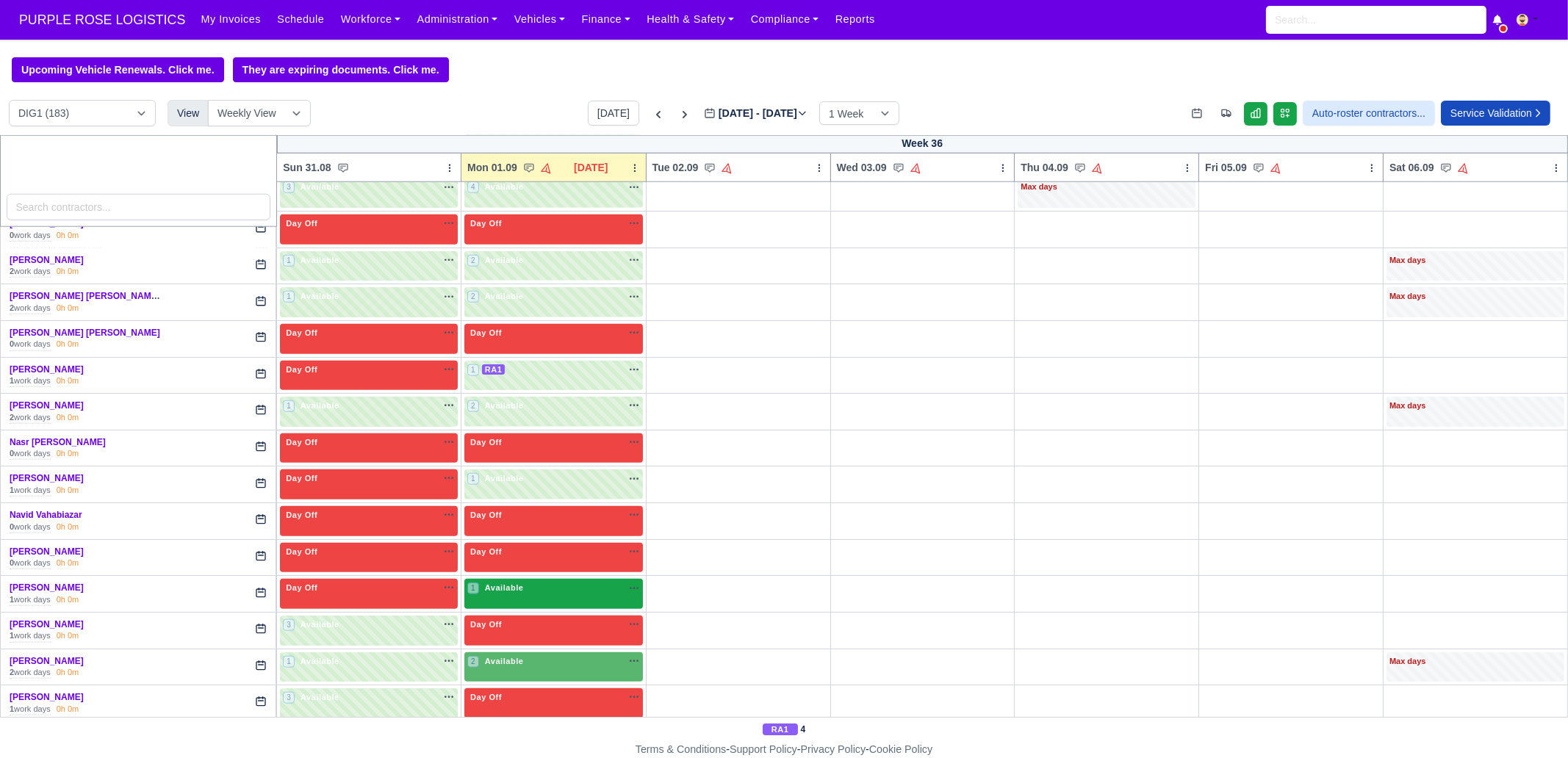
click at [507, 580] on div "1 Available na" at bounding box center [554, 587] width 172 height 12
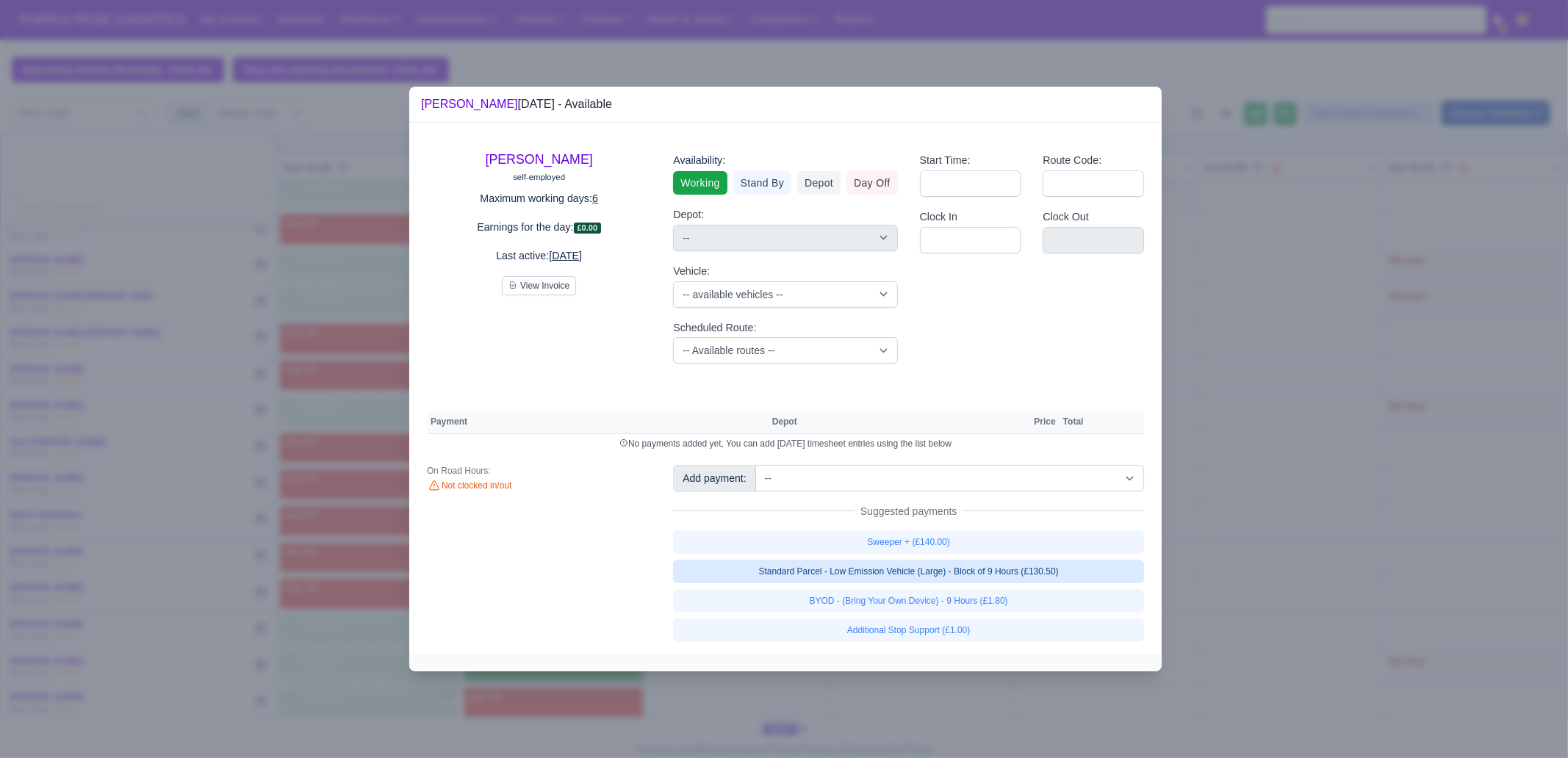
click at [931, 572] on link "Standard Parcel - Low Emission Vehicle (Large) - Block of 9 Hours (£130.50)" at bounding box center [908, 571] width 471 height 23
click at [932, 553] on link "Sweeper + (£140.00)" at bounding box center [908, 541] width 471 height 23
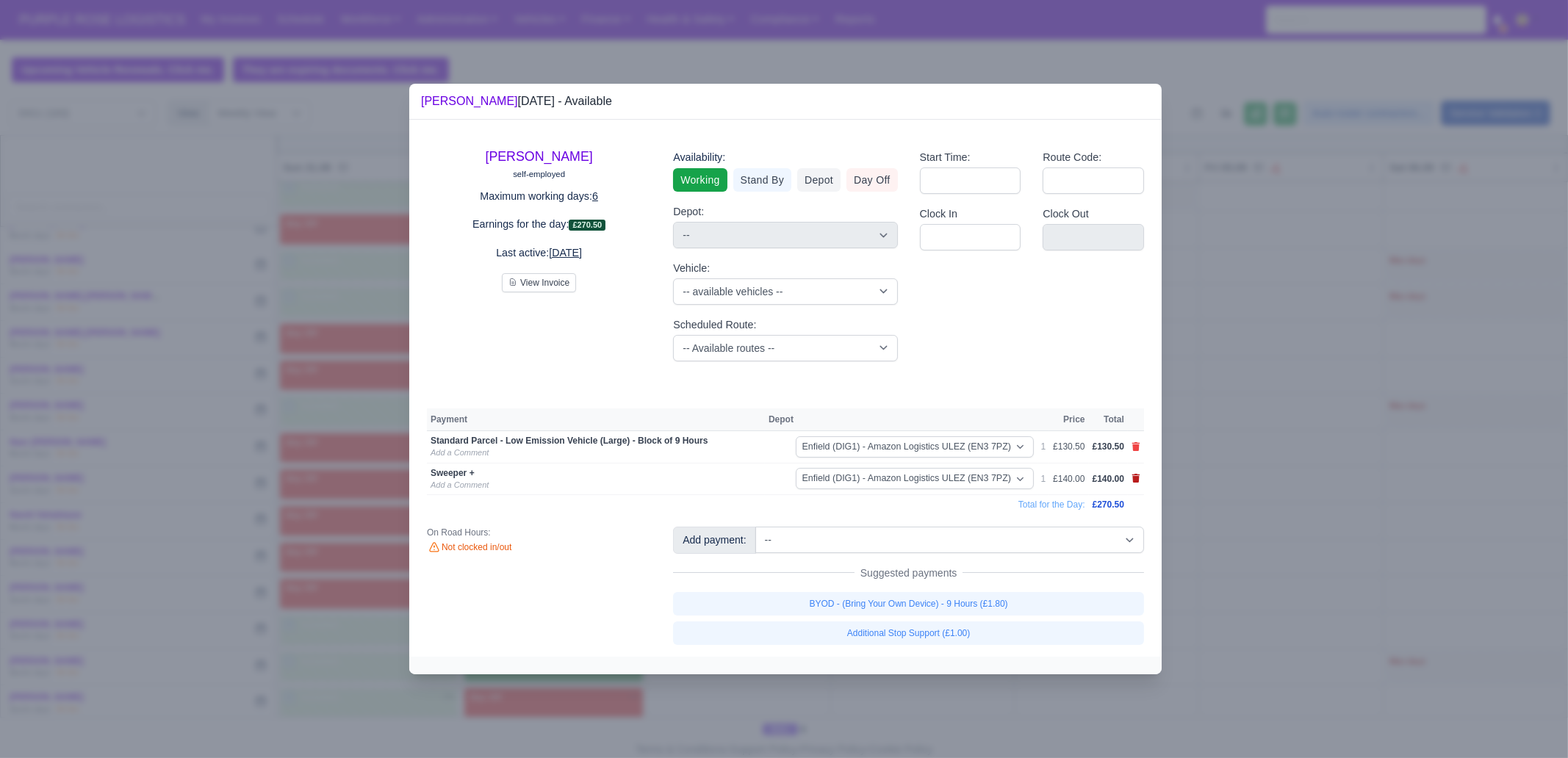
click at [1133, 480] on icon at bounding box center [1136, 478] width 8 height 9
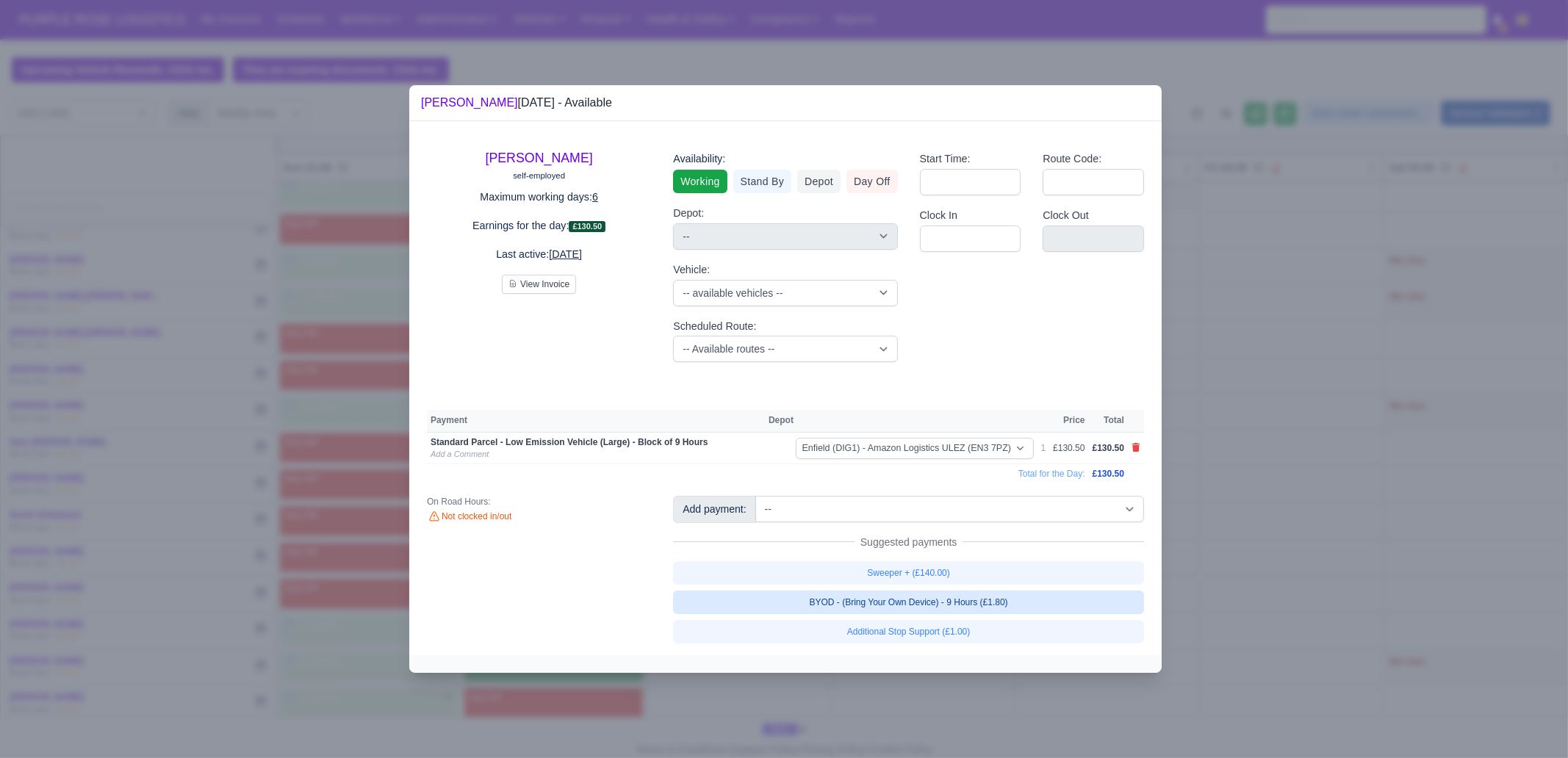
click at [978, 580] on link "BYOD - (Bring Your Own Device) - 9 Hours (£1.80)" at bounding box center [908, 602] width 471 height 23
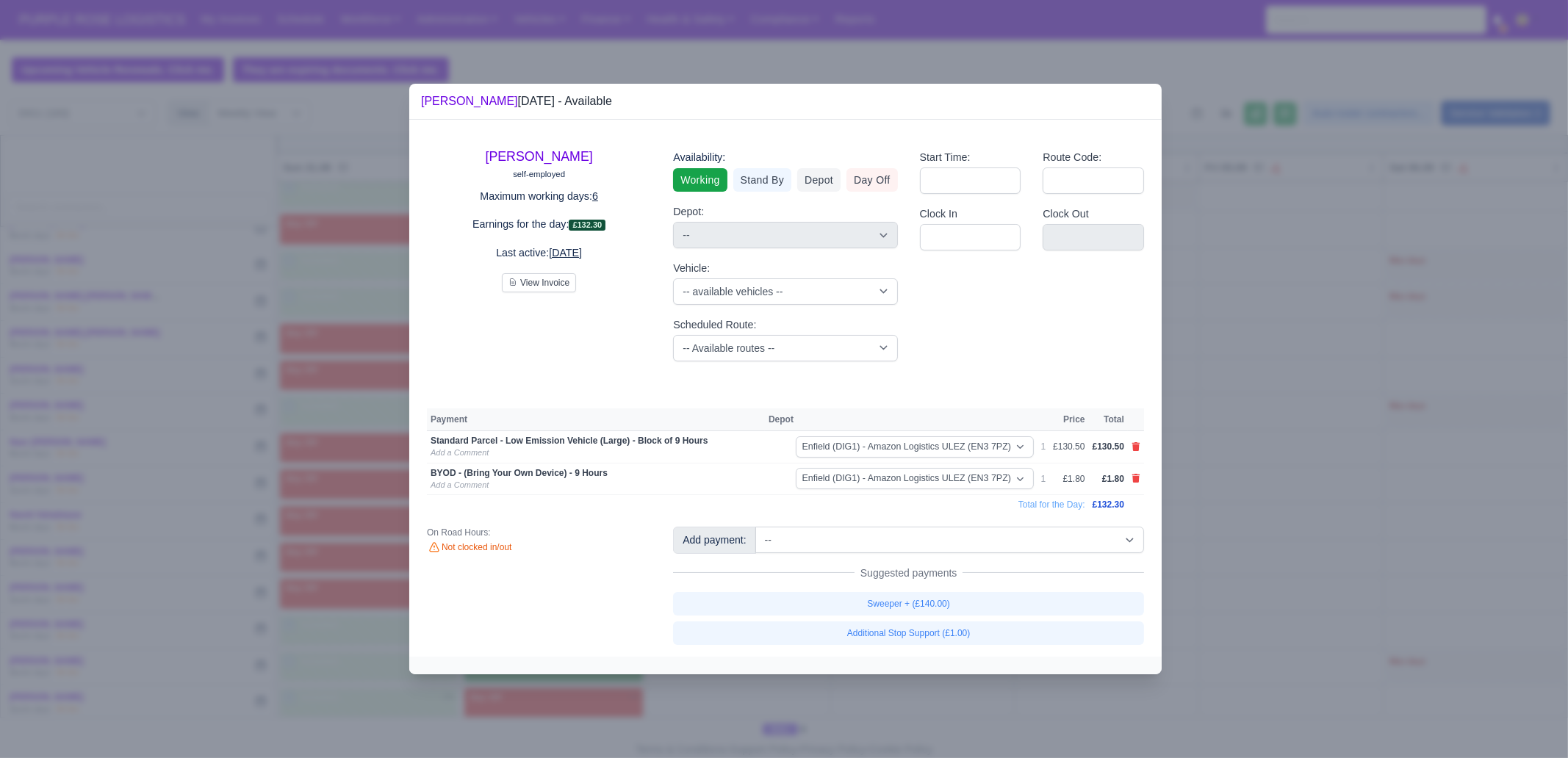
click at [1254, 473] on div at bounding box center [784, 379] width 1568 height 758
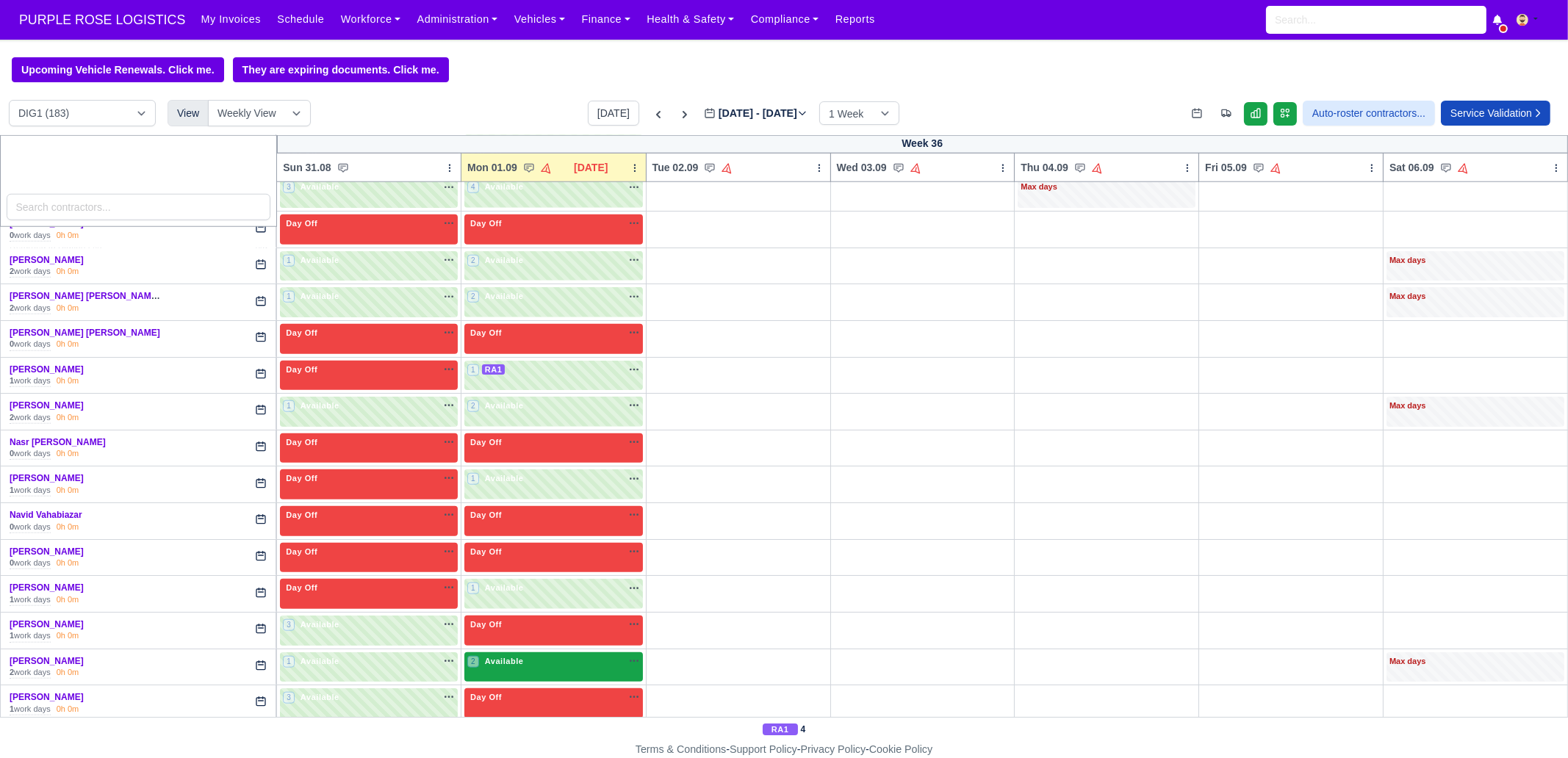
click at [530, 580] on div "2 Available na" at bounding box center [554, 661] width 172 height 12
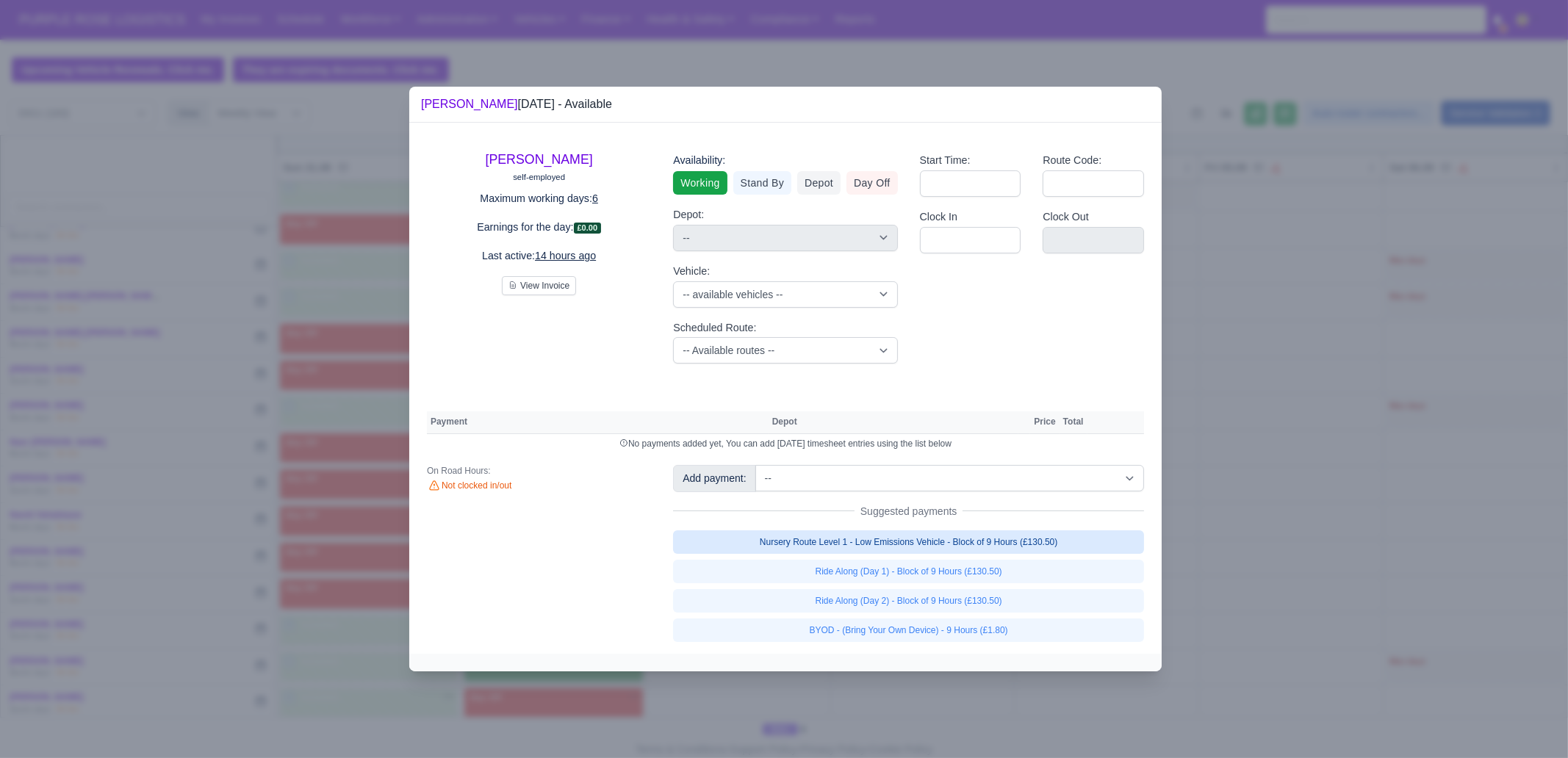
click at [919, 530] on link "Nursery Route Level 1 - Low Emissions Vehicle - Block of 9 Hours (£130.50)" at bounding box center [908, 541] width 471 height 23
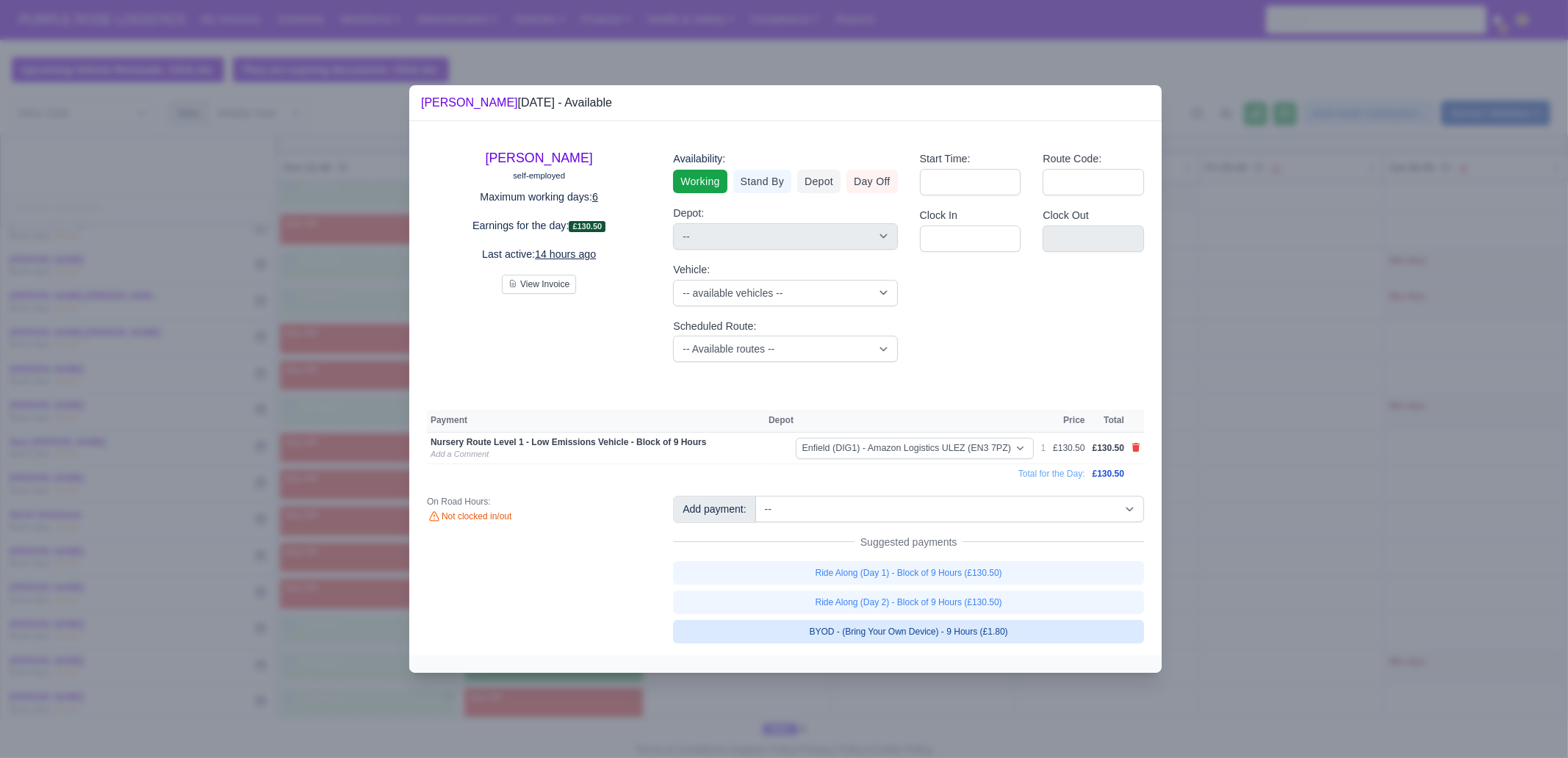
click at [955, 580] on link "BYOD - (Bring Your Own Device) - 9 Hours (£1.80)" at bounding box center [908, 631] width 471 height 23
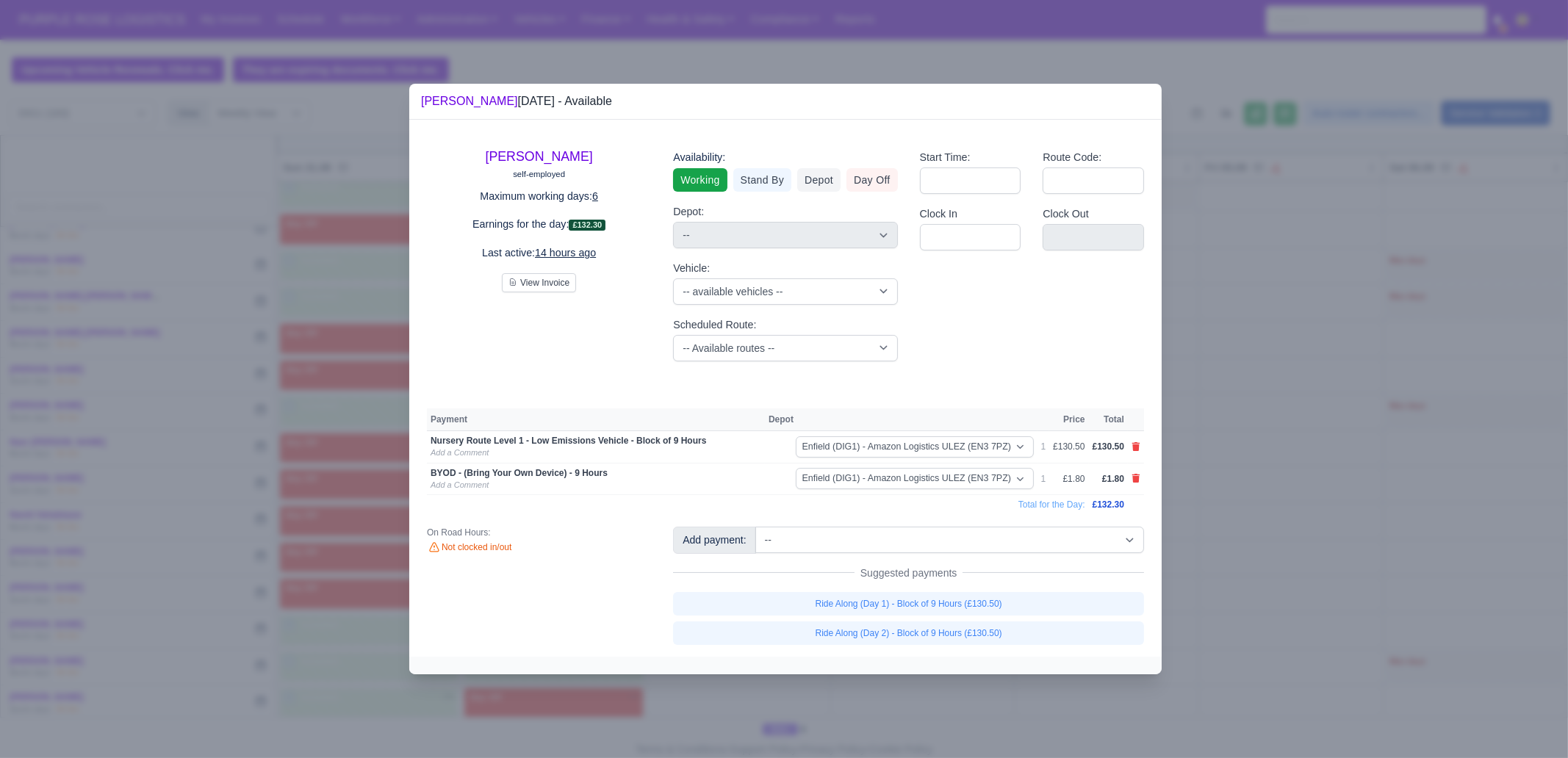
click at [1254, 544] on div at bounding box center [784, 379] width 1568 height 758
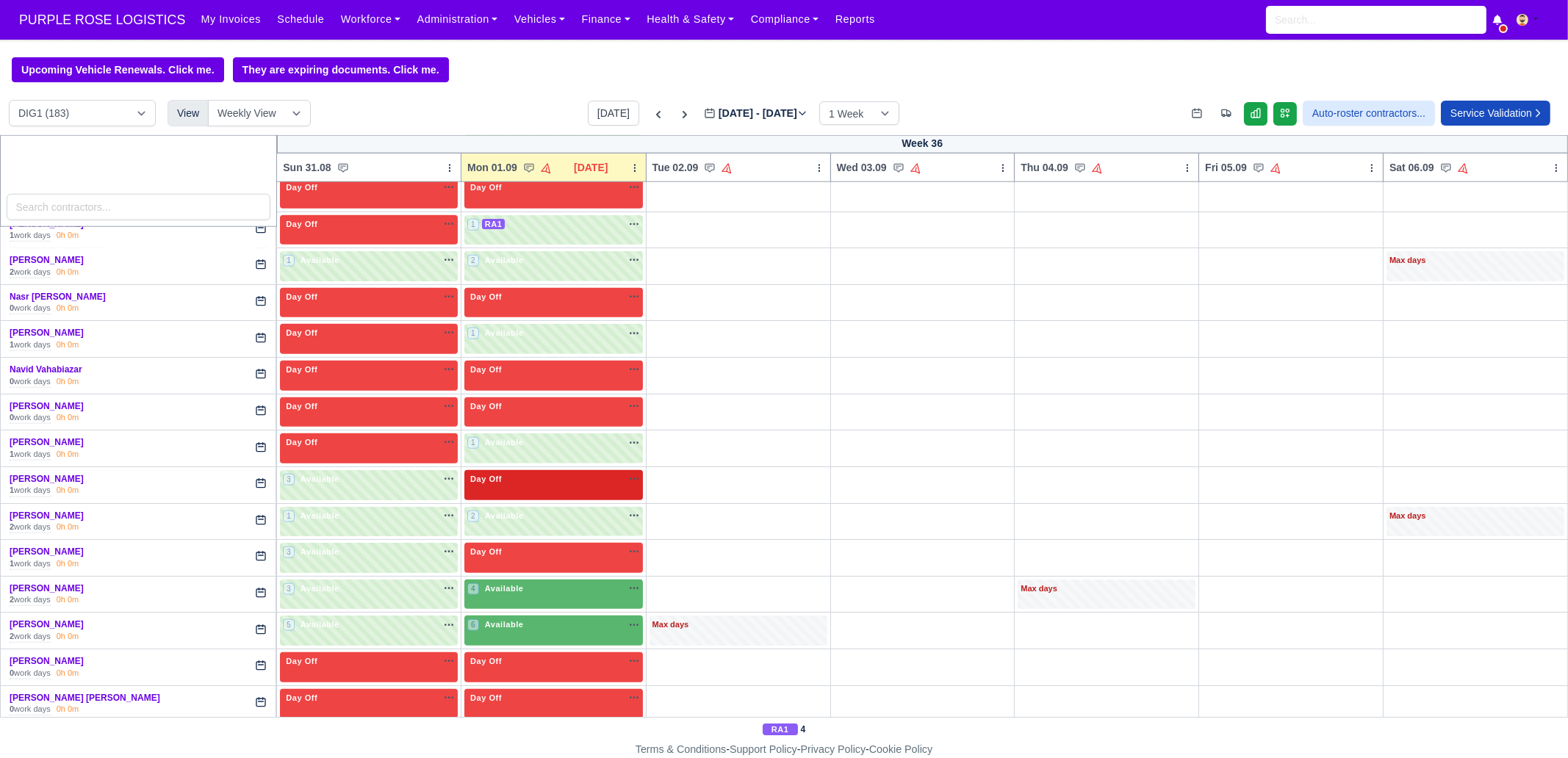
scroll to position [2754, 0]
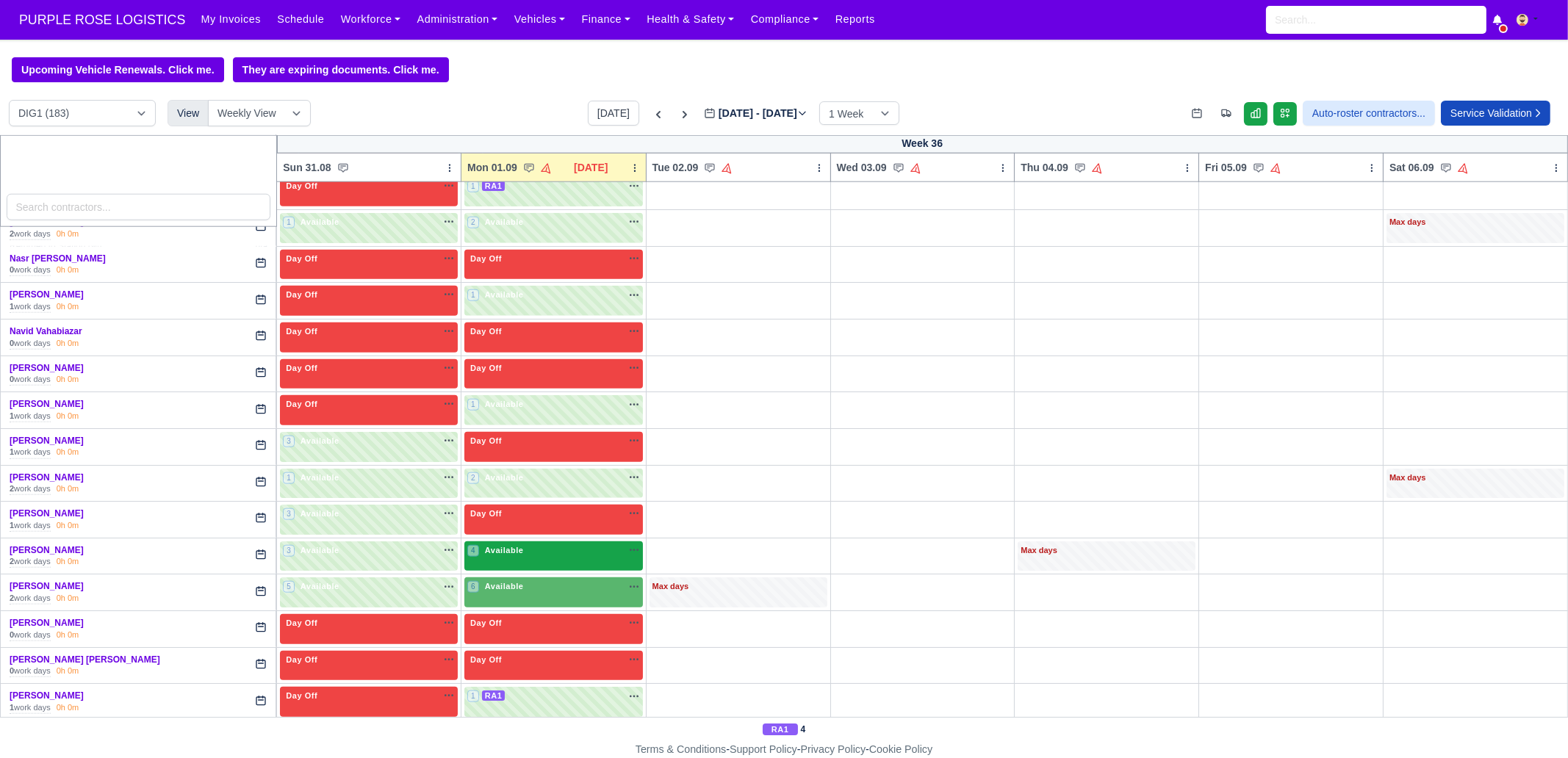
click at [513, 541] on div "4 Available" at bounding box center [553, 556] width 178 height 30
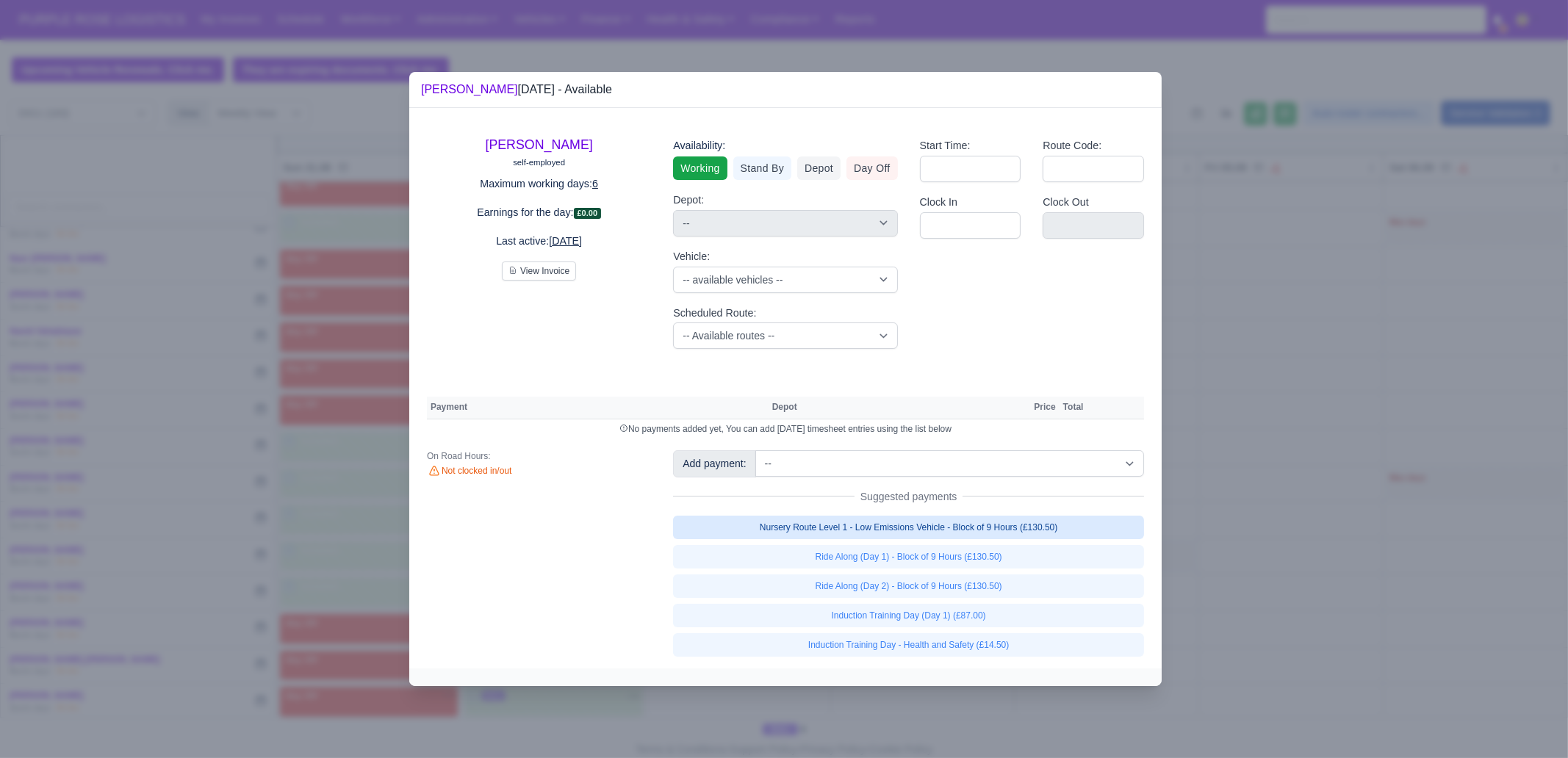
click at [1036, 527] on link "Nursery Route Level 1 - Low Emissions Vehicle - Block of 9 Hours (£130.50)" at bounding box center [908, 527] width 471 height 23
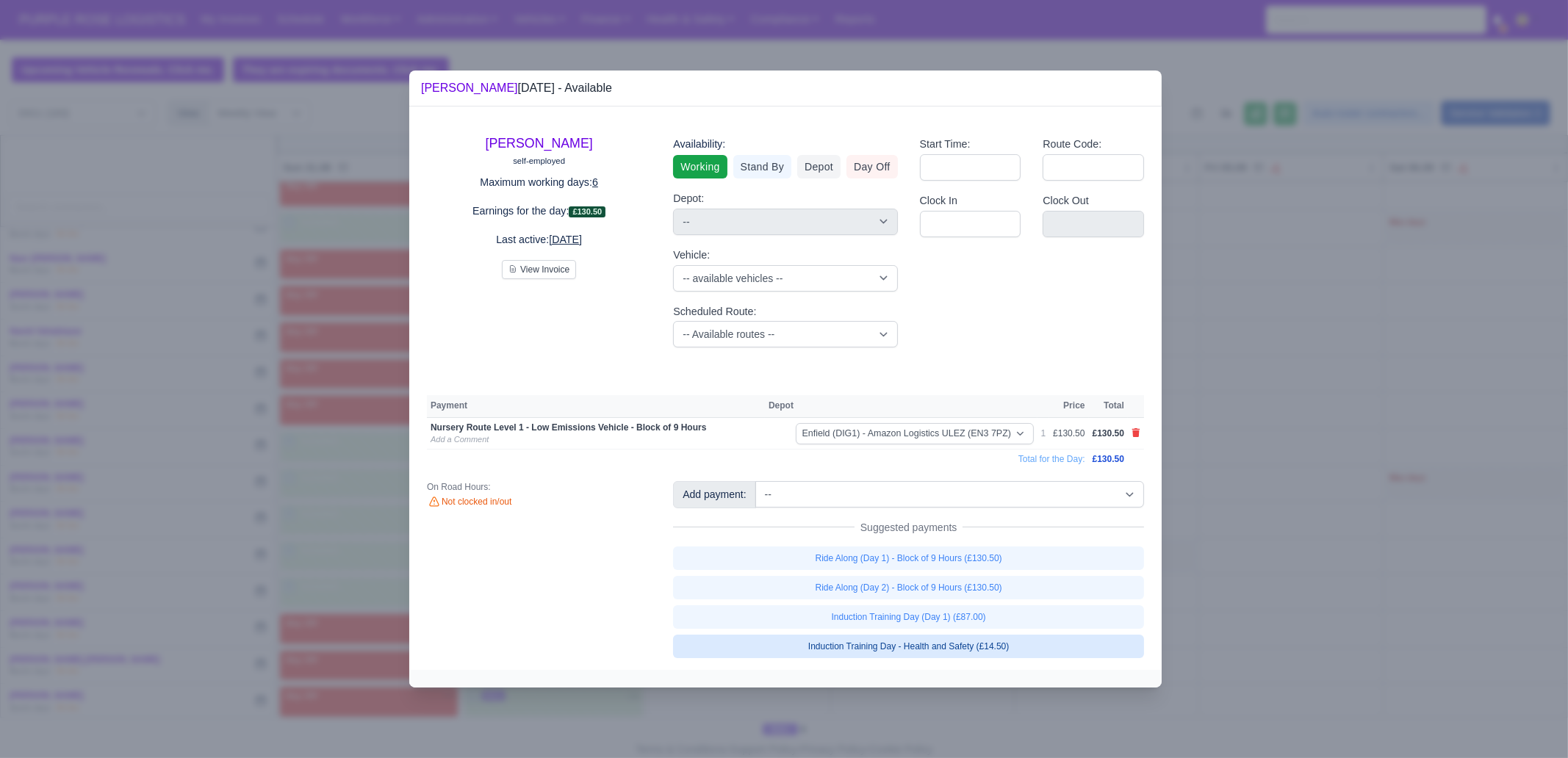
click at [1001, 580] on link "Induction Training Day - Health and Safety (£14.50)" at bounding box center [908, 646] width 471 height 23
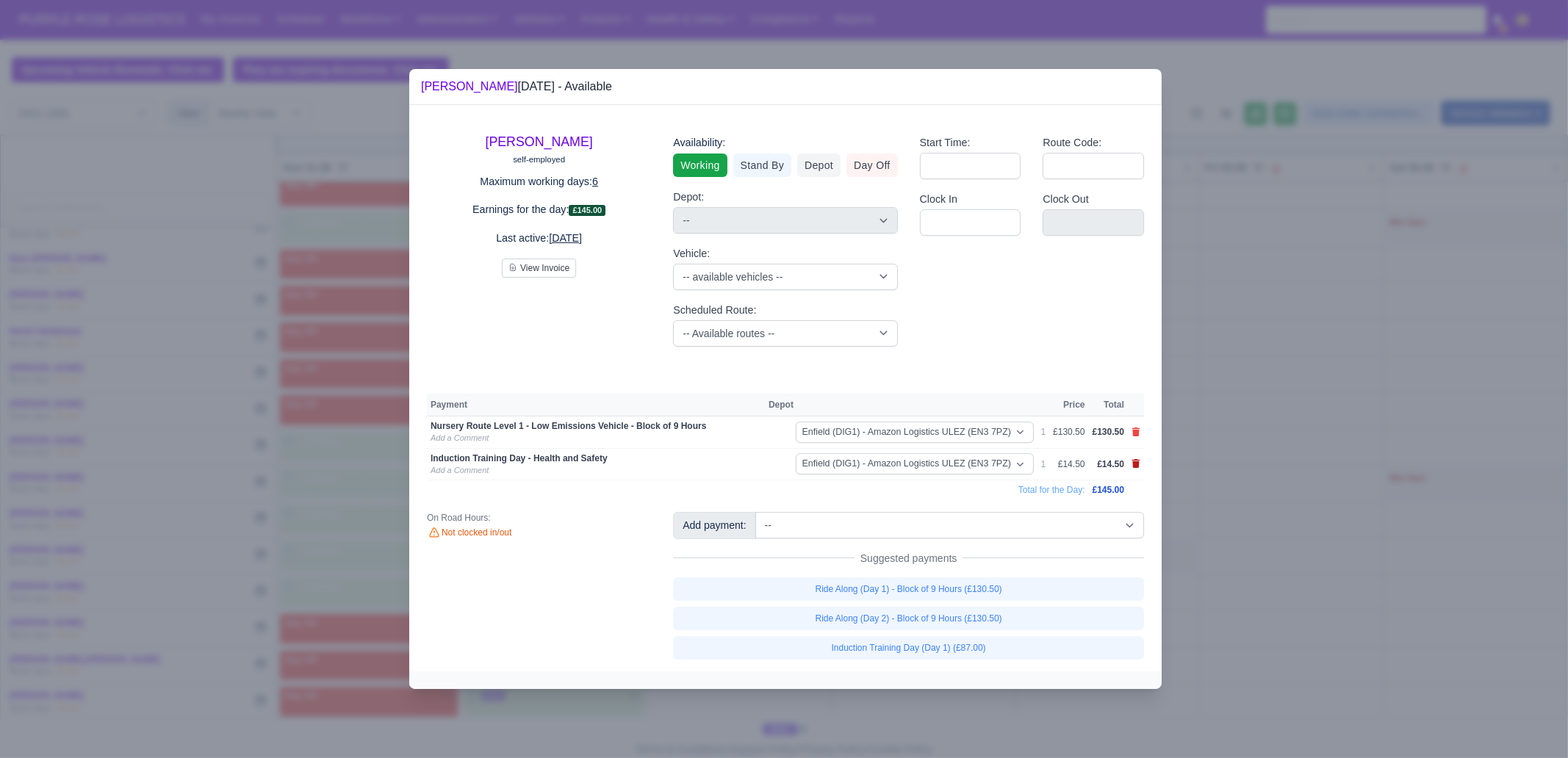
click at [1132, 466] on icon at bounding box center [1136, 464] width 9 height 9
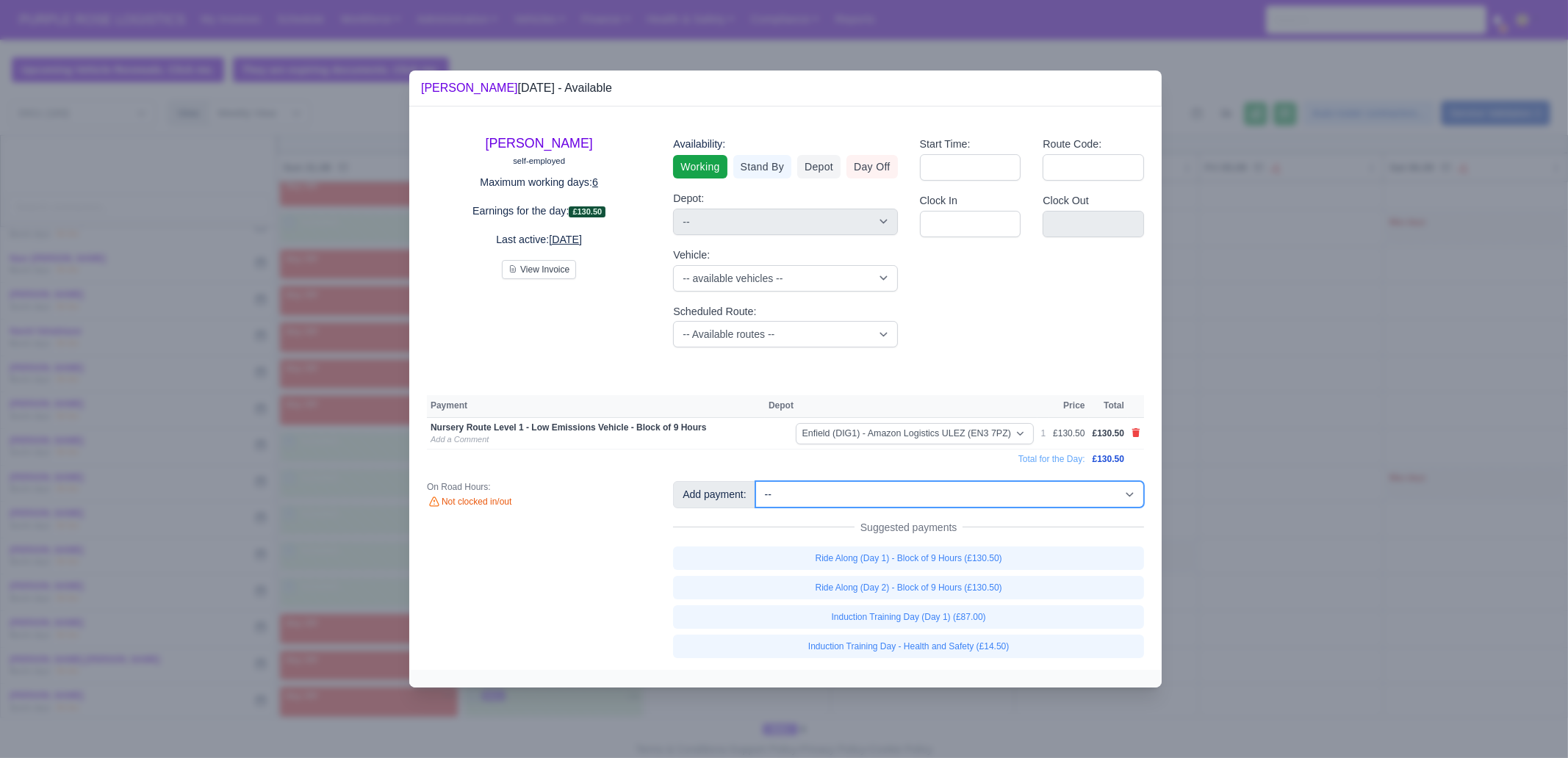
click at [966, 497] on select "-- Additional Hour Support (£14.50) Additional Hour Support (Walkers) (£13.50) …" at bounding box center [950, 494] width 388 height 26
click at [756, 481] on select "-- Additional Hour Support (£14.50) Additional Hour Support (Walkers) (£13.50) …" at bounding box center [950, 494] width 388 height 26
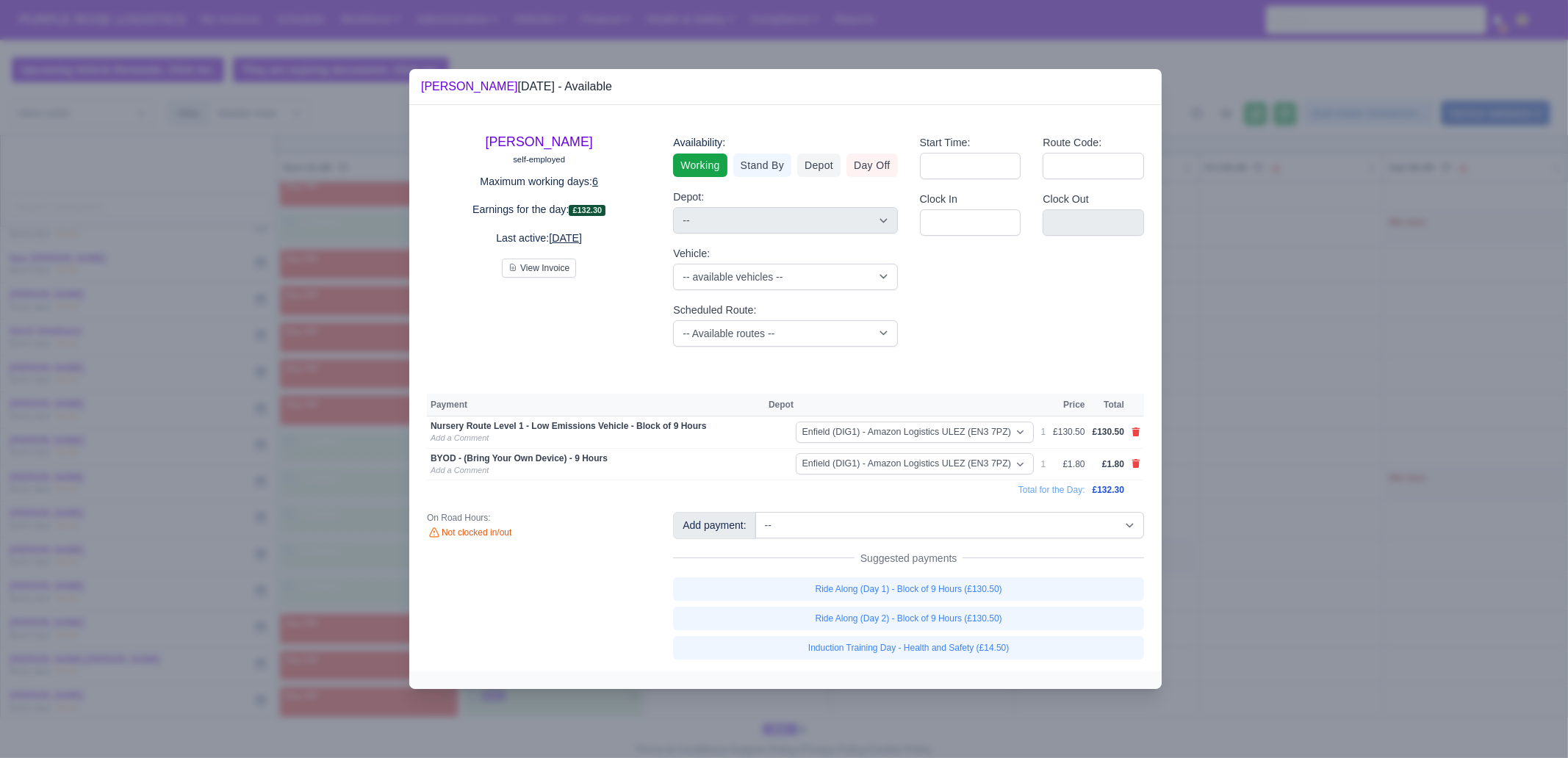
click at [1254, 535] on div at bounding box center [784, 379] width 1568 height 758
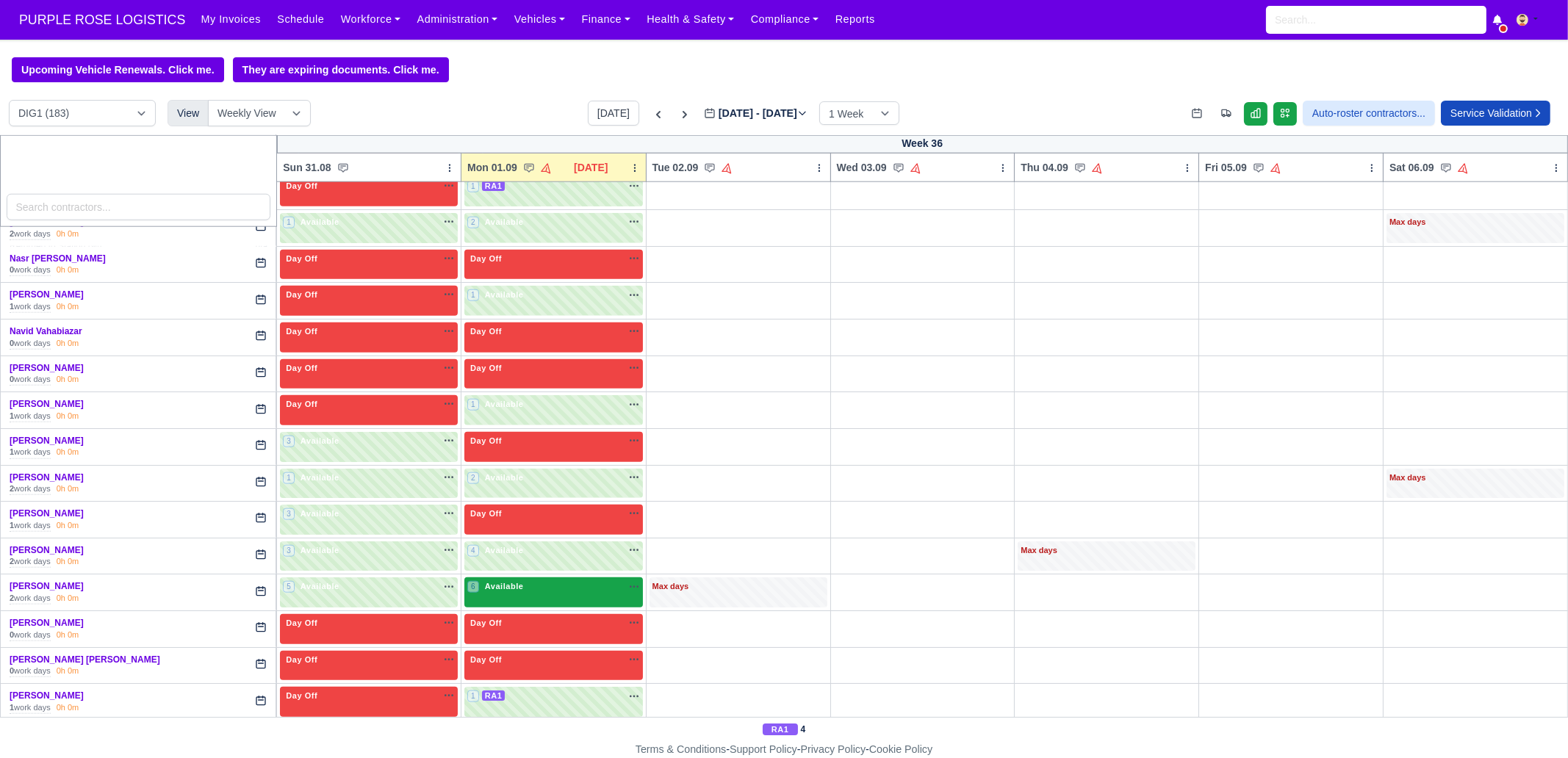
click at [492, 580] on div "6 Available na" at bounding box center [554, 588] width 172 height 16
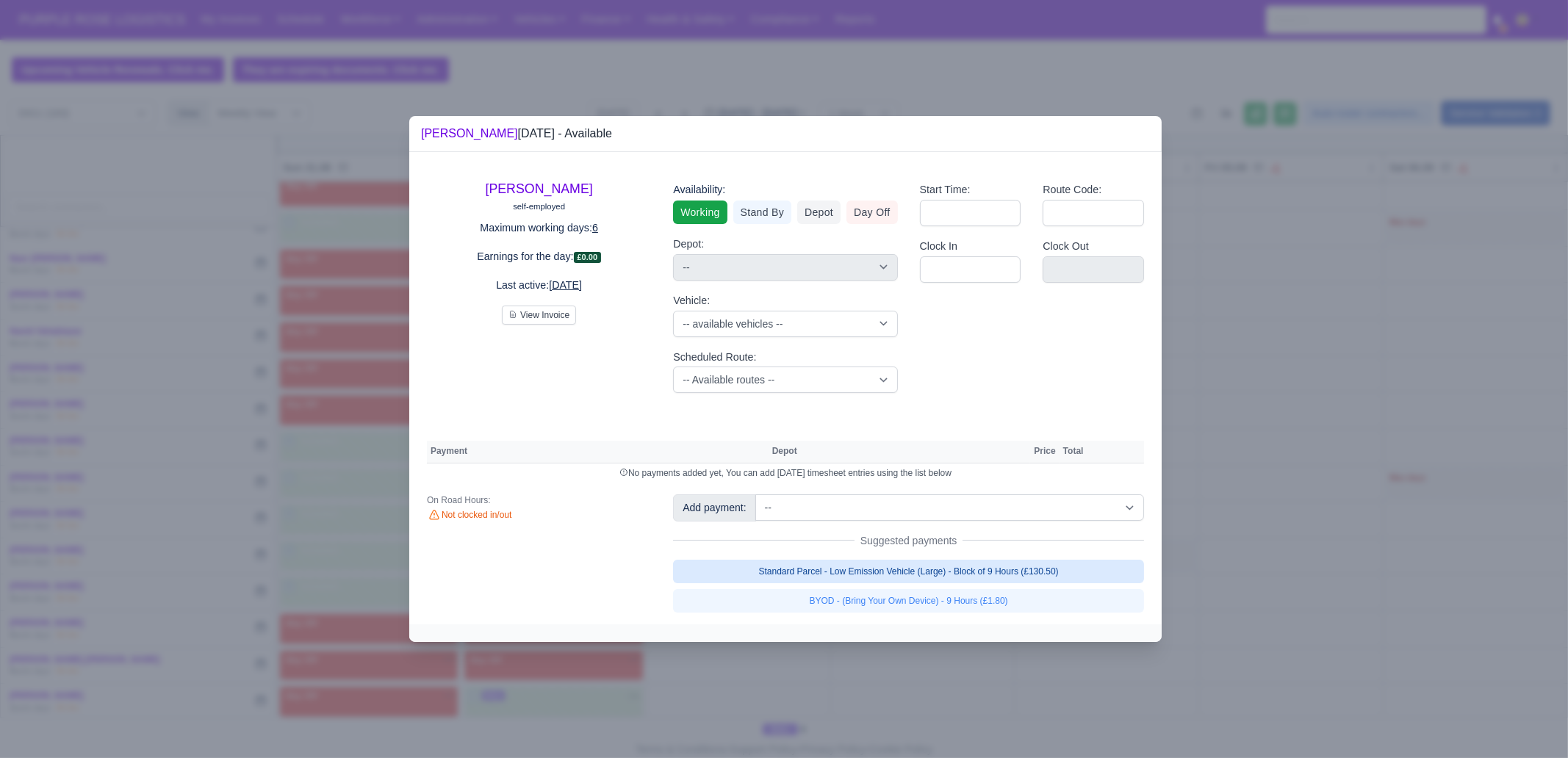
click at [1006, 563] on link "Standard Parcel - Low Emission Vehicle (Large) - Block of 9 Hours (£130.50)" at bounding box center [908, 571] width 471 height 23
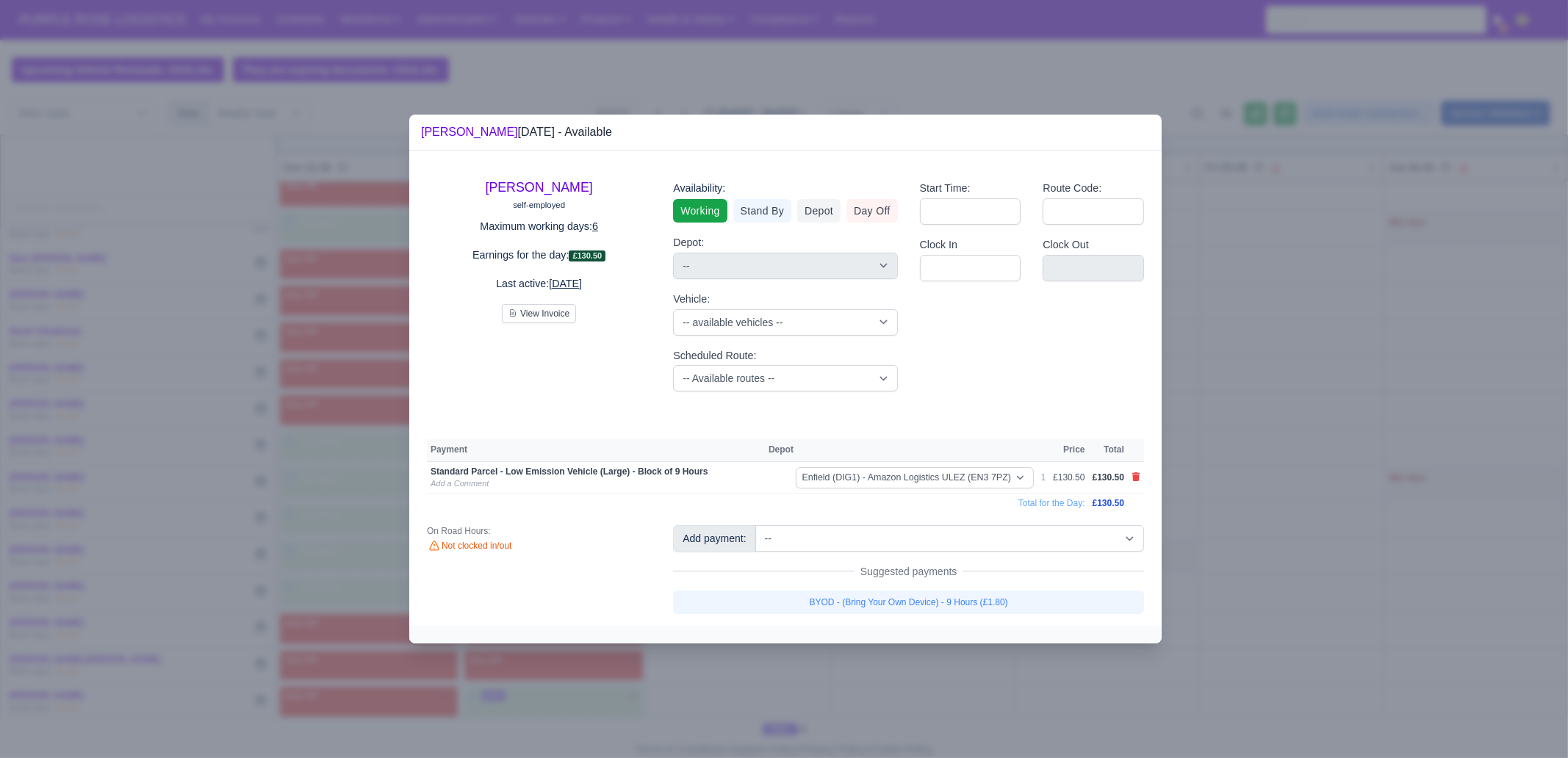
click at [985, 580] on link "BYOD - (Bring Your Own Device) - 9 Hours (£1.80)" at bounding box center [908, 602] width 471 height 23
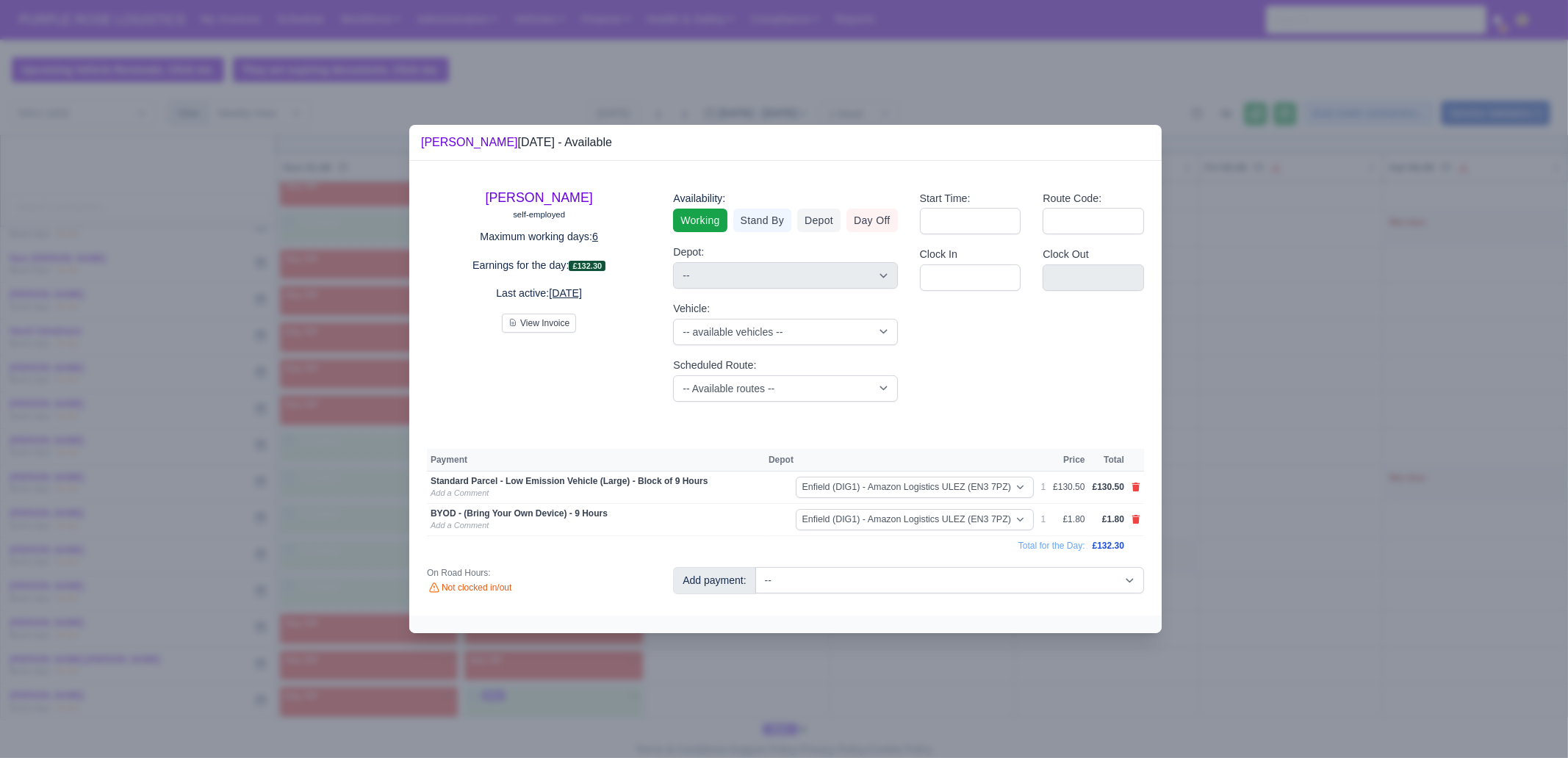
click at [983, 580] on div at bounding box center [784, 379] width 1568 height 758
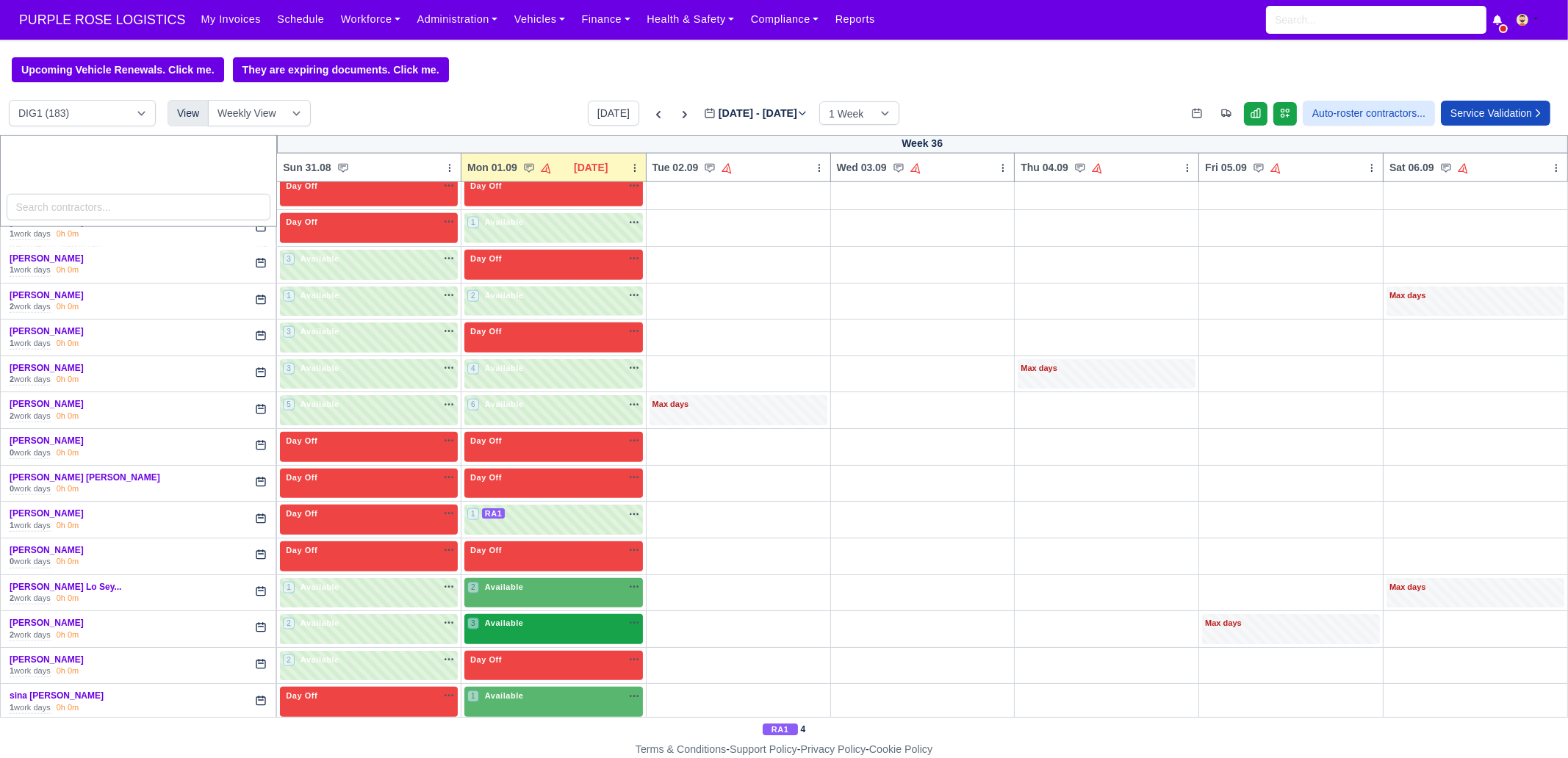
scroll to position [2937, 0]
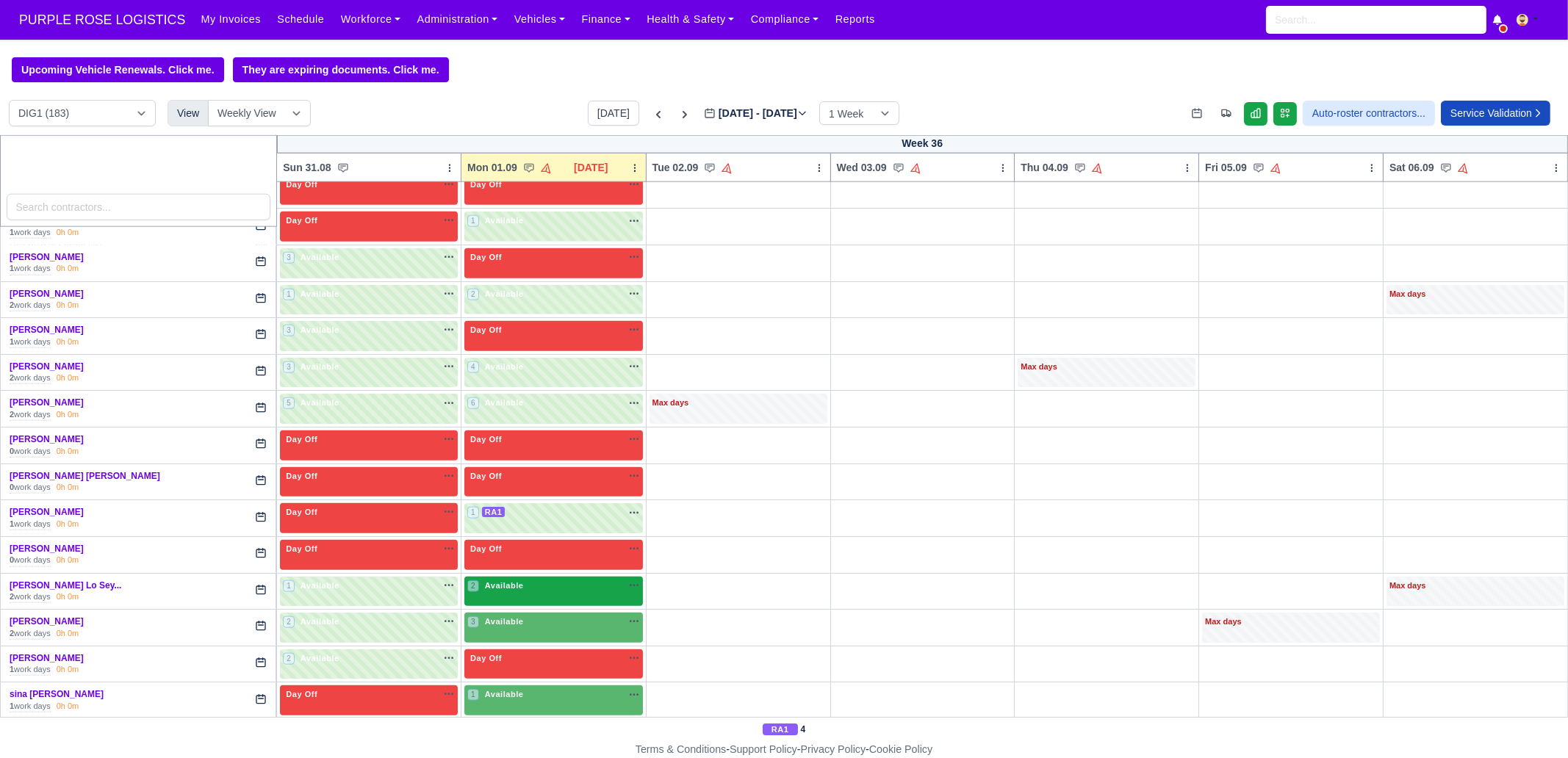
click at [521, 577] on div "2 Available" at bounding box center [553, 592] width 178 height 30
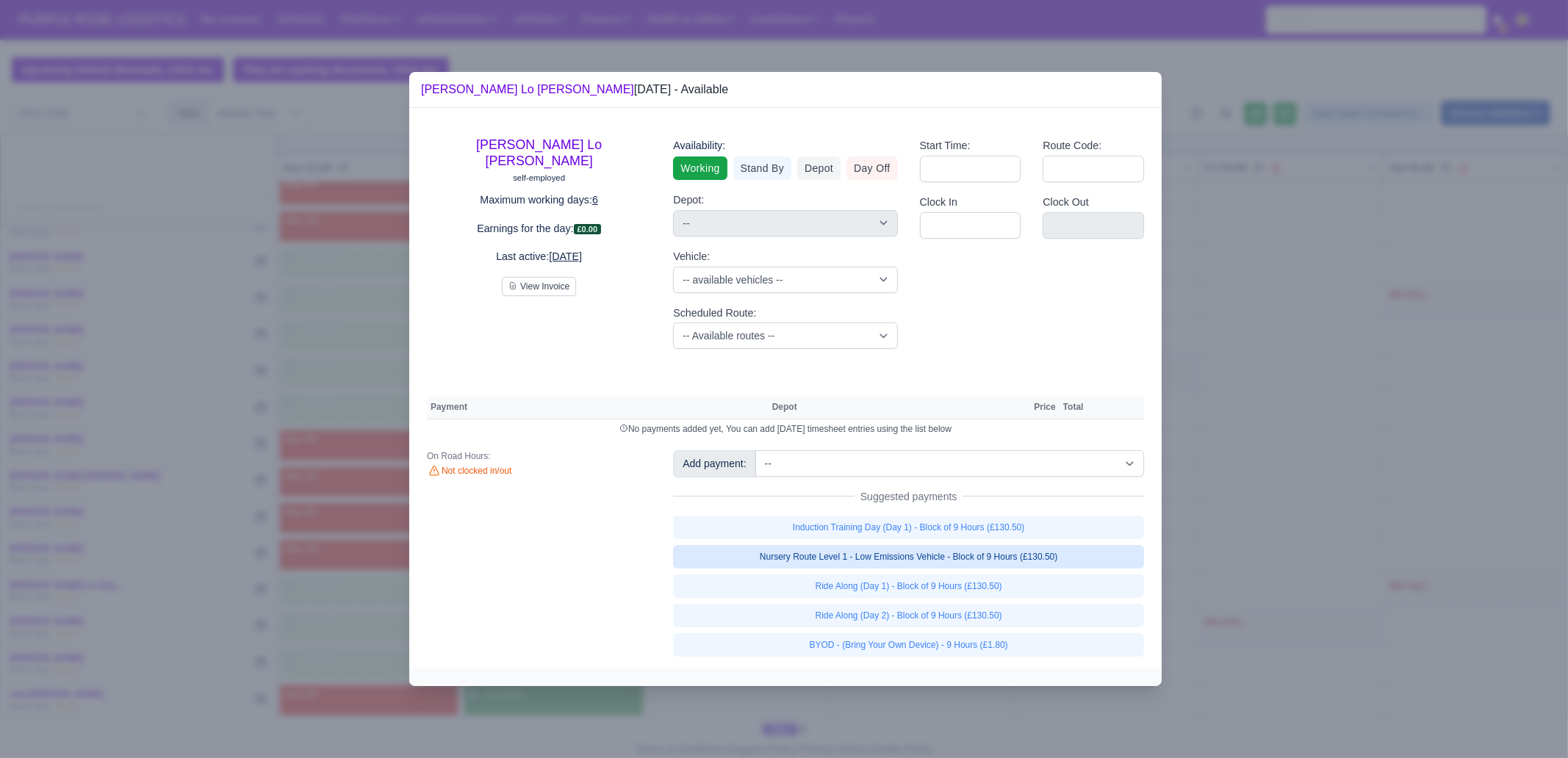
click at [1076, 561] on link "Nursery Route Level 1 - Low Emissions Vehicle - Block of 9 Hours (£130.50)" at bounding box center [908, 556] width 471 height 23
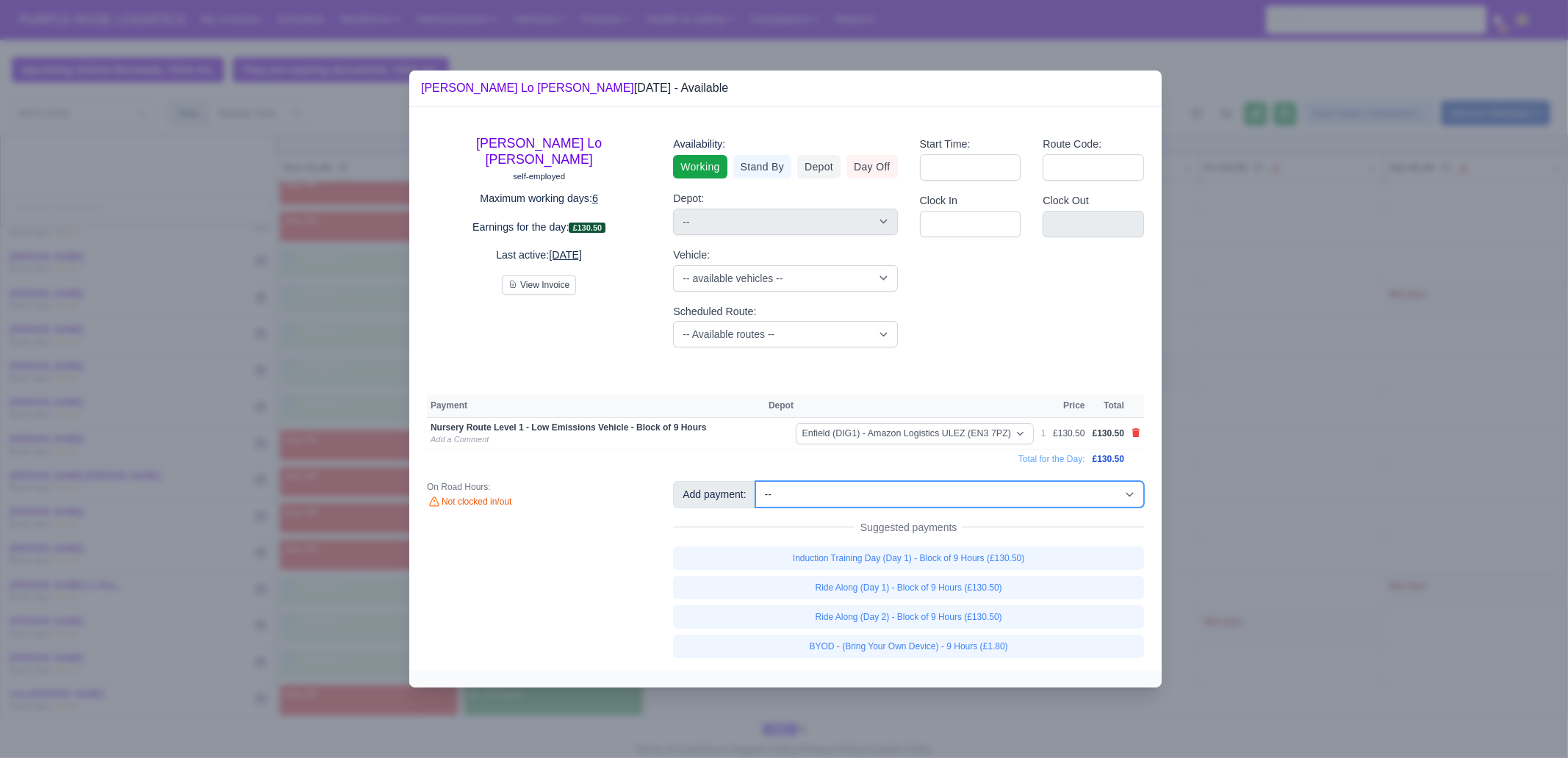
click at [1034, 493] on select "-- Additional Hour Support (£14.50) Additional Hour Support (Walkers) (£13.50) …" at bounding box center [950, 494] width 388 height 26
click at [756, 481] on select "-- Additional Hour Support (£14.50) Additional Hour Support (Walkers) (£13.50) …" at bounding box center [950, 494] width 388 height 26
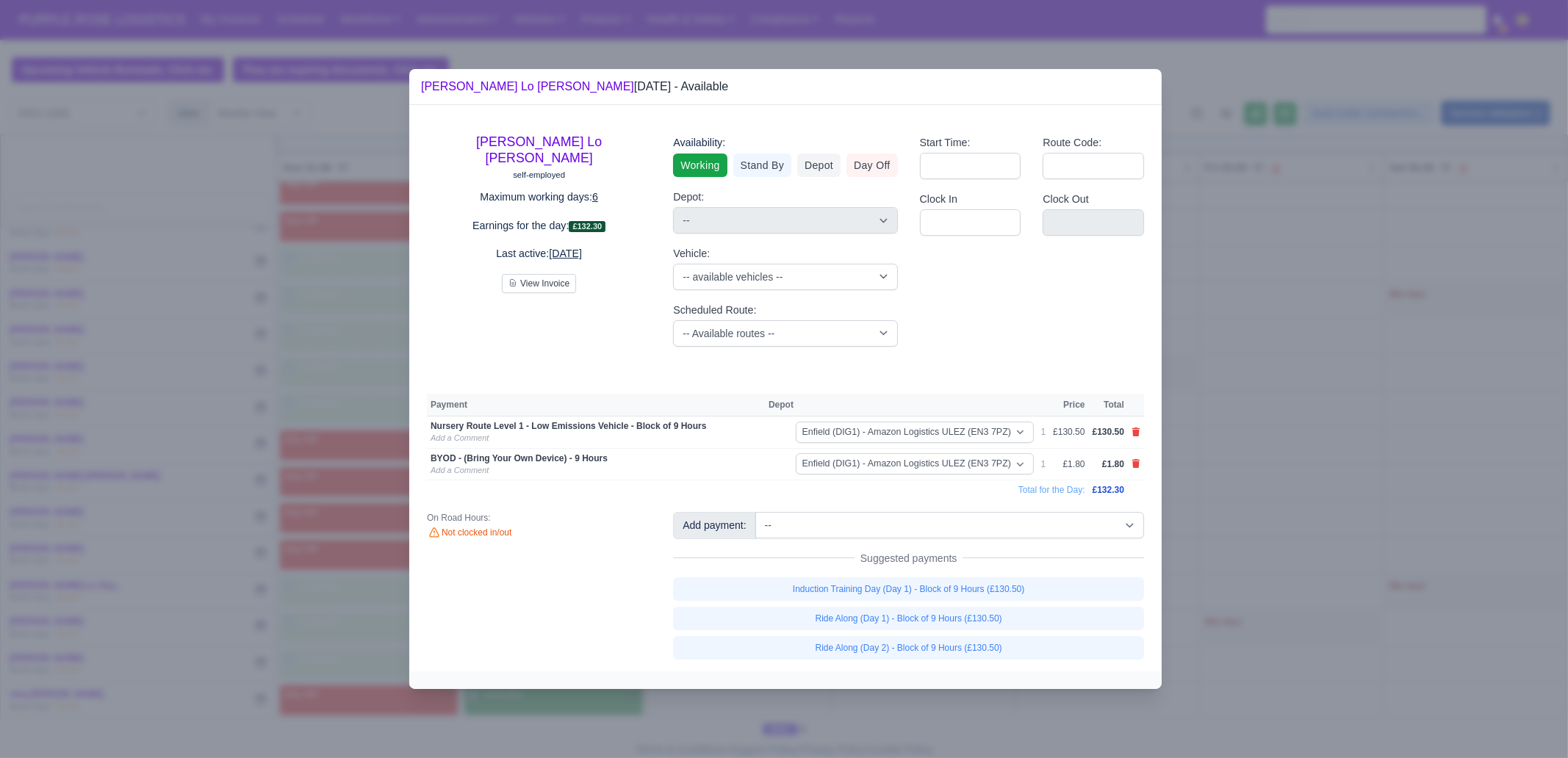
click at [1254, 486] on div at bounding box center [784, 379] width 1568 height 758
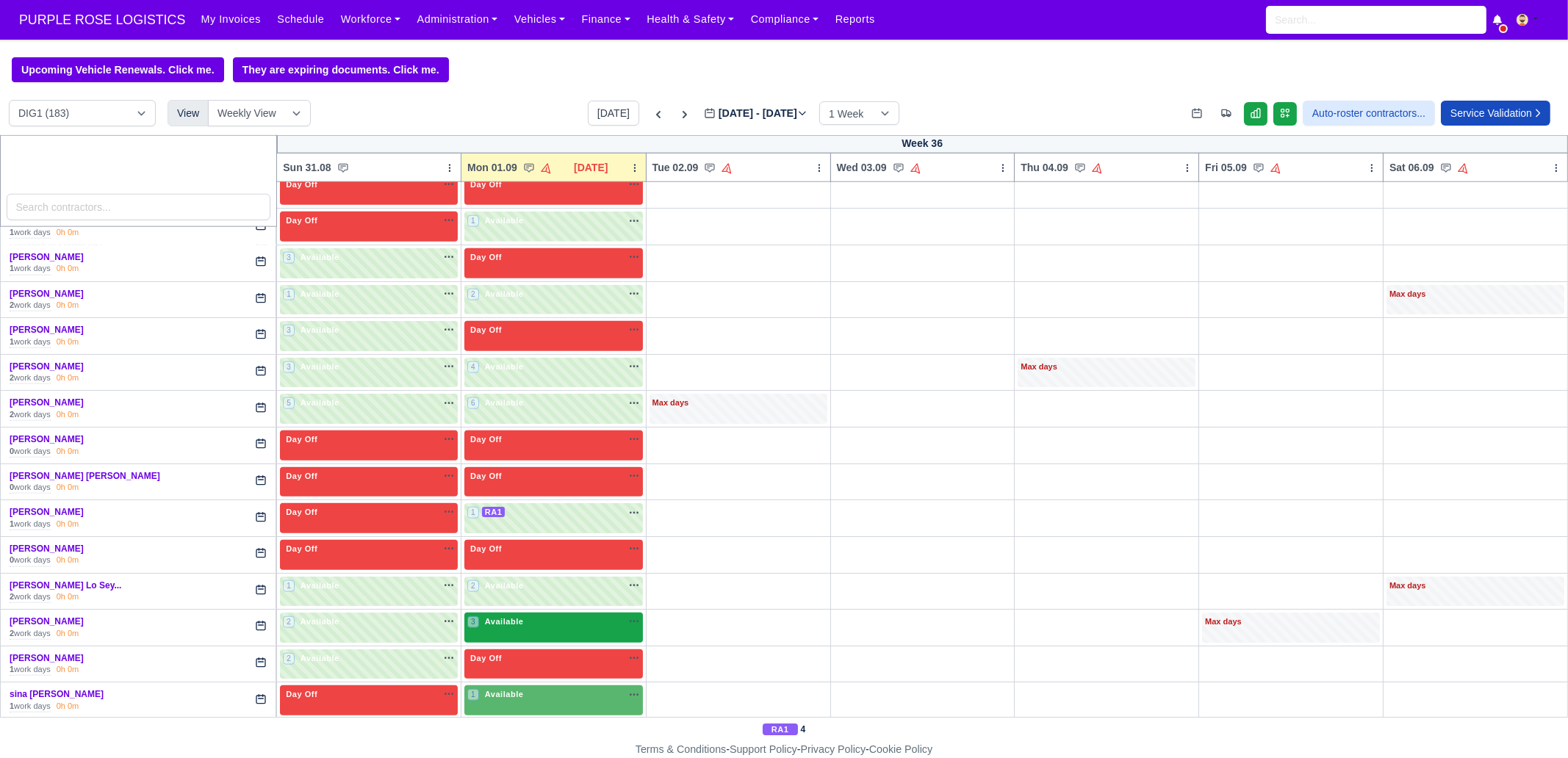
click at [508, 580] on span "Available" at bounding box center [504, 621] width 44 height 10
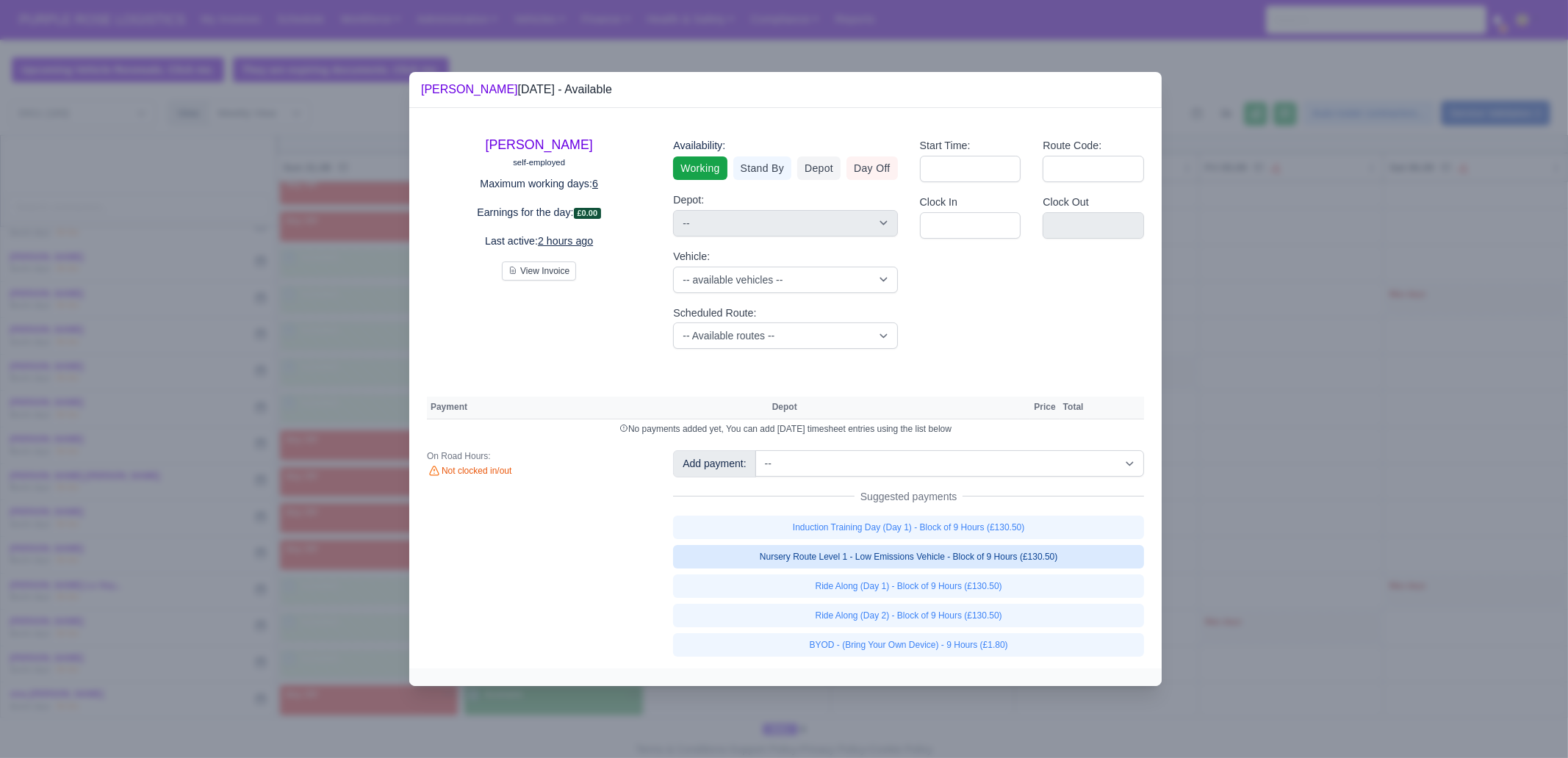
click at [1047, 558] on link "Nursery Route Level 1 - Low Emissions Vehicle - Block of 9 Hours (£130.50)" at bounding box center [908, 556] width 471 height 23
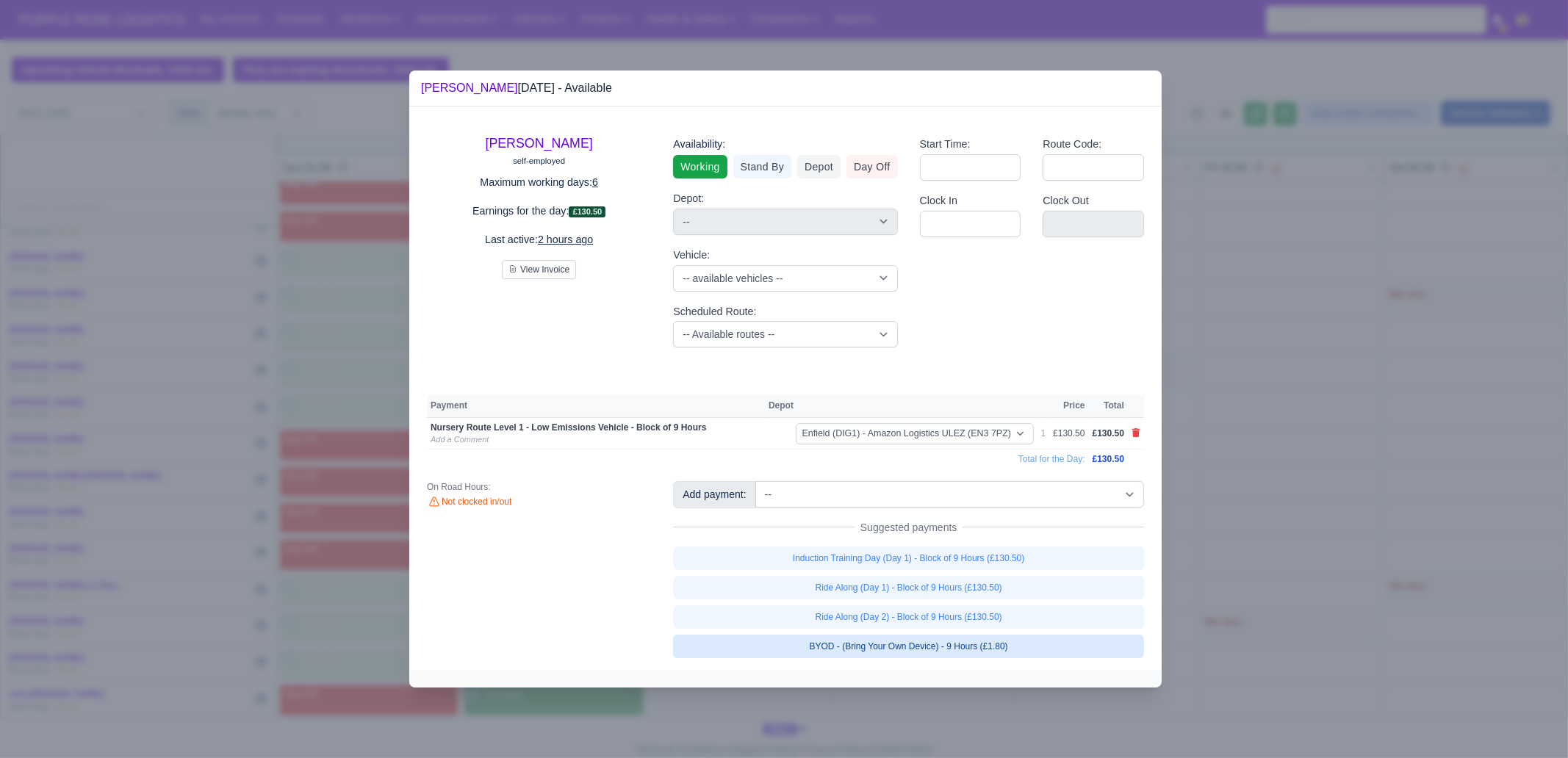
click at [1010, 580] on link "BYOD - (Bring Your Own Device) - 9 Hours (£1.80)" at bounding box center [908, 646] width 471 height 23
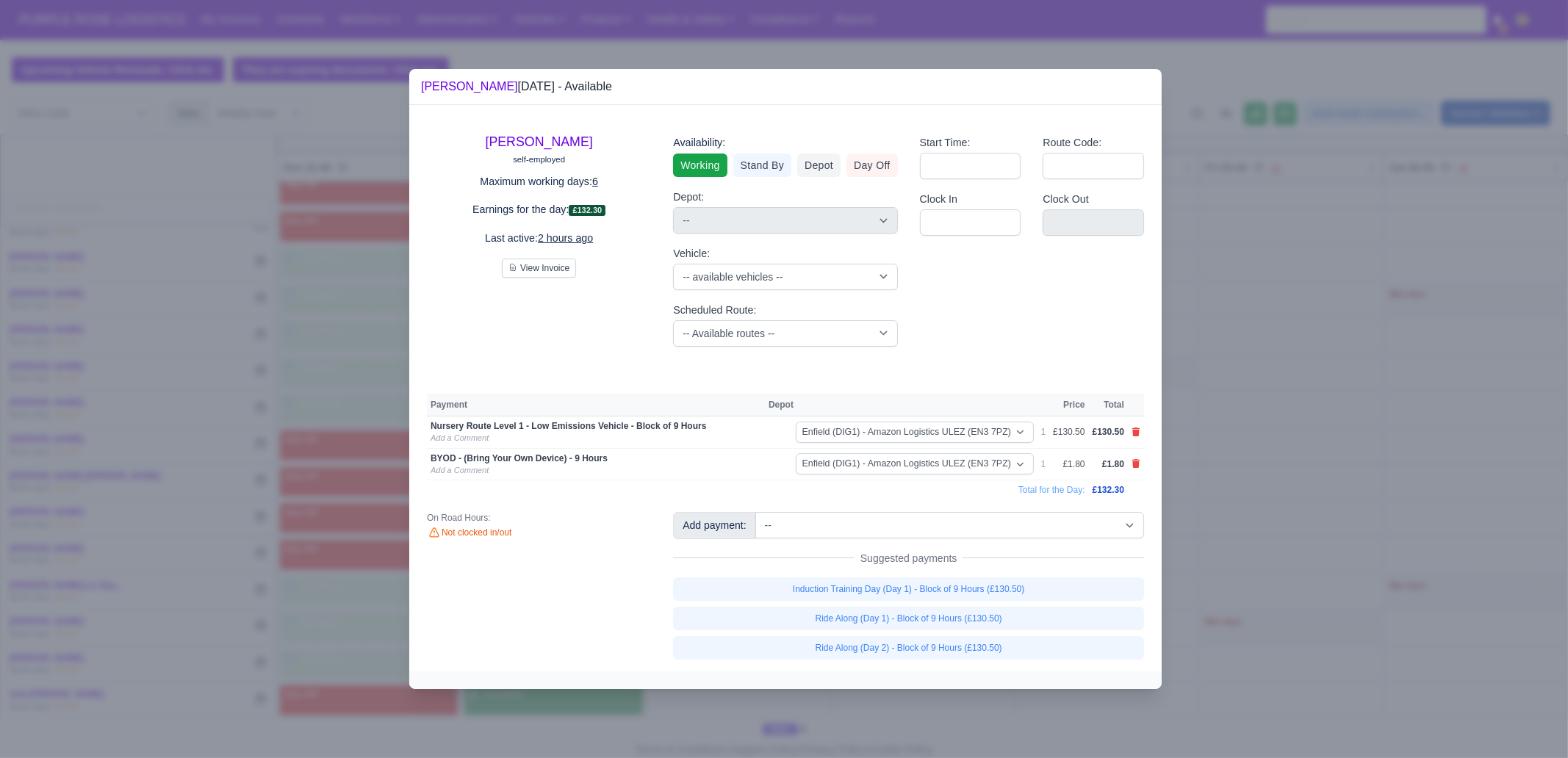
click at [985, 580] on div at bounding box center [784, 379] width 1568 height 758
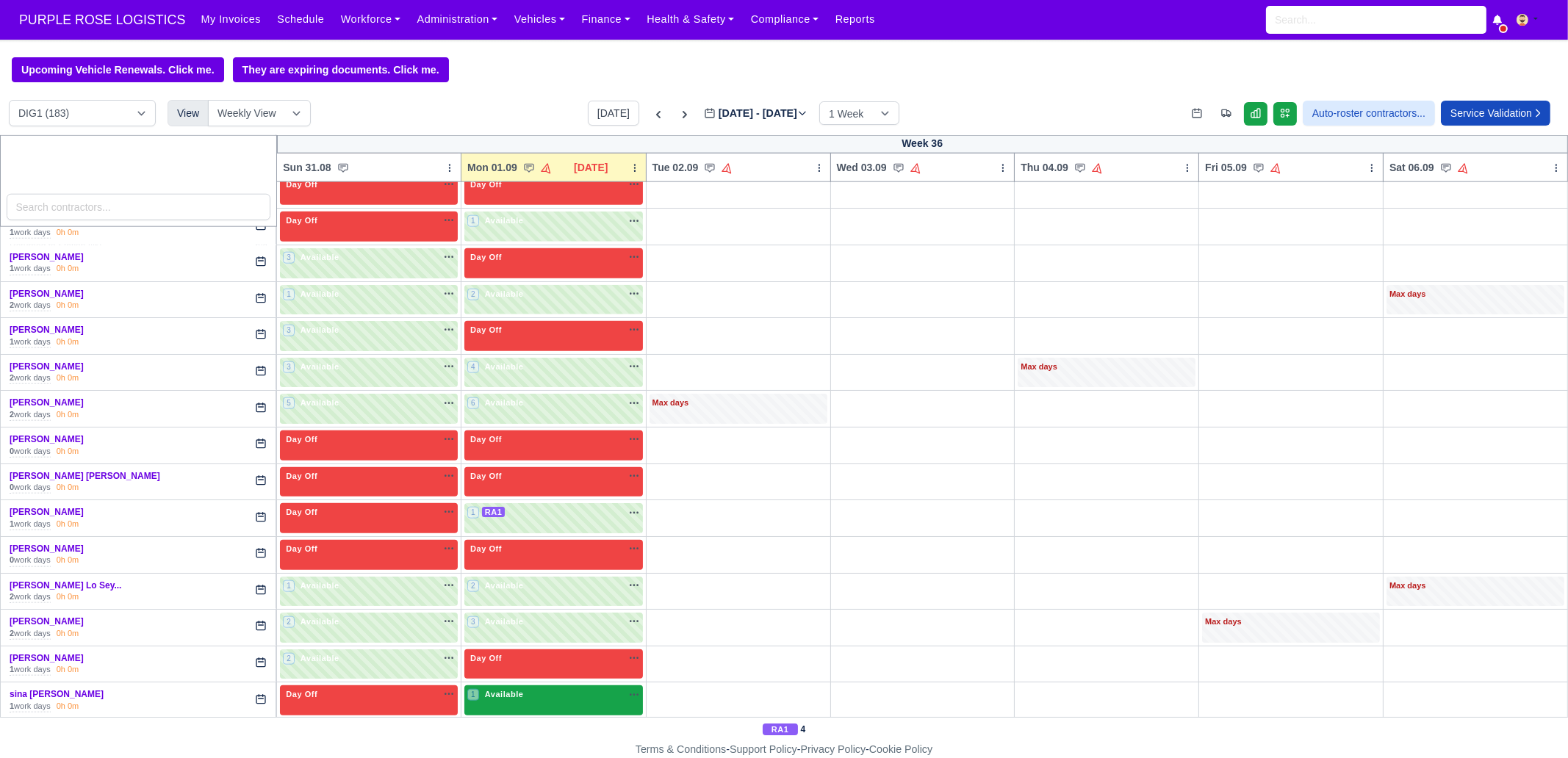
click at [558, 580] on div "1 Available na" at bounding box center [554, 694] width 172 height 12
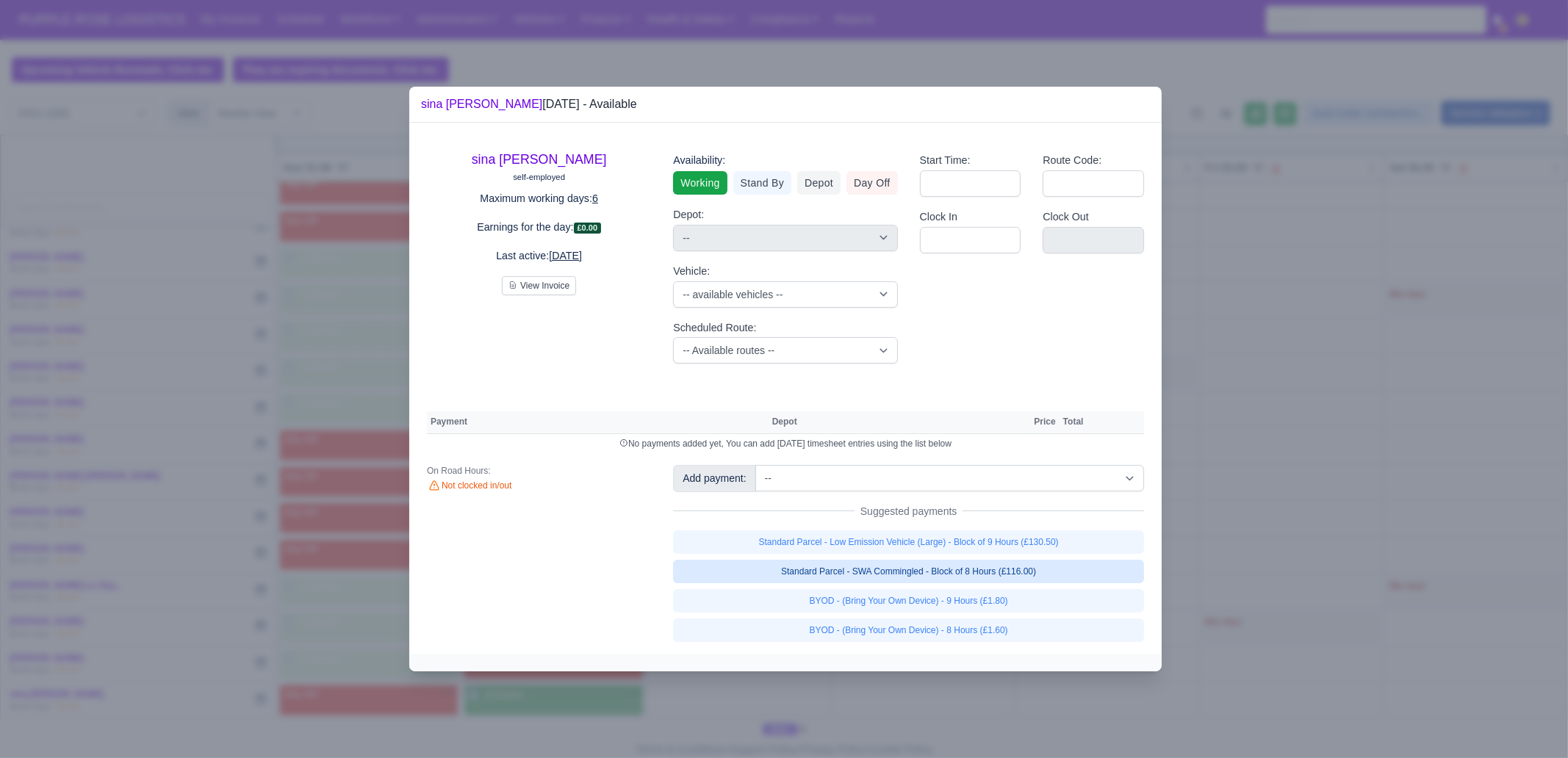
click at [1053, 574] on link "Standard Parcel - SWA Commingled - Block of 8 Hours (£116.00)" at bounding box center [908, 571] width 471 height 23
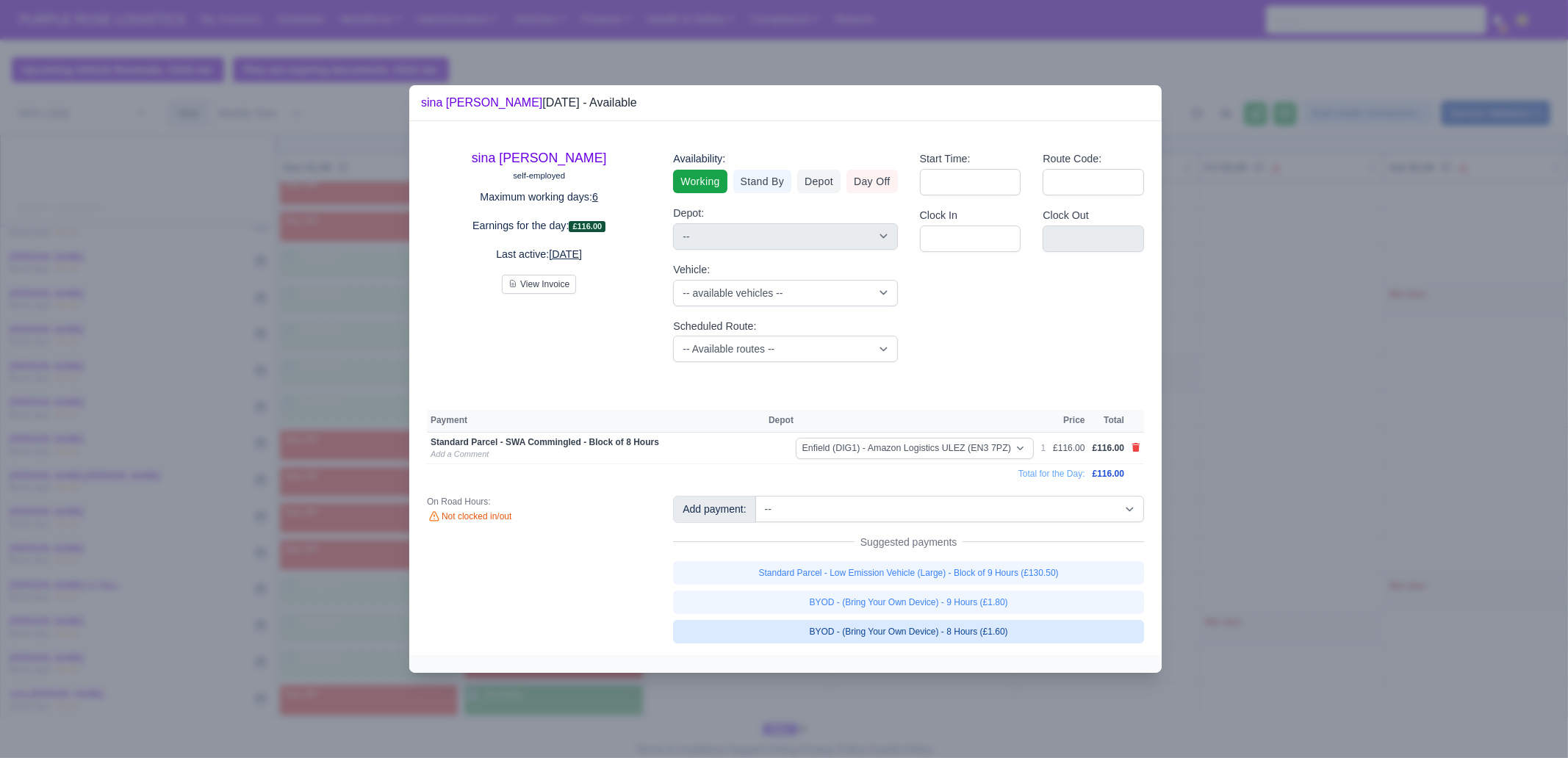
click at [1006, 580] on link "BYOD - (Bring Your Own Device) - 8 Hours (£1.60)" at bounding box center [908, 631] width 471 height 23
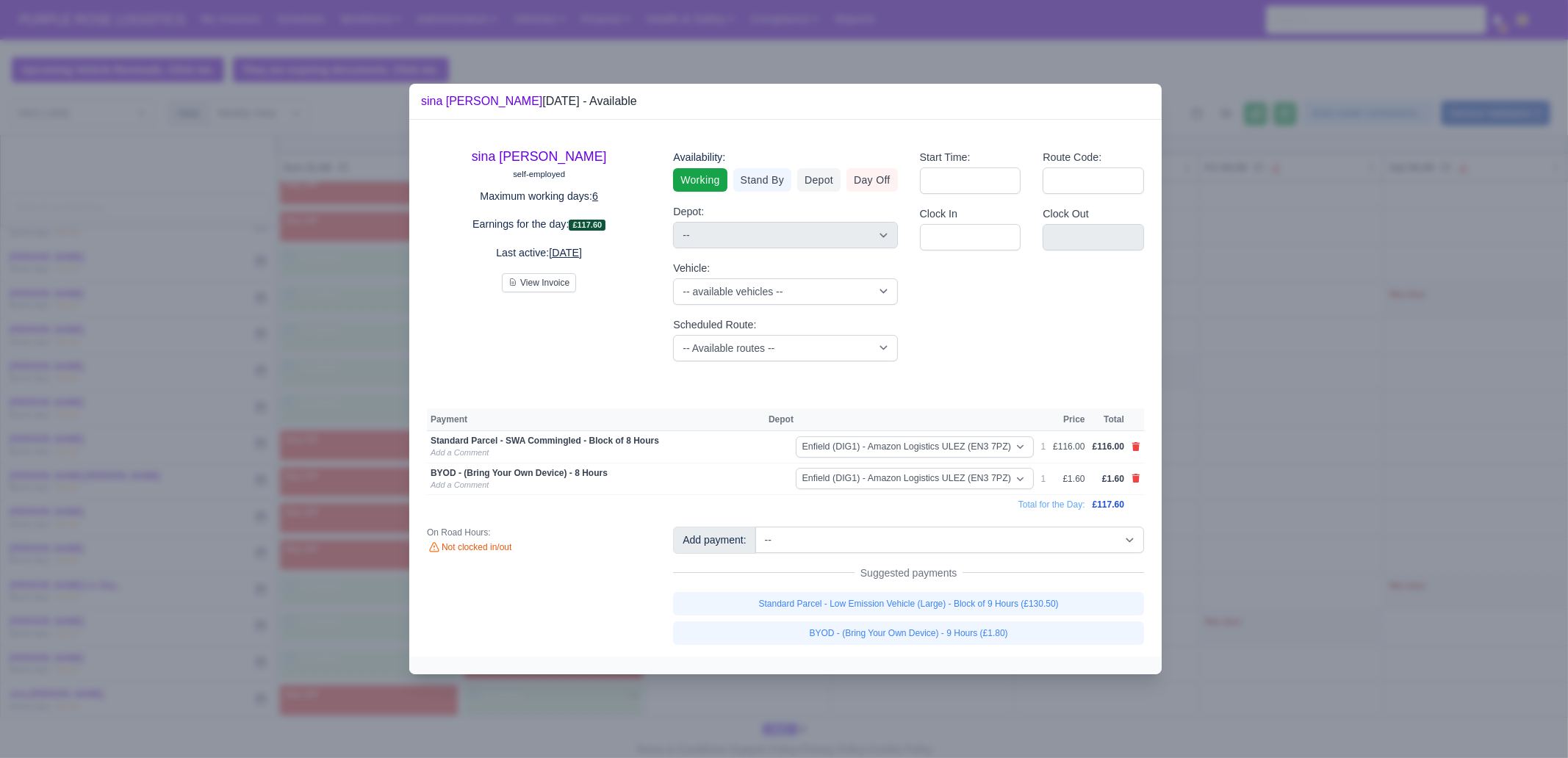
click at [1031, 580] on div at bounding box center [784, 379] width 1568 height 758
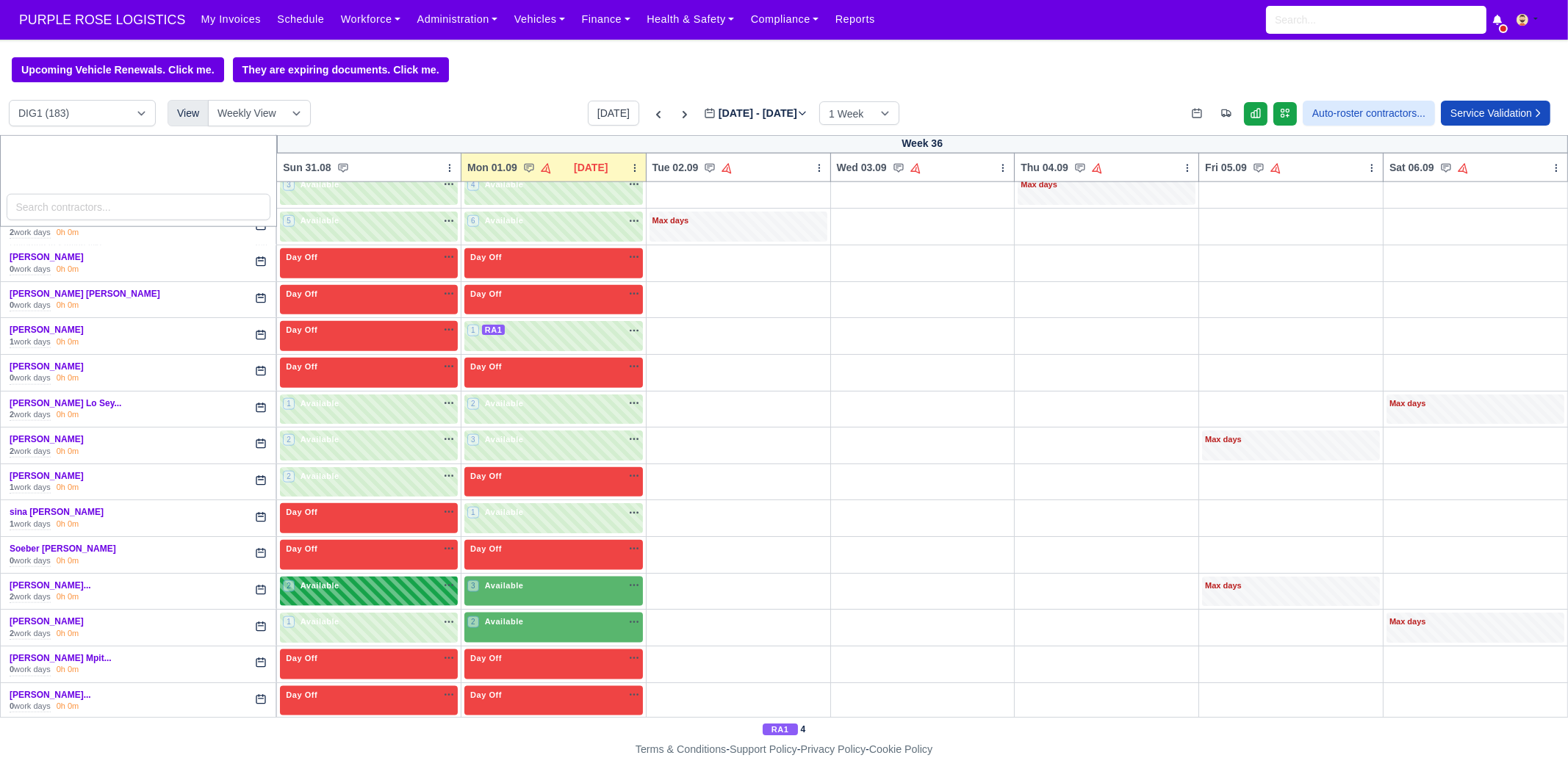
scroll to position [3122, 0]
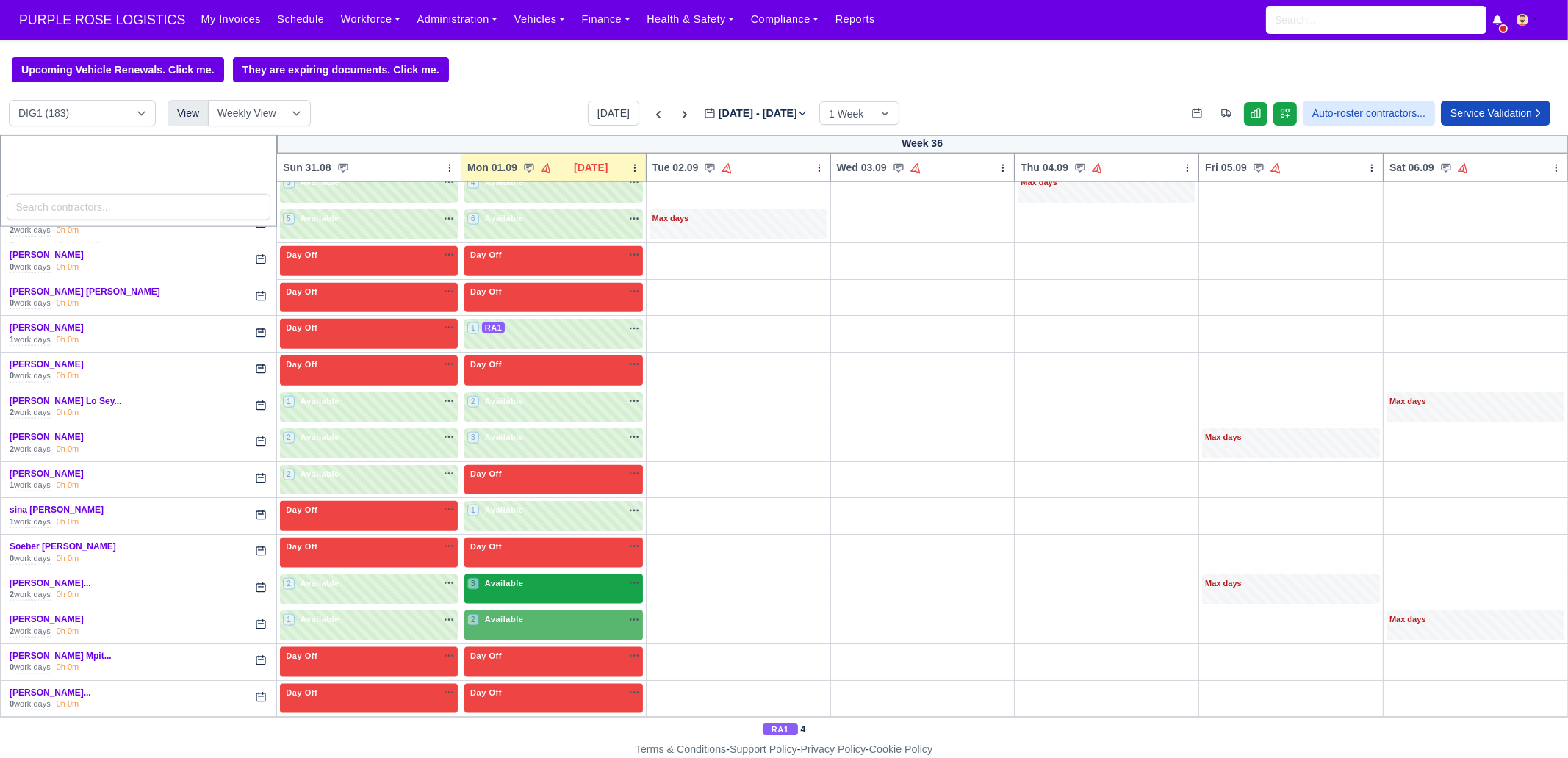
click at [507, 578] on span "Available" at bounding box center [504, 583] width 44 height 10
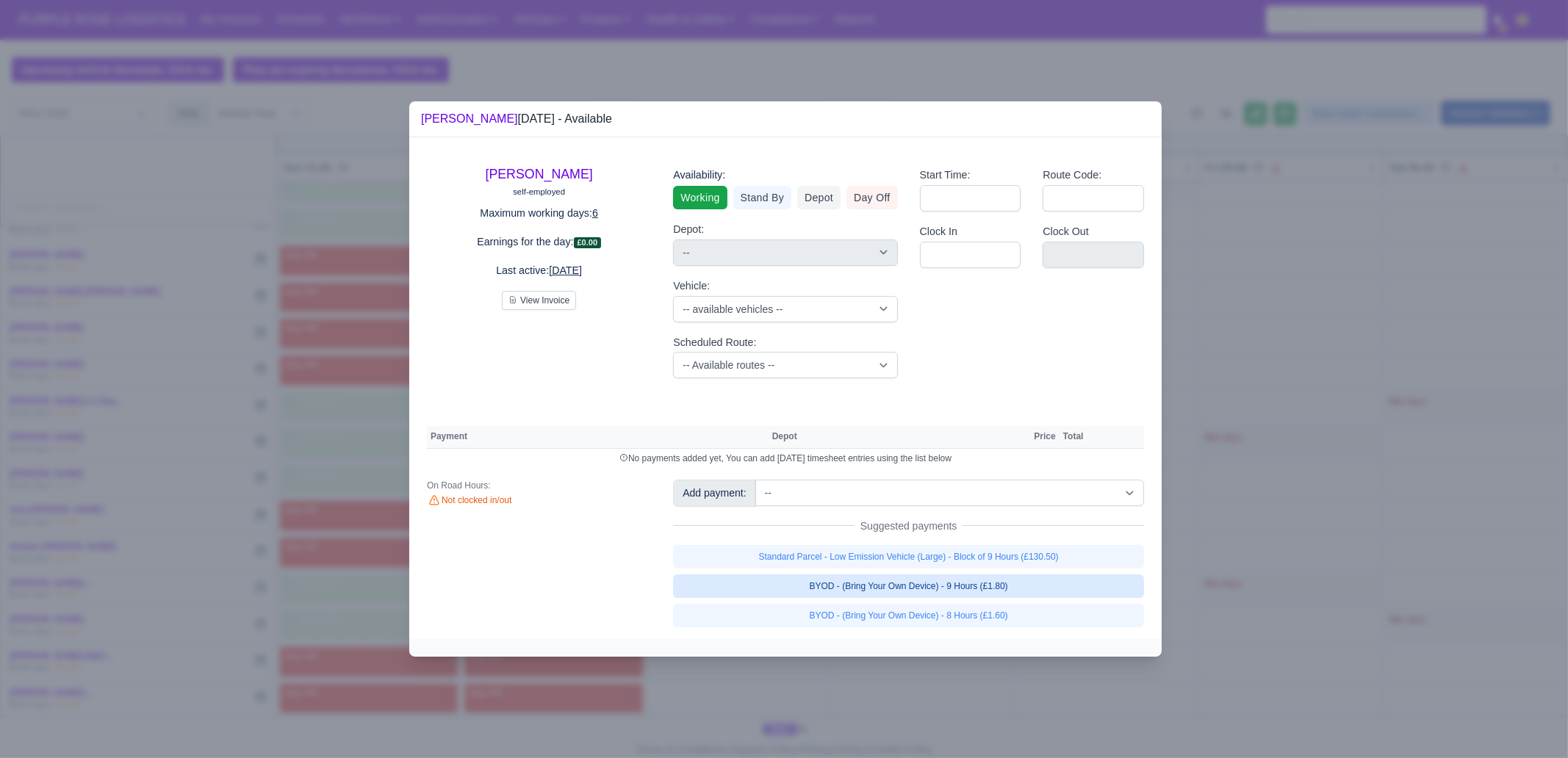
click at [1044, 580] on link "BYOD - (Bring Your Own Device) - 9 Hours (£1.80)" at bounding box center [908, 586] width 471 height 23
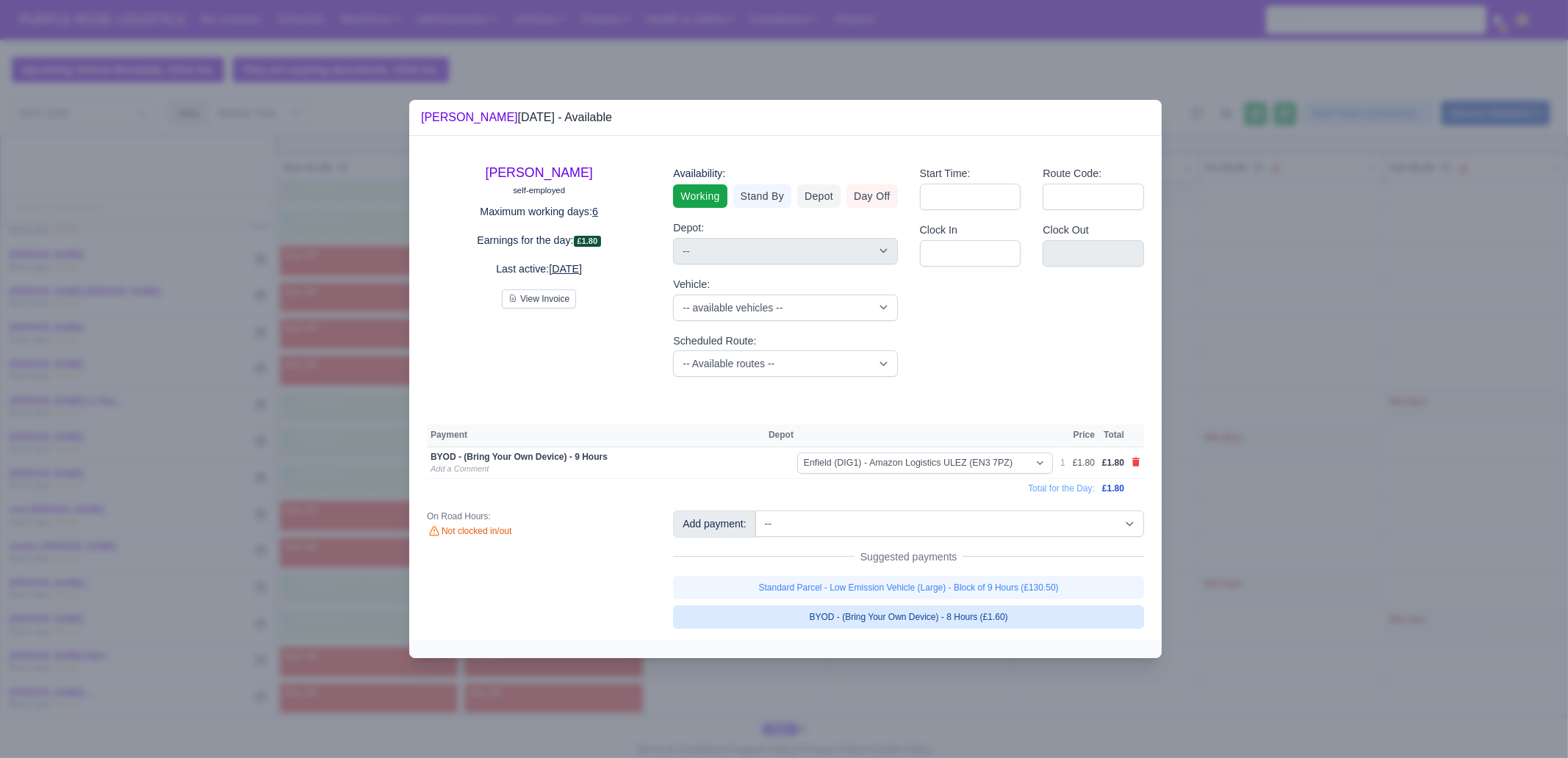
click at [1044, 580] on link "Standard Parcel - Low Emission Vehicle (Large) - Block of 9 Hours (£130.50)" at bounding box center [908, 587] width 471 height 23
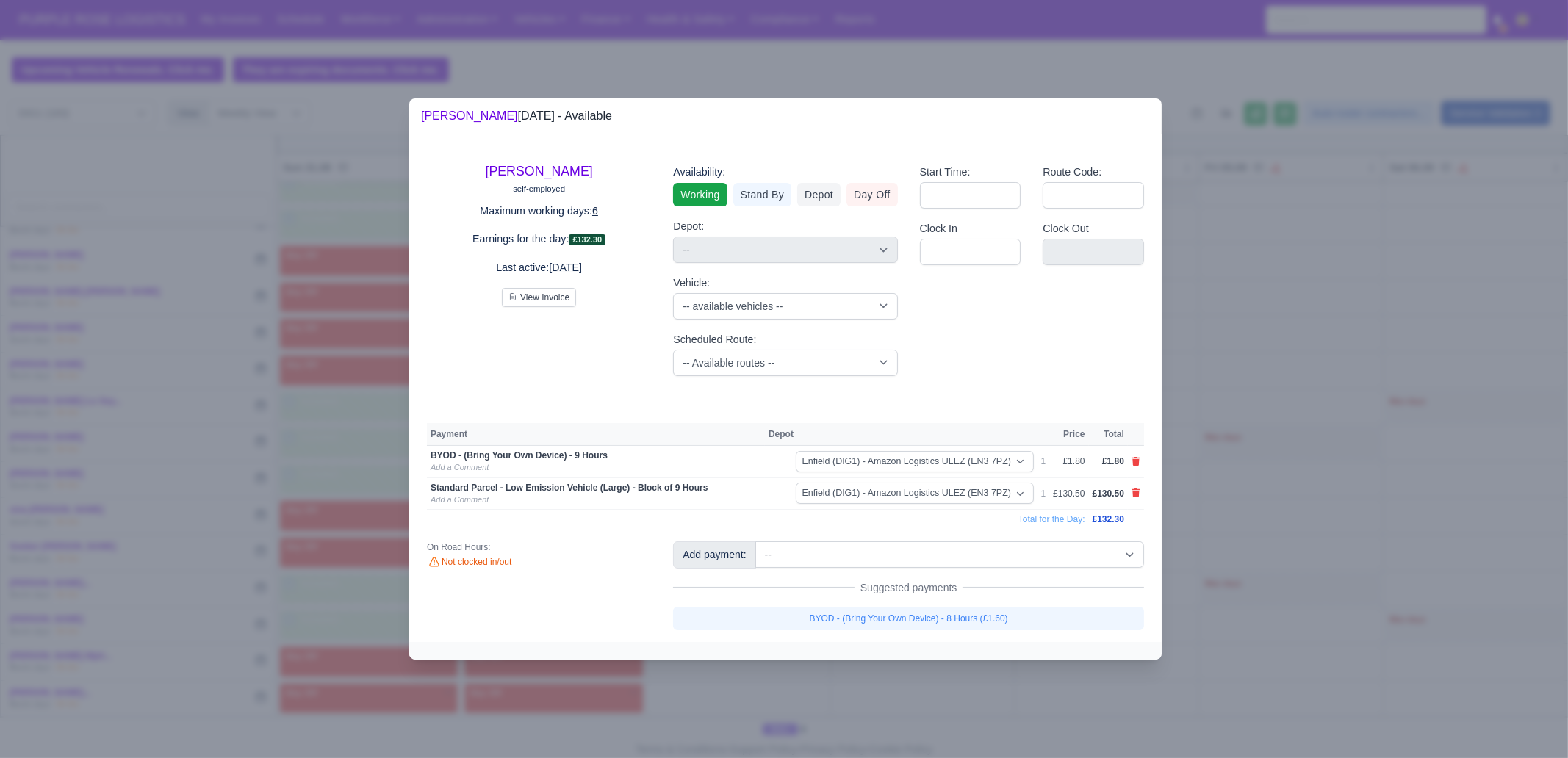
click at [1002, 580] on div at bounding box center [784, 379] width 1568 height 758
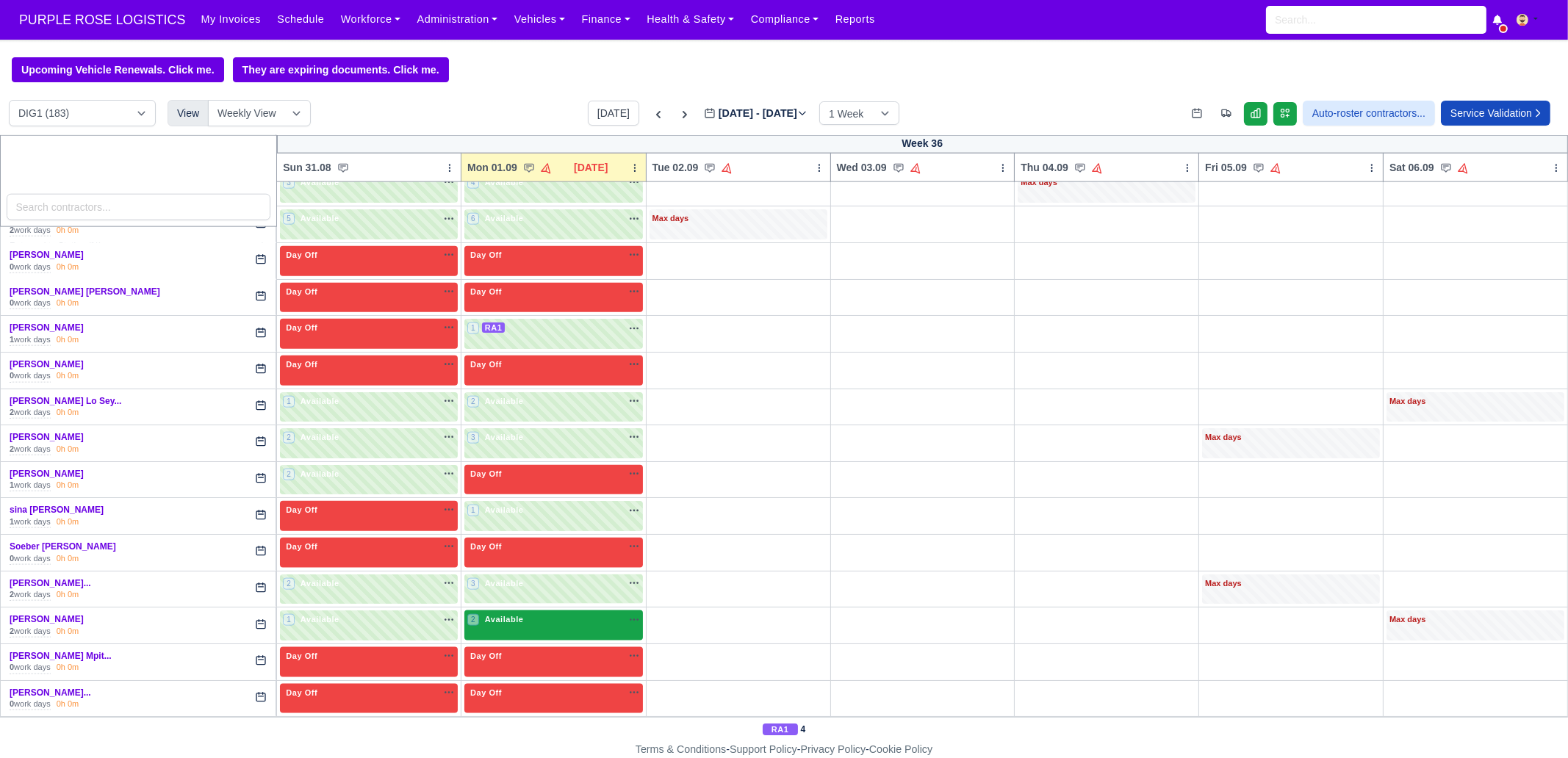
click at [540, 580] on div "2 Available" at bounding box center [553, 625] width 178 height 30
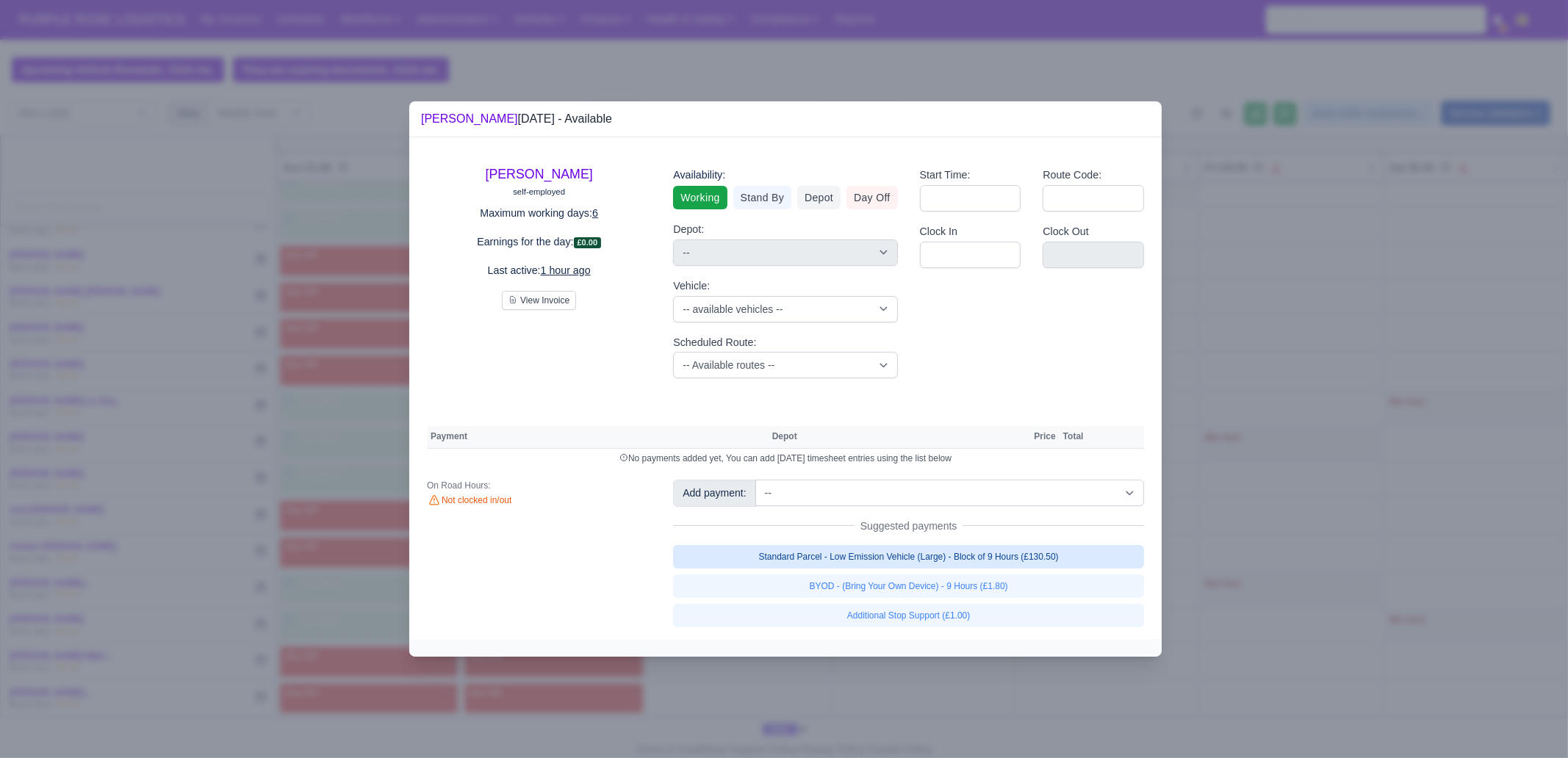
click at [966, 563] on link "Standard Parcel - Low Emission Vehicle (Large) - Block of 9 Hours (£130.50)" at bounding box center [908, 556] width 471 height 23
click at [963, 568] on link "Standard Parcel - Low Emission Vehicle (Large) - Block of 9 Hours (£130.50)" at bounding box center [908, 556] width 471 height 23
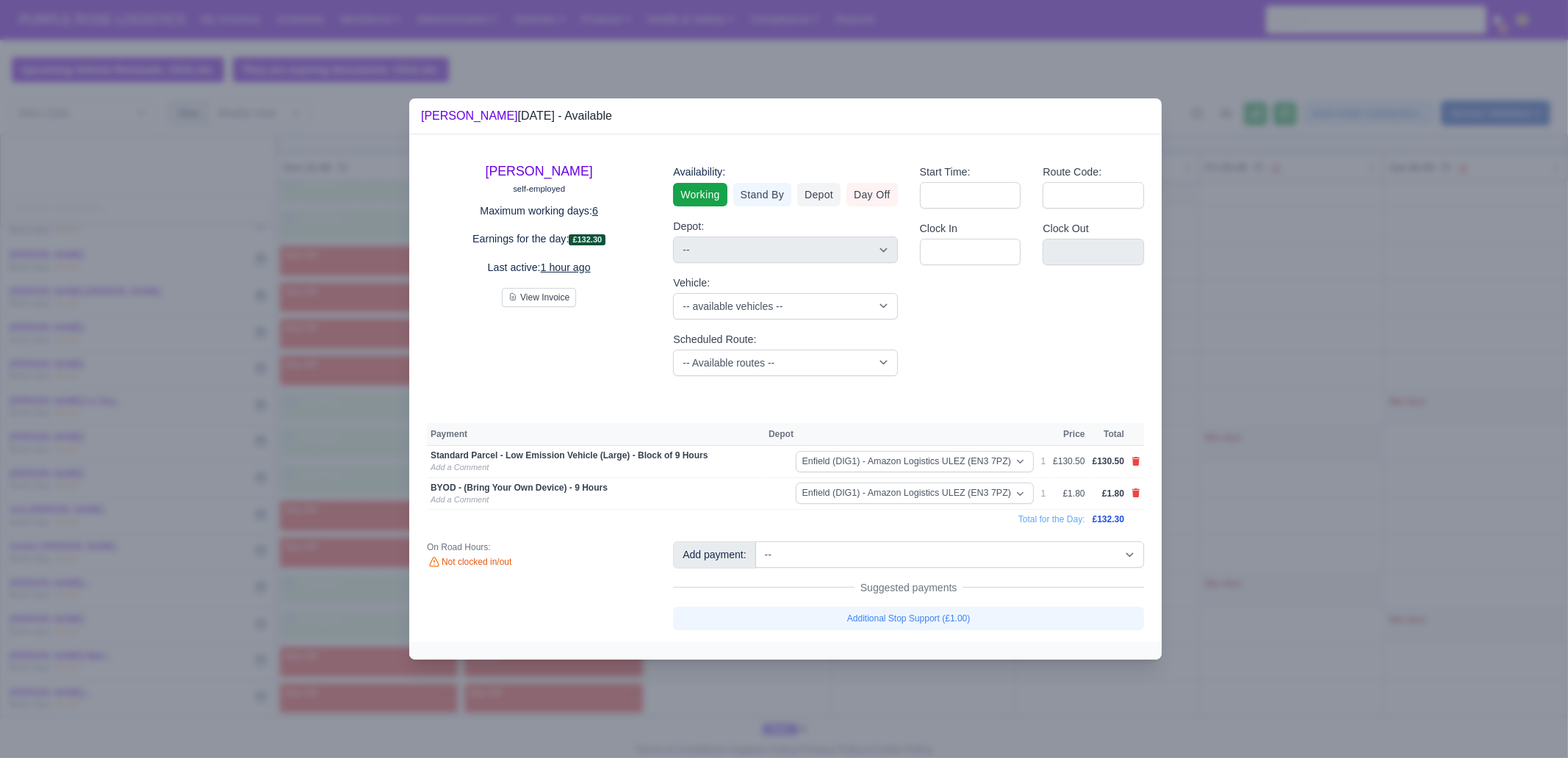
click at [986, 580] on div at bounding box center [784, 379] width 1568 height 758
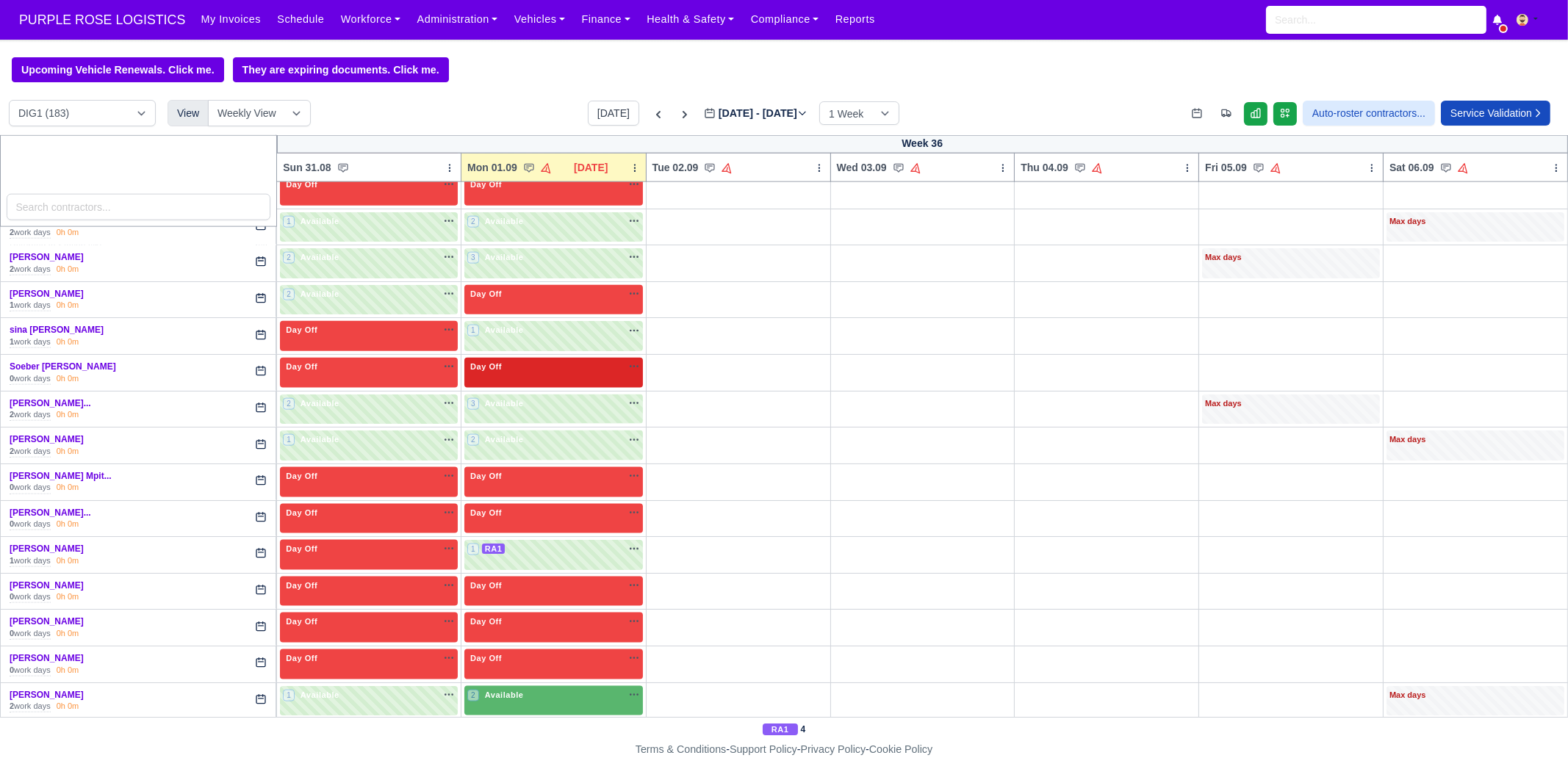
scroll to position [3305, 0]
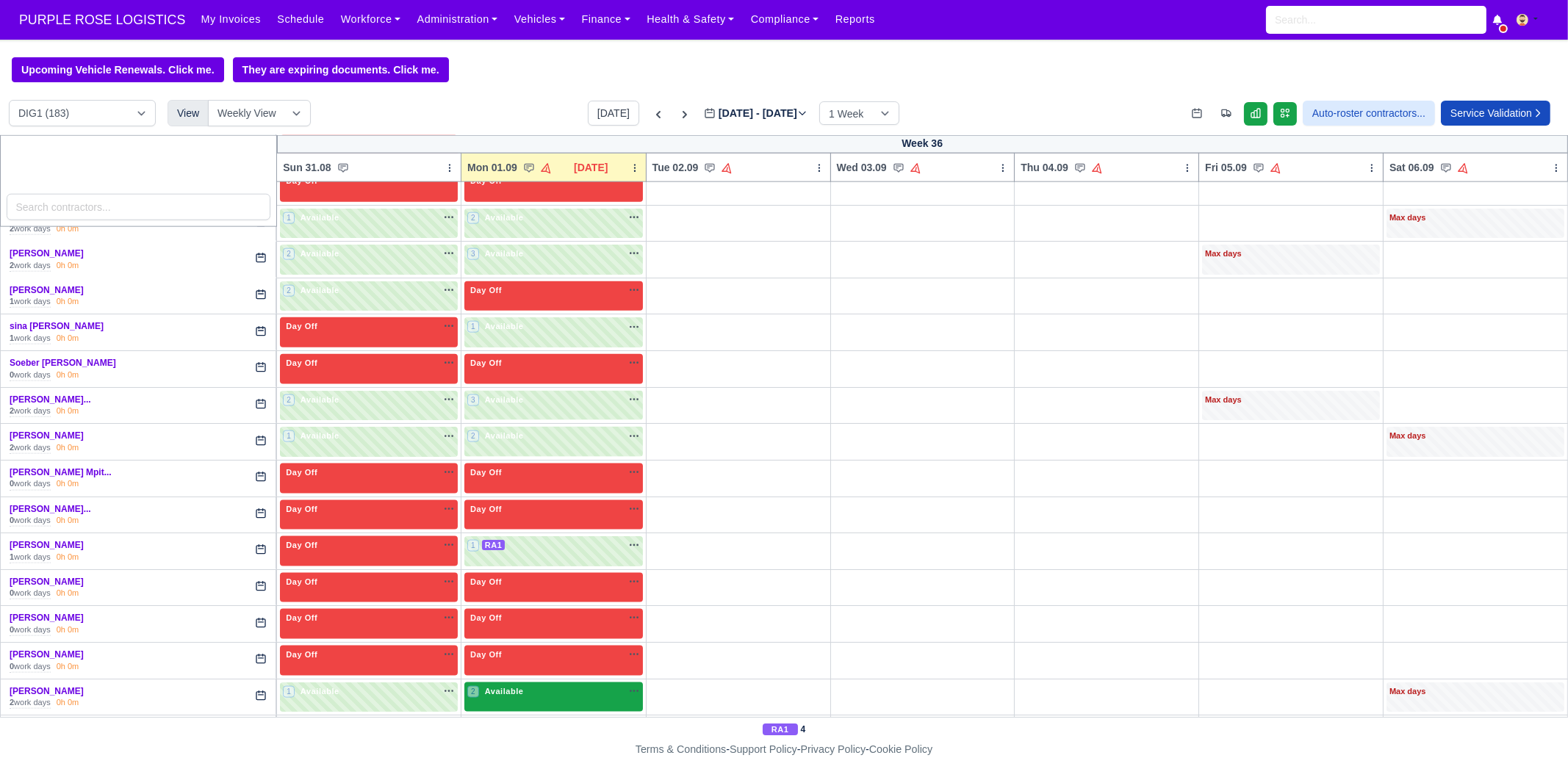
click at [510, 580] on div "2 Available na" at bounding box center [554, 693] width 172 height 16
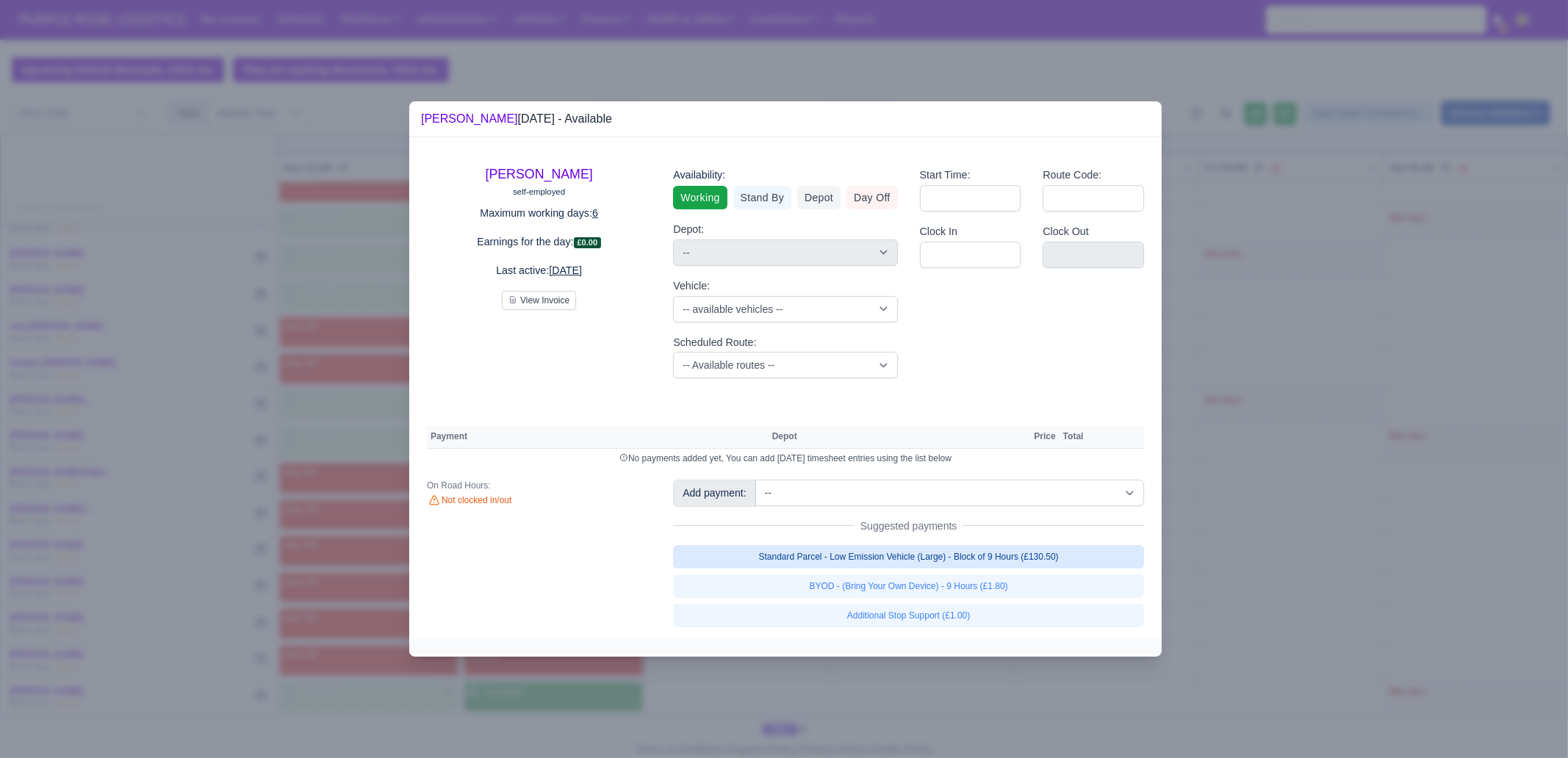
click at [999, 567] on link "Standard Parcel - Low Emission Vehicle (Large) - Block of 9 Hours (£130.50)" at bounding box center [908, 556] width 471 height 23
click at [993, 568] on link "Standard Parcel - Low Emission Vehicle (Large) - Block of 9 Hours (£130.50)" at bounding box center [908, 556] width 471 height 23
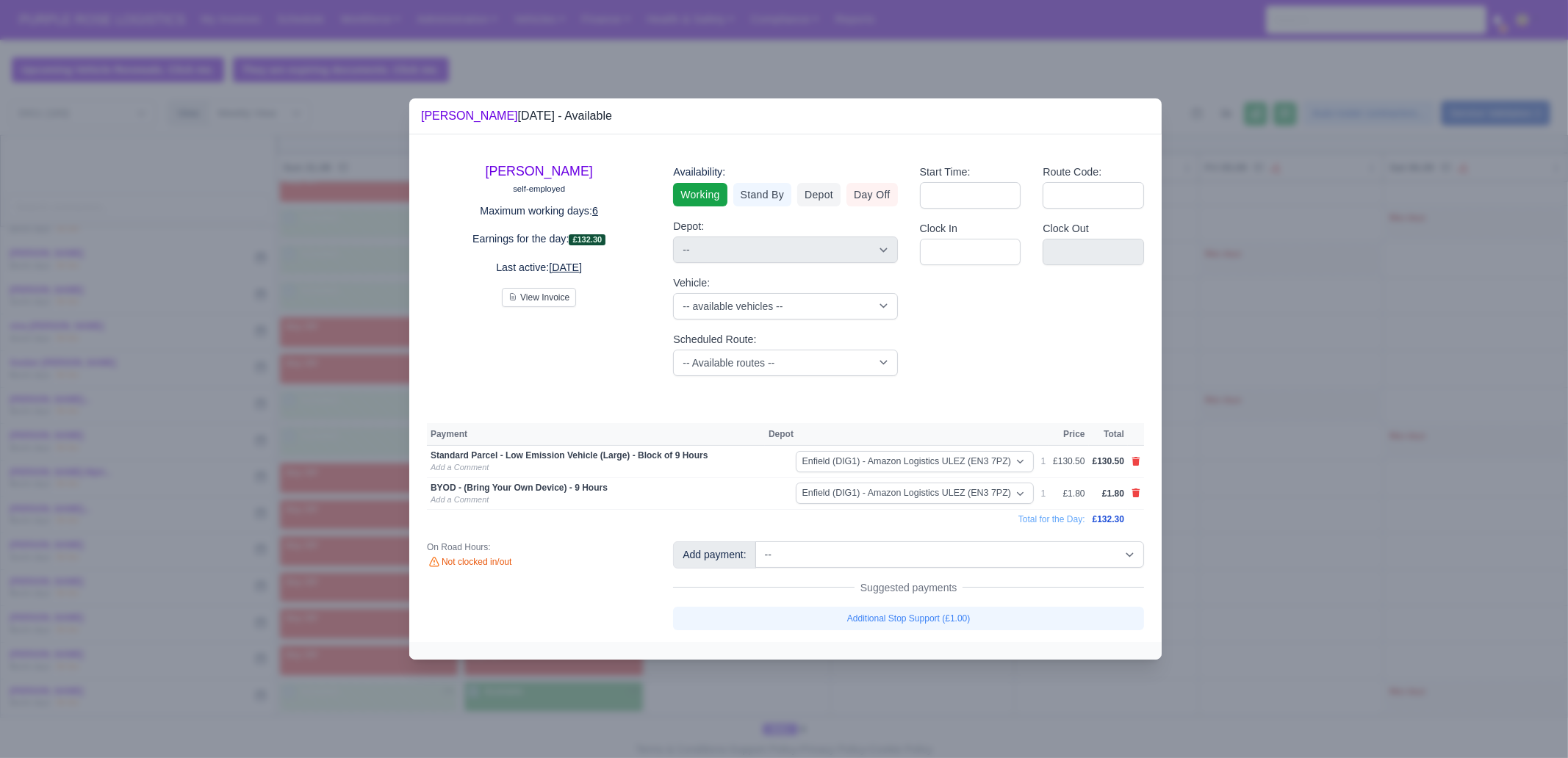
click at [996, 580] on div at bounding box center [784, 379] width 1568 height 758
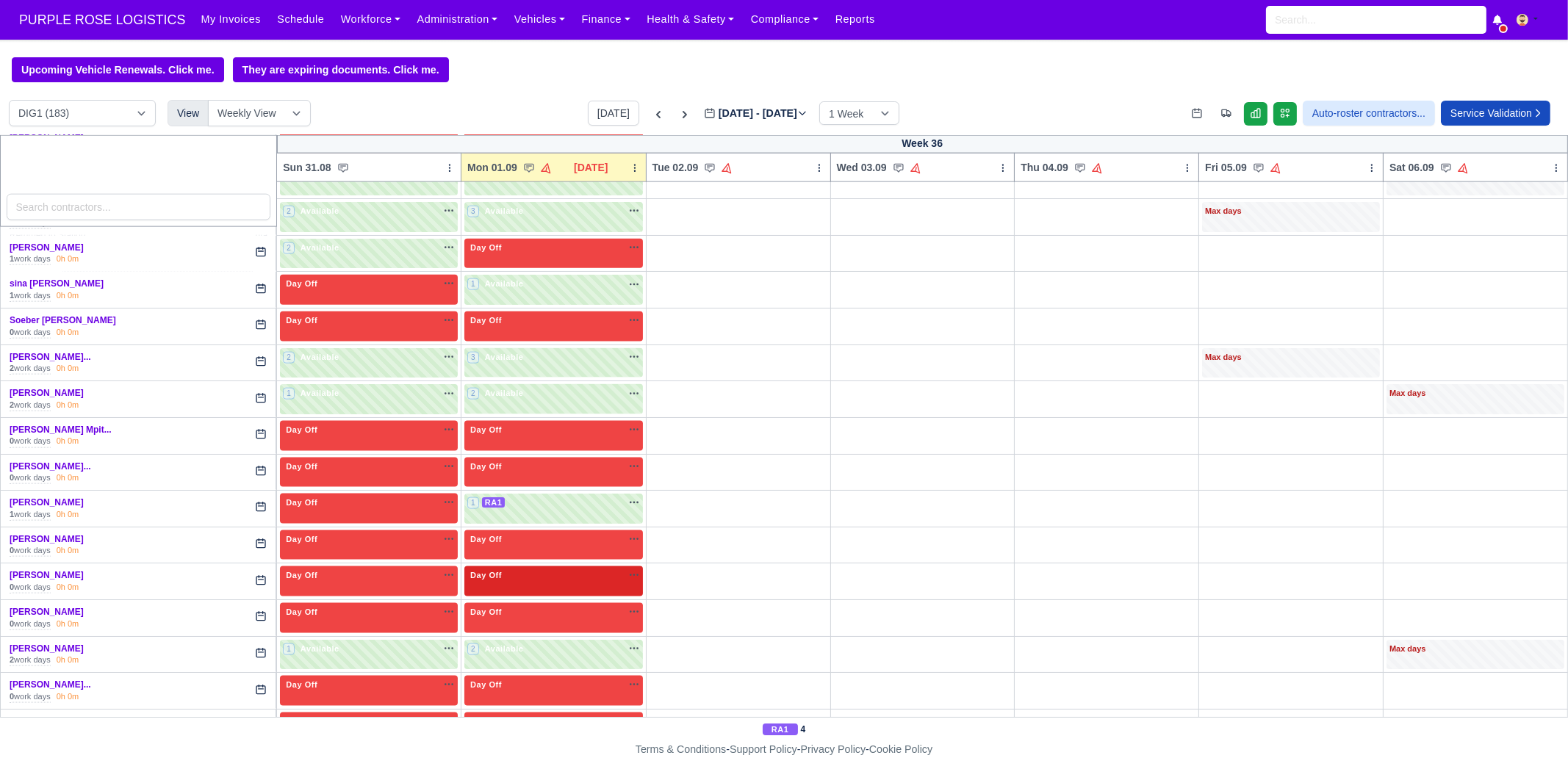
scroll to position [3388, 0]
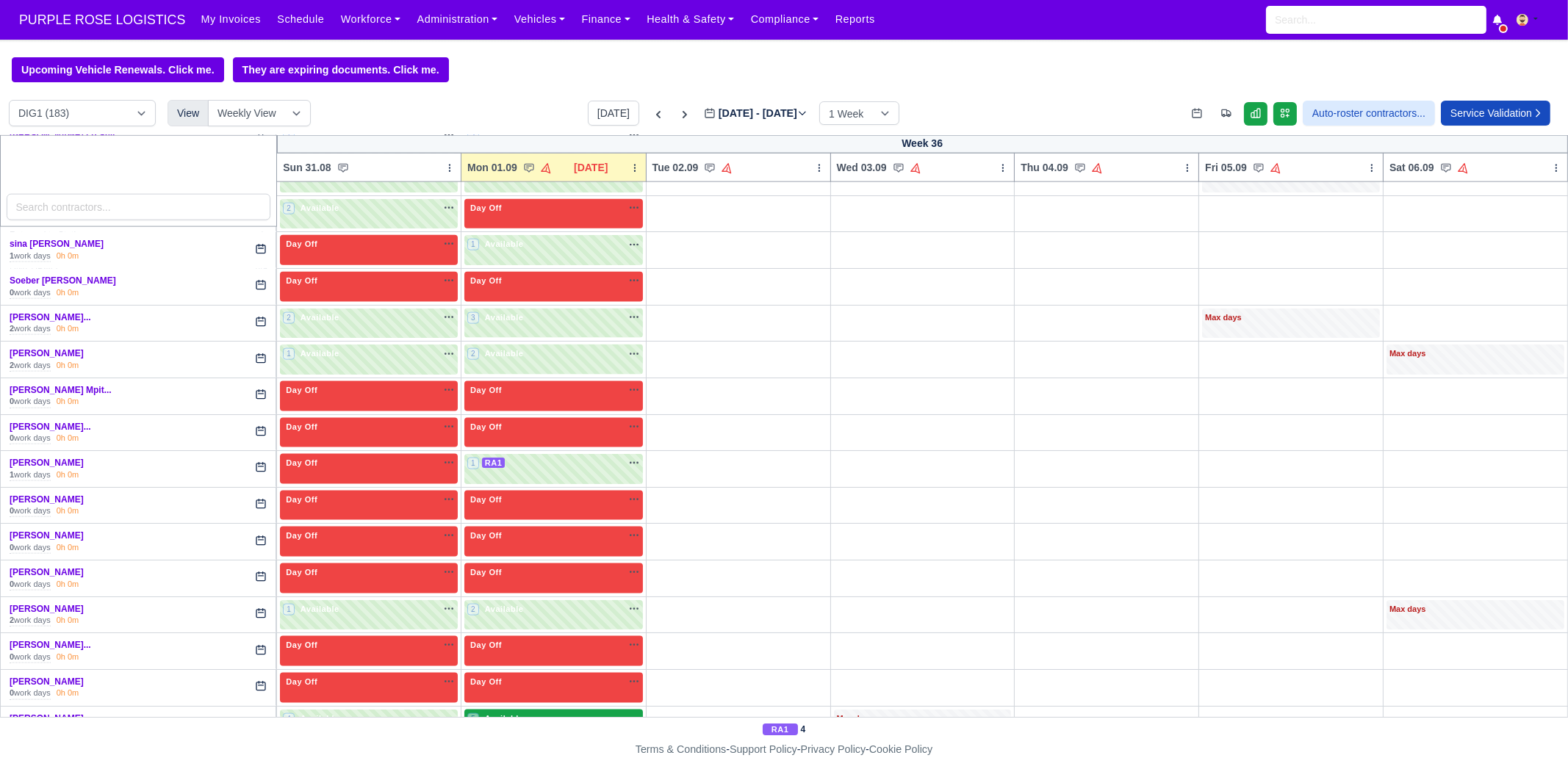
click at [502, 580] on div "5 Available" at bounding box center [553, 724] width 178 height 30
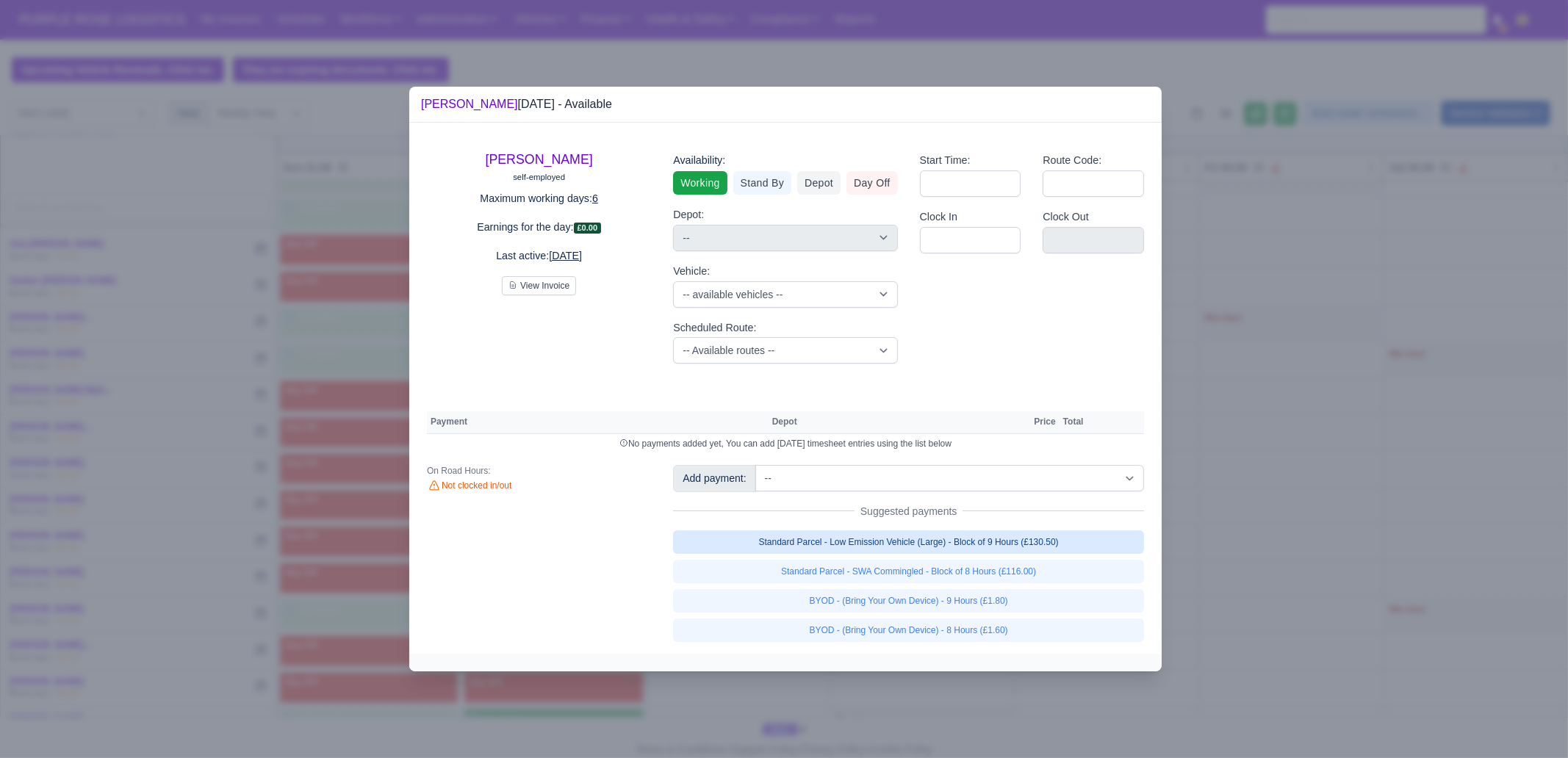
click at [932, 540] on link "Standard Parcel - Low Emission Vehicle (Large) - Block of 9 Hours (£130.50)" at bounding box center [908, 541] width 471 height 23
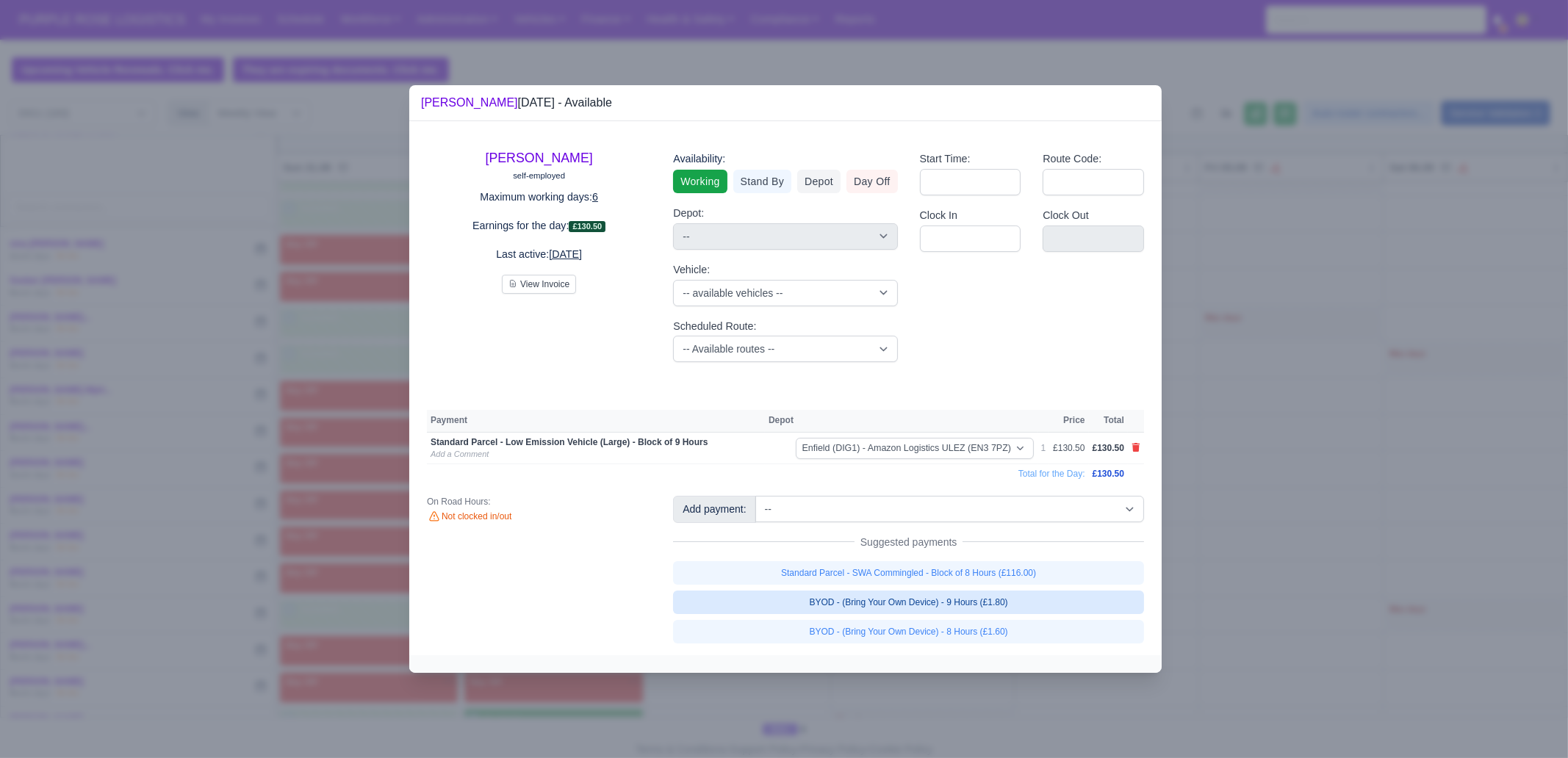
click at [954, 580] on link "BYOD - (Bring Your Own Device) - 9 Hours (£1.80)" at bounding box center [908, 602] width 471 height 23
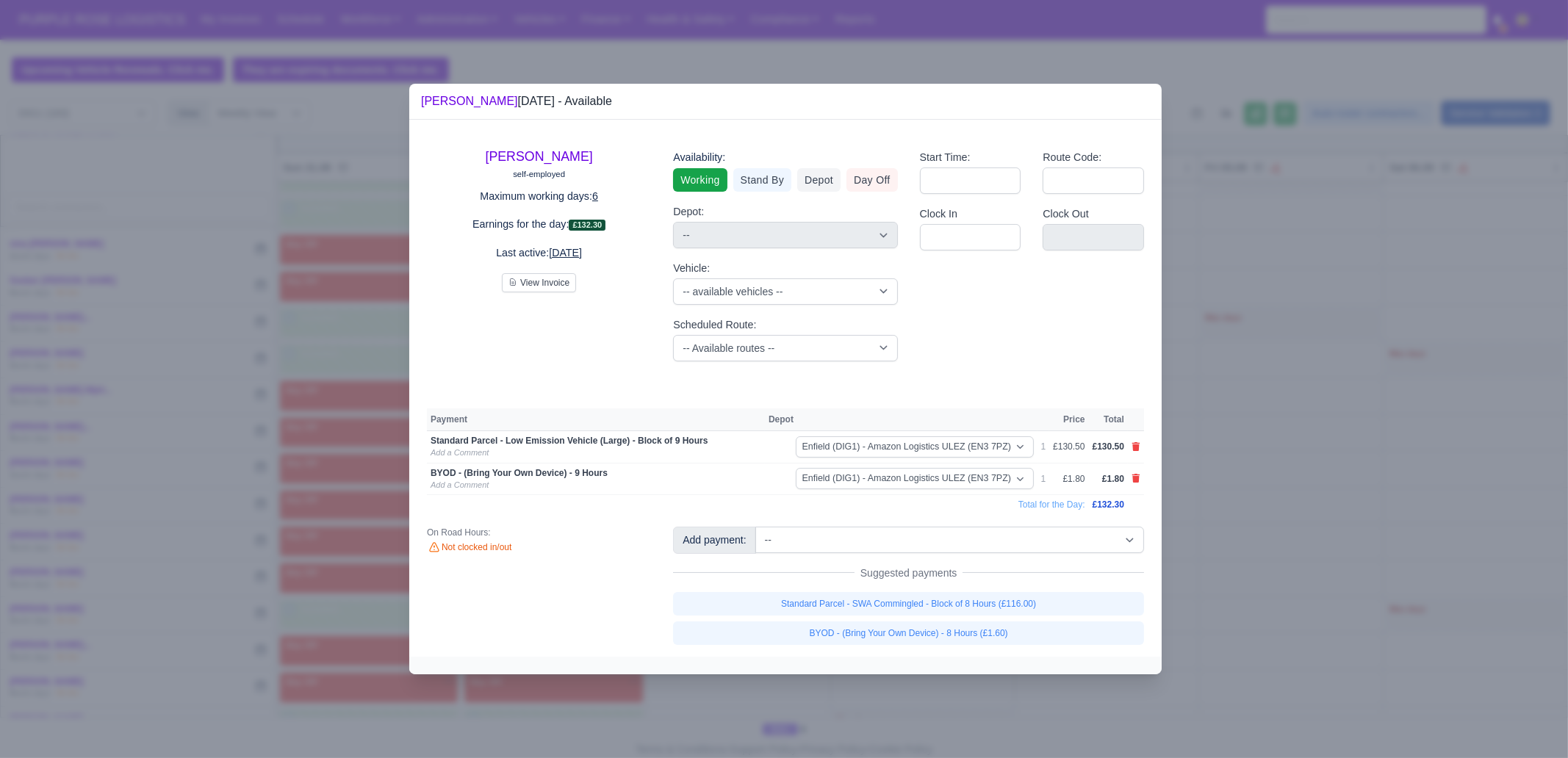
click at [1254, 486] on div at bounding box center [784, 379] width 1568 height 758
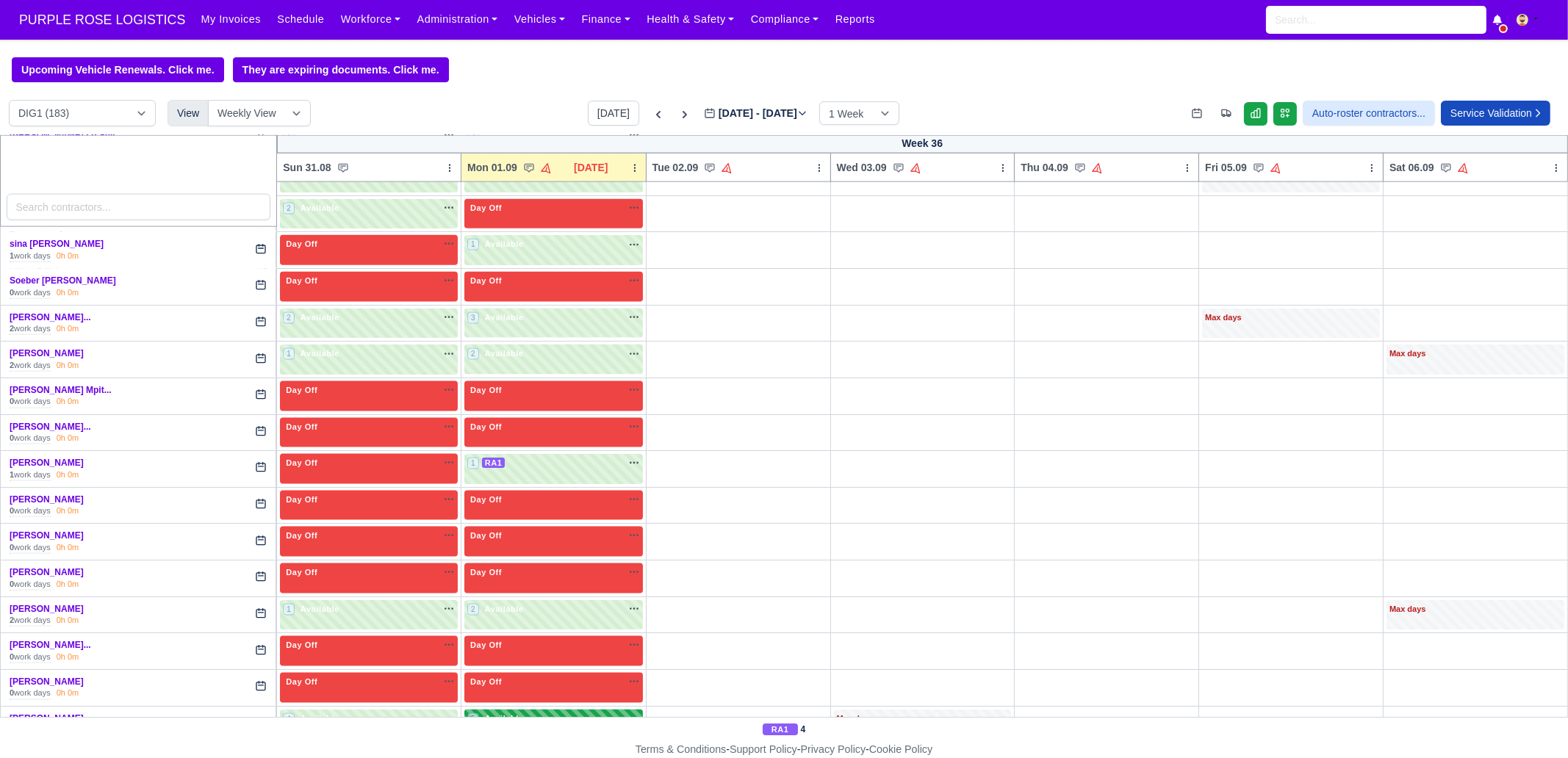
click at [582, 580] on div "5 Available" at bounding box center [553, 724] width 178 height 30
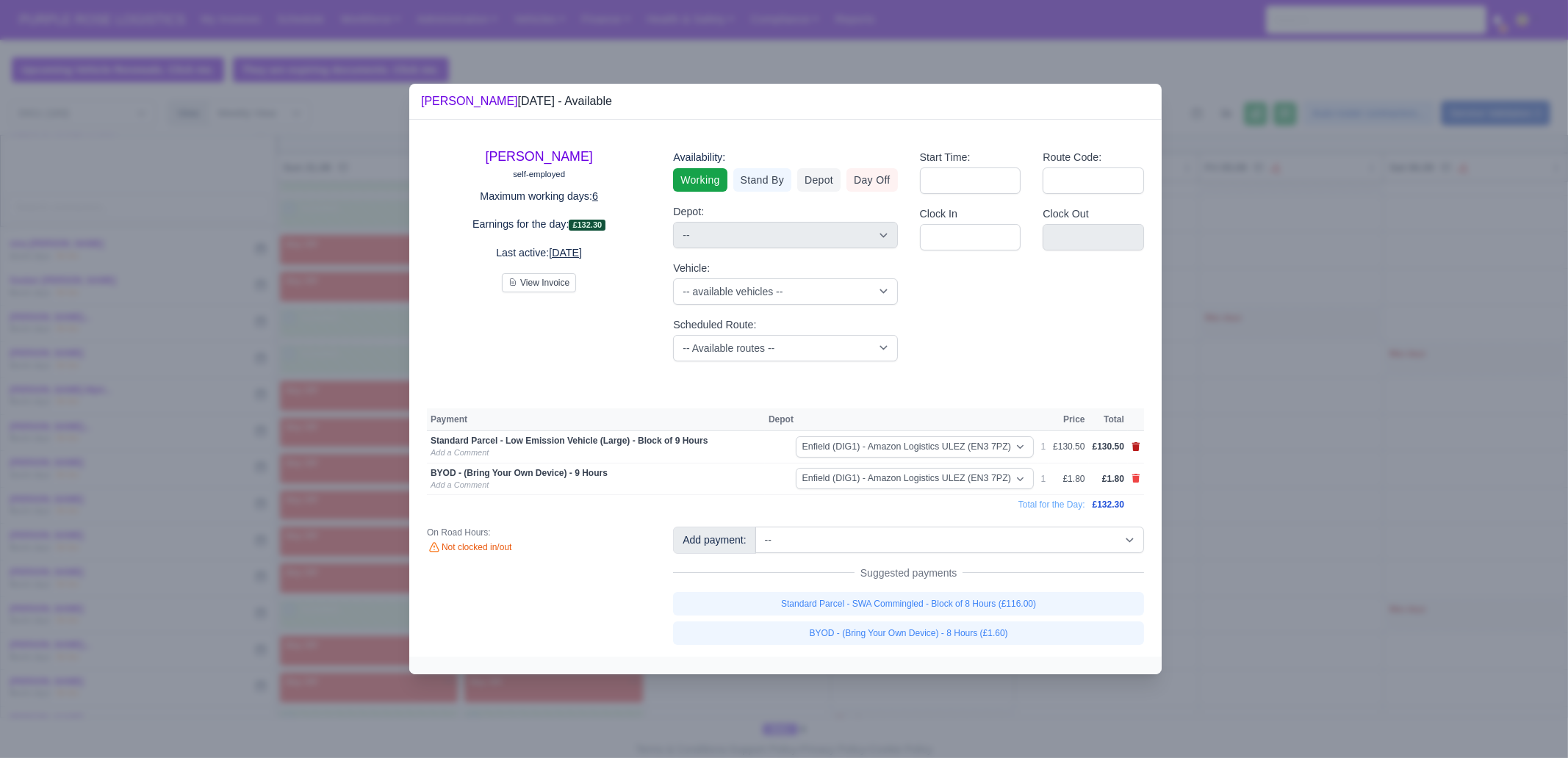
click at [1134, 446] on icon at bounding box center [1136, 446] width 8 height 9
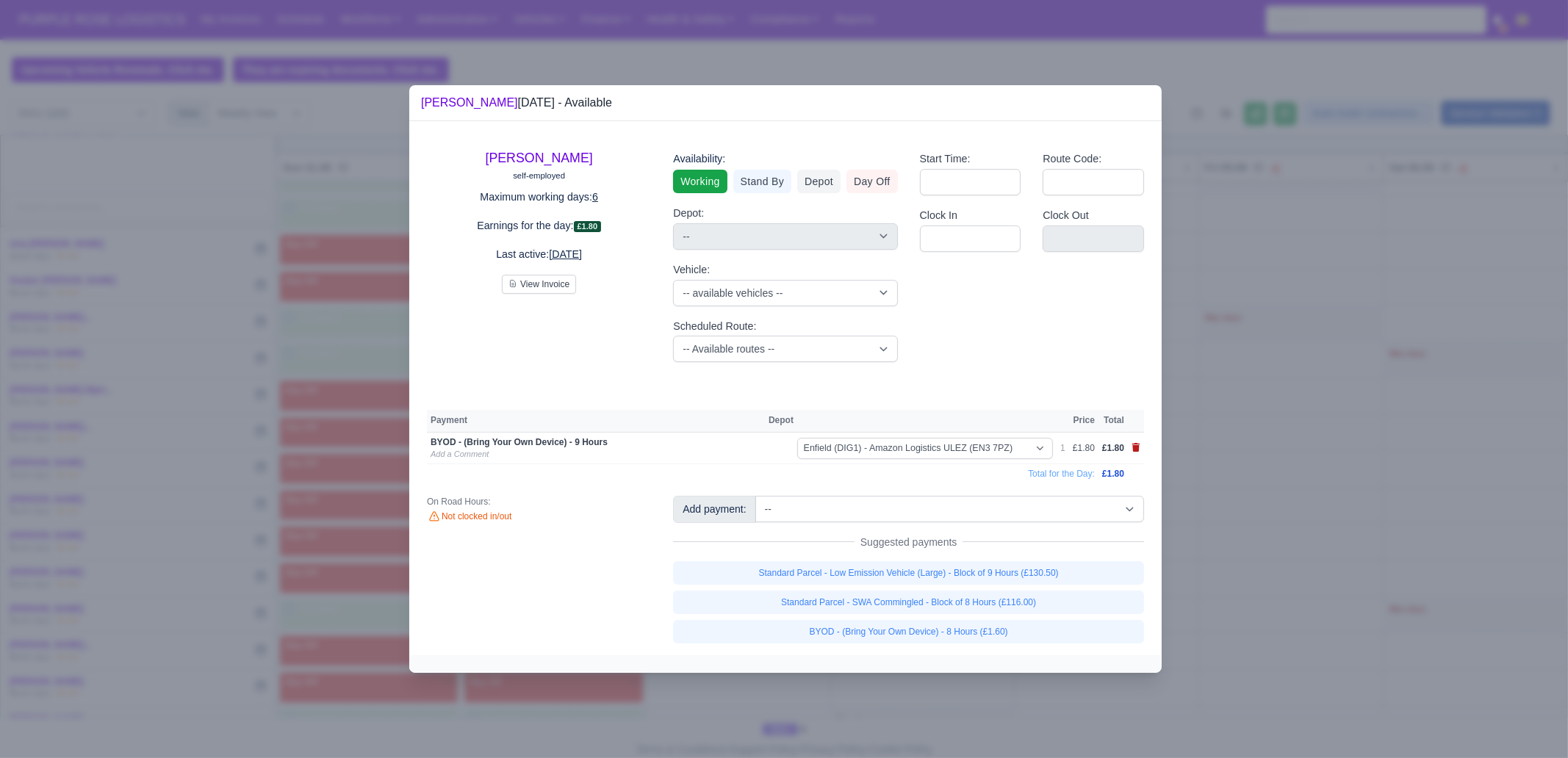
click at [1134, 446] on icon at bounding box center [1136, 447] width 8 height 9
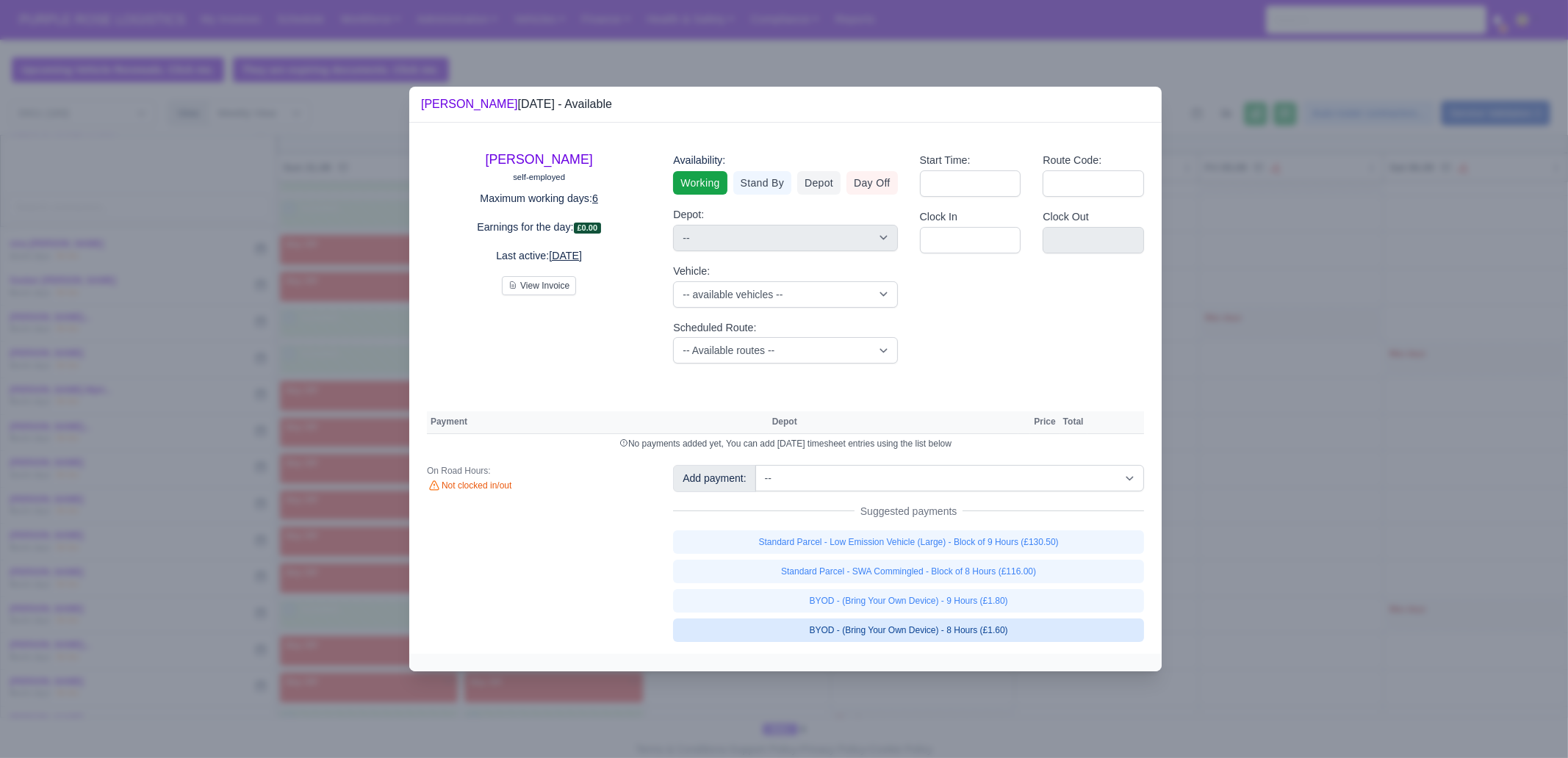
click at [1013, 580] on link "BYOD - (Bring Your Own Device) - 8 Hours (£1.60)" at bounding box center [908, 630] width 471 height 23
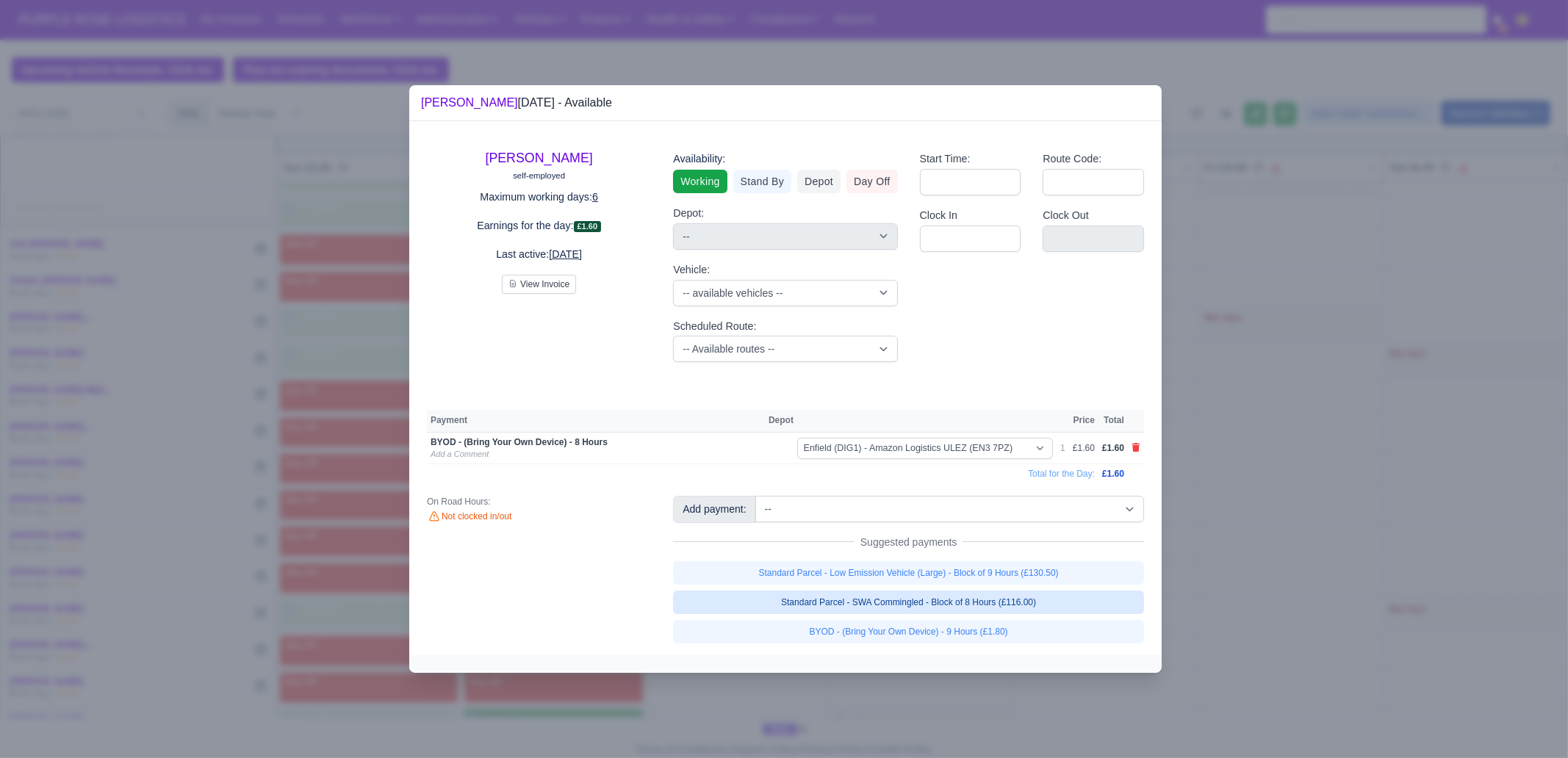
click at [1046, 580] on link "Standard Parcel - SWA Commingled - Block of 8 Hours (£116.00)" at bounding box center [908, 602] width 471 height 23
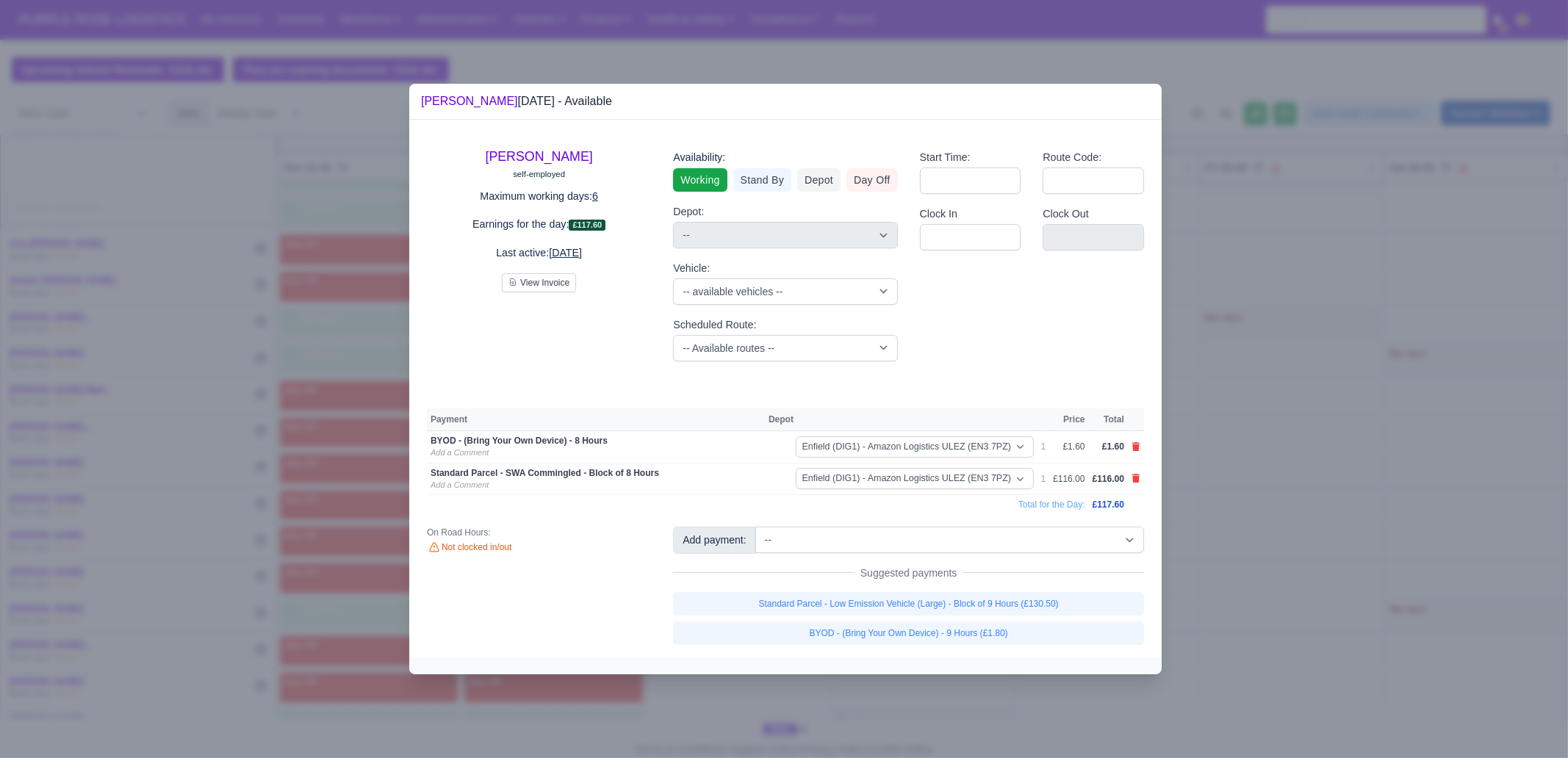
click at [1254, 445] on div at bounding box center [784, 379] width 1568 height 758
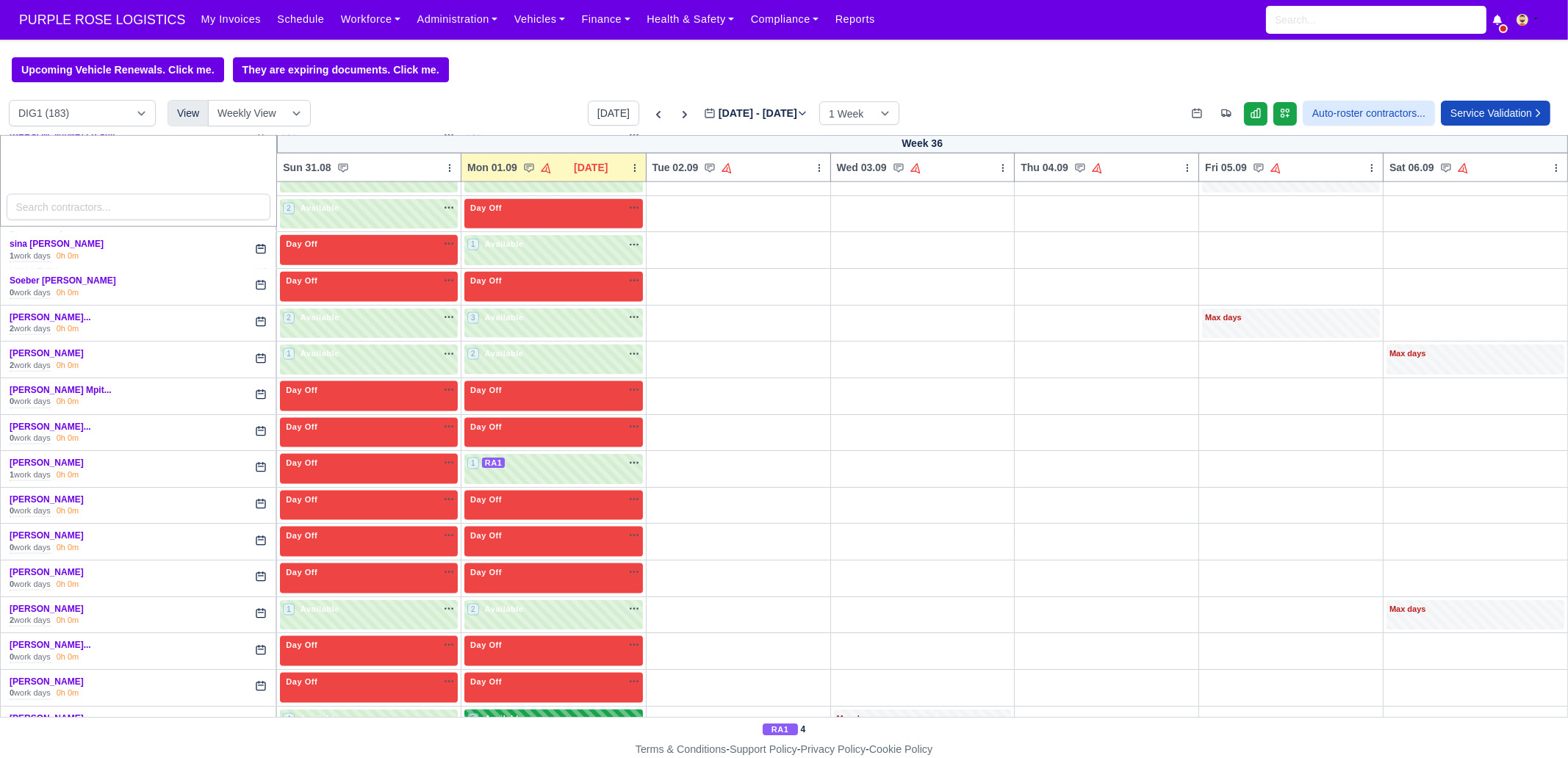
click at [558, 580] on div "5 Available na" at bounding box center [554, 719] width 172 height 12
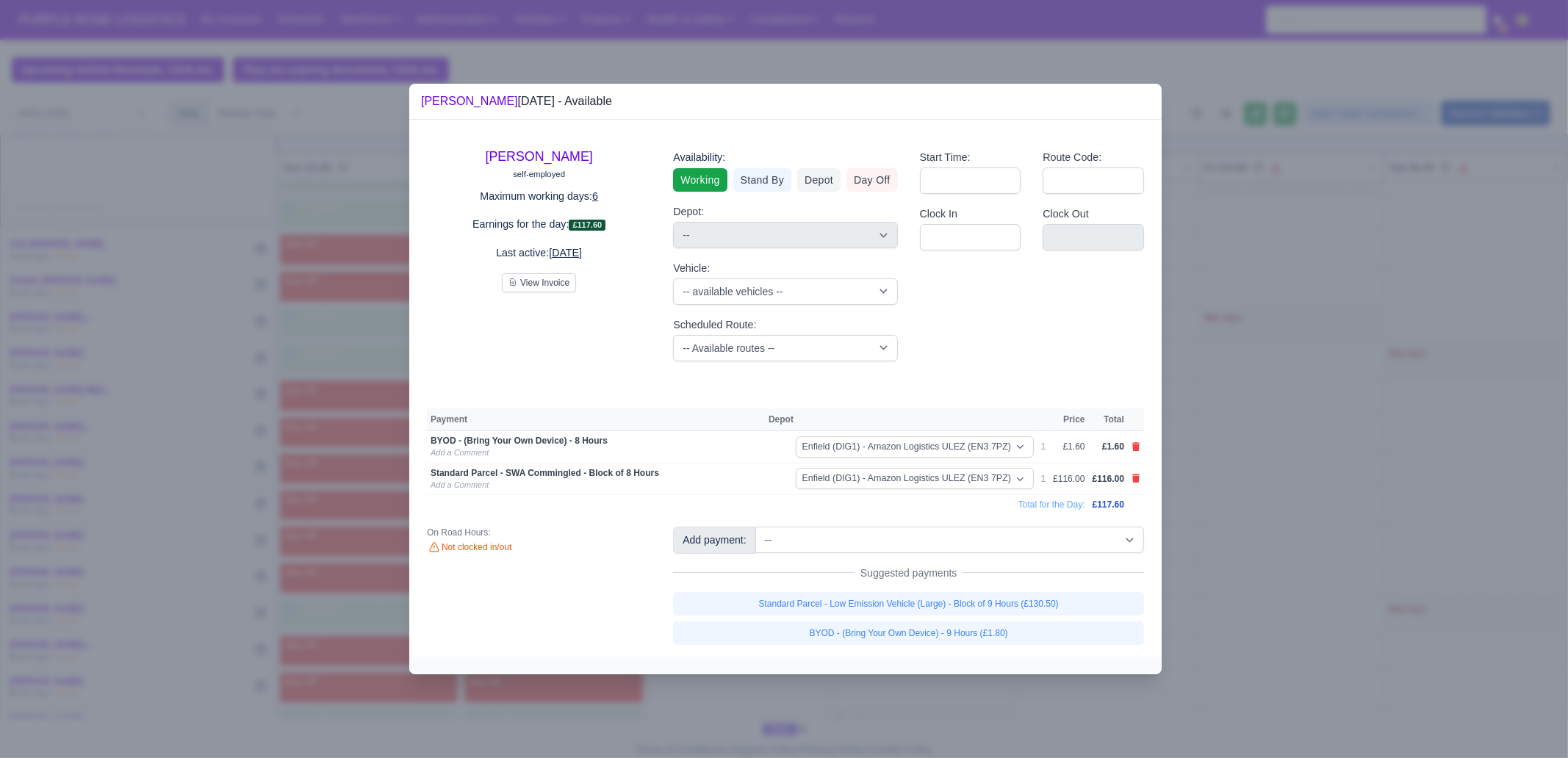
click at [1213, 421] on div at bounding box center [784, 379] width 1568 height 758
